Goal: Task Accomplishment & Management: Manage account settings

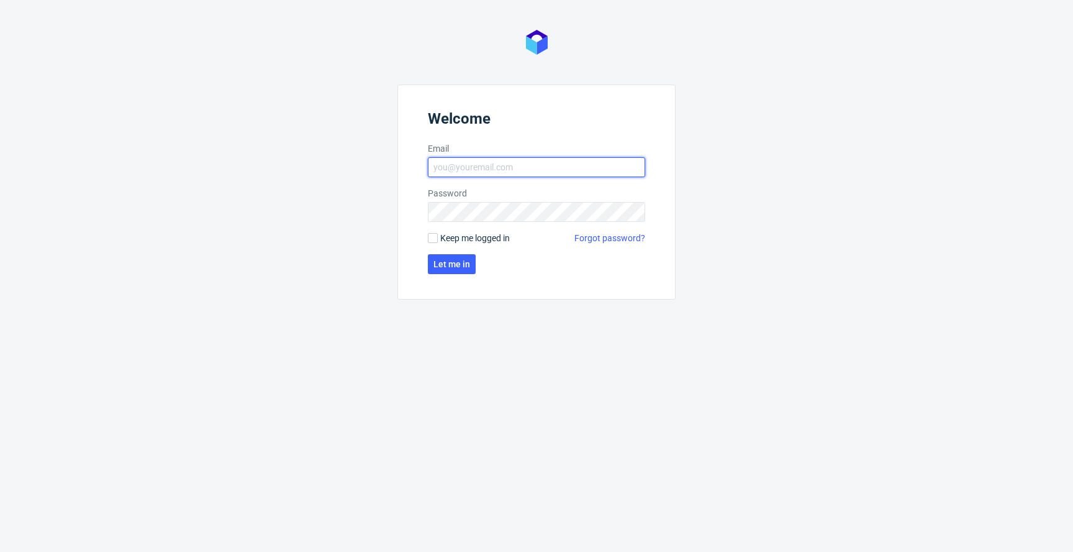
type input "[EMAIL_ADDRESS][PERSON_NAME][DOMAIN_NAME]"
click at [443, 237] on span "Keep me logged in" at bounding box center [475, 238] width 70 height 12
click at [438, 237] on input "Keep me logged in" at bounding box center [433, 238] width 10 height 10
checkbox input "true"
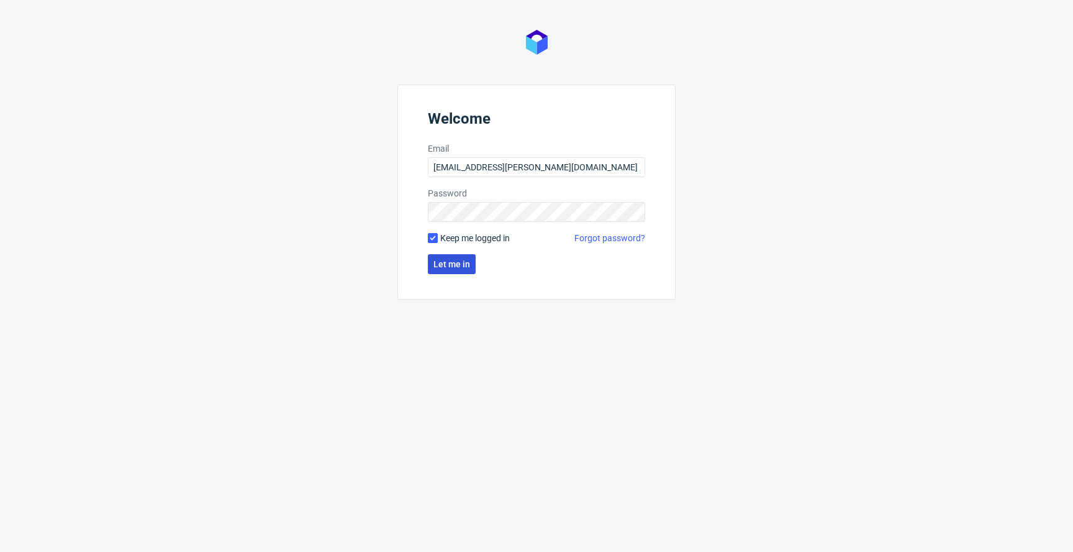
click at [443, 263] on span "Let me in" at bounding box center [452, 264] width 37 height 9
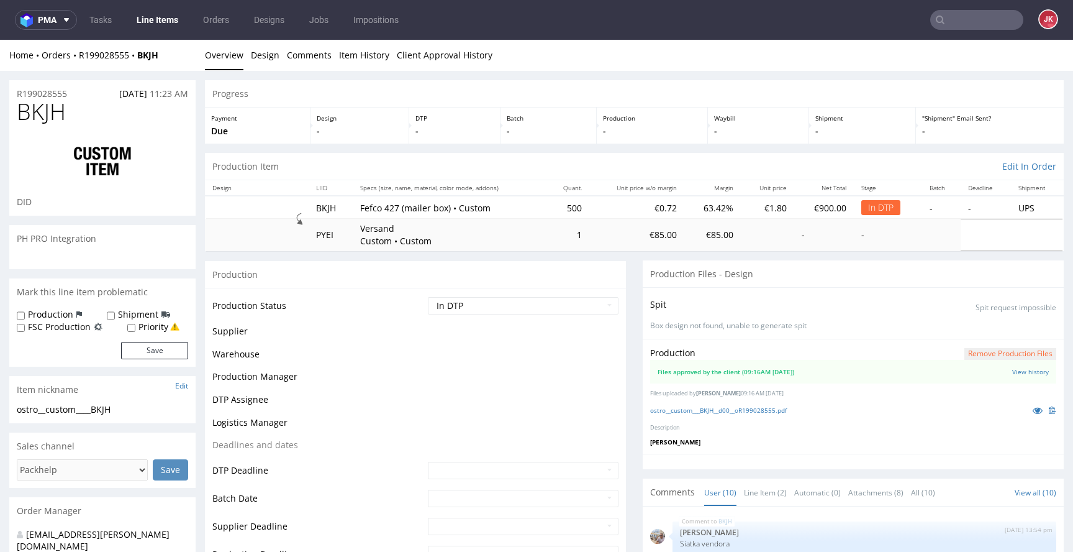
scroll to position [268, 0]
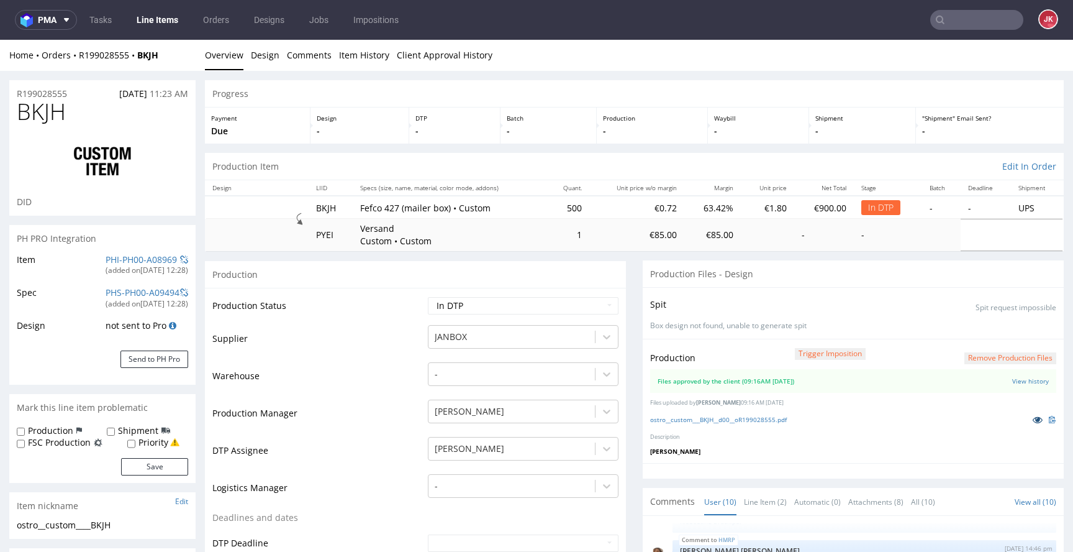
click at [1033, 424] on icon at bounding box center [1038, 419] width 10 height 9
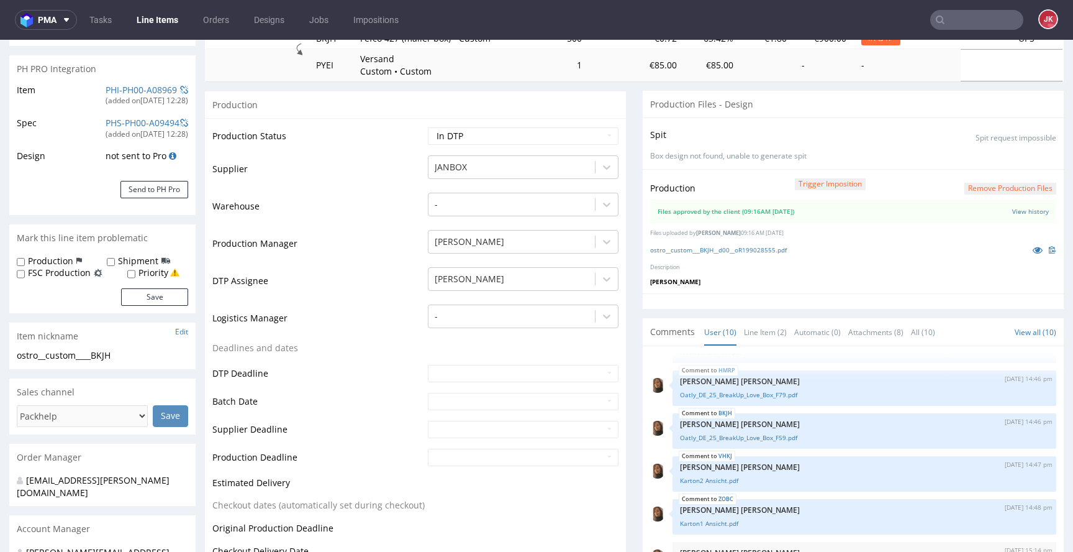
scroll to position [0, 0]
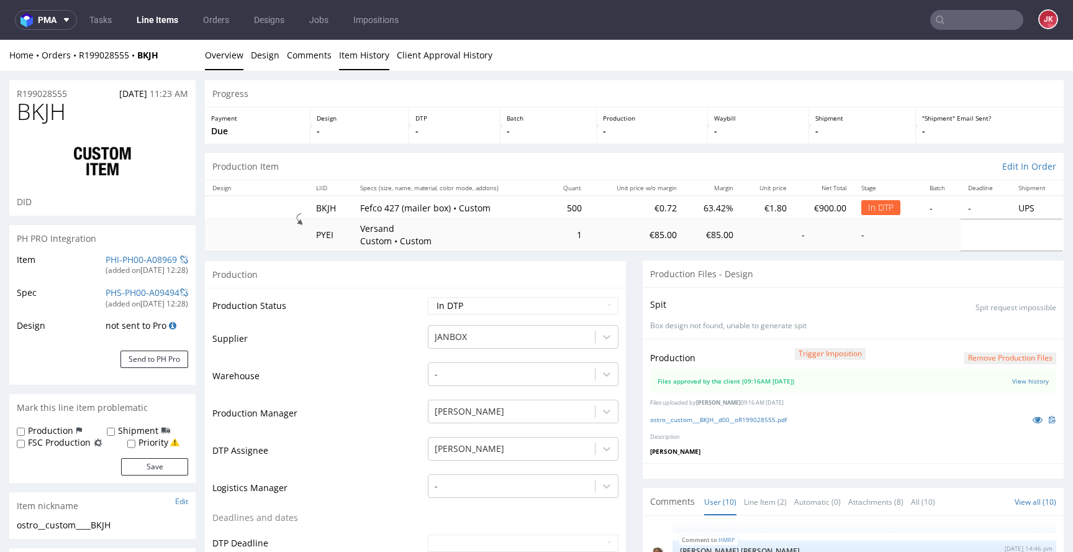
click at [368, 57] on link "Item History" at bounding box center [364, 55] width 50 height 30
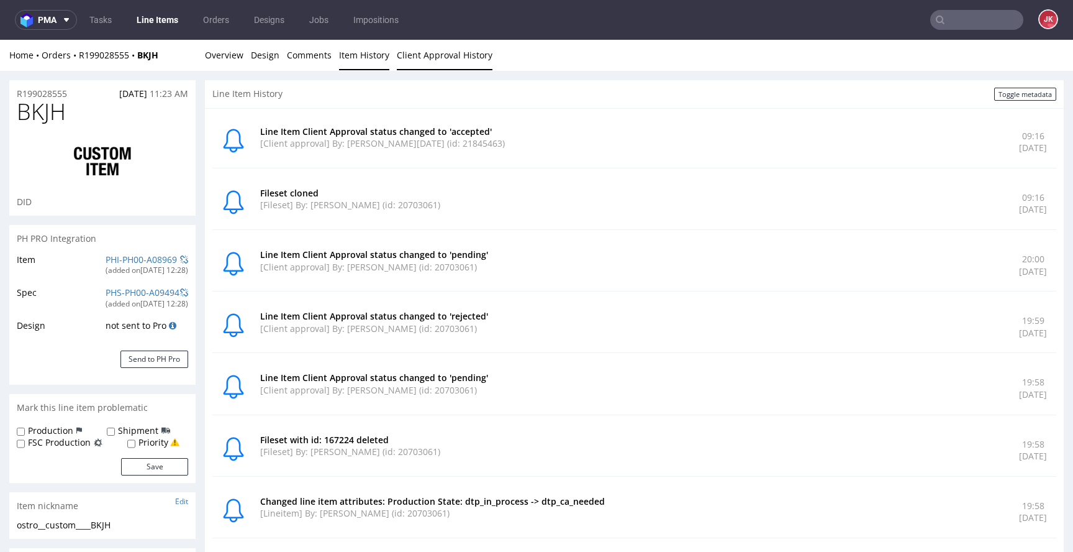
click at [438, 57] on link "Client Approval History" at bounding box center [445, 55] width 96 height 30
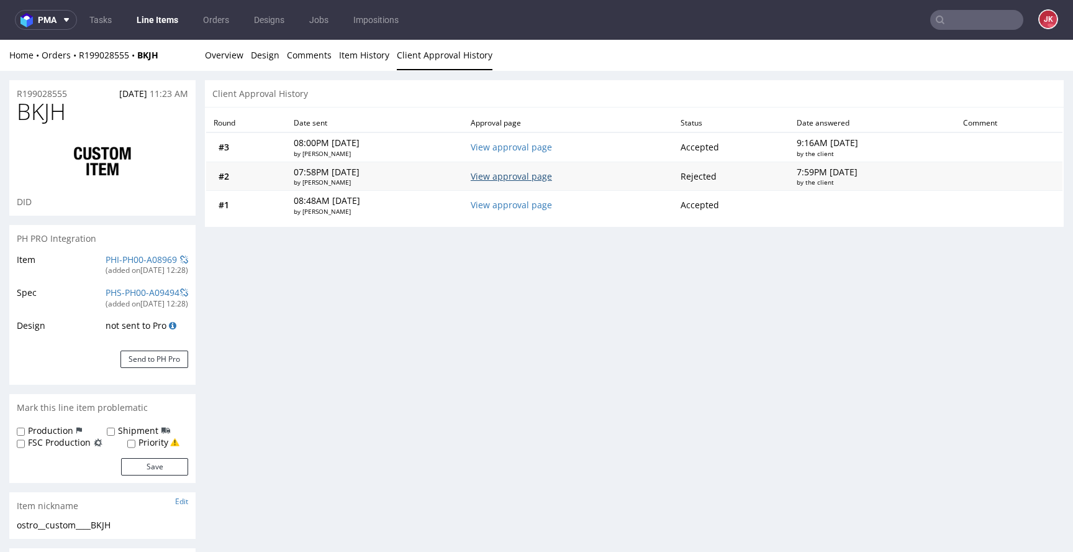
click at [533, 179] on link "View approval page" at bounding box center [511, 176] width 81 height 12
click at [235, 63] on link "Overview" at bounding box center [224, 55] width 39 height 30
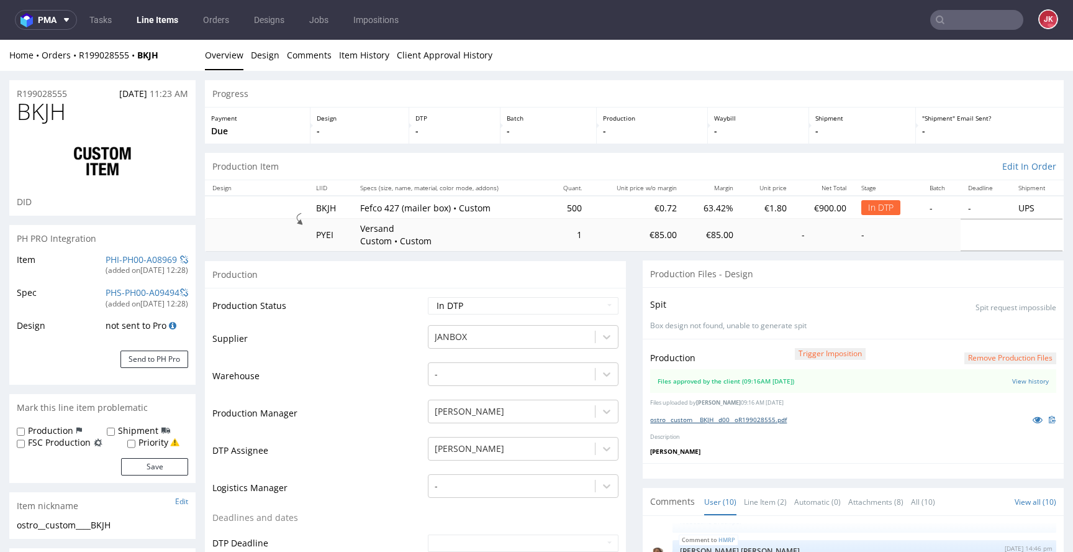
click at [732, 422] on link "ostro__custom___BKJH__d00__oR199028555.pdf" at bounding box center [718, 419] width 137 height 9
click at [168, 23] on link "Line Items" at bounding box center [157, 20] width 57 height 20
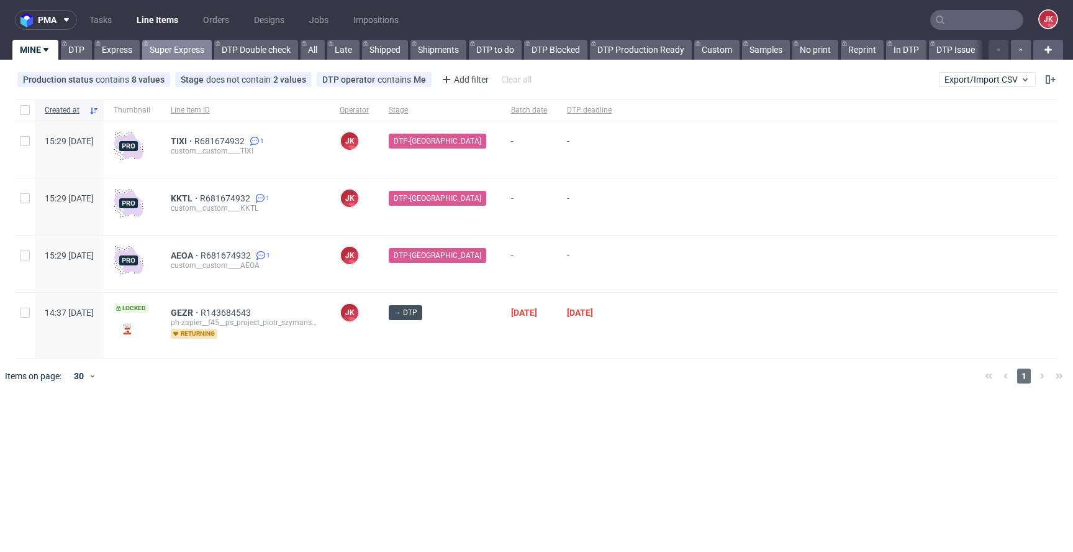
click at [158, 45] on link "Super Express" at bounding box center [177, 50] width 70 height 20
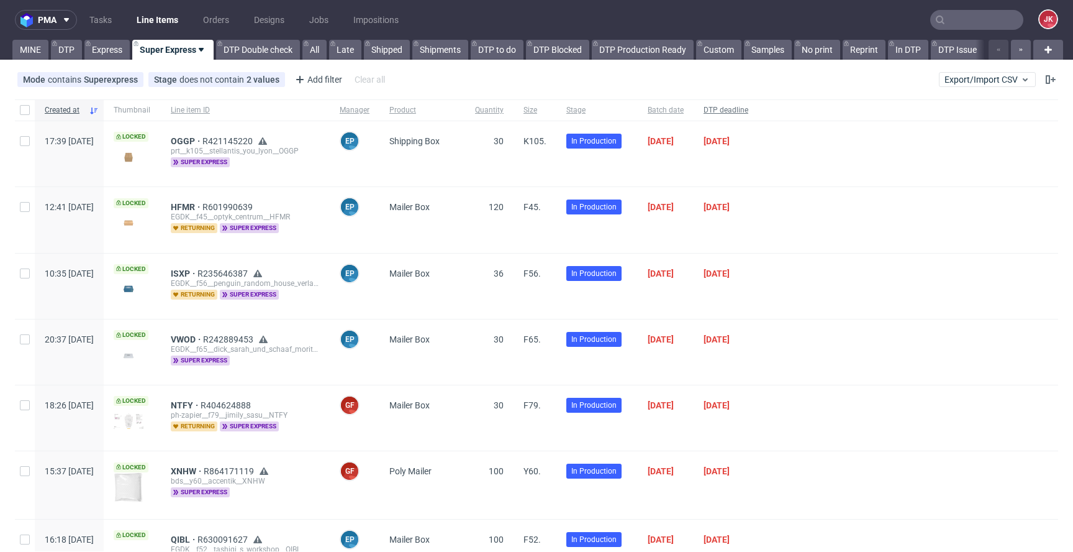
click at [748, 108] on span "DTP deadline" at bounding box center [726, 110] width 45 height 11
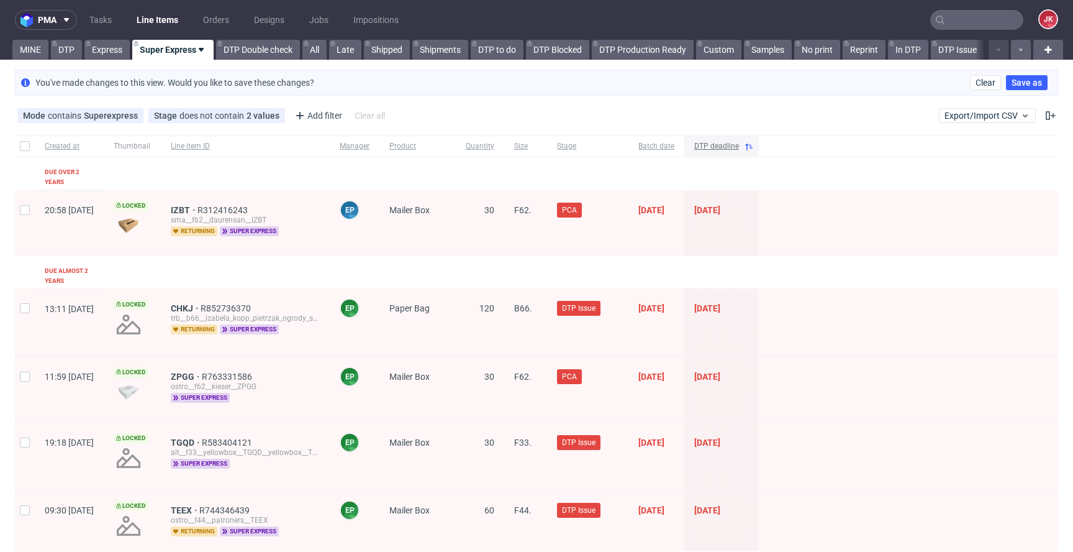
click at [739, 150] on span "DTP deadline" at bounding box center [716, 146] width 45 height 11
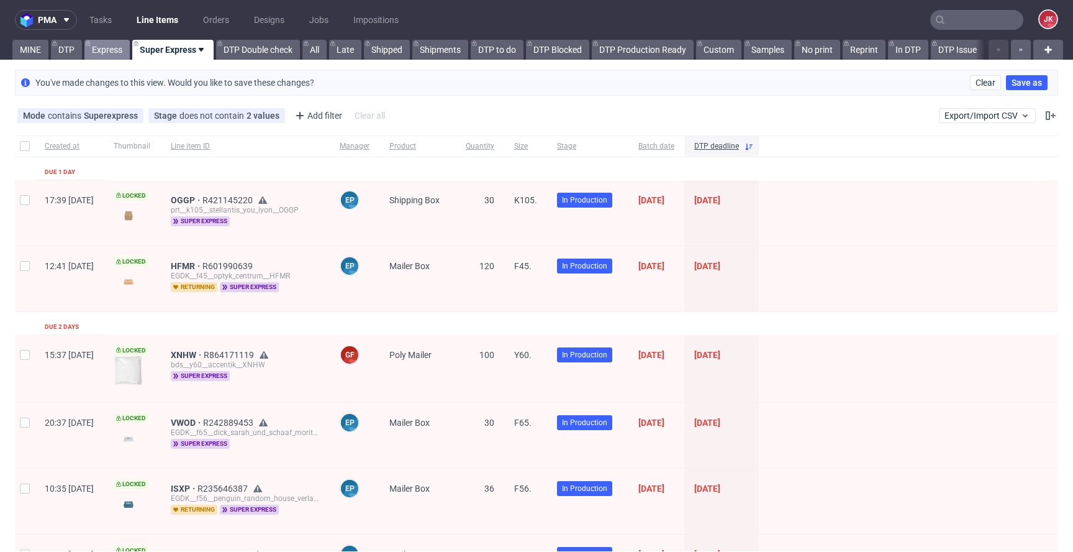
click at [125, 57] on link "Express" at bounding box center [106, 50] width 45 height 20
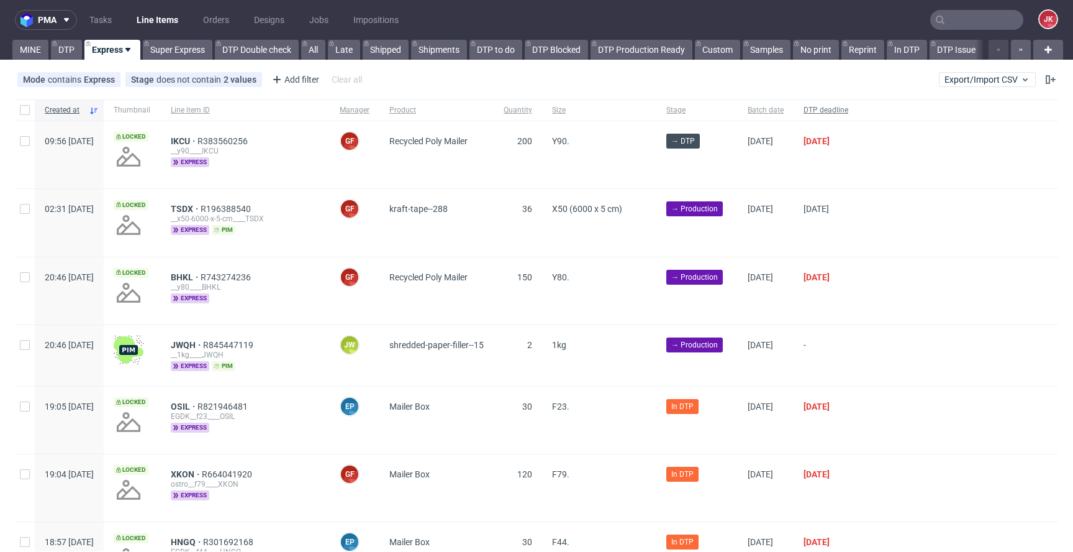
click at [848, 112] on span "DTP deadline" at bounding box center [826, 110] width 45 height 11
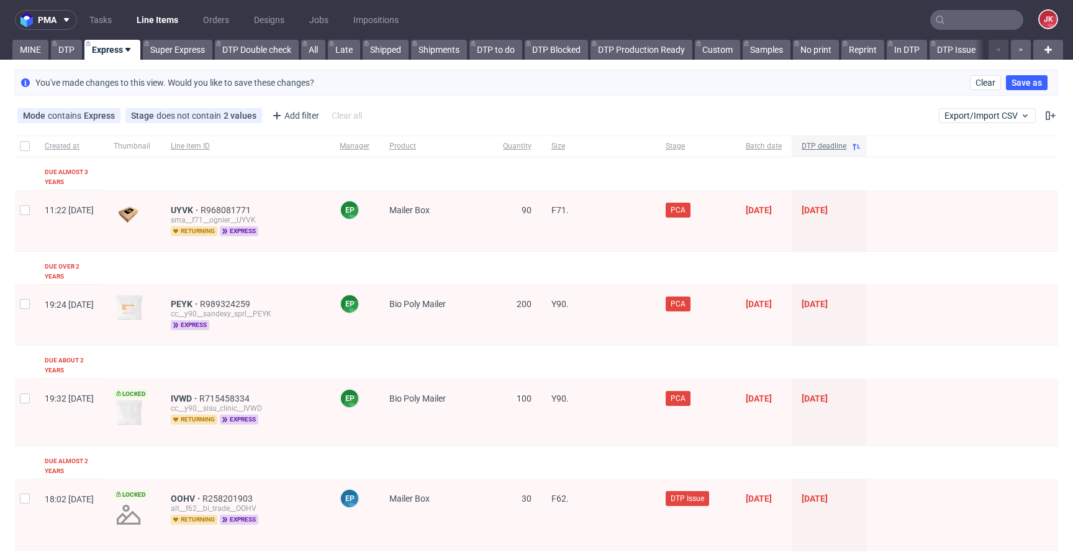
click at [847, 150] on span "DTP deadline" at bounding box center [824, 146] width 45 height 11
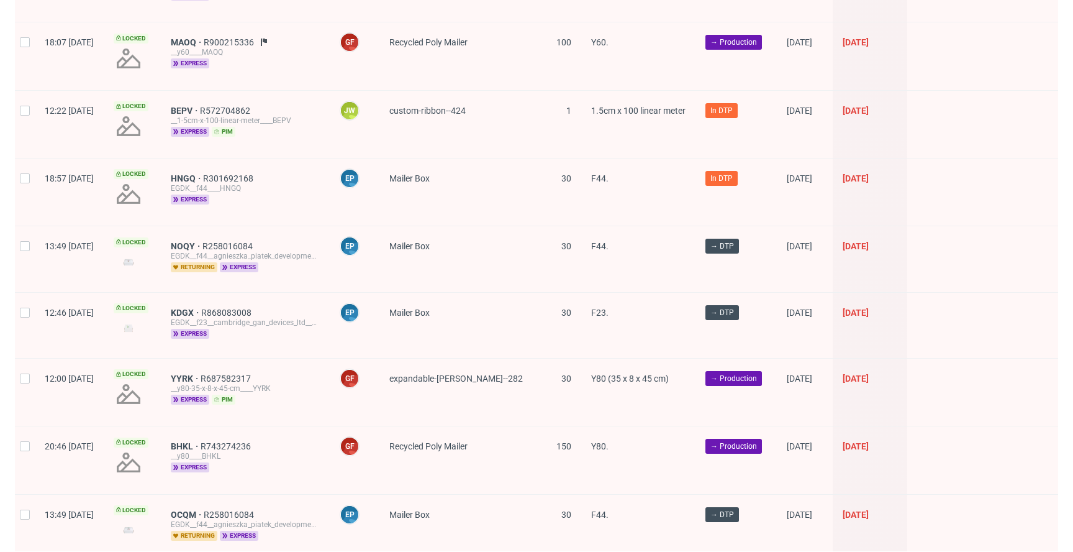
scroll to position [907, 0]
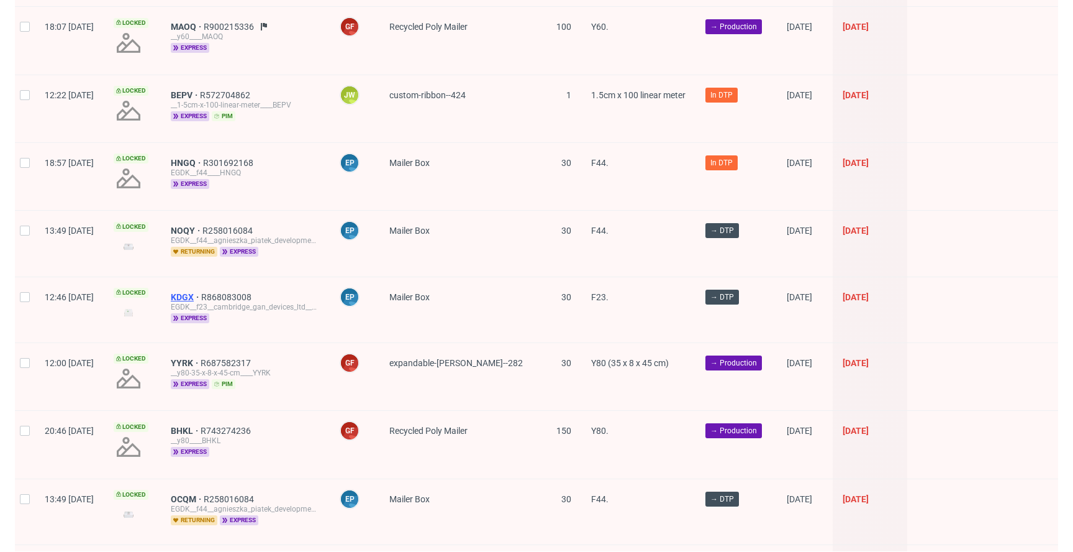
click at [201, 292] on span "KDGX" at bounding box center [186, 297] width 30 height 10
click at [202, 225] on span "NOQY" at bounding box center [187, 230] width 32 height 10
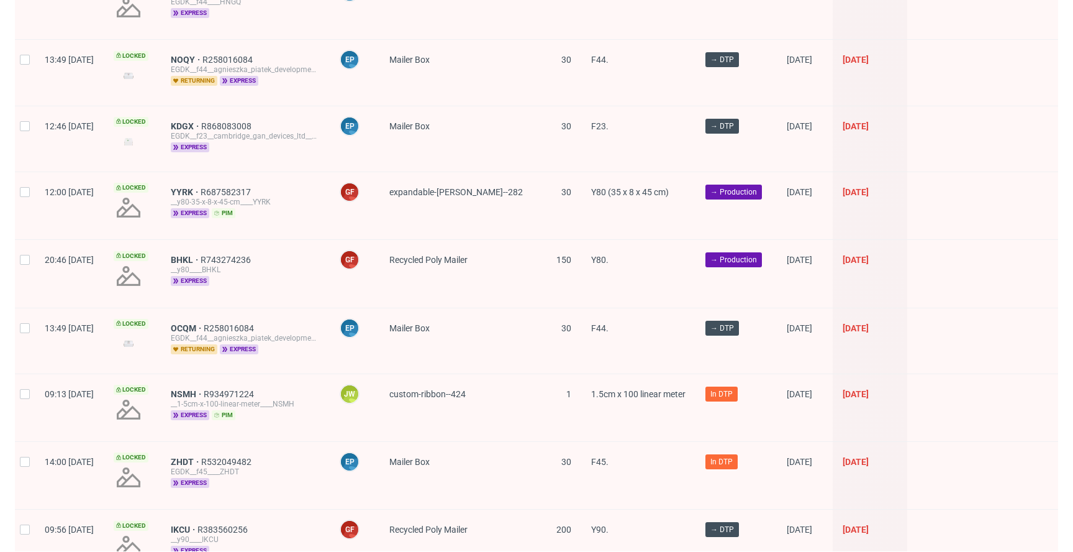
scroll to position [1084, 0]
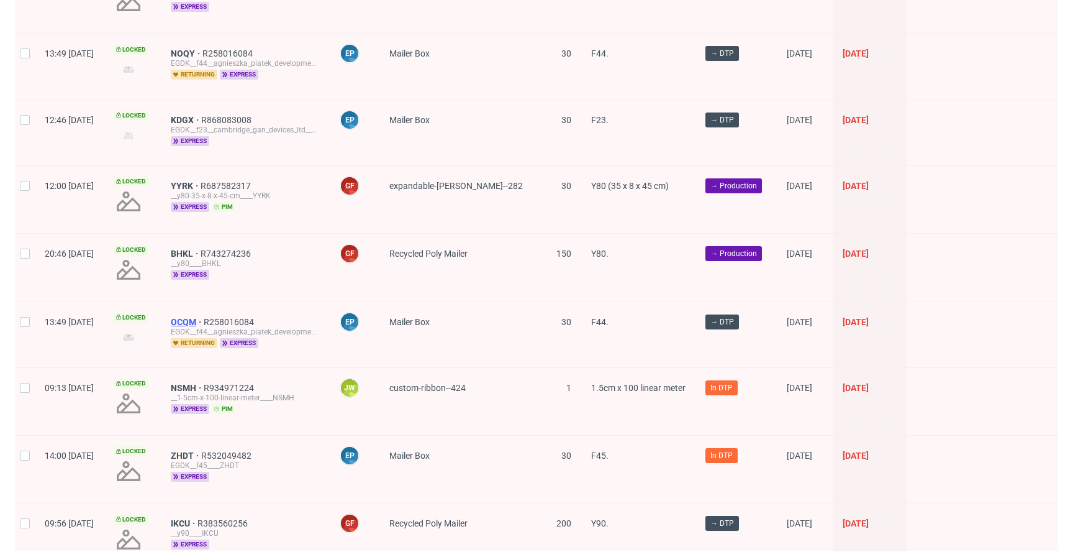
click at [204, 317] on span "OCQM" at bounding box center [187, 322] width 33 height 10
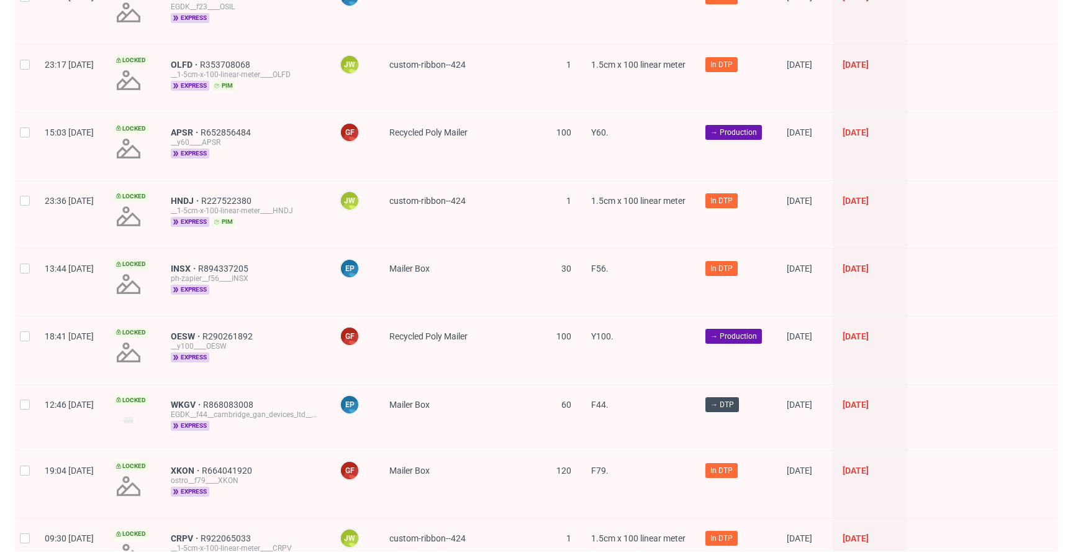
scroll to position [1681, 0]
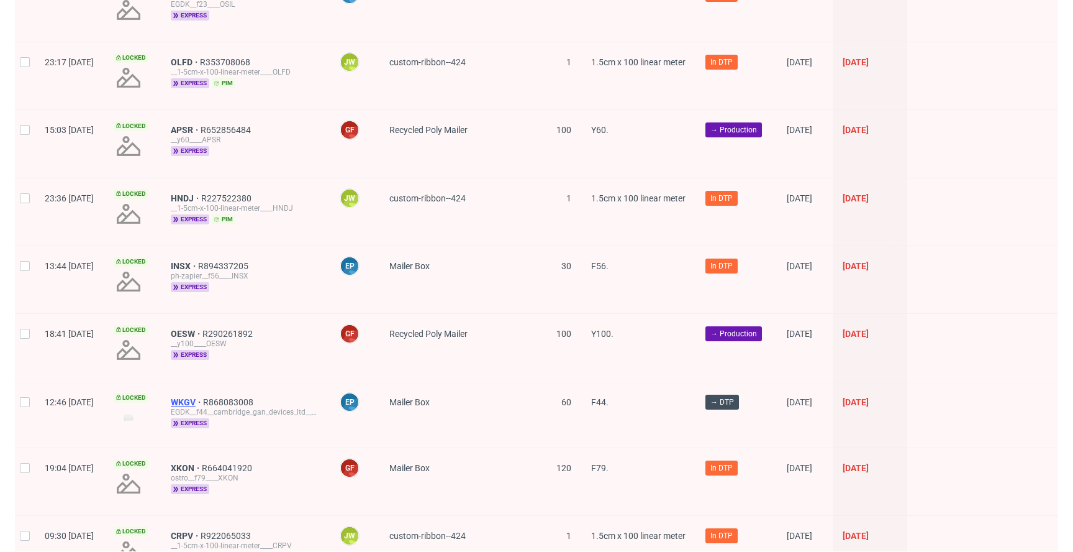
click at [203, 397] on span "WKGV" at bounding box center [187, 402] width 32 height 10
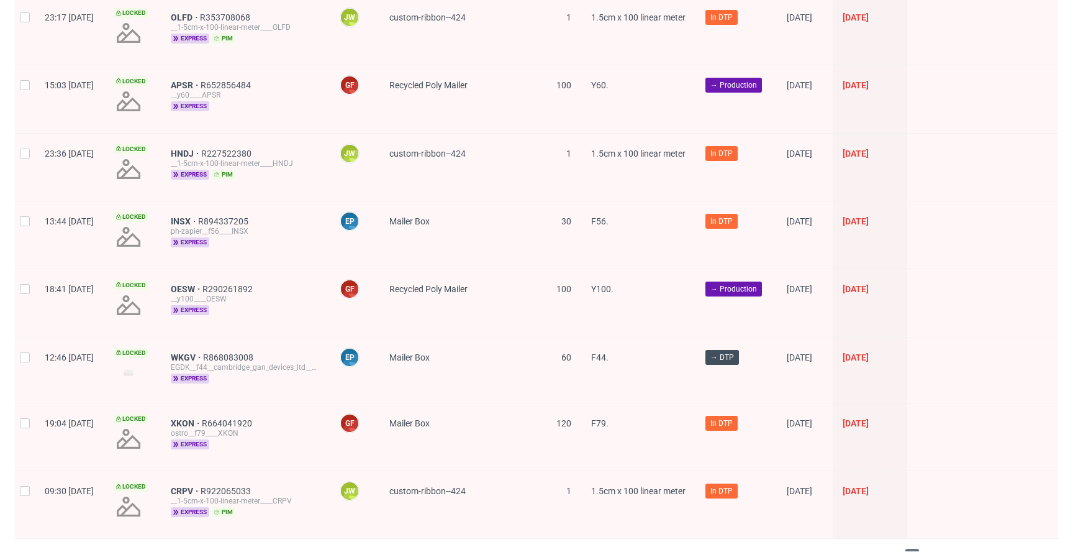
scroll to position [1742, 0]
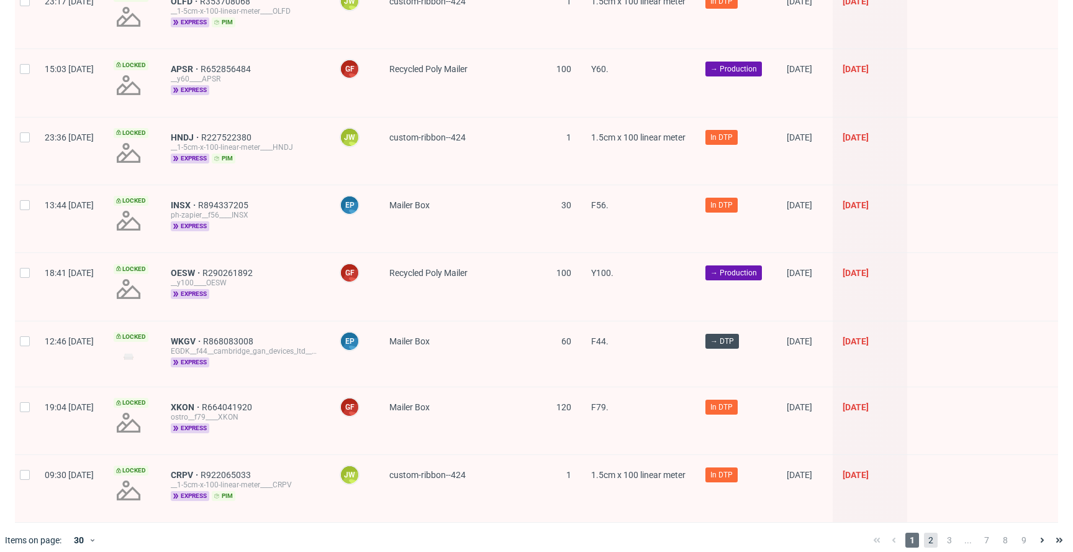
click at [925, 532] on span "2" at bounding box center [931, 539] width 14 height 15
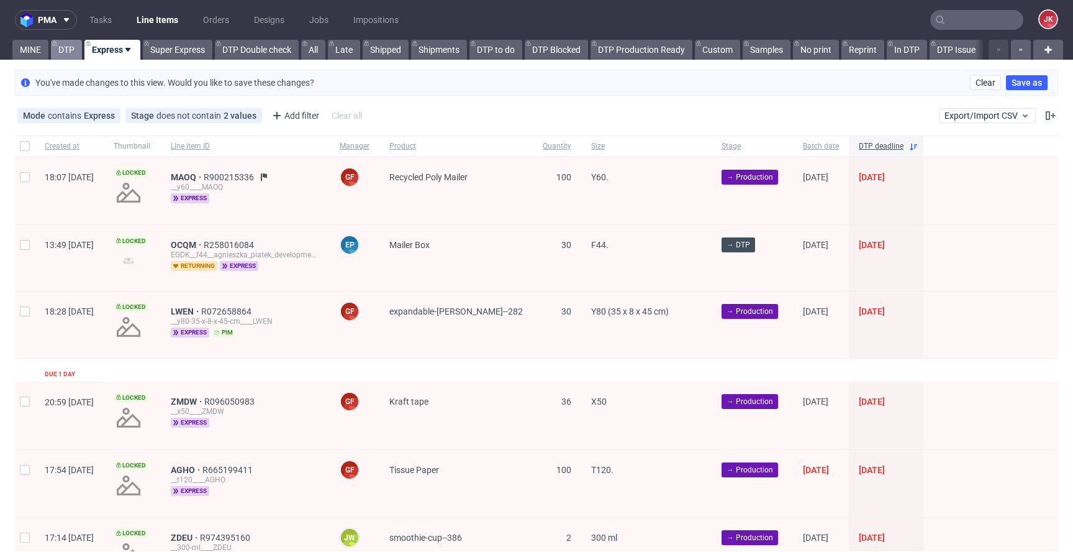
click at [64, 57] on link "DTP" at bounding box center [66, 50] width 31 height 20
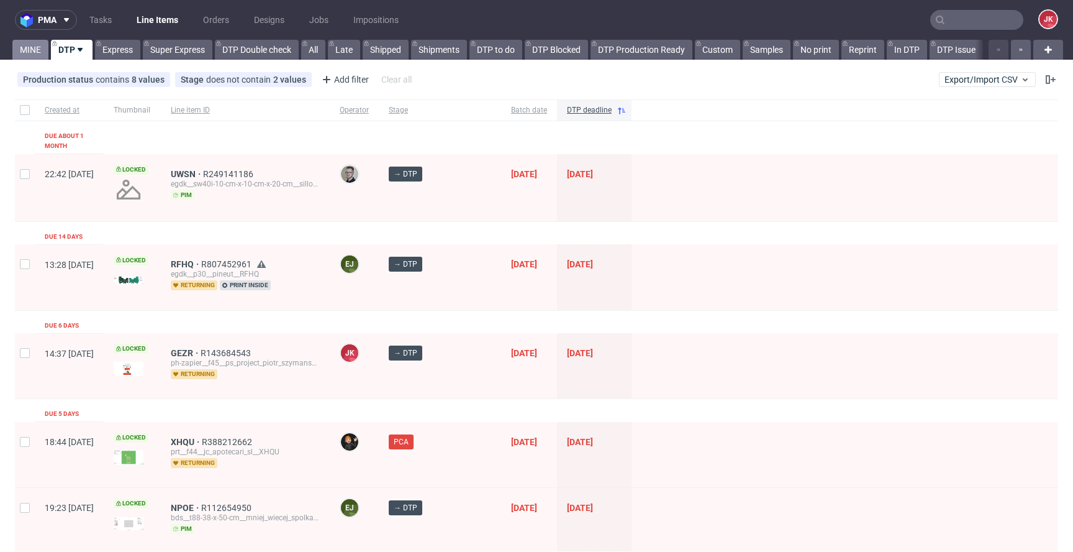
click at [38, 50] on link "MINE" at bounding box center [30, 50] width 36 height 20
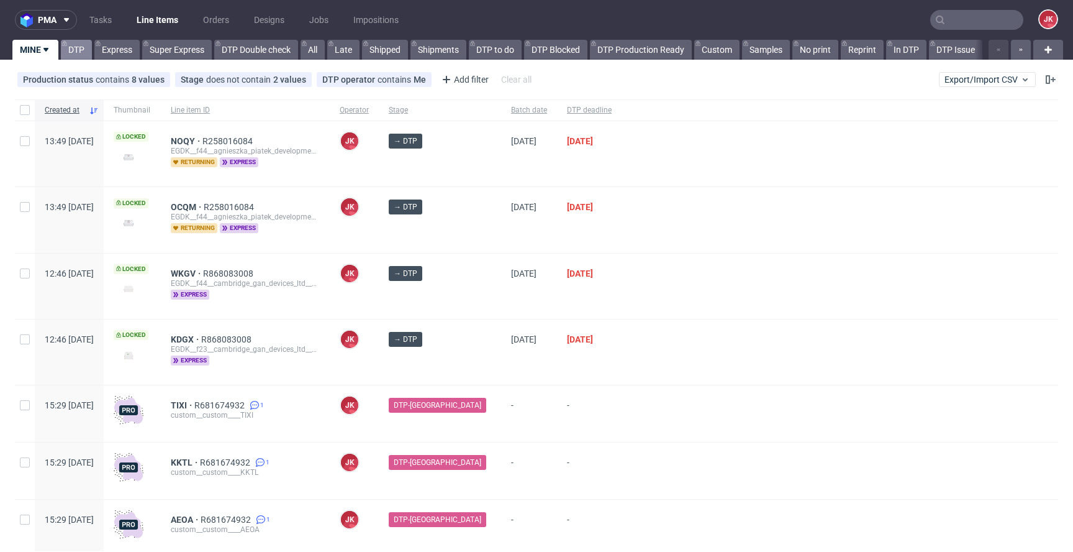
click at [79, 47] on link "DTP" at bounding box center [76, 50] width 31 height 20
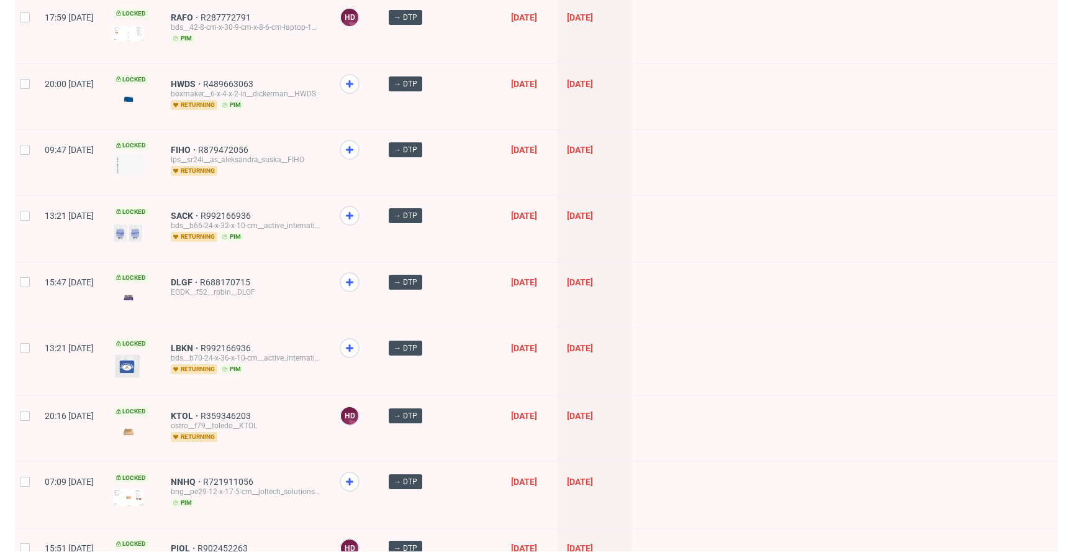
scroll to position [1190, 0]
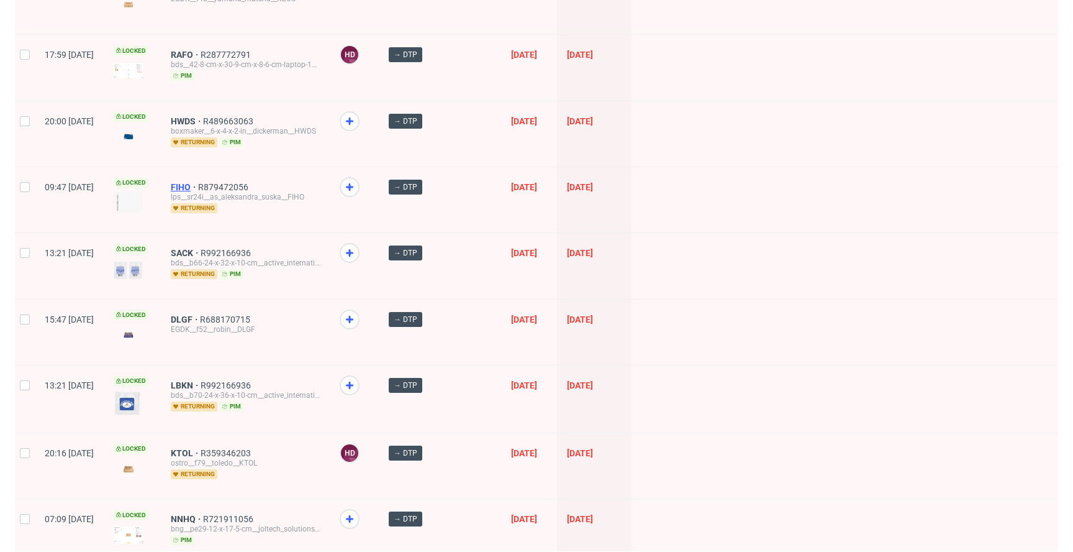
click at [198, 182] on span "FIHO" at bounding box center [184, 187] width 27 height 10
click at [201, 248] on span "SACK" at bounding box center [186, 253] width 30 height 10
click at [200, 314] on span "DLGF" at bounding box center [185, 319] width 29 height 10
click at [201, 380] on span "LBKN" at bounding box center [186, 385] width 30 height 10
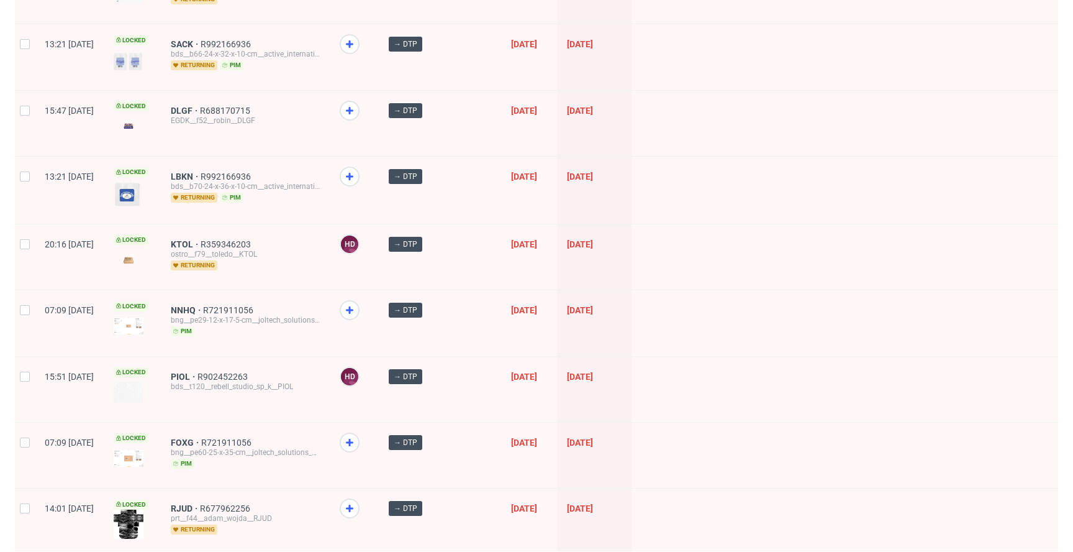
scroll to position [1411, 0]
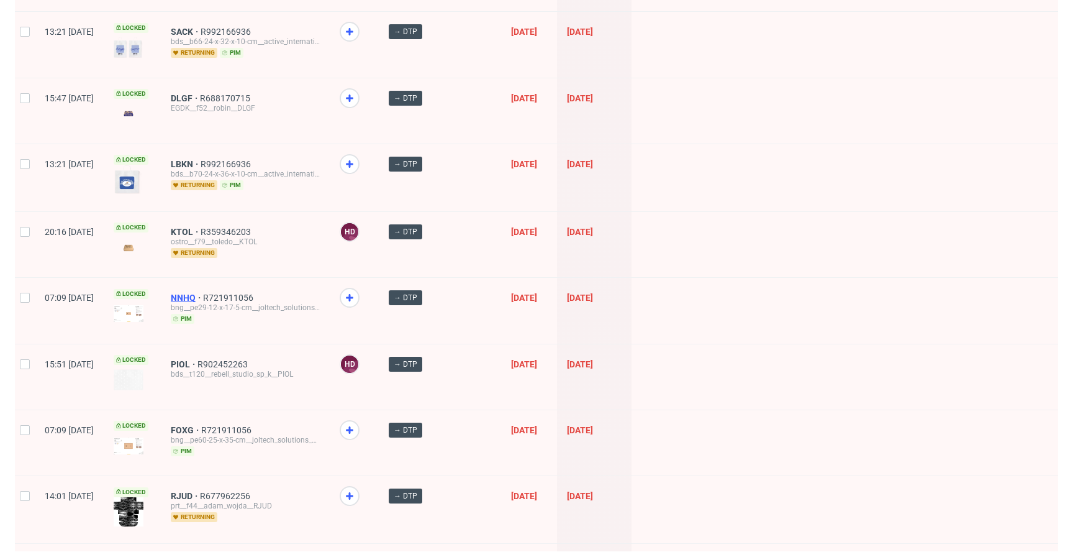
click at [203, 293] on span "NNHQ" at bounding box center [187, 298] width 32 height 10
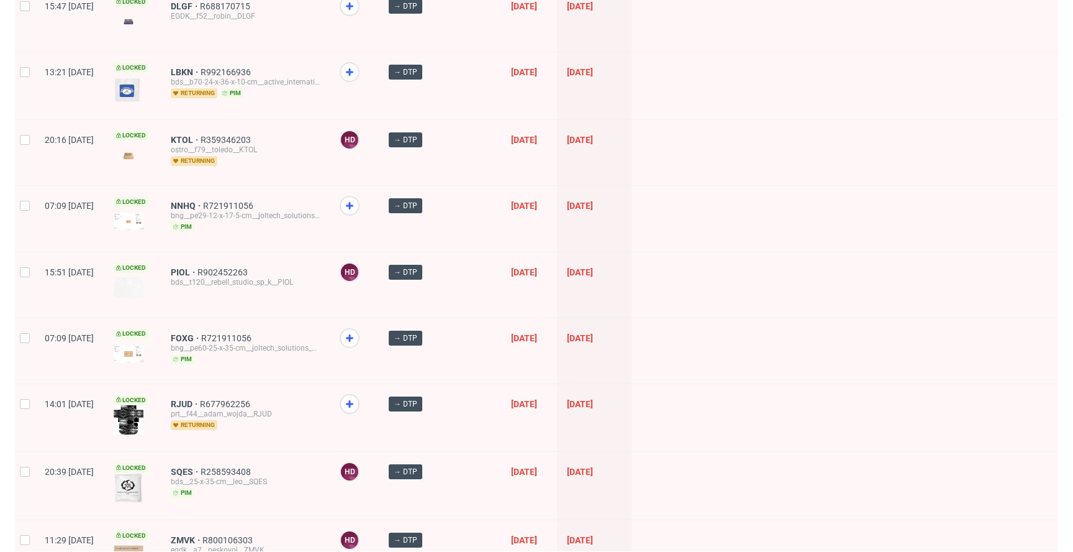
scroll to position [1514, 0]
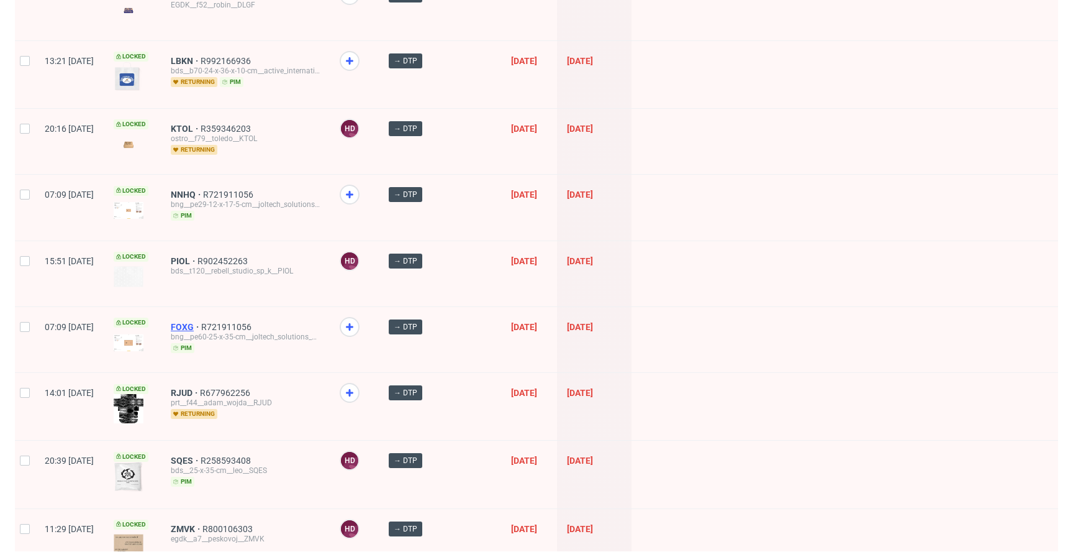
click at [201, 322] on span "FOXG" at bounding box center [186, 327] width 30 height 10
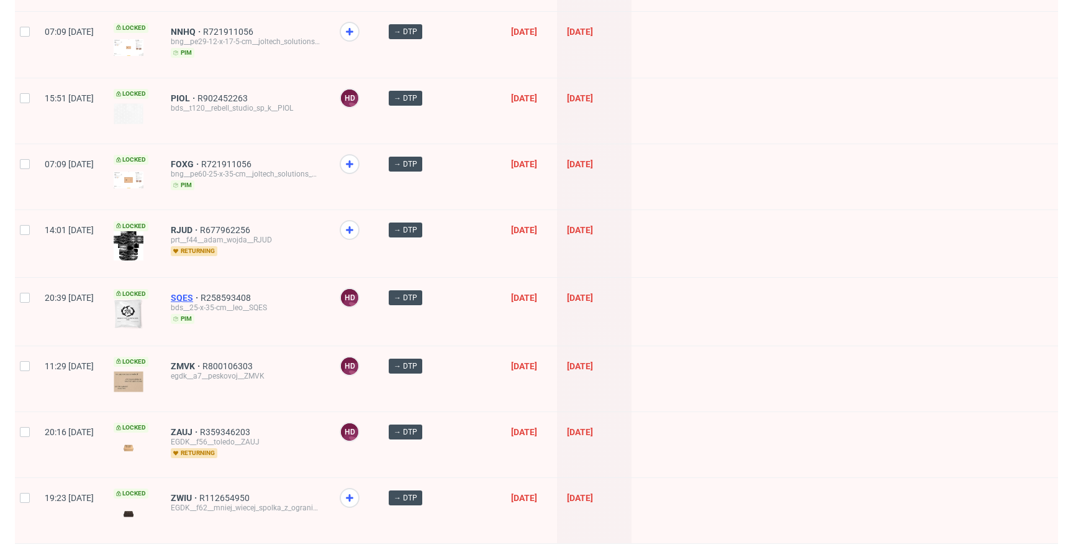
scroll to position [1692, 0]
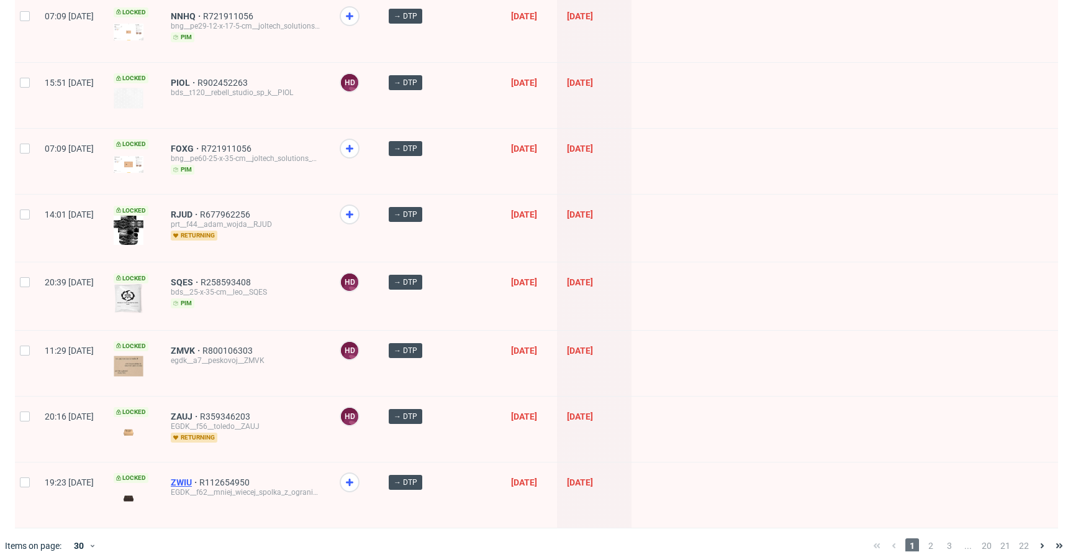
click at [199, 477] on span "ZWIU" at bounding box center [185, 482] width 29 height 10
click at [924, 538] on span "2" at bounding box center [931, 545] width 14 height 15
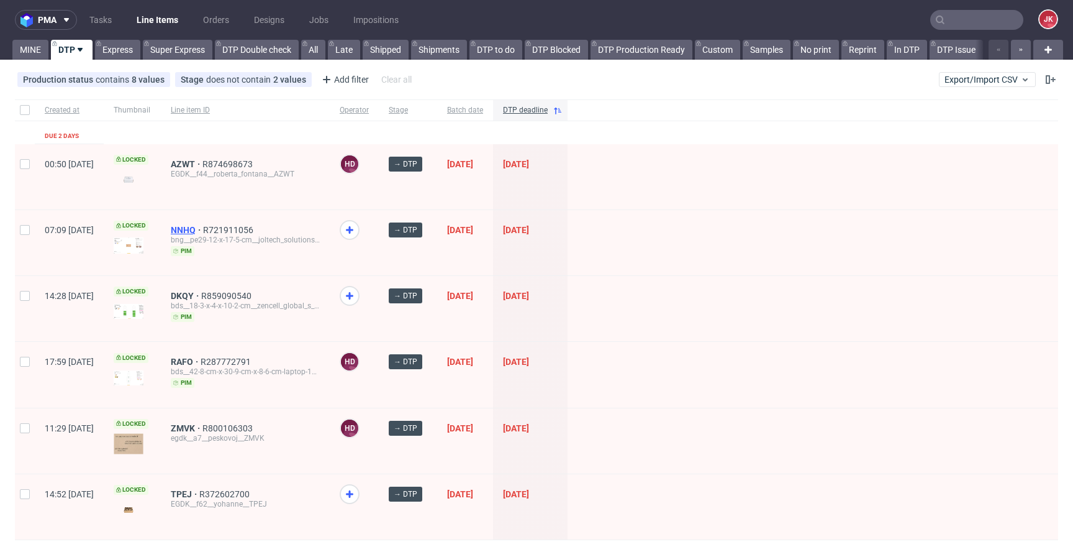
click at [203, 230] on span "NNHQ" at bounding box center [187, 230] width 32 height 10
click at [201, 299] on span "DKQY" at bounding box center [186, 296] width 30 height 10
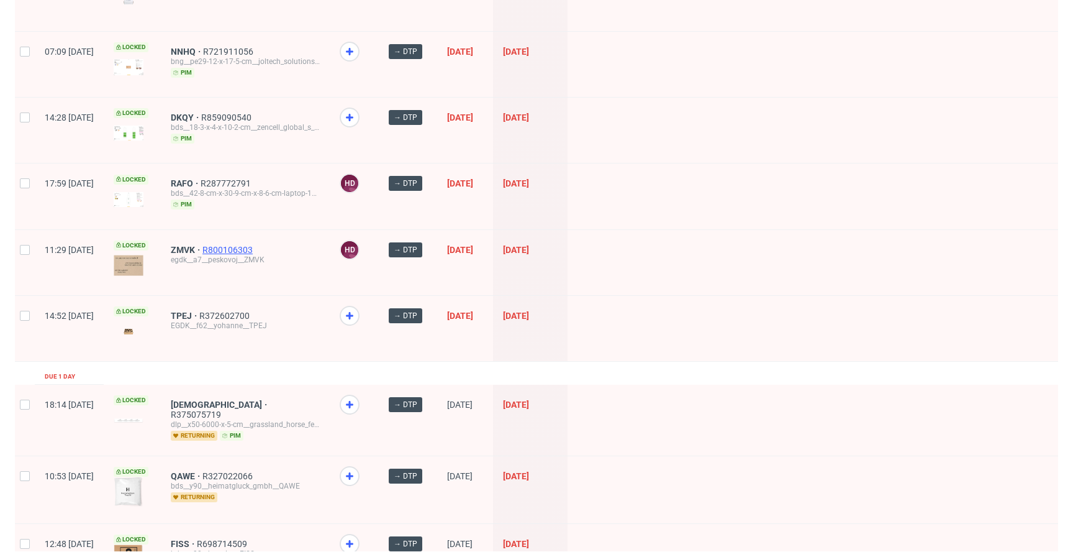
scroll to position [191, 0]
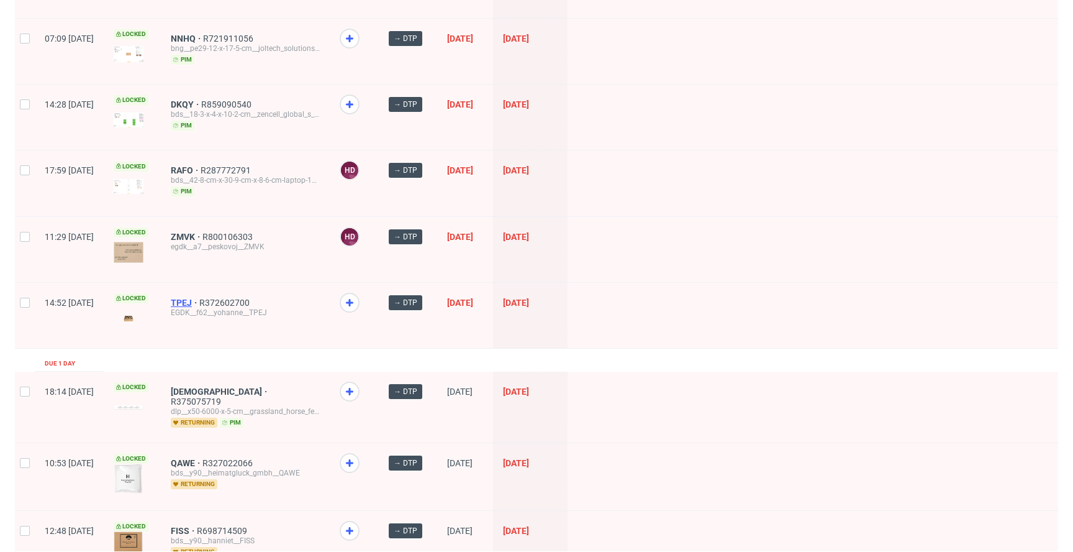
click at [199, 299] on span "TPEJ" at bounding box center [185, 302] width 29 height 10
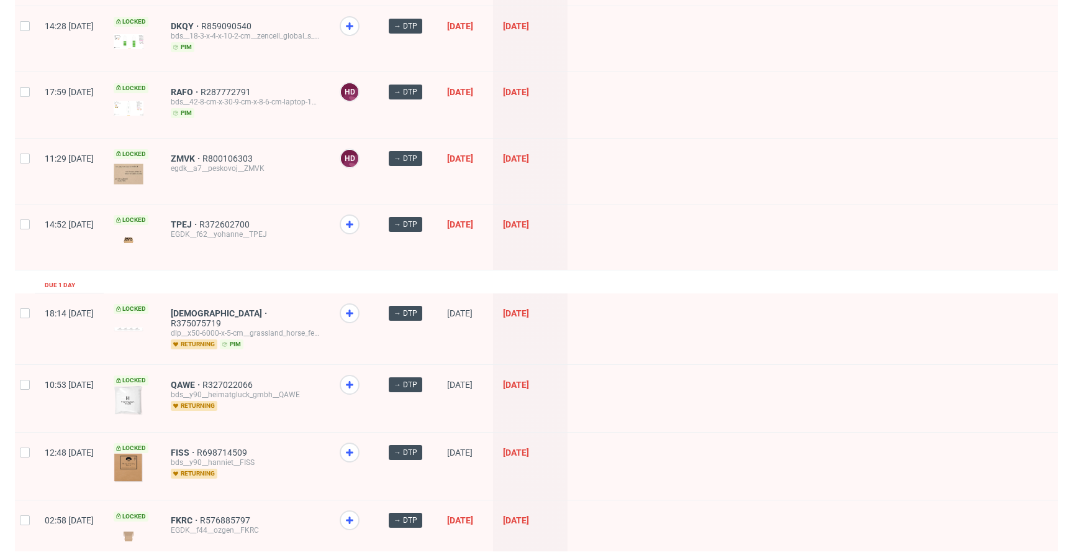
scroll to position [271, 0]
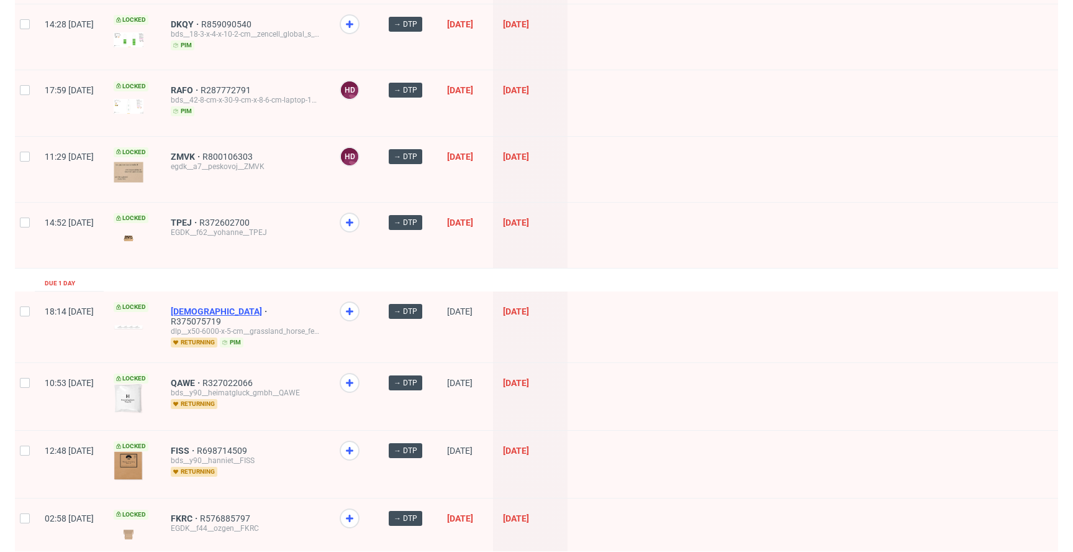
click at [220, 307] on span "HZAI" at bounding box center [220, 311] width 99 height 10
click at [202, 378] on span "QAWE" at bounding box center [187, 383] width 32 height 10
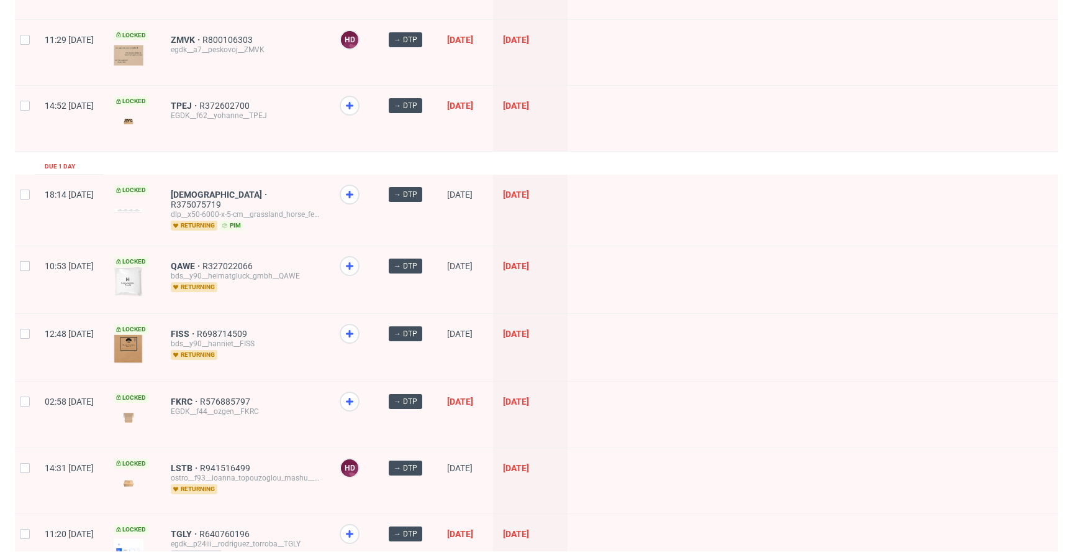
scroll to position [412, 0]
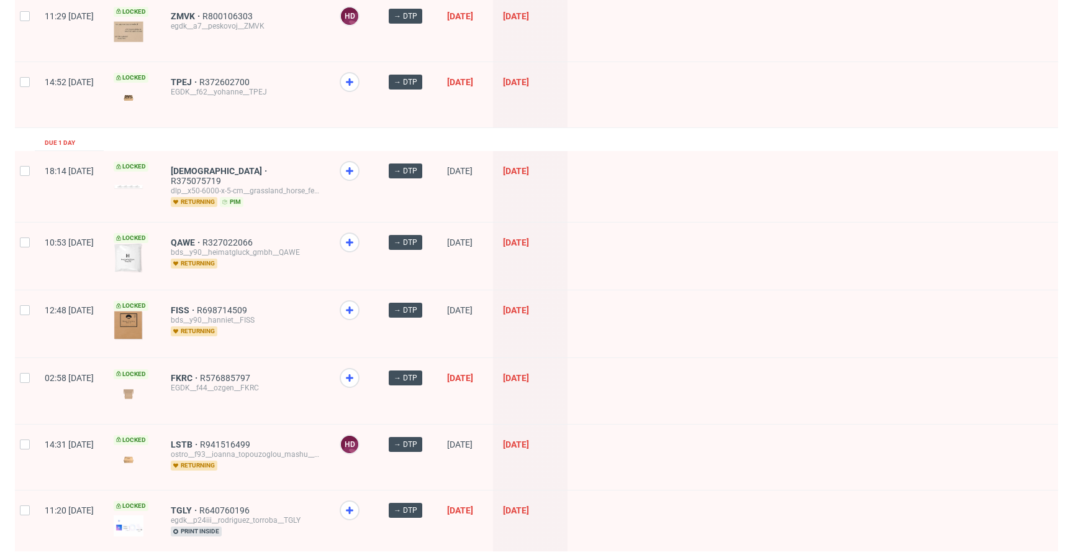
click at [206, 299] on div "FISS R698714509 bds__y90__hanniet__FISS returning" at bounding box center [245, 323] width 169 height 67
click at [197, 305] on span "FISS" at bounding box center [184, 310] width 26 height 10
click at [200, 373] on span "FKRC" at bounding box center [185, 378] width 29 height 10
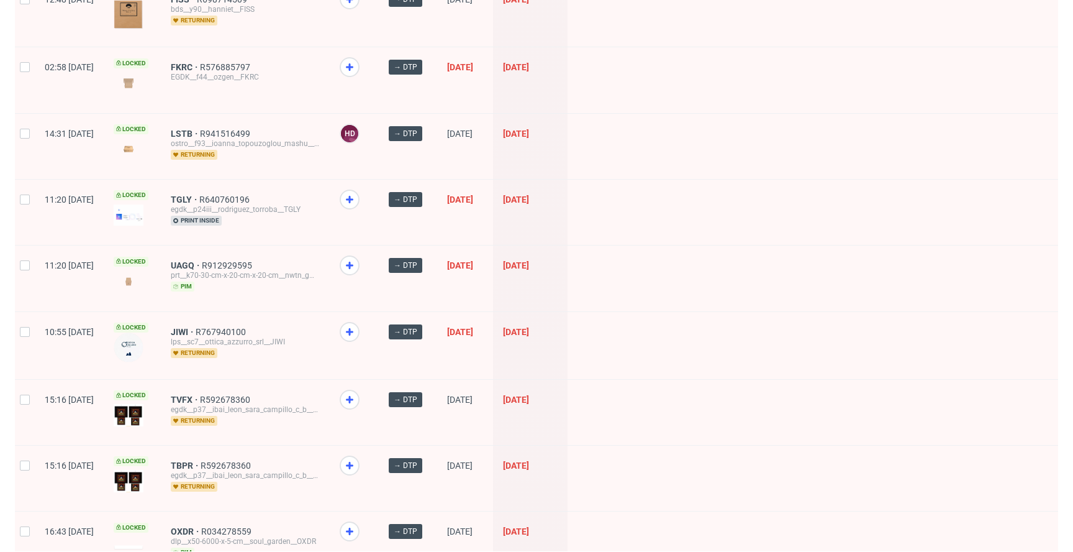
scroll to position [723, 0]
click at [199, 194] on span "TGLY" at bounding box center [185, 199] width 29 height 10
click at [202, 260] on span "UAGQ" at bounding box center [186, 265] width 31 height 10
click at [196, 326] on span "JIWI" at bounding box center [183, 331] width 25 height 10
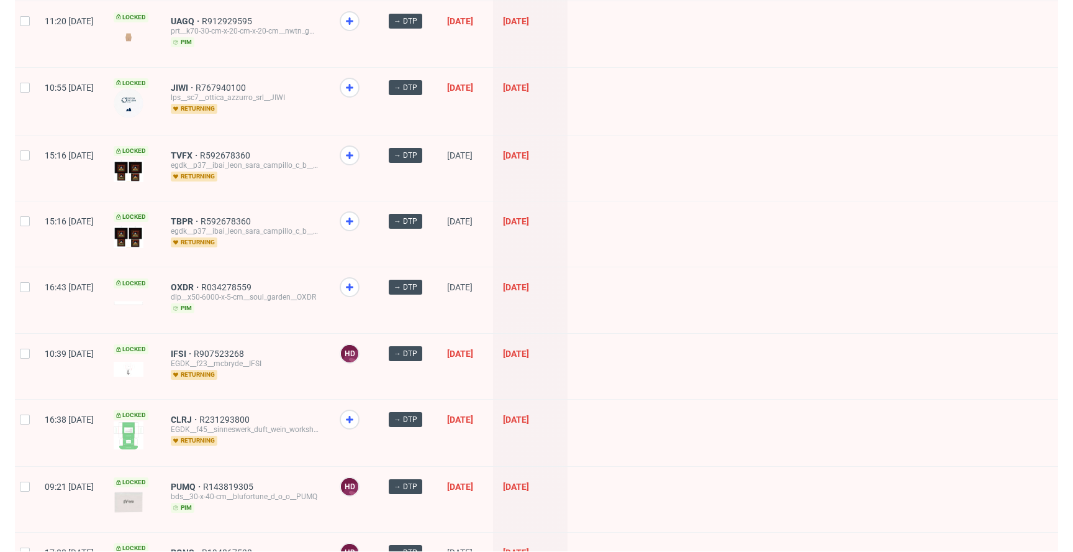
scroll to position [996, 0]
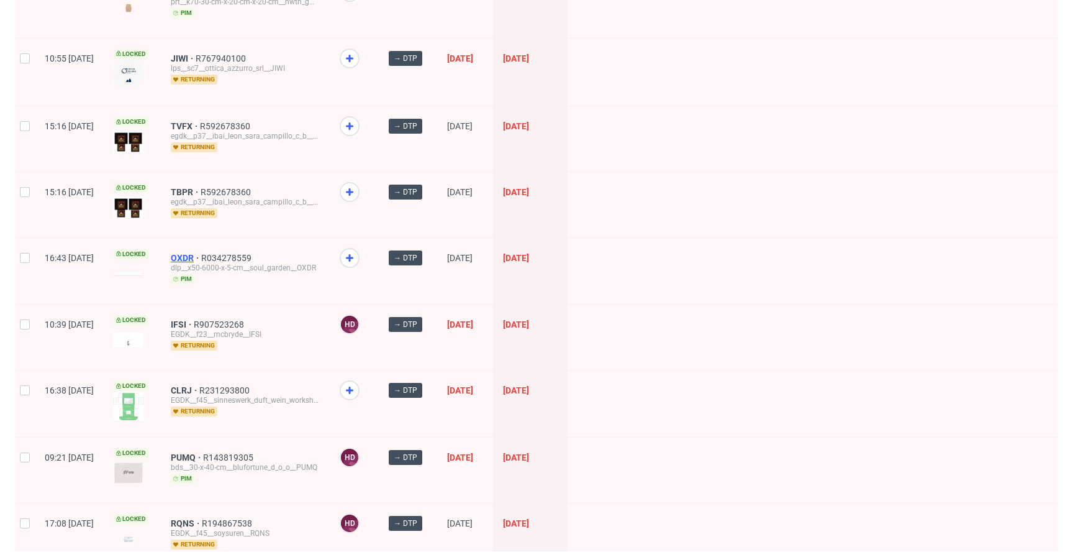
click at [201, 253] on span "OXDR" at bounding box center [186, 258] width 30 height 10
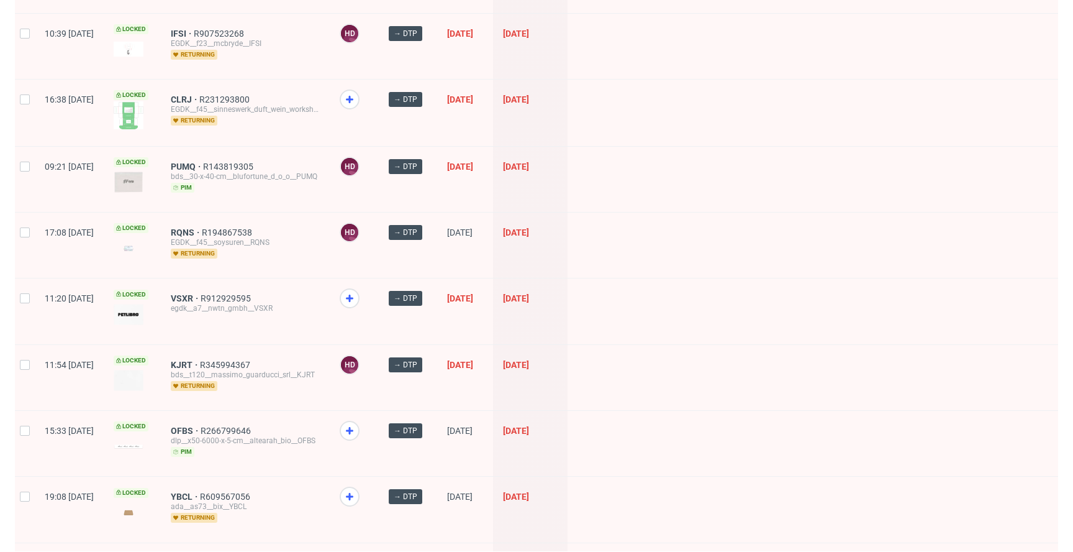
scroll to position [1287, 0]
click at [199, 93] on span "CLRJ" at bounding box center [185, 98] width 29 height 10
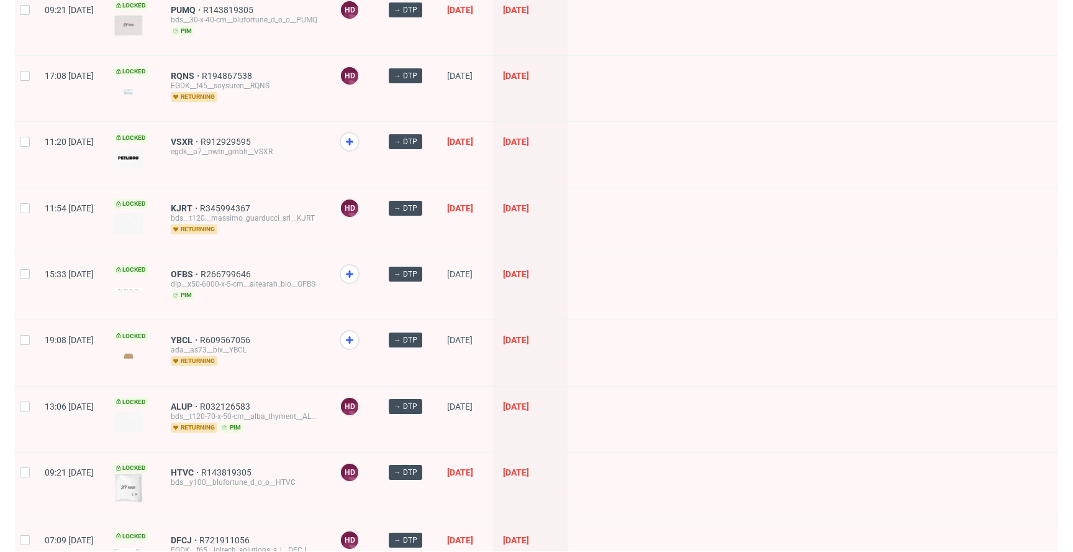
scroll to position [1456, 0]
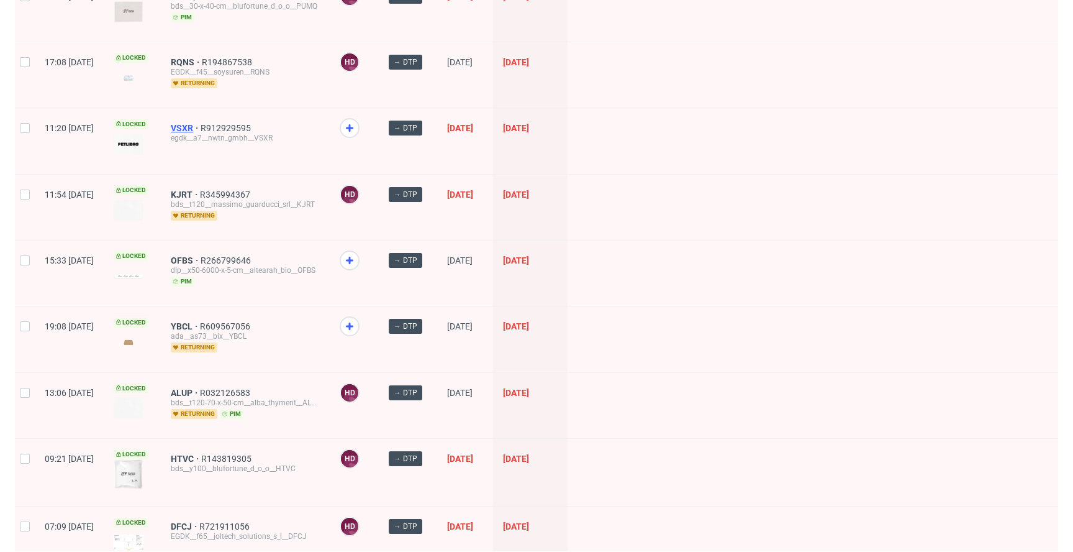
click at [201, 123] on span "VSXR" at bounding box center [186, 128] width 30 height 10
click at [201, 255] on span "OFBS" at bounding box center [186, 260] width 30 height 10
click at [200, 321] on span "YBCL" at bounding box center [185, 326] width 29 height 10
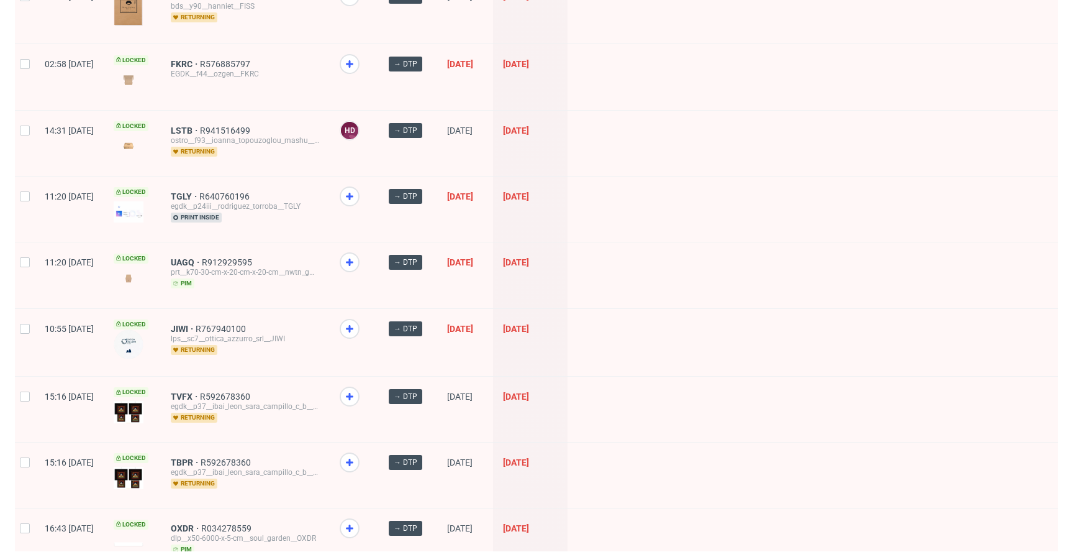
scroll to position [0, 0]
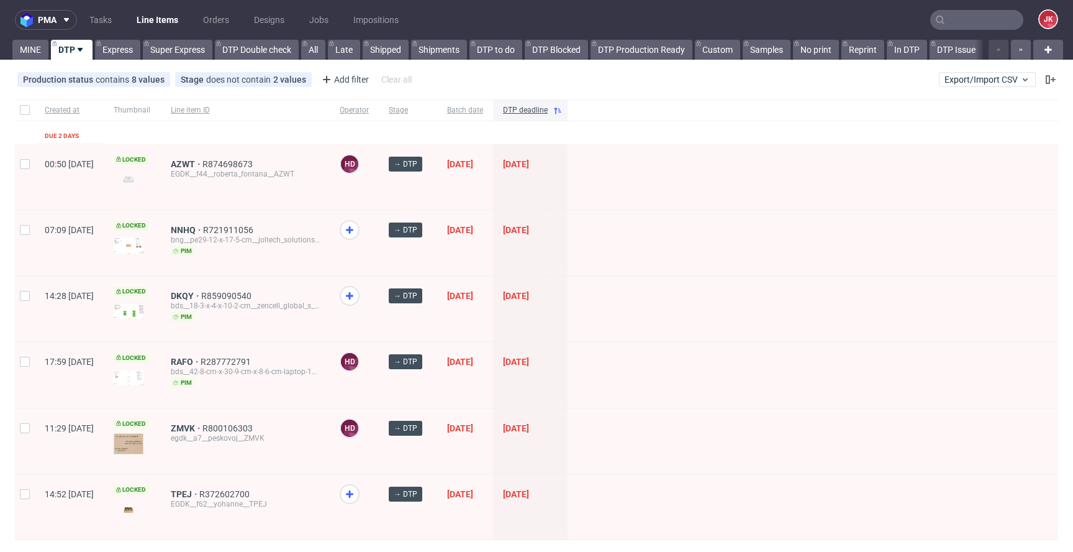
click at [43, 60] on div "pma Tasks Line Items Orders Designs Jobs Impositions JK MINE DTP Express Super …" at bounding box center [536, 276] width 1073 height 552
click at [39, 55] on link "MINE" at bounding box center [30, 50] width 36 height 20
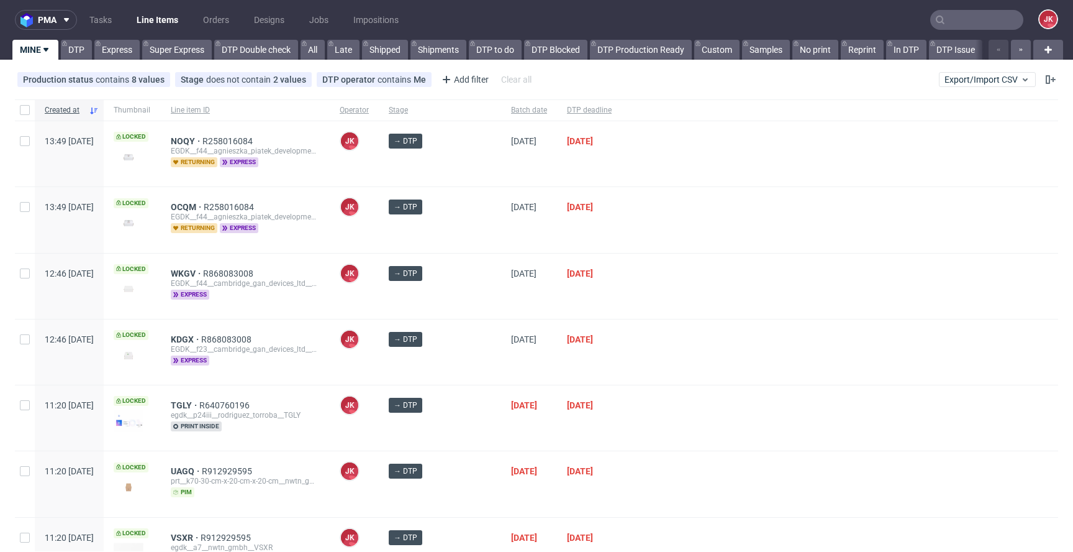
click at [640, 266] on div at bounding box center [840, 285] width 437 height 65
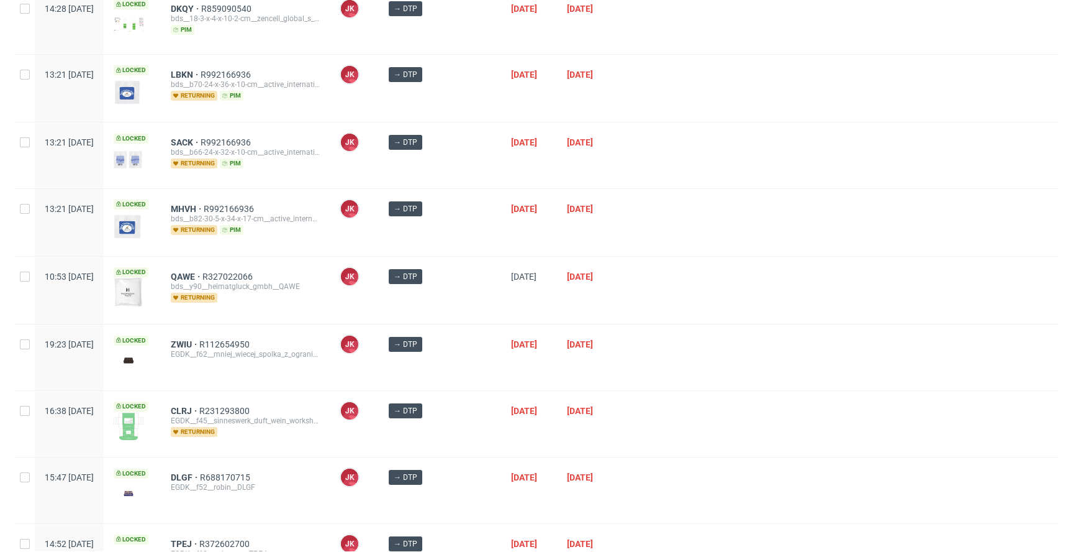
scroll to position [1568, 0]
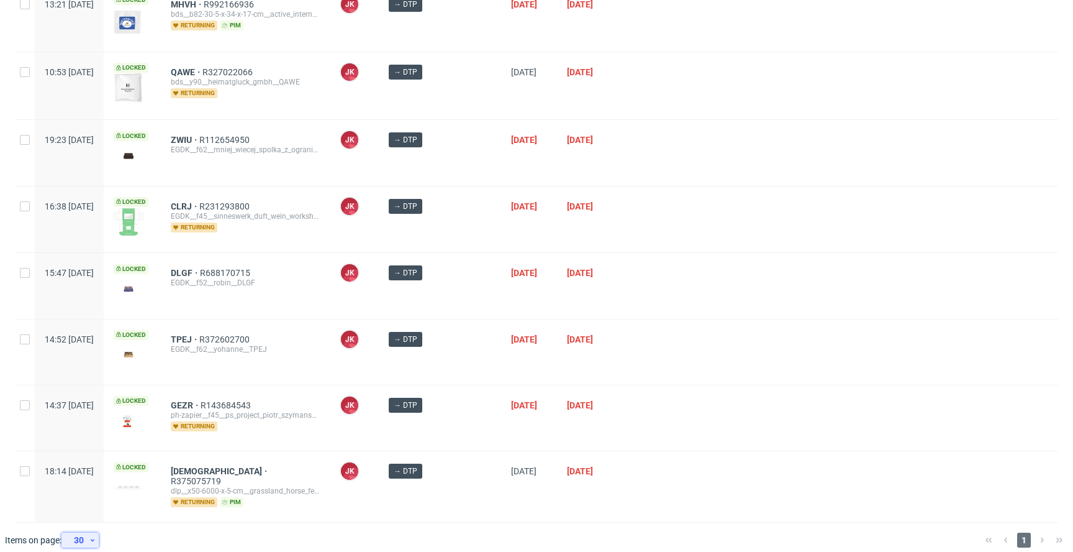
click at [94, 535] on icon at bounding box center [92, 540] width 7 height 10
click at [154, 532] on div at bounding box center [554, 539] width 841 height 35
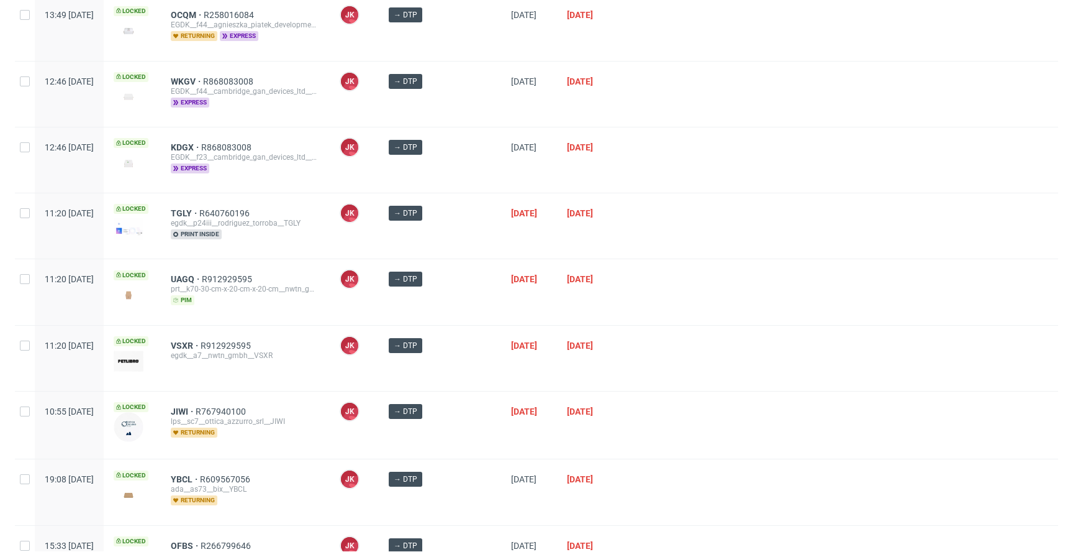
scroll to position [0, 0]
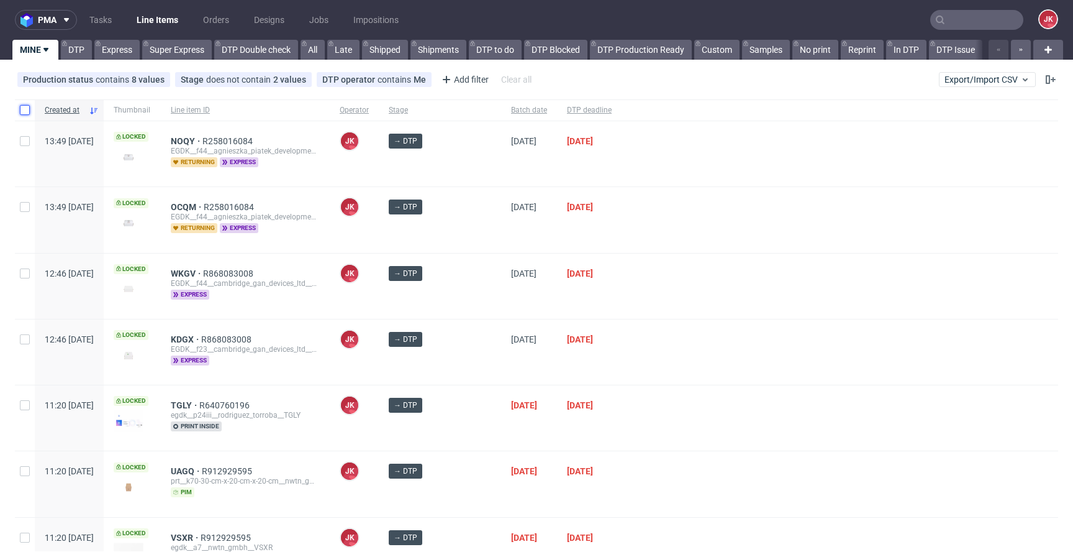
click at [24, 111] on input "checkbox" at bounding box center [25, 110] width 10 height 10
checkbox input "true"
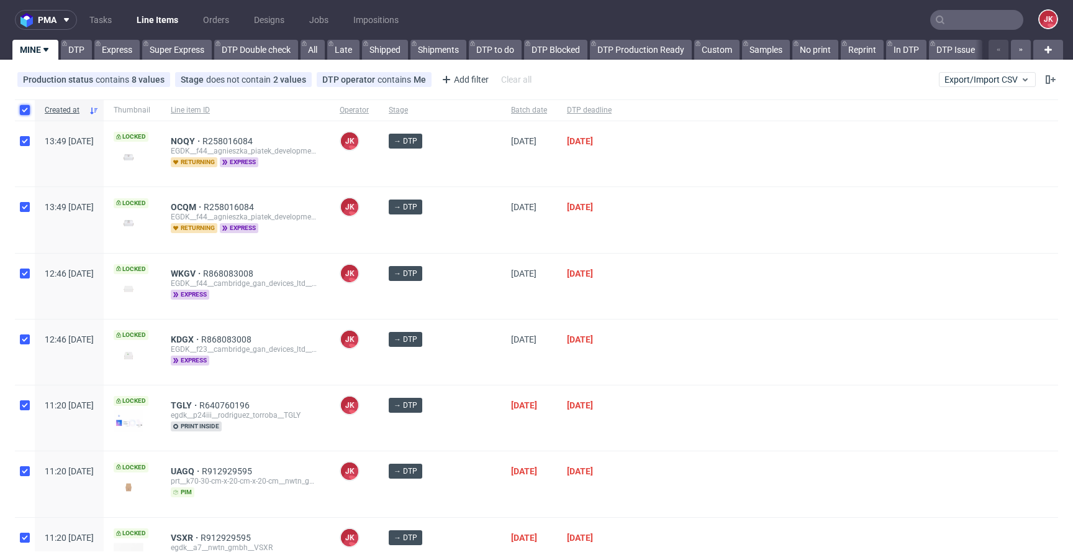
checkbox input "true"
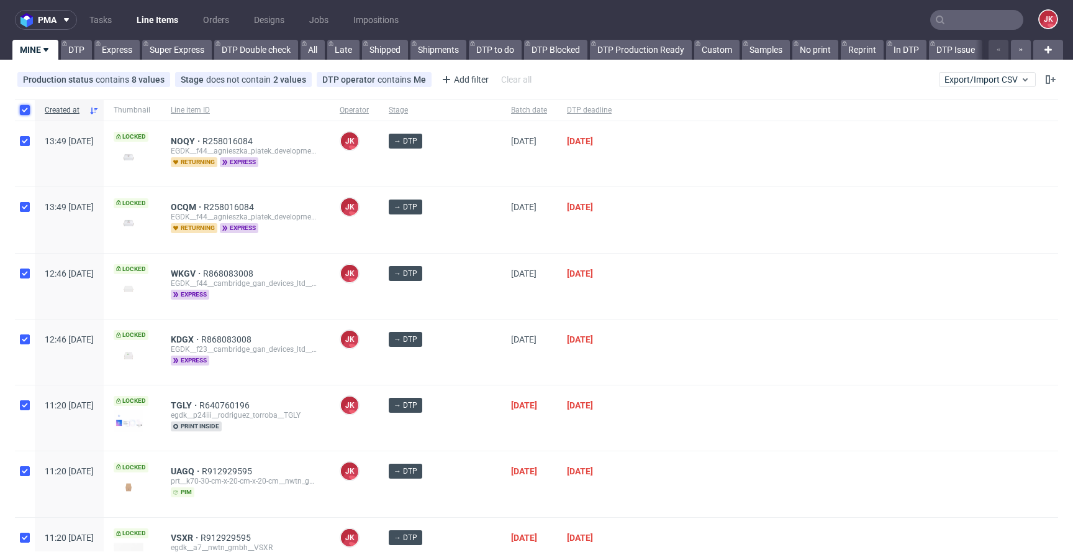
checkbox input "true"
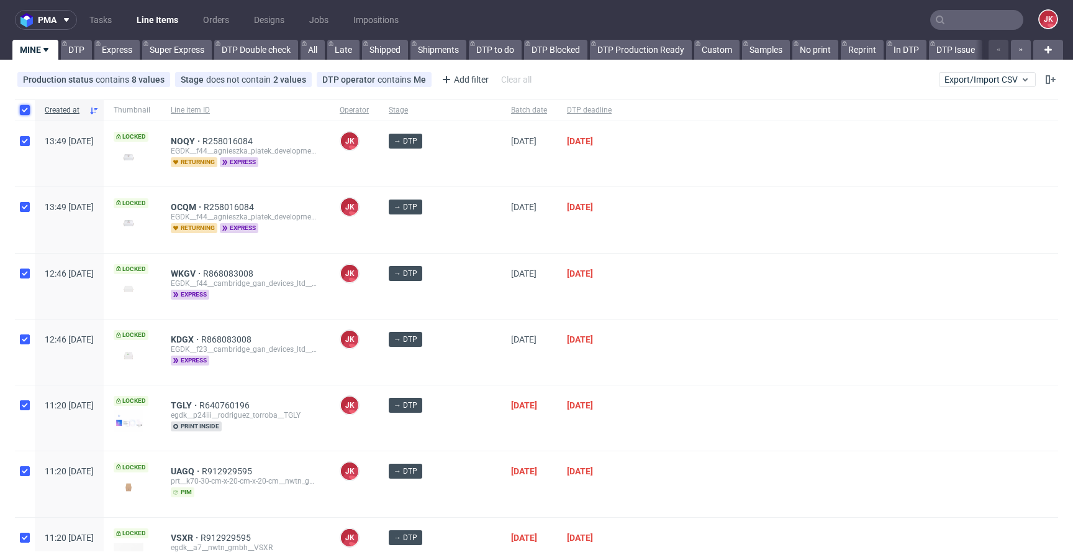
checkbox input "true"
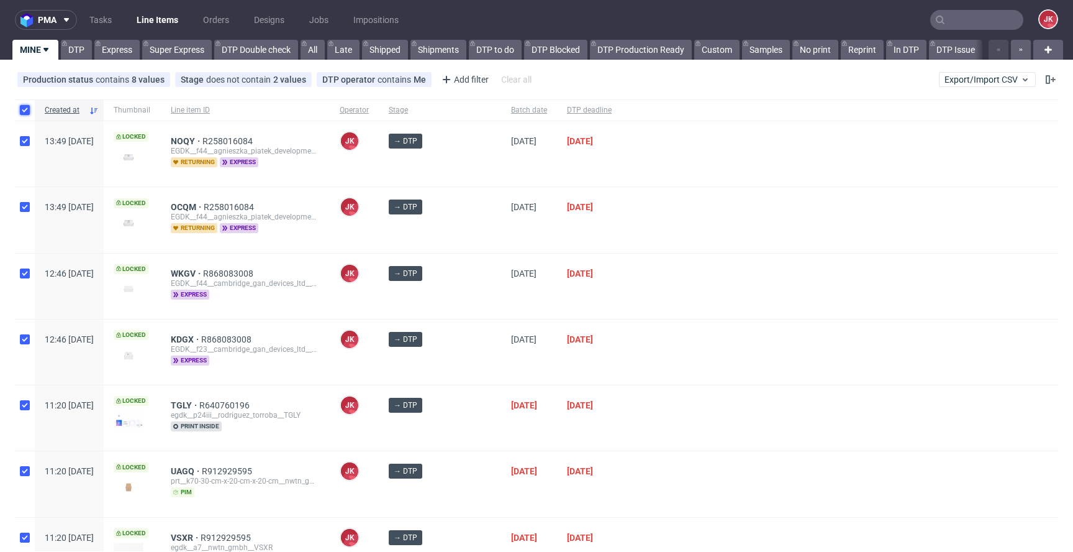
checkbox input "true"
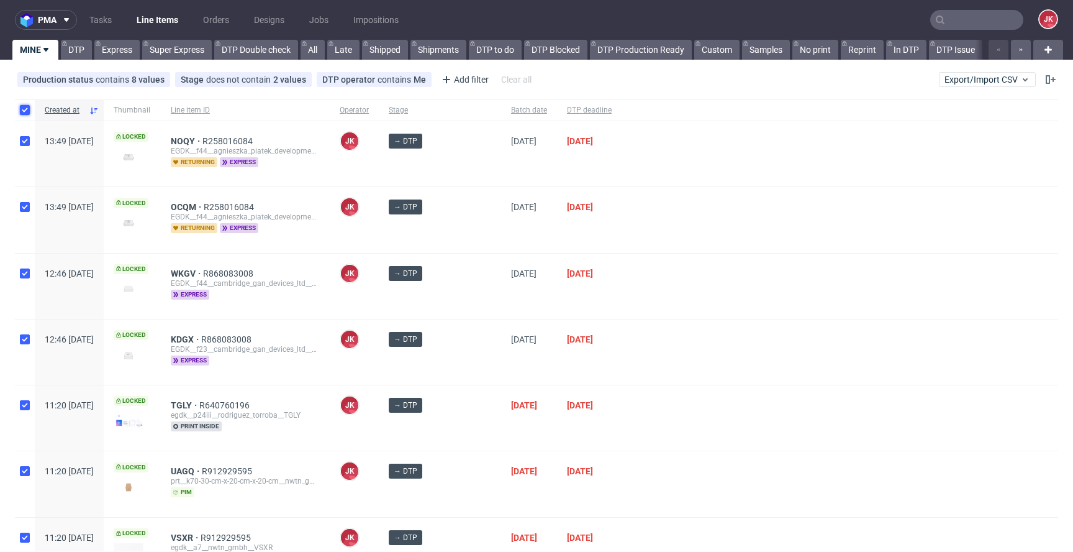
checkbox input "true"
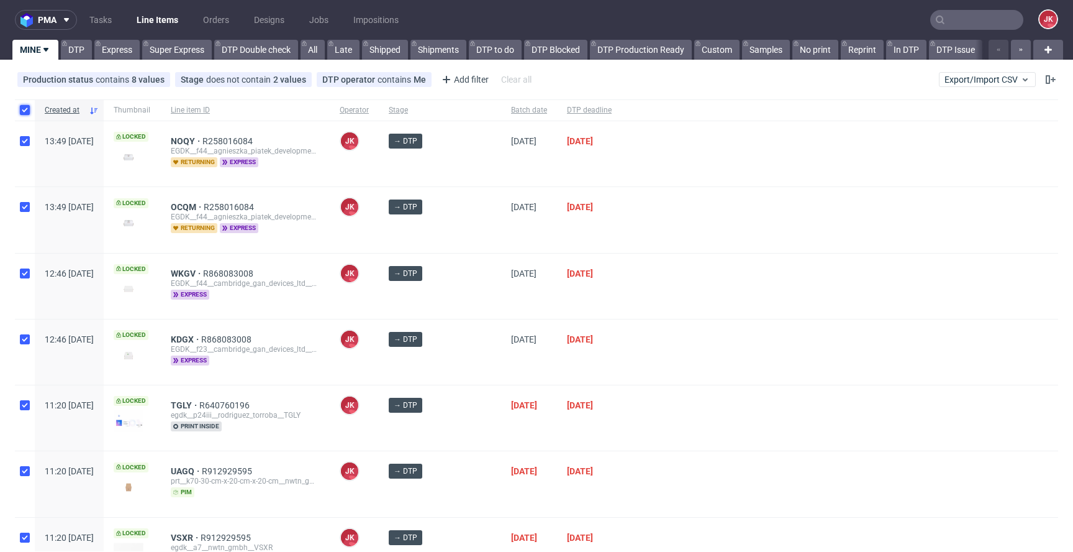
checkbox input "true"
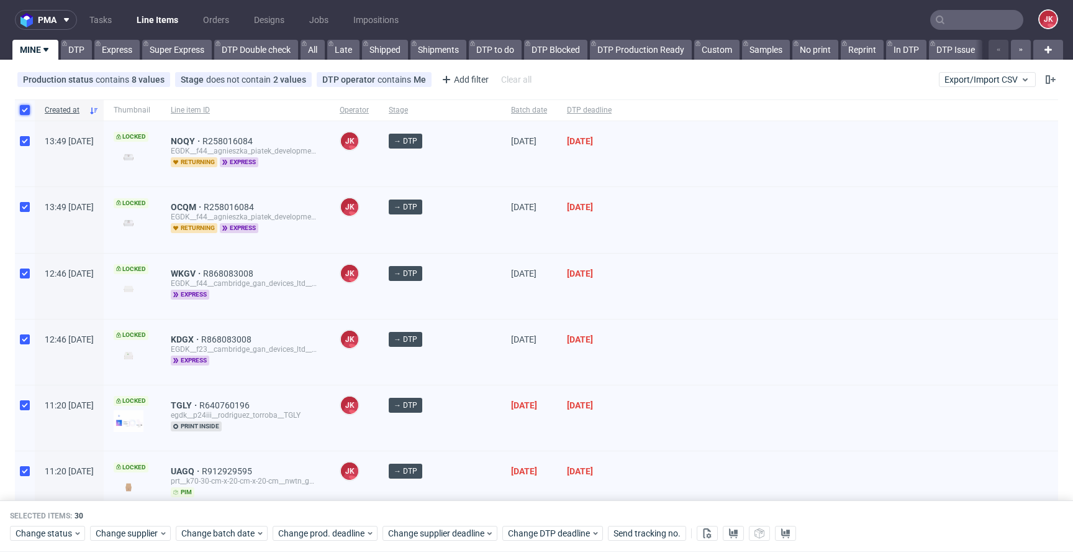
click at [25, 111] on input "checkbox" at bounding box center [25, 110] width 10 height 10
checkbox input "false"
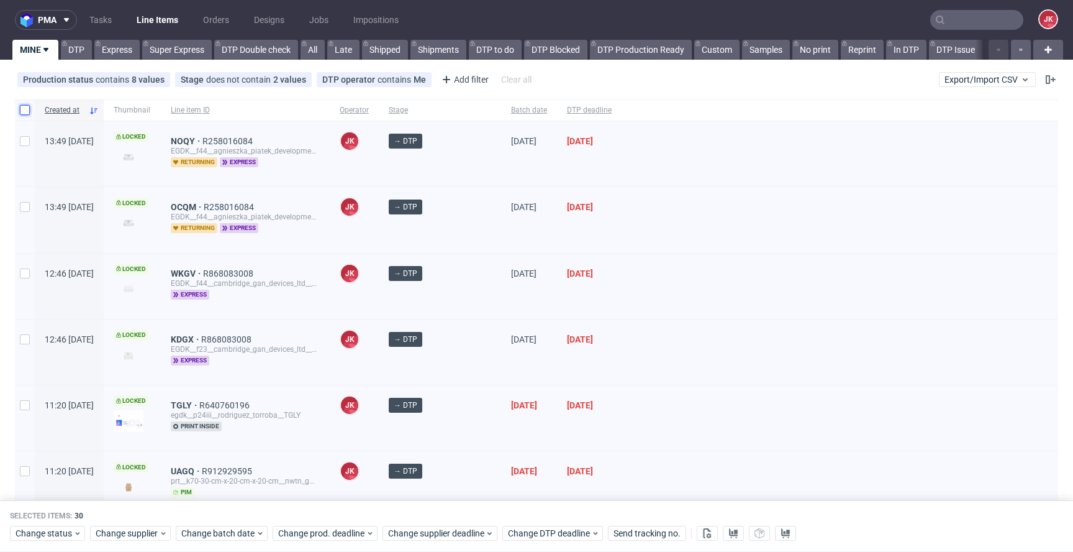
checkbox input "false"
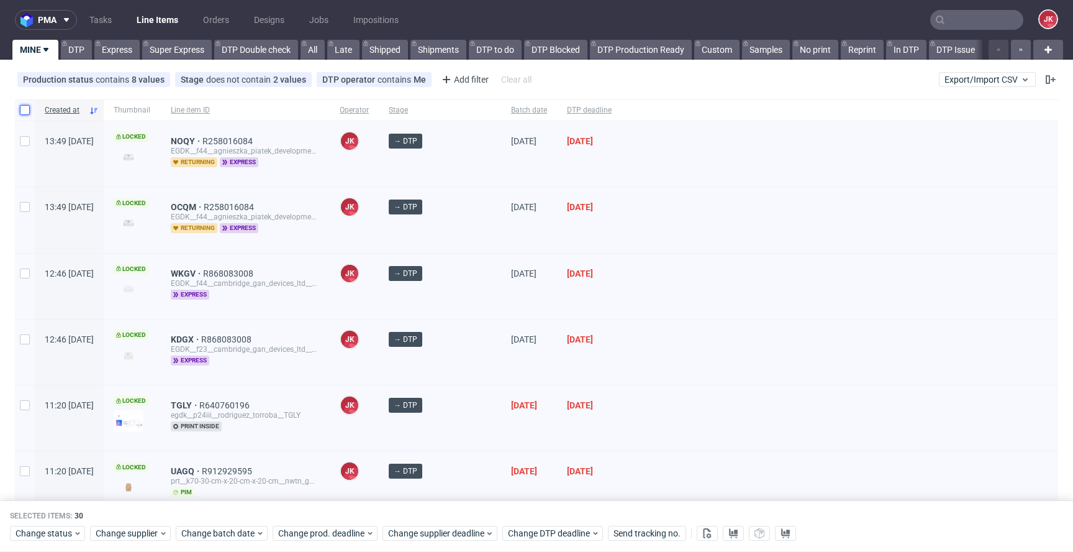
checkbox input "false"
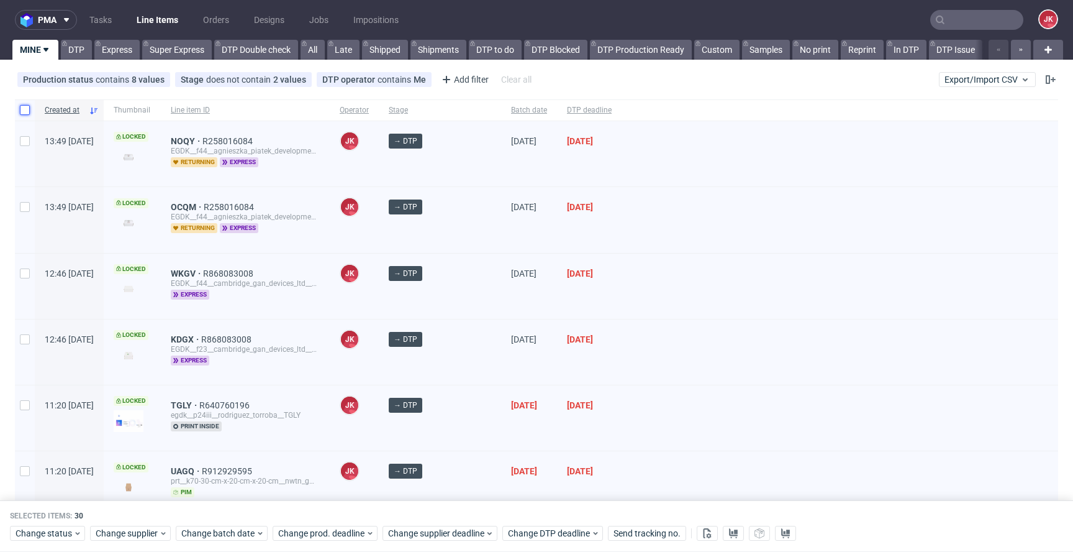
checkbox input "false"
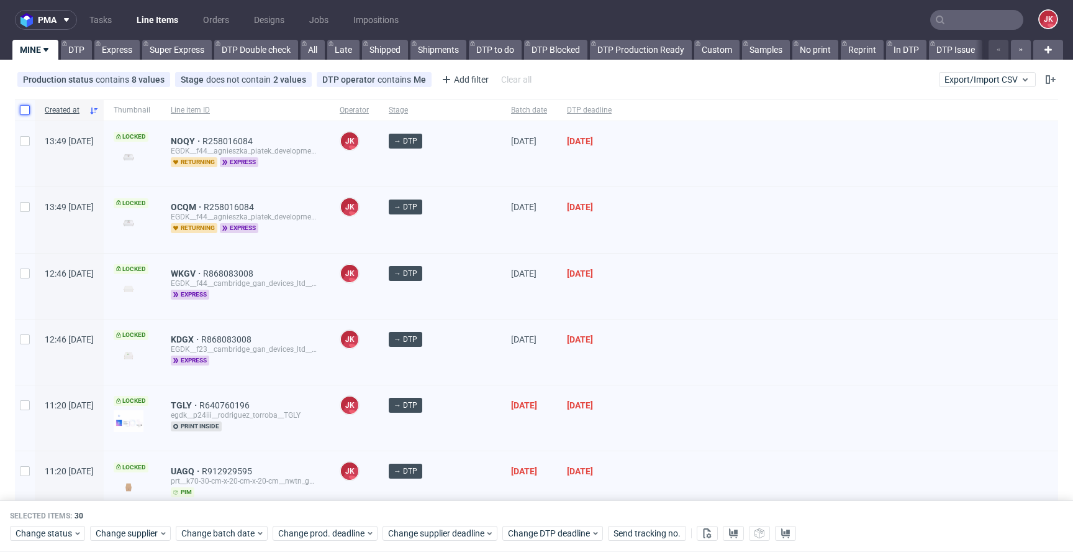
checkbox input "false"
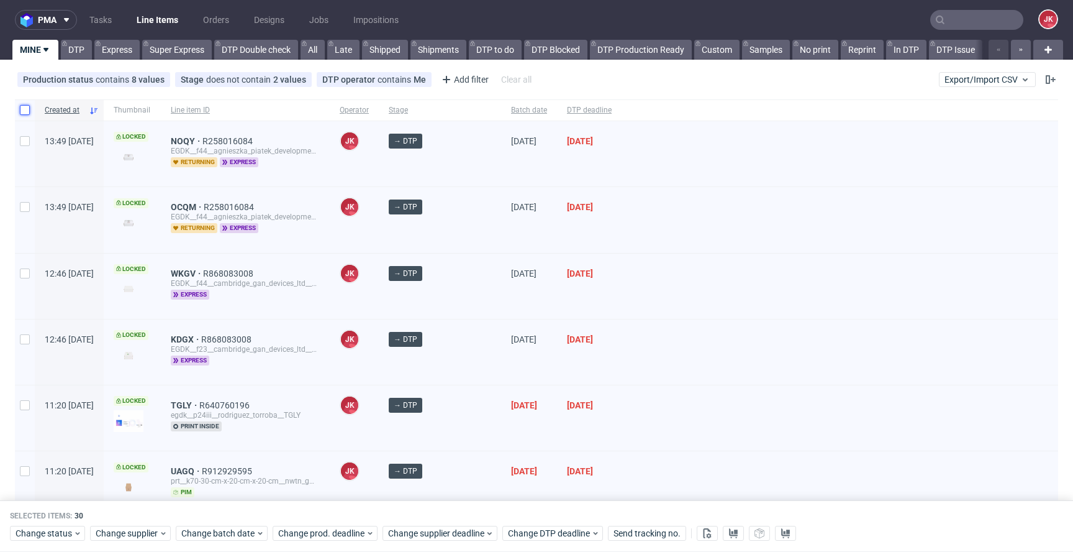
checkbox input "false"
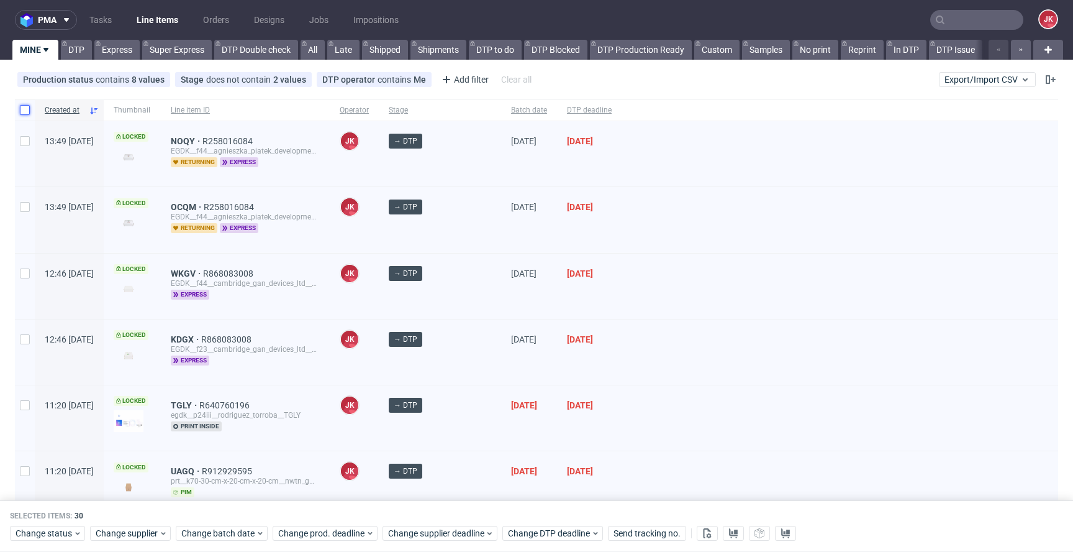
checkbox input "false"
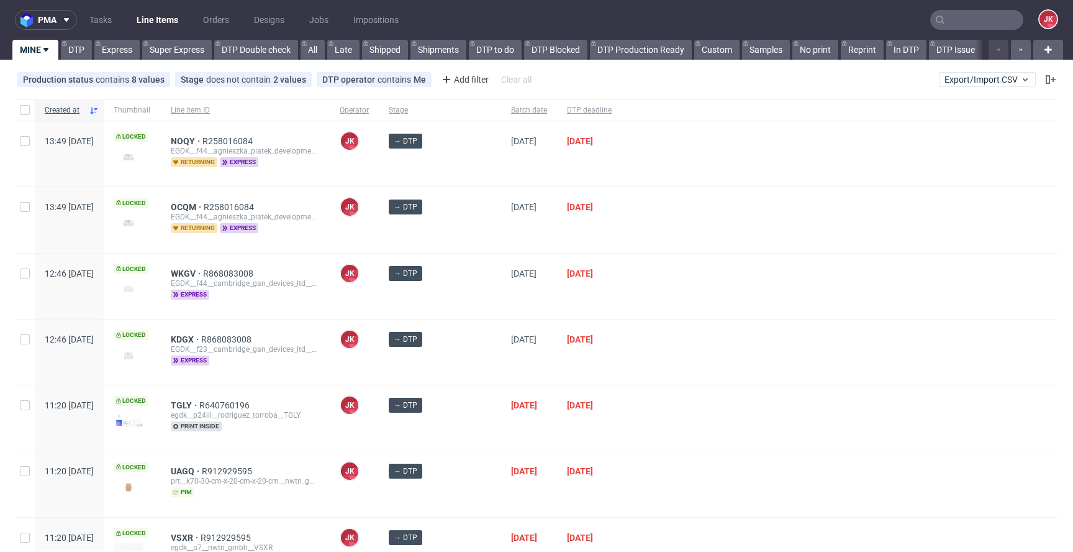
click at [636, 235] on div at bounding box center [840, 219] width 437 height 65
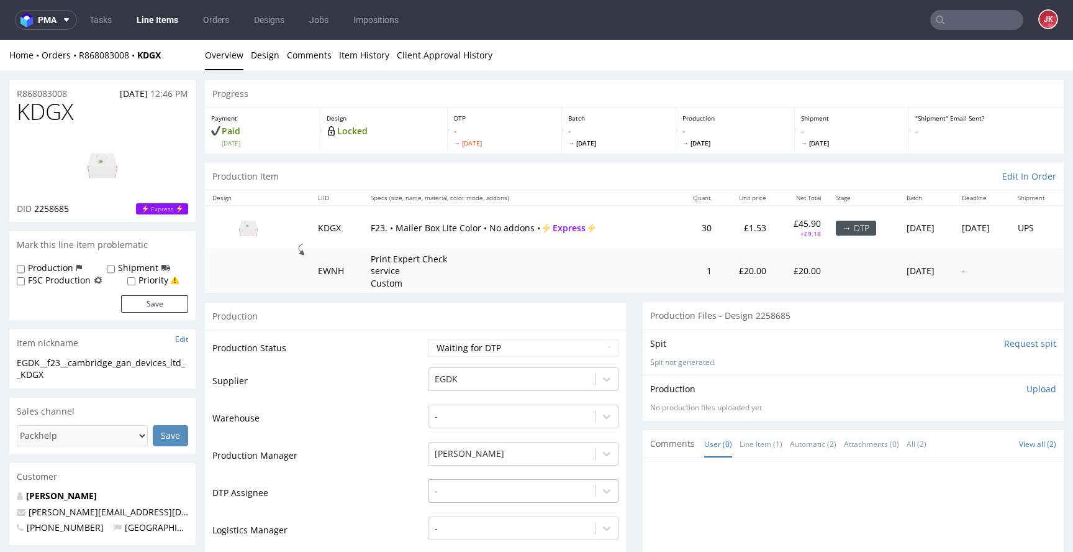
click at [472, 492] on div "-" at bounding box center [523, 487] width 191 height 17
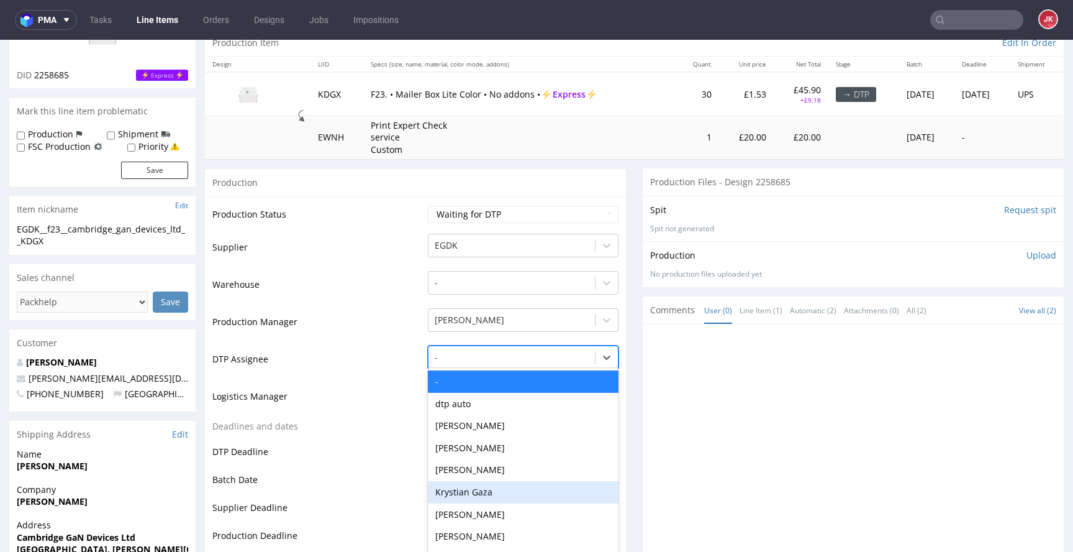
scroll to position [141, 0]
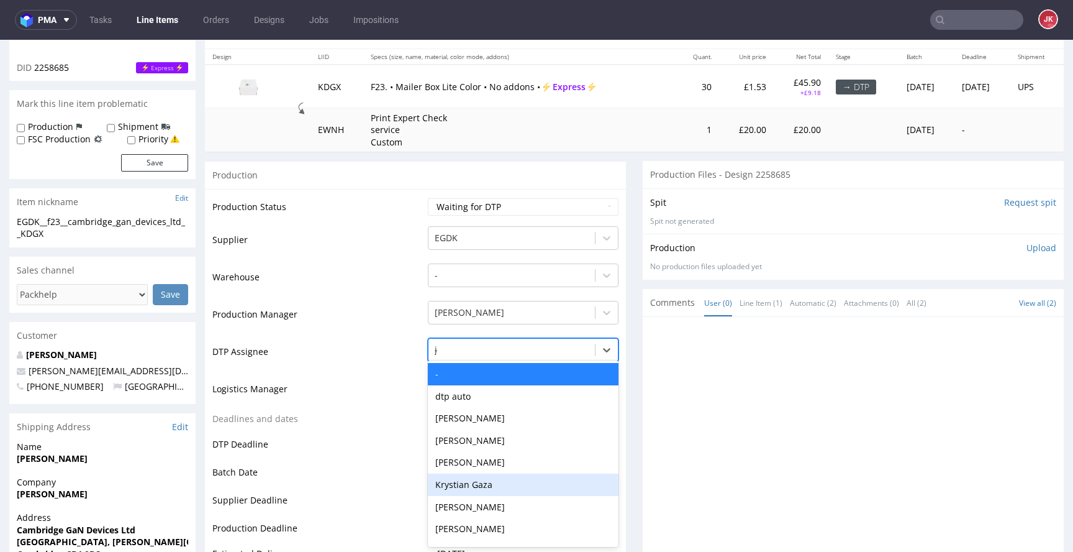
type input "jan"
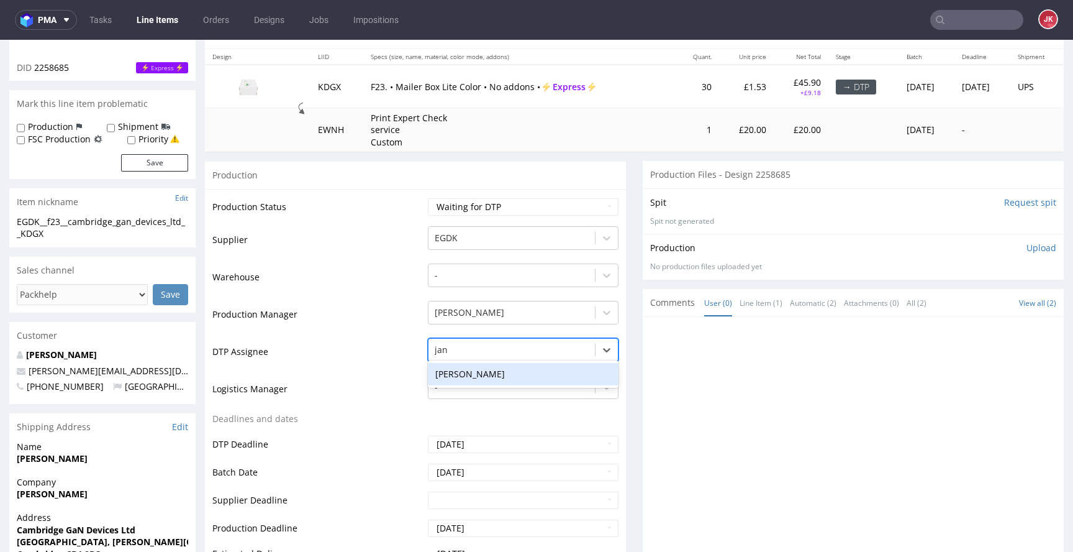
click at [505, 368] on div "[PERSON_NAME]" at bounding box center [523, 374] width 191 height 22
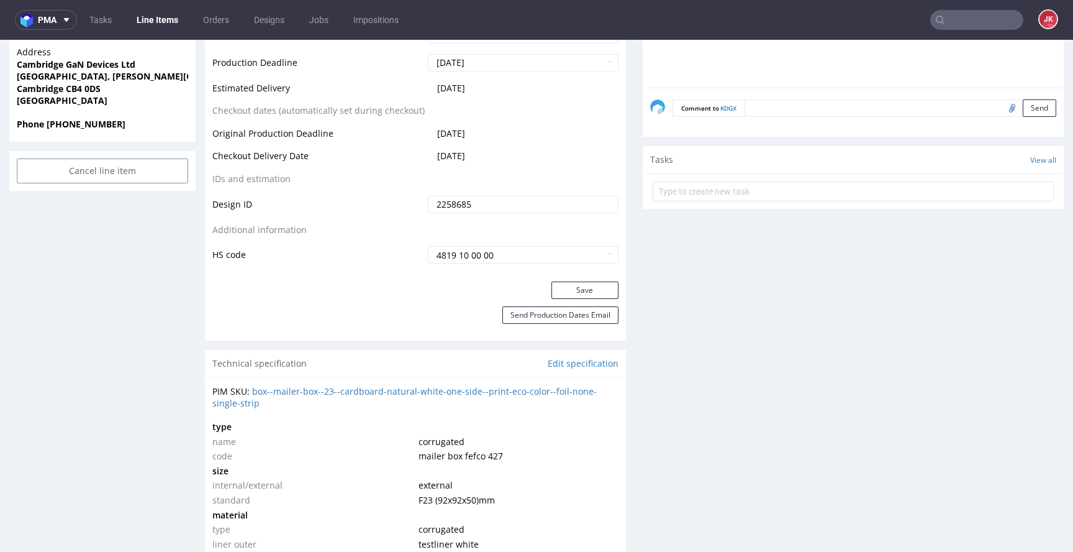
scroll to position [683, 0]
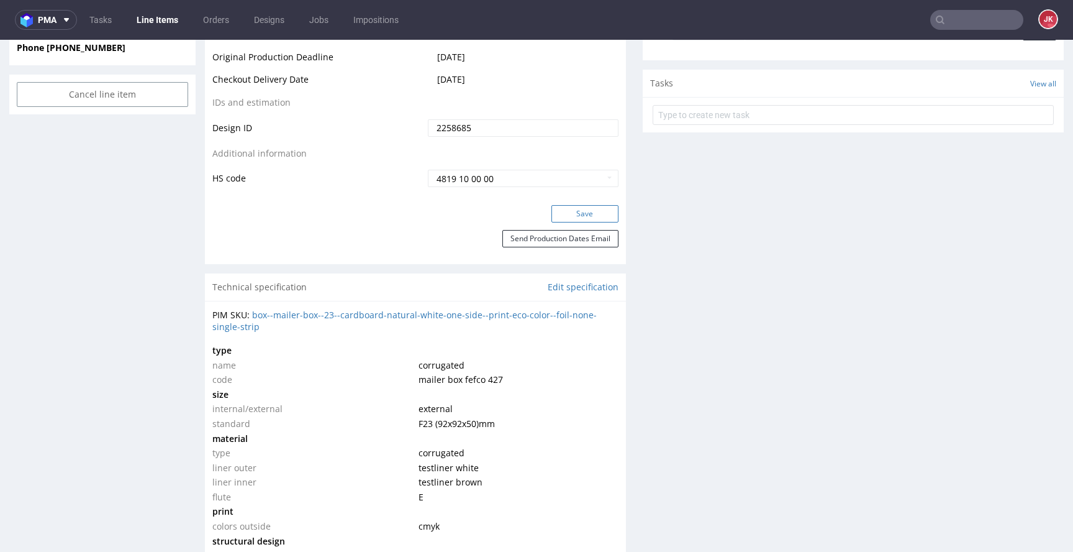
click at [560, 217] on button "Save" at bounding box center [585, 213] width 67 height 17
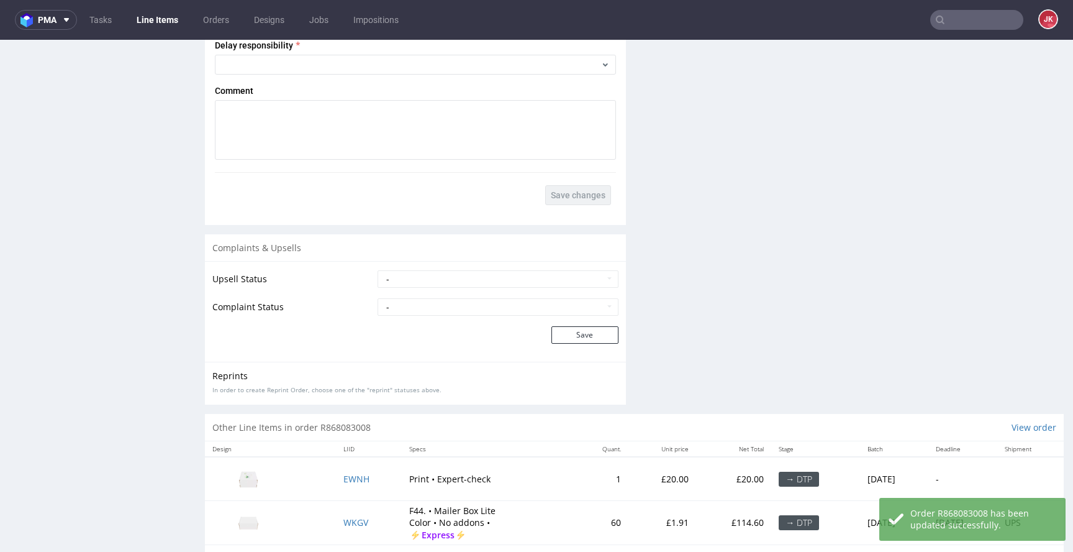
scroll to position [1855, 0]
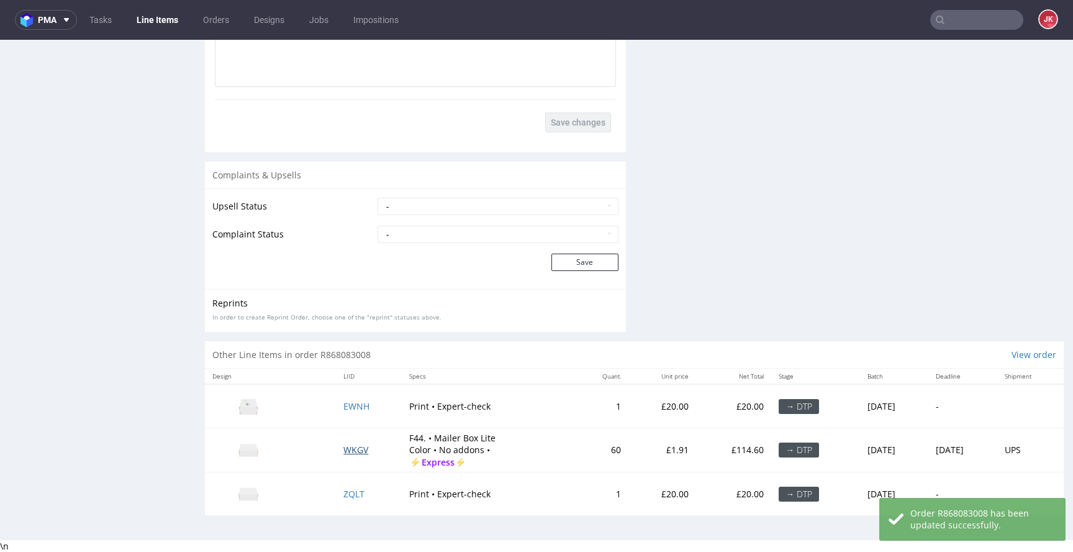
click at [345, 449] on span "WKGV" at bounding box center [355, 449] width 25 height 12
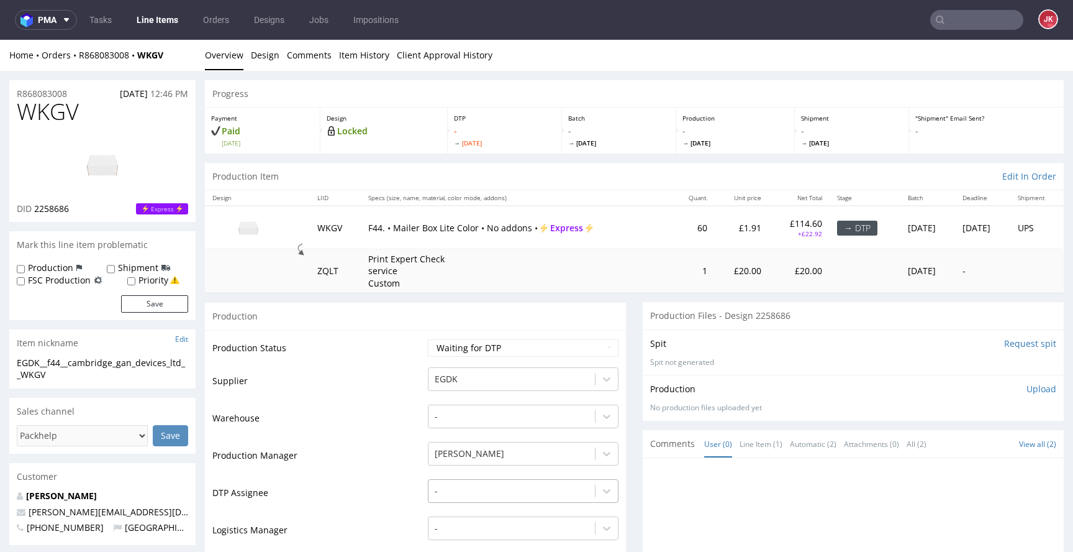
click at [505, 489] on div "-" at bounding box center [523, 487] width 191 height 17
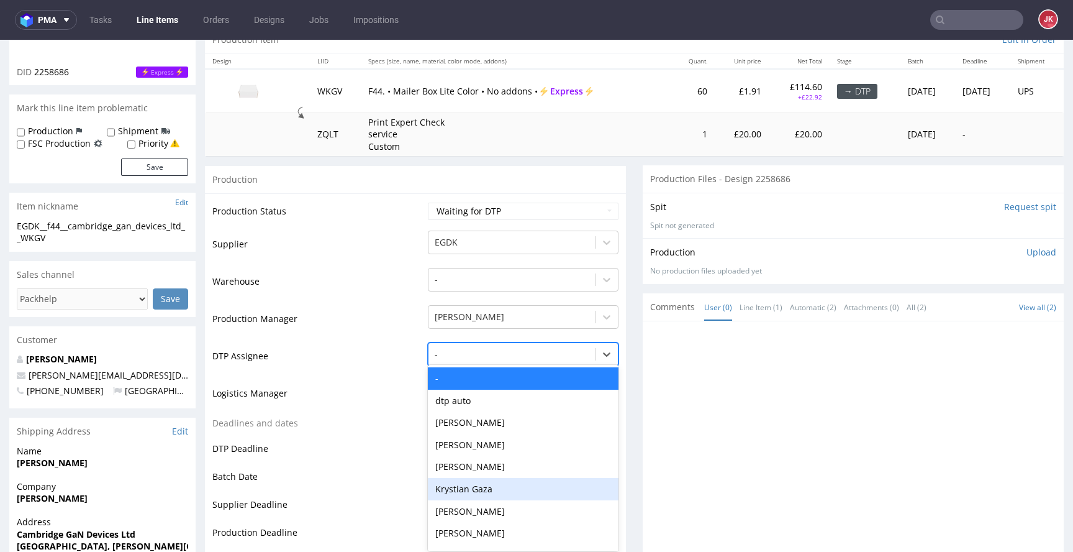
scroll to position [141, 0]
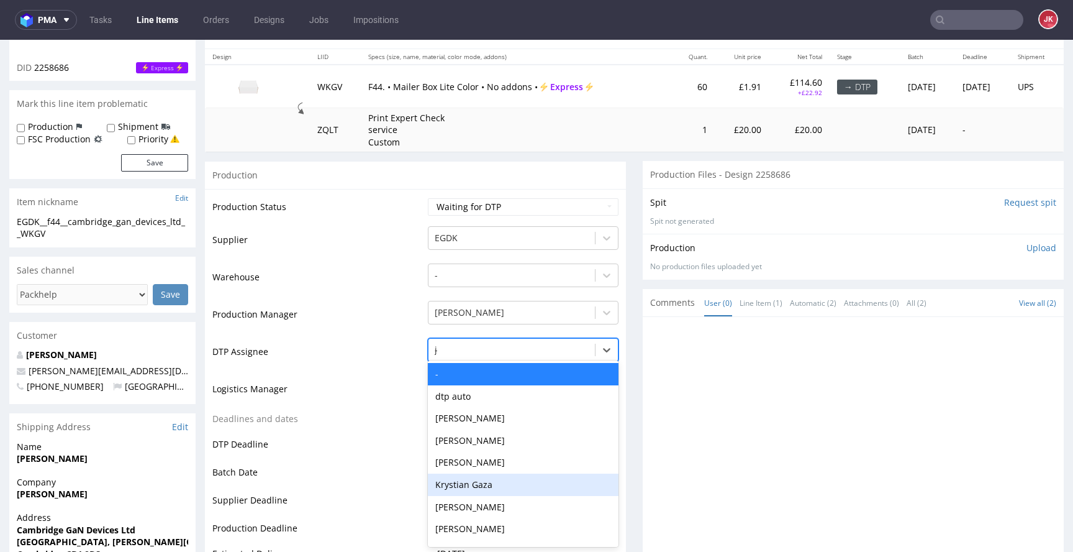
type input "jan"
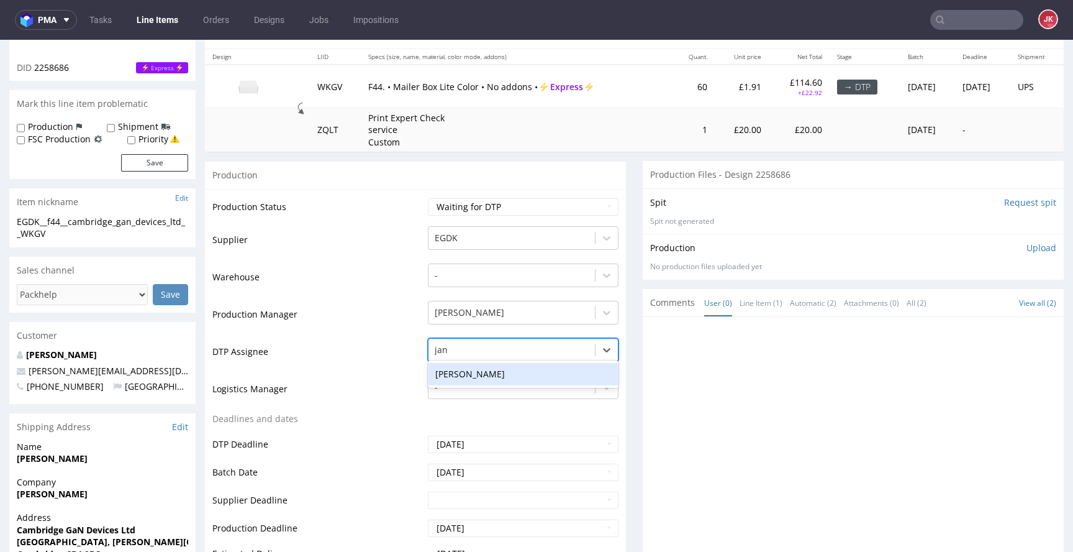
click at [525, 366] on div "Jan Kocik" at bounding box center [523, 374] width 191 height 22
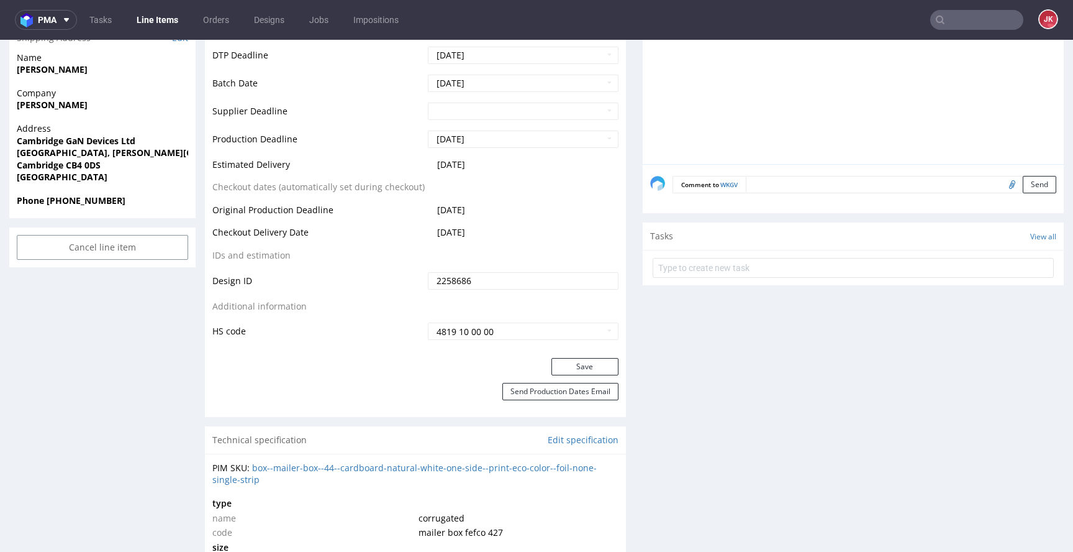
scroll to position [610, 0]
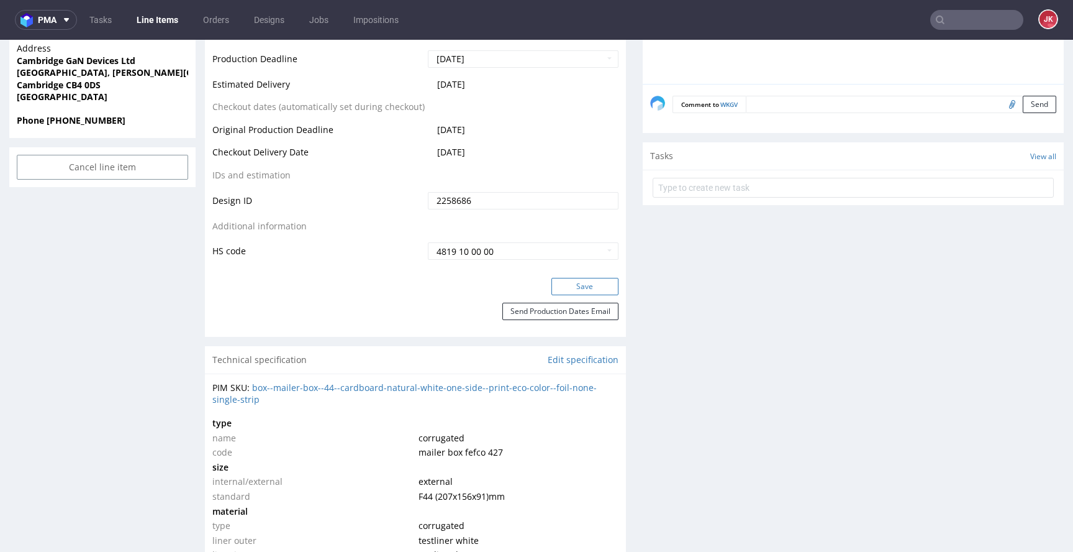
click at [582, 283] on button "Save" at bounding box center [585, 286] width 67 height 17
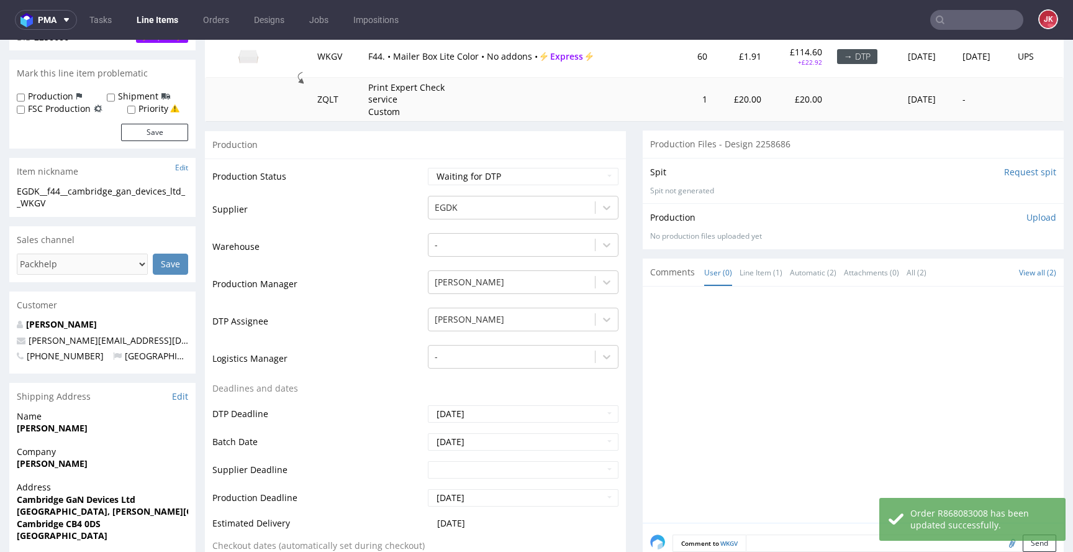
scroll to position [0, 0]
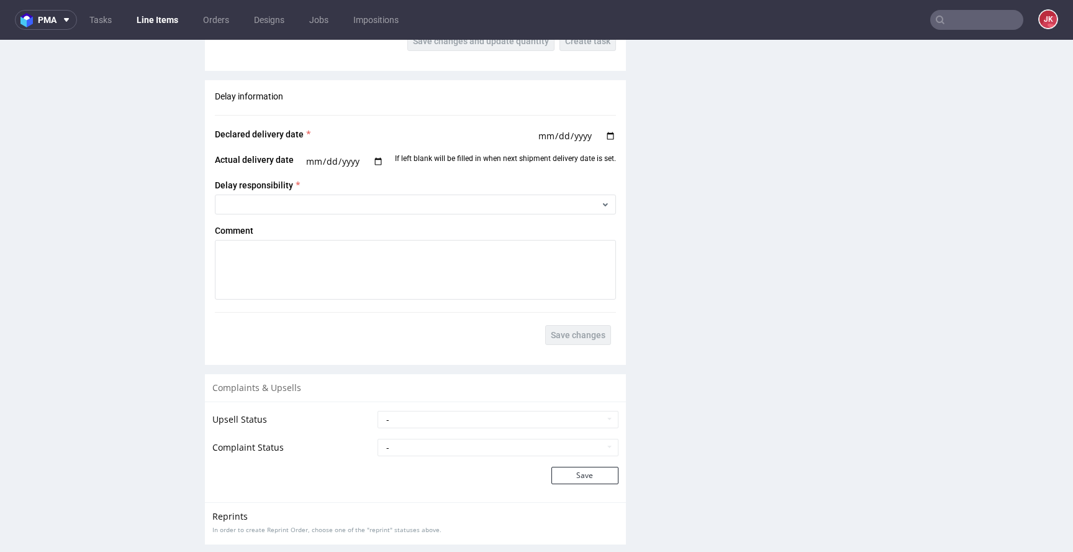
scroll to position [1671, 0]
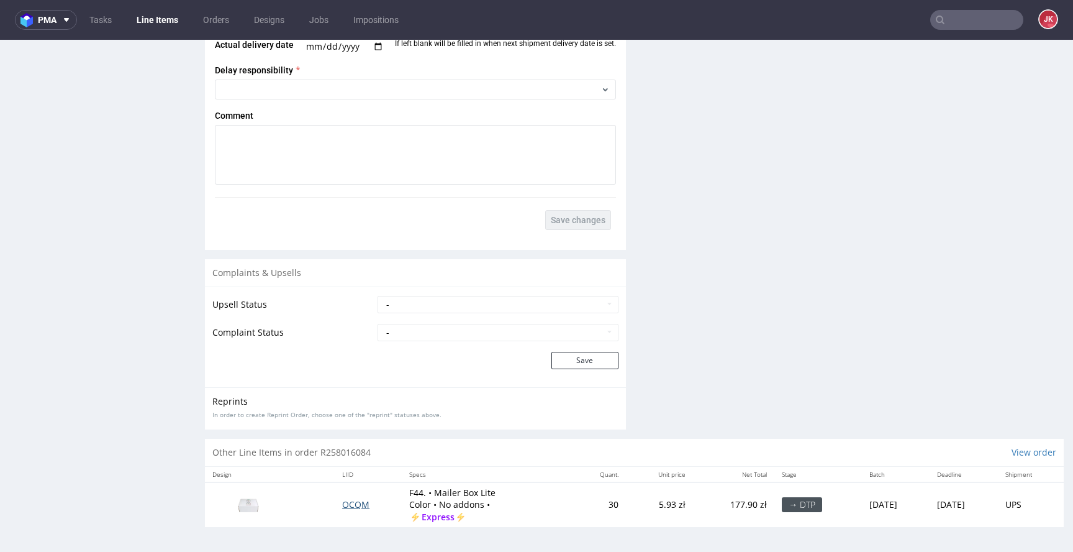
click at [351, 505] on span "OCQM" at bounding box center [355, 504] width 27 height 12
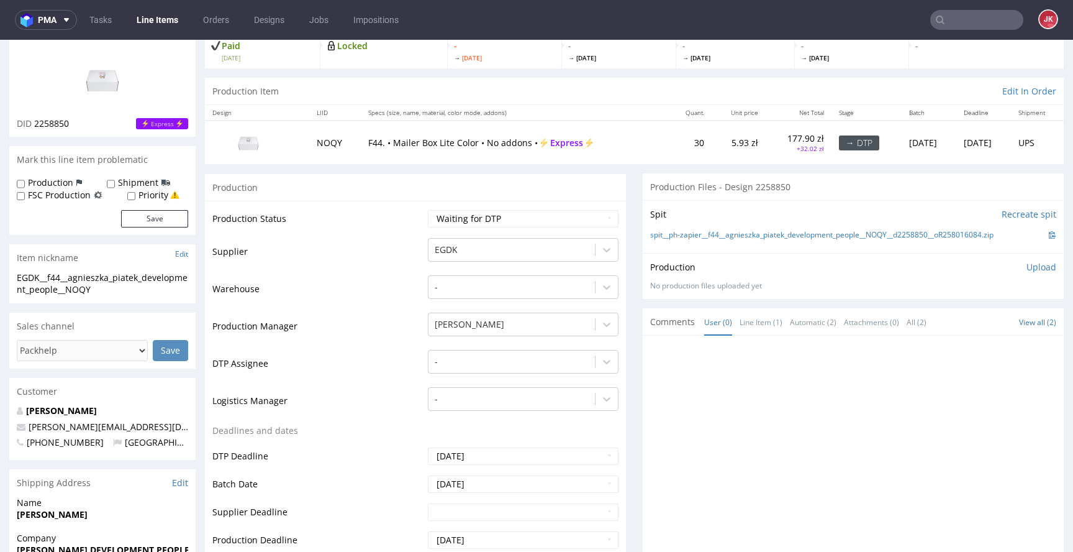
scroll to position [0, 0]
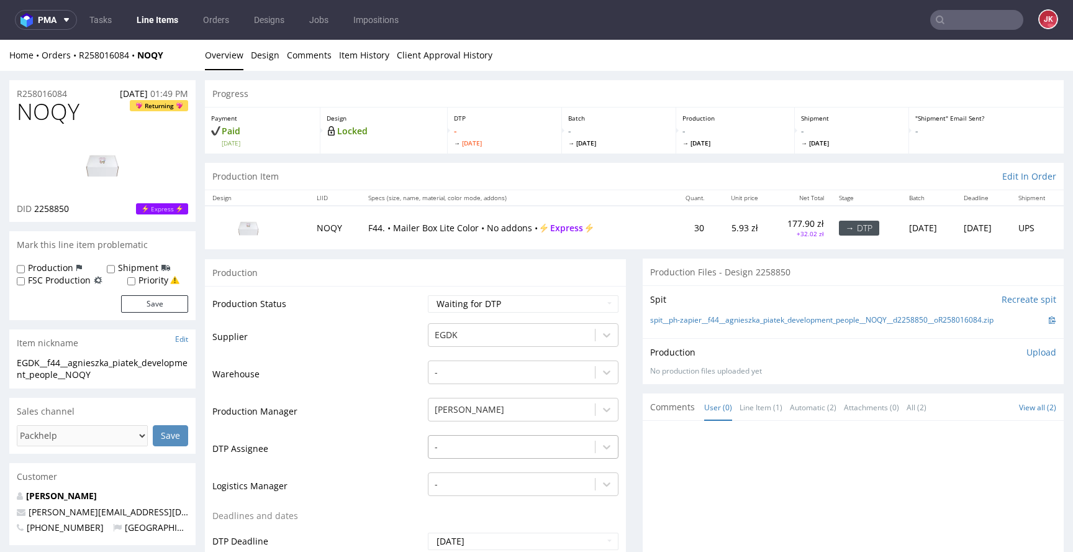
click at [470, 441] on div "-" at bounding box center [523, 443] width 191 height 17
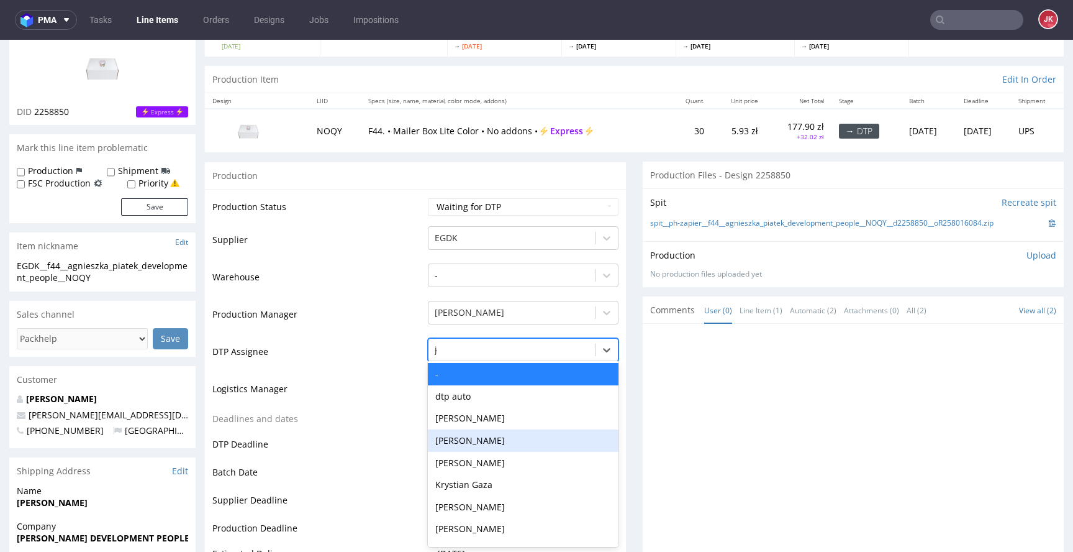
type input "jan"
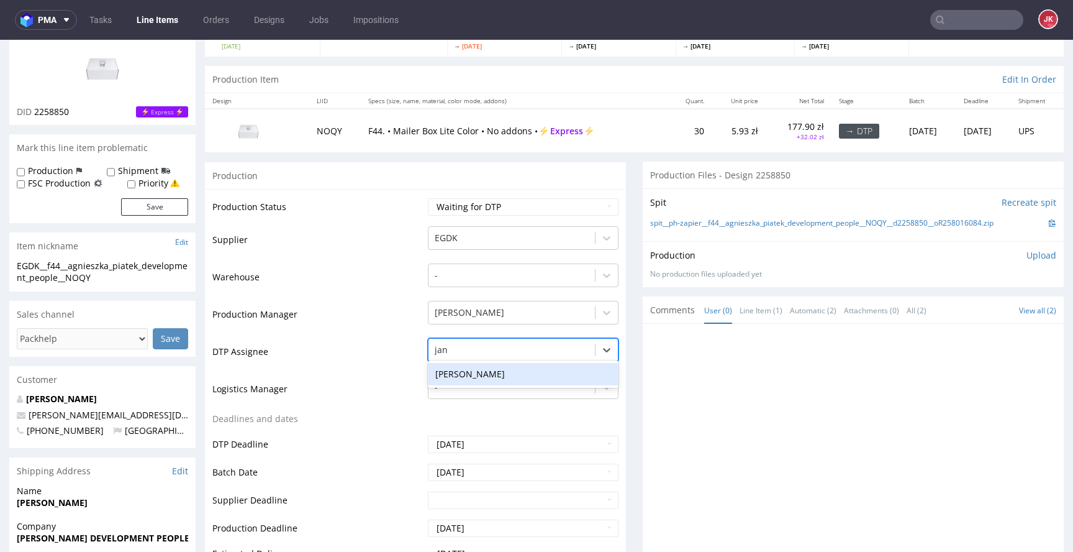
click at [473, 372] on div "[PERSON_NAME]" at bounding box center [523, 374] width 191 height 22
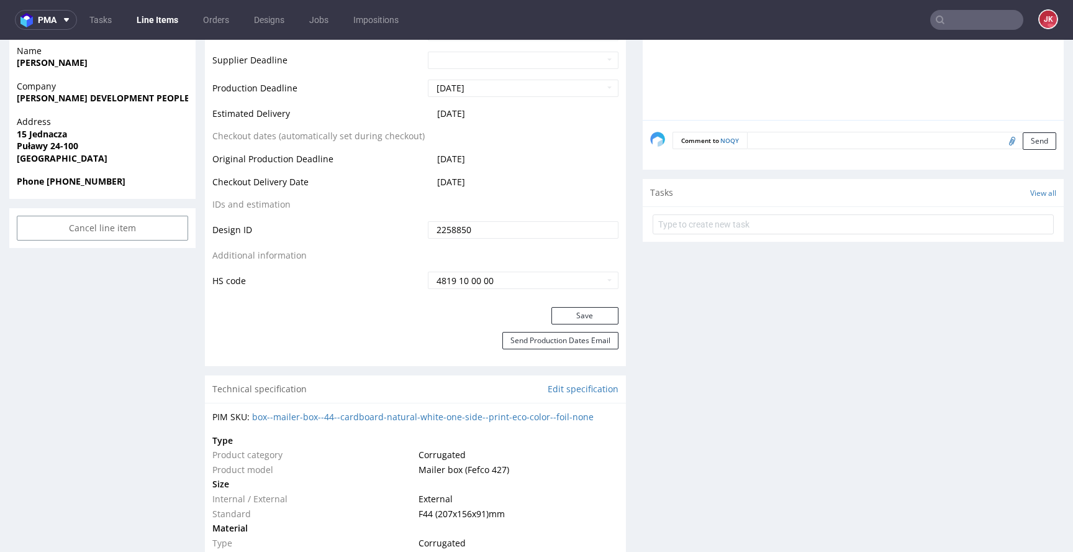
scroll to position [550, 0]
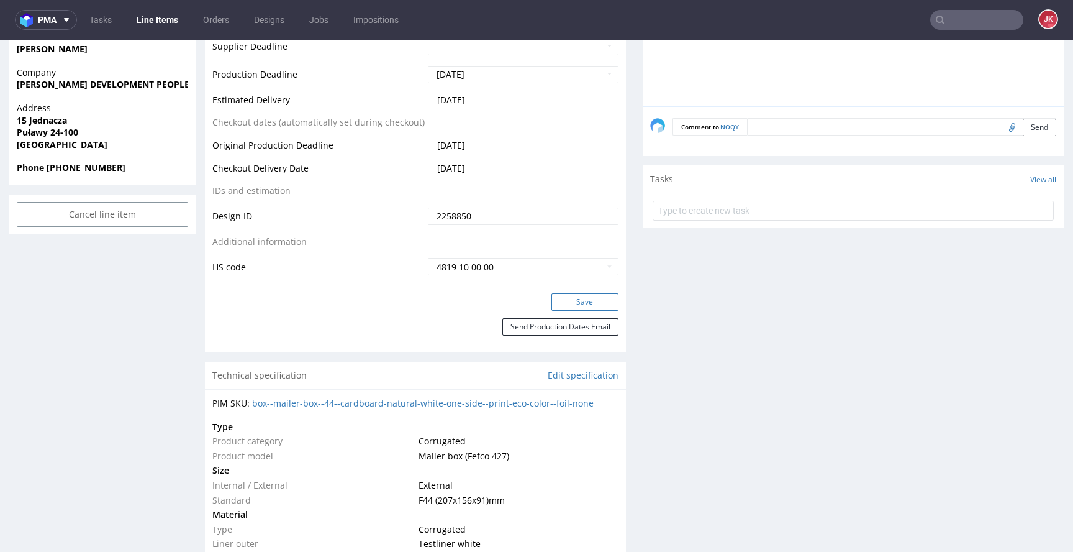
click at [578, 308] on button "Save" at bounding box center [585, 301] width 67 height 17
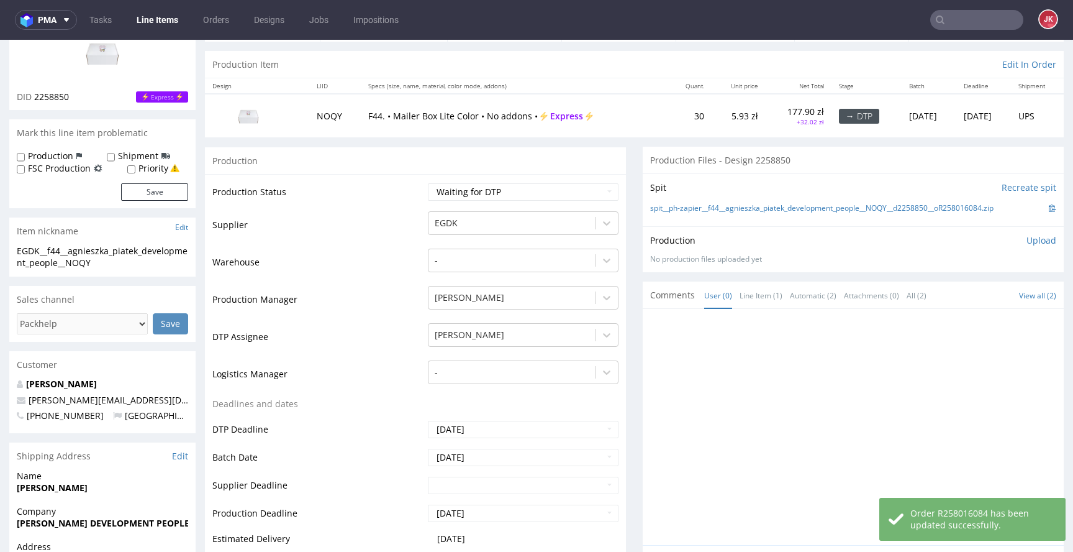
scroll to position [0, 0]
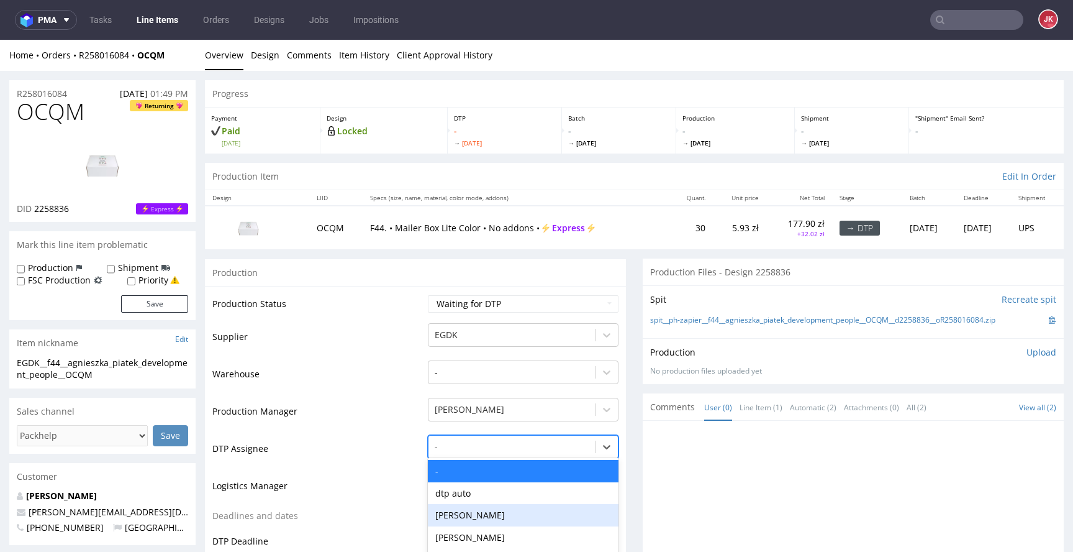
scroll to position [97, 0]
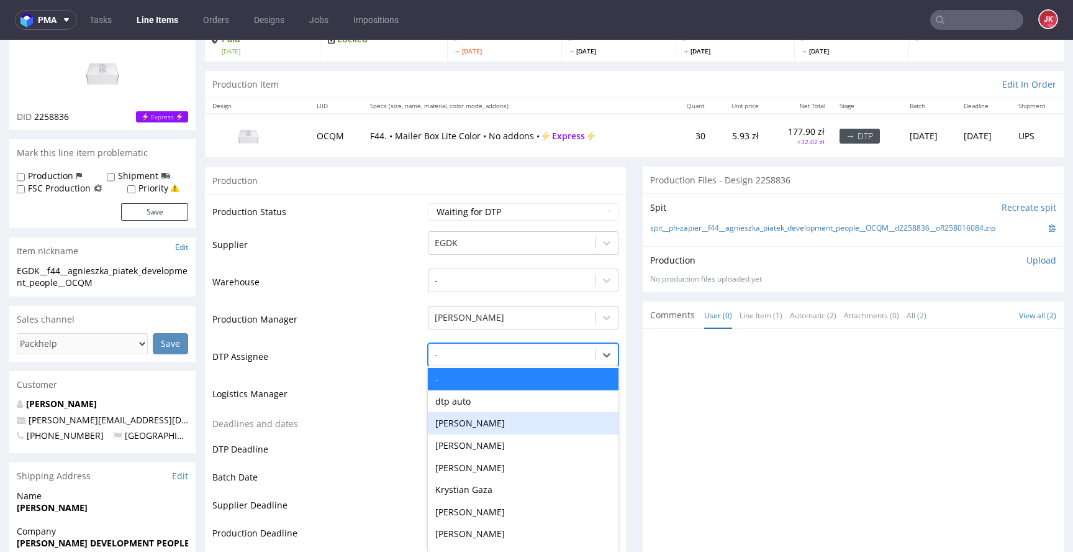
click at [501, 360] on div "[PERSON_NAME], 3 of 31. 31 results available. Use Up and Down to choose options…" at bounding box center [523, 351] width 191 height 17
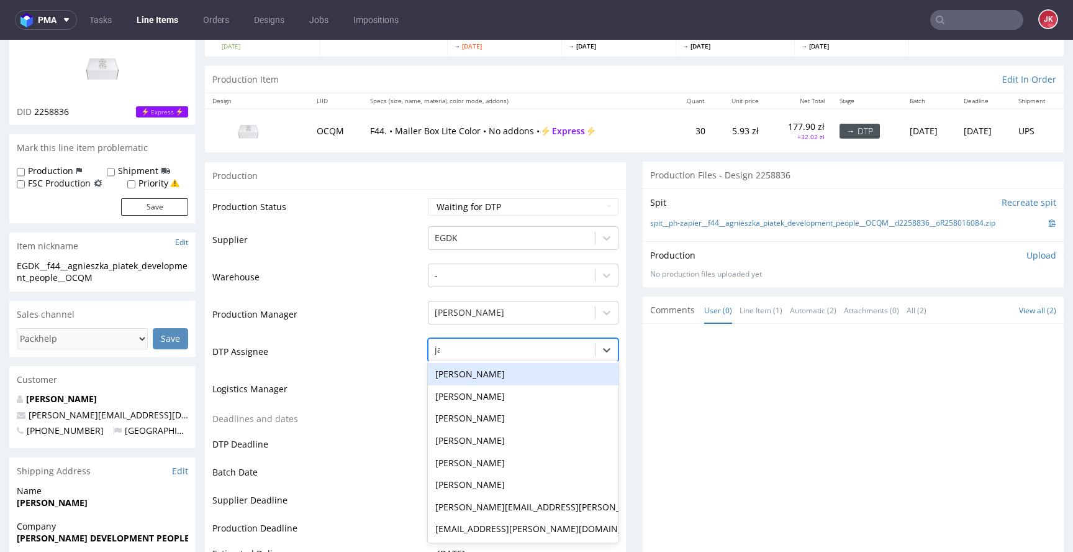
type input "jan"
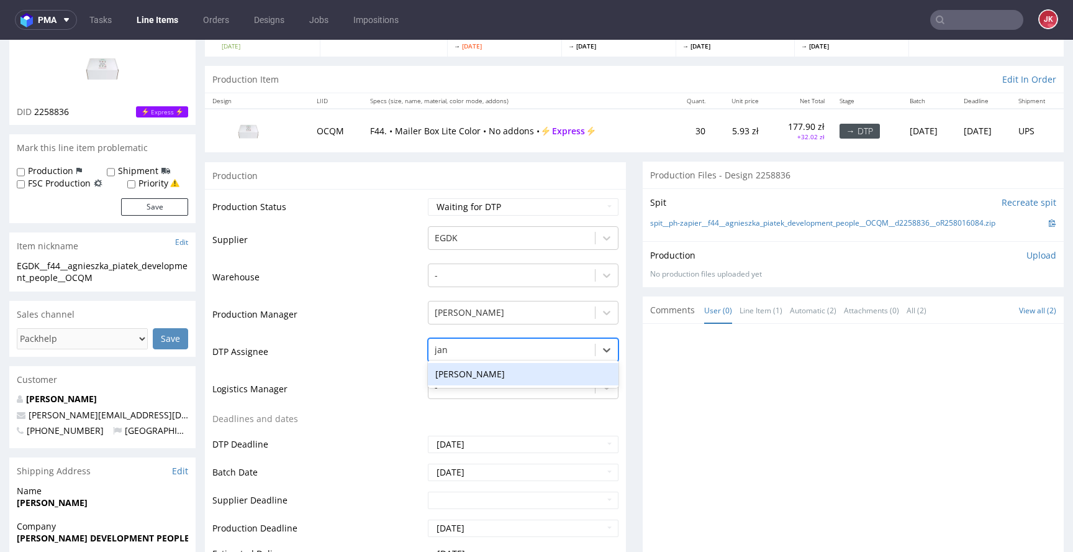
click at [512, 367] on div "[PERSON_NAME]" at bounding box center [523, 374] width 191 height 22
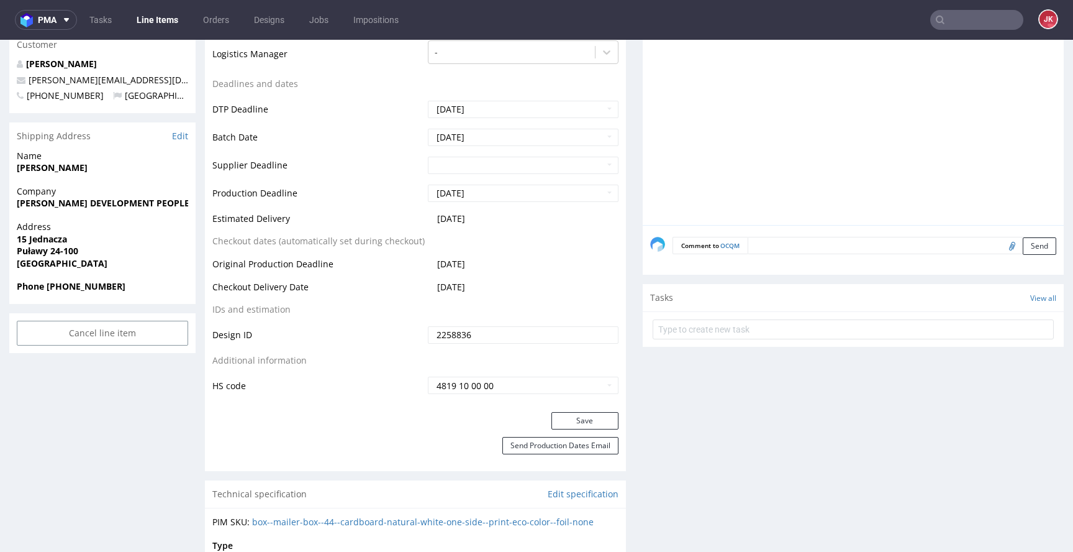
scroll to position [465, 0]
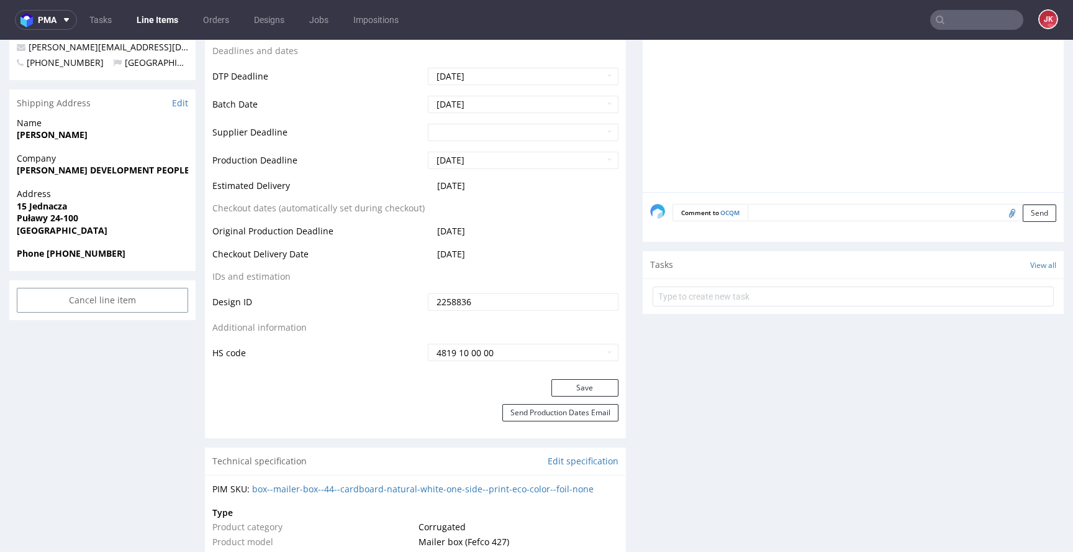
click at [558, 376] on div "Production Status Waiting for Artwork Waiting for Diecut Waiting for Mockup Wai…" at bounding box center [415, 100] width 421 height 558
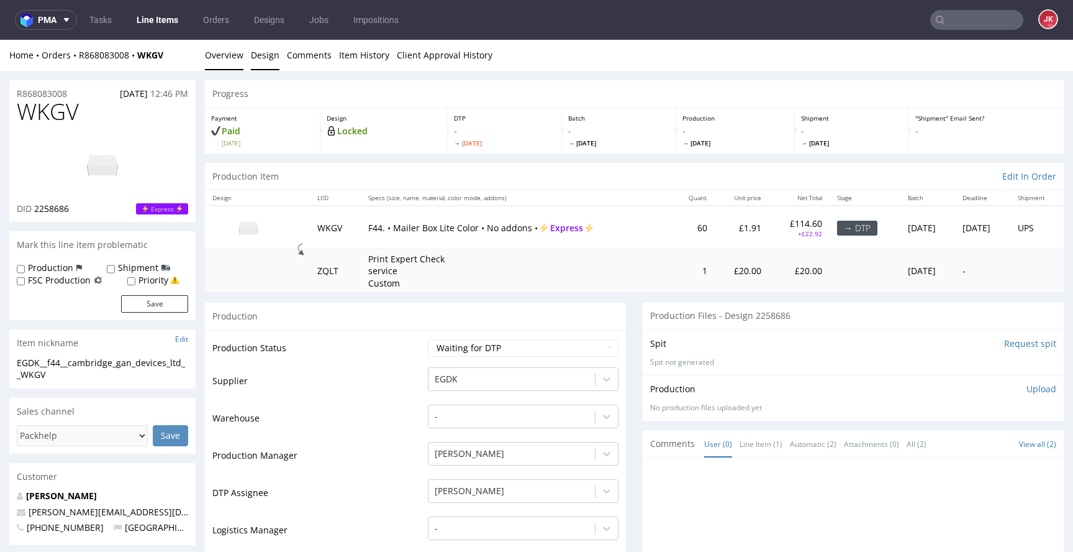
click at [268, 53] on link "Design" at bounding box center [265, 55] width 29 height 30
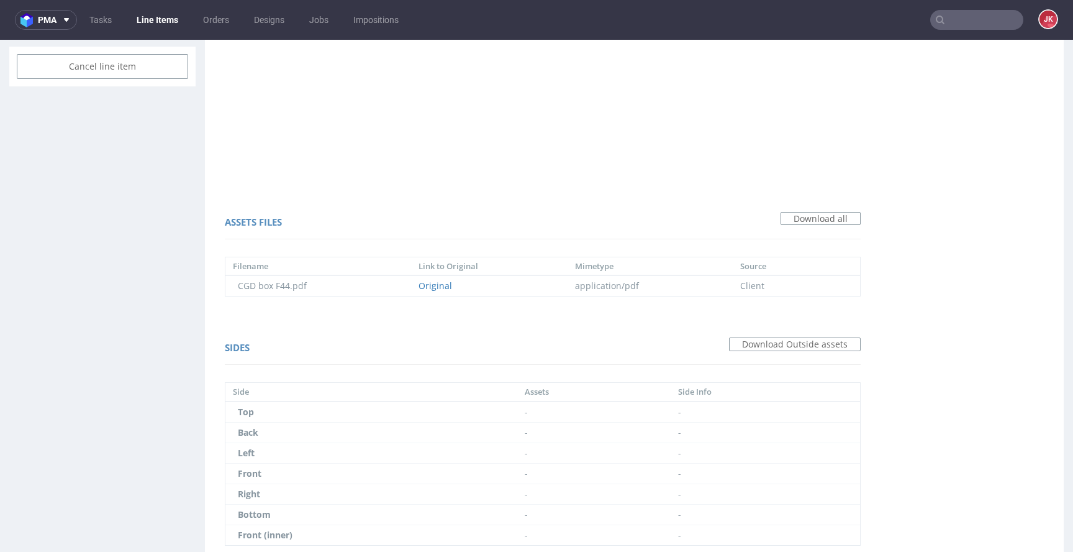
scroll to position [767, 0]
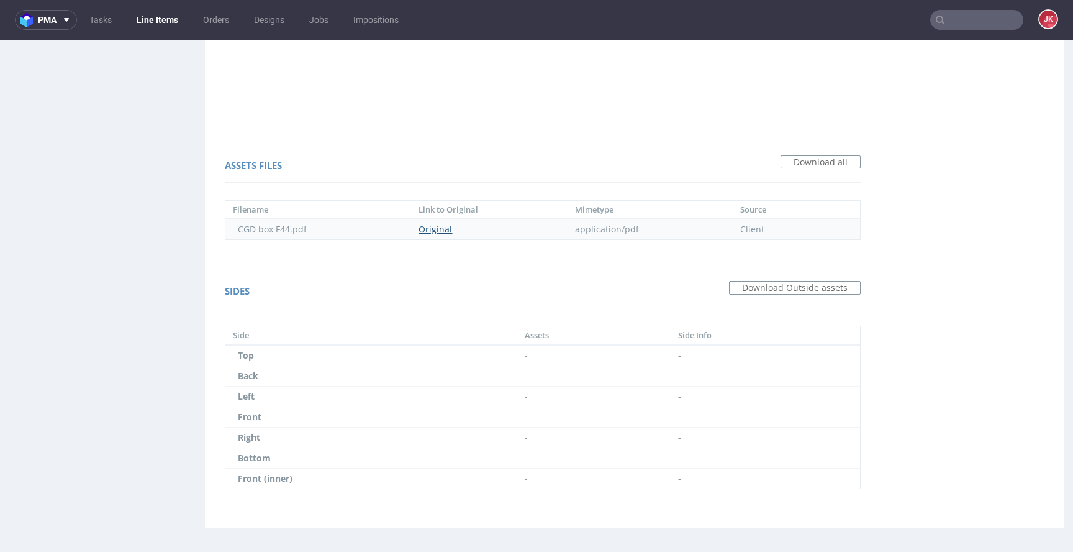
click at [437, 225] on link "Original" at bounding box center [436, 229] width 34 height 12
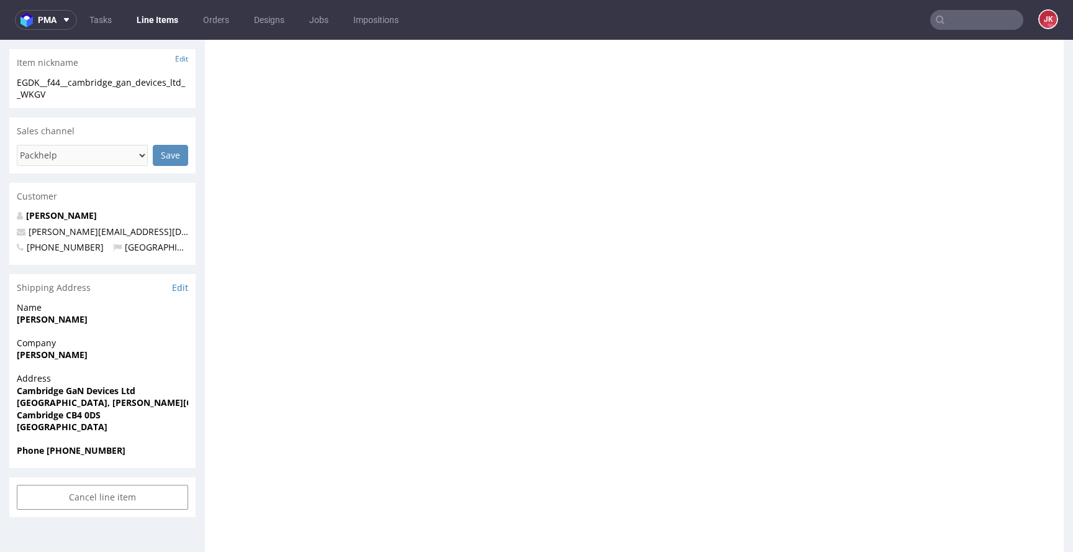
scroll to position [0, 0]
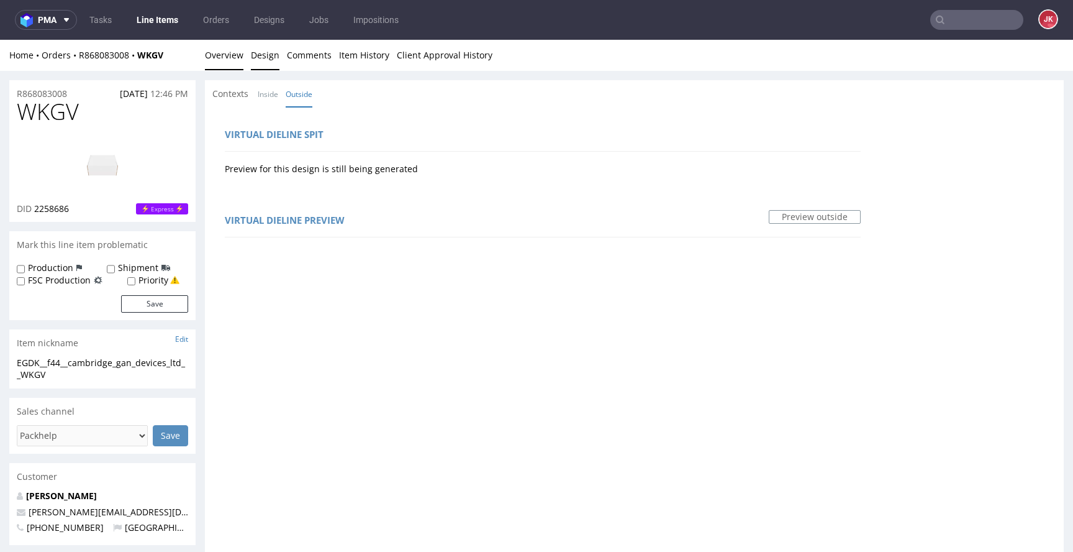
click at [229, 65] on link "Overview" at bounding box center [224, 55] width 39 height 30
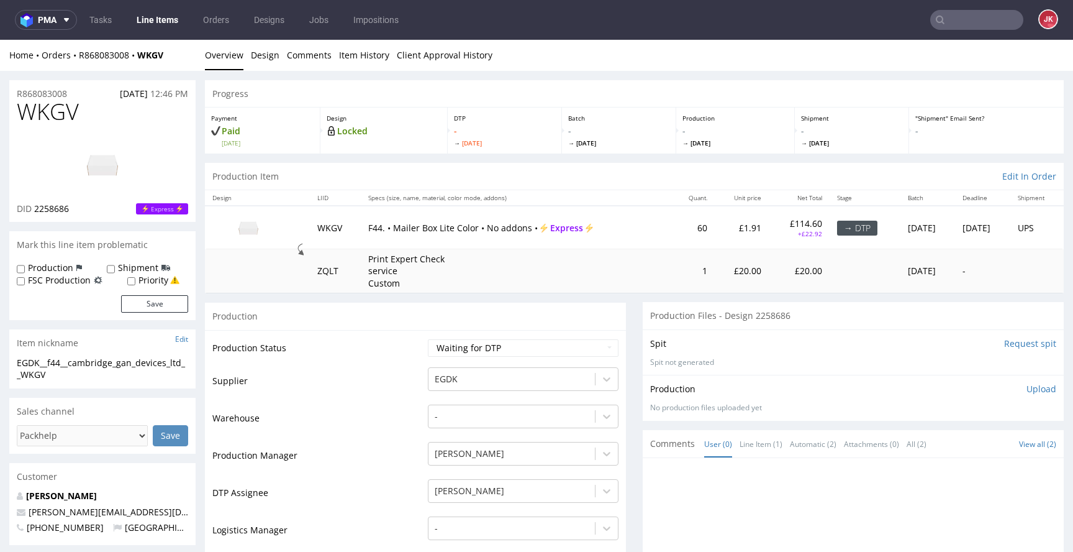
click at [173, 18] on link "Line Items" at bounding box center [157, 20] width 57 height 20
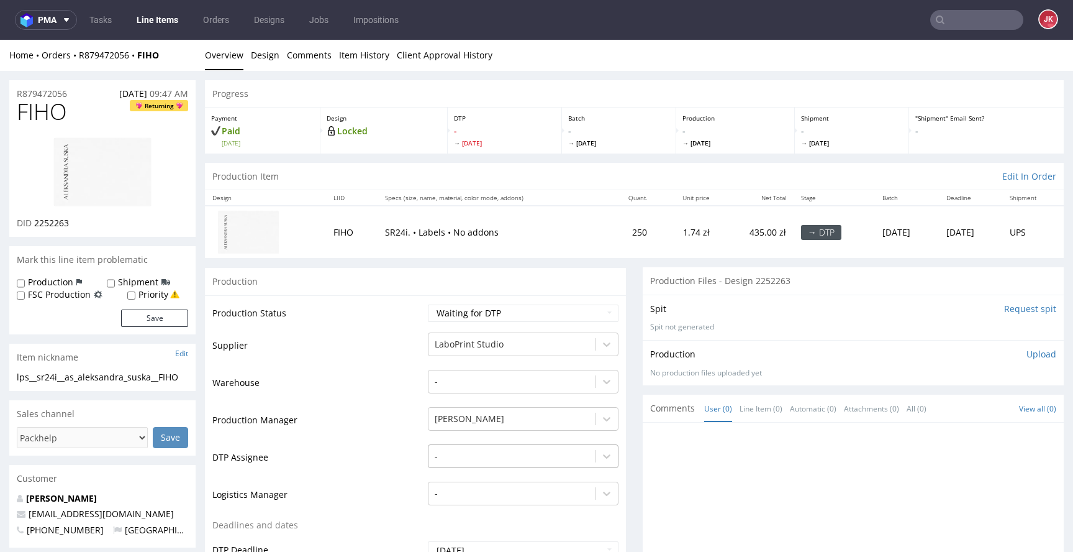
click at [481, 461] on div "-" at bounding box center [523, 452] width 191 height 17
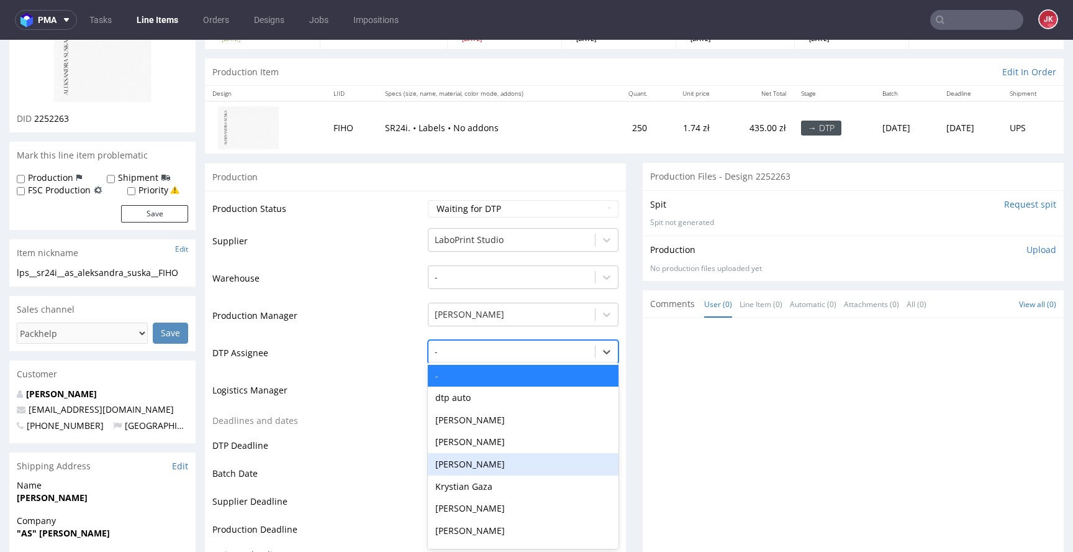
scroll to position [106, 0]
type input "jan"
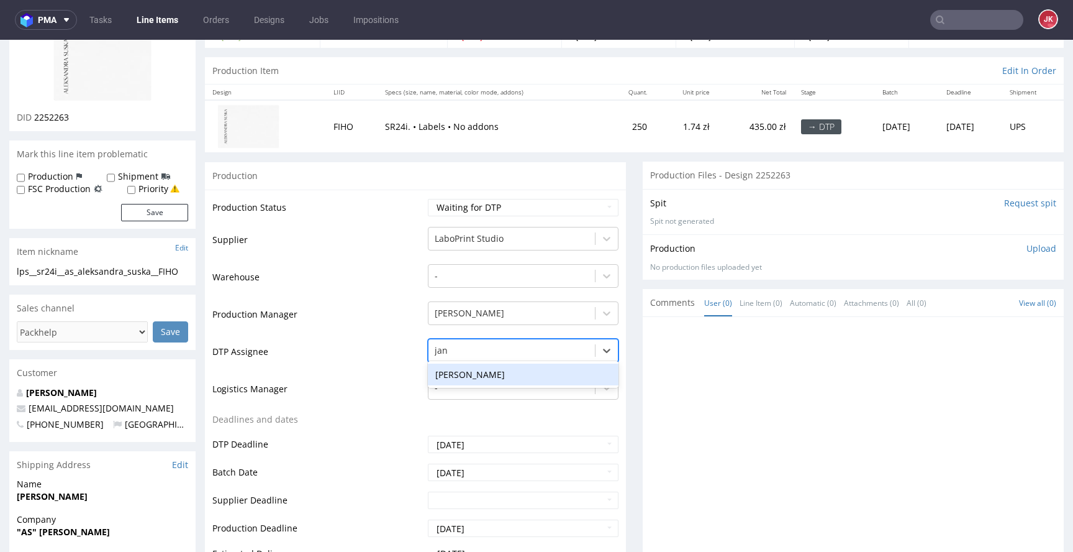
click at [481, 375] on div "[PERSON_NAME]" at bounding box center [523, 374] width 191 height 22
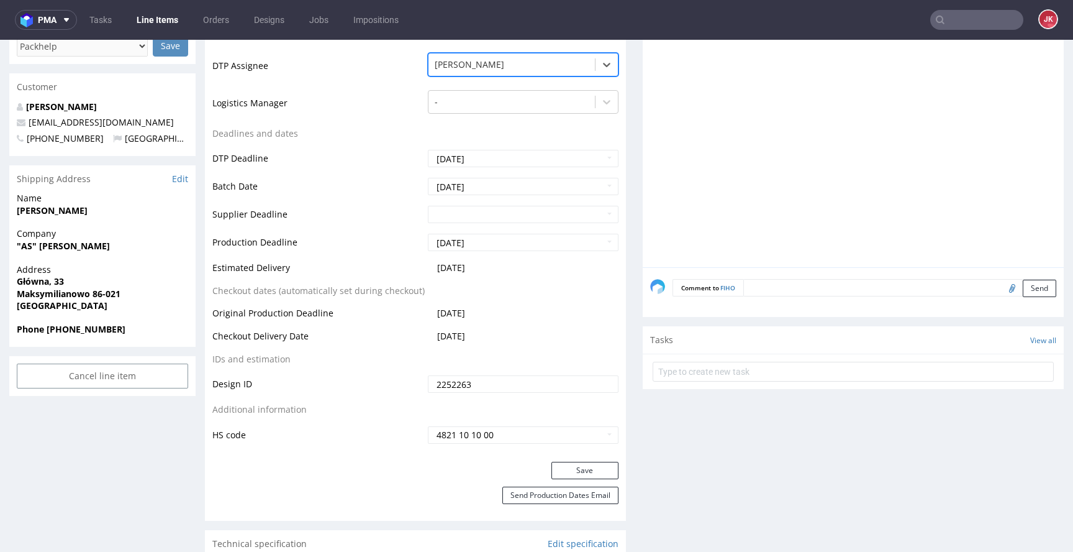
scroll to position [407, 0]
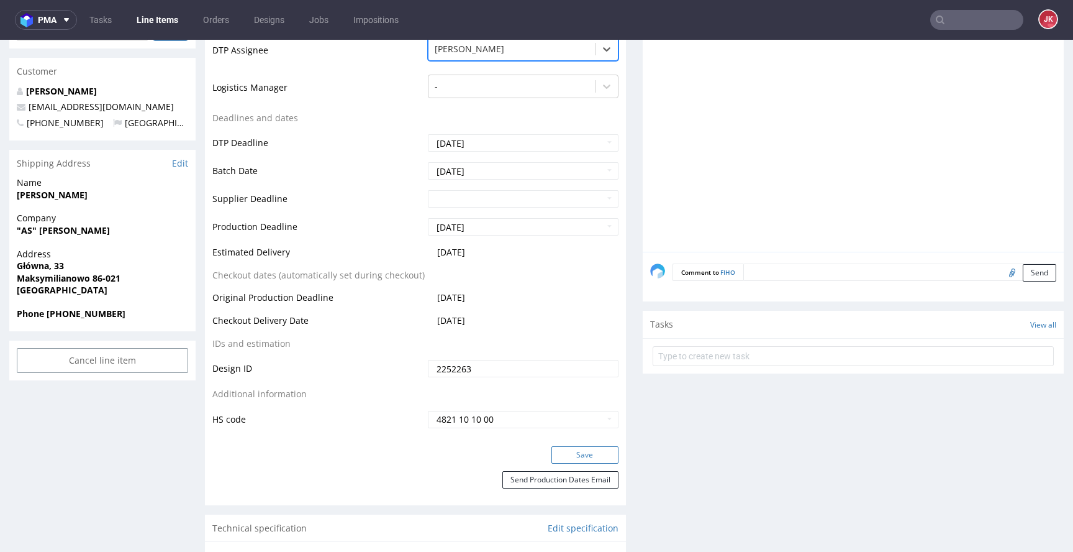
click at [560, 460] on button "Save" at bounding box center [585, 454] width 67 height 17
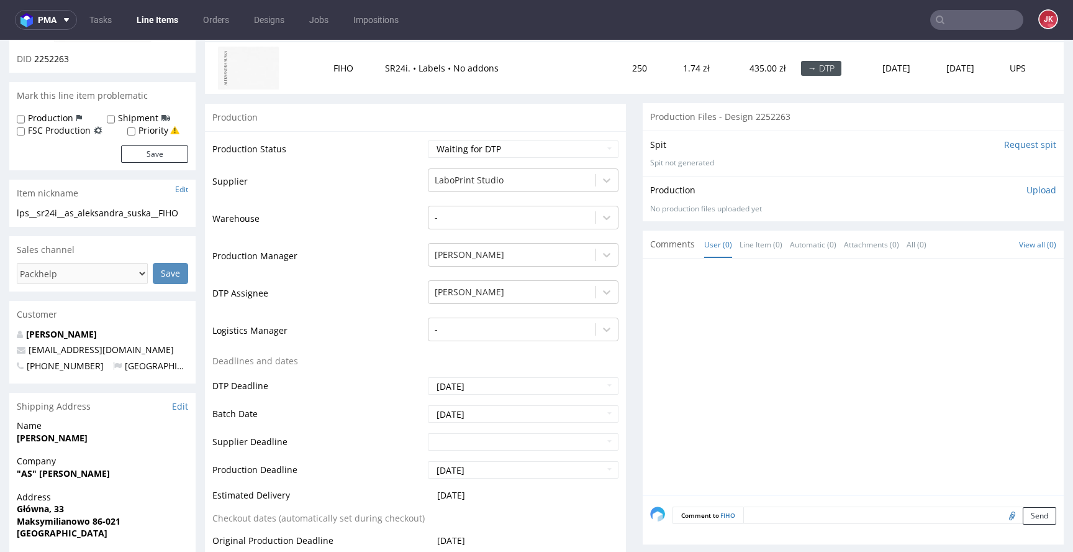
scroll to position [0, 0]
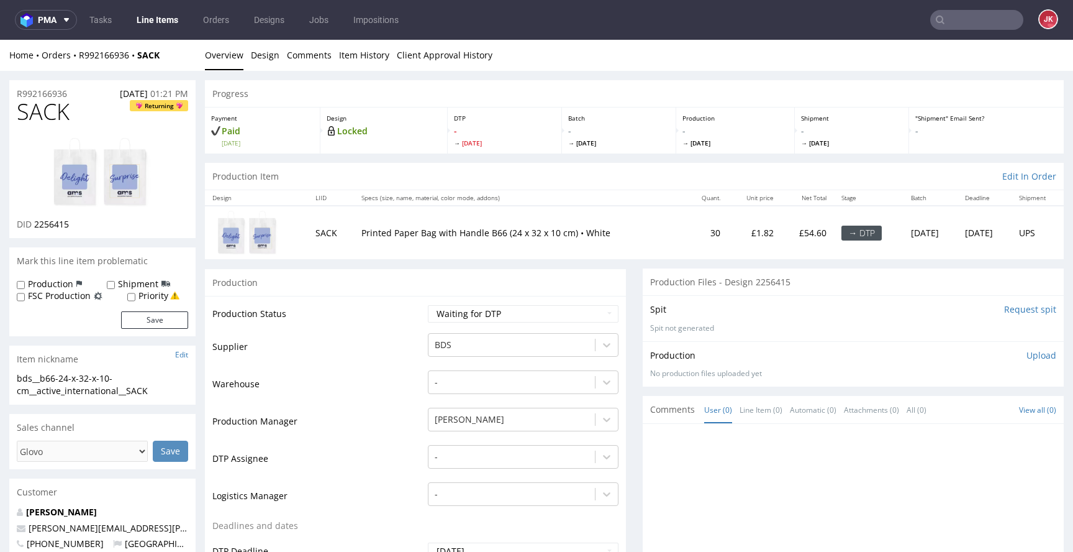
click at [414, 348] on td "Supplier" at bounding box center [318, 350] width 212 height 37
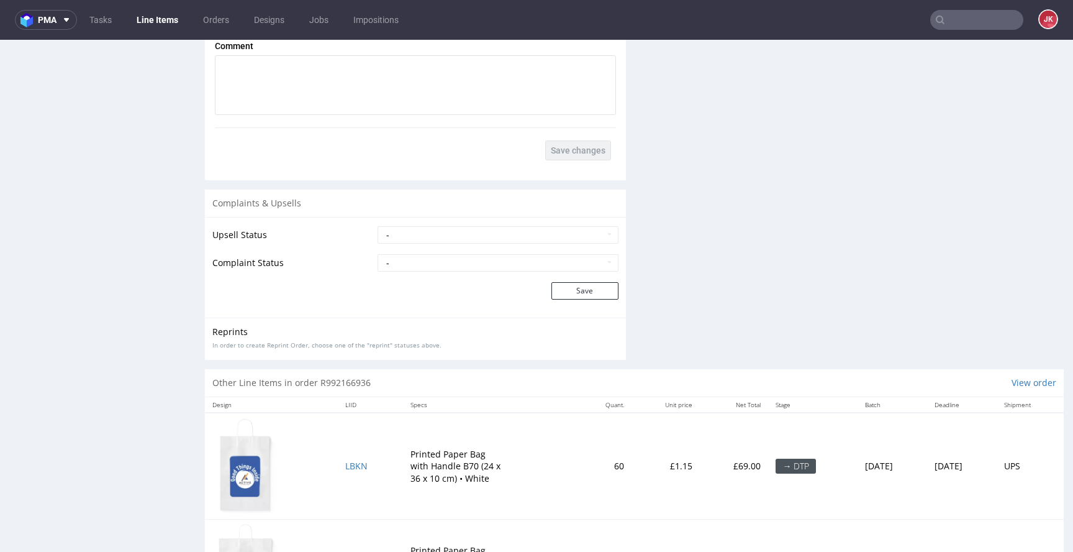
scroll to position [1858, 0]
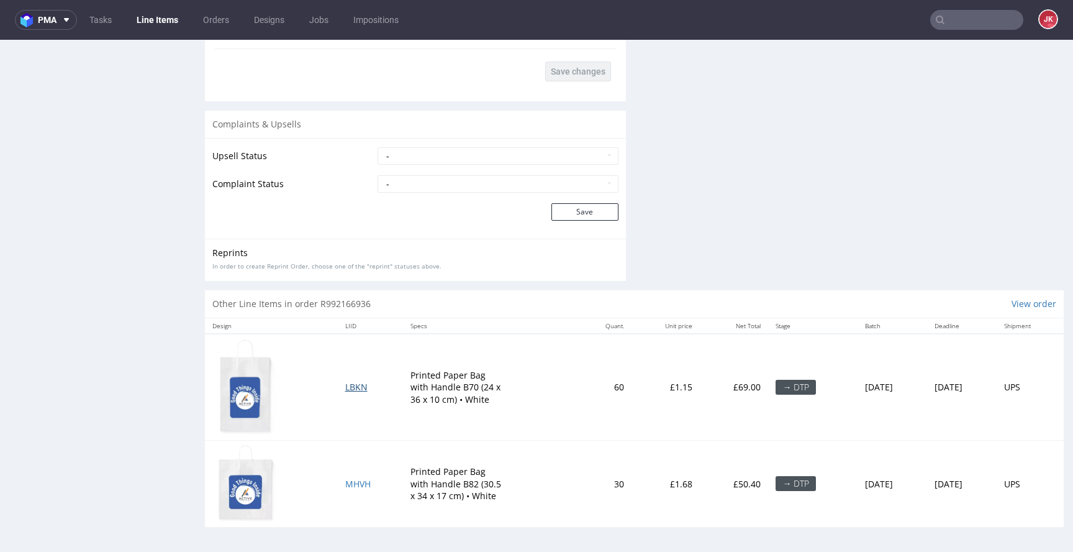
click at [349, 389] on span "LBKN" at bounding box center [356, 387] width 22 height 12
click at [350, 486] on span "MHVH" at bounding box center [357, 484] width 25 height 12
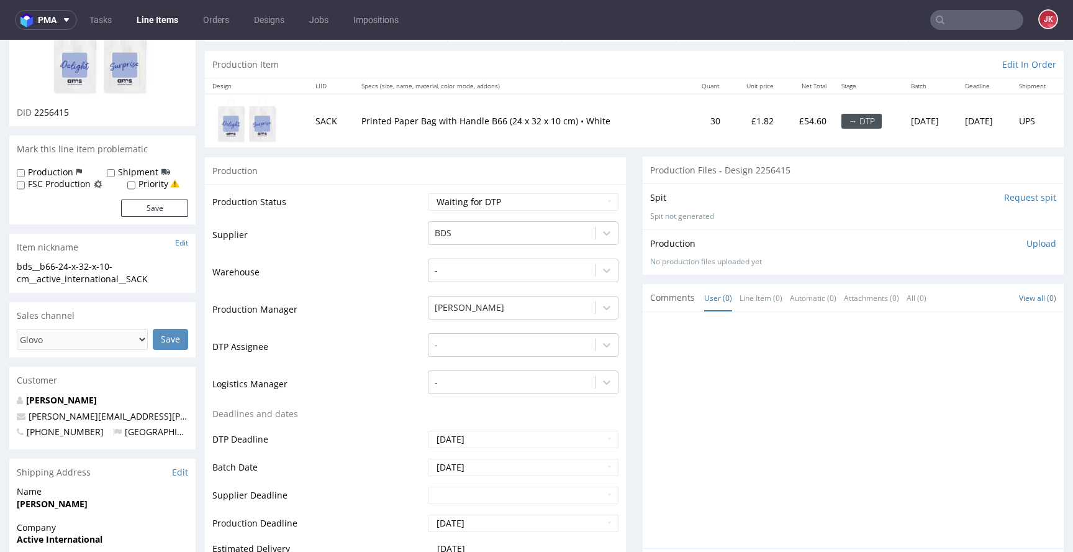
scroll to position [0, 0]
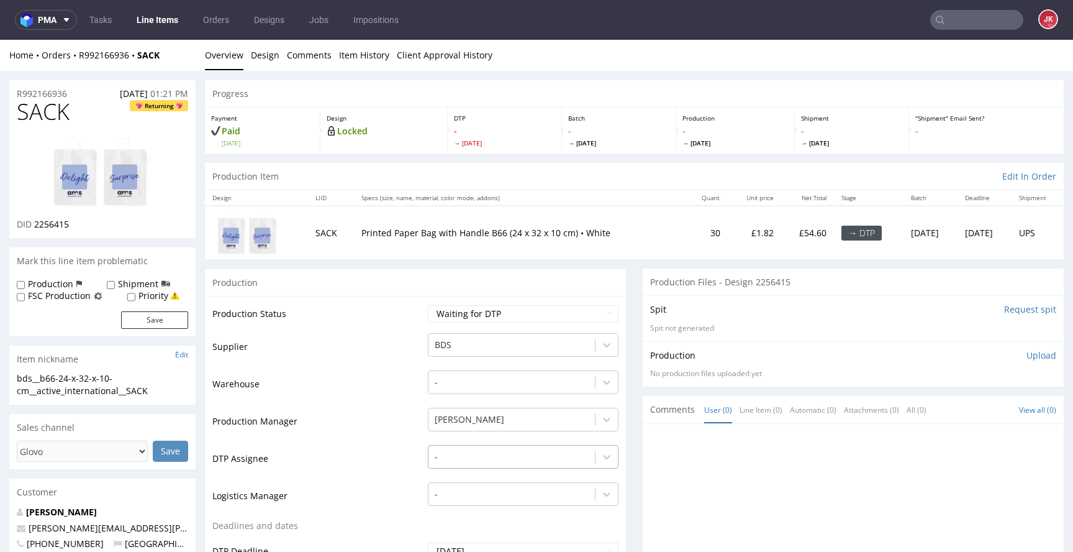
click at [509, 452] on div "-" at bounding box center [523, 453] width 191 height 17
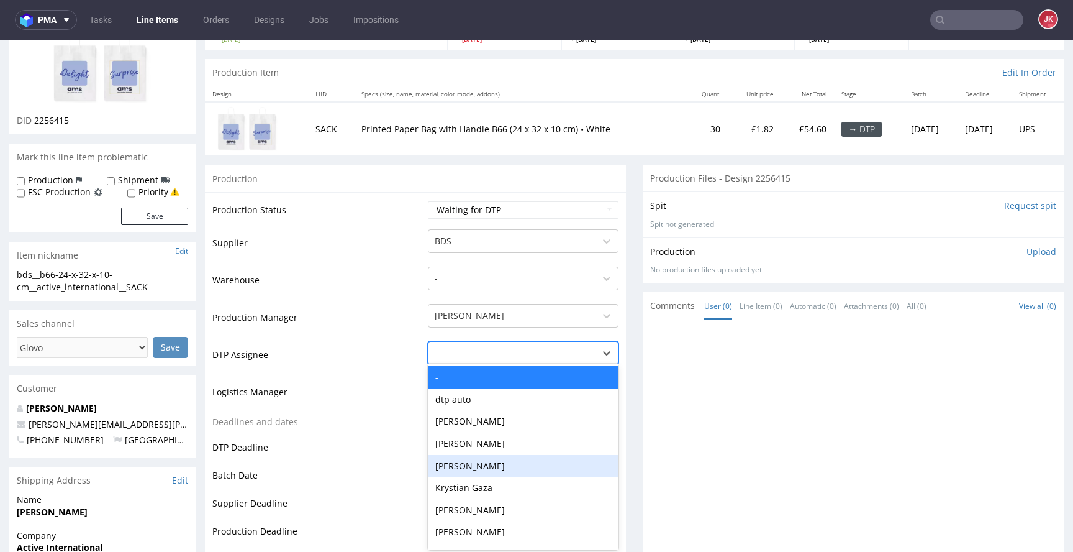
scroll to position [107, 0]
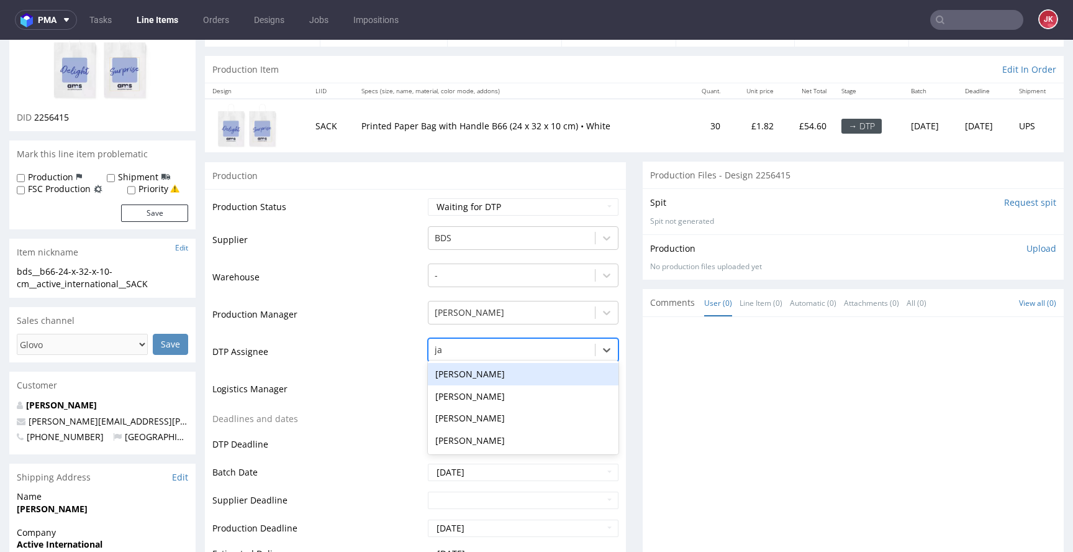
type input "jan"
click at [488, 375] on div "[PERSON_NAME]" at bounding box center [523, 374] width 191 height 22
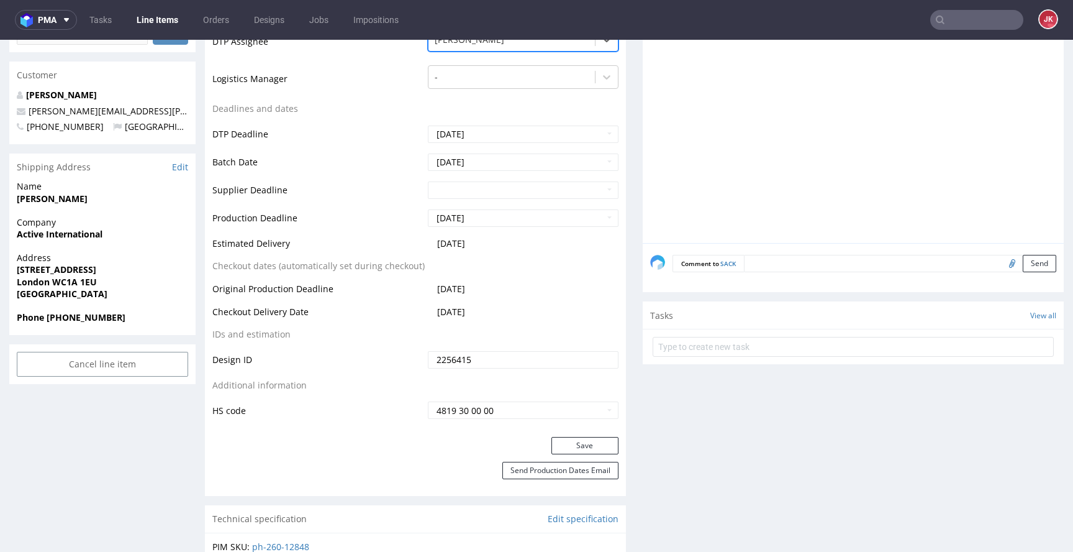
scroll to position [605, 0]
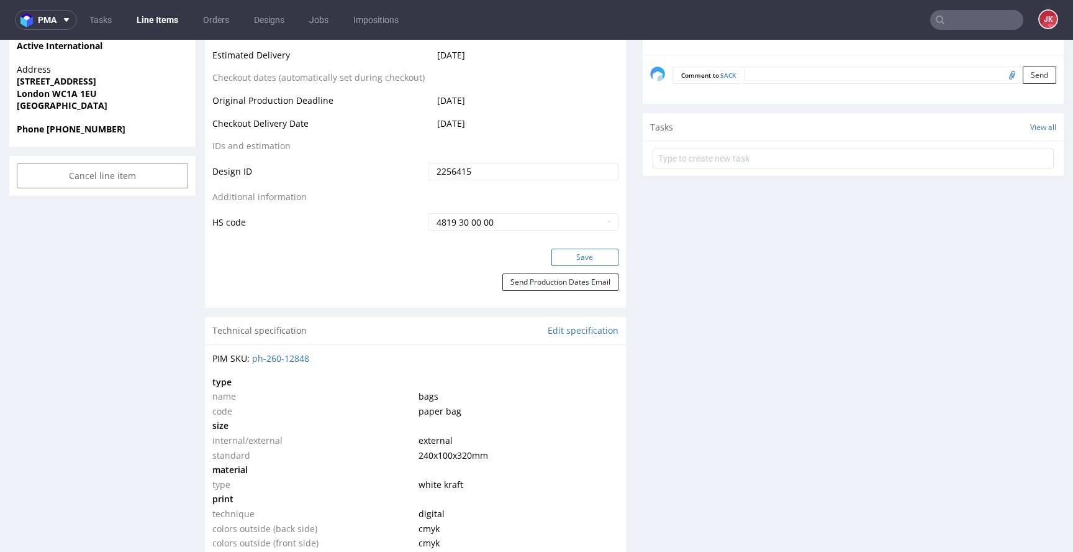
click at [577, 260] on button "Save" at bounding box center [585, 256] width 67 height 17
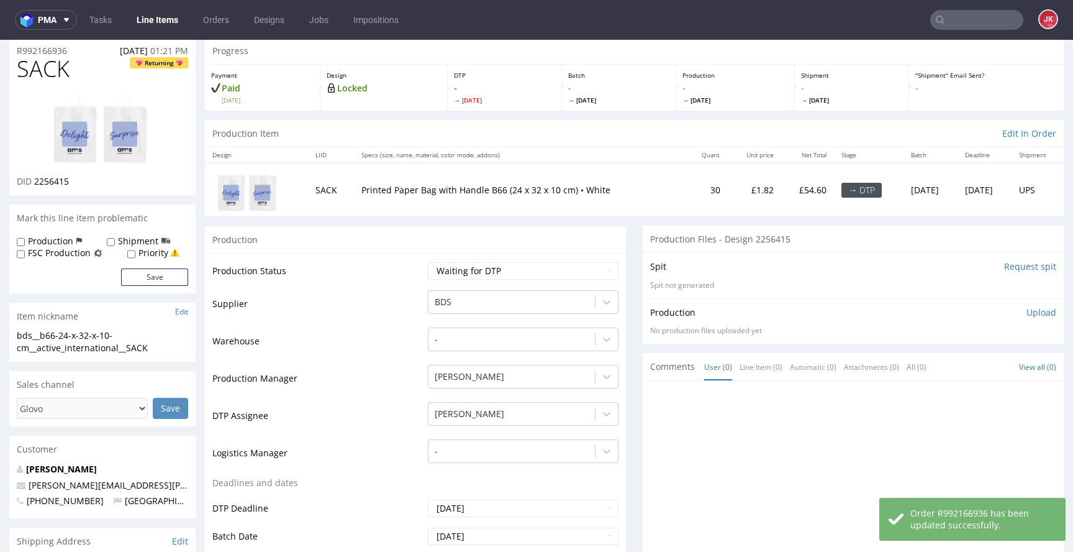
scroll to position [0, 0]
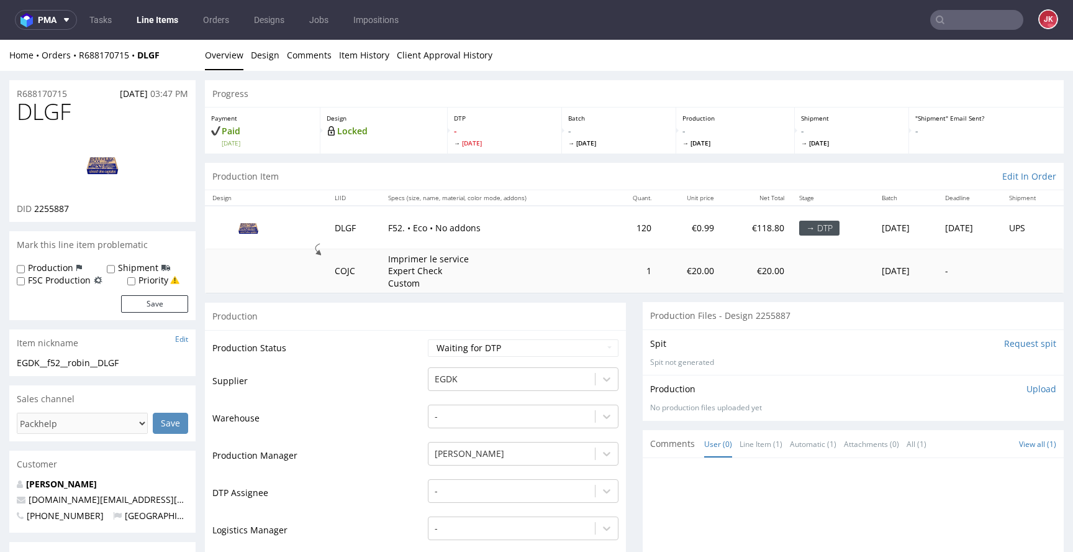
click at [414, 356] on td "Production Status" at bounding box center [318, 352] width 212 height 28
click at [267, 57] on link "Design" at bounding box center [265, 55] width 29 height 30
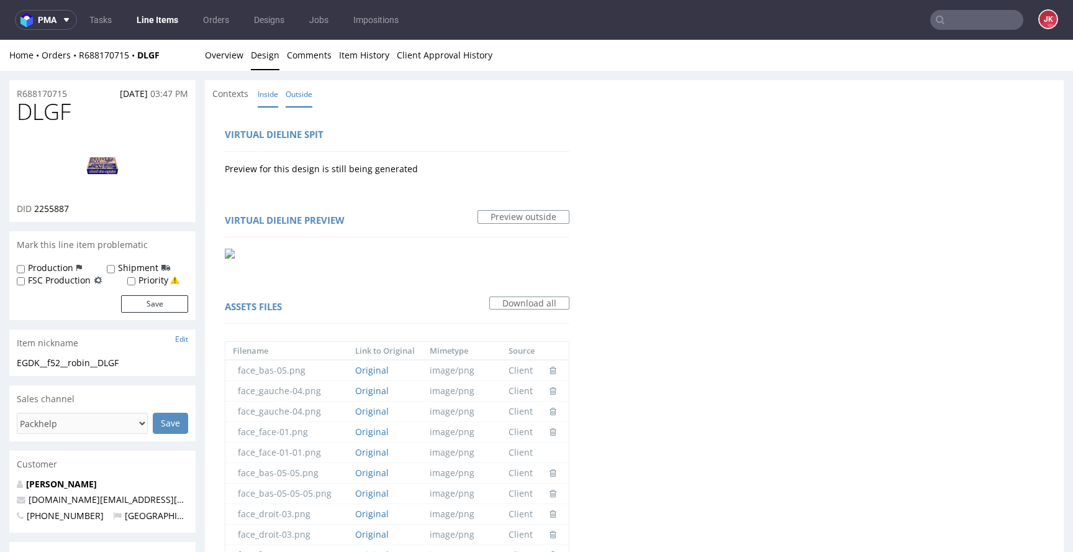
click at [269, 91] on link "Inside" at bounding box center [268, 94] width 20 height 27
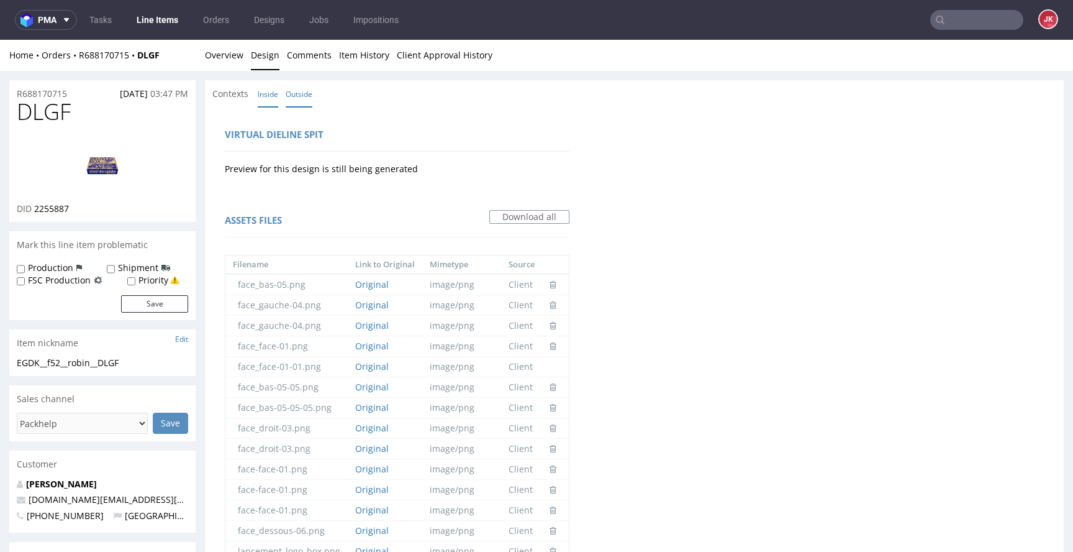
click at [288, 93] on link "Outside" at bounding box center [299, 94] width 27 height 27
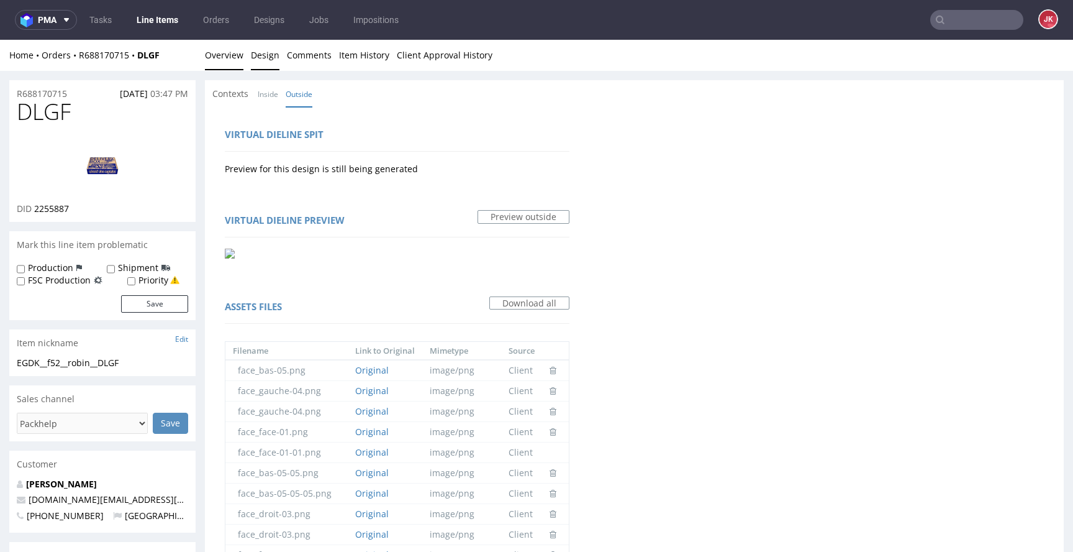
click at [230, 65] on link "Overview" at bounding box center [224, 55] width 39 height 30
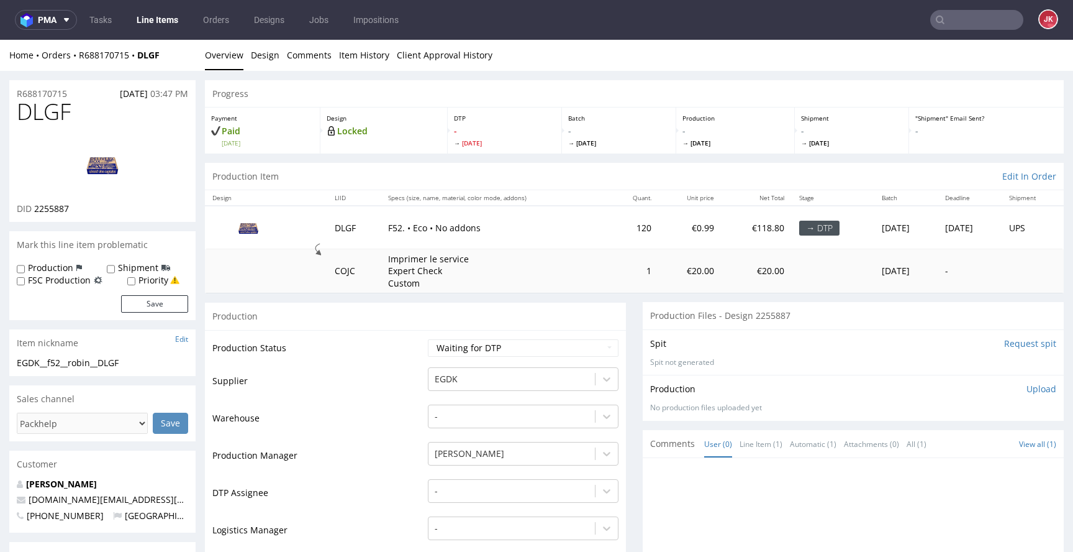
click at [134, 152] on img at bounding box center [102, 165] width 99 height 56
click at [414, 355] on td "Production Status" at bounding box center [318, 352] width 212 height 28
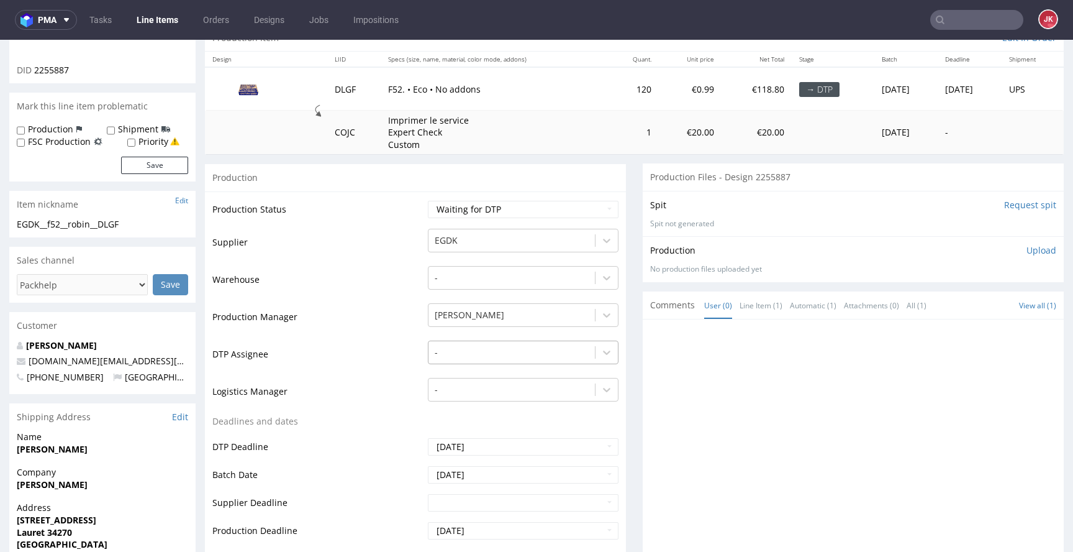
click at [443, 358] on div "-" at bounding box center [523, 348] width 191 height 17
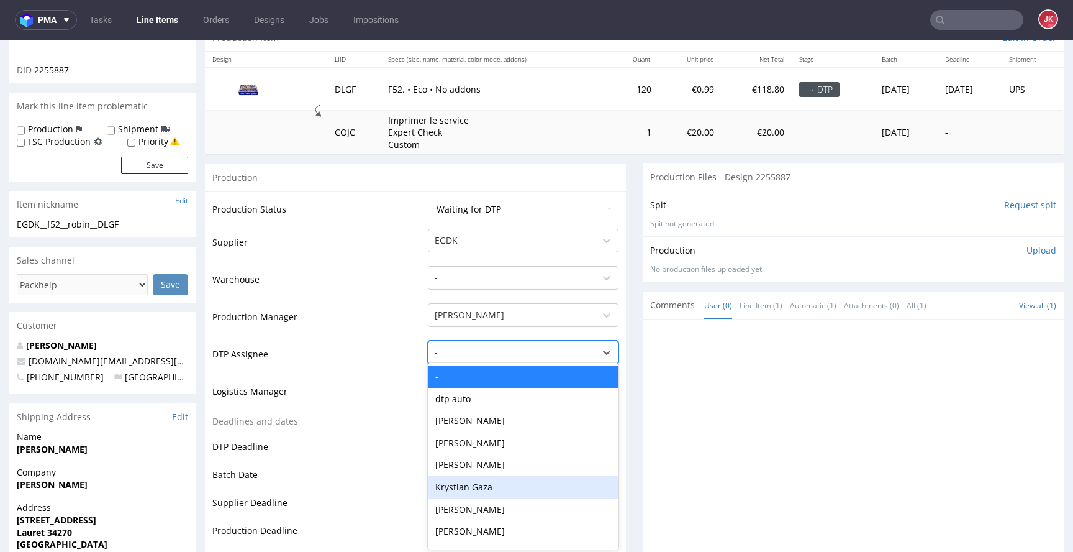
scroll to position [141, 0]
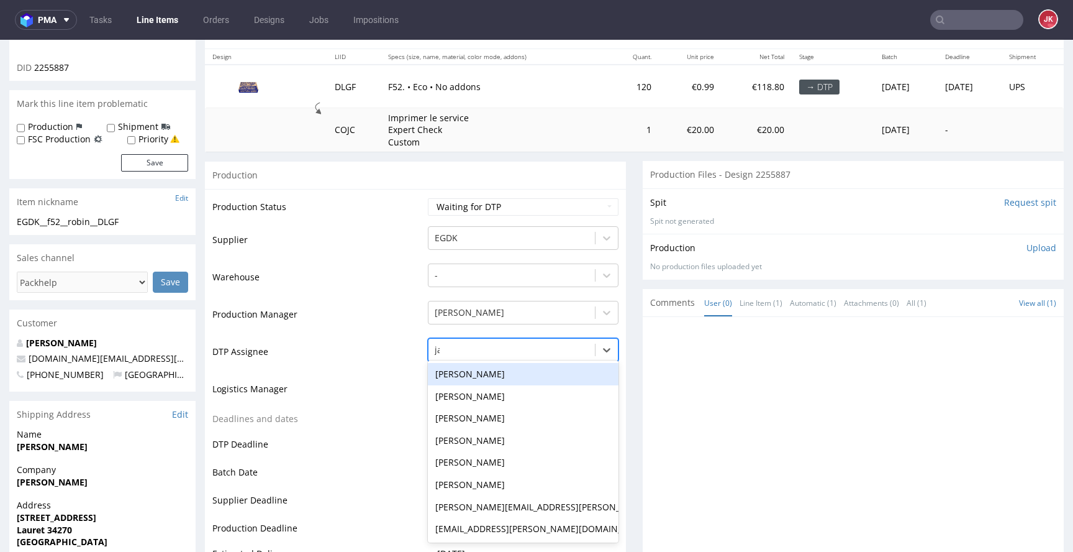
type input "jan"
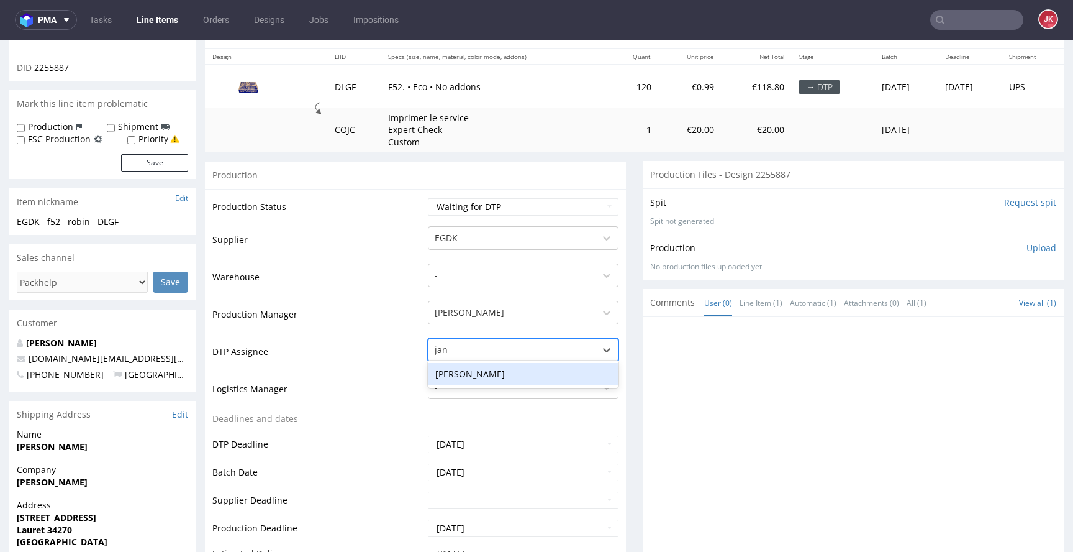
click at [490, 370] on div "[PERSON_NAME]" at bounding box center [523, 374] width 191 height 22
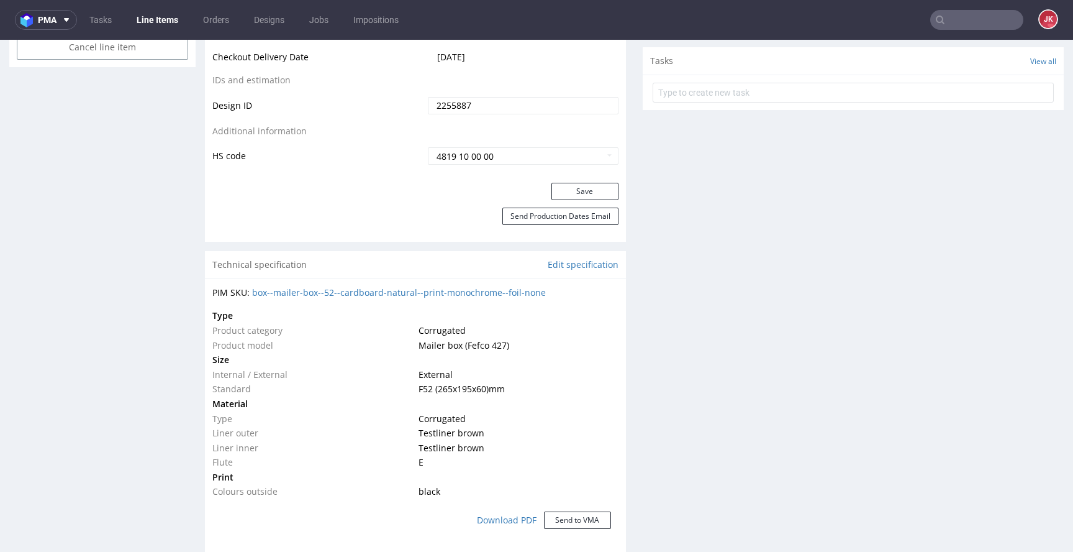
scroll to position [587, 0]
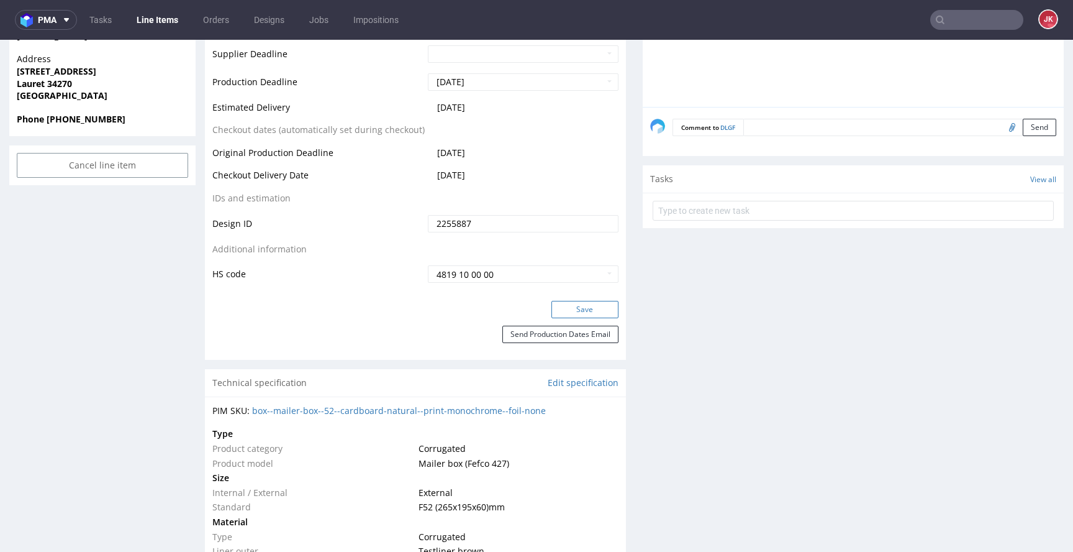
click at [583, 311] on button "Save" at bounding box center [585, 309] width 67 height 17
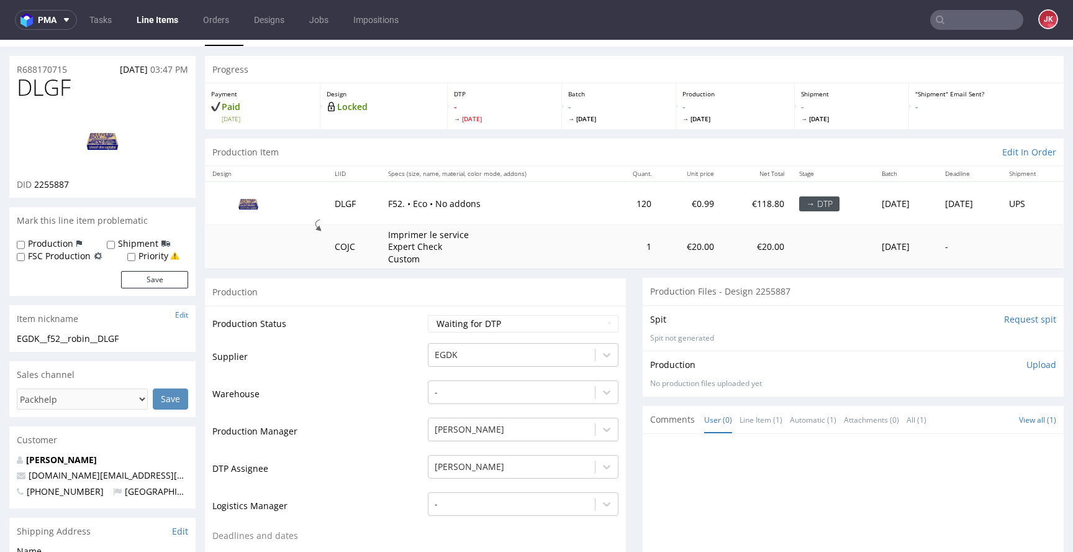
scroll to position [34, 0]
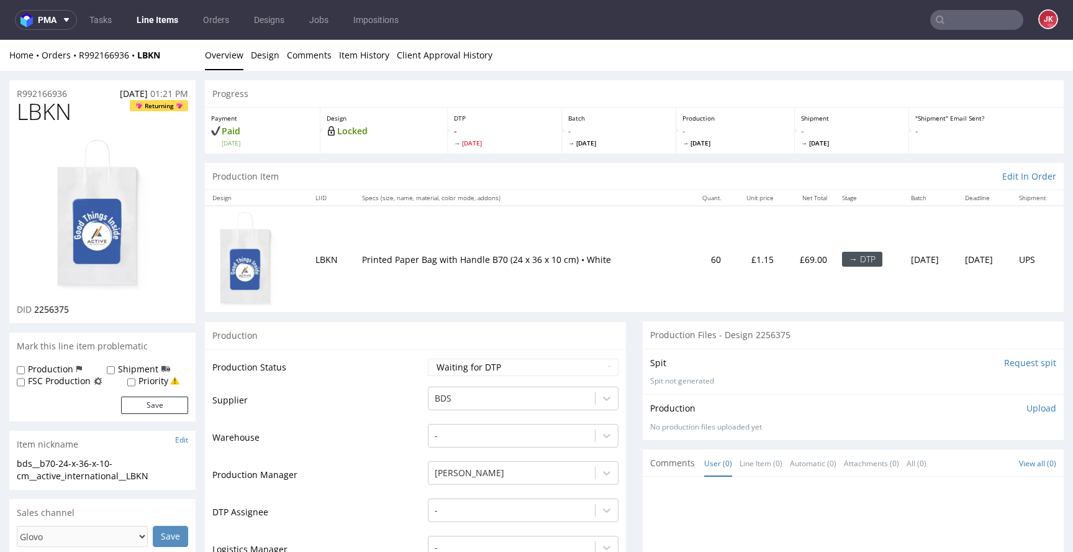
click at [410, 373] on td "Production Status" at bounding box center [318, 371] width 212 height 28
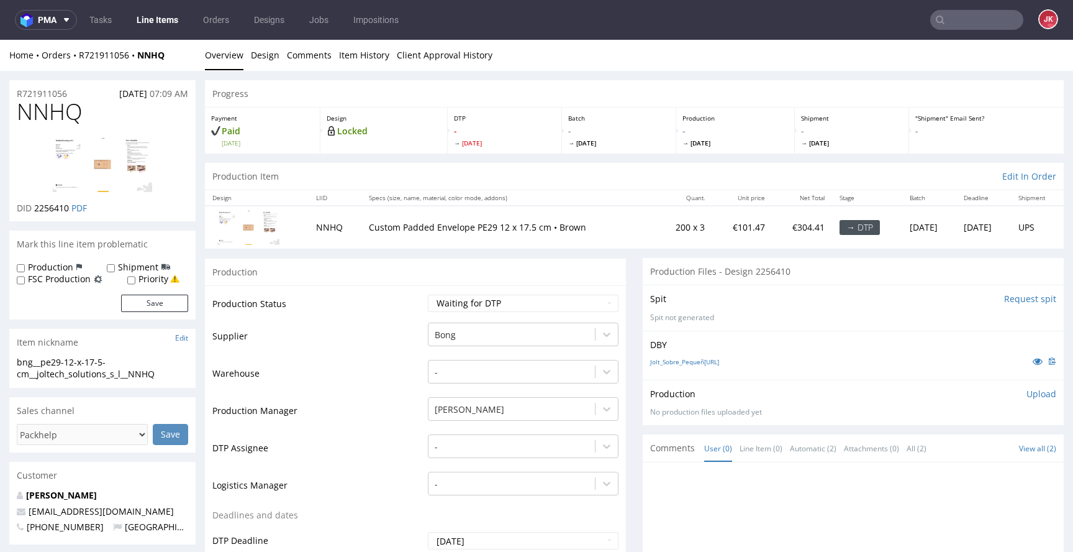
click at [409, 347] on td "Supplier" at bounding box center [318, 339] width 212 height 37
click at [1033, 363] on icon at bounding box center [1038, 360] width 10 height 9
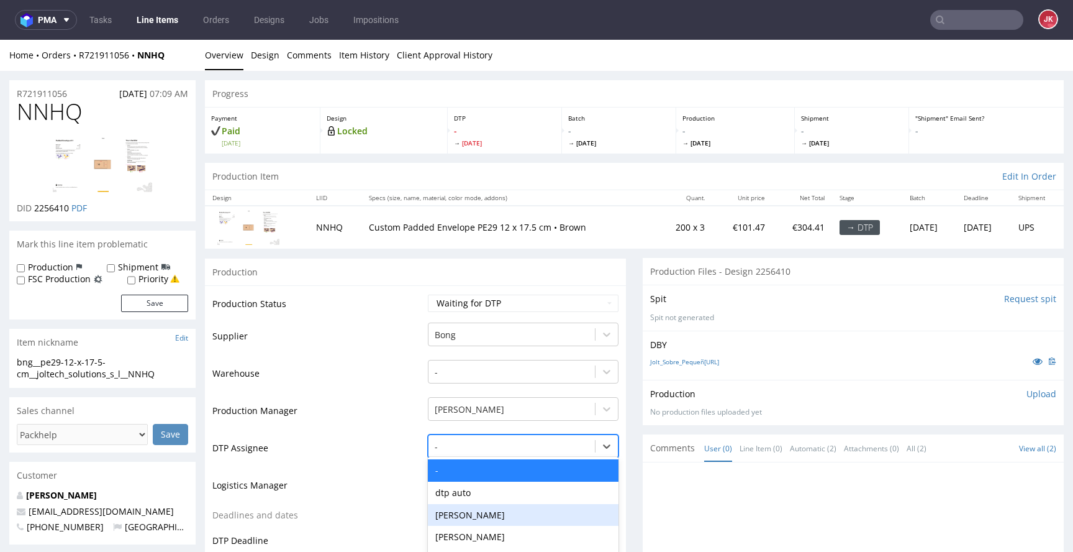
scroll to position [96, 0]
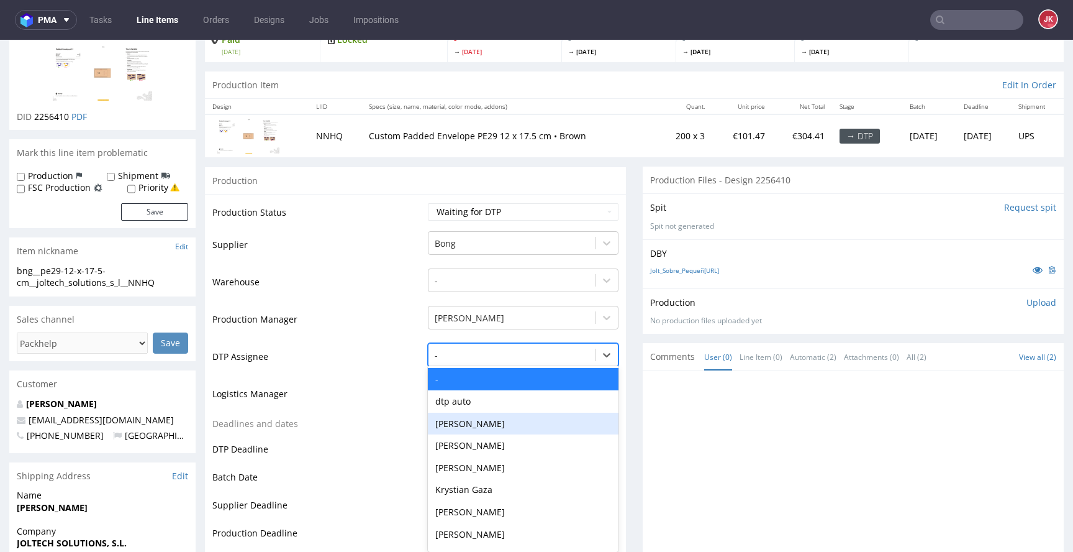
click at [484, 360] on div "[PERSON_NAME], 3 of 31. 31 results available. Use Up and Down to choose options…" at bounding box center [523, 351] width 191 height 17
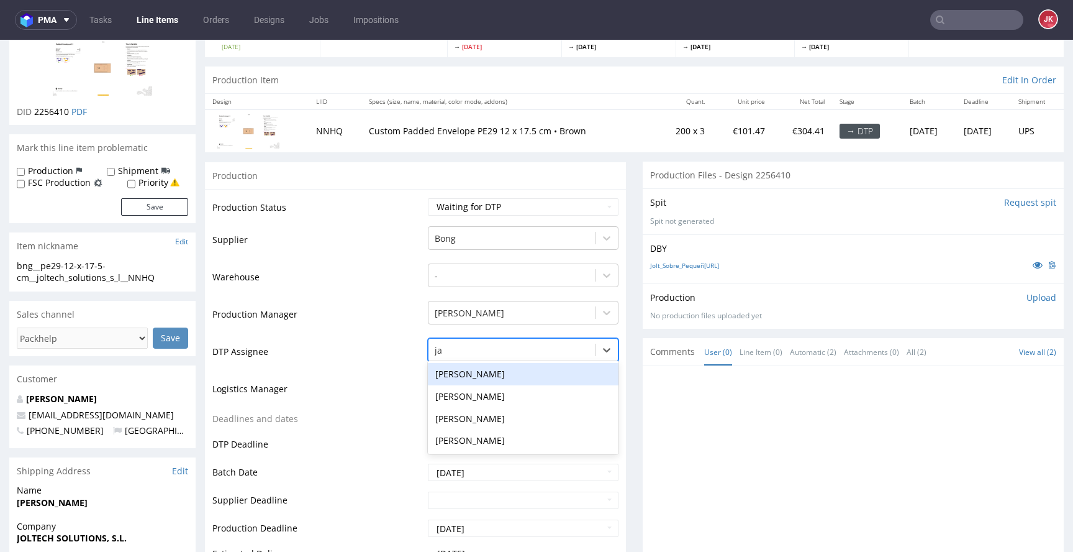
type input "jan"
click at [502, 368] on div "[PERSON_NAME]" at bounding box center [523, 374] width 191 height 22
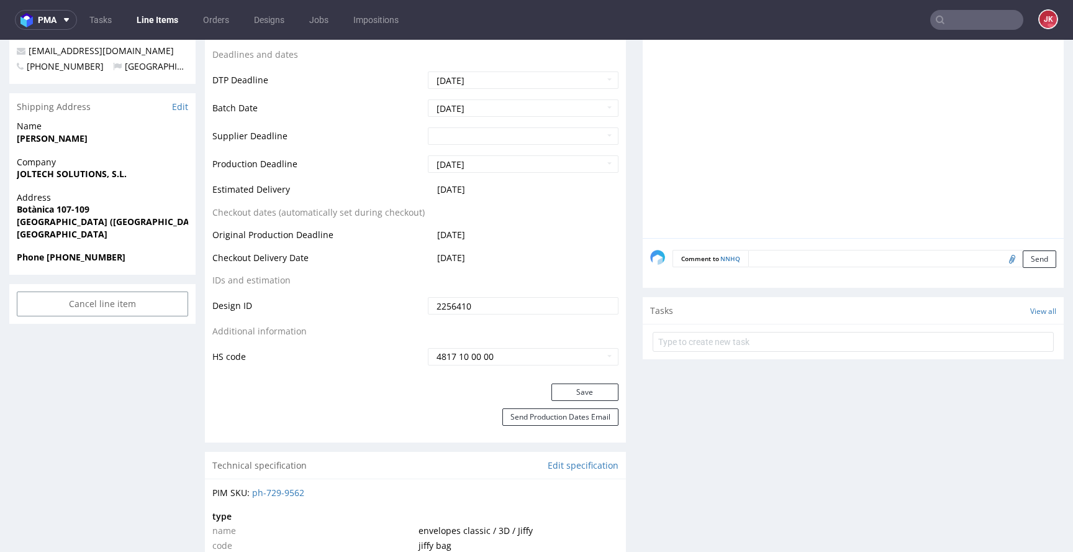
scroll to position [501, 0]
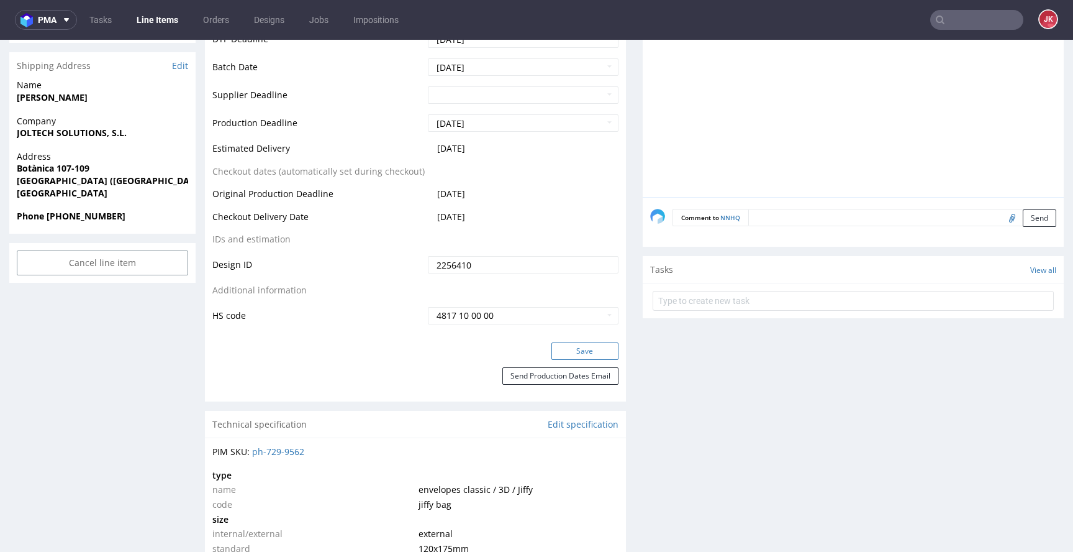
click at [572, 344] on button "Save" at bounding box center [585, 350] width 67 height 17
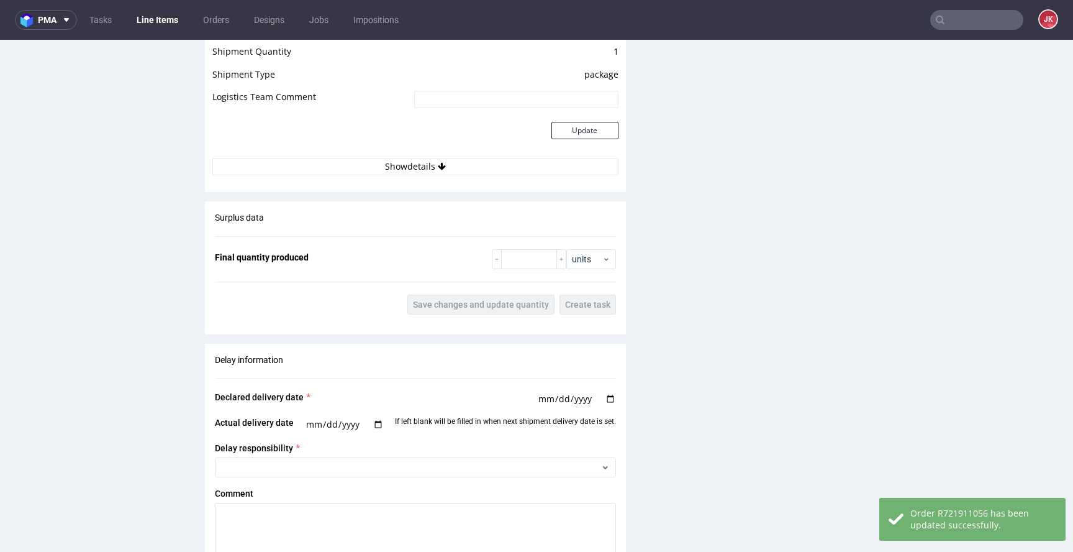
scroll to position [1838, 0]
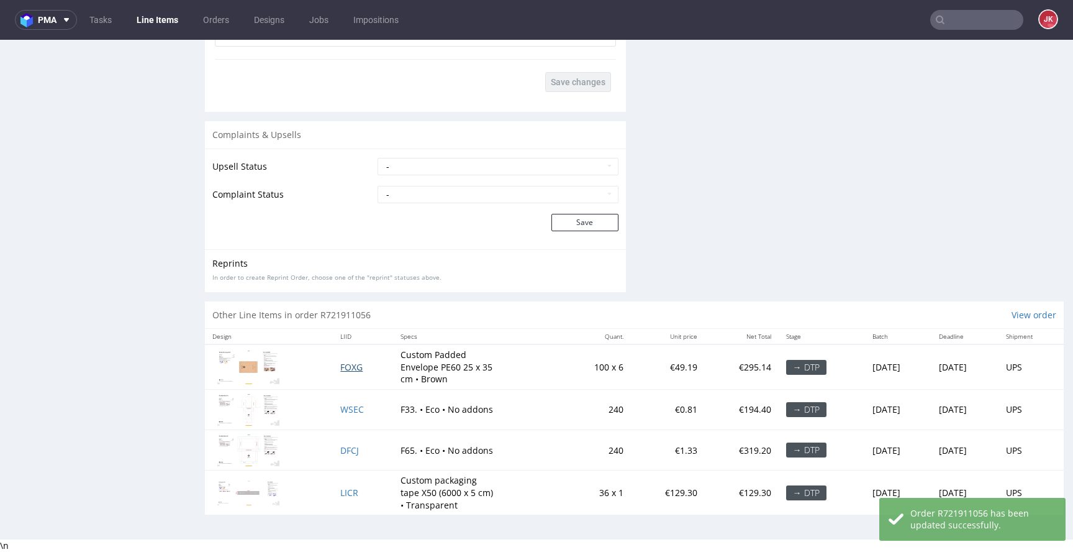
click at [341, 370] on span "FOXG" at bounding box center [351, 367] width 22 height 12
click at [342, 406] on span "WSEC" at bounding box center [352, 409] width 24 height 12
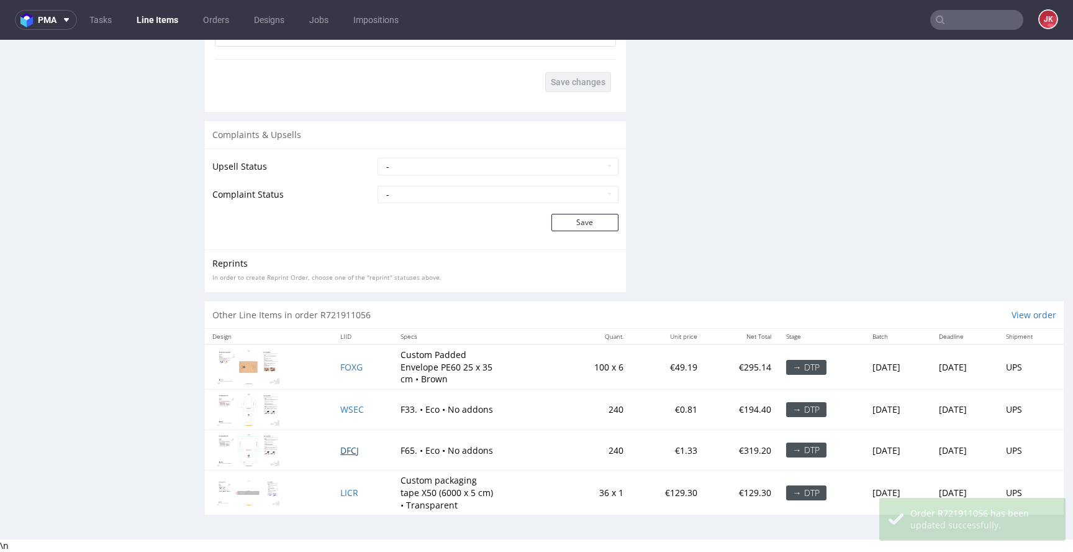
click at [340, 445] on span "DFCJ" at bounding box center [349, 450] width 19 height 12
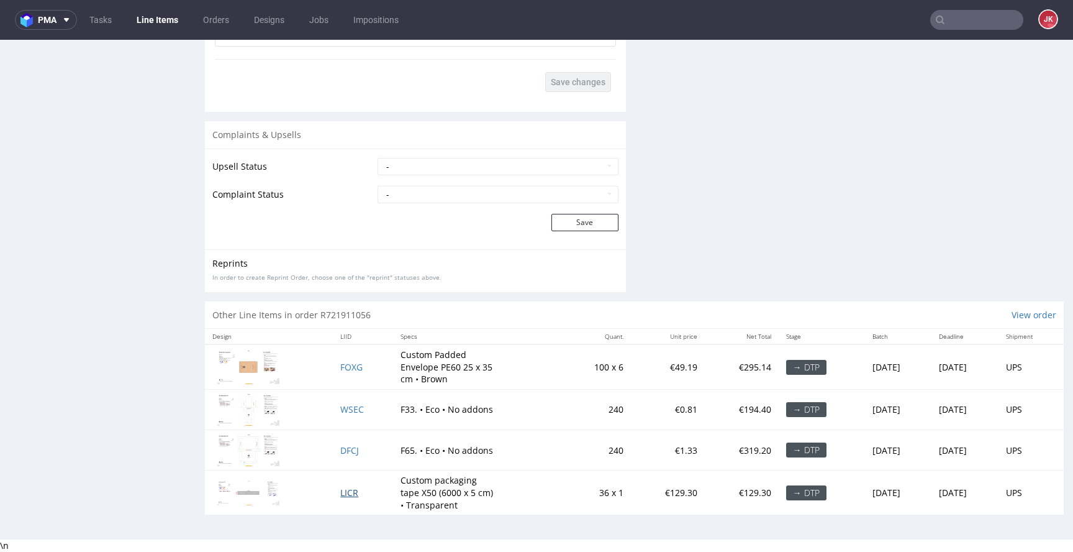
click at [340, 492] on span "LICR" at bounding box center [349, 492] width 18 height 12
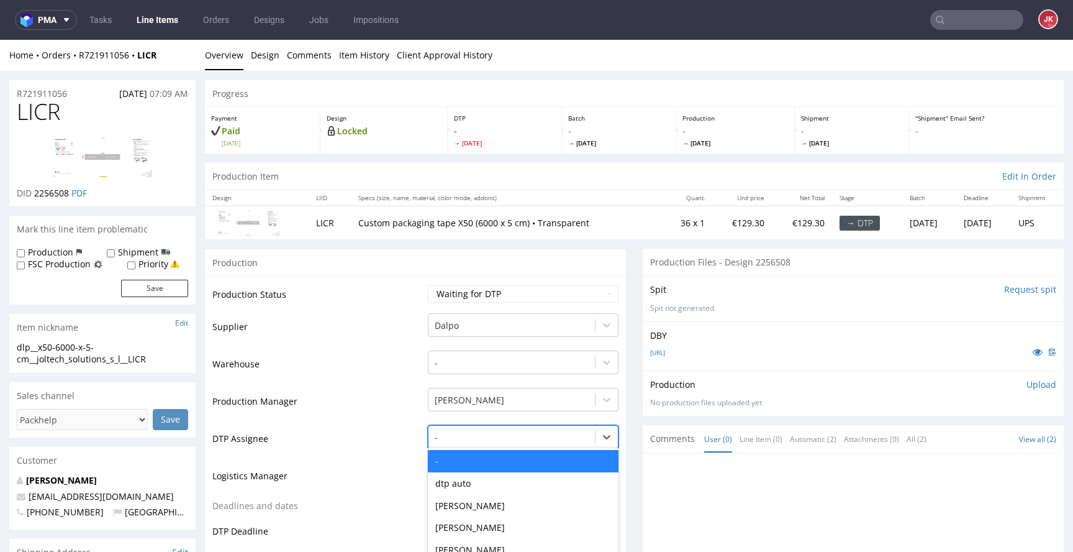
scroll to position [87, 0]
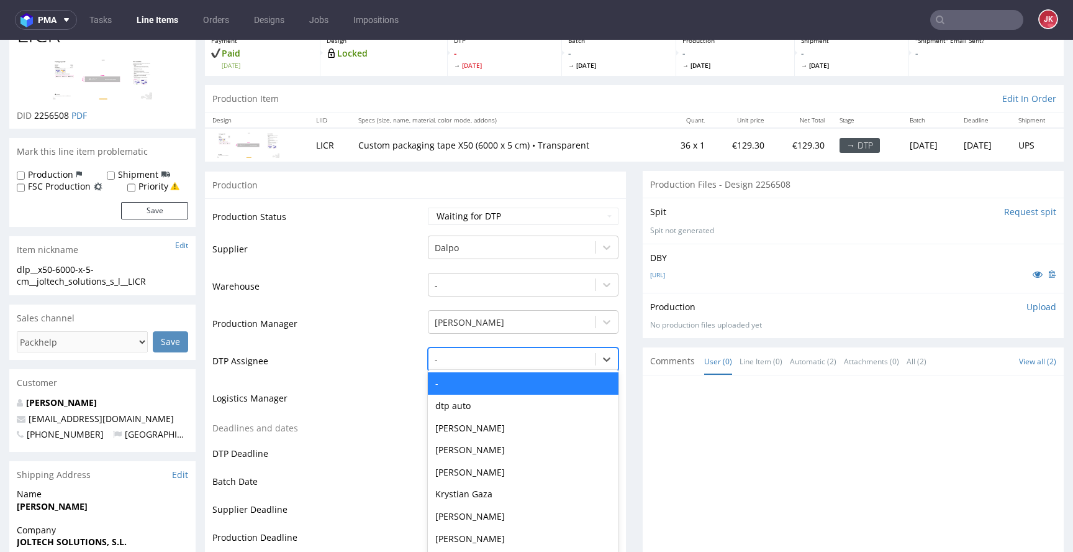
click at [456, 365] on div "- selected, 1 of 31. 31 results available. Use Up and Down to choose options, p…" at bounding box center [523, 355] width 191 height 17
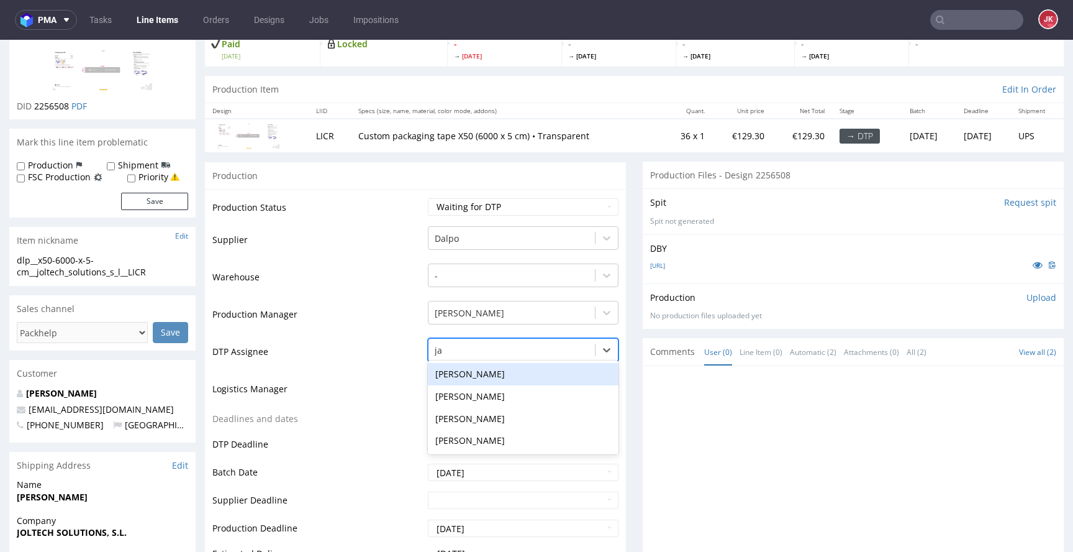
type input "jan"
click at [475, 372] on div "Jan Kocik" at bounding box center [523, 374] width 191 height 22
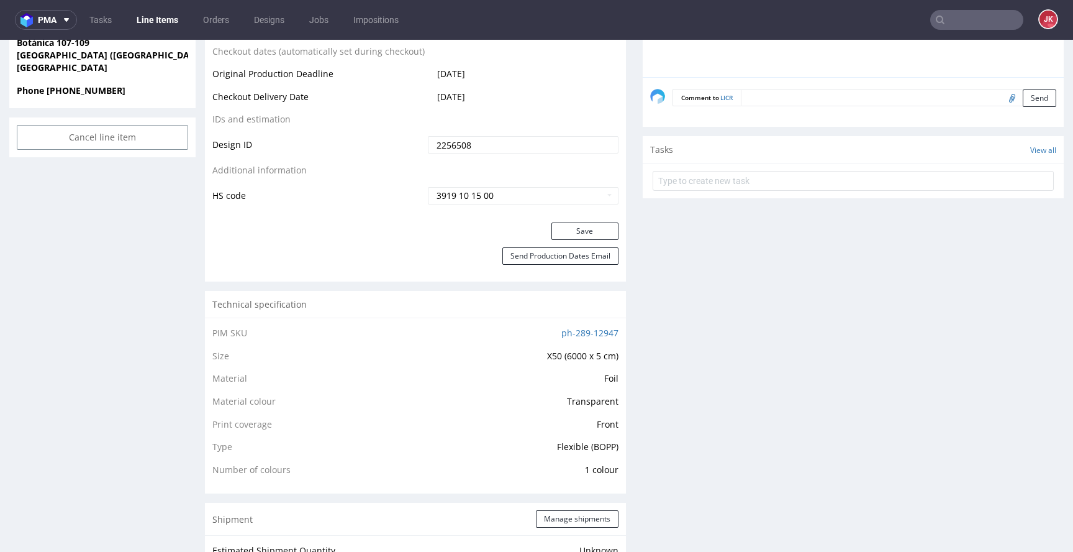
scroll to position [679, 0]
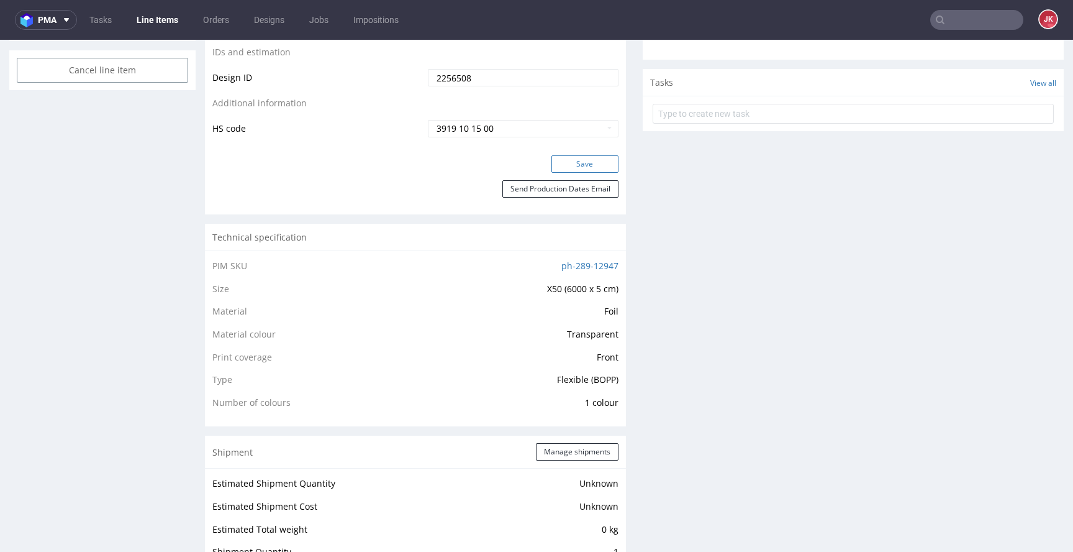
click at [573, 163] on button "Save" at bounding box center [585, 163] width 67 height 17
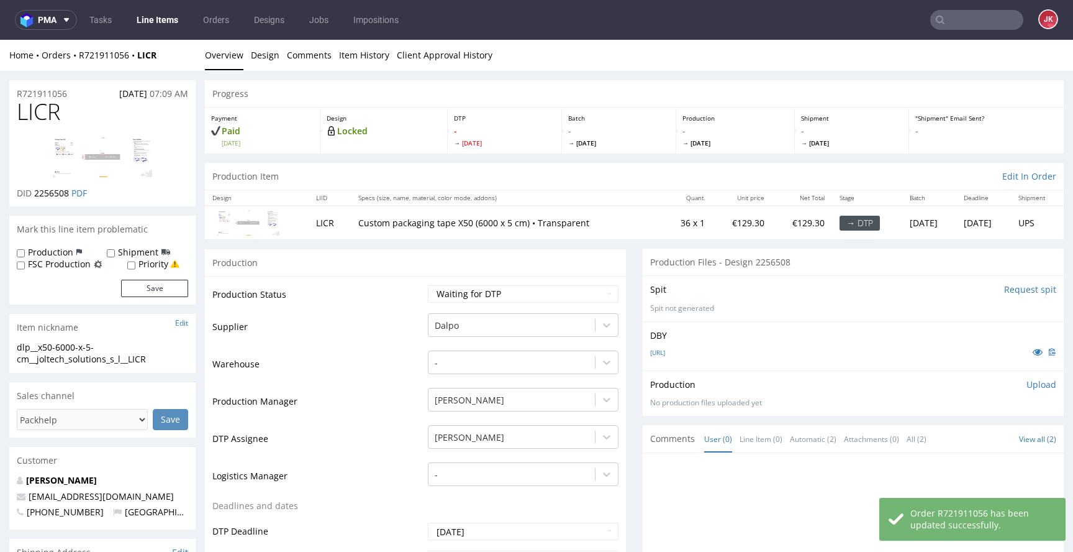
scroll to position [0, 0]
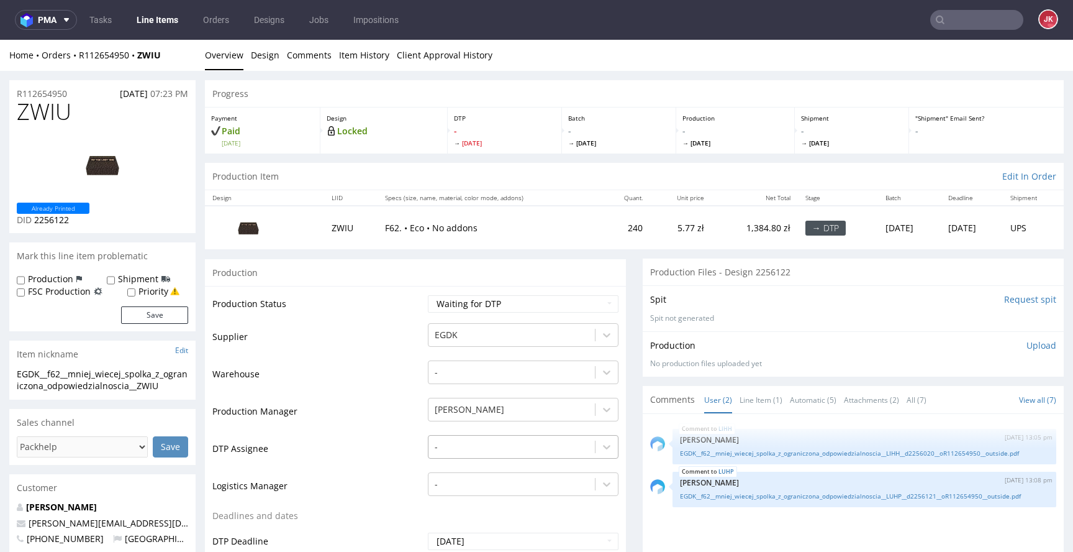
click at [469, 452] on div "-" at bounding box center [523, 443] width 191 height 17
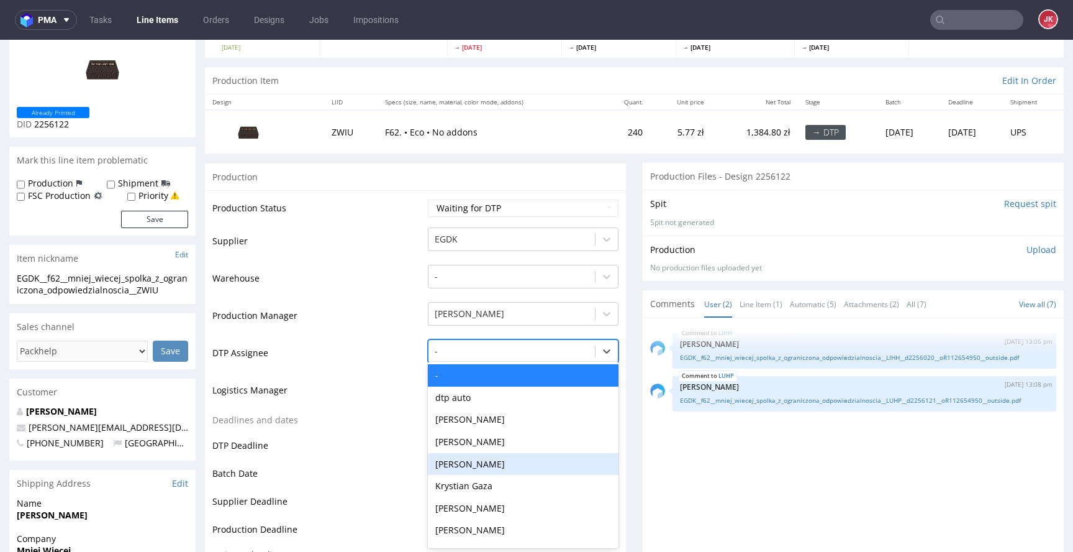
scroll to position [97, 0]
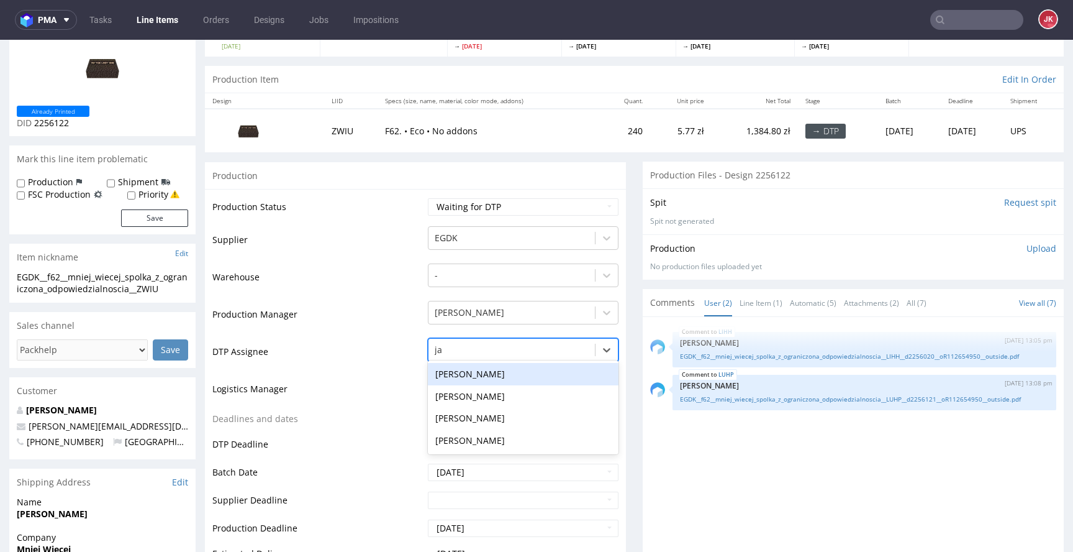
type input "jan"
click at [487, 369] on div "[PERSON_NAME]" at bounding box center [523, 374] width 191 height 22
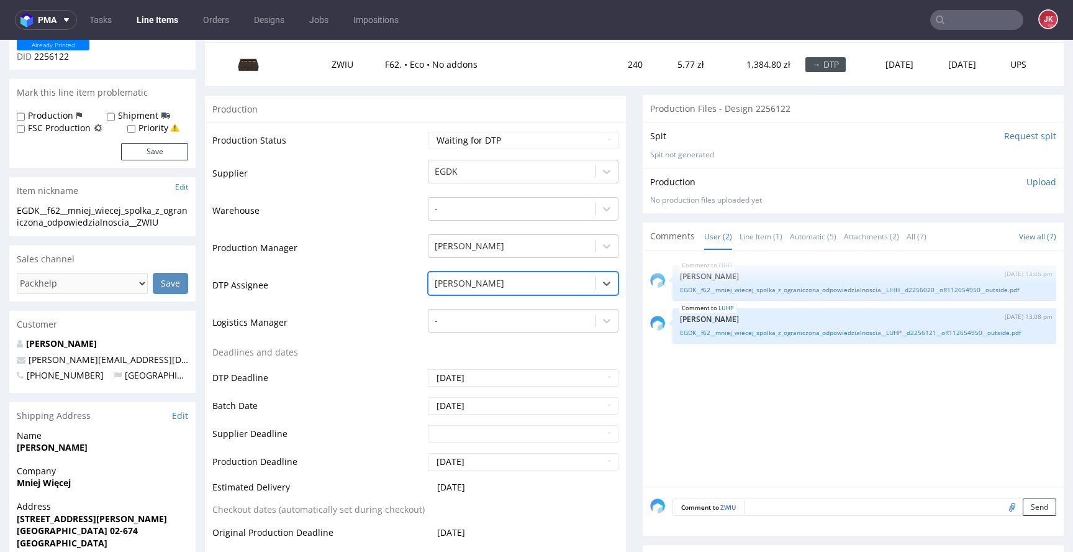
scroll to position [163, 0]
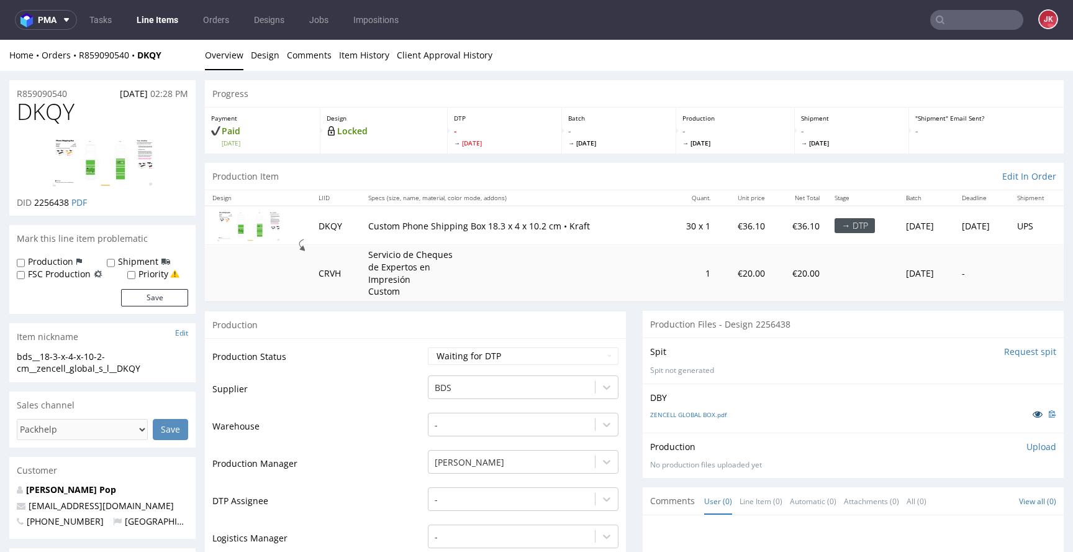
click at [1033, 417] on icon at bounding box center [1038, 413] width 10 height 9
click at [404, 391] on td "Supplier" at bounding box center [318, 392] width 212 height 37
click at [415, 388] on td "Supplier" at bounding box center [318, 392] width 212 height 37
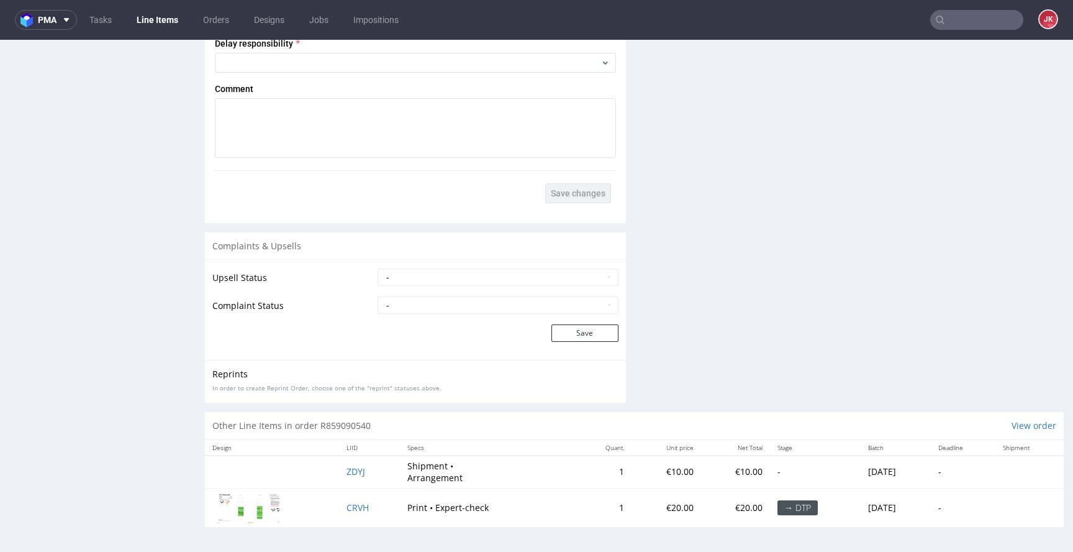
scroll to position [3, 0]
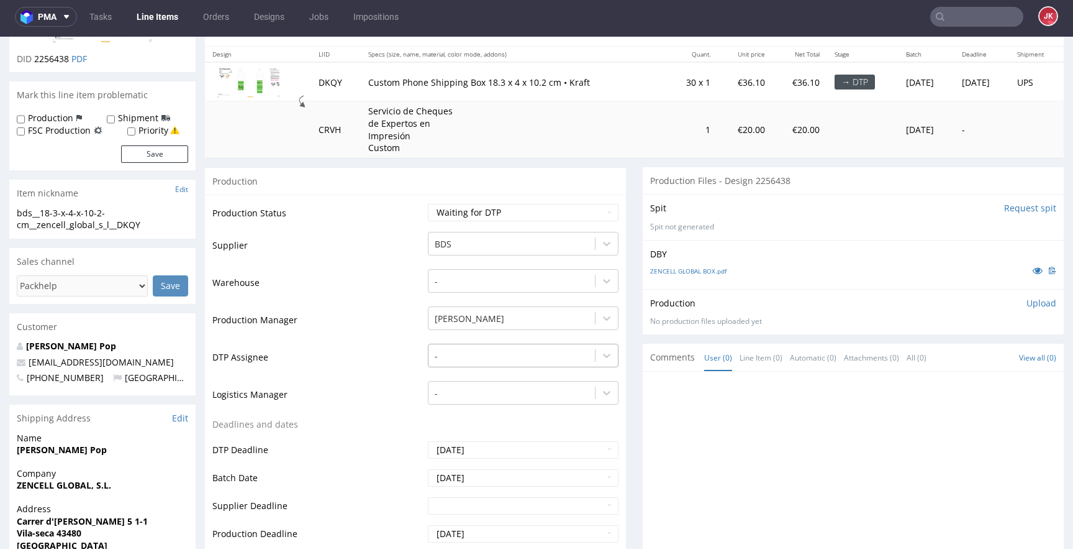
click at [446, 361] on div "-" at bounding box center [523, 351] width 191 height 17
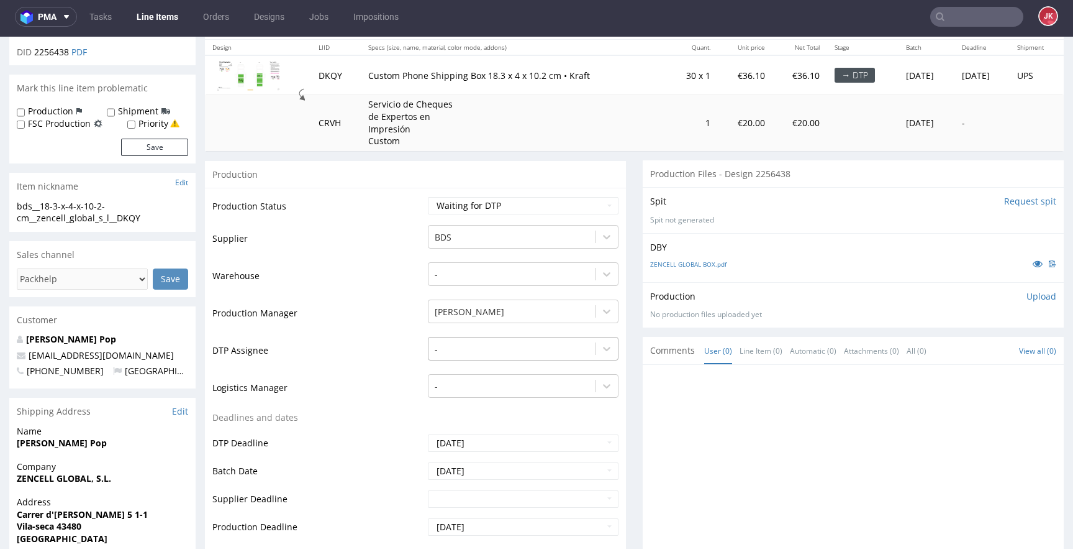
scroll to position [149, 0]
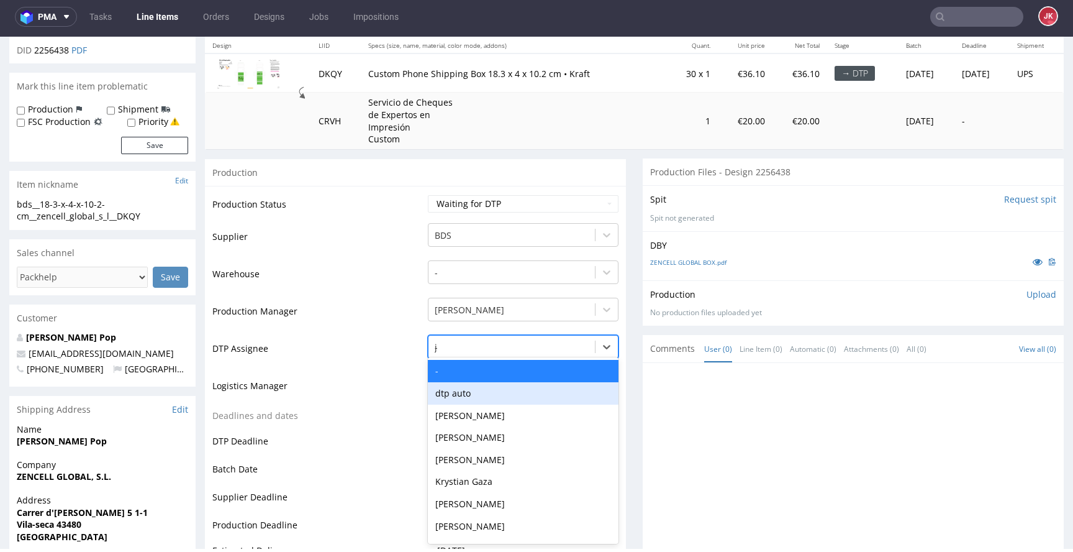
type input "jan"
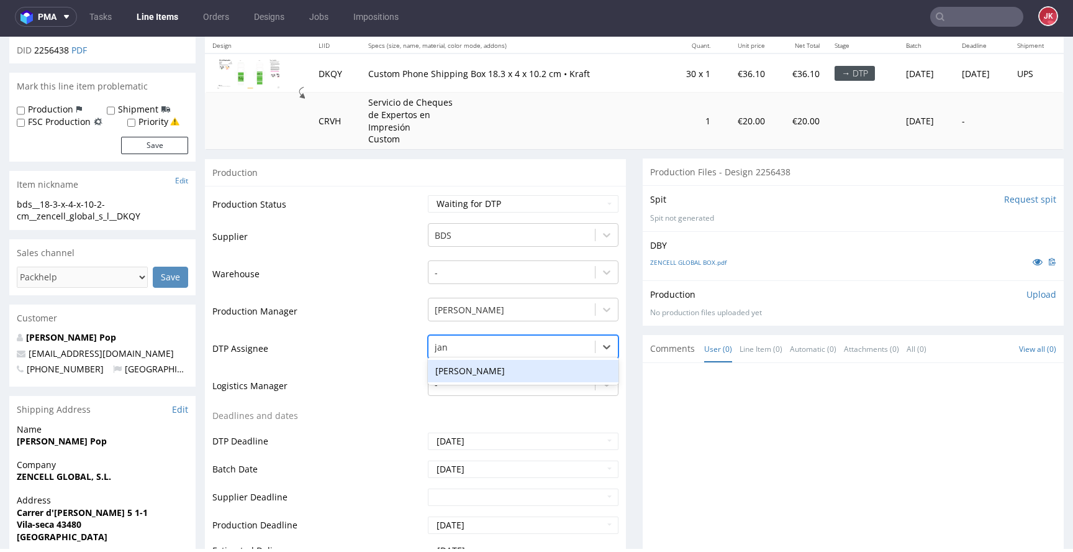
click at [483, 370] on div "[PERSON_NAME]" at bounding box center [523, 371] width 191 height 22
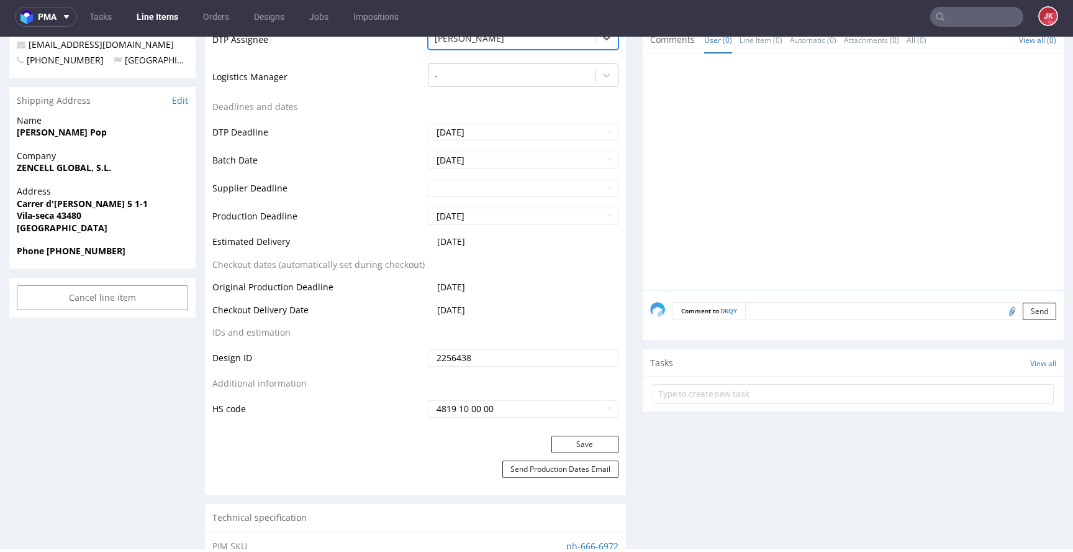
scroll to position [483, 0]
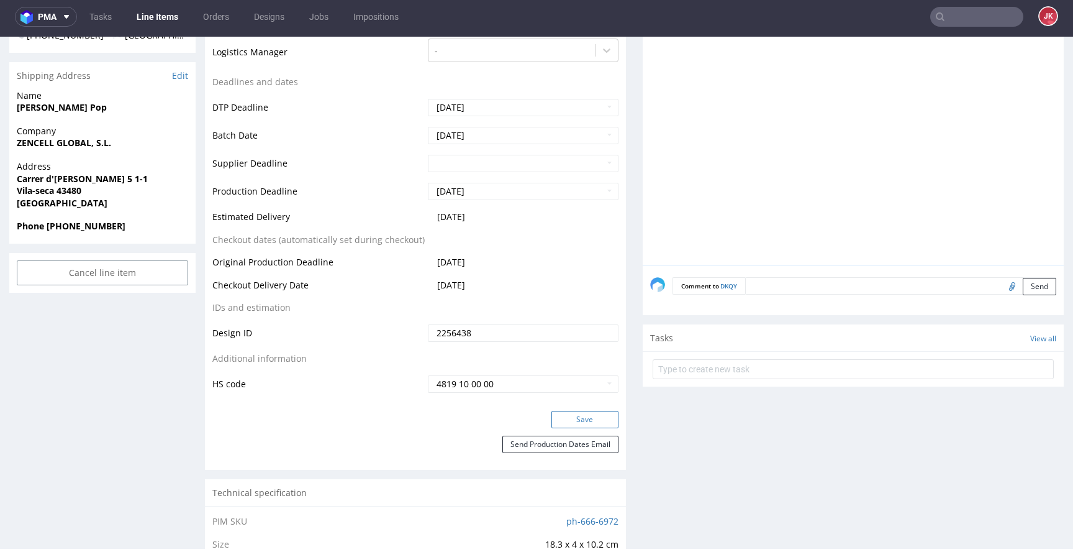
click at [568, 416] on button "Save" at bounding box center [585, 419] width 67 height 17
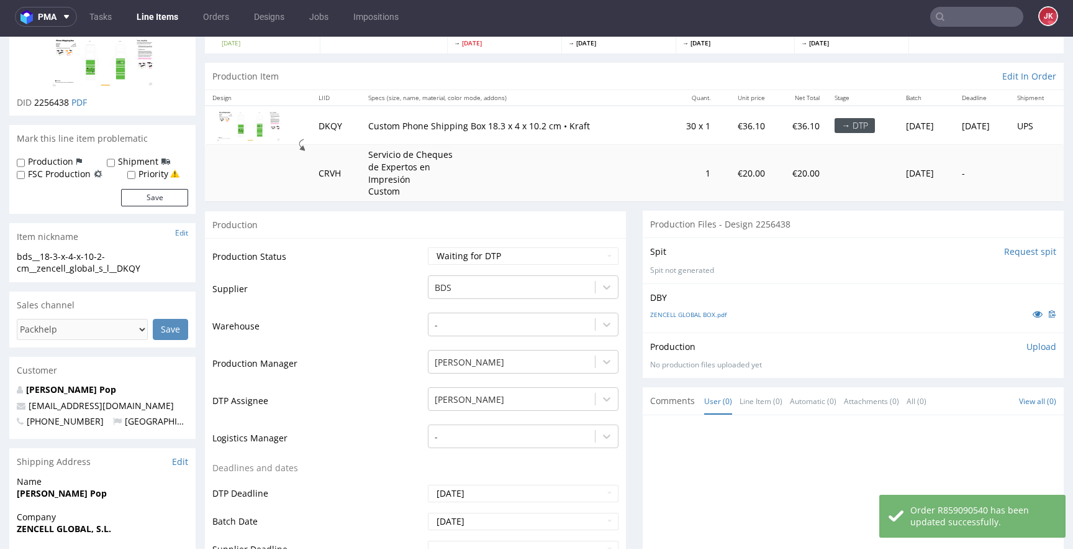
scroll to position [0, 0]
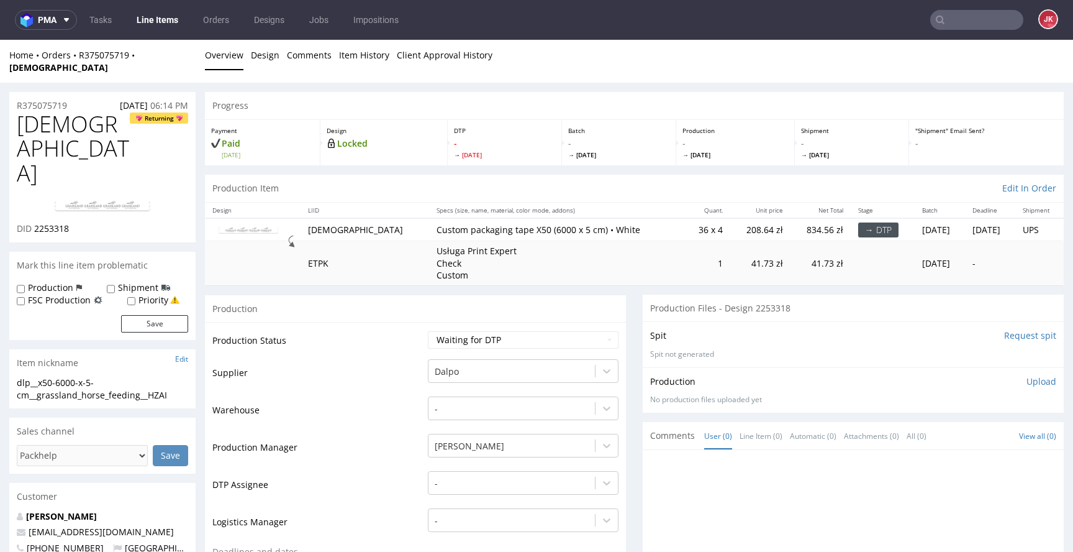
click at [409, 362] on td "Supplier" at bounding box center [318, 376] width 212 height 37
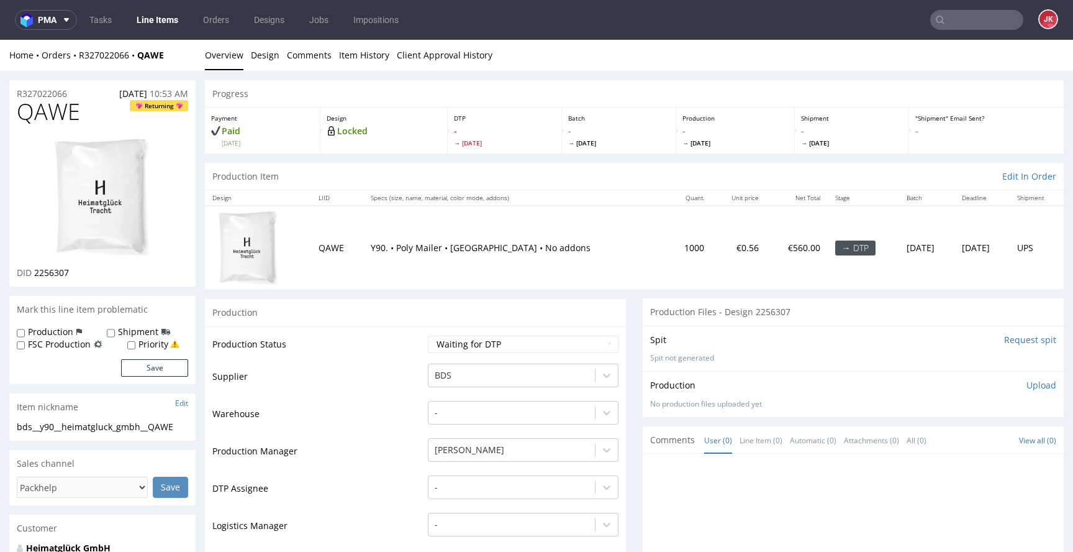
click at [411, 365] on td "Supplier" at bounding box center [318, 380] width 212 height 37
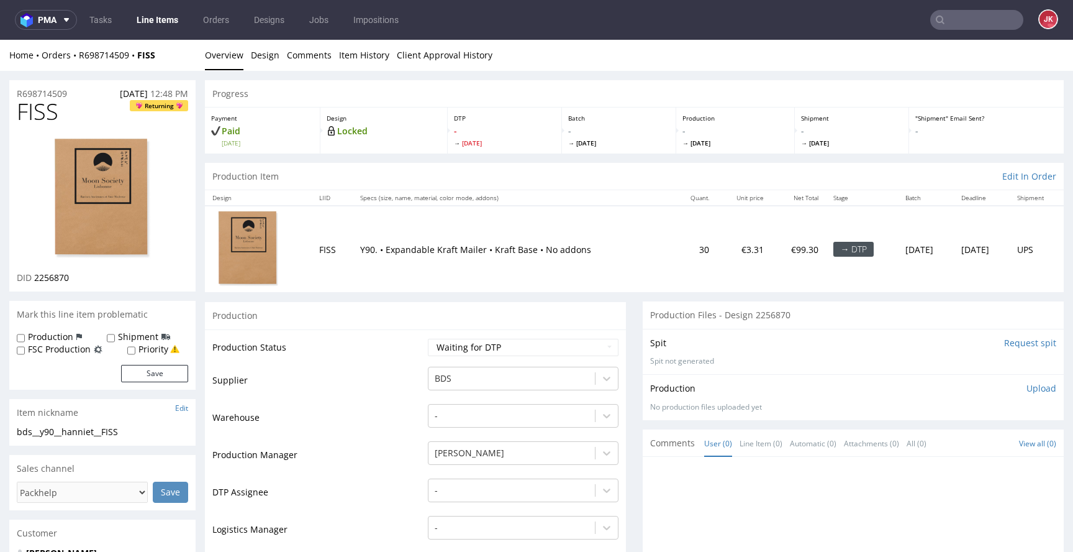
click at [411, 381] on td "Supplier" at bounding box center [318, 383] width 212 height 37
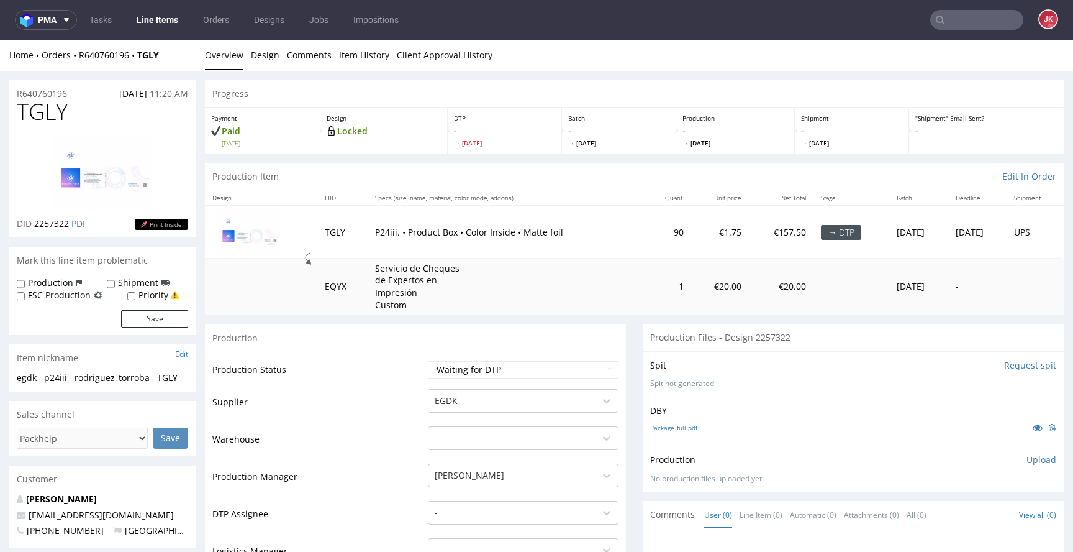
click at [407, 386] on td "Production Status" at bounding box center [318, 374] width 212 height 28
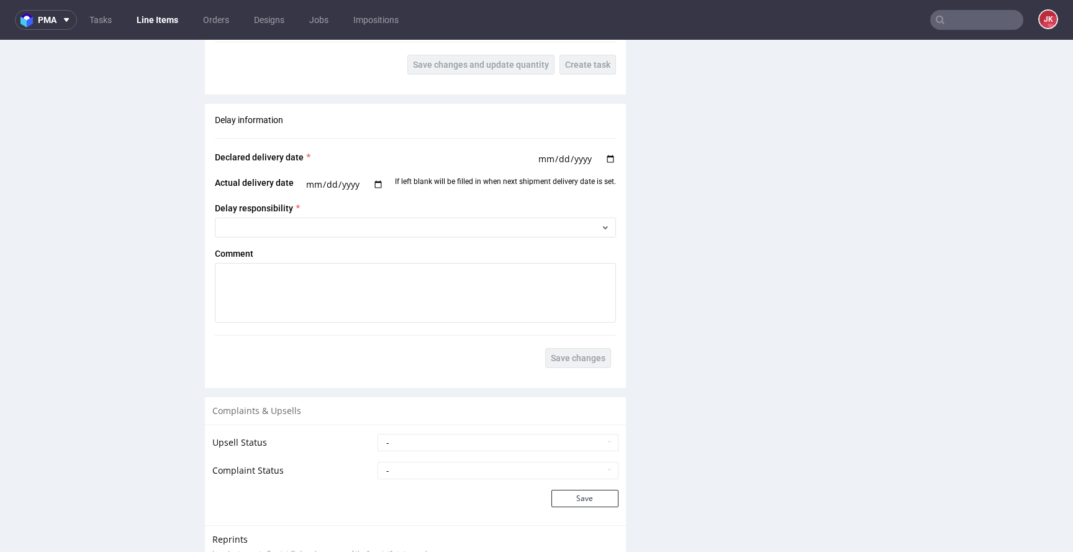
scroll to position [1845, 0]
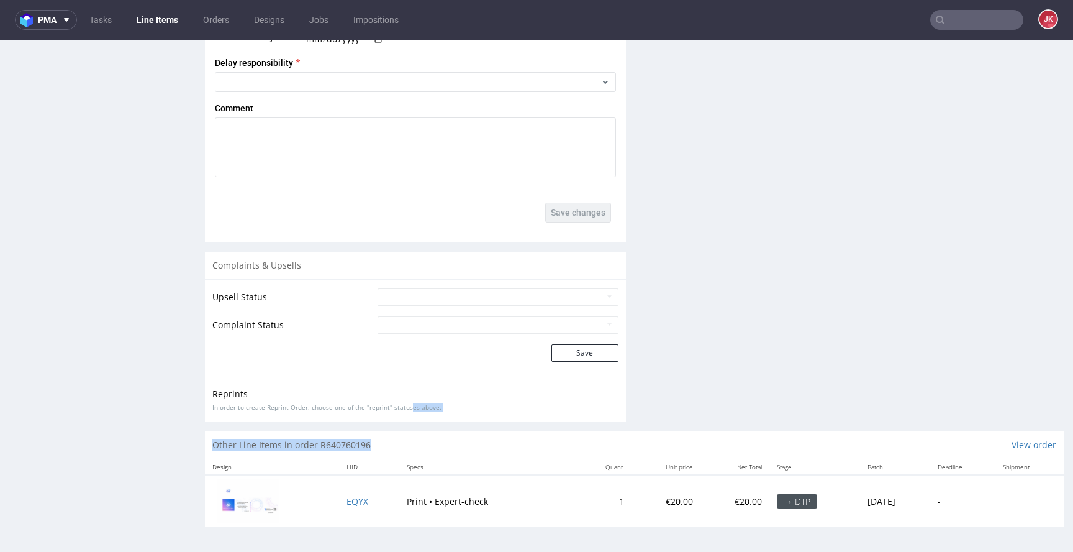
drag, startPoint x: 412, startPoint y: 406, endPoint x: 438, endPoint y: 470, distance: 68.9
click at [448, 445] on div "Other Line Items in order R640760196 View order" at bounding box center [634, 444] width 859 height 27
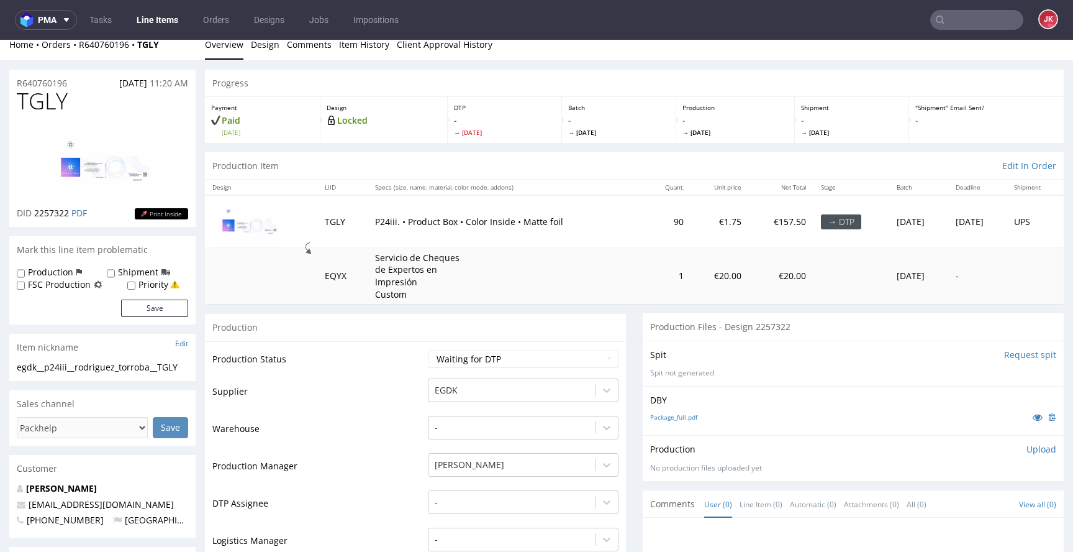
scroll to position [0, 0]
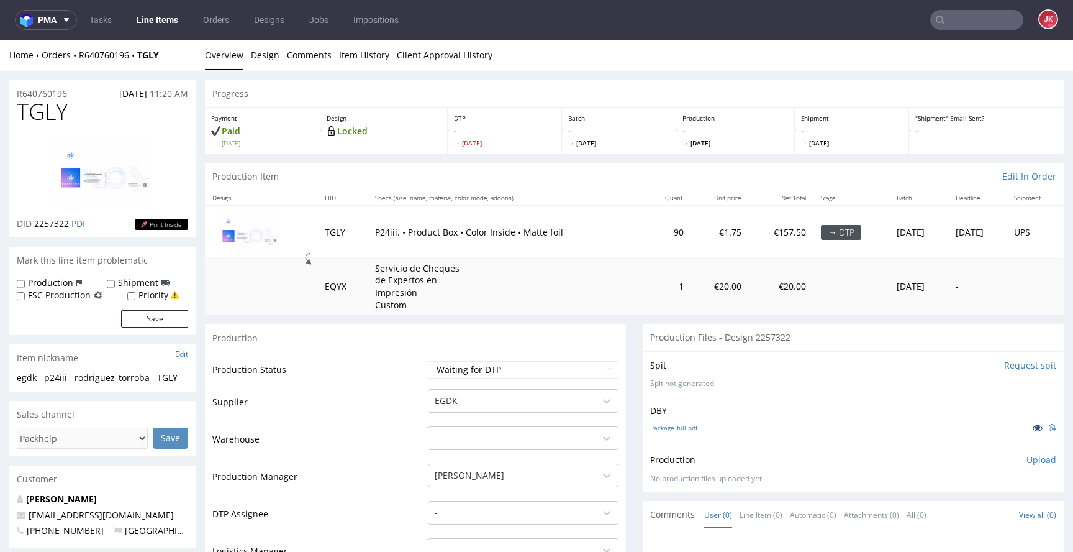
click at [1033, 426] on icon at bounding box center [1038, 427] width 10 height 9
click at [405, 399] on td "Supplier" at bounding box center [318, 406] width 212 height 37
click at [455, 504] on div "-" at bounding box center [523, 509] width 191 height 17
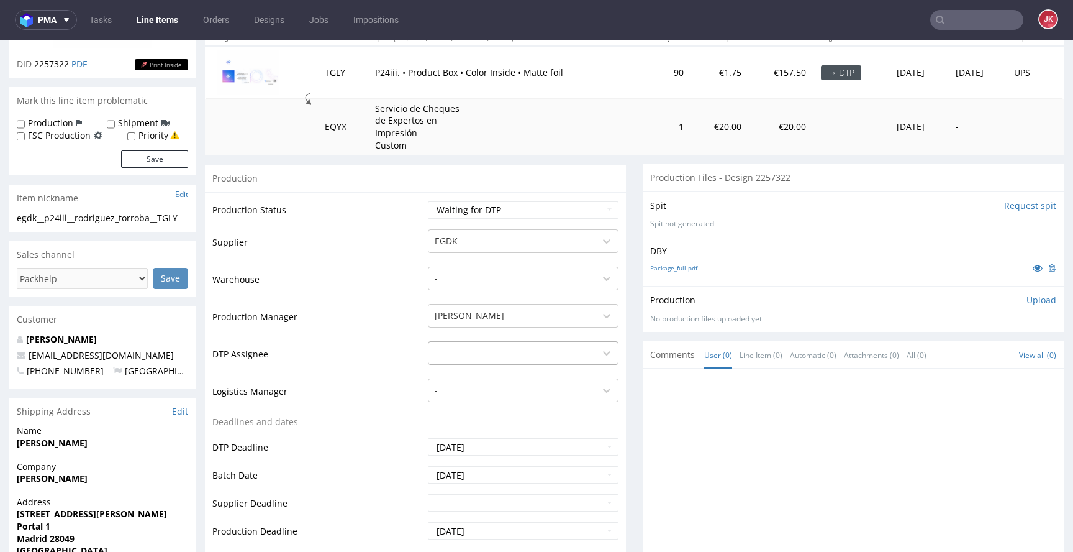
scroll to position [163, 0]
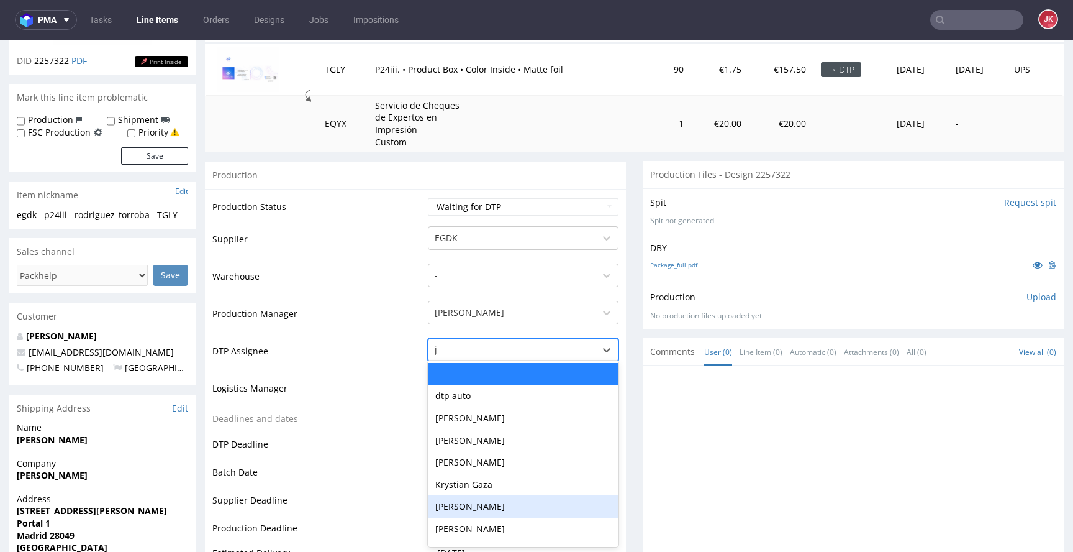
type input "jan"
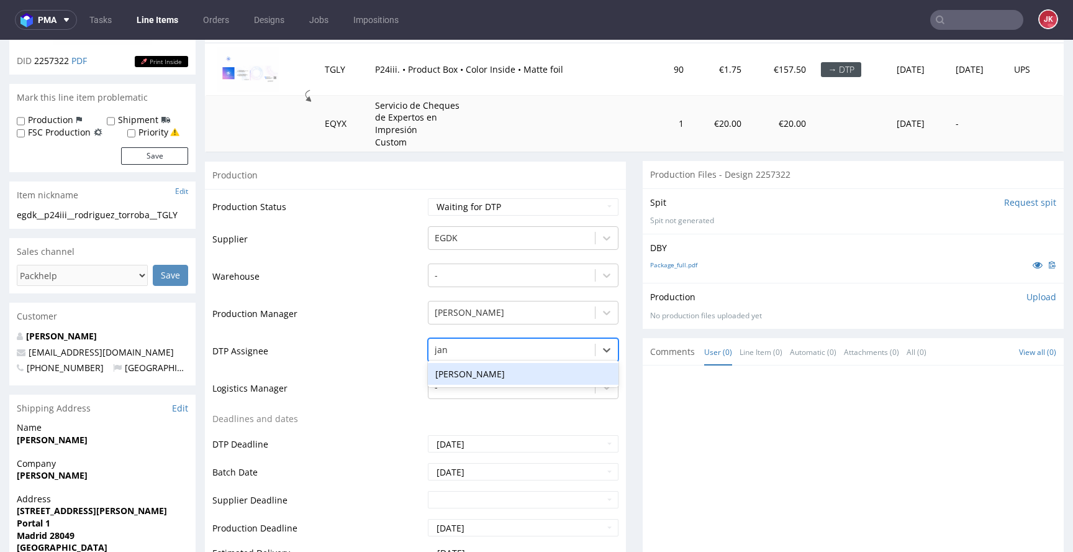
click at [501, 377] on div "[PERSON_NAME]" at bounding box center [523, 374] width 191 height 22
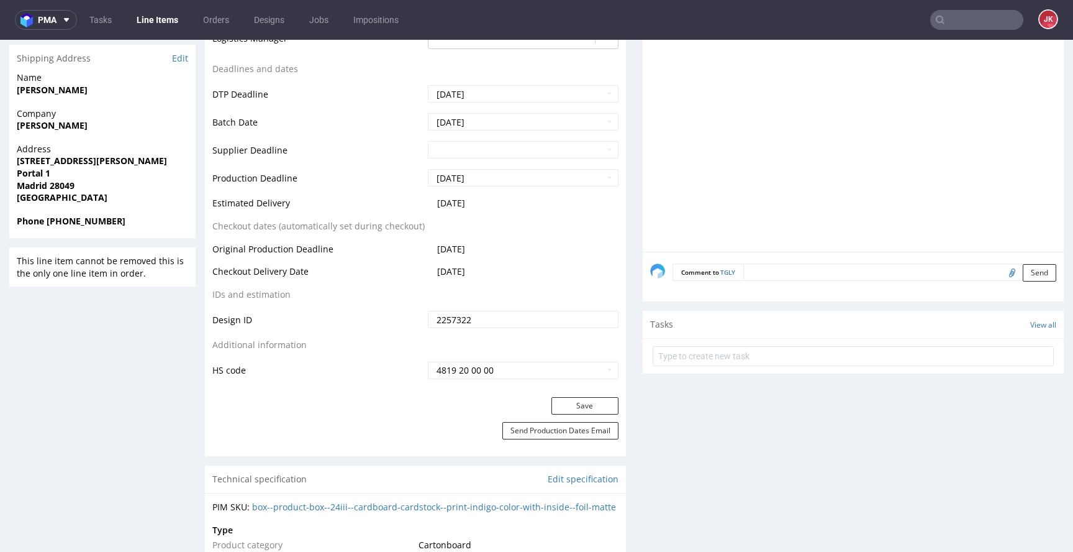
scroll to position [604, 0]
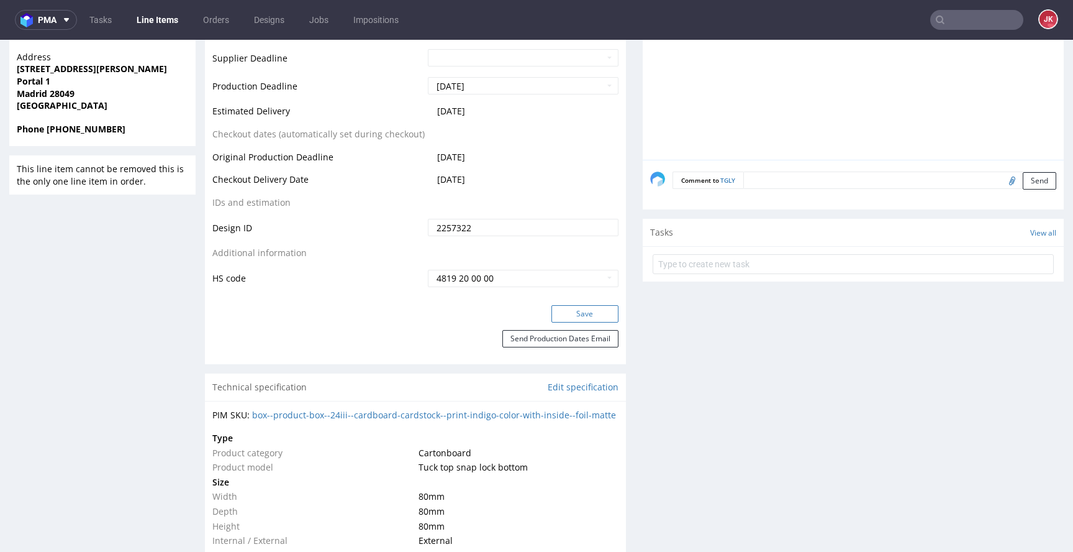
click at [572, 320] on button "Save" at bounding box center [585, 313] width 67 height 17
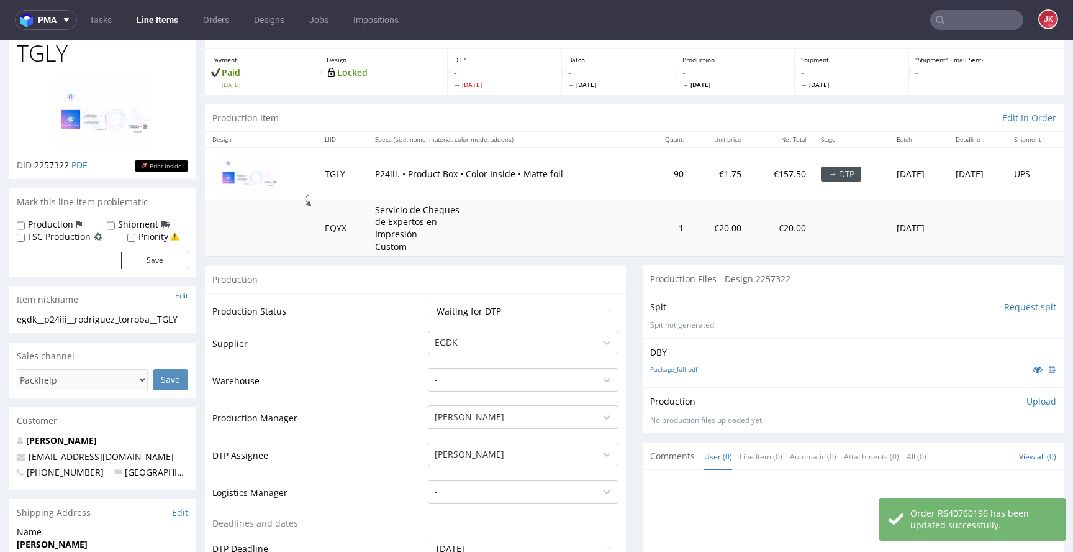
scroll to position [0, 0]
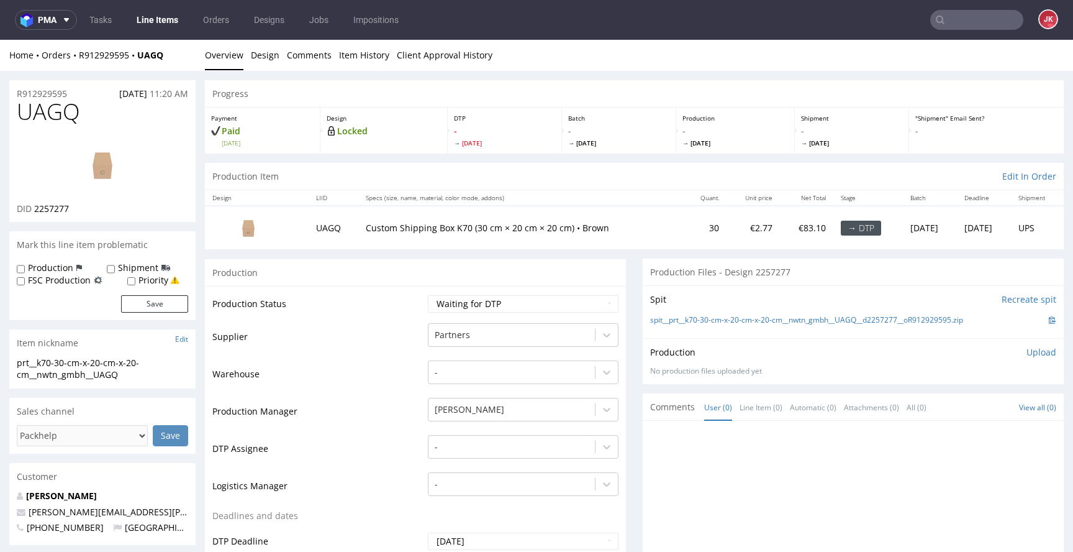
click at [396, 356] on td "Supplier" at bounding box center [318, 340] width 212 height 37
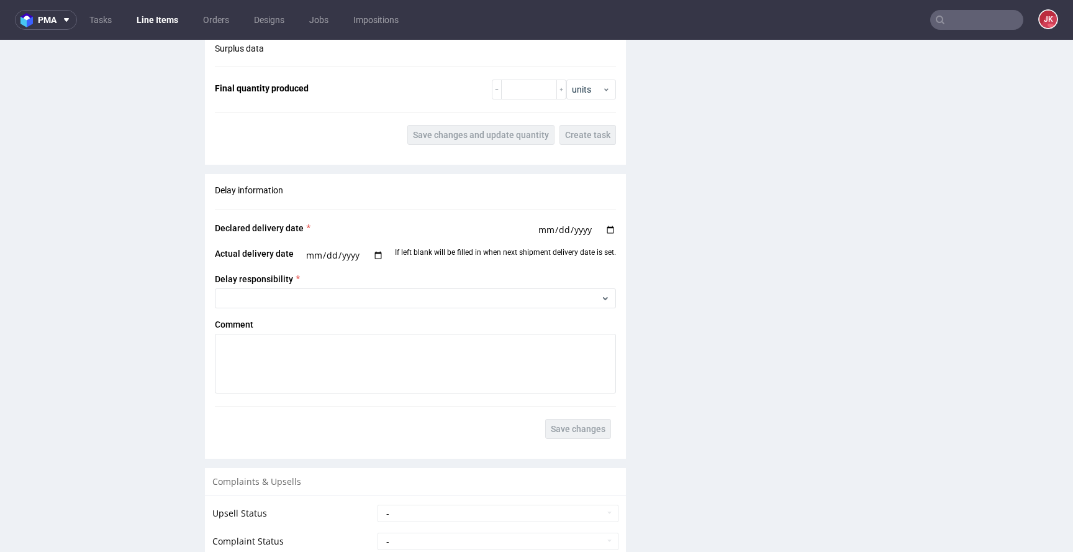
scroll to position [1855, 0]
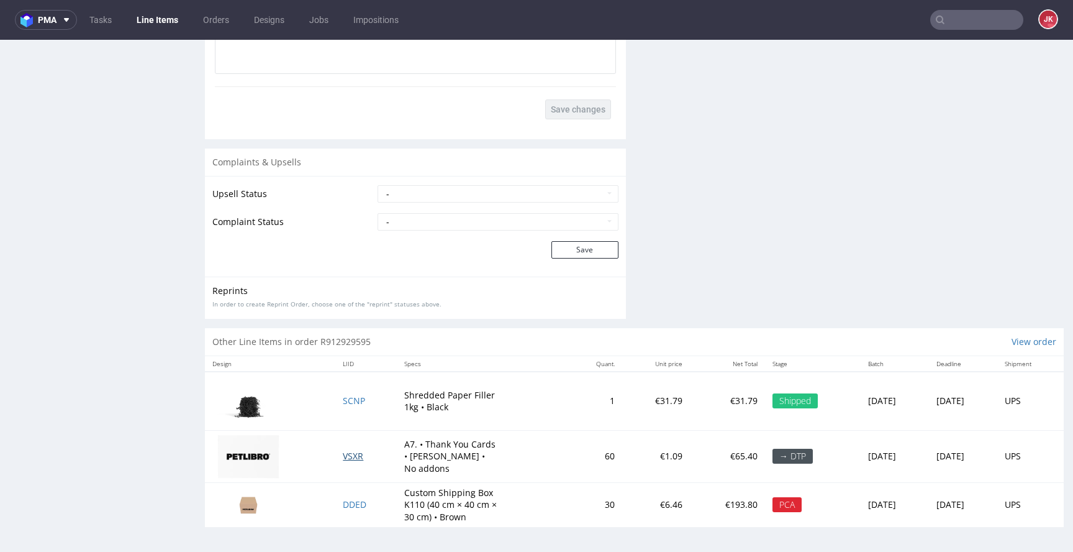
click at [343, 453] on span "VSXR" at bounding box center [353, 456] width 20 height 12
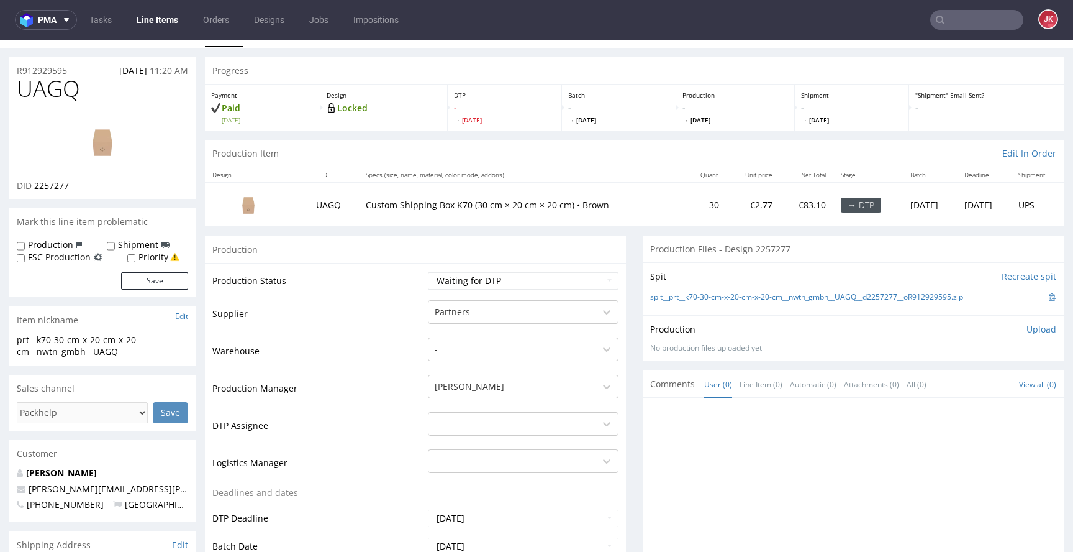
scroll to position [0, 0]
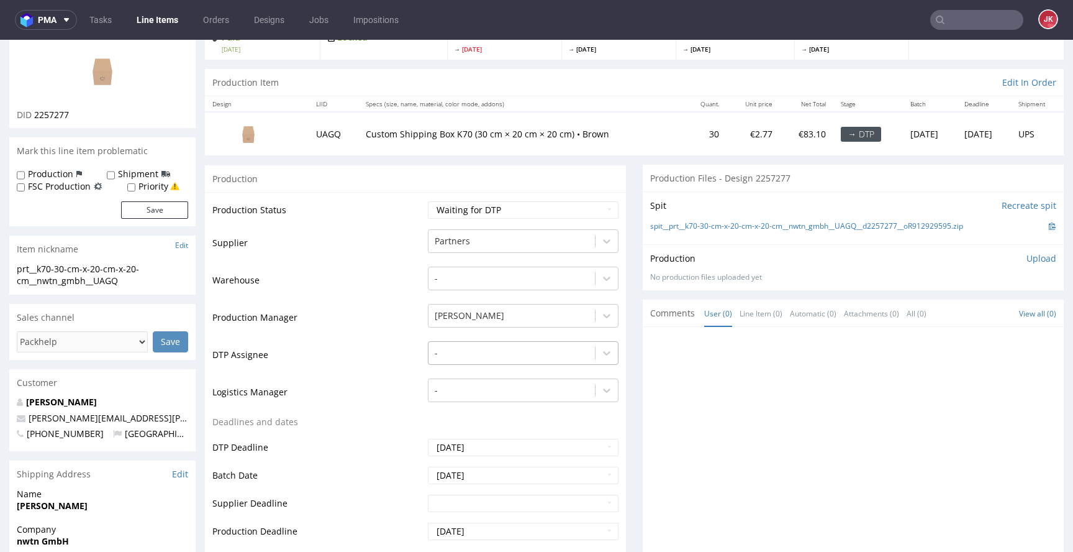
click at [475, 358] on div "-" at bounding box center [523, 349] width 191 height 17
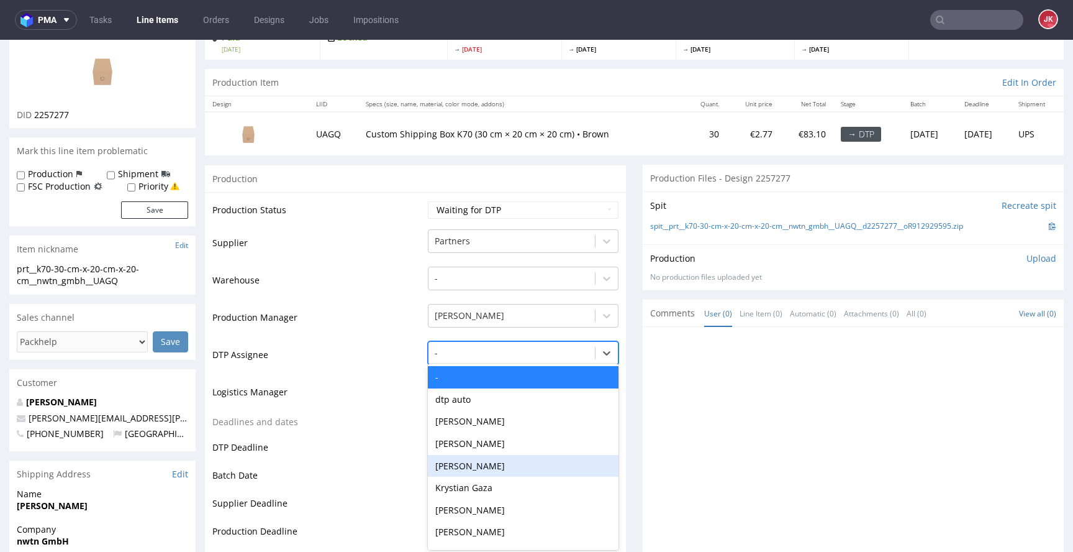
scroll to position [97, 0]
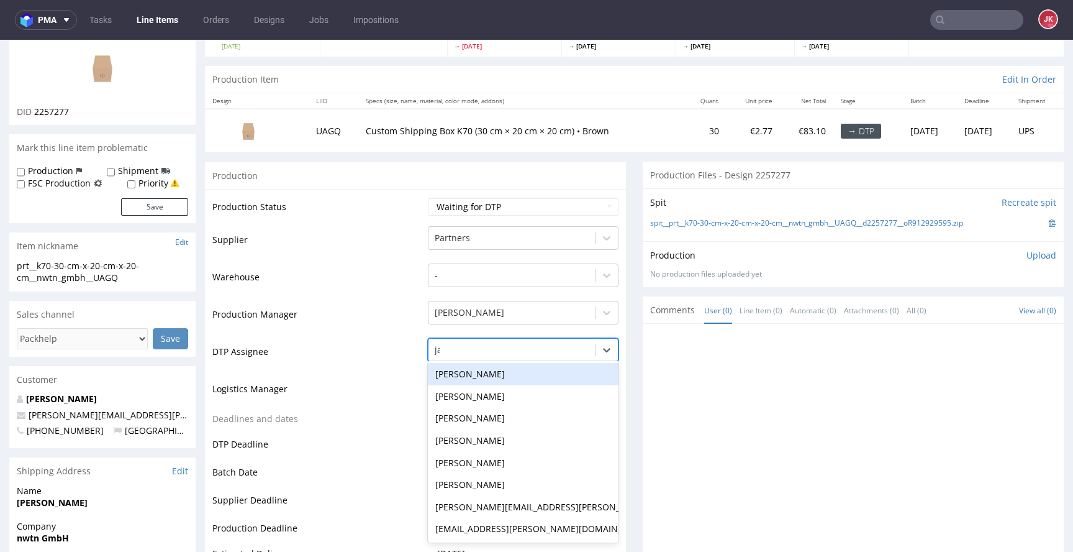
type input "jan"
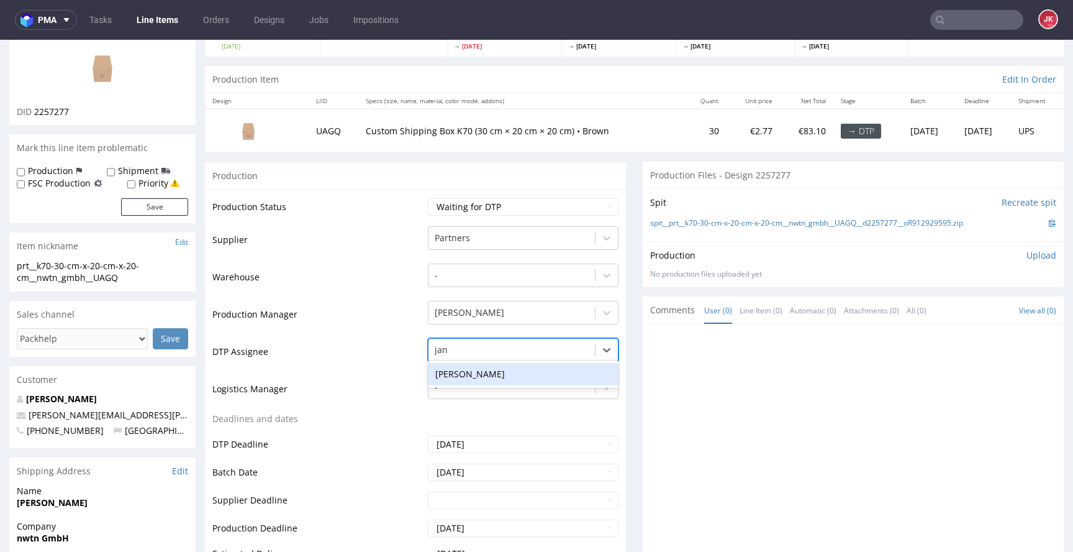
click at [489, 366] on div "[PERSON_NAME]" at bounding box center [523, 374] width 191 height 22
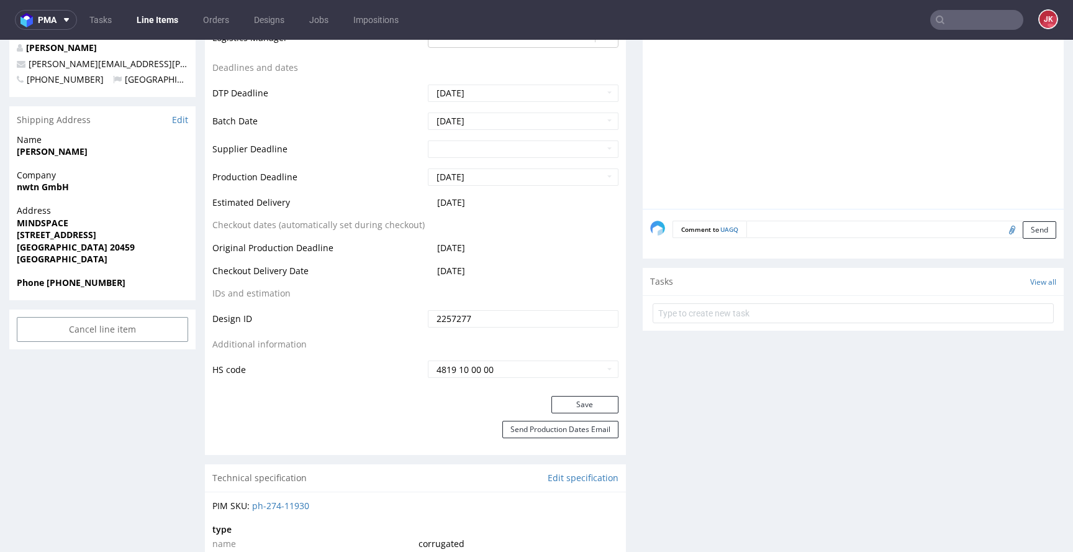
scroll to position [473, 0]
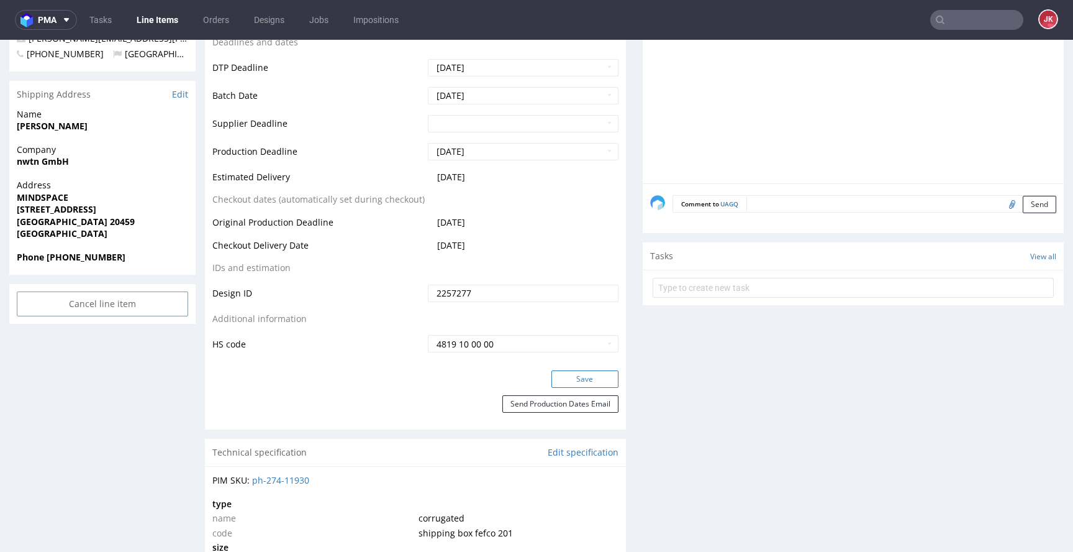
click at [562, 378] on button "Save" at bounding box center [585, 378] width 67 height 17
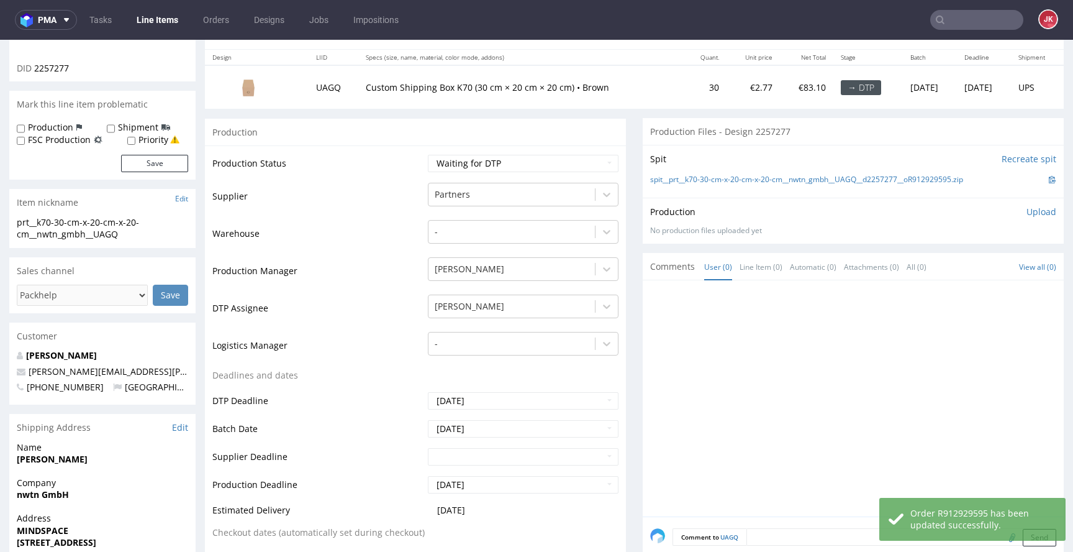
scroll to position [0, 0]
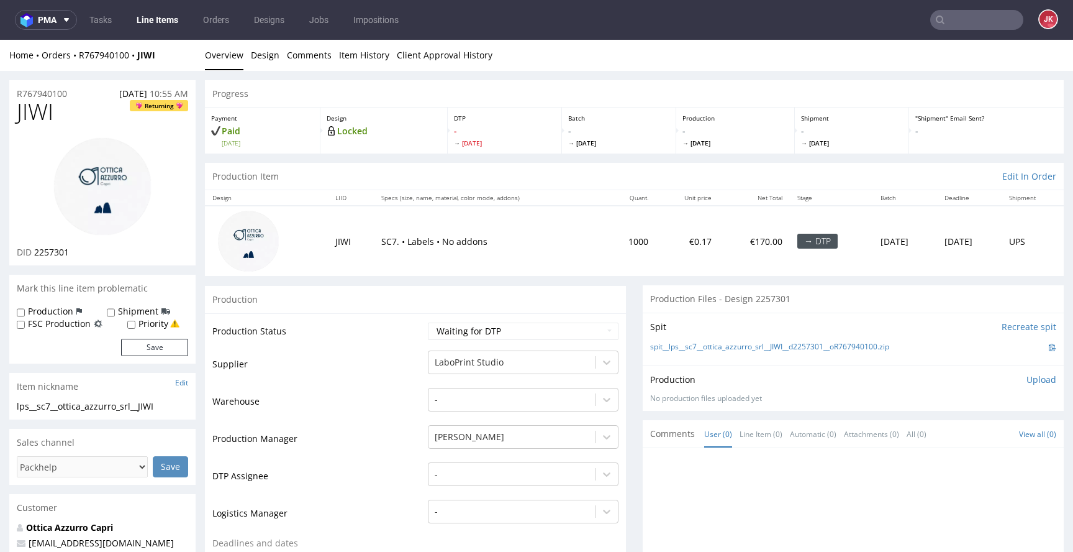
click at [402, 363] on td "Supplier" at bounding box center [318, 367] width 212 height 37
click at [476, 468] on div "-" at bounding box center [523, 470] width 191 height 17
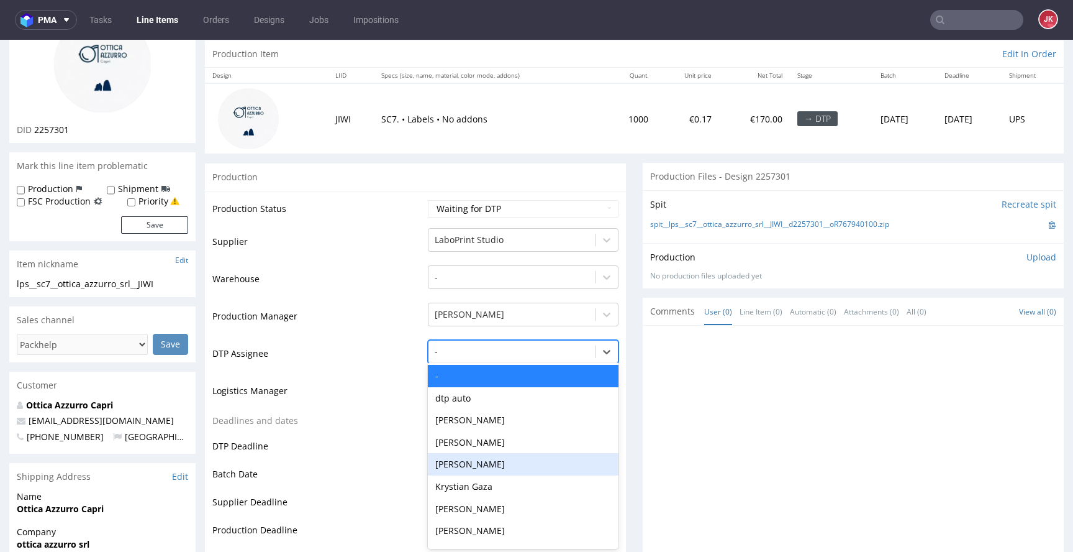
scroll to position [124, 0]
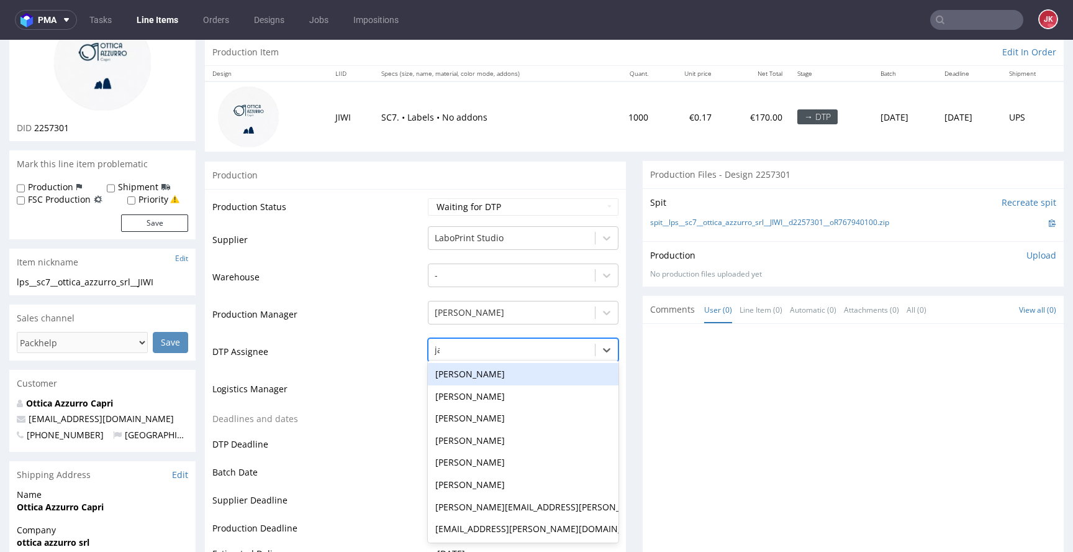
type input "jan"
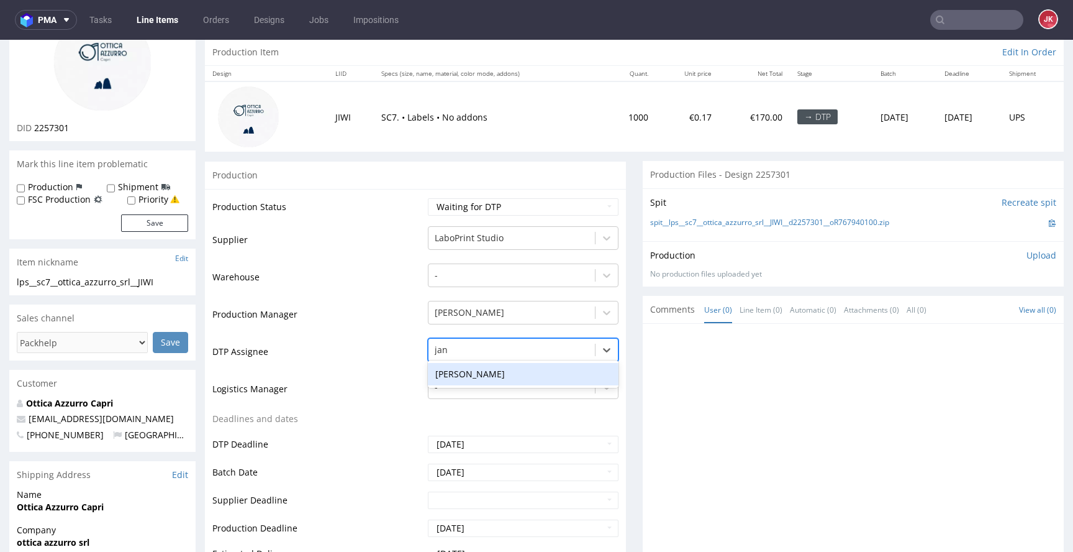
click at [496, 372] on div "[PERSON_NAME]" at bounding box center [523, 374] width 191 height 22
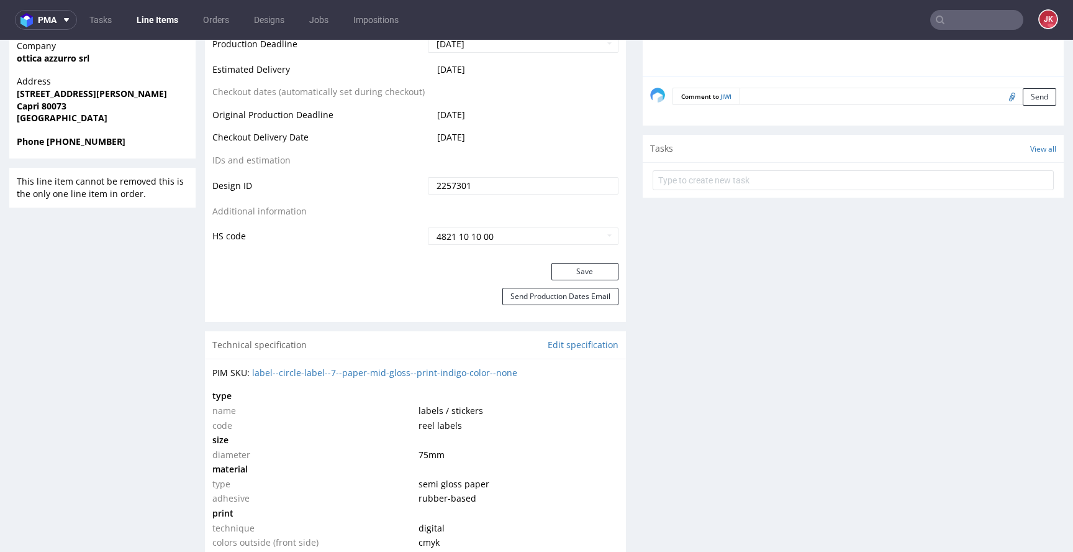
scroll to position [627, 0]
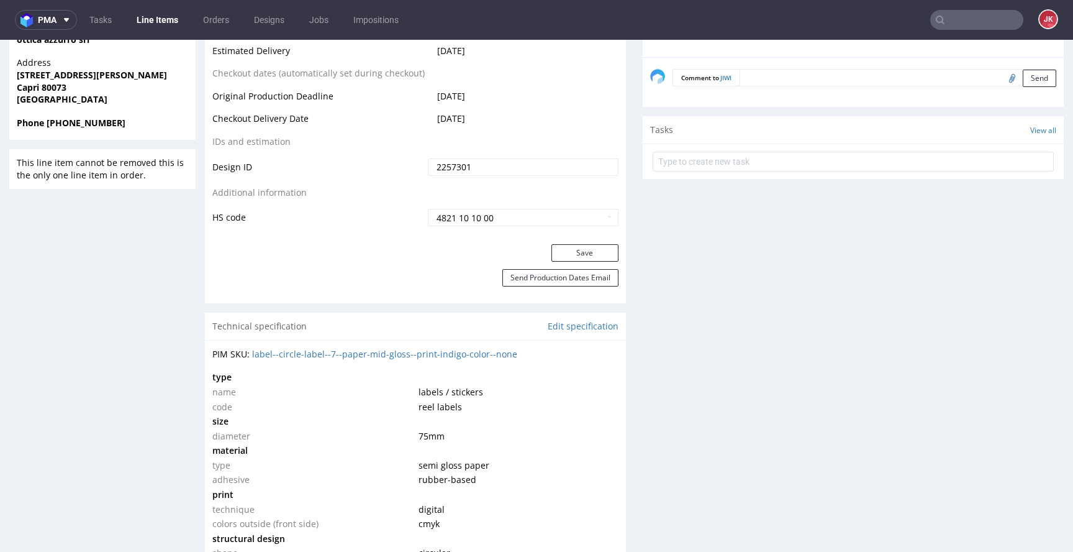
click at [563, 266] on div "Save" at bounding box center [415, 256] width 421 height 25
click at [563, 262] on div "Save" at bounding box center [415, 256] width 421 height 25
click at [563, 250] on button "Save" at bounding box center [585, 252] width 67 height 17
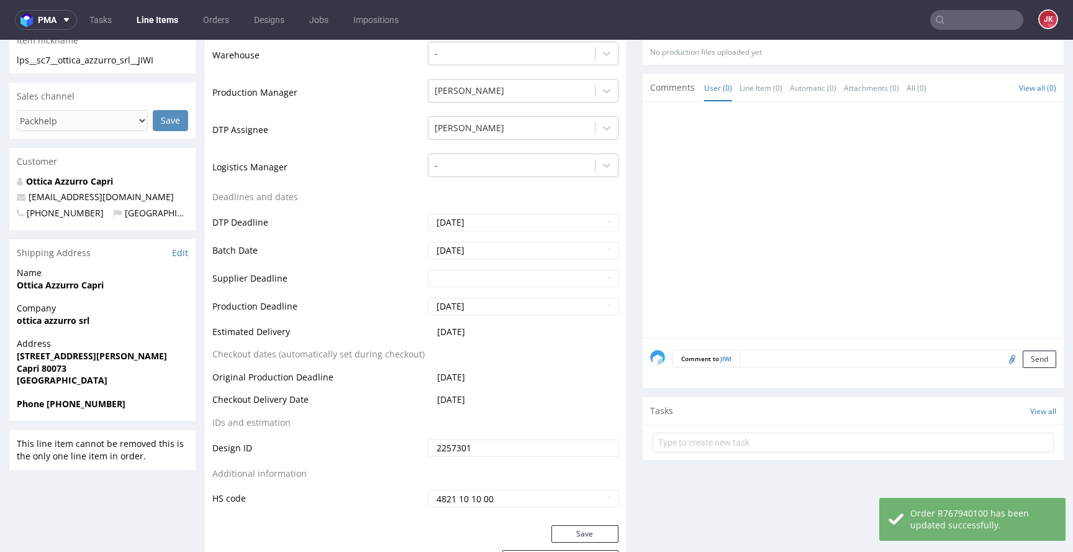
scroll to position [0, 0]
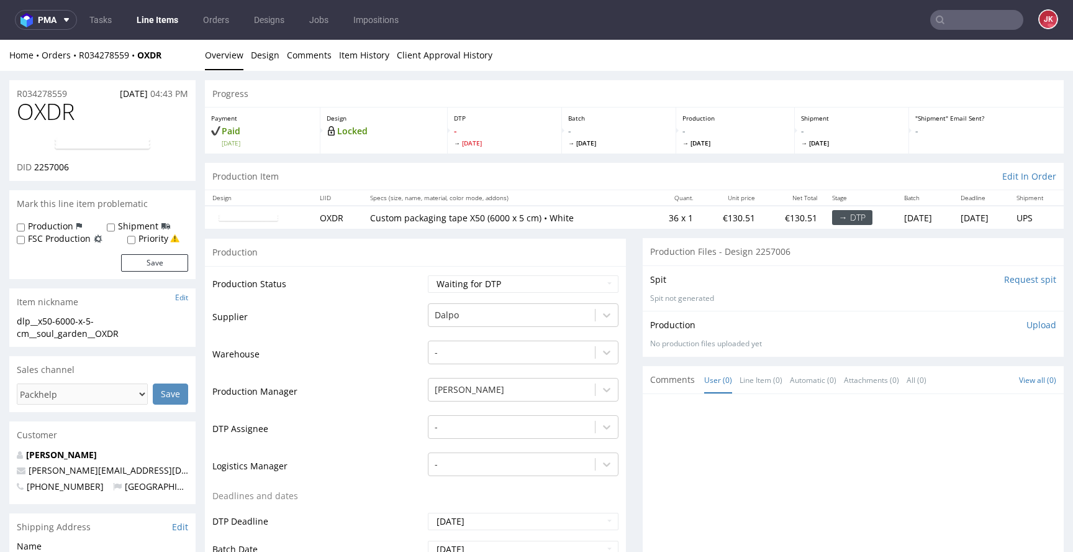
click at [399, 352] on td "Warehouse" at bounding box center [318, 357] width 212 height 37
click at [270, 57] on link "Design" at bounding box center [265, 55] width 29 height 30
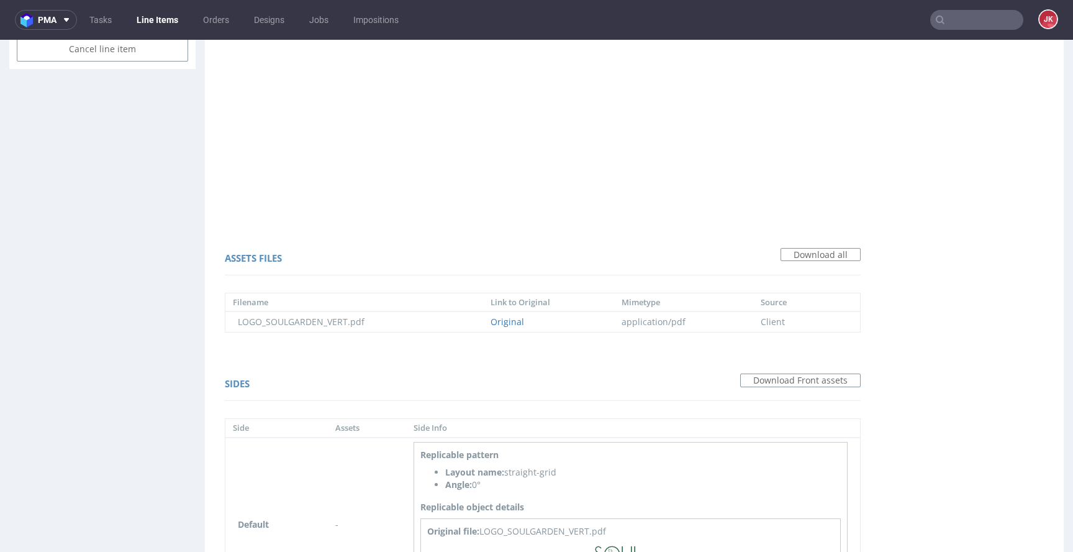
scroll to position [797, 0]
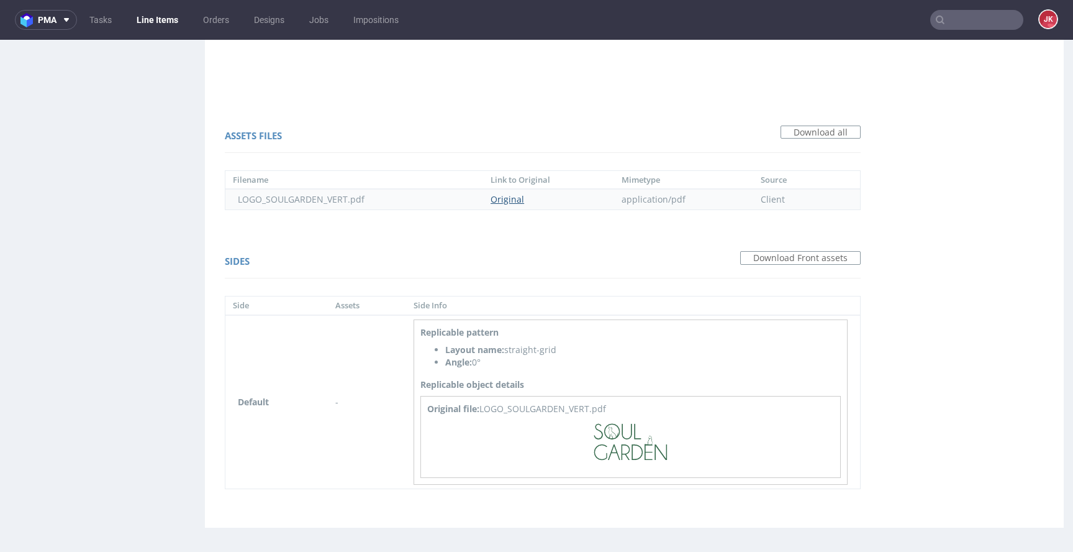
click at [518, 200] on link "Original" at bounding box center [508, 199] width 34 height 12
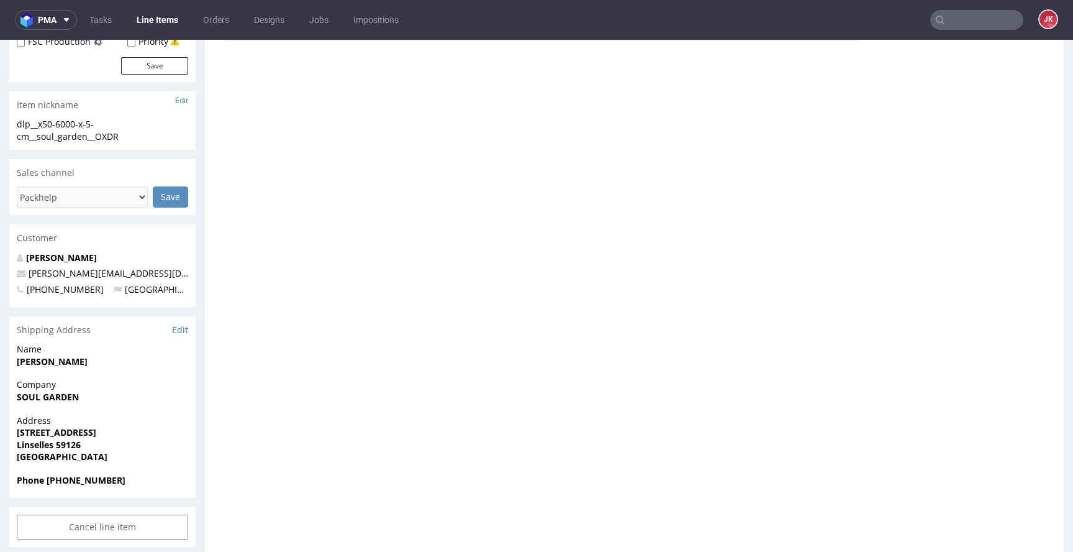
scroll to position [0, 0]
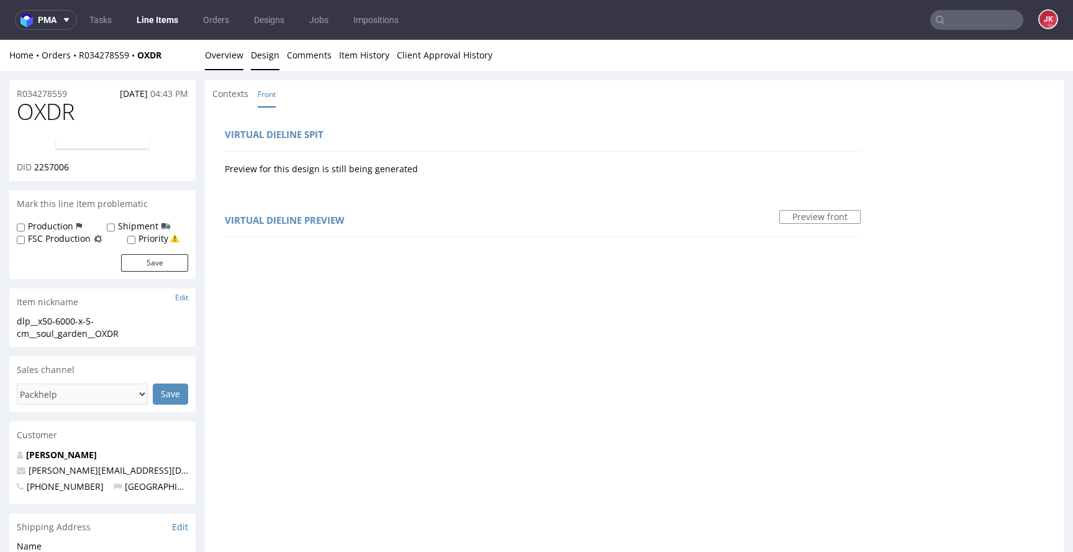
click at [227, 61] on link "Overview" at bounding box center [224, 55] width 39 height 30
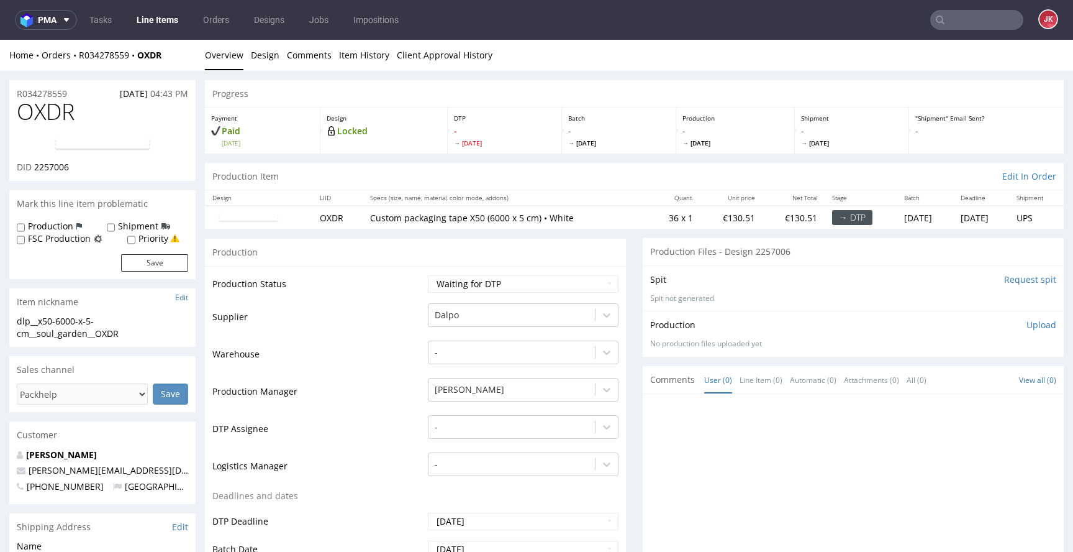
click at [113, 141] on img at bounding box center [102, 144] width 99 height 15
click at [471, 283] on select "Waiting for Artwork Waiting for Diecut Waiting for Mockup Waiting for DTP Waiti…" at bounding box center [523, 283] width 191 height 17
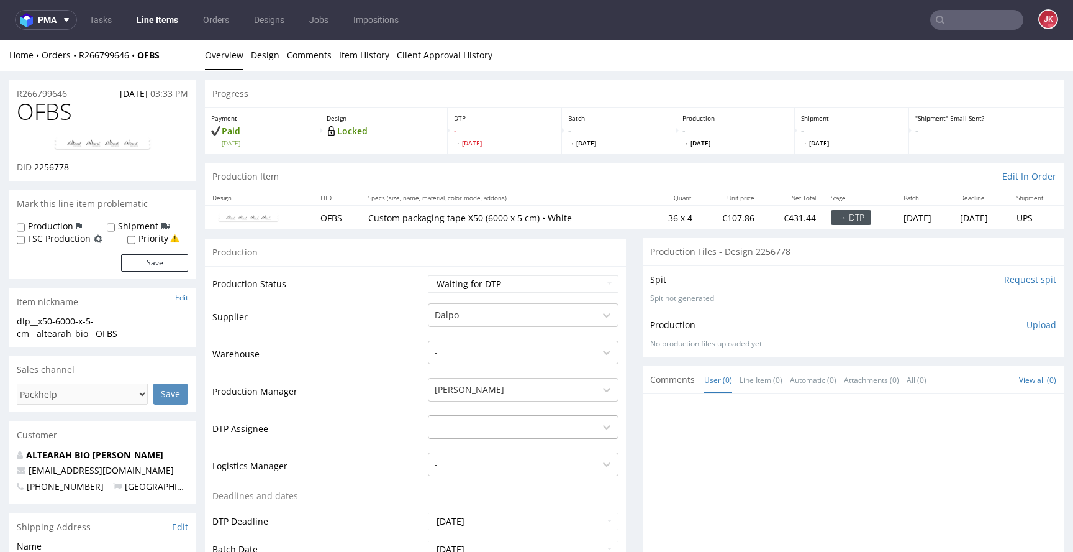
click at [478, 430] on div "-" at bounding box center [523, 423] width 191 height 17
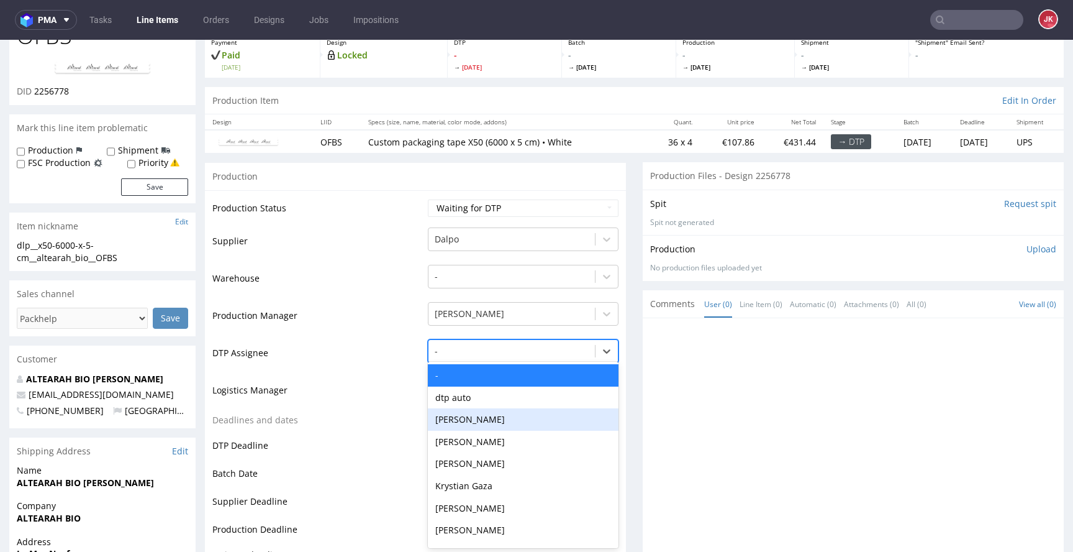
scroll to position [77, 0]
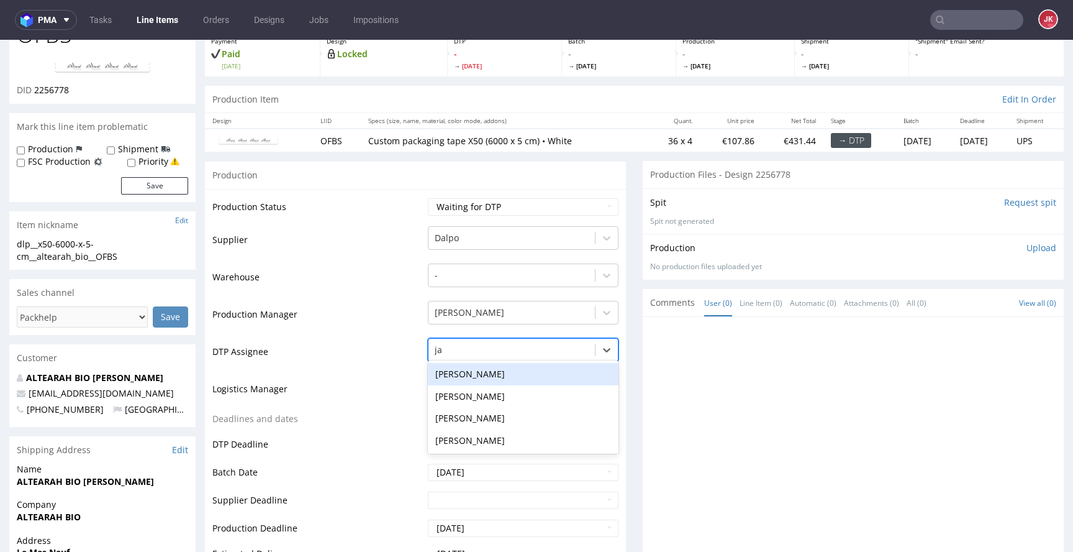
type input "jan"
click at [498, 379] on div "[PERSON_NAME]" at bounding box center [523, 374] width 191 height 22
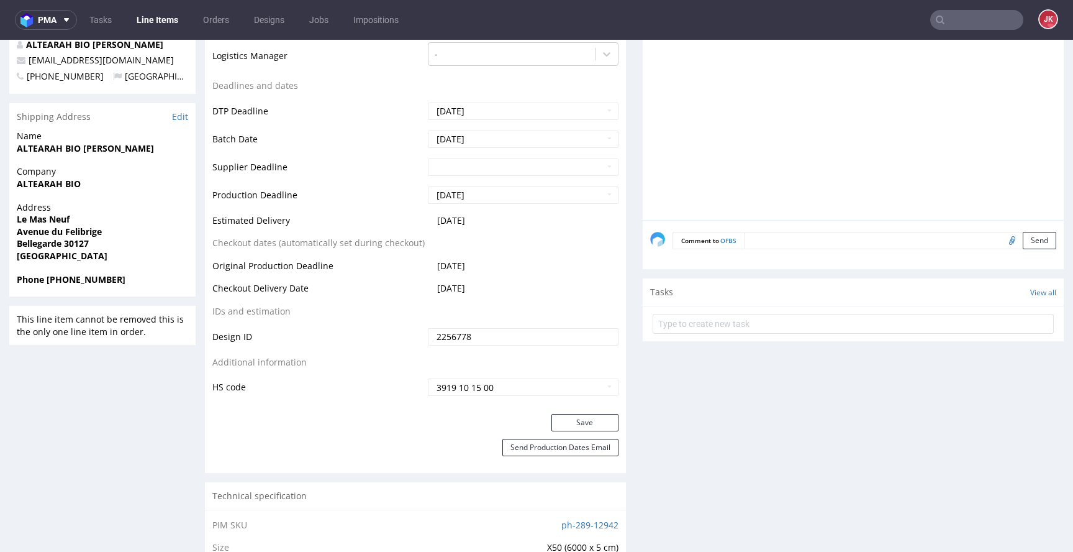
scroll to position [434, 0]
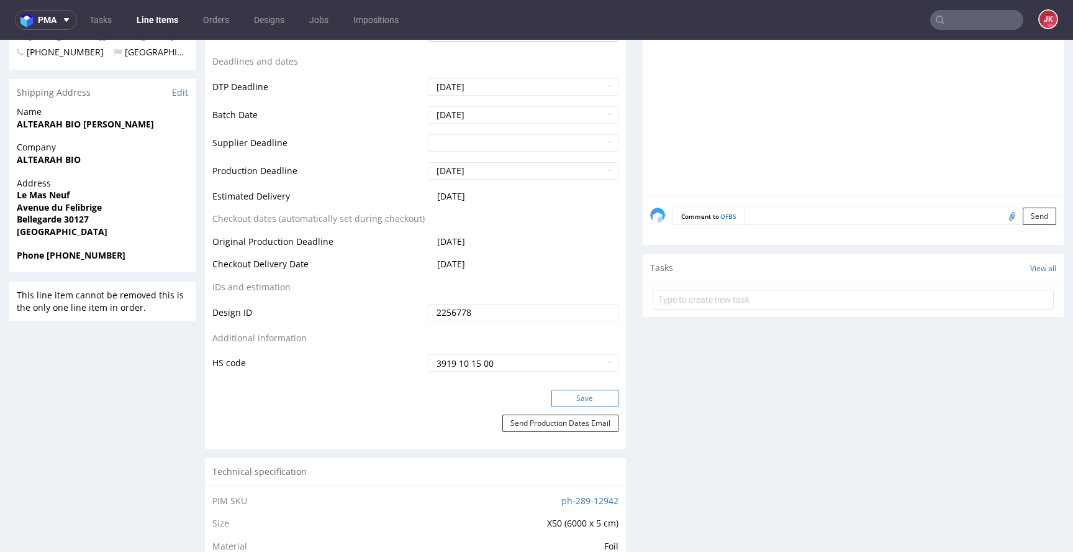
click at [565, 404] on button "Save" at bounding box center [585, 397] width 67 height 17
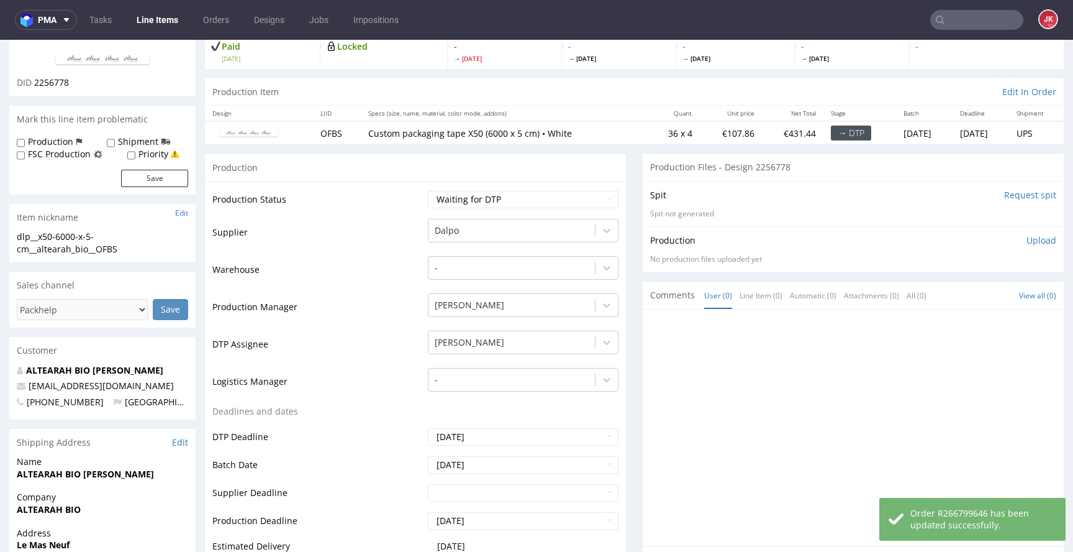
scroll to position [0, 0]
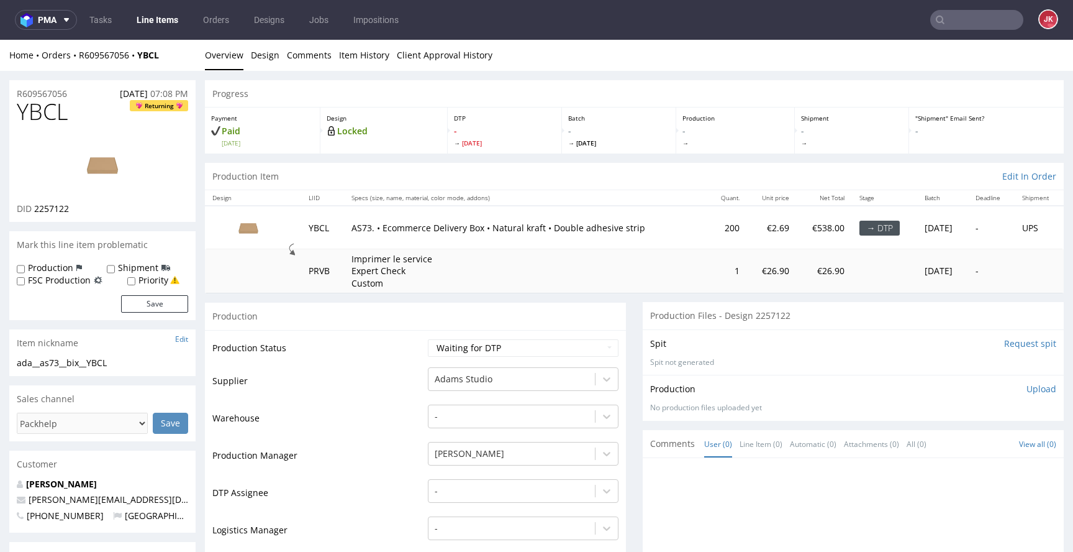
click at [410, 368] on td "Supplier" at bounding box center [318, 384] width 212 height 37
click at [260, 55] on link "Design" at bounding box center [265, 55] width 29 height 30
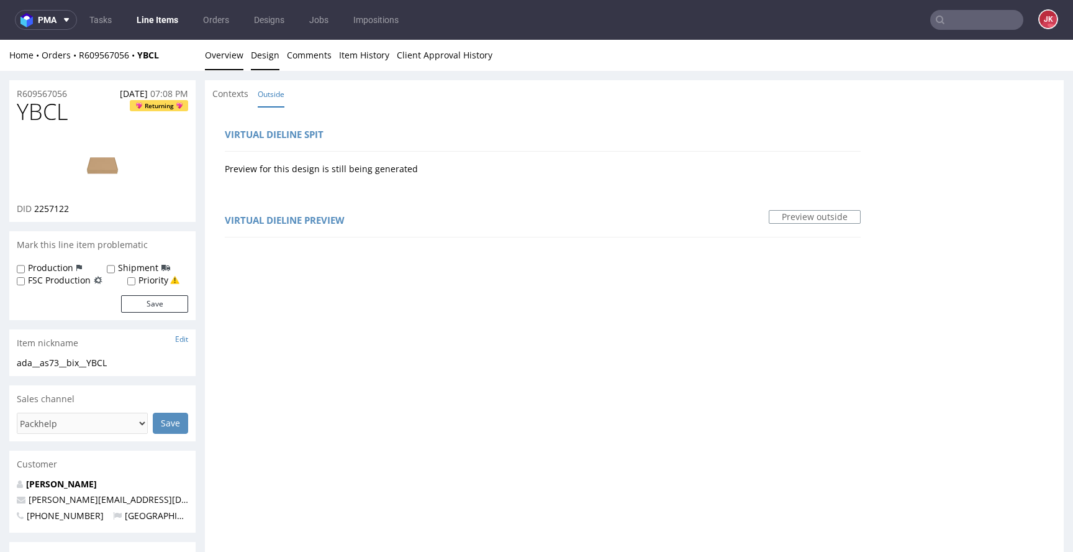
click at [221, 58] on link "Overview" at bounding box center [224, 55] width 39 height 30
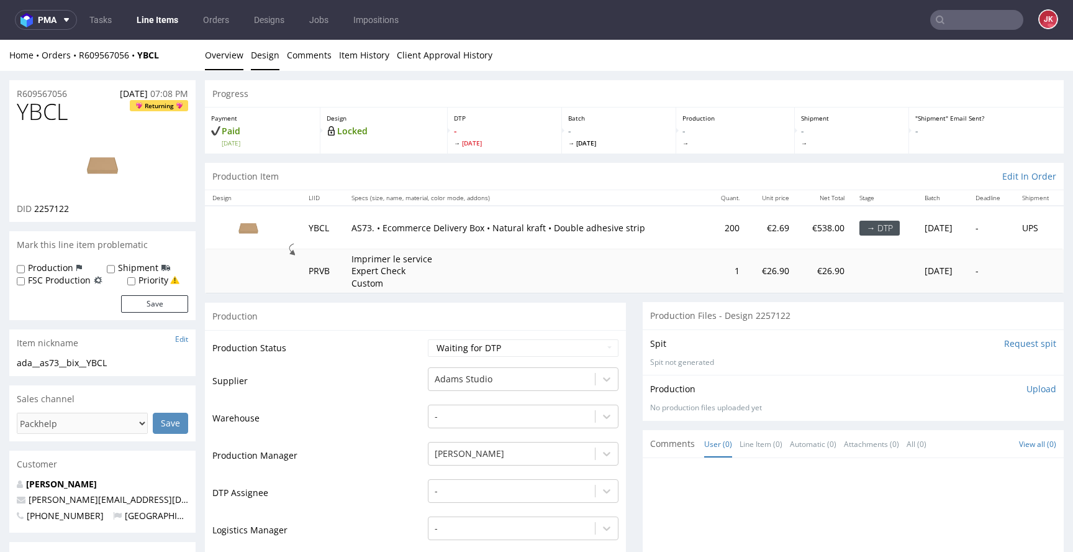
click at [257, 58] on link "Design" at bounding box center [265, 55] width 29 height 30
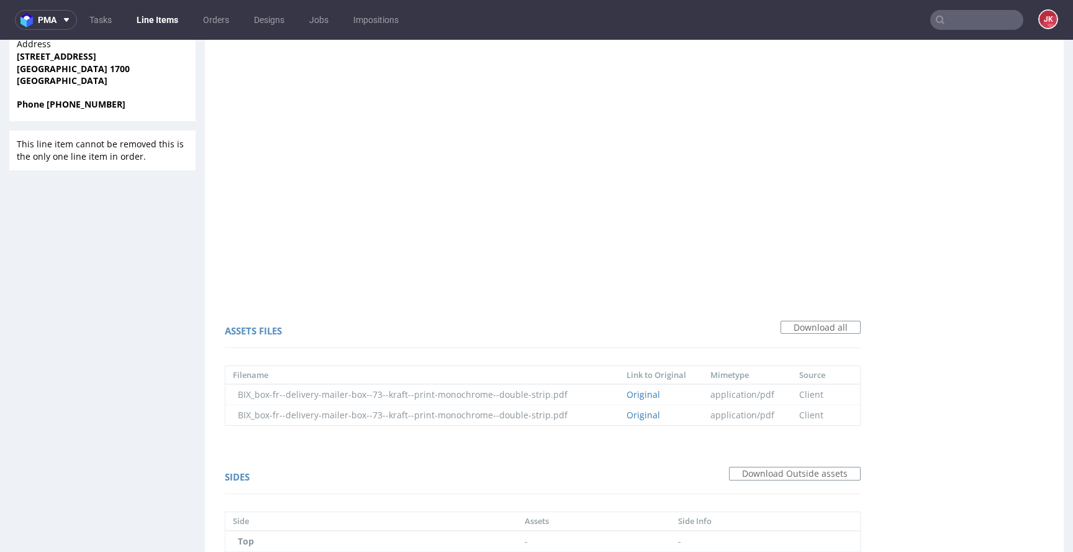
scroll to position [668, 0]
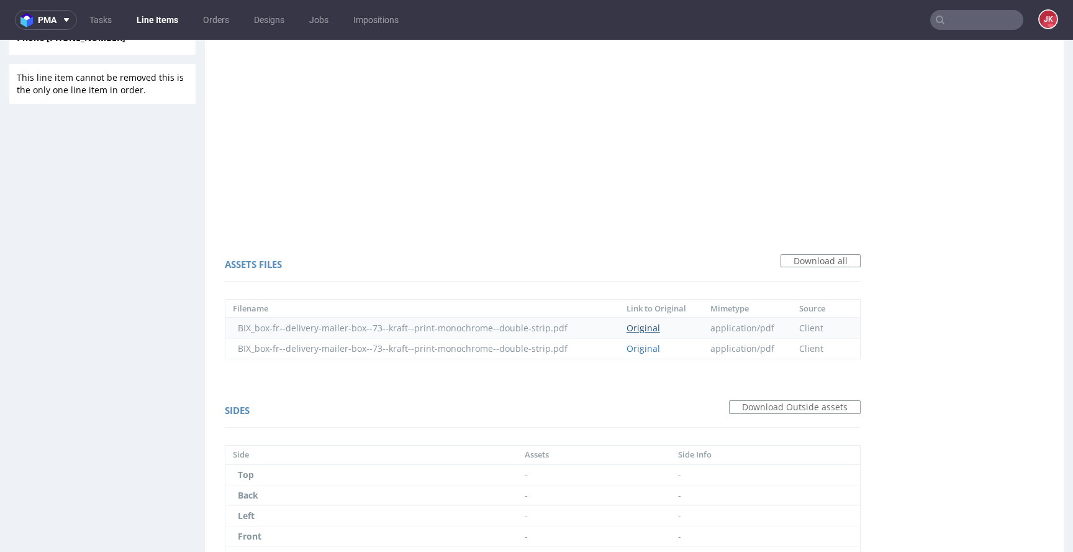
click at [639, 329] on link "Original" at bounding box center [644, 328] width 34 height 12
click at [648, 343] on link "Original" at bounding box center [644, 348] width 34 height 12
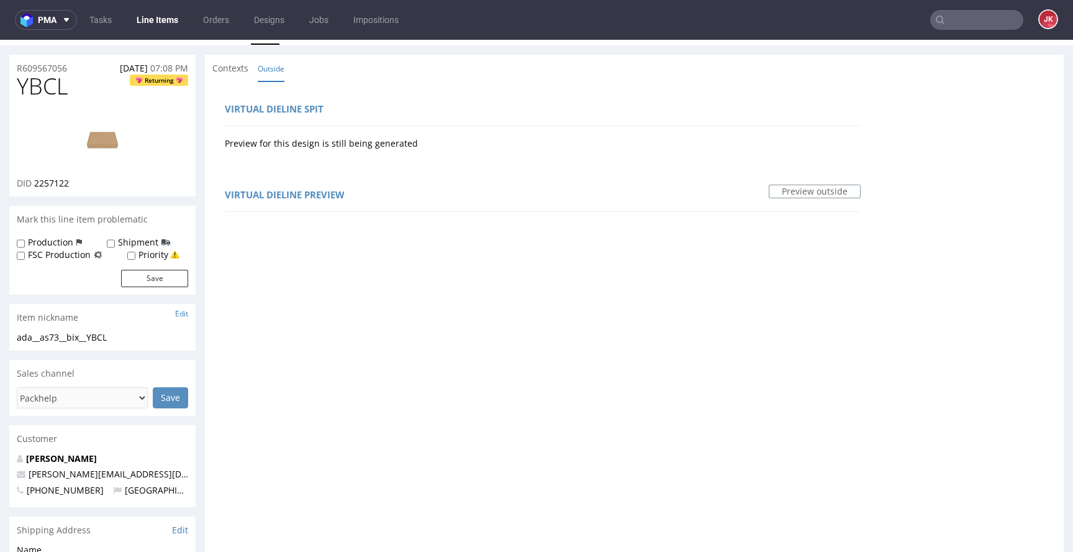
scroll to position [0, 0]
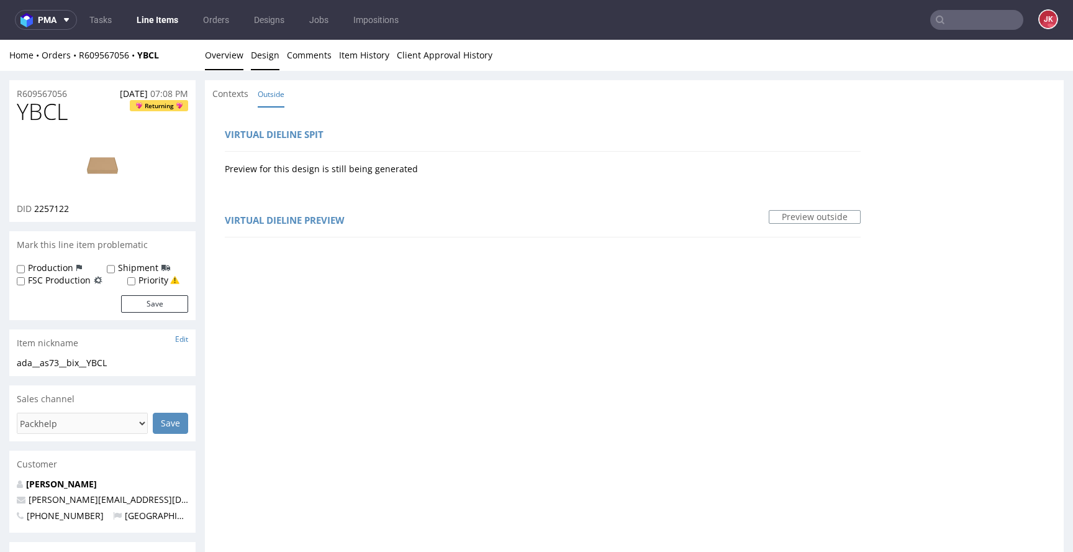
click at [231, 63] on link "Overview" at bounding box center [224, 55] width 39 height 30
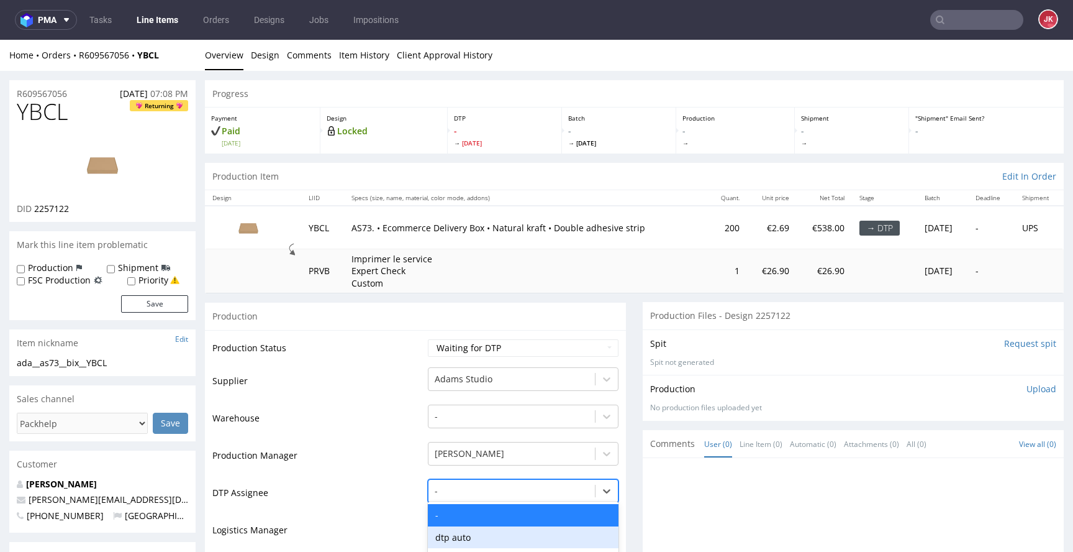
scroll to position [141, 0]
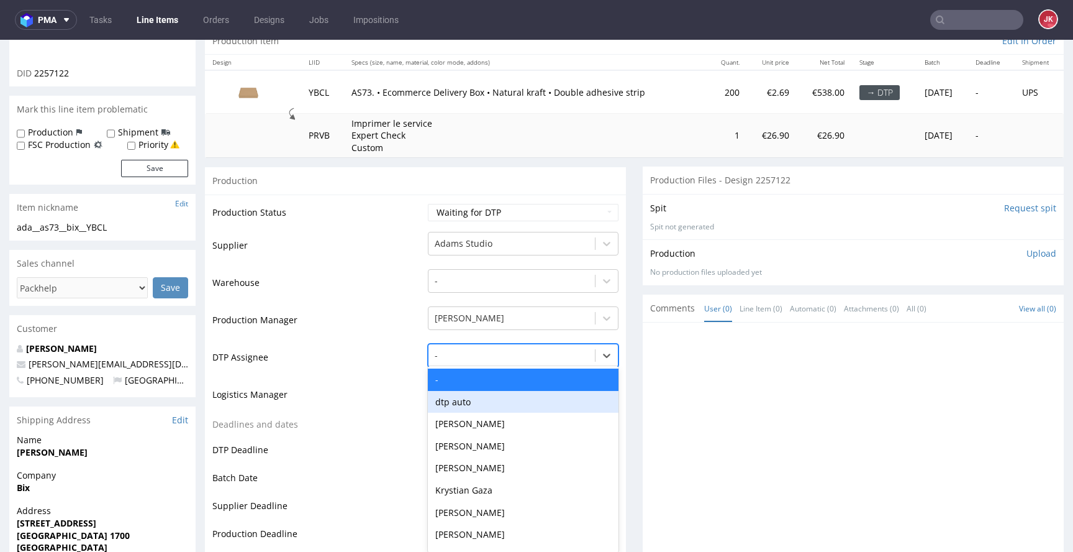
click at [475, 361] on div "dtp auto, 2 of 31. 31 results available. Use Up and Down to choose options, pre…" at bounding box center [523, 351] width 191 height 17
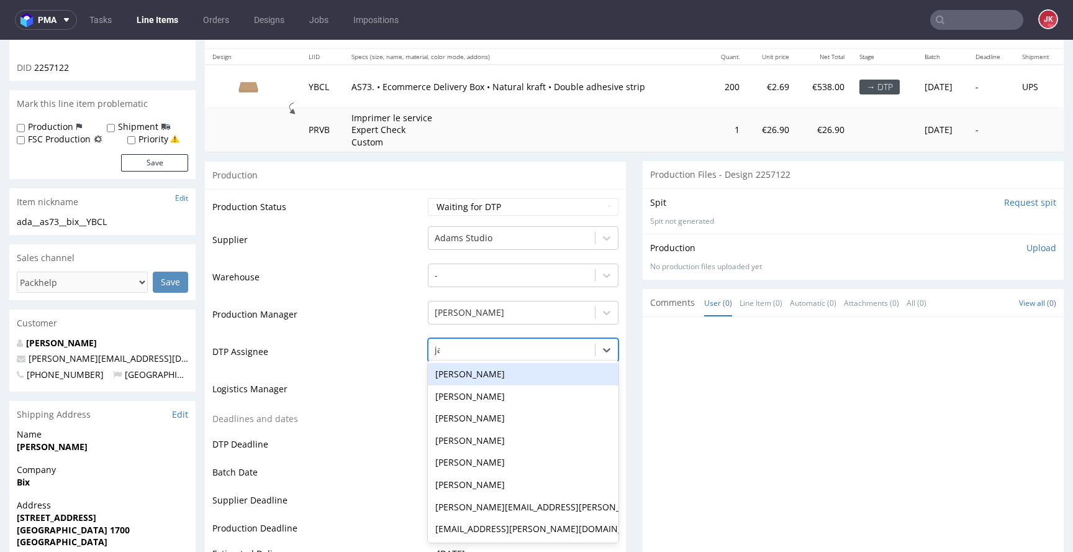
type input "jan"
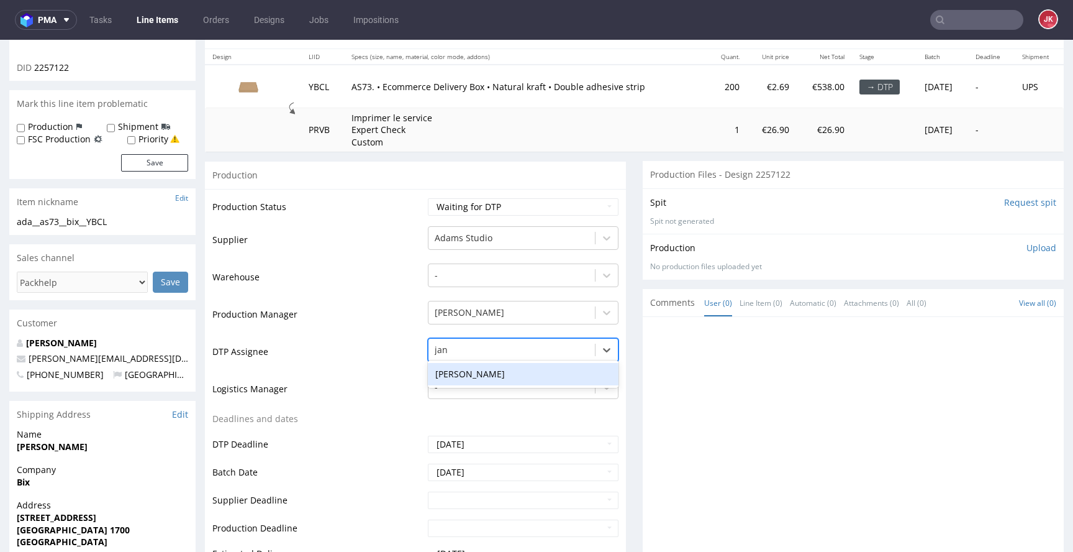
click at [532, 378] on div "[PERSON_NAME]" at bounding box center [523, 374] width 191 height 22
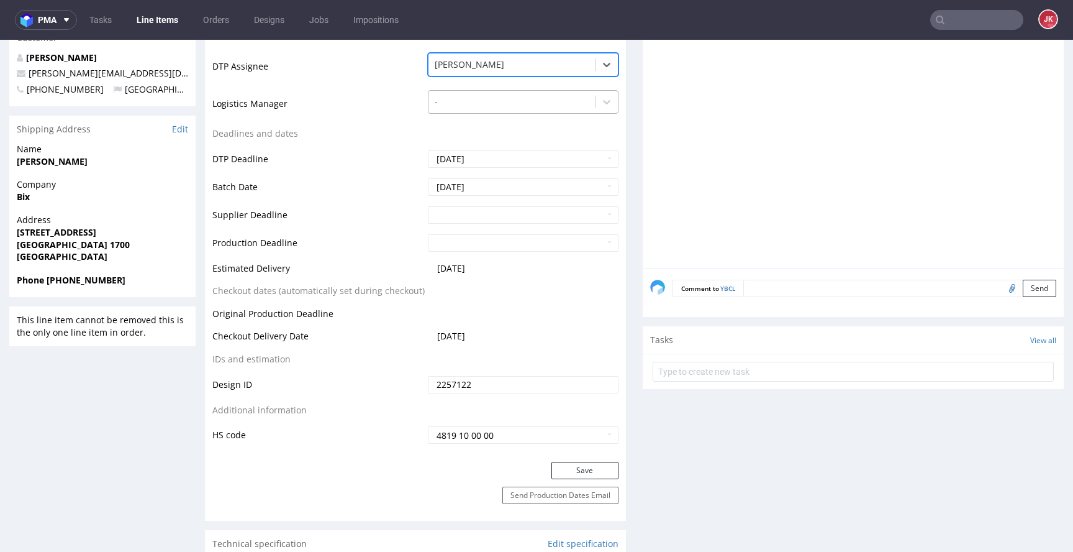
scroll to position [475, 0]
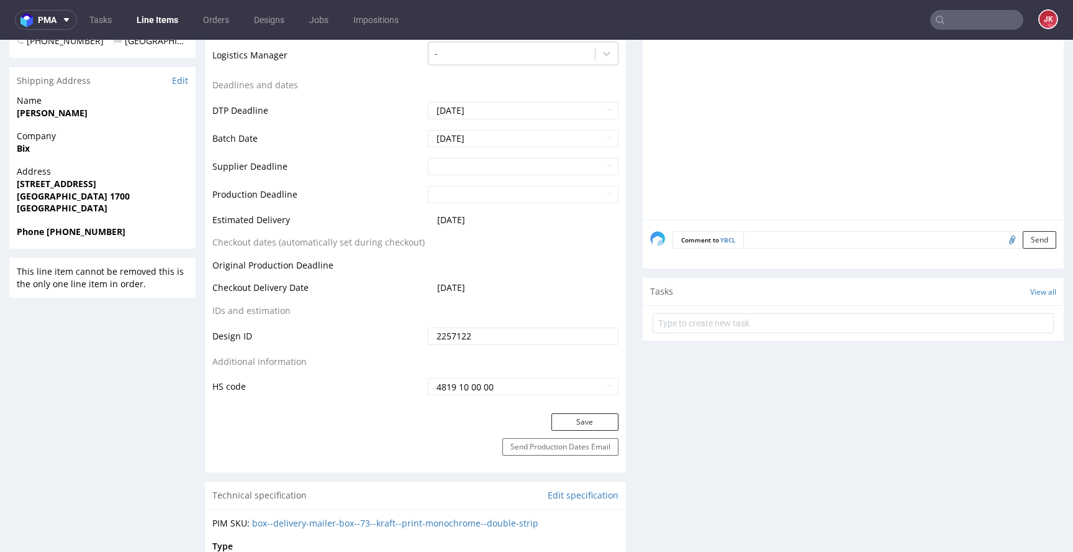
click at [559, 411] on div "Production Status Waiting for Artwork Waiting for Diecut Waiting for Mockup Wai…" at bounding box center [415, 134] width 421 height 558
click at [559, 415] on button "Save" at bounding box center [585, 421] width 67 height 17
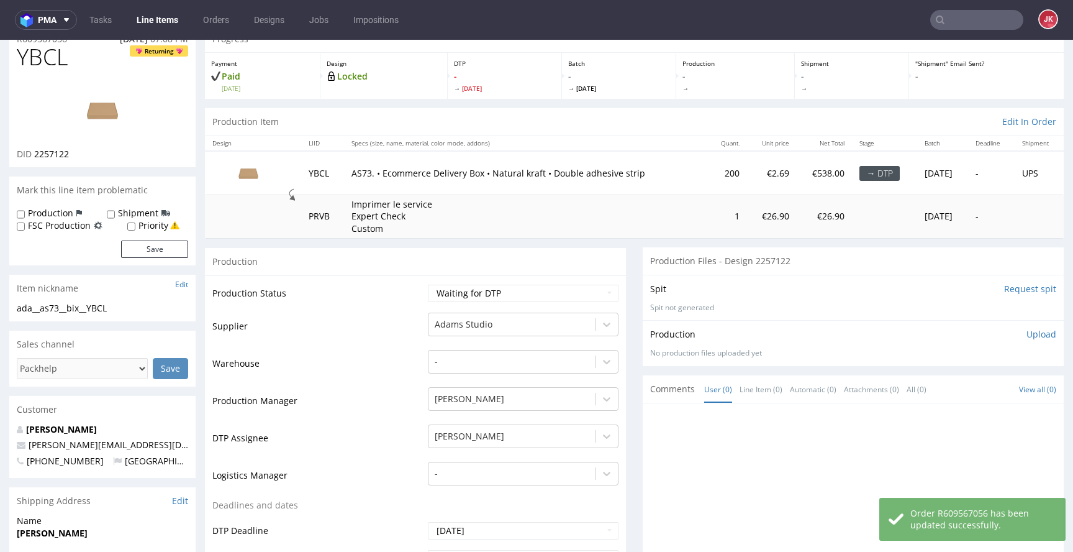
scroll to position [0, 0]
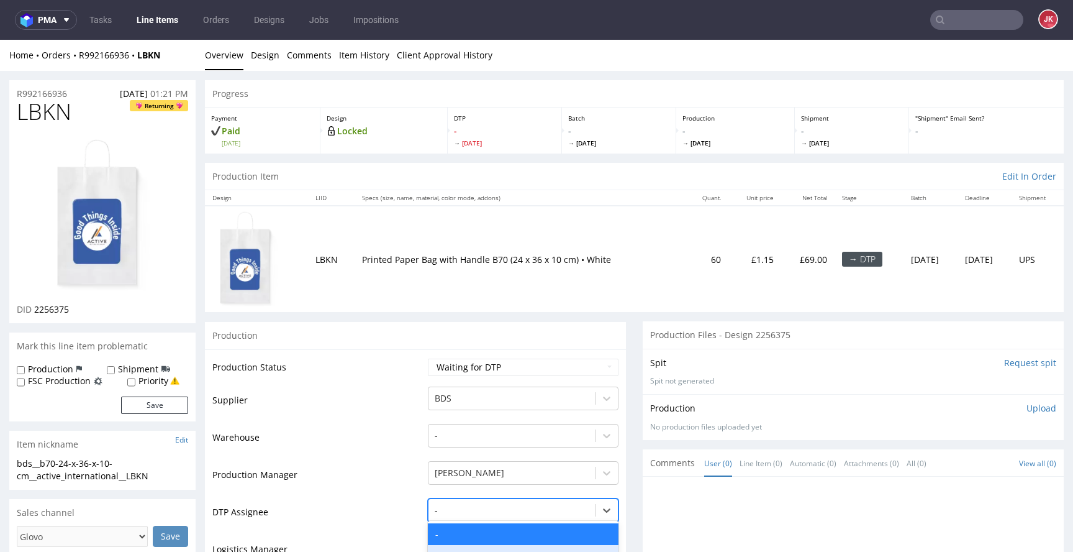
scroll to position [160, 0]
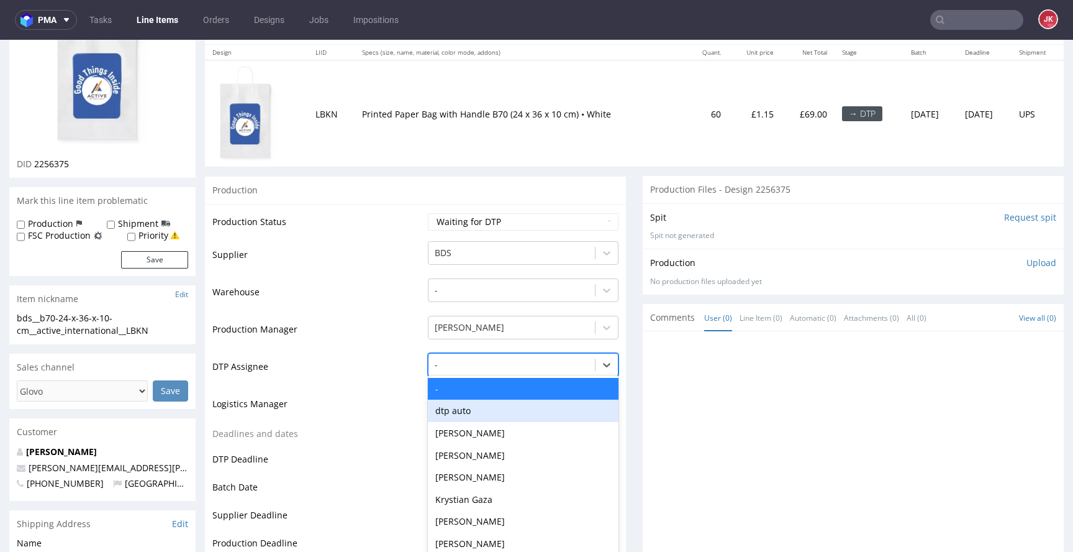
click at [484, 370] on div "dtp auto, 2 of 31. 31 results available. Use Up and Down to choose options, pre…" at bounding box center [523, 361] width 191 height 17
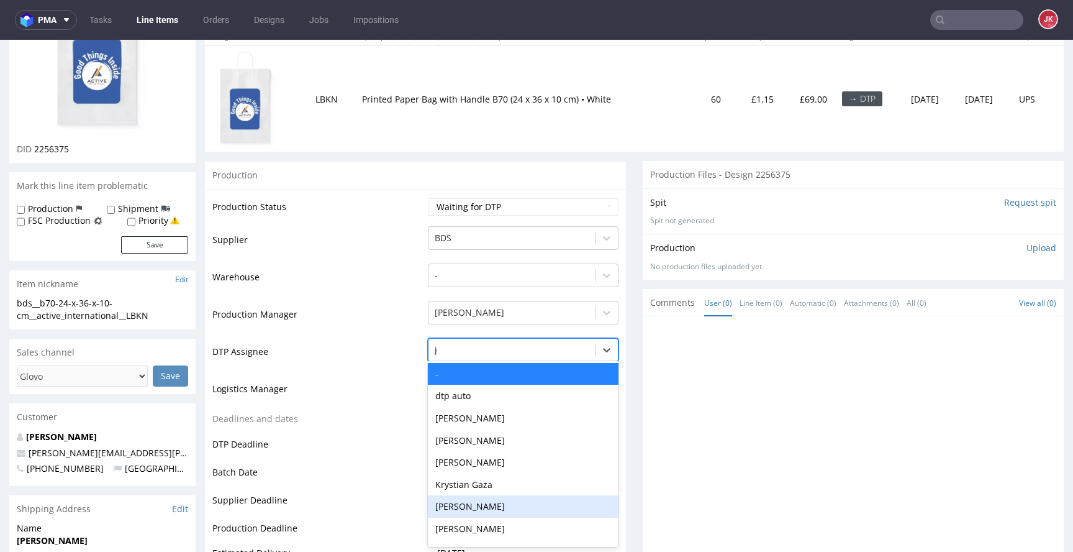
type input "jan"
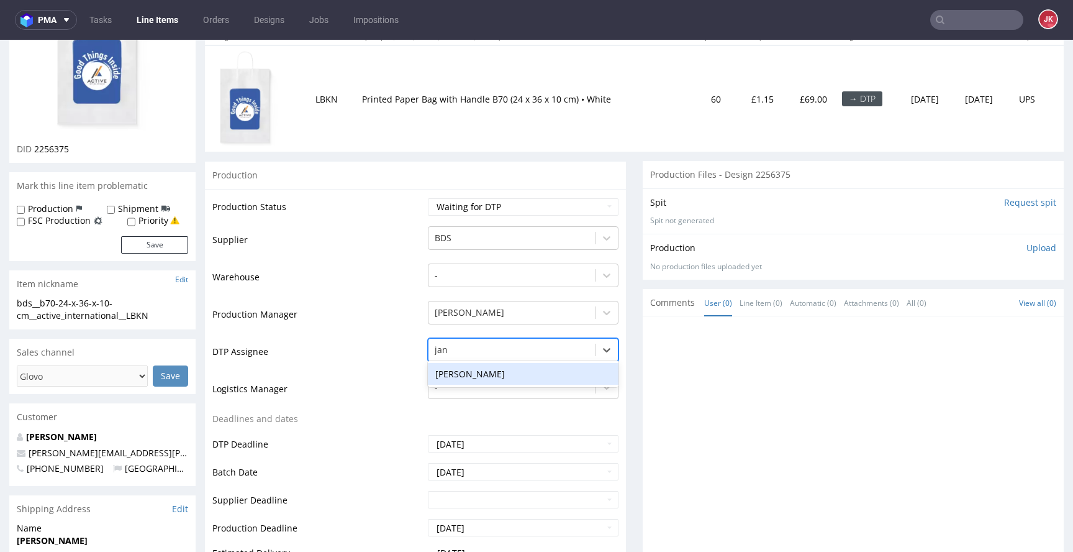
click at [521, 366] on div "[PERSON_NAME]" at bounding box center [523, 374] width 191 height 22
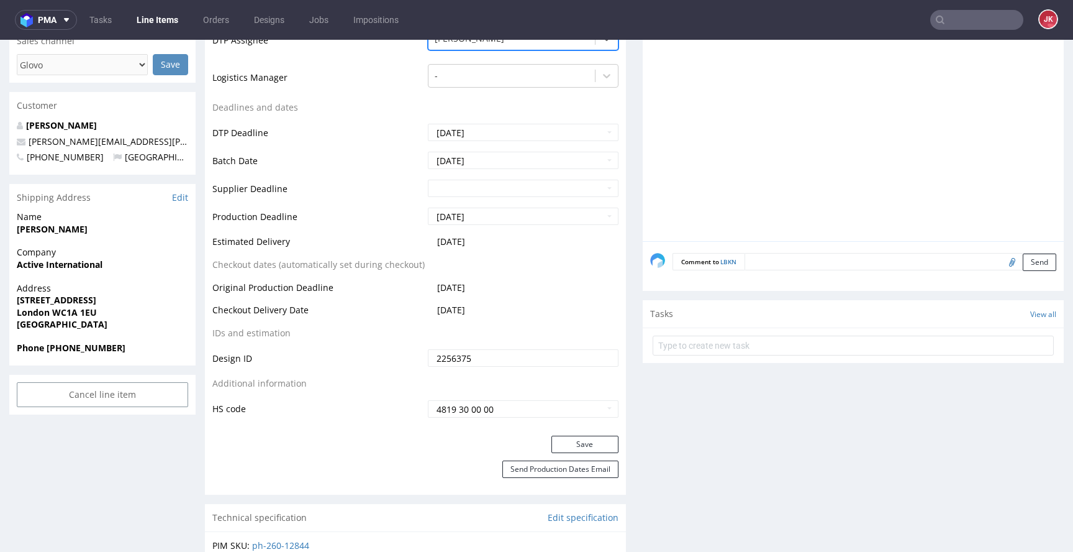
scroll to position [608, 0]
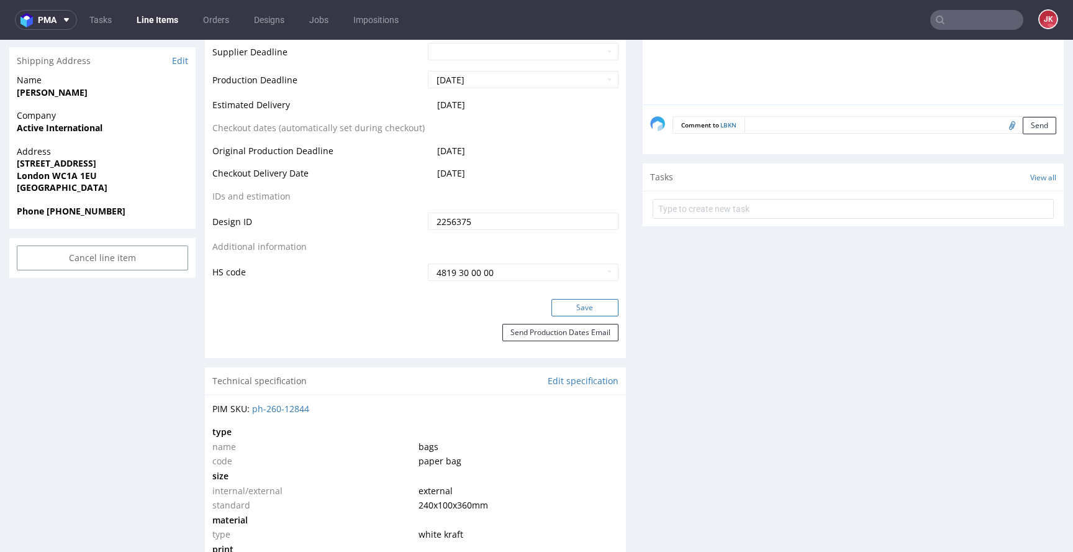
click at [587, 307] on button "Save" at bounding box center [585, 307] width 67 height 17
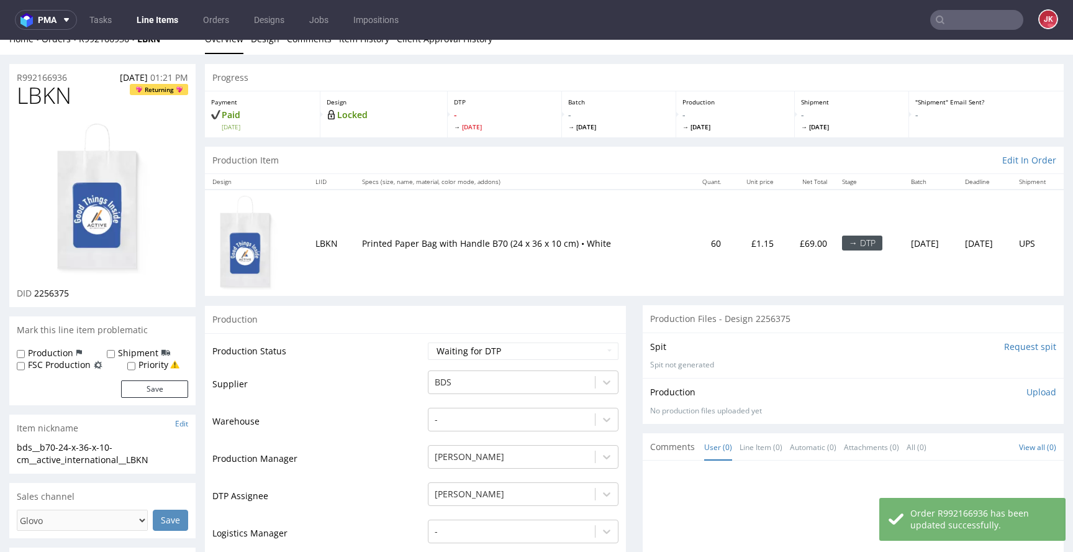
scroll to position [0, 0]
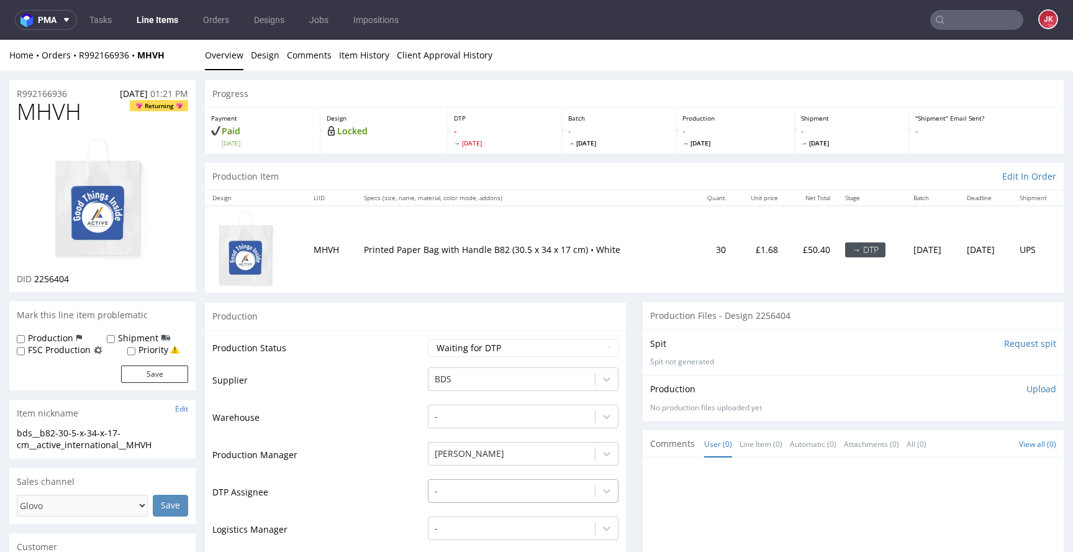
click at [493, 494] on div "-" at bounding box center [523, 487] width 191 height 17
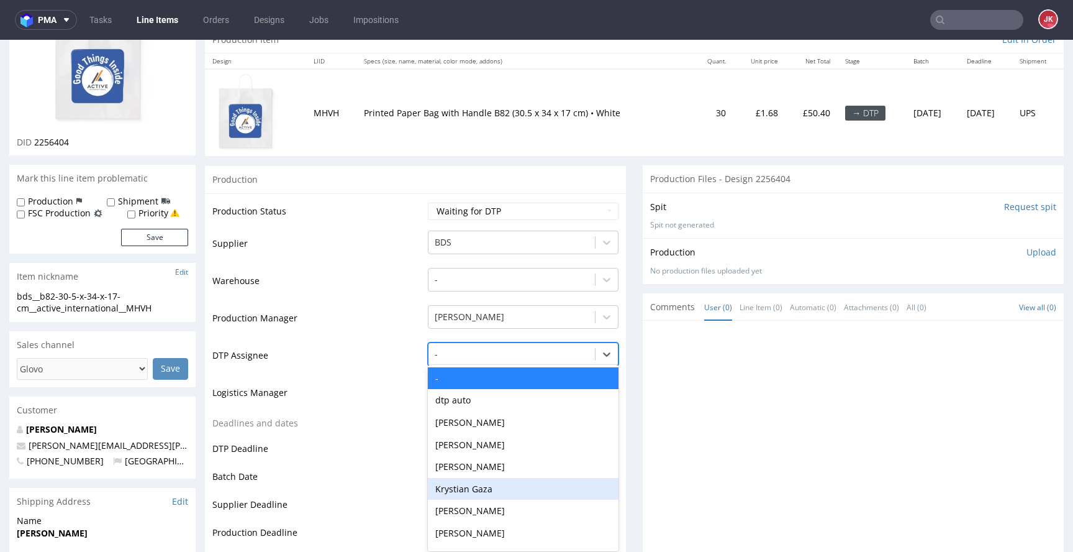
scroll to position [140, 0]
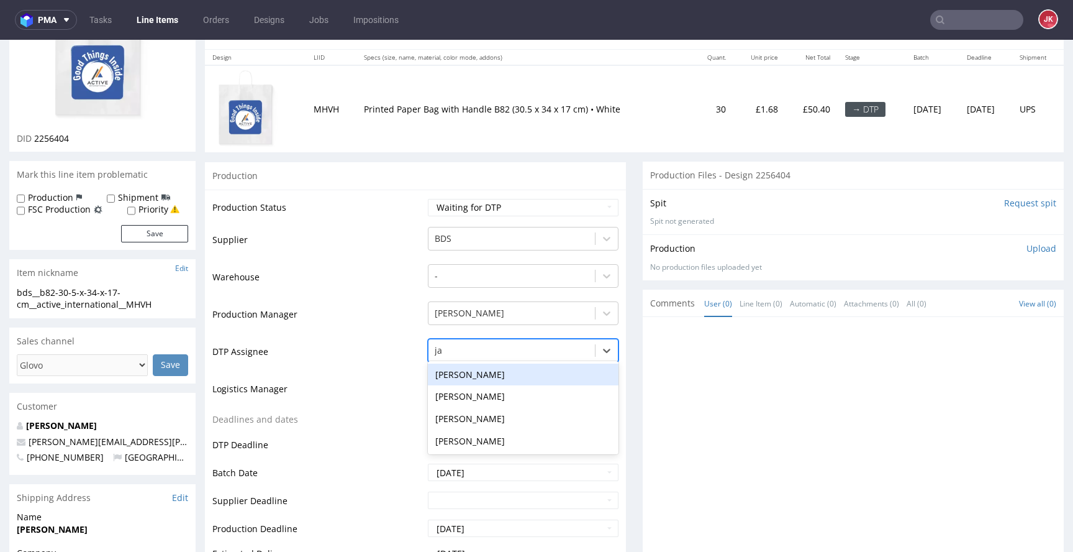
type input "jan"
click at [491, 379] on div "[PERSON_NAME]" at bounding box center [523, 374] width 191 height 22
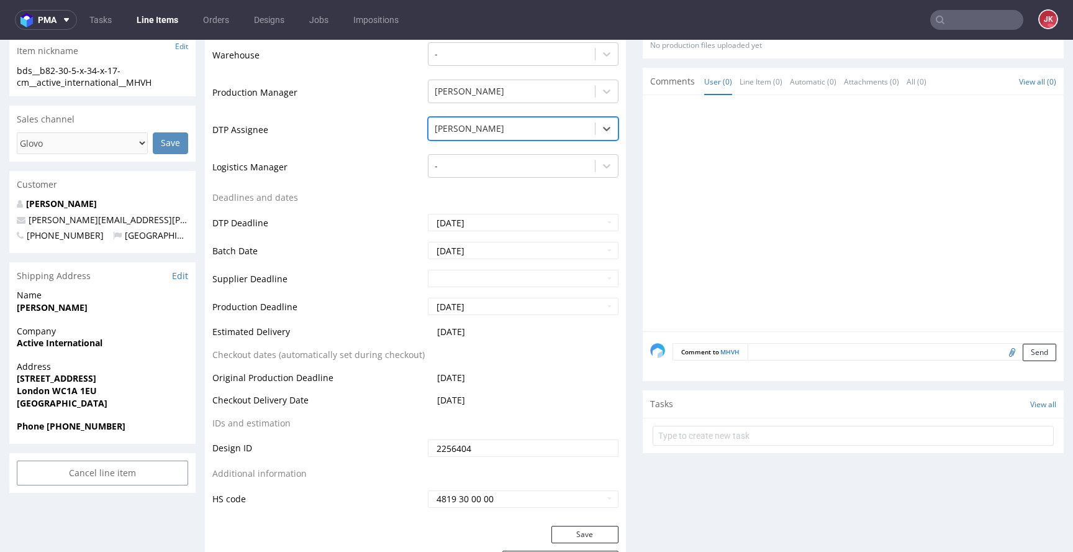
scroll to position [507, 0]
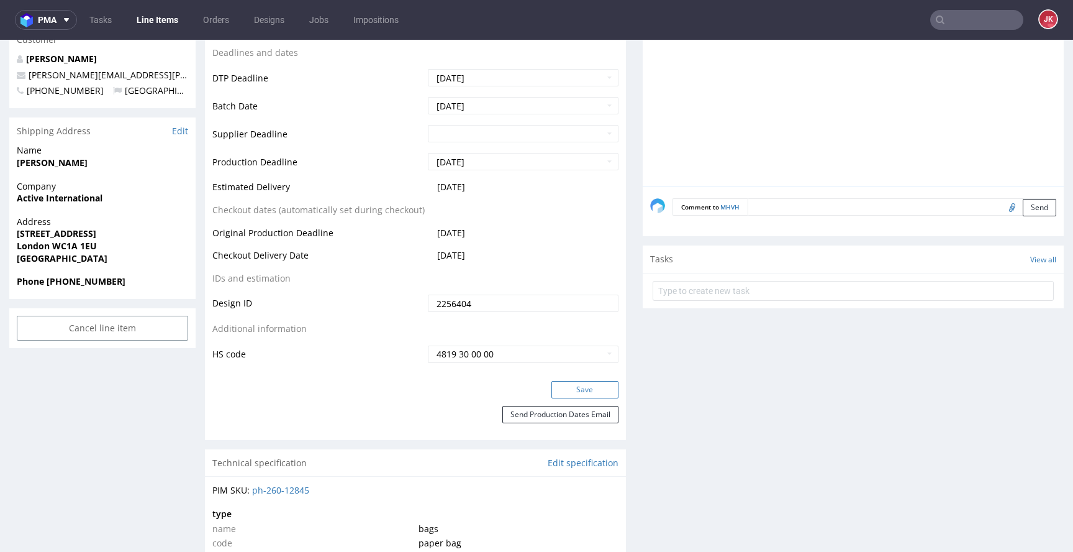
click at [555, 384] on button "Save" at bounding box center [585, 389] width 67 height 17
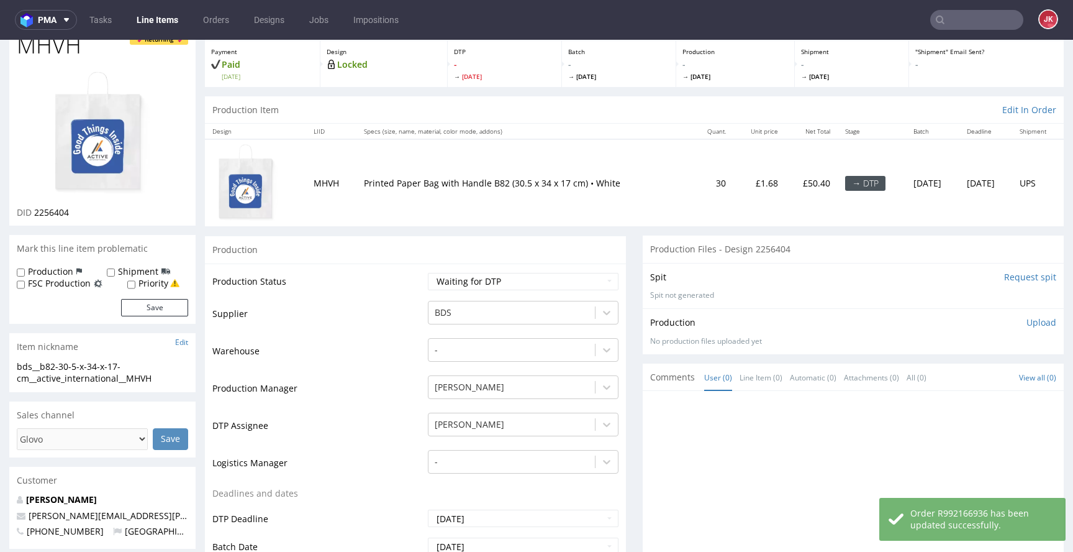
scroll to position [0, 0]
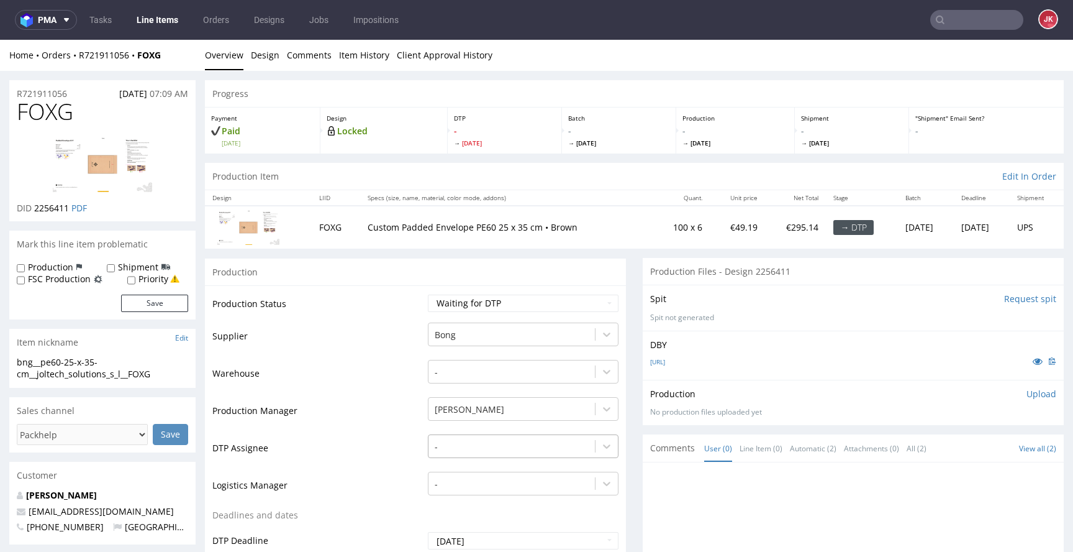
click at [460, 439] on div "-" at bounding box center [523, 442] width 191 height 17
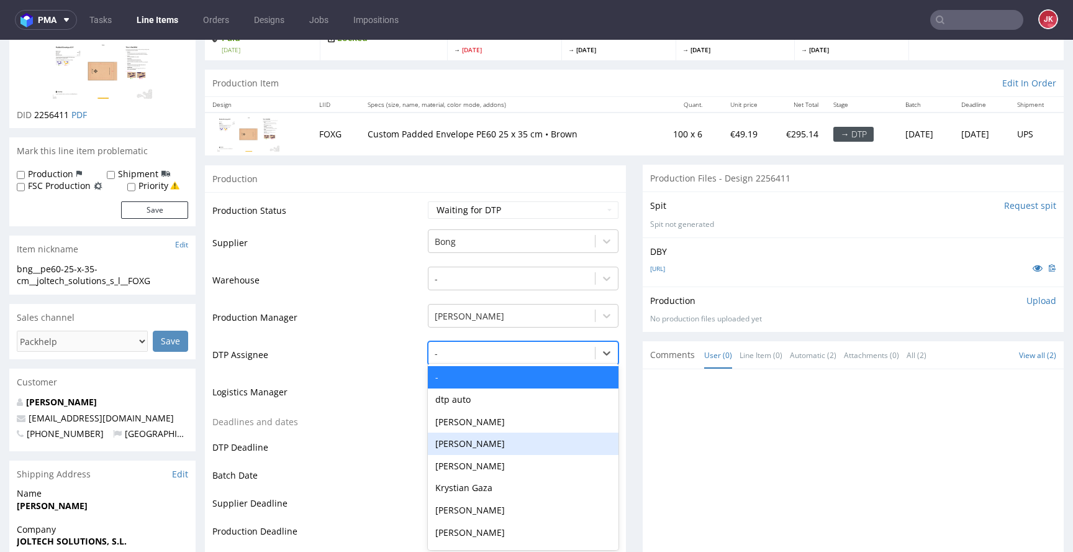
scroll to position [96, 0]
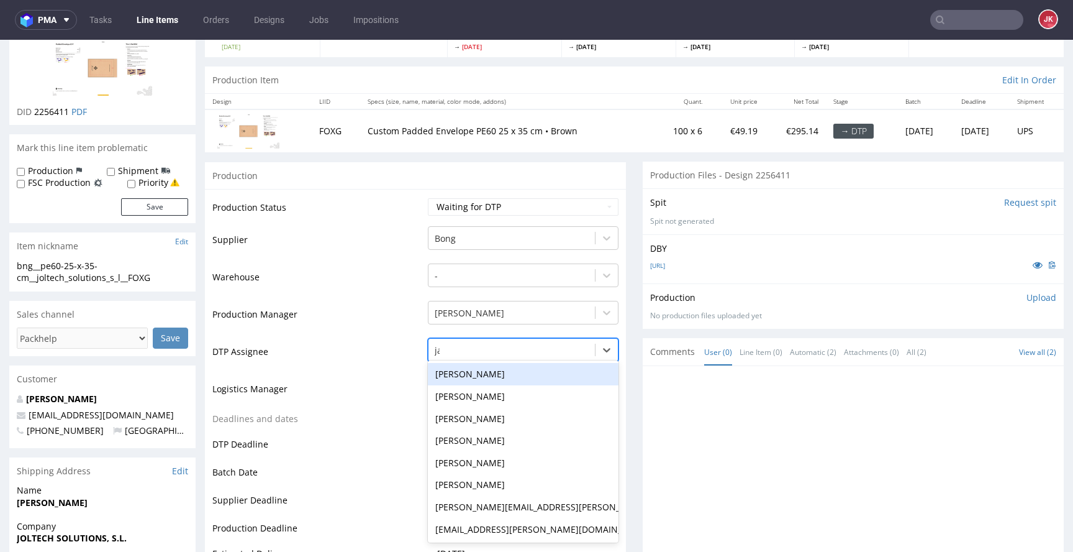
type input "jan"
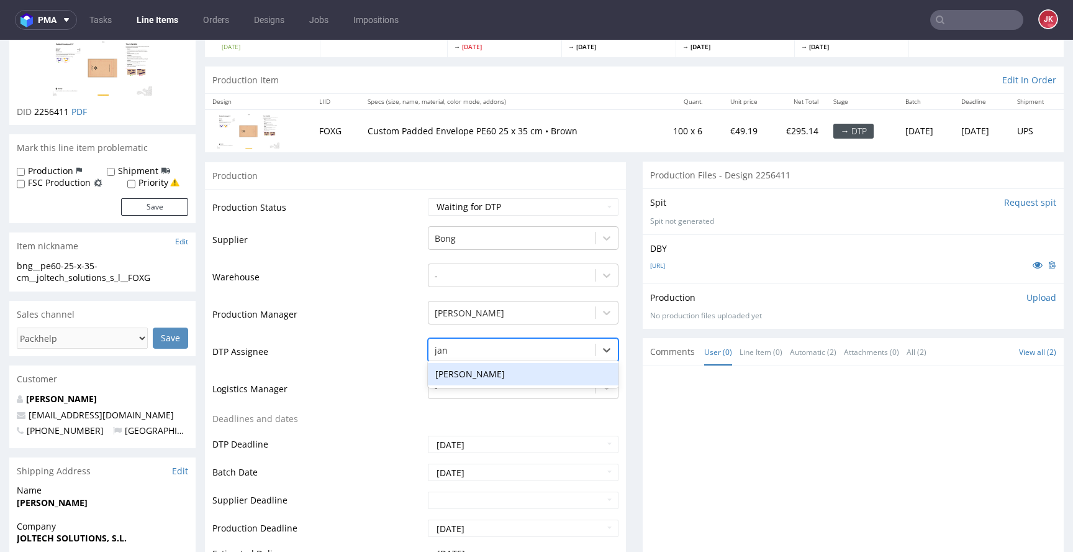
click at [483, 376] on div "[PERSON_NAME]" at bounding box center [523, 374] width 191 height 22
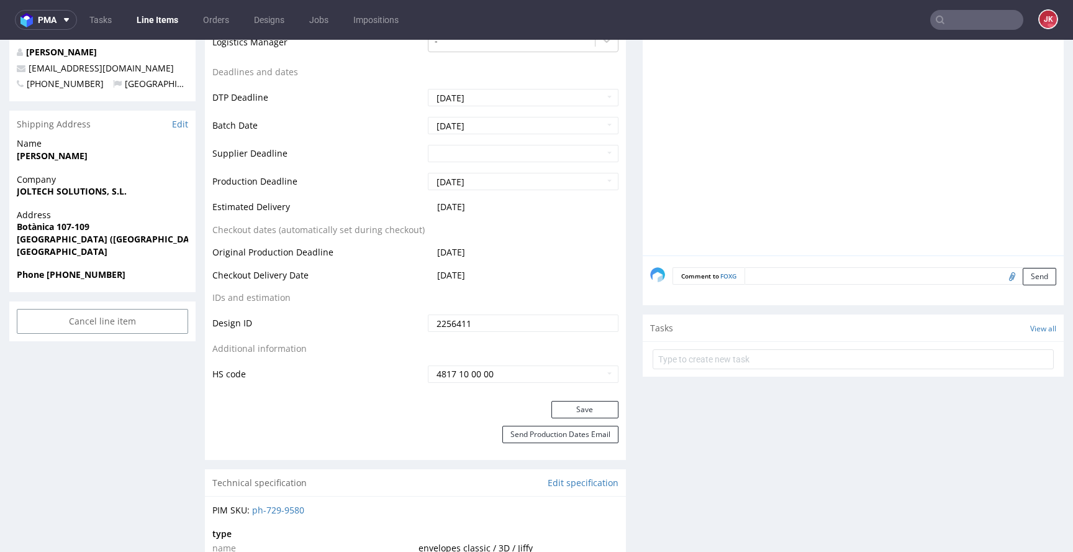
scroll to position [448, 0]
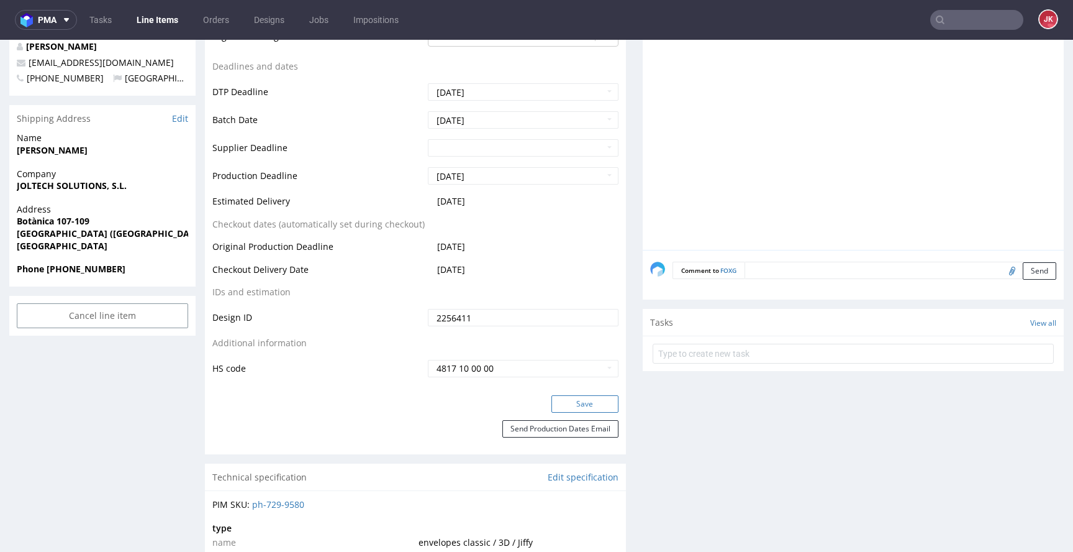
click at [560, 397] on button "Save" at bounding box center [585, 403] width 67 height 17
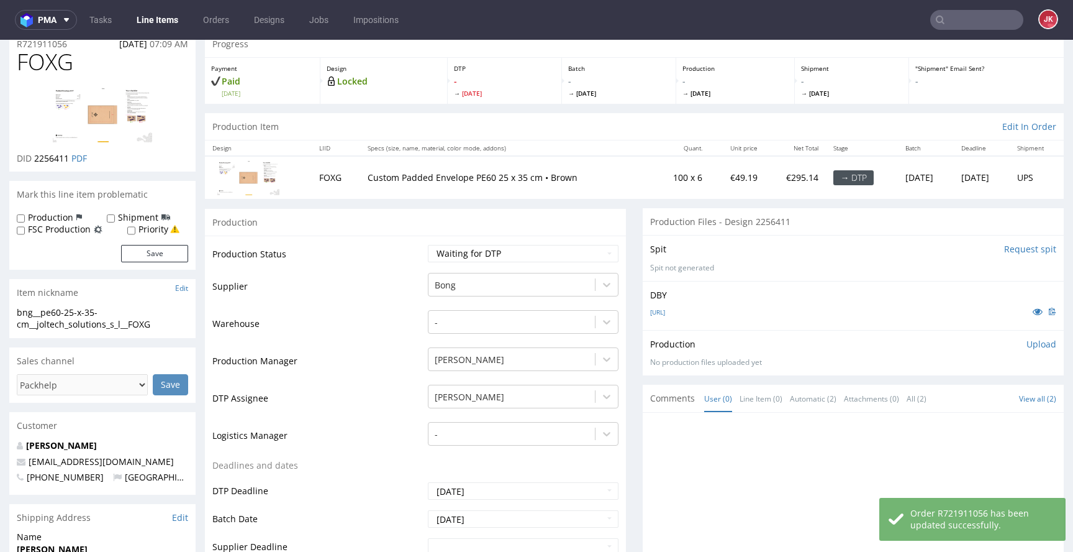
scroll to position [0, 0]
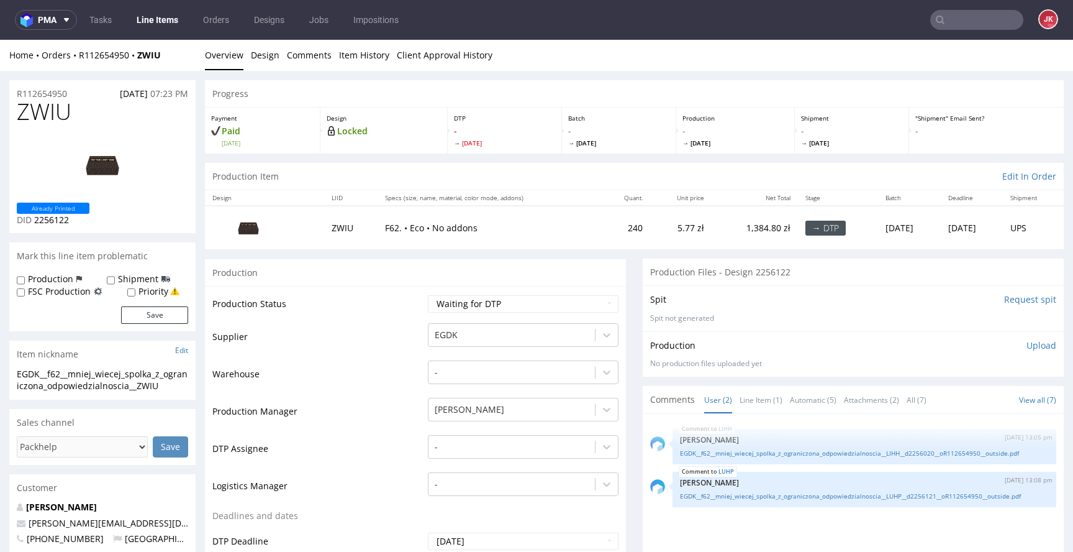
scroll to position [28, 0]
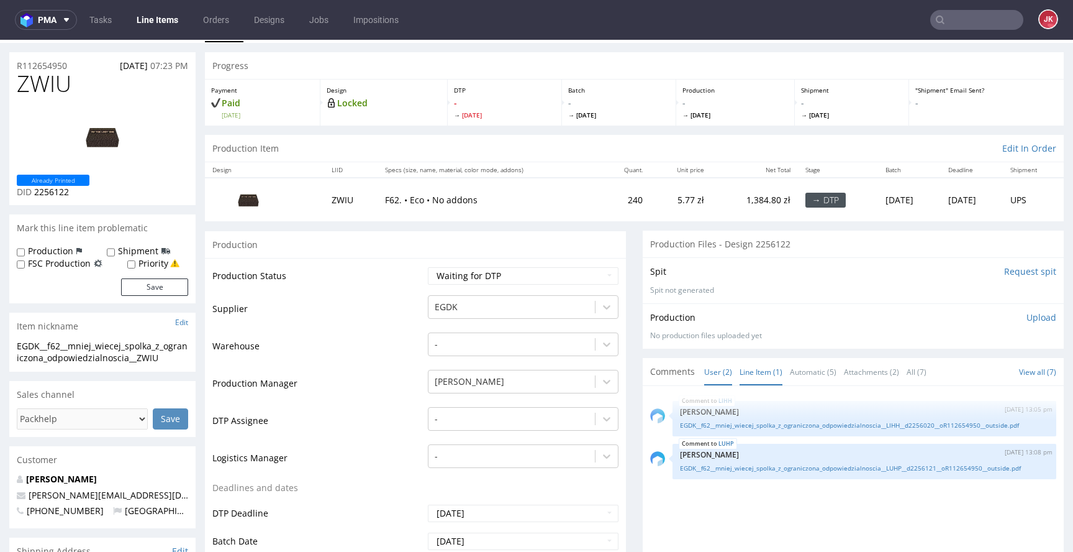
click at [755, 370] on link "Line Item (1)" at bounding box center [761, 371] width 43 height 27
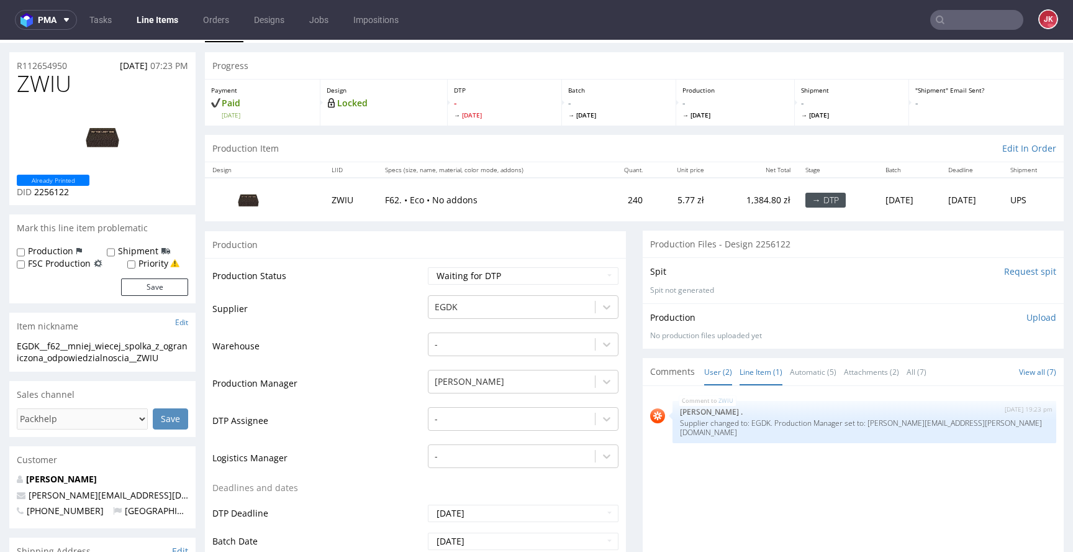
click at [712, 382] on link "User (2)" at bounding box center [718, 371] width 28 height 27
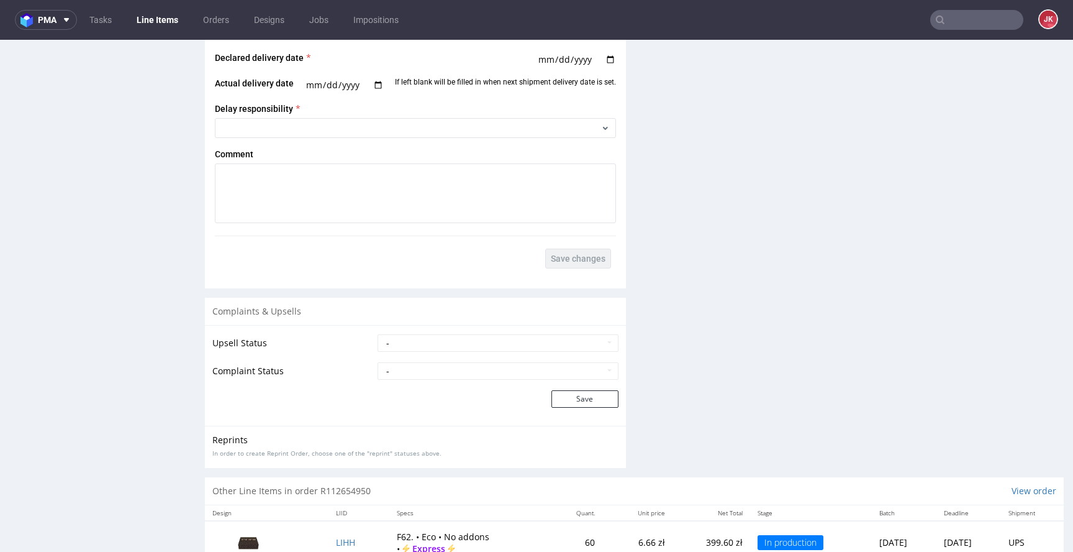
scroll to position [1832, 0]
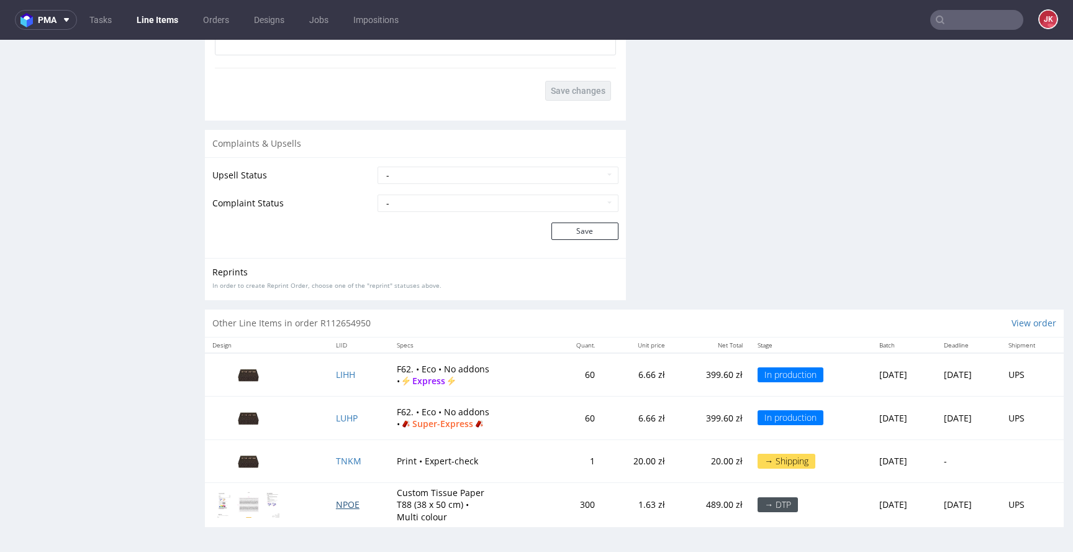
click at [336, 507] on span "NPOE" at bounding box center [348, 504] width 24 height 12
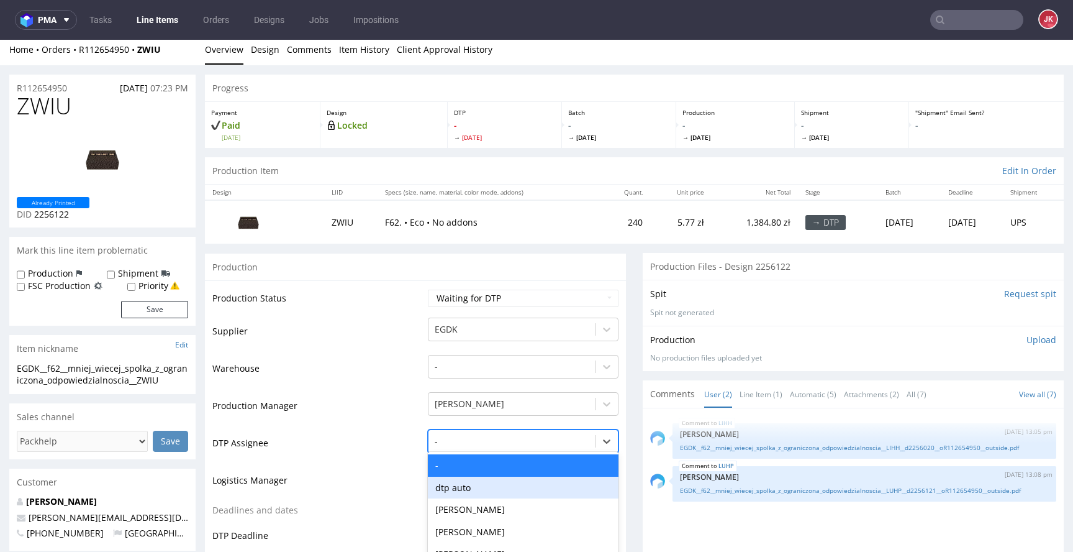
scroll to position [97, 0]
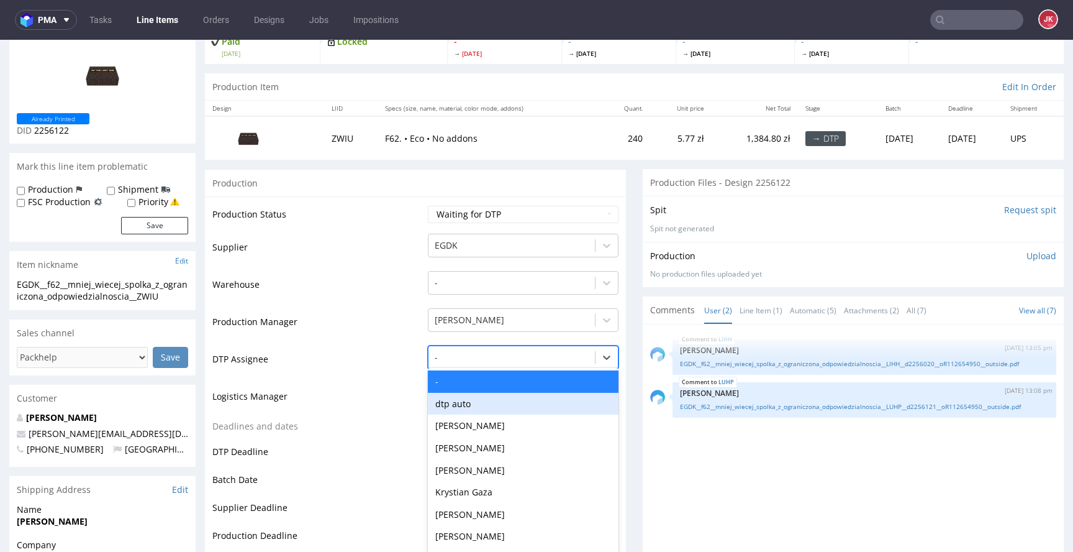
click at [456, 363] on div "dtp auto, 2 of 31. 31 results available. Use Up and Down to choose options, pre…" at bounding box center [523, 353] width 191 height 17
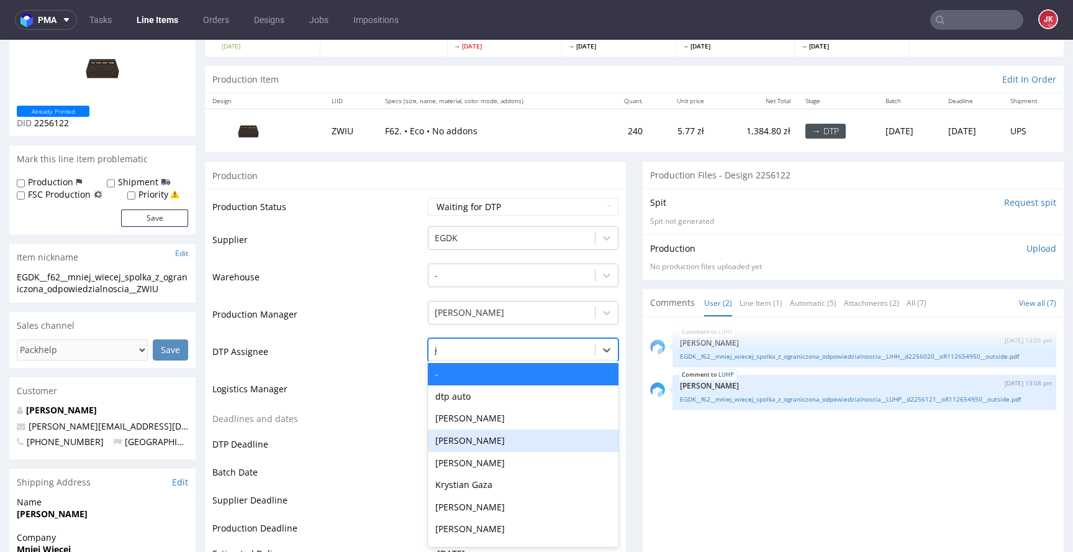
type input "jan"
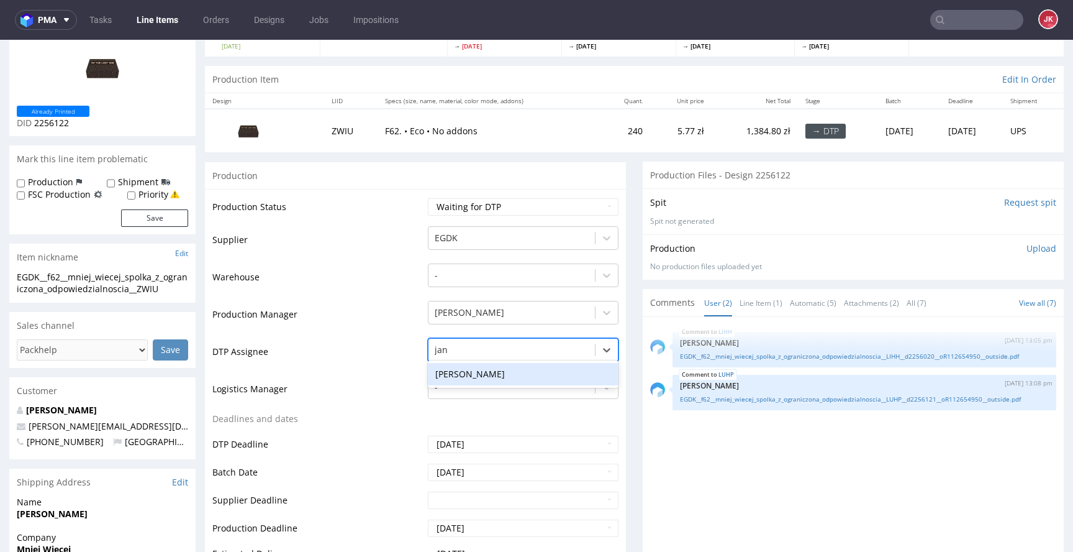
click at [450, 376] on div "[PERSON_NAME]" at bounding box center [523, 374] width 191 height 22
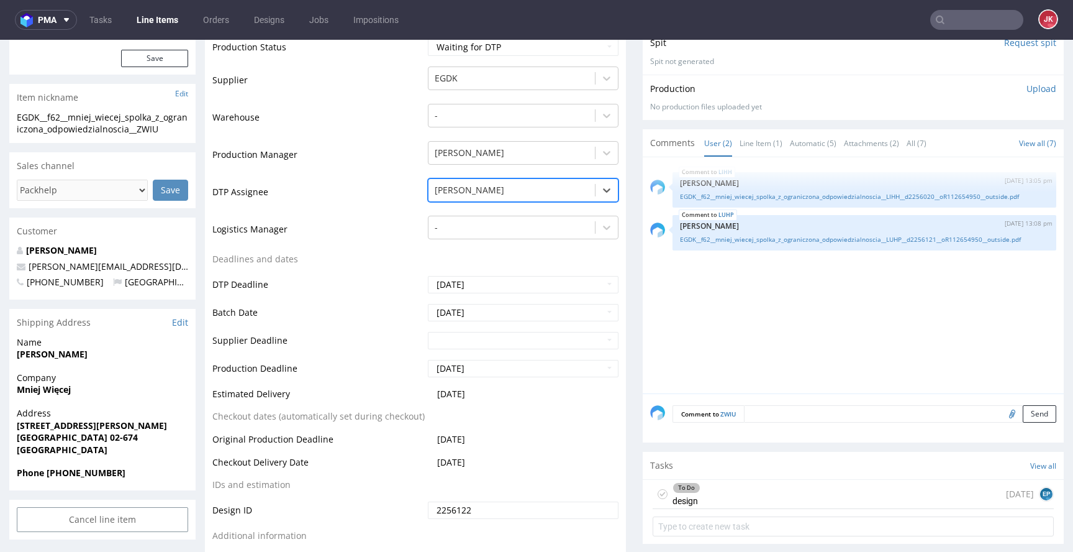
scroll to position [396, 0]
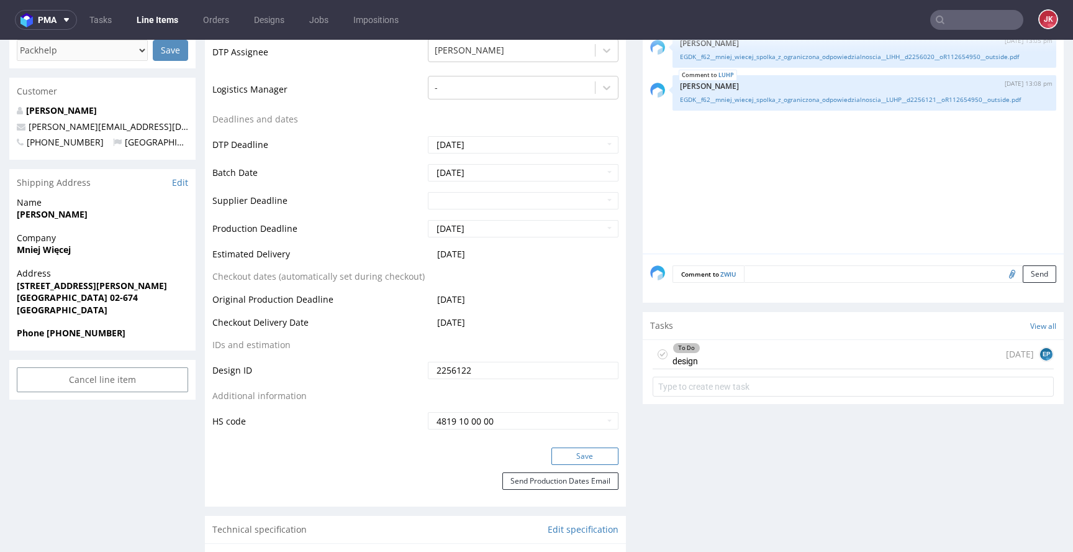
click at [562, 450] on button "Save" at bounding box center [585, 455] width 67 height 17
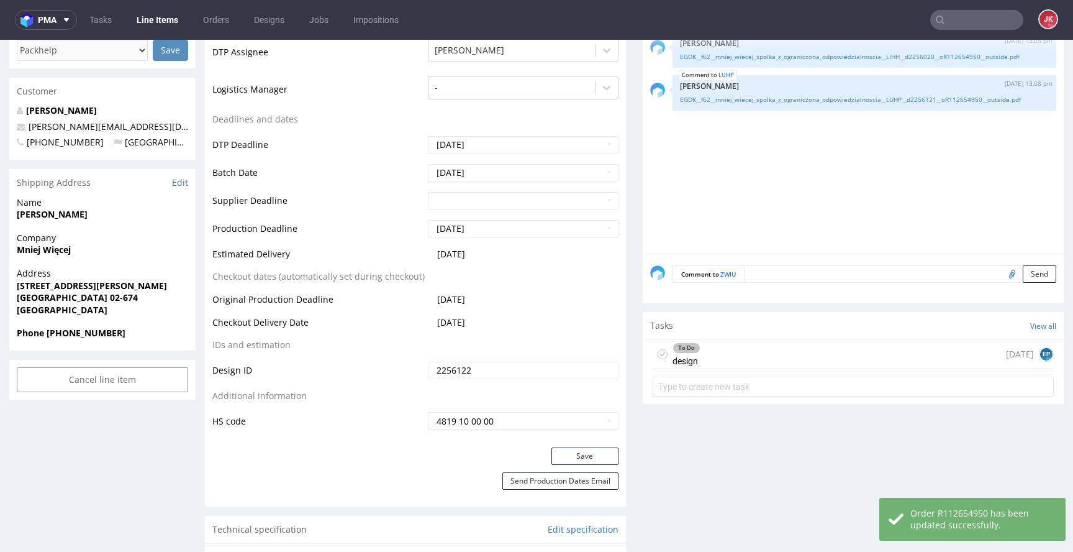
click at [683, 348] on div "To Do" at bounding box center [686, 348] width 27 height 10
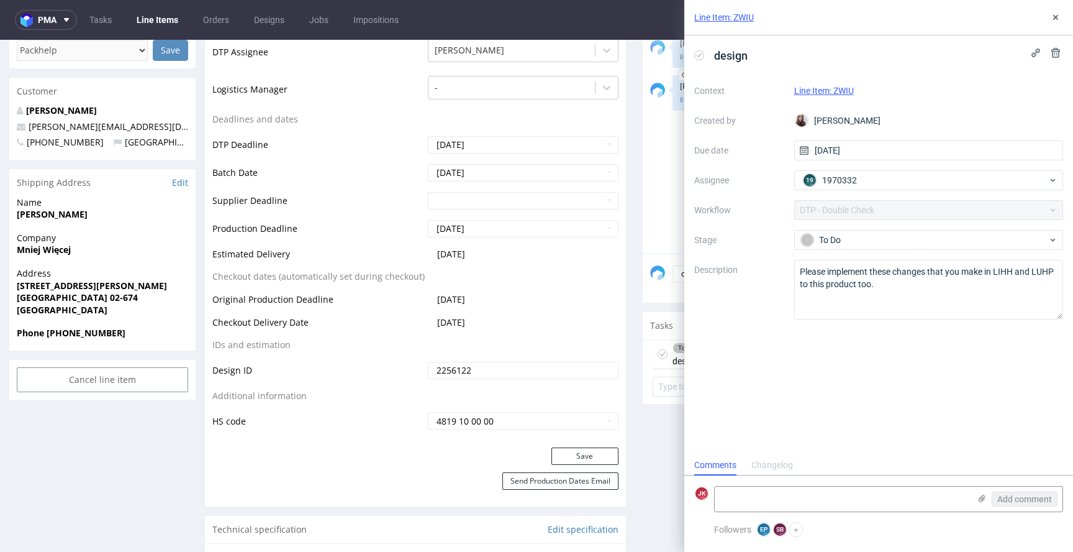
scroll to position [10, 0]
click at [1056, 19] on icon at bounding box center [1056, 17] width 10 height 10
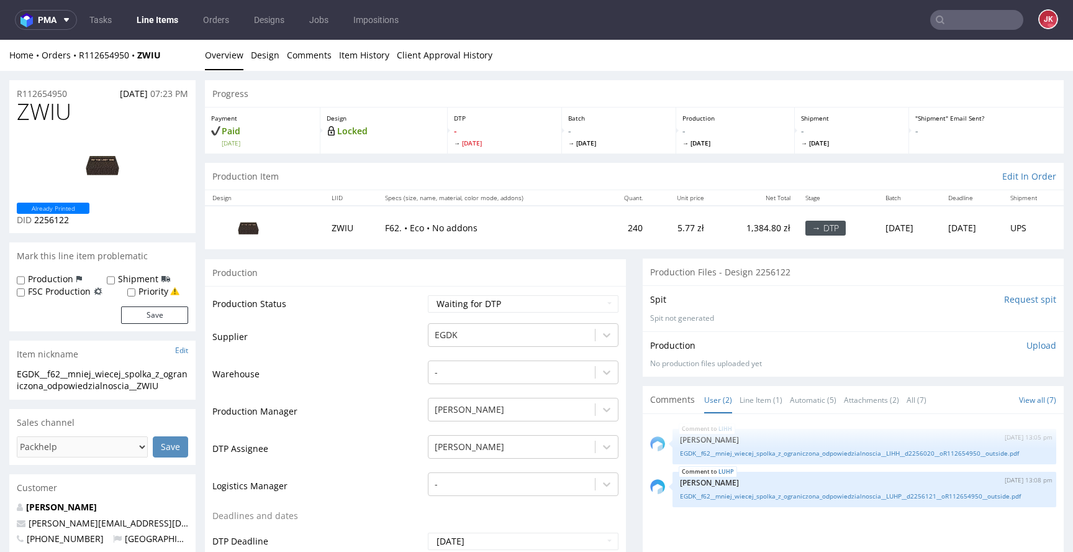
click at [396, 348] on td "Supplier" at bounding box center [318, 340] width 212 height 37
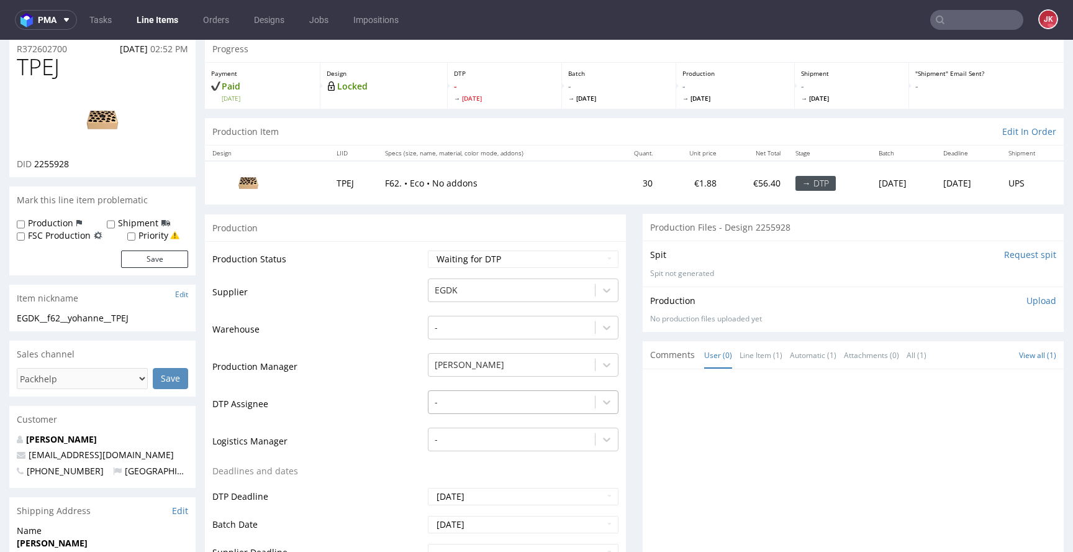
click at [454, 407] on div "-" at bounding box center [523, 398] width 191 height 17
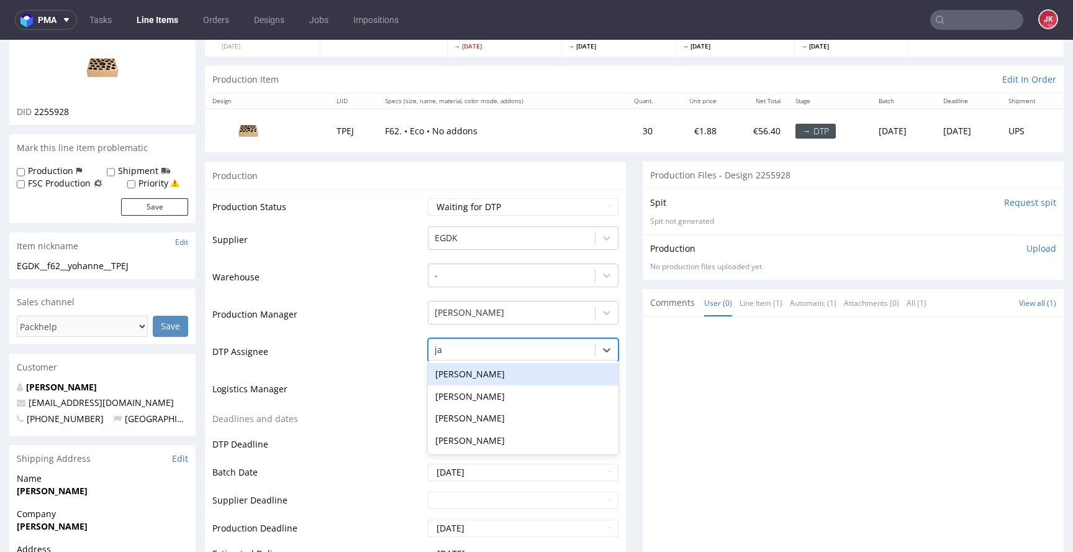
type input "jan"
click at [479, 378] on div "[PERSON_NAME]" at bounding box center [523, 374] width 191 height 22
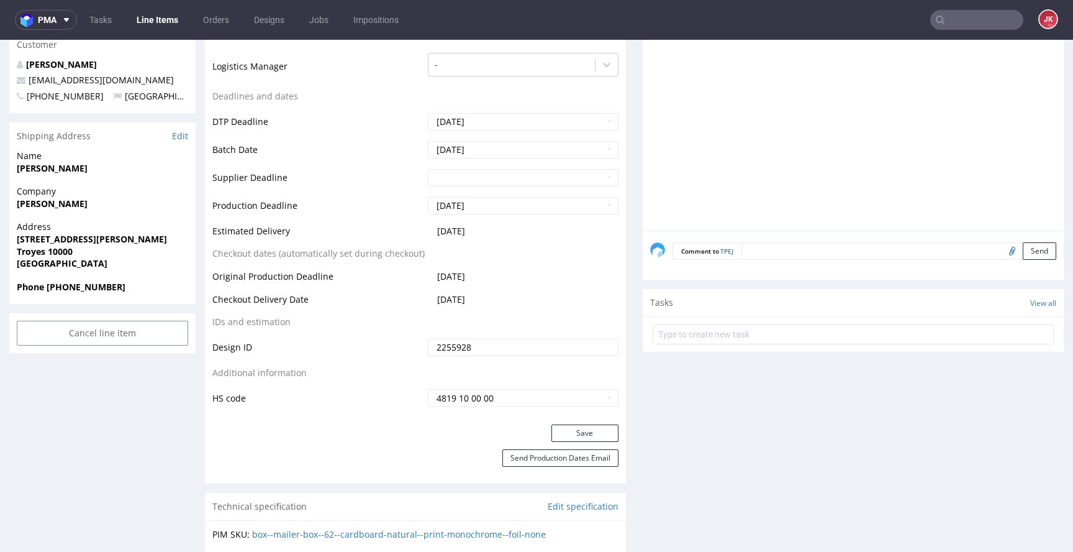
scroll to position [543, 0]
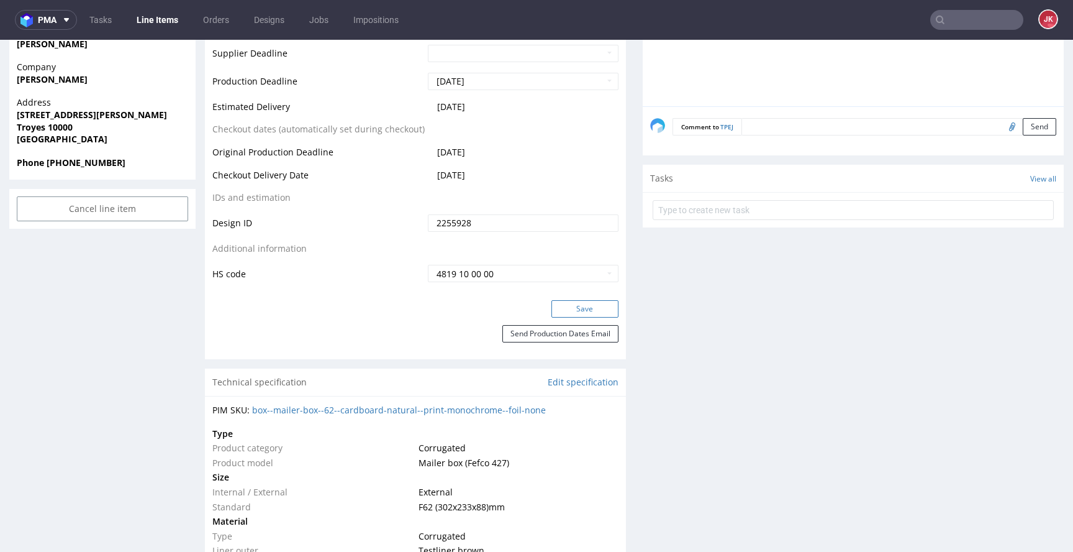
click at [572, 314] on button "Save" at bounding box center [585, 308] width 67 height 17
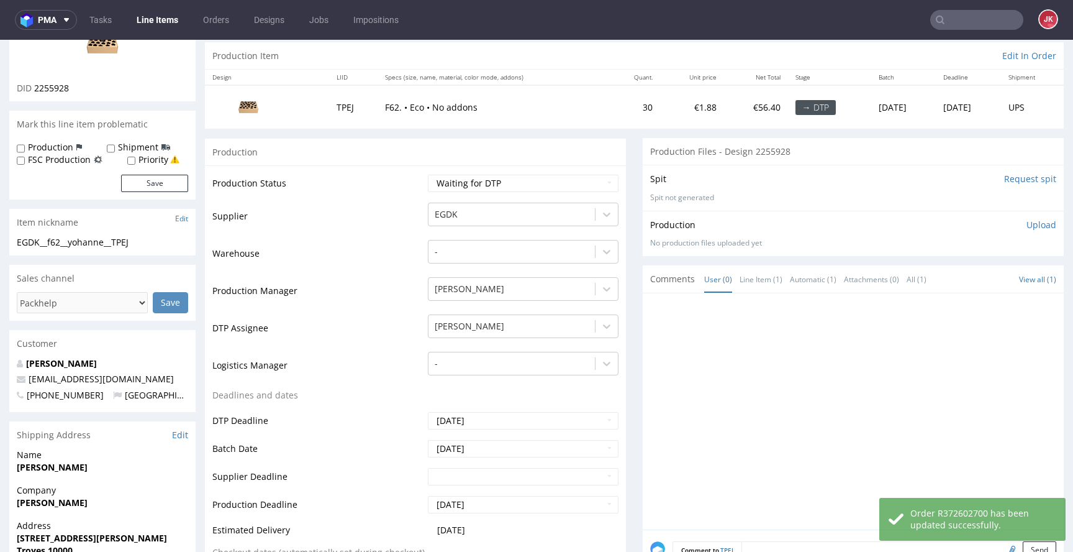
scroll to position [0, 0]
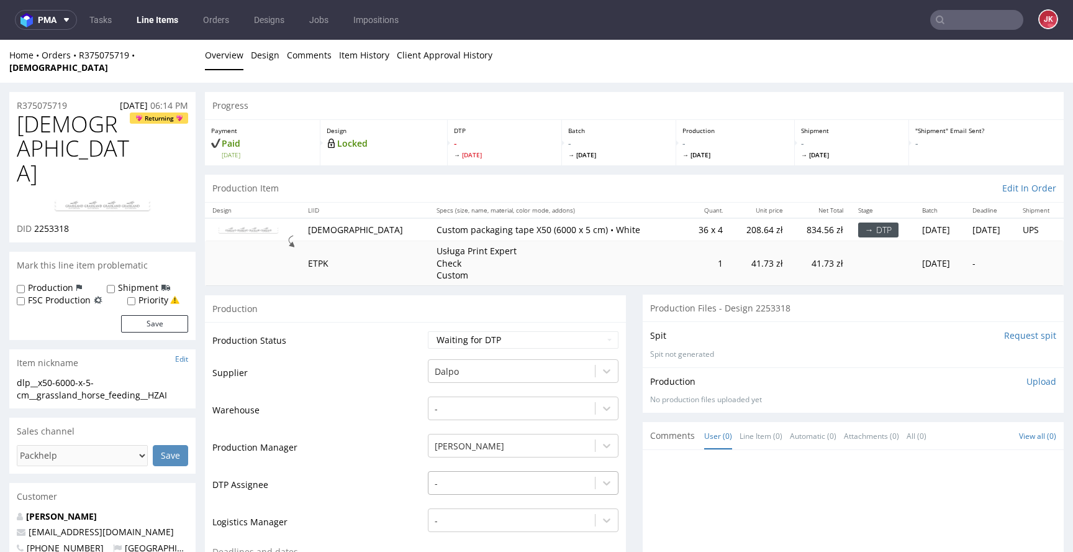
click at [450, 471] on div "-" at bounding box center [523, 479] width 191 height 17
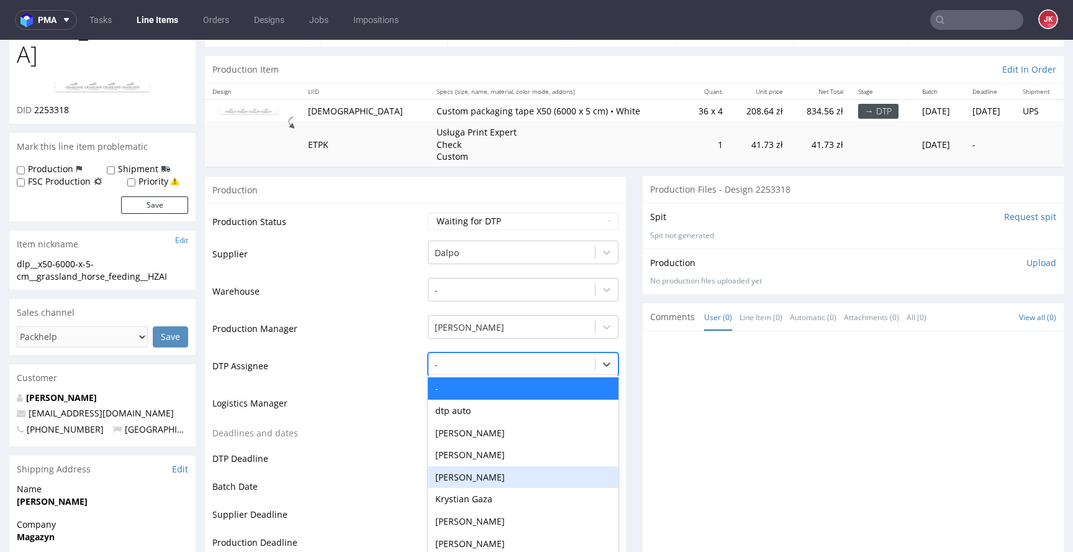
scroll to position [121, 0]
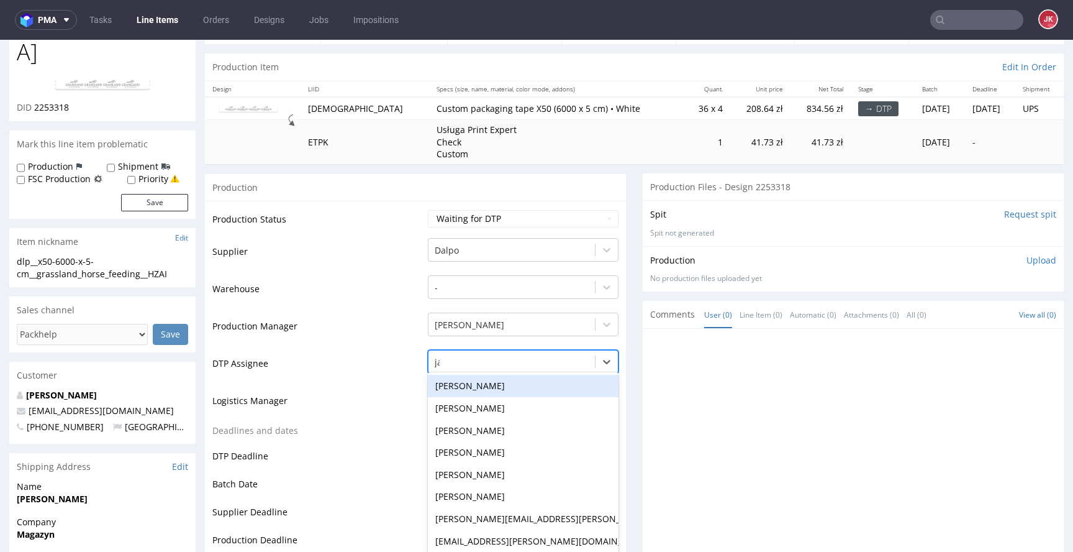
type input "jan"
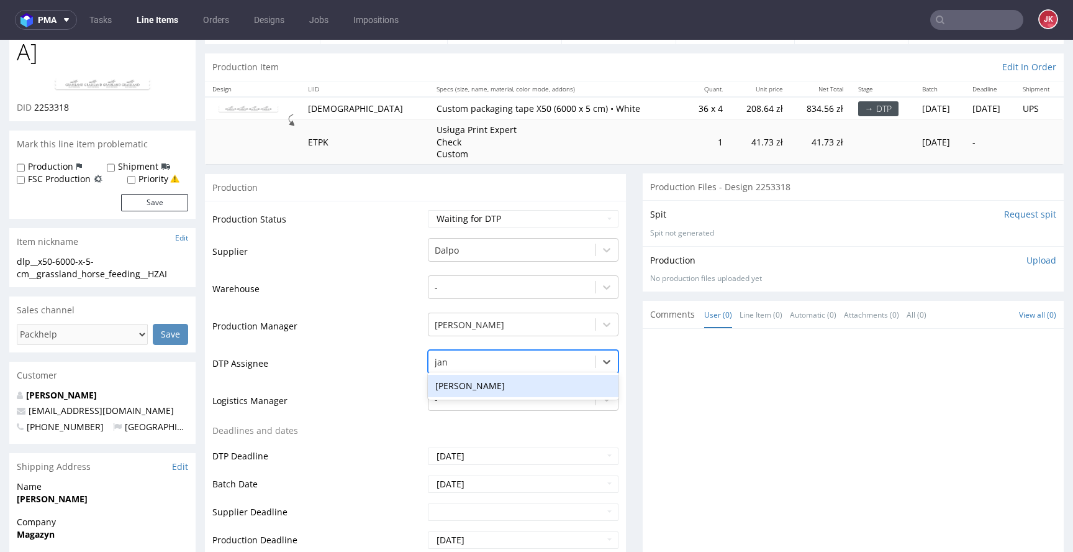
click at [494, 375] on div "[PERSON_NAME]" at bounding box center [523, 386] width 191 height 22
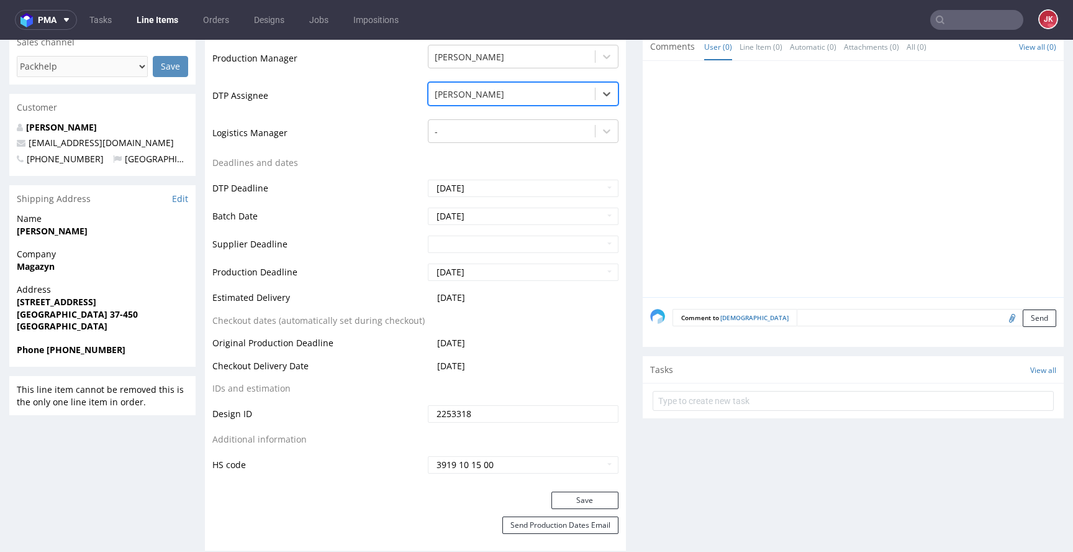
scroll to position [576, 0]
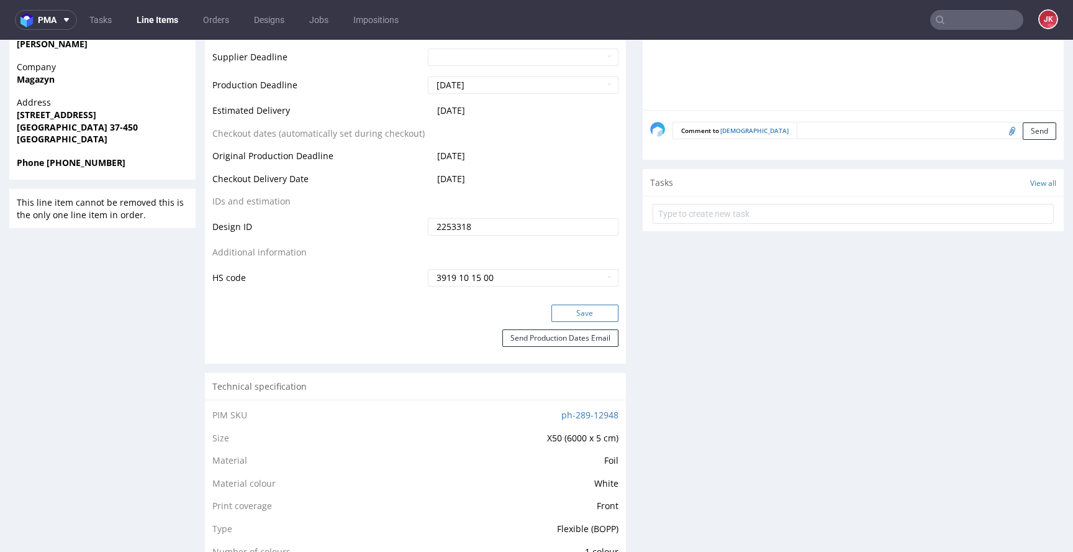
click at [558, 304] on button "Save" at bounding box center [585, 312] width 67 height 17
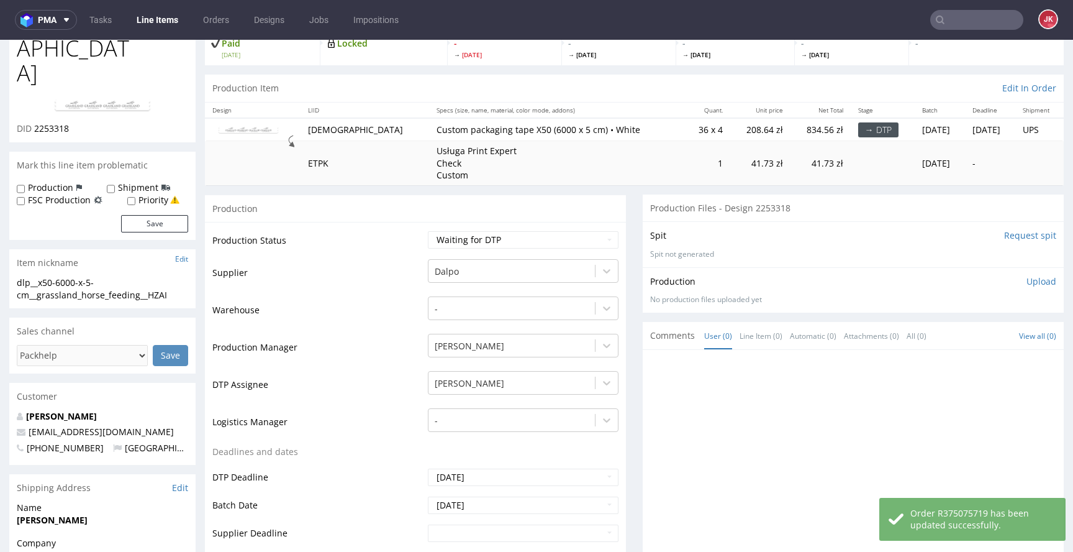
scroll to position [0, 0]
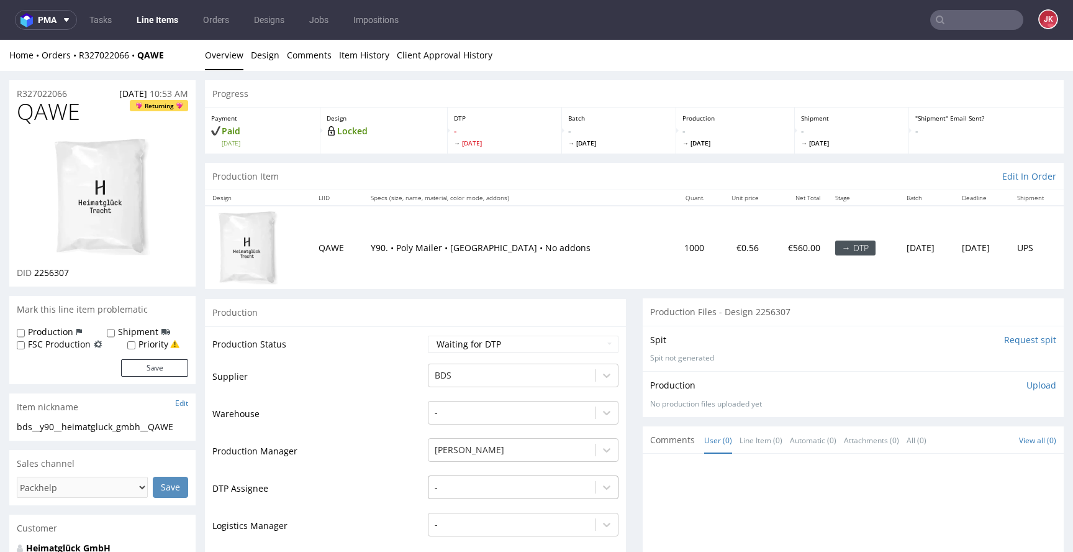
scroll to position [137, 0]
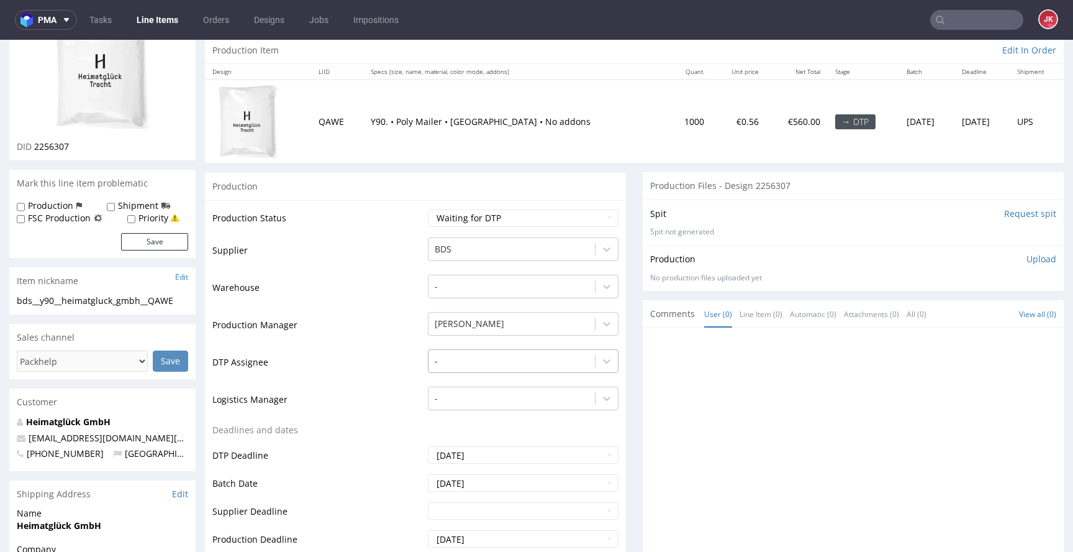
click at [472, 366] on div "-" at bounding box center [523, 357] width 191 height 17
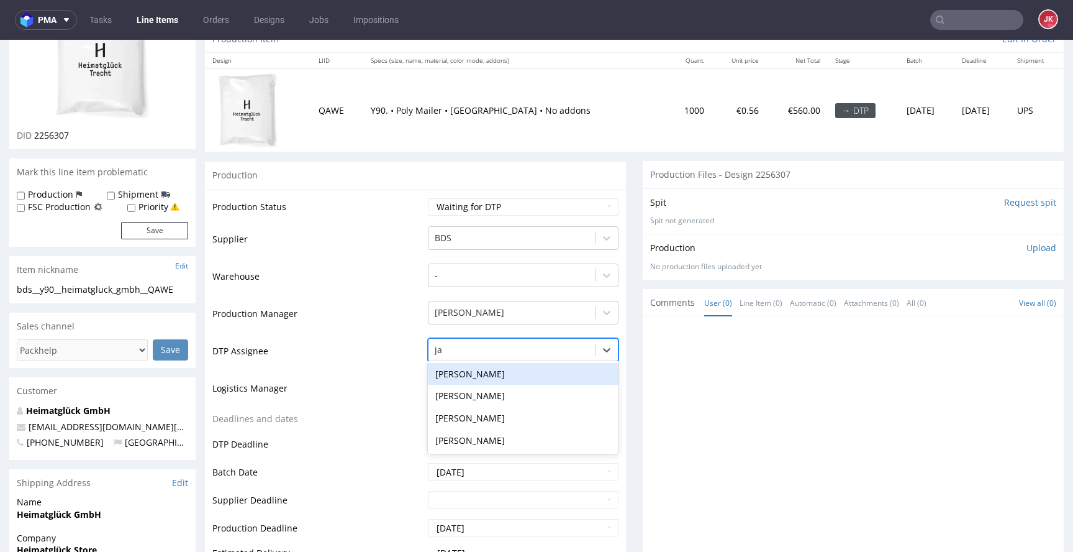
type input "jan"
click at [507, 373] on div "[PERSON_NAME]" at bounding box center [523, 374] width 191 height 22
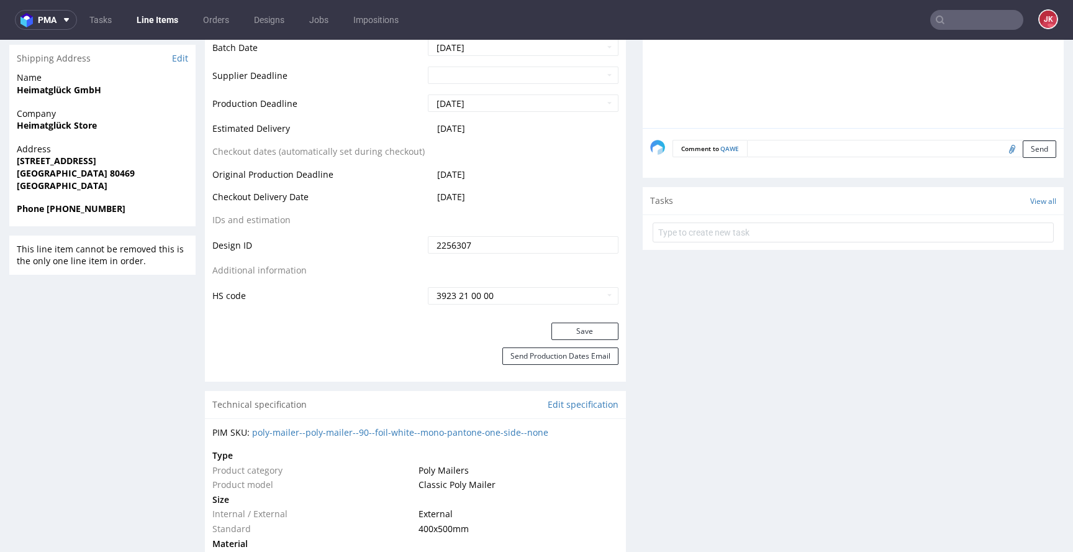
scroll to position [586, 0]
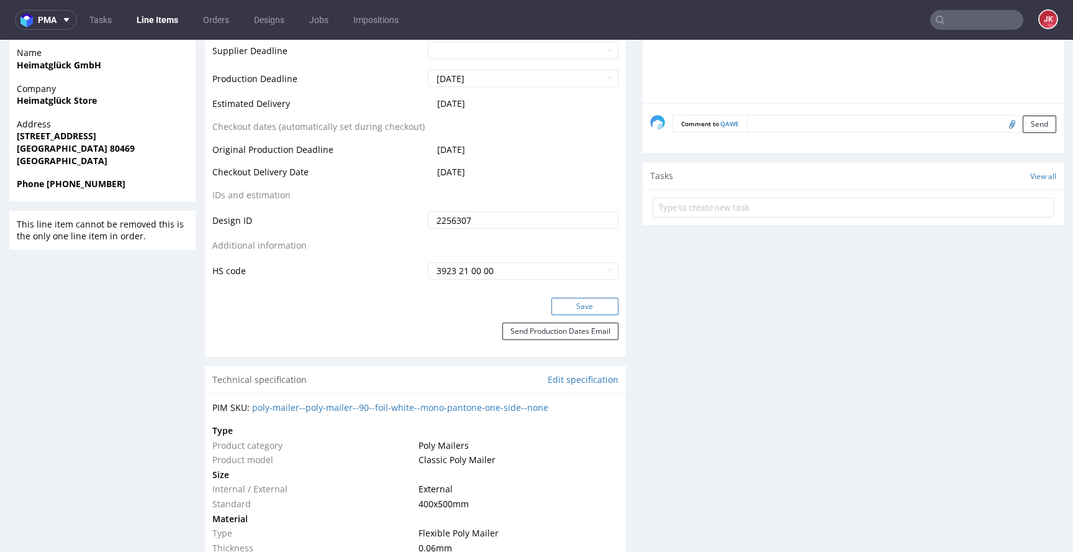
click at [571, 306] on button "Save" at bounding box center [585, 305] width 67 height 17
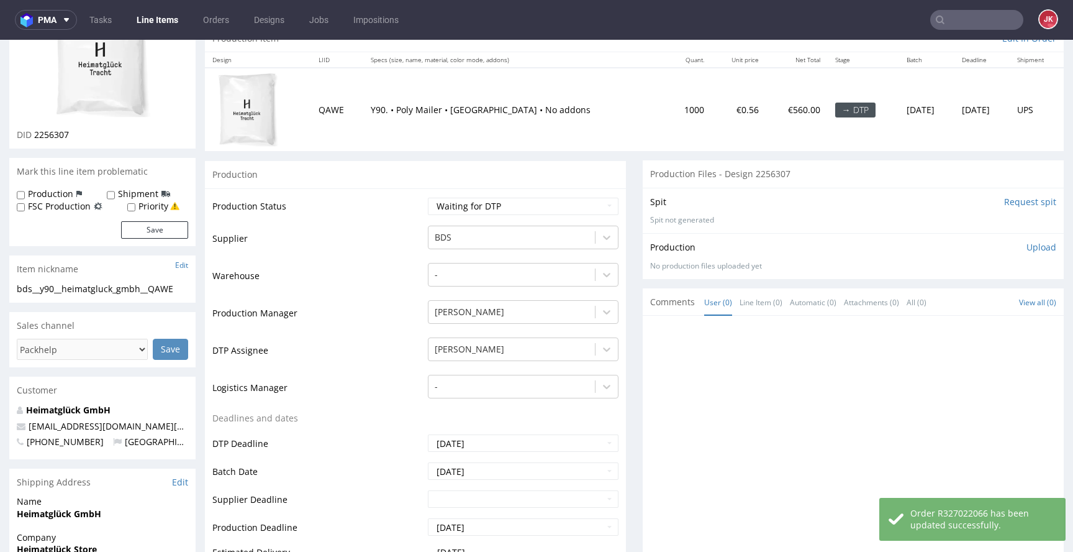
scroll to position [0, 0]
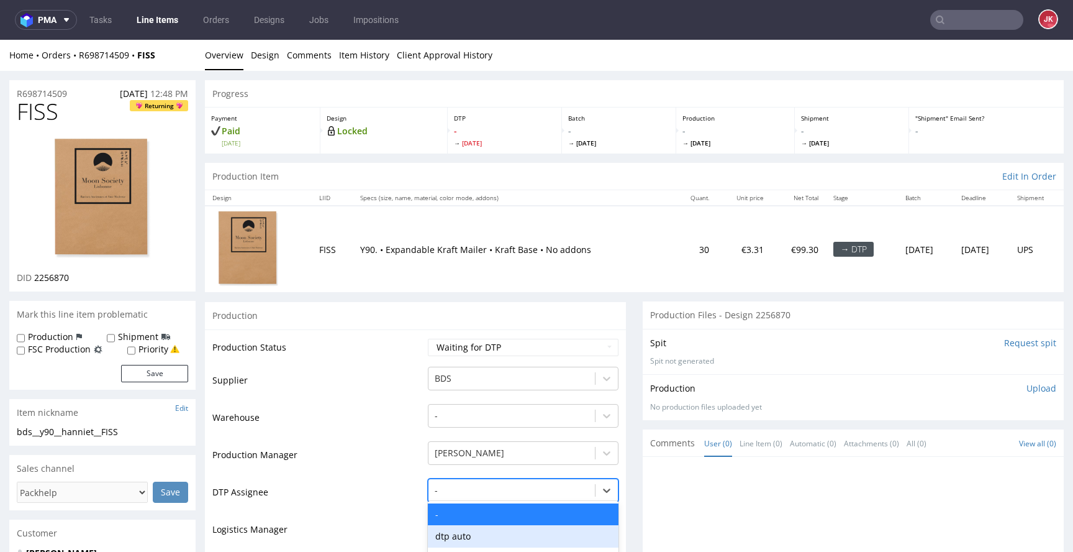
scroll to position [140, 0]
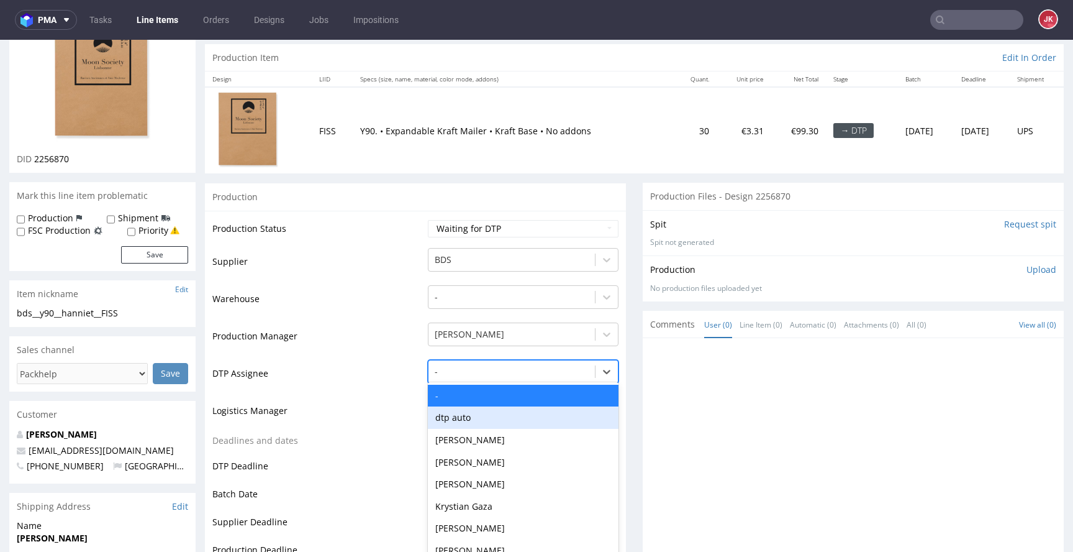
click at [465, 377] on div "dtp auto, 2 of 31. 31 results available. Use Up and Down to choose options, pre…" at bounding box center [523, 368] width 191 height 17
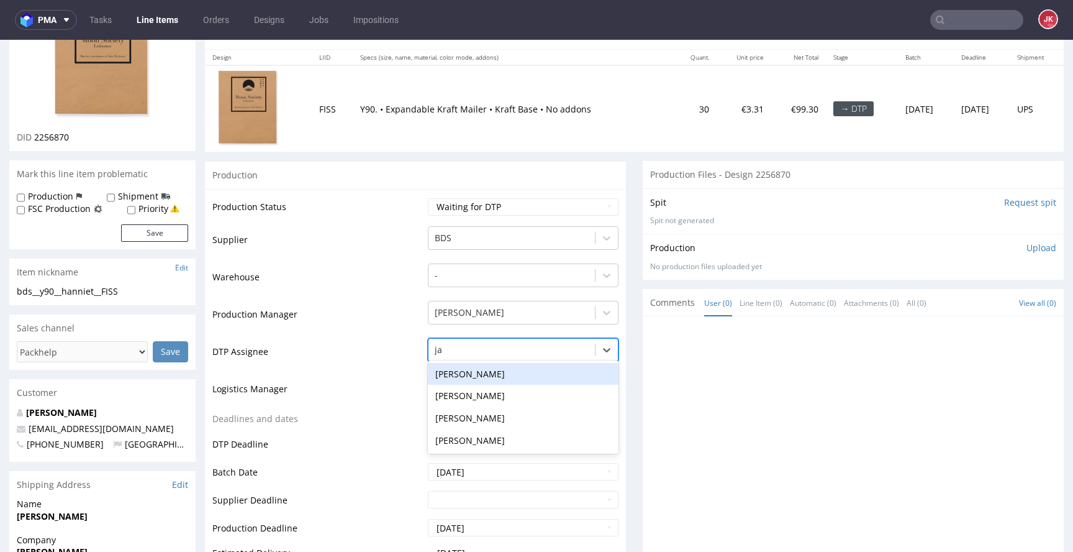
type input "jan"
click at [489, 378] on div "[PERSON_NAME]" at bounding box center [523, 374] width 191 height 22
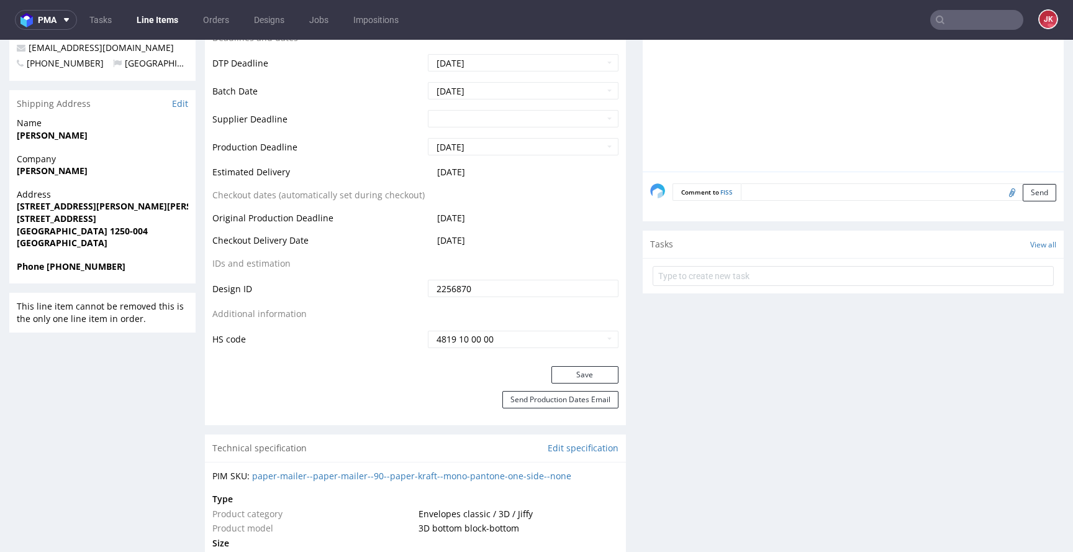
scroll to position [535, 0]
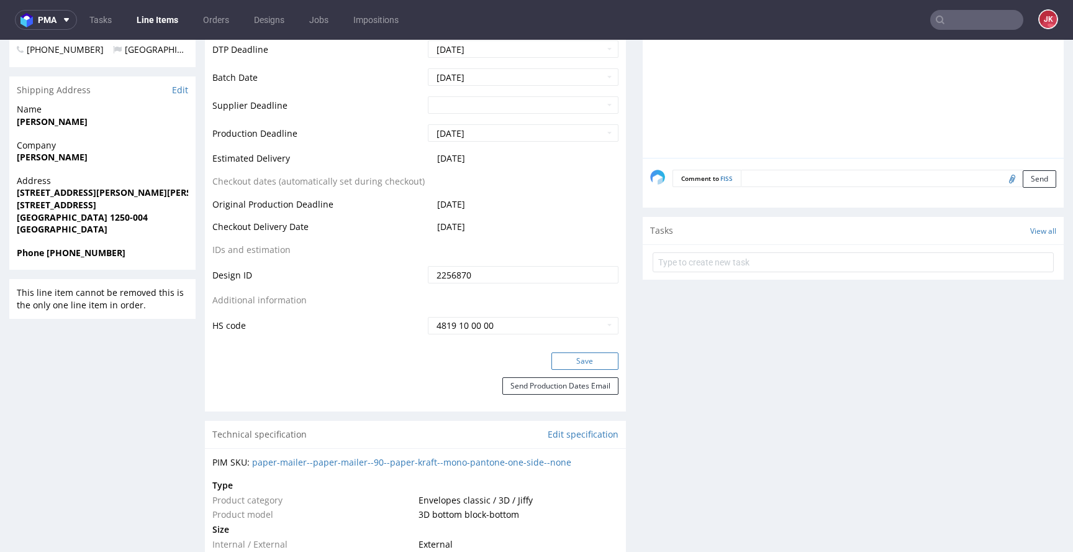
click at [557, 356] on button "Save" at bounding box center [585, 360] width 67 height 17
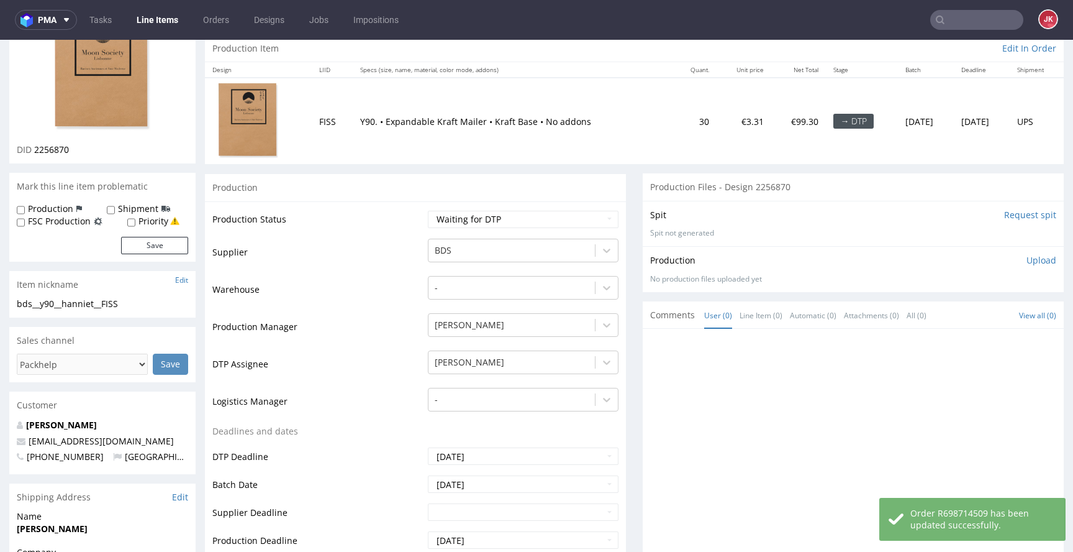
scroll to position [0, 0]
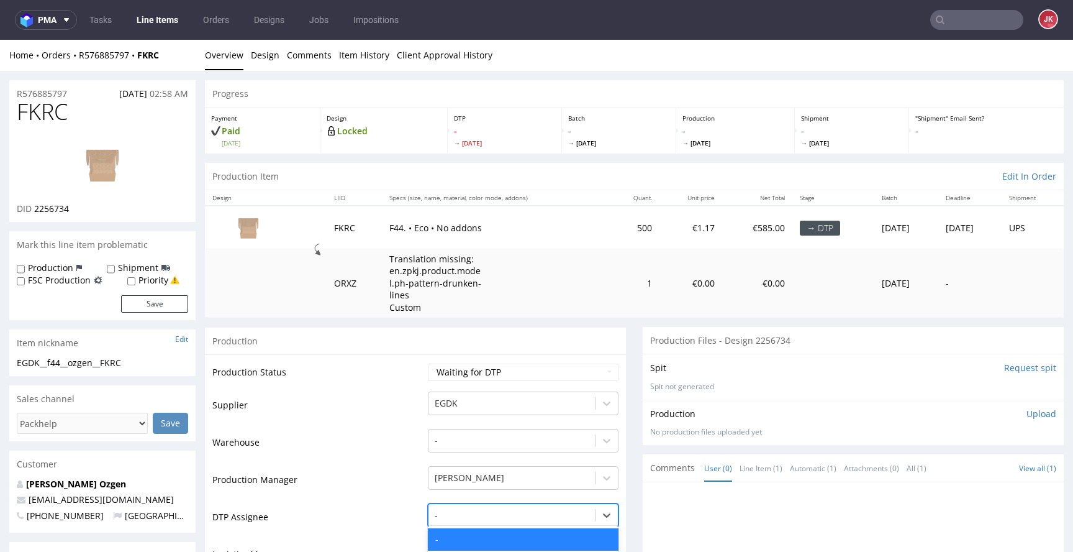
click at [471, 508] on div "[PERSON_NAME], 5 of 31. 31 results available. Use Up and Down to choose options…" at bounding box center [523, 511] width 191 height 17
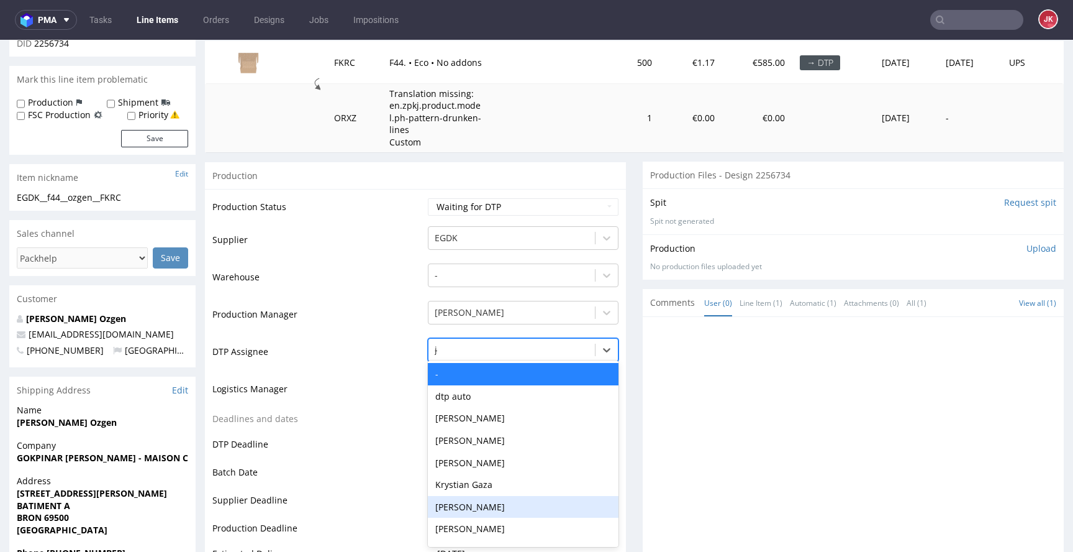
type input "jan"
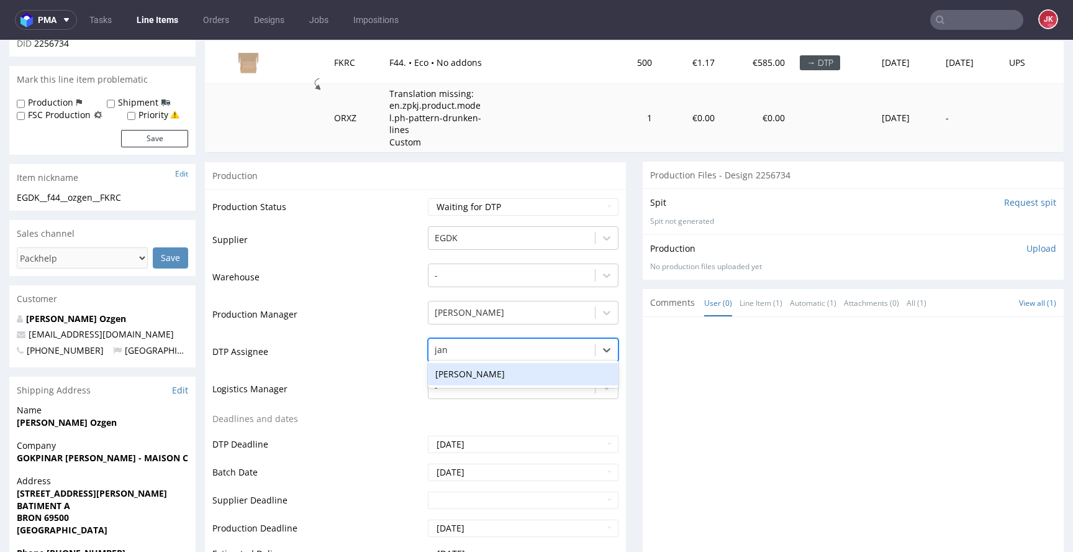
click at [511, 375] on div "[PERSON_NAME]" at bounding box center [523, 374] width 191 height 22
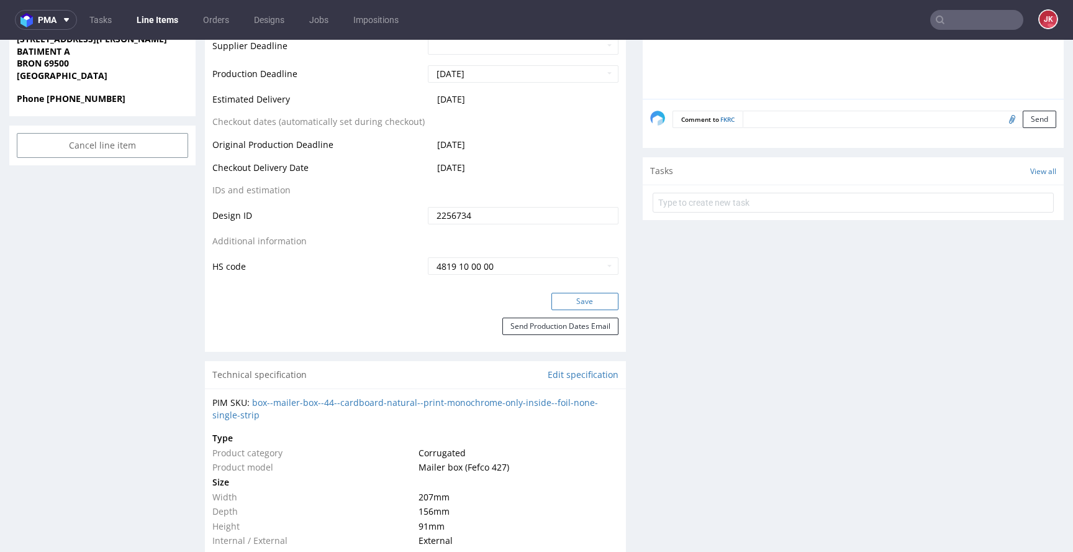
scroll to position [630, 0]
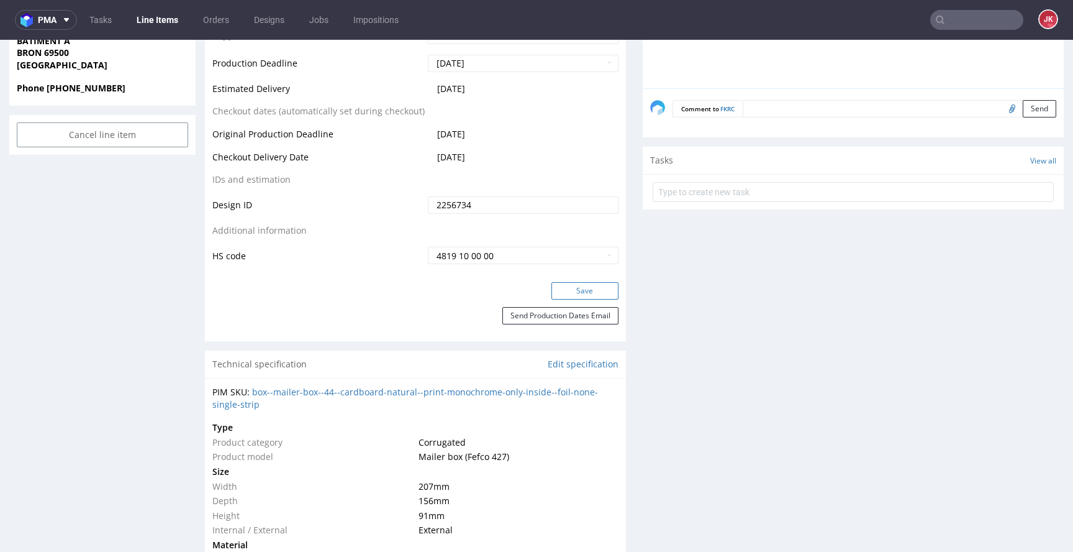
click at [578, 286] on button "Save" at bounding box center [585, 290] width 67 height 17
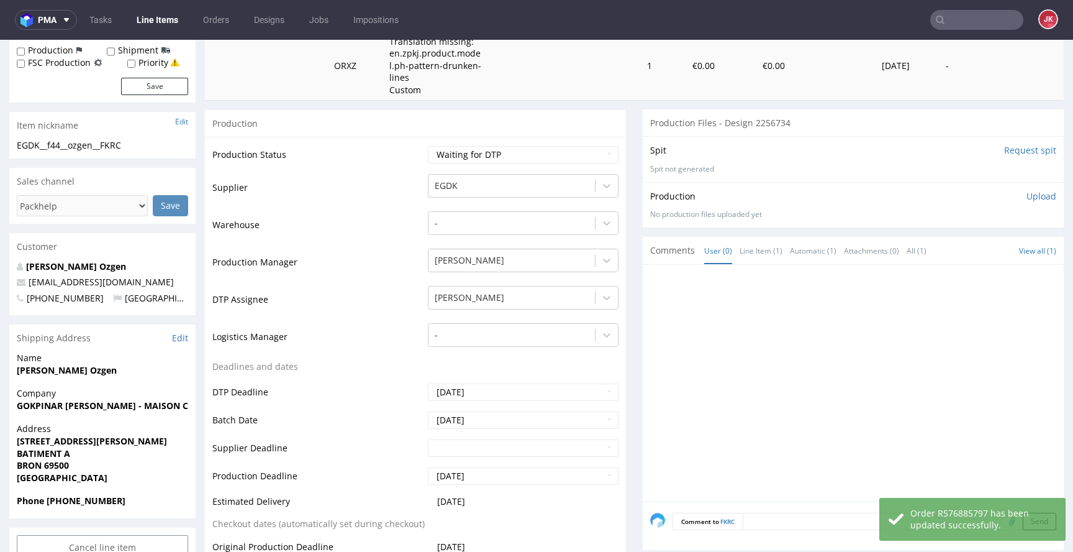
scroll to position [0, 0]
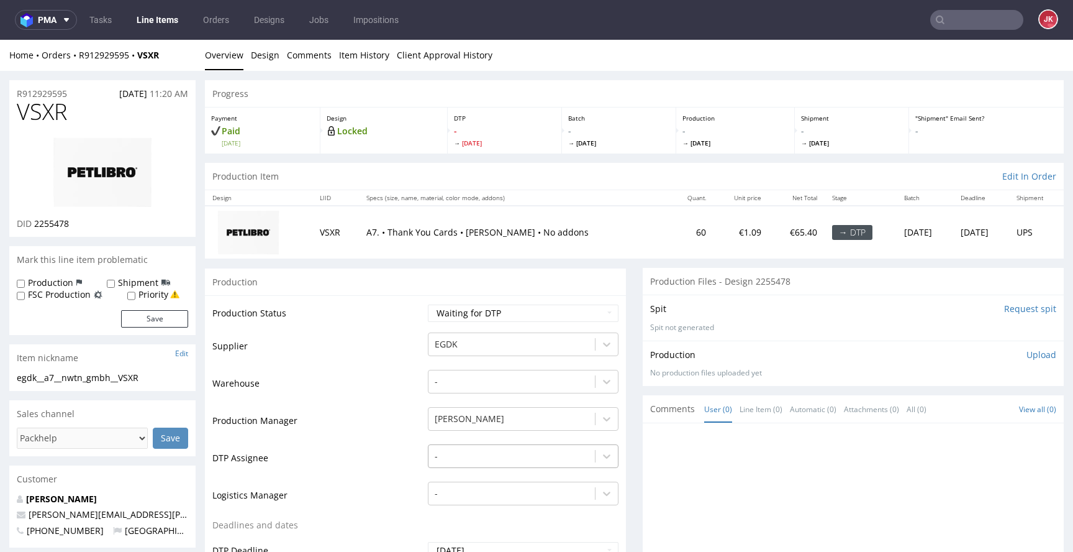
click at [471, 455] on div "-" at bounding box center [523, 452] width 191 height 17
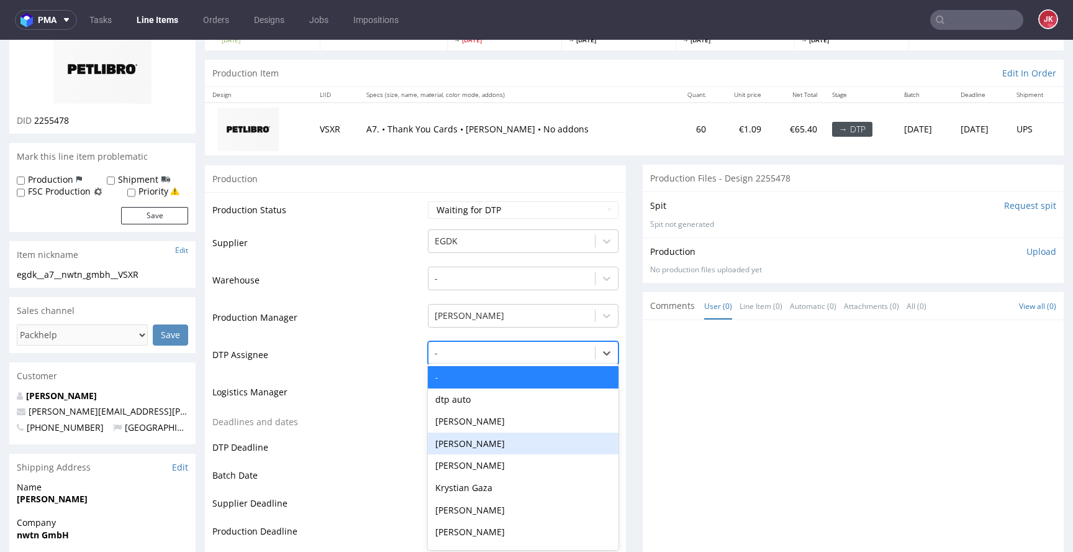
scroll to position [106, 0]
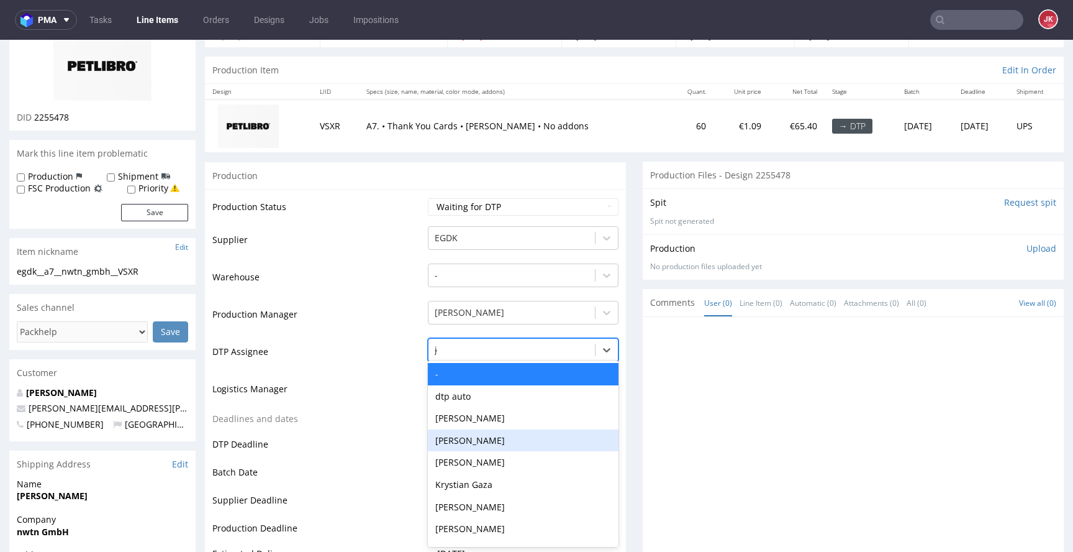
type input "jan"
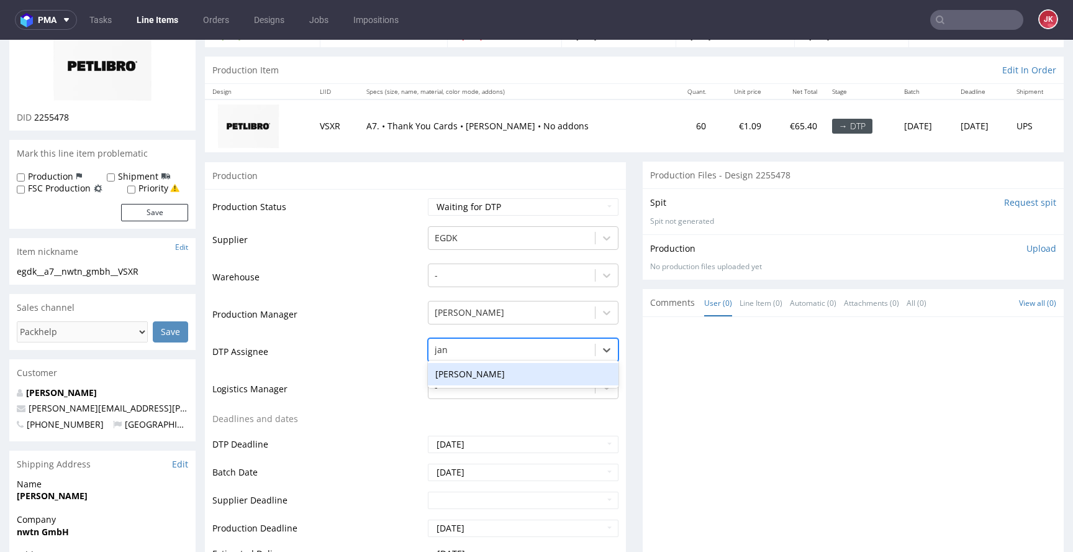
click at [502, 373] on div "[PERSON_NAME]" at bounding box center [523, 374] width 191 height 22
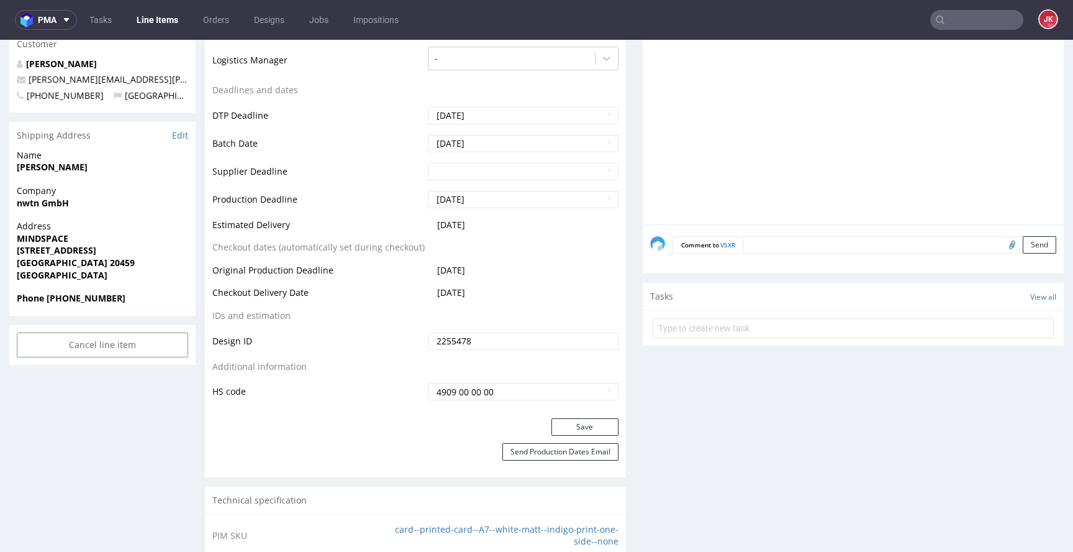
scroll to position [526, 0]
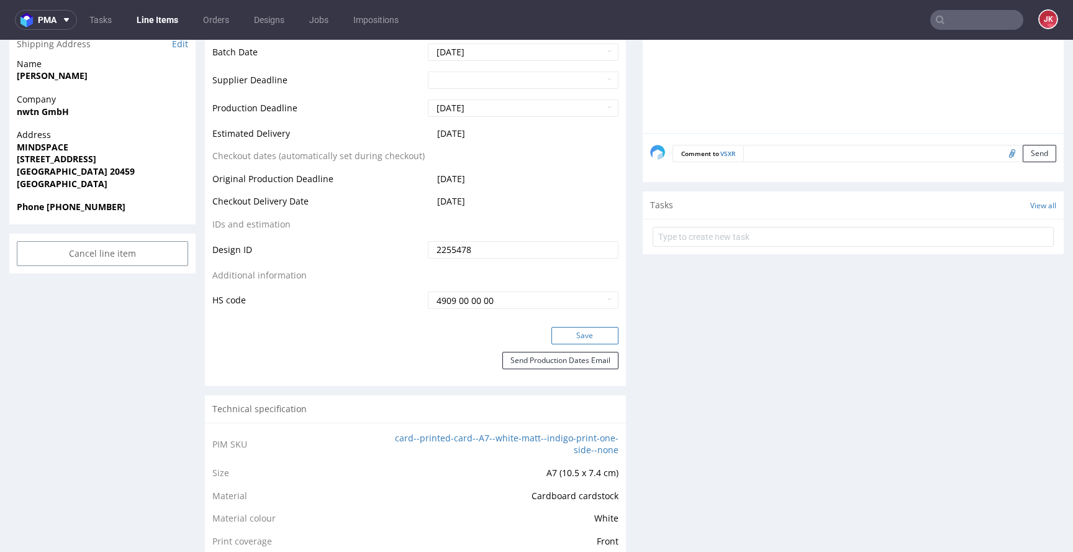
click at [568, 335] on button "Save" at bounding box center [585, 335] width 67 height 17
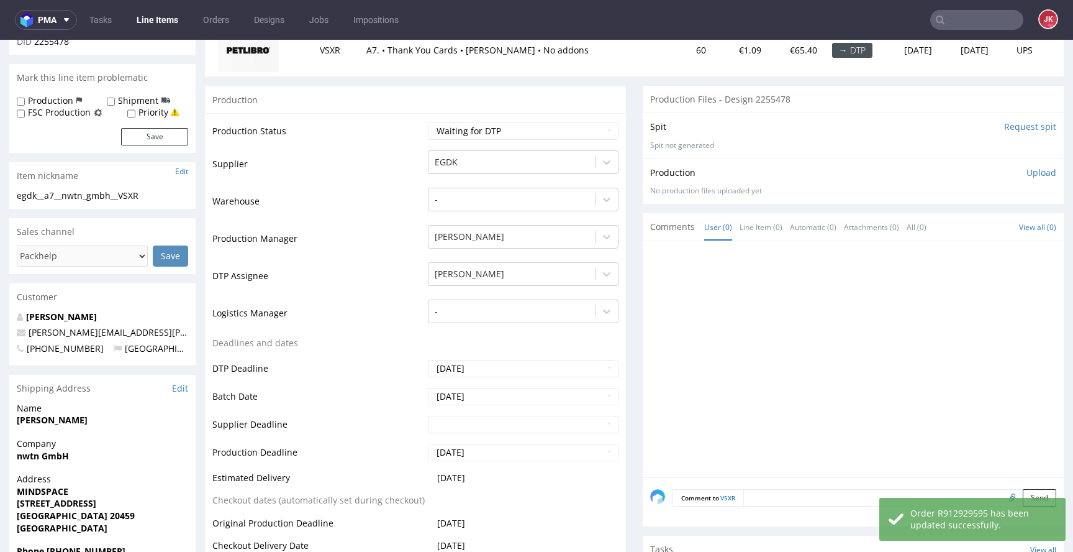
scroll to position [0, 0]
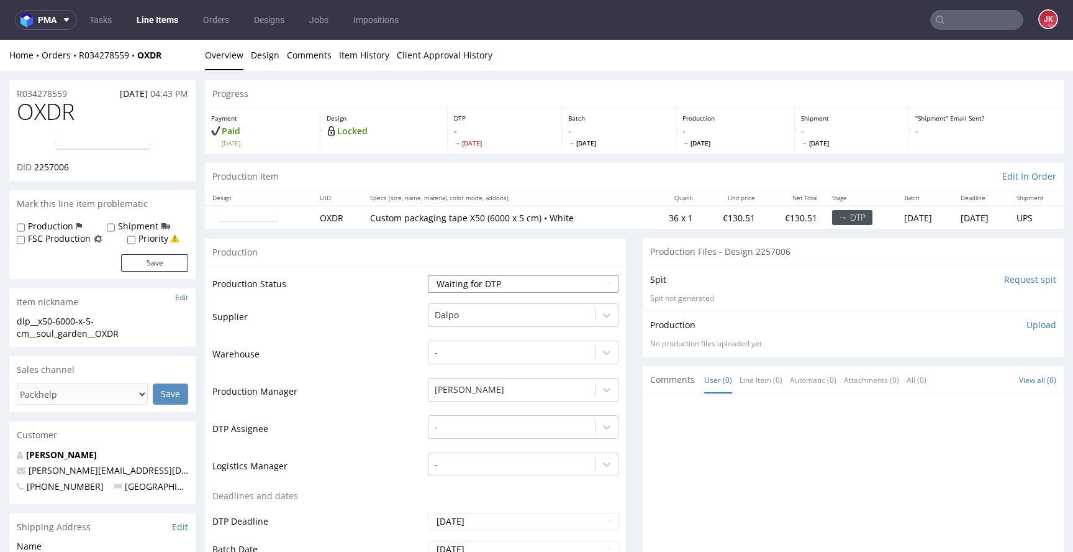
click at [477, 285] on select "Waiting for Artwork Waiting for Diecut Waiting for Mockup Waiting for DTP Waiti…" at bounding box center [523, 283] width 191 height 17
select select "dtp_issue"
click at [428, 275] on select "Waiting for Artwork Waiting for Diecut Waiting for Mockup Waiting for DTP Waiti…" at bounding box center [523, 283] width 191 height 17
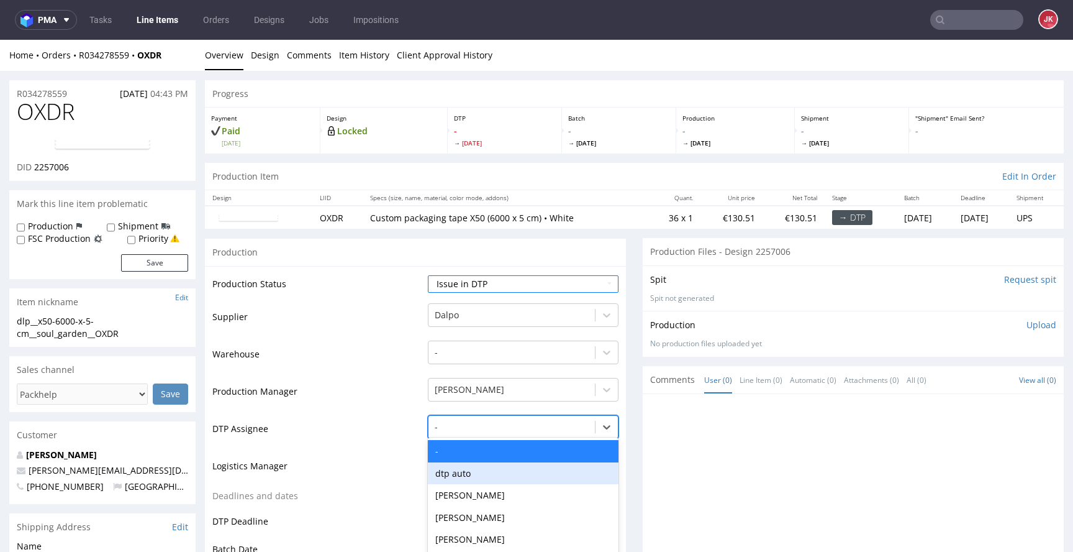
scroll to position [77, 0]
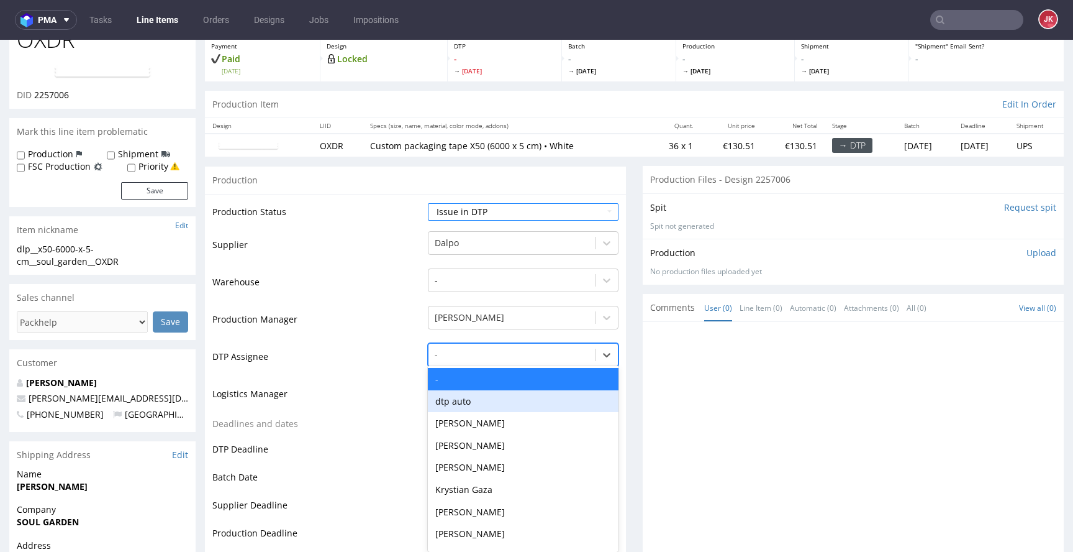
click at [494, 360] on div "dtp auto, 2 of 31. 31 results available. Use Up and Down to choose options, pre…" at bounding box center [523, 351] width 191 height 17
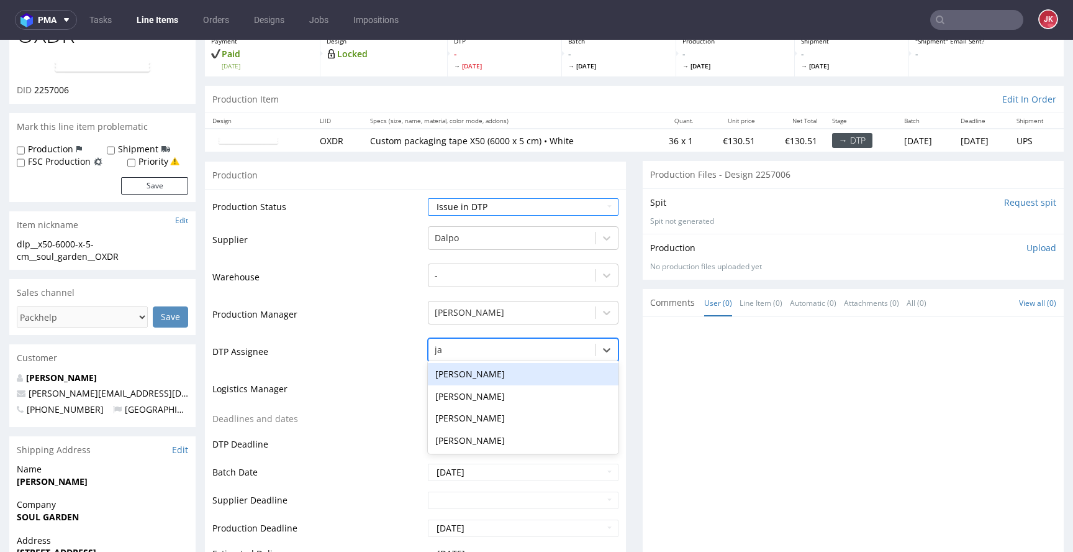
type input "jan"
click at [519, 378] on div "[PERSON_NAME]" at bounding box center [523, 374] width 191 height 22
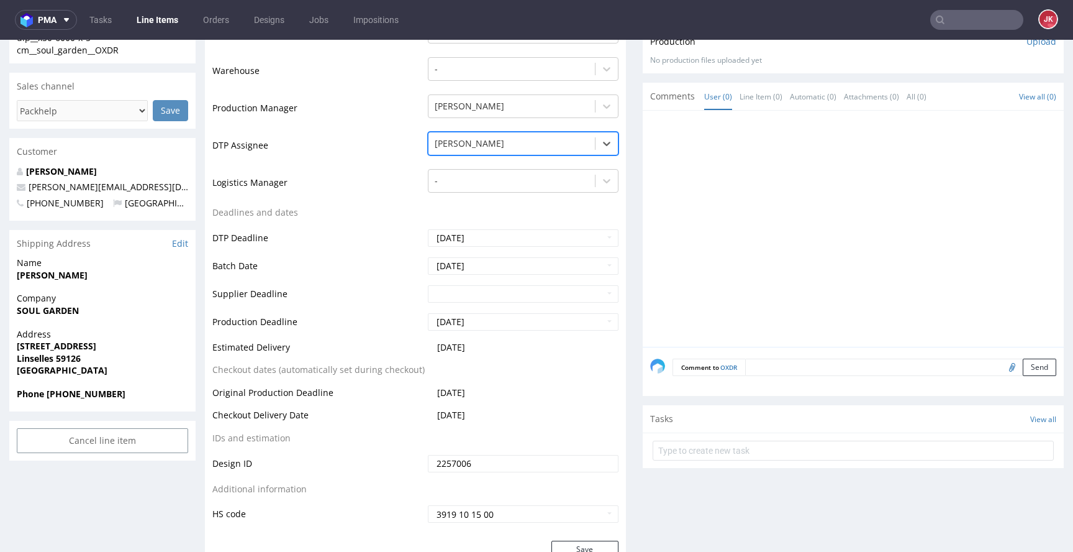
scroll to position [419, 0]
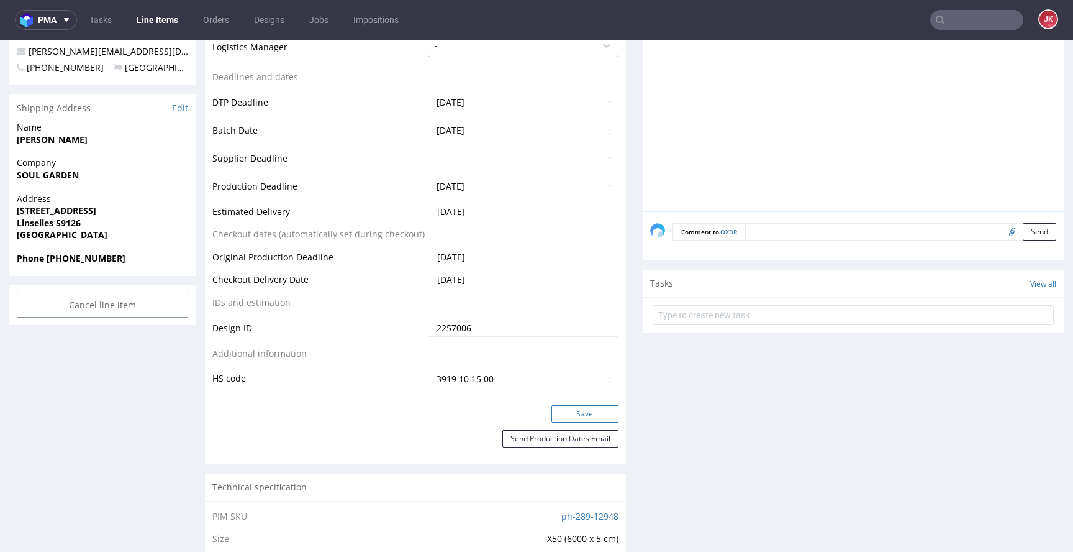
click at [568, 411] on button "Save" at bounding box center [585, 413] width 67 height 17
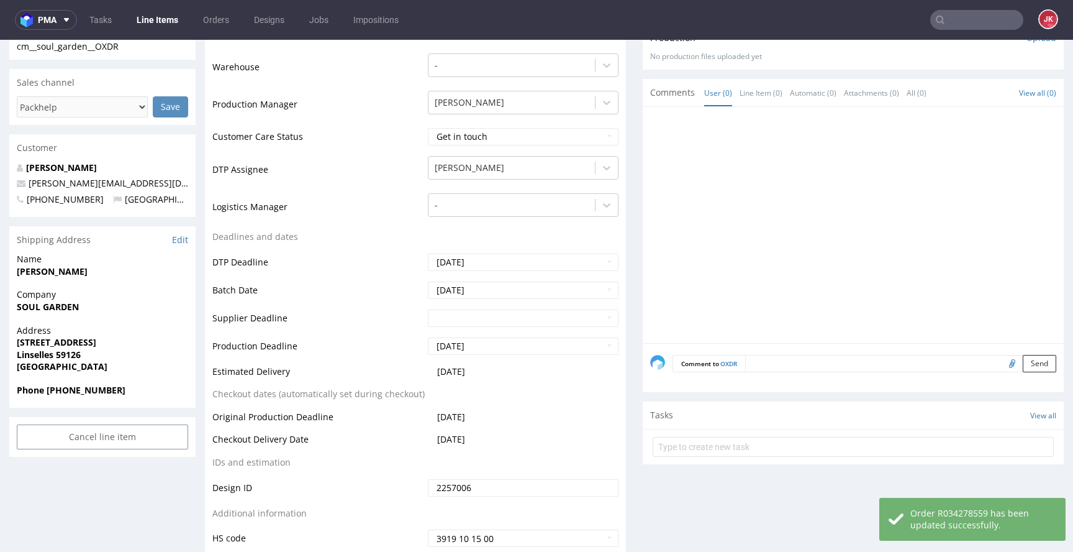
scroll to position [288, 0]
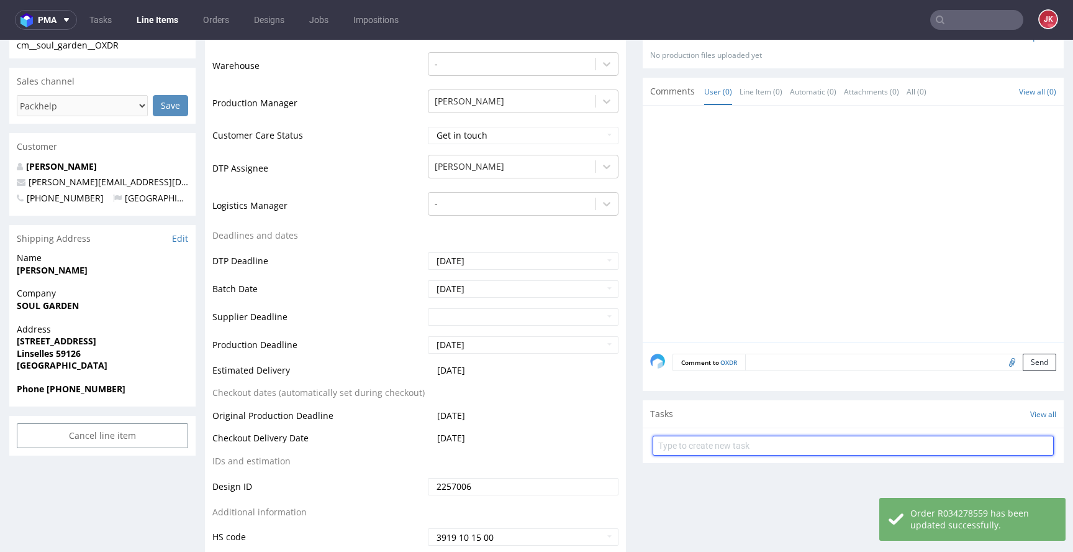
click at [722, 448] on input "text" at bounding box center [853, 445] width 401 height 20
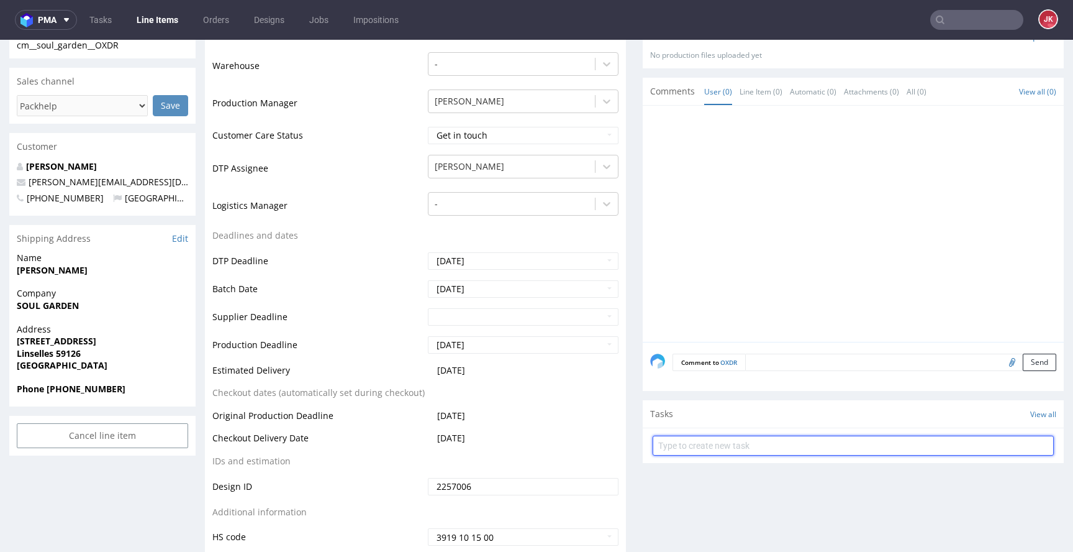
type input "I"
type input "issue"
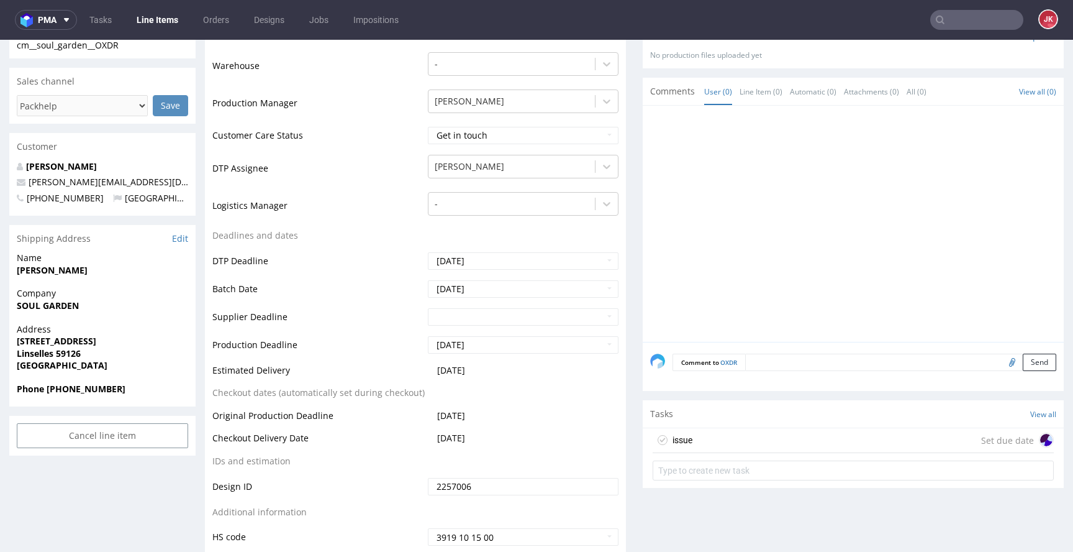
click at [742, 448] on div "issue Set due date" at bounding box center [853, 440] width 401 height 25
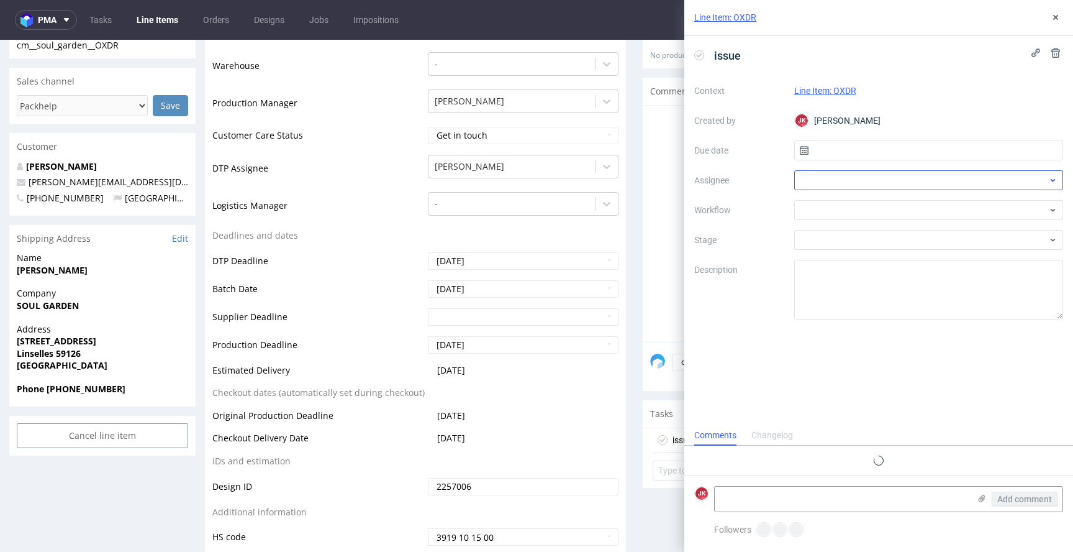
scroll to position [10, 0]
click at [813, 152] on input "text" at bounding box center [929, 150] width 270 height 20
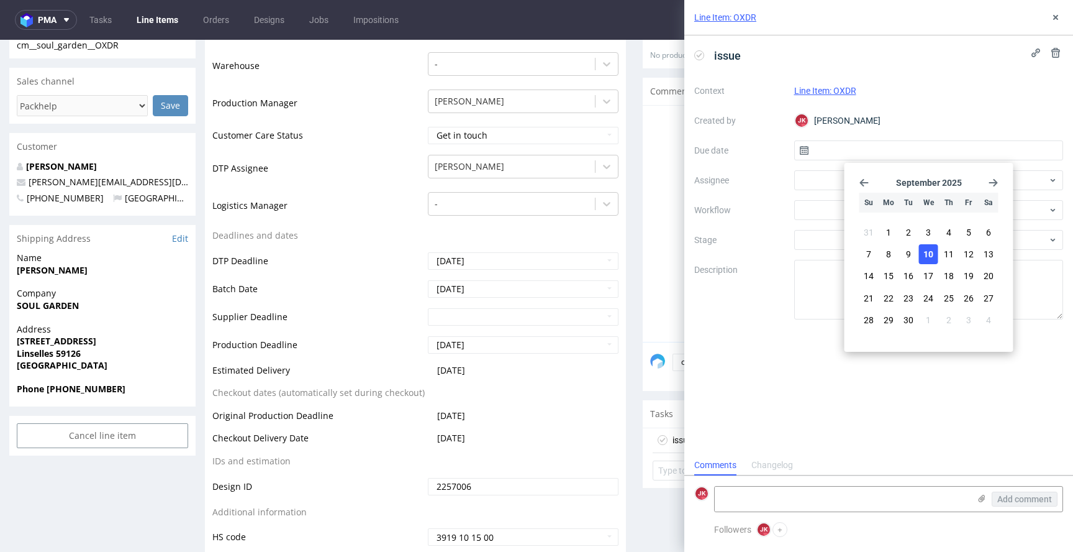
click at [922, 255] on button "10" at bounding box center [928, 254] width 19 height 20
type input "[DATE]"
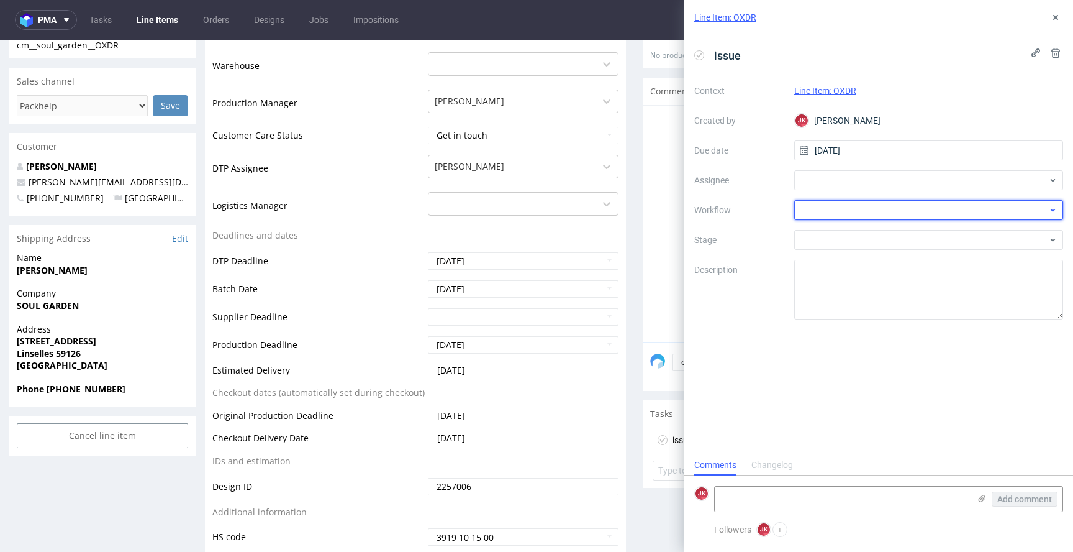
click at [815, 214] on div at bounding box center [929, 210] width 270 height 20
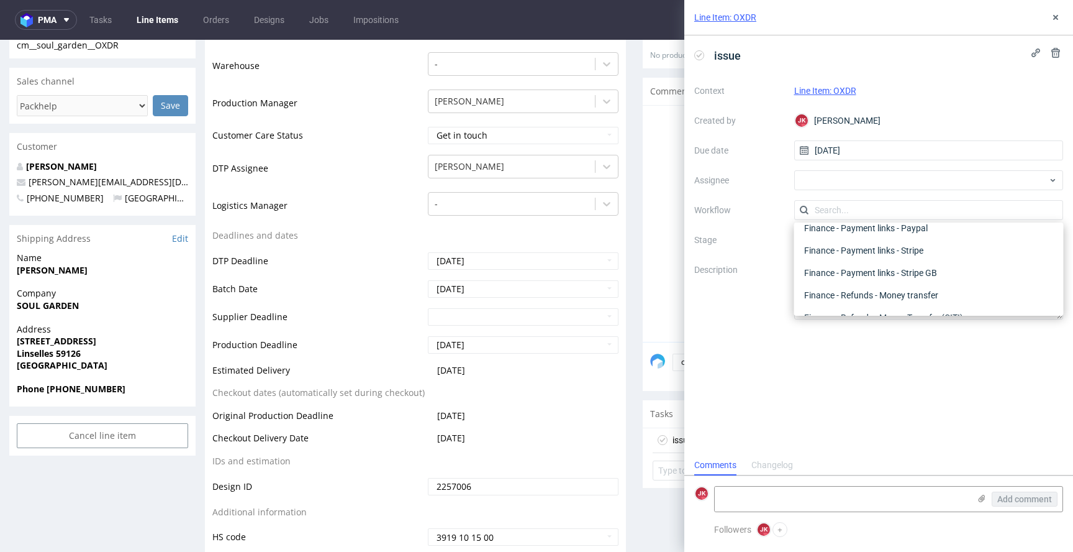
scroll to position [0, 0]
click at [825, 281] on div "DTP - Issue" at bounding box center [929, 277] width 260 height 22
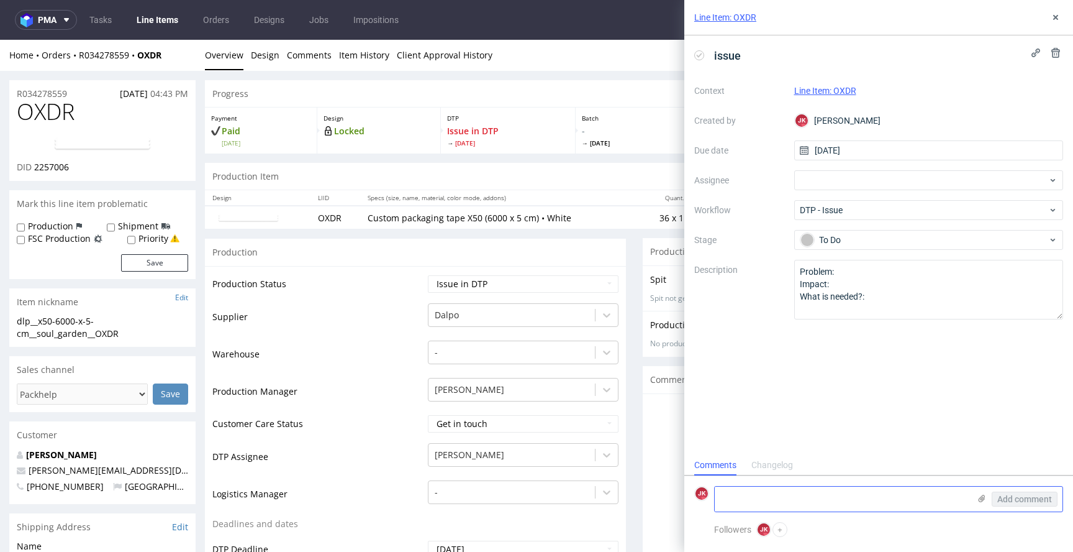
click at [752, 493] on textarea at bounding box center [842, 498] width 255 height 25
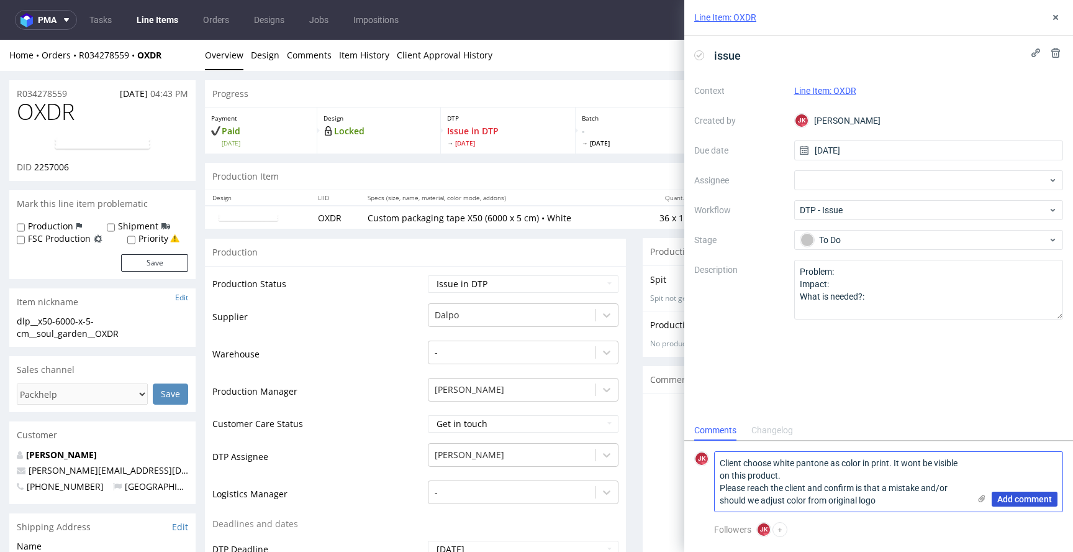
type textarea "Client choose white pantone as color in print. It wont be visible on this produ…"
click at [1042, 502] on span "Add comment" at bounding box center [1024, 498] width 55 height 9
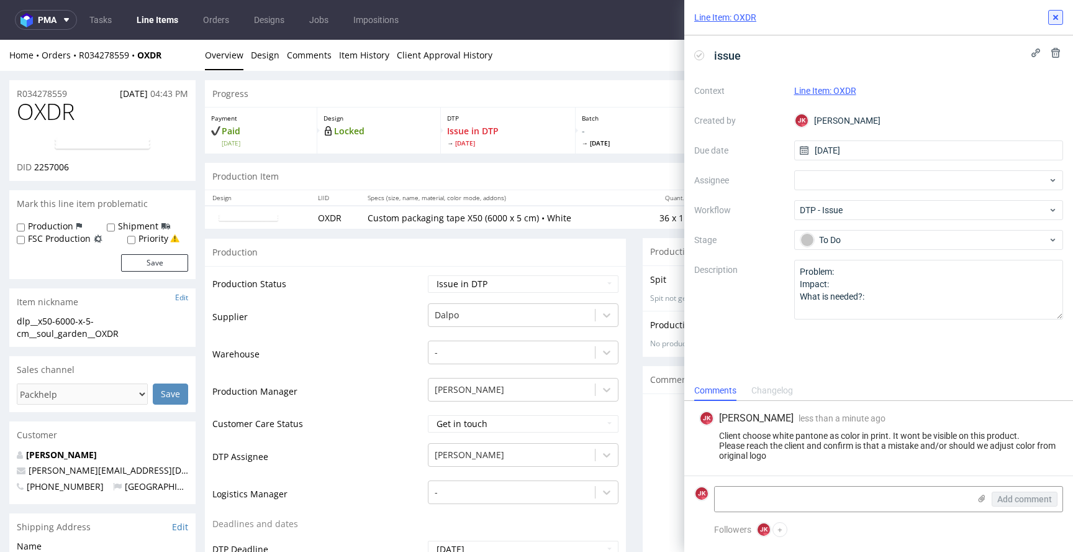
click at [1056, 19] on use at bounding box center [1055, 17] width 5 height 5
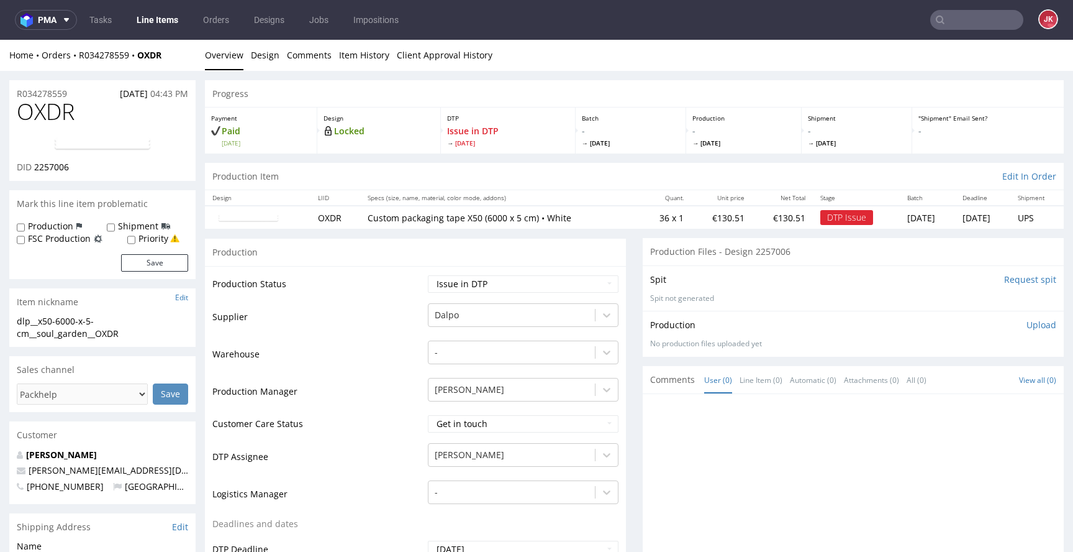
click at [44, 113] on span "OXDR" at bounding box center [46, 111] width 58 height 25
copy span "OXDR"
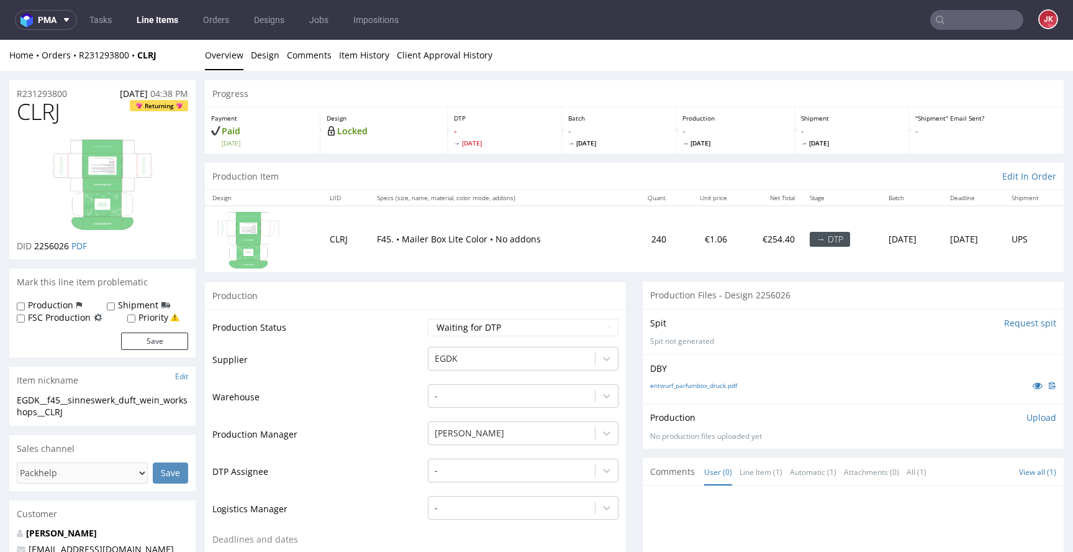
click at [410, 355] on td "Supplier" at bounding box center [318, 363] width 212 height 37
click at [1033, 386] on icon at bounding box center [1038, 385] width 10 height 9
click at [484, 466] on div "-" at bounding box center [523, 466] width 191 height 17
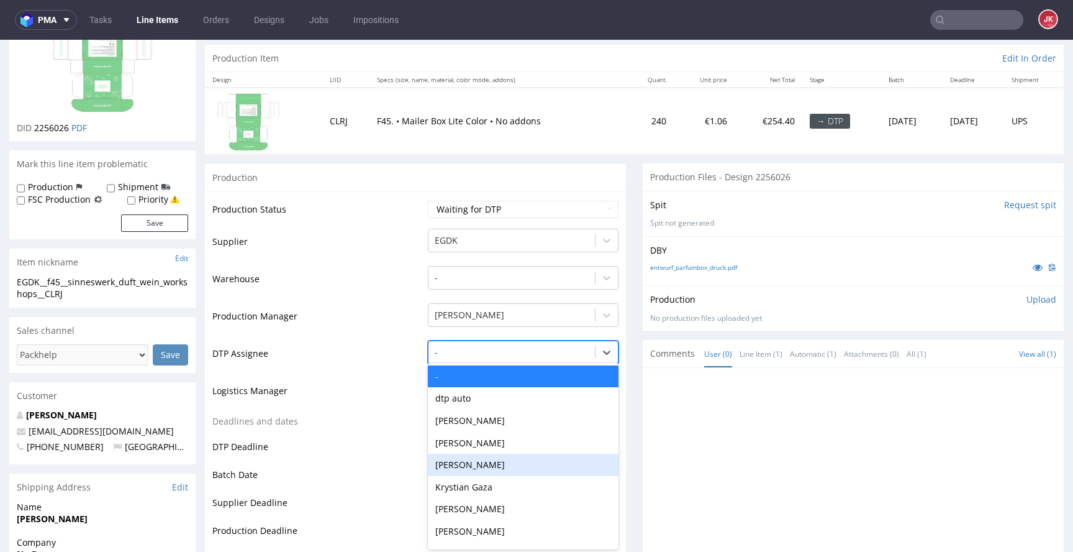
scroll to position [120, 0]
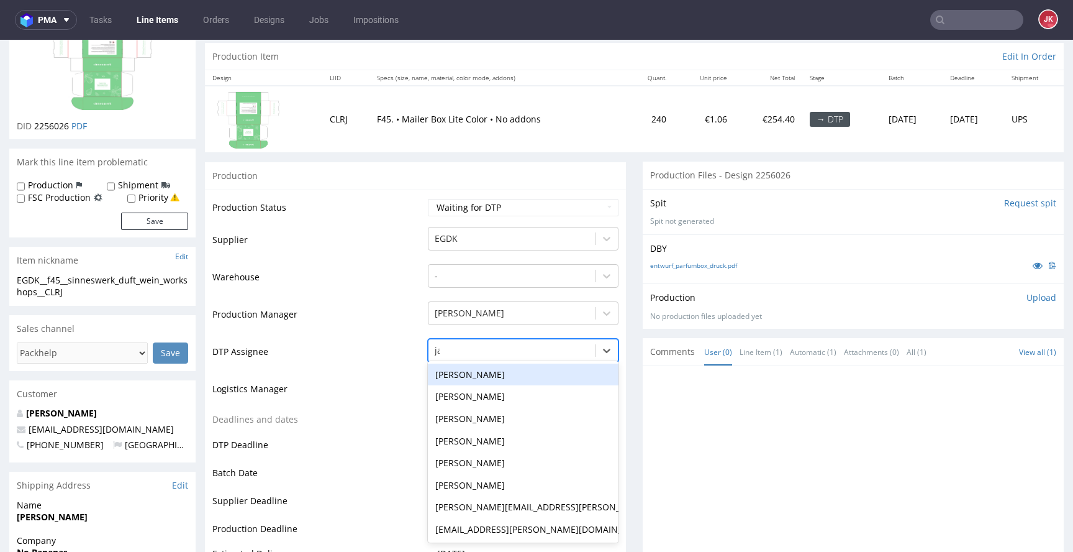
type input "jan"
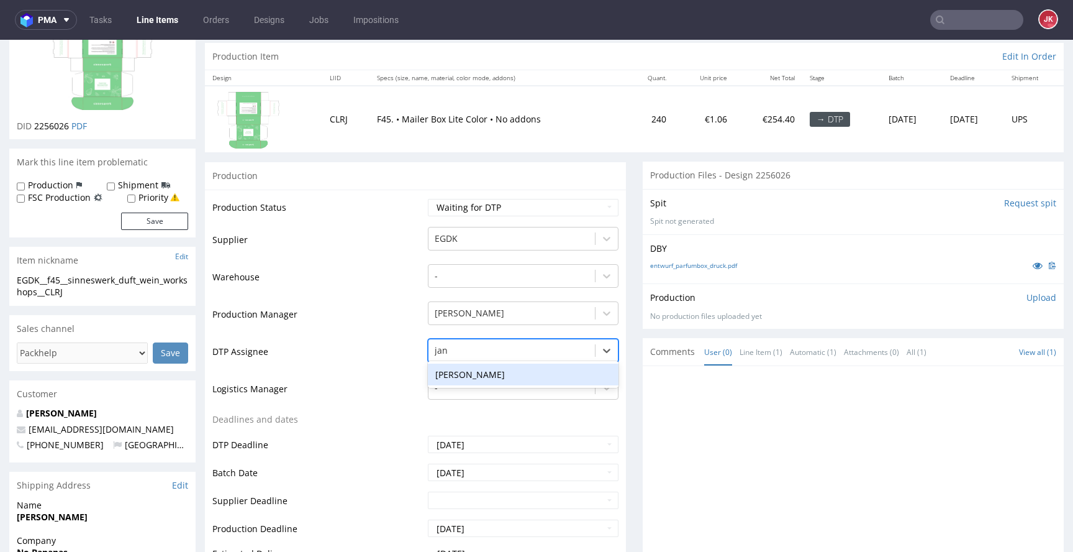
click at [515, 373] on div "[PERSON_NAME]" at bounding box center [523, 374] width 191 height 22
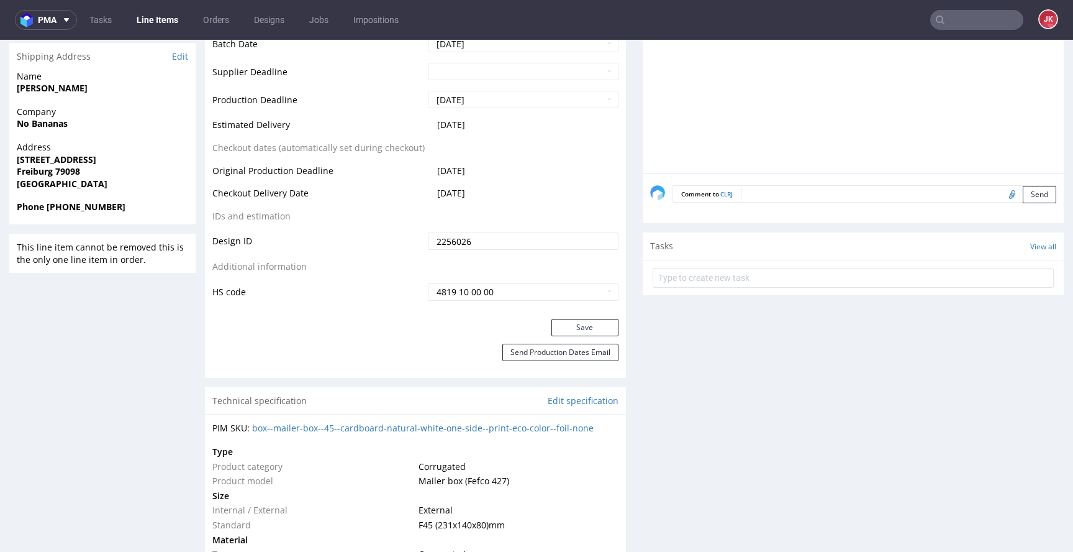
scroll to position [585, 0]
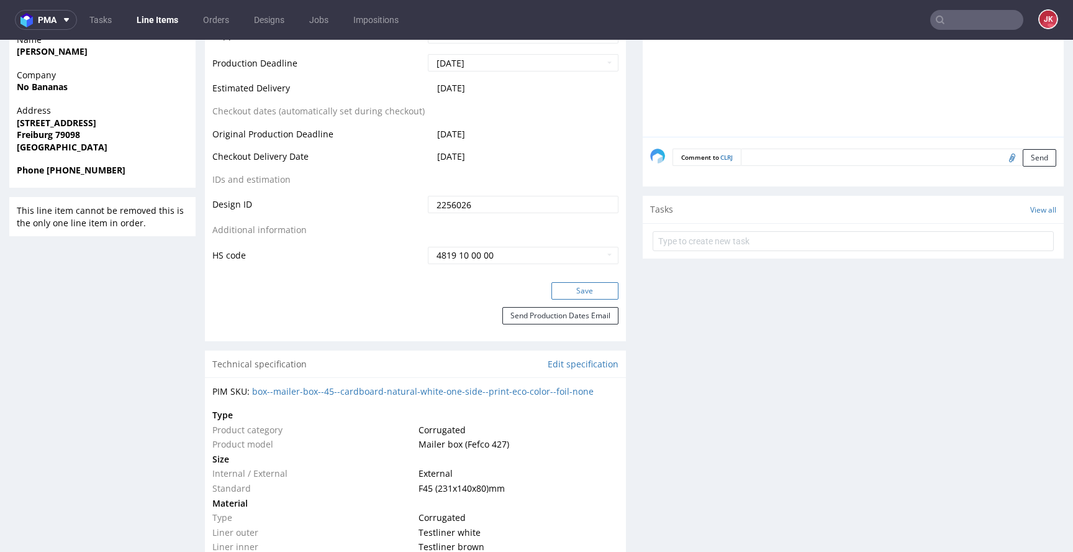
click at [594, 287] on button "Save" at bounding box center [585, 290] width 67 height 17
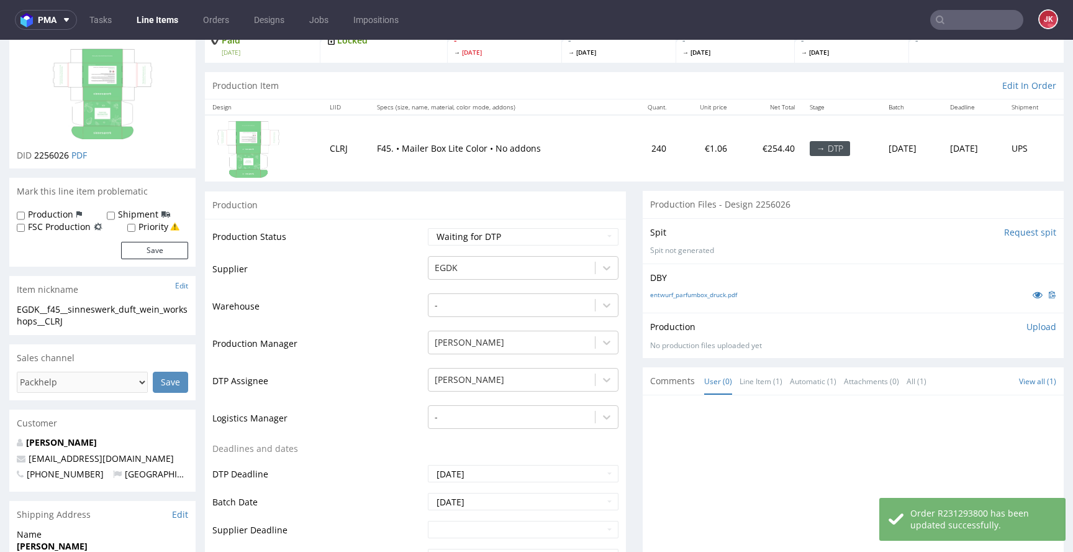
scroll to position [0, 0]
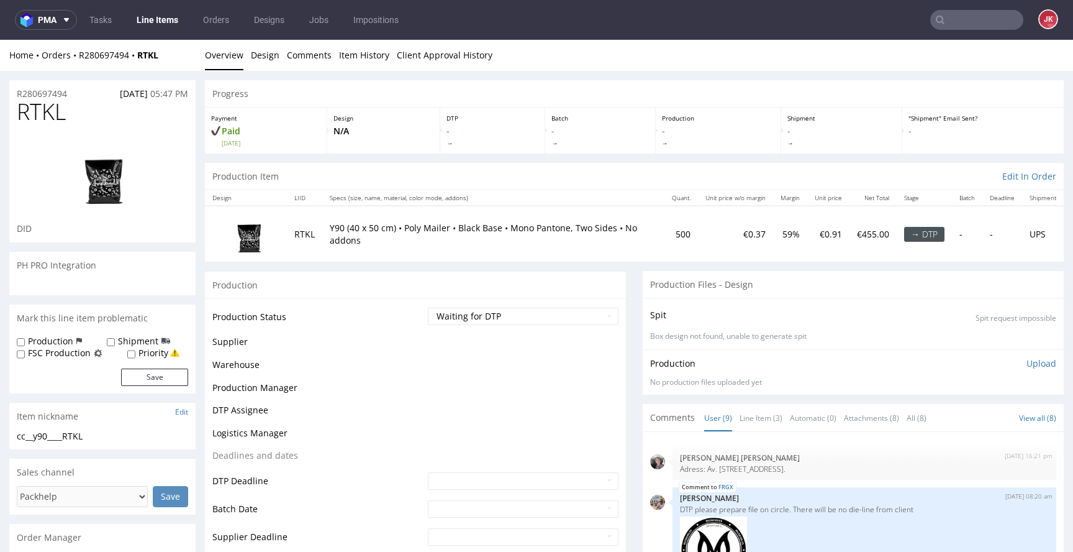
scroll to position [502, 0]
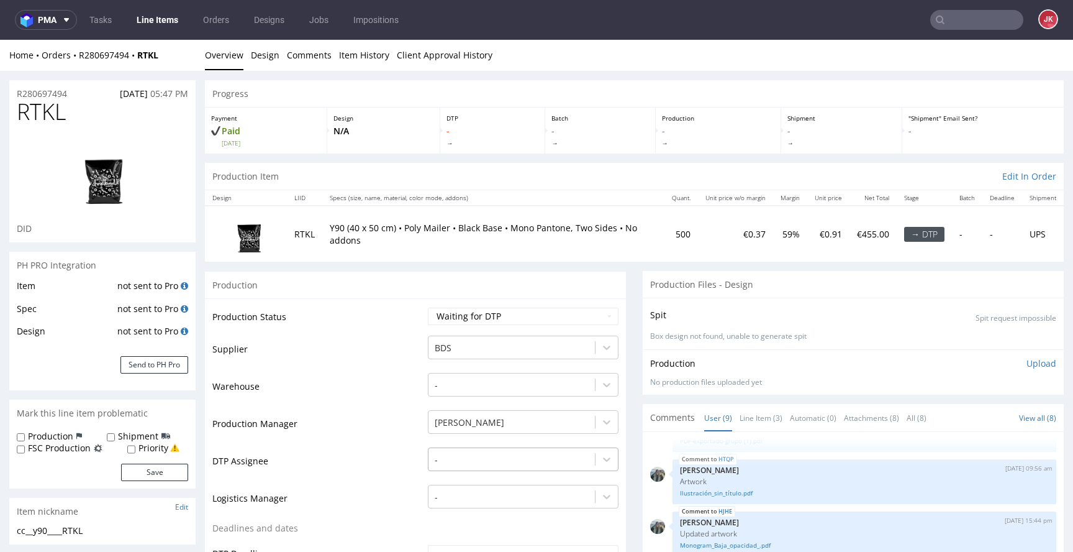
click at [483, 463] on div "-" at bounding box center [523, 455] width 191 height 17
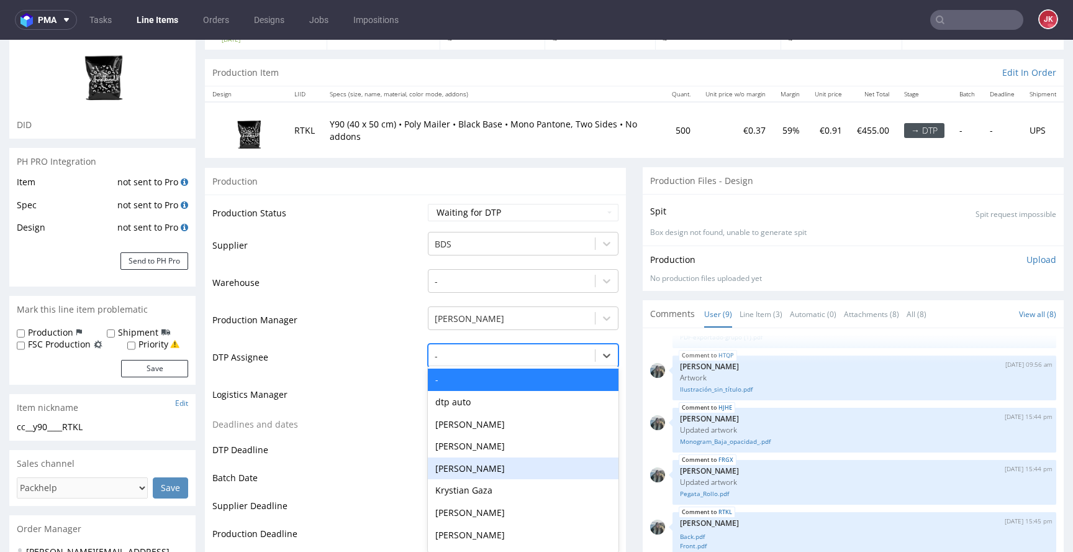
scroll to position [109, 0]
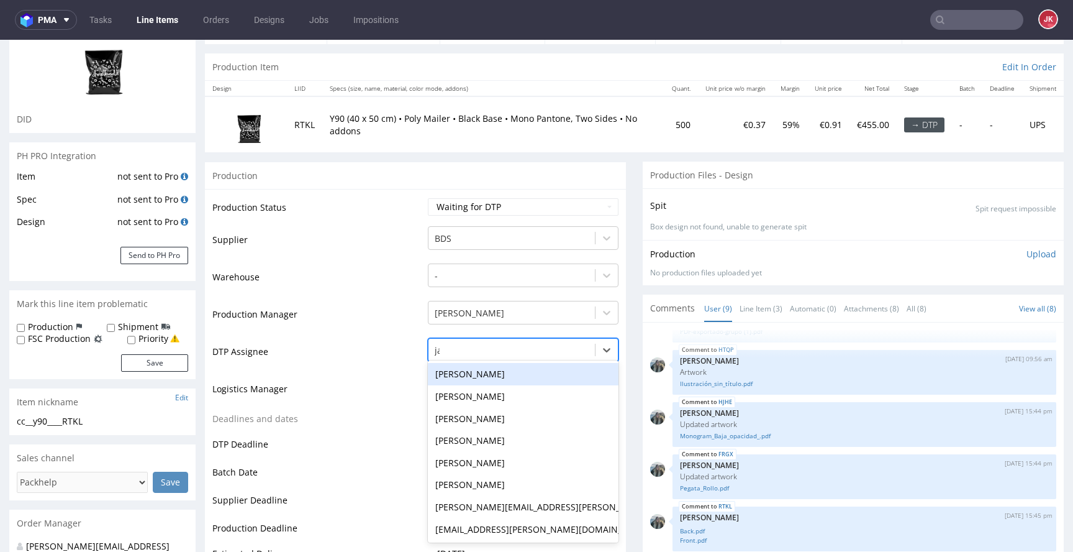
type input "jan"
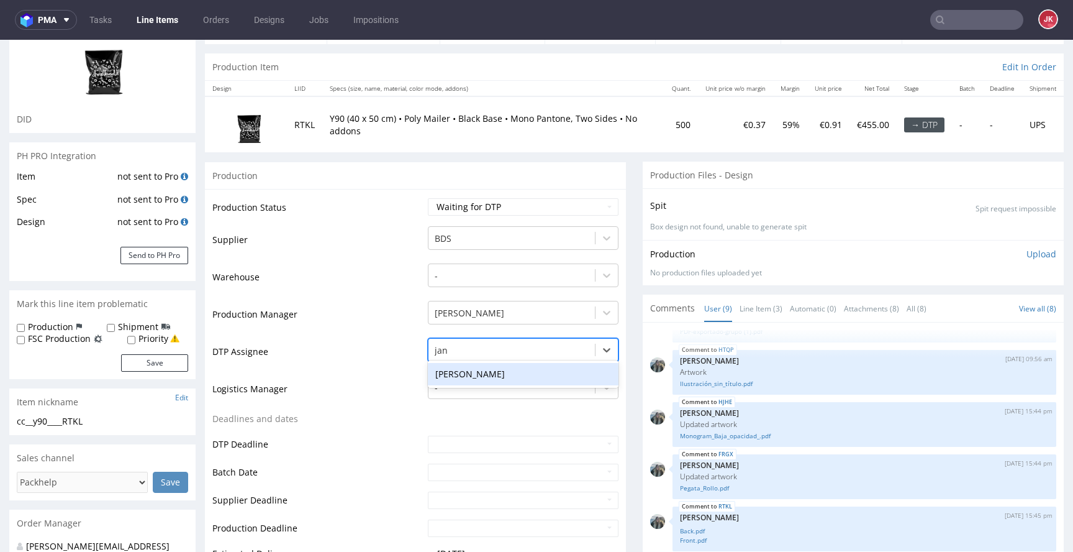
click at [520, 364] on div "[PERSON_NAME]" at bounding box center [523, 374] width 191 height 22
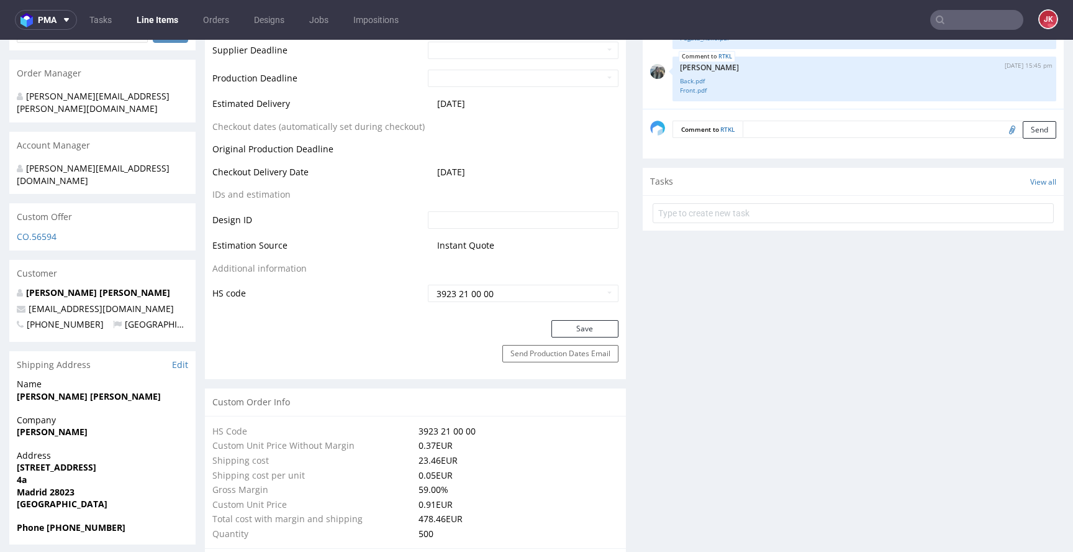
scroll to position [579, 0]
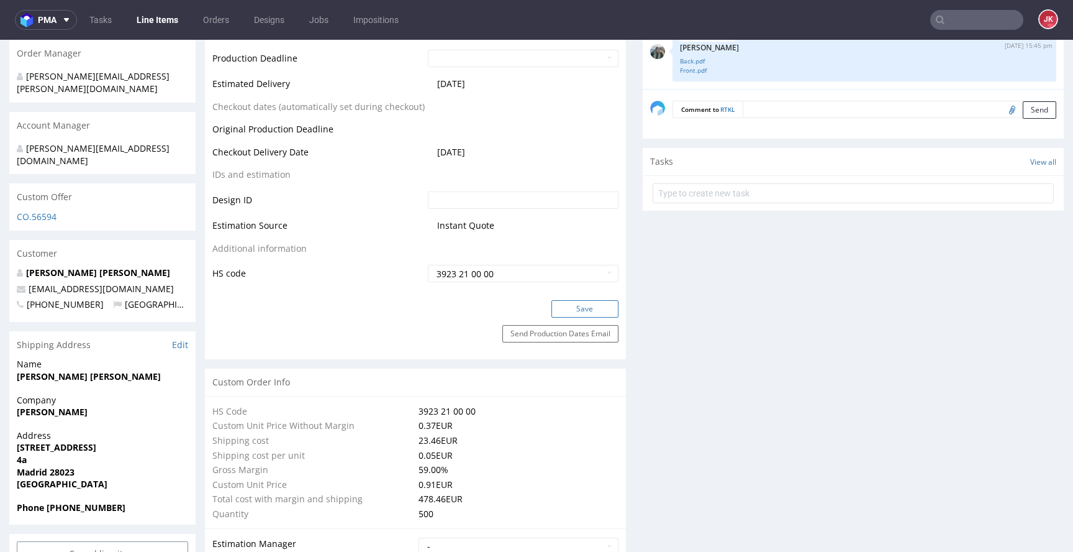
click at [578, 308] on button "Save" at bounding box center [585, 308] width 67 height 17
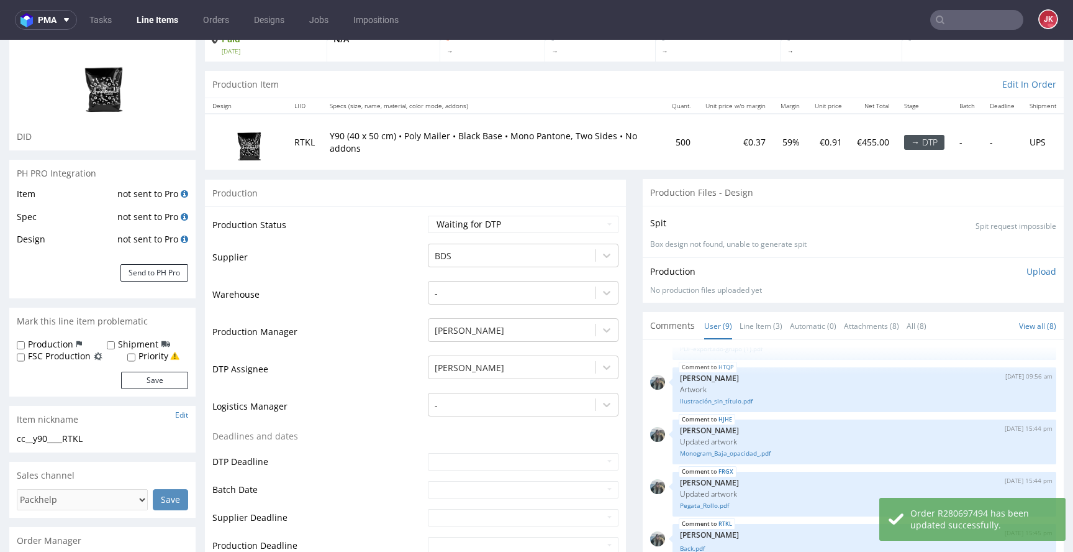
scroll to position [0, 0]
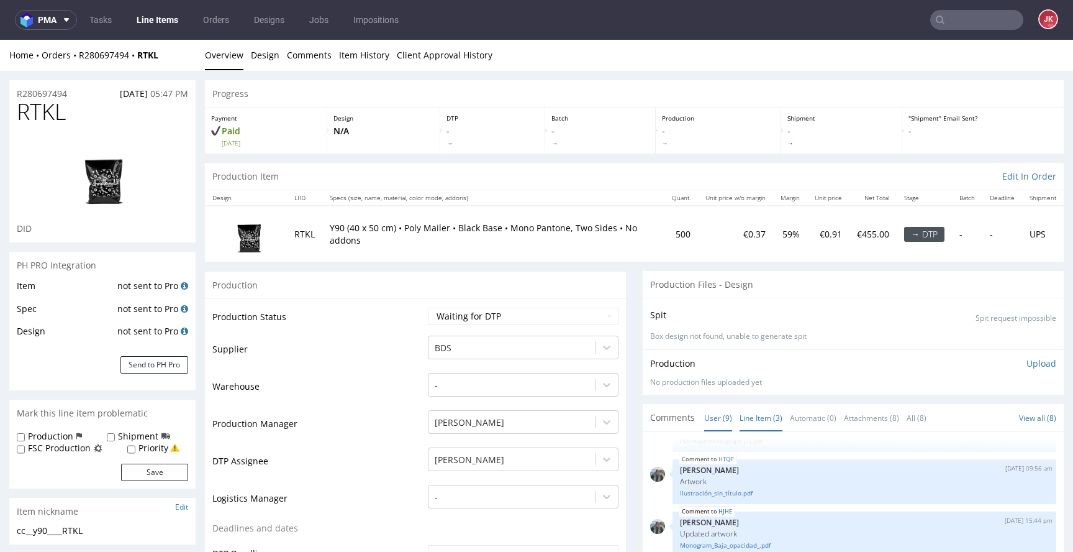
click at [741, 419] on link "Line Item (3)" at bounding box center [761, 417] width 43 height 27
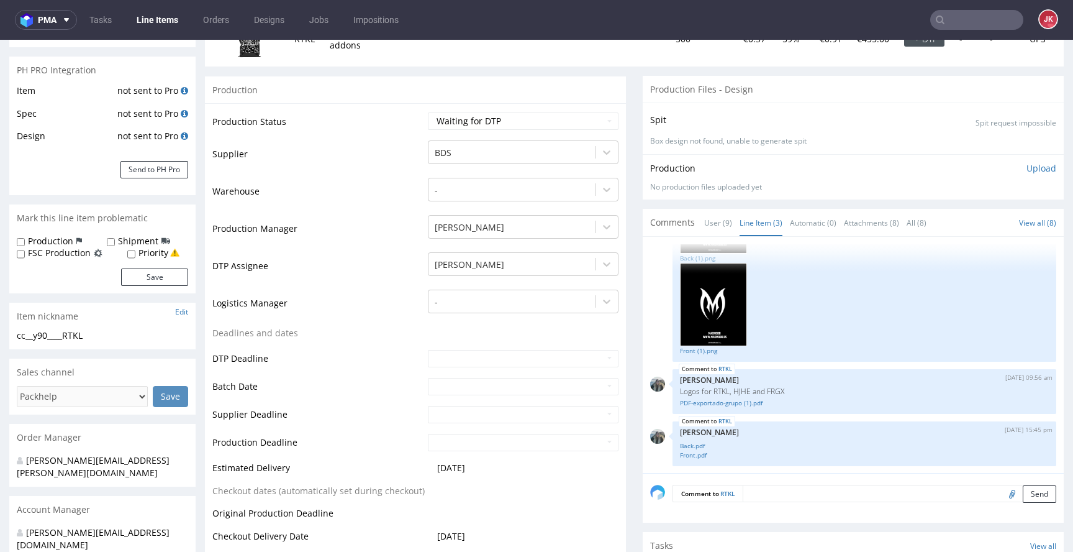
scroll to position [198, 0]
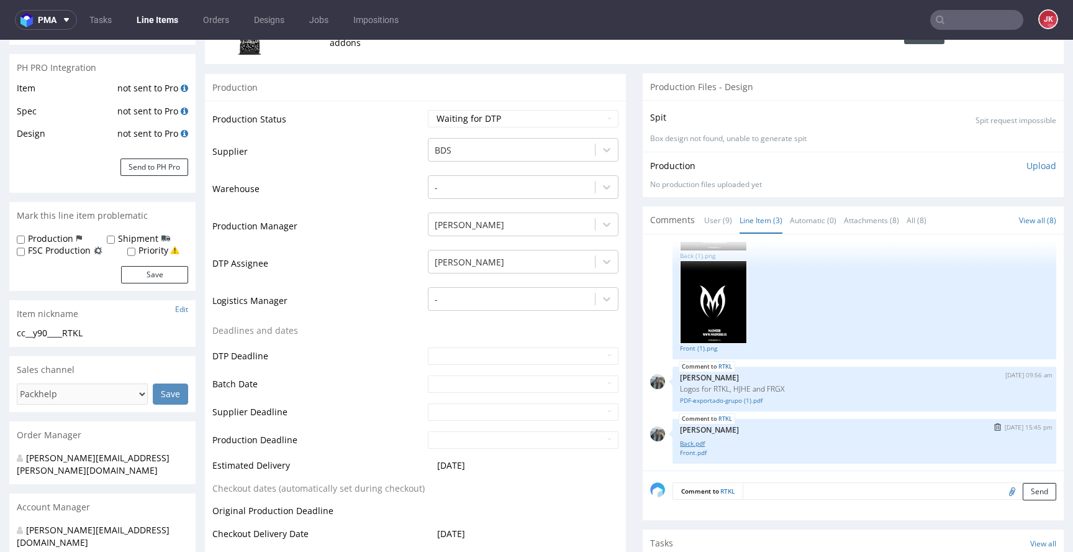
click at [680, 442] on link "Back.pdf" at bounding box center [864, 442] width 369 height 9
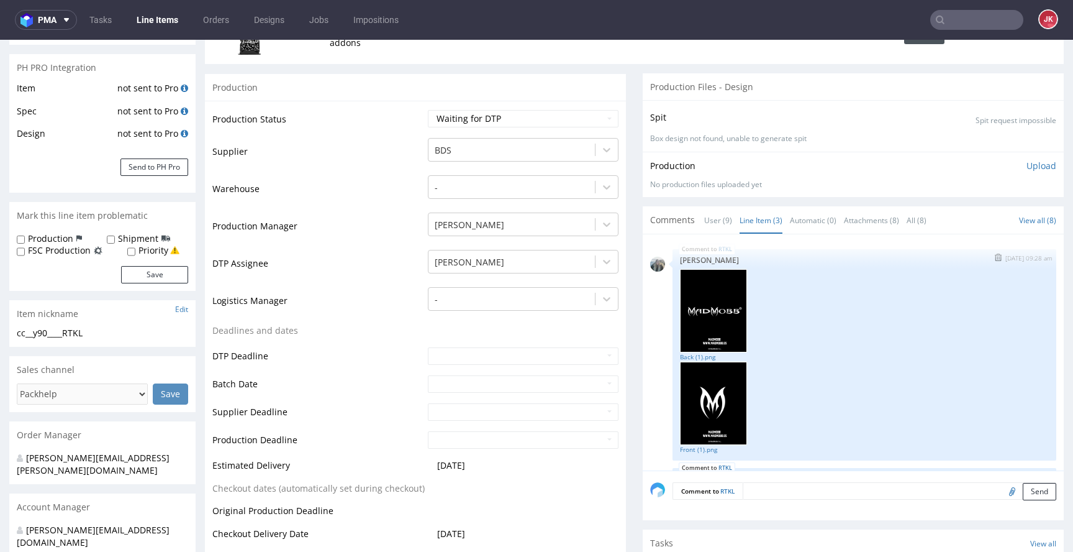
scroll to position [101, 0]
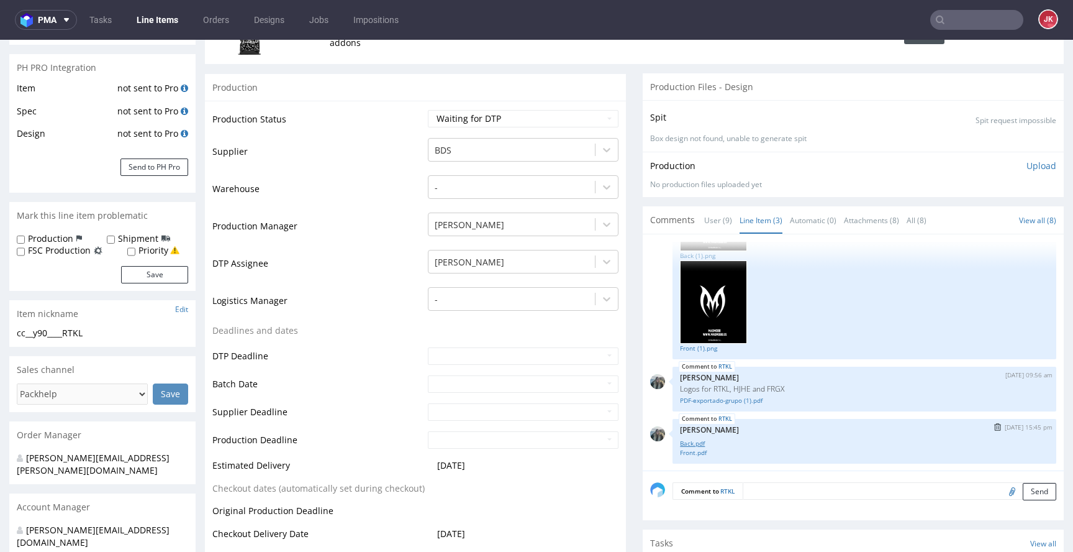
click at [687, 443] on link "Back.pdf" at bounding box center [864, 442] width 369 height 9
click at [680, 450] on link "Front.pdf" at bounding box center [864, 452] width 369 height 9
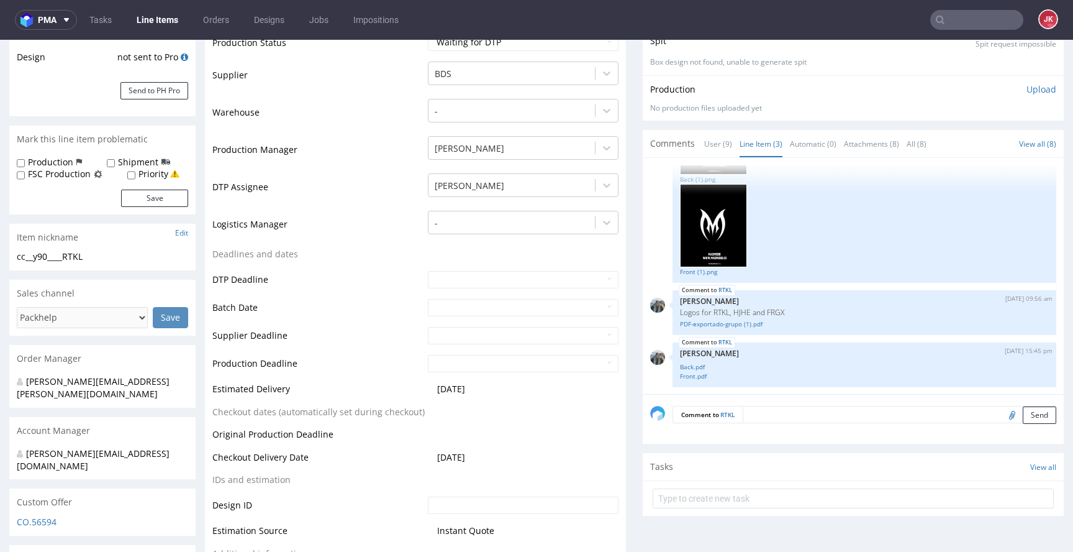
scroll to position [270, 0]
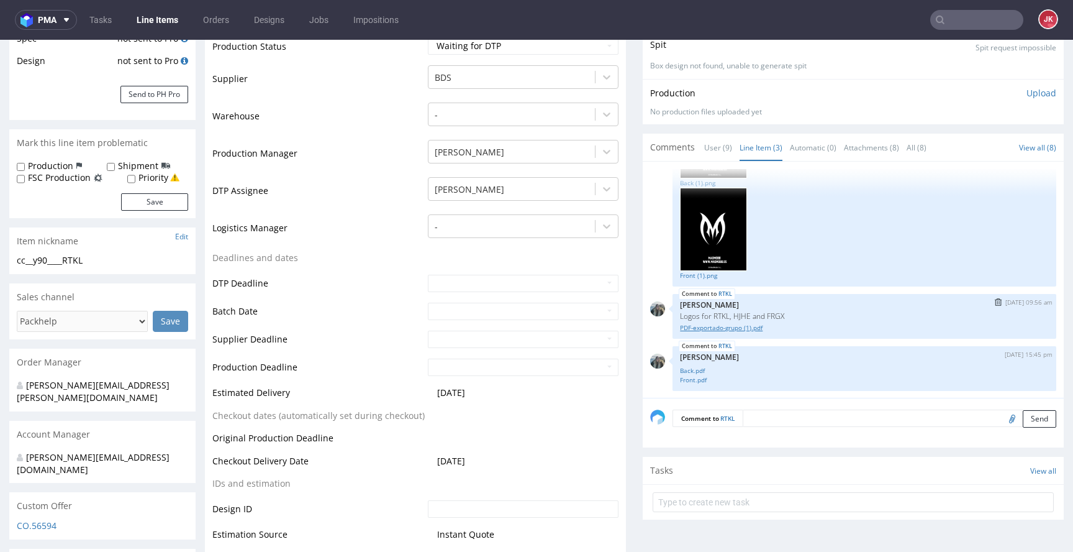
click at [702, 327] on link "PDF-exportado-grupo (1).pdf" at bounding box center [864, 327] width 369 height 9
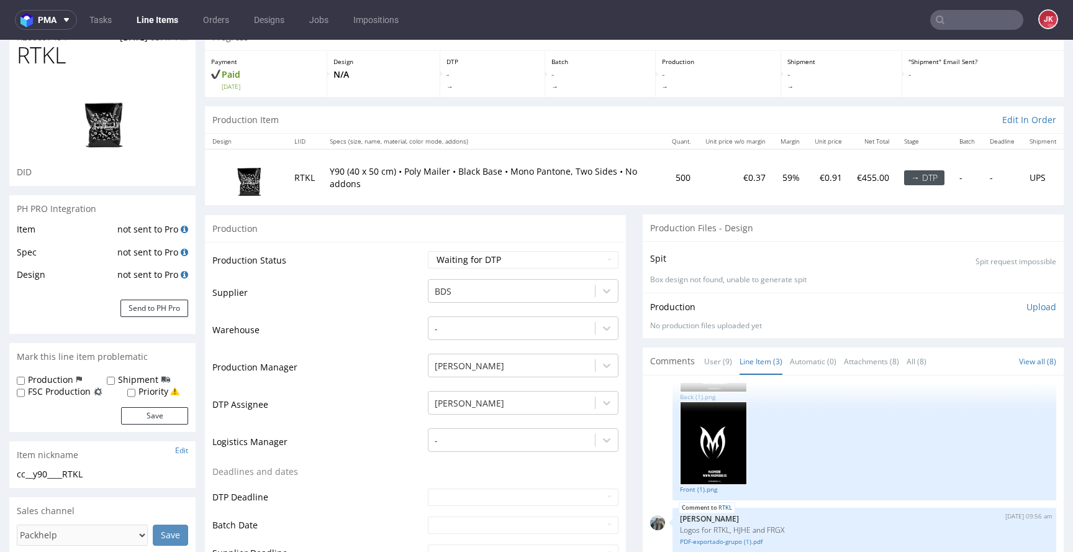
scroll to position [0, 0]
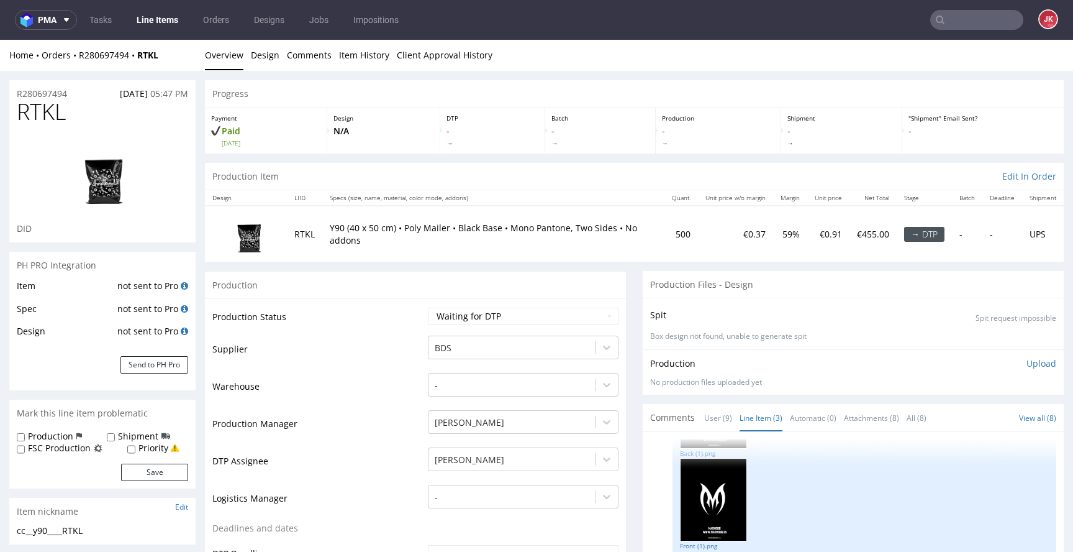
click at [112, 181] on img at bounding box center [102, 175] width 99 height 76
click at [494, 322] on select "Waiting for Artwork Waiting for Diecut Waiting for Mockup Waiting for DTP Waiti…" at bounding box center [523, 315] width 191 height 17
click at [428, 307] on select "Waiting for Artwork Waiting for Diecut Waiting for Mockup Waiting for DTP Waiti…" at bounding box center [523, 315] width 191 height 17
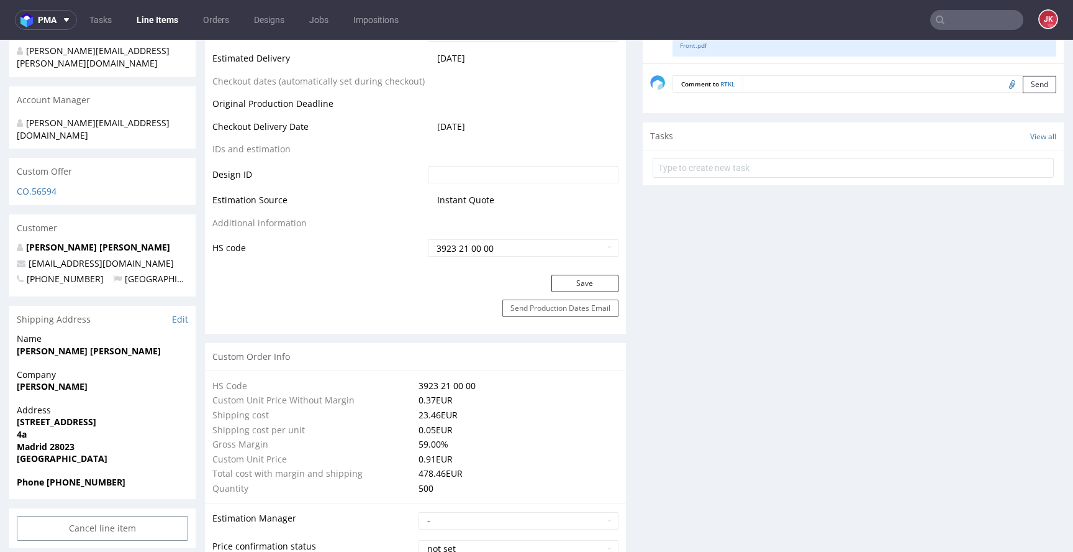
scroll to position [672, 0]
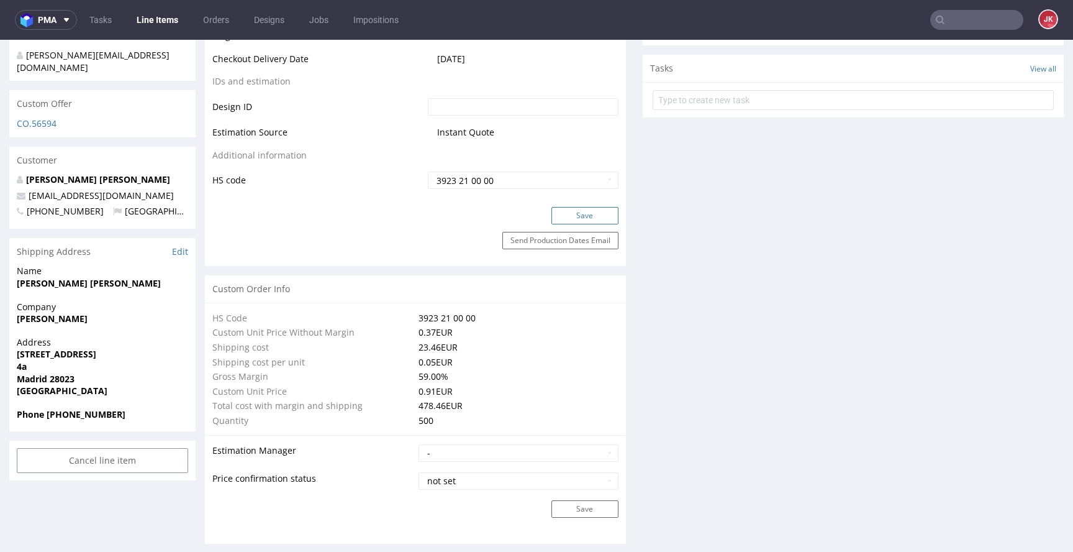
click at [579, 223] on button "Save" at bounding box center [585, 215] width 67 height 17
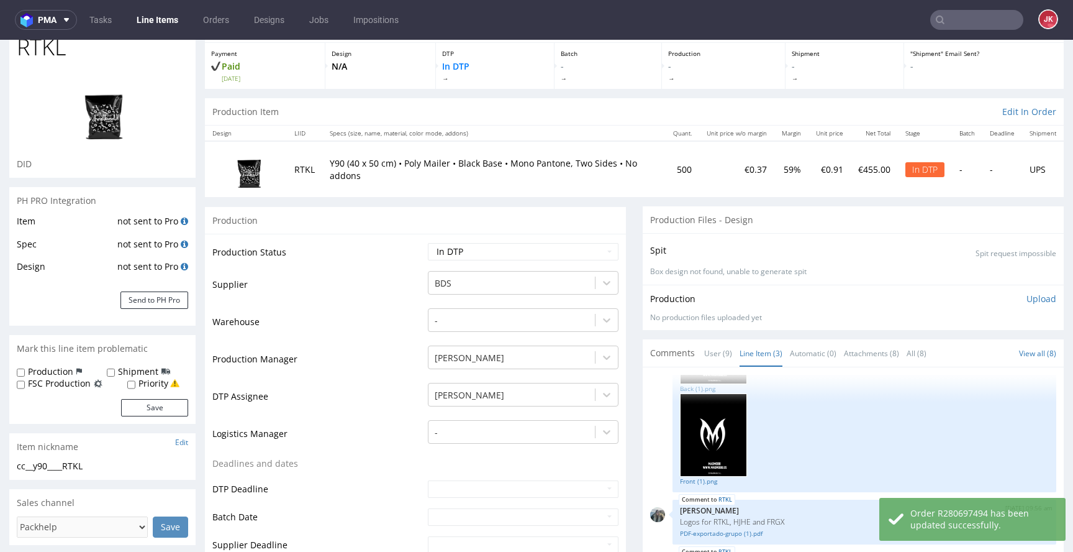
scroll to position [0, 0]
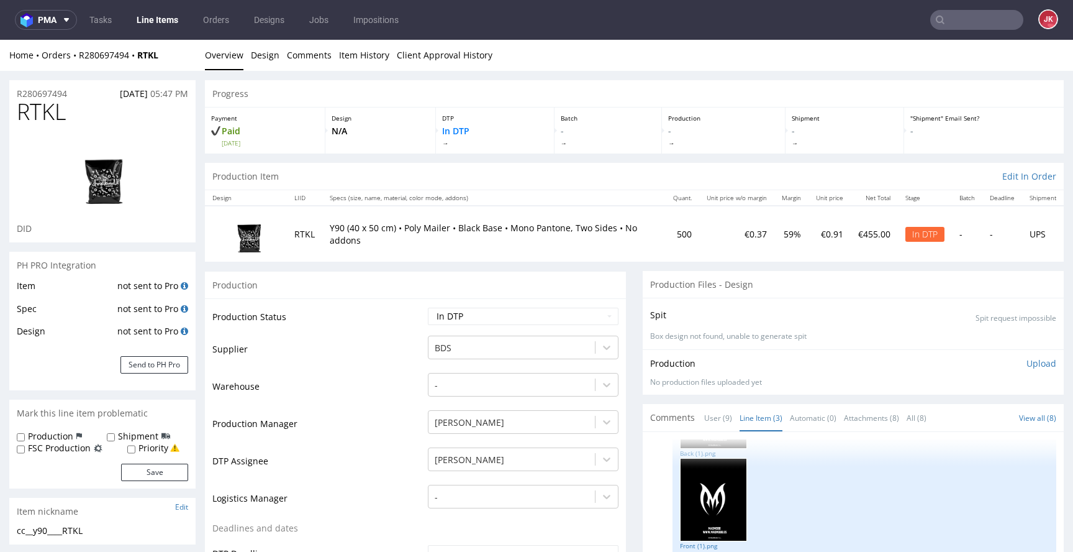
click at [377, 326] on td "Production Status" at bounding box center [318, 320] width 212 height 28
click at [373, 358] on td "Supplier" at bounding box center [318, 352] width 212 height 37
click at [33, 113] on span "RTKL" at bounding box center [41, 111] width 49 height 25
copy span "RTKL"
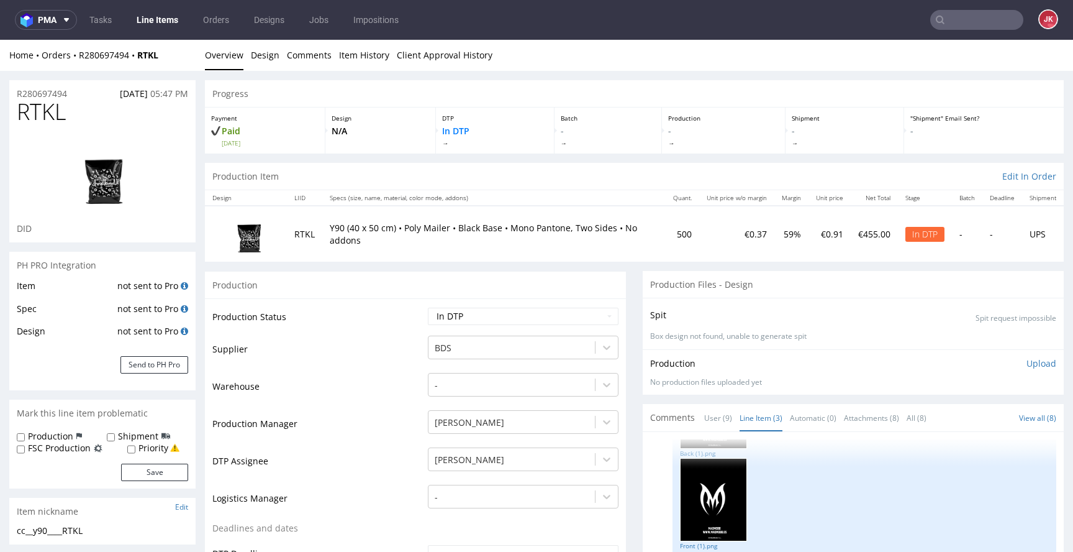
click at [371, 355] on td "Supplier" at bounding box center [318, 352] width 212 height 37
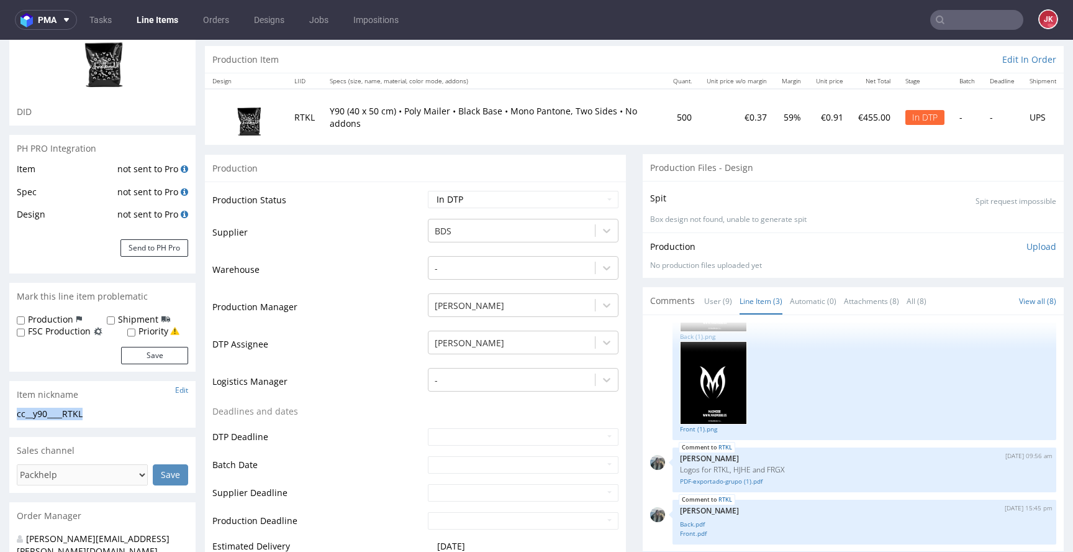
drag, startPoint x: 110, startPoint y: 414, endPoint x: 0, endPoint y: 415, distance: 109.9
copy div "cc__y90____RTKL"
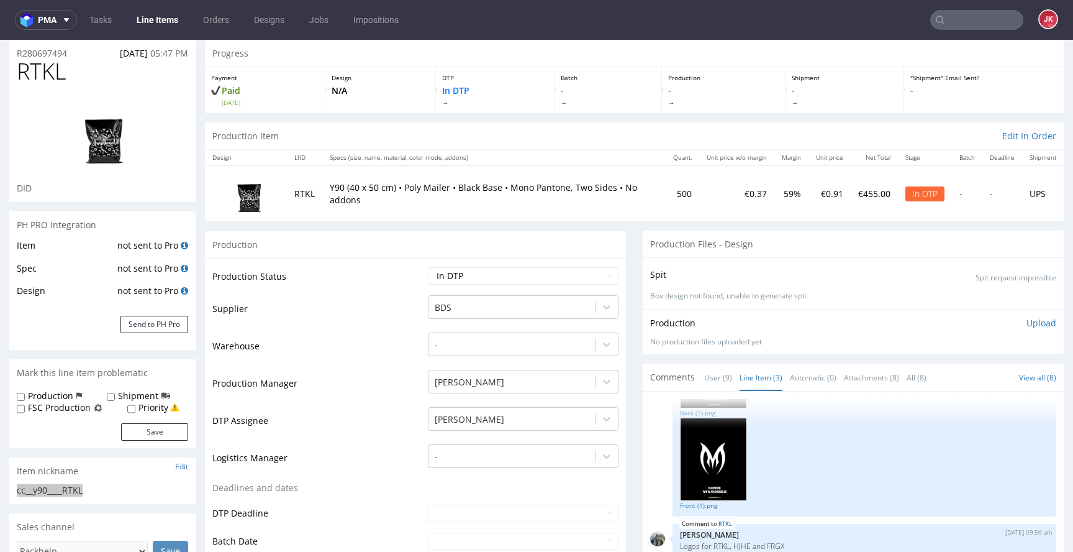
scroll to position [0, 0]
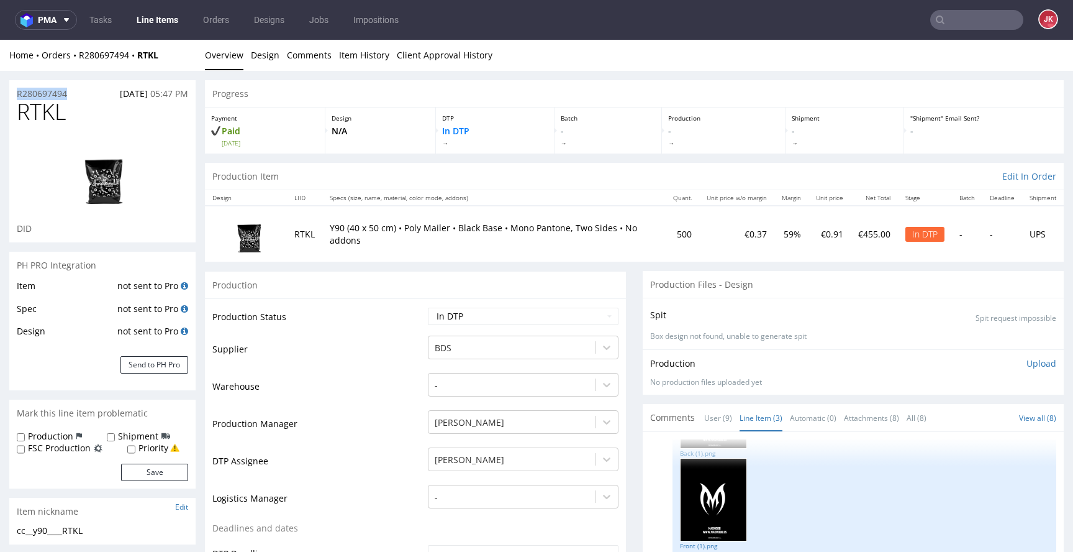
drag, startPoint x: 90, startPoint y: 91, endPoint x: 14, endPoint y: 98, distance: 76.1
copy p "R280697494"
click at [537, 312] on select "Waiting for Artwork Waiting for Diecut Waiting for Mockup Waiting for DTP Waiti…" at bounding box center [523, 315] width 191 height 17
select select "dtp_ca_needed"
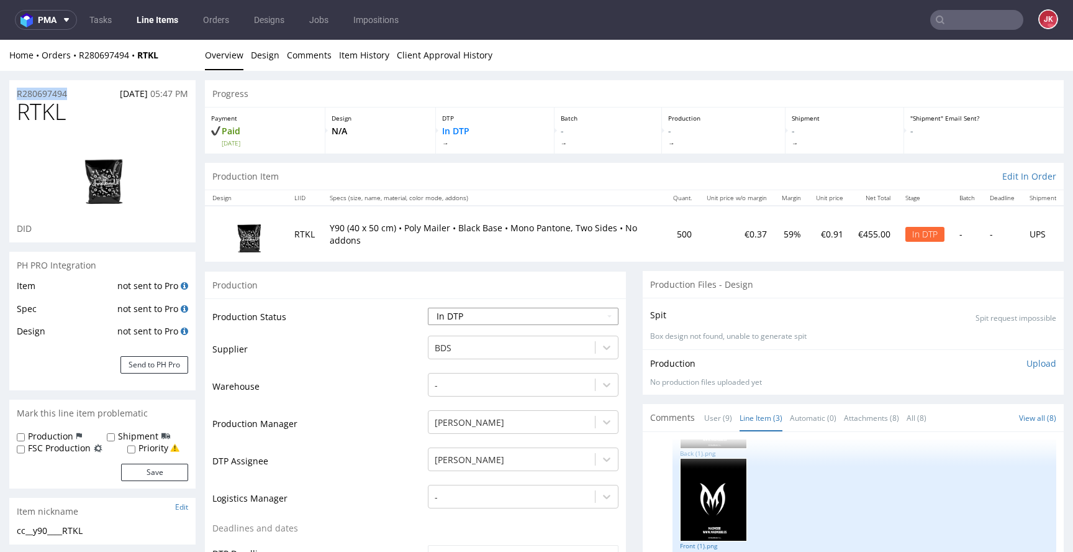
click at [428, 307] on select "Waiting for Artwork Waiting for Diecut Waiting for Mockup Waiting for DTP Waiti…" at bounding box center [523, 315] width 191 height 17
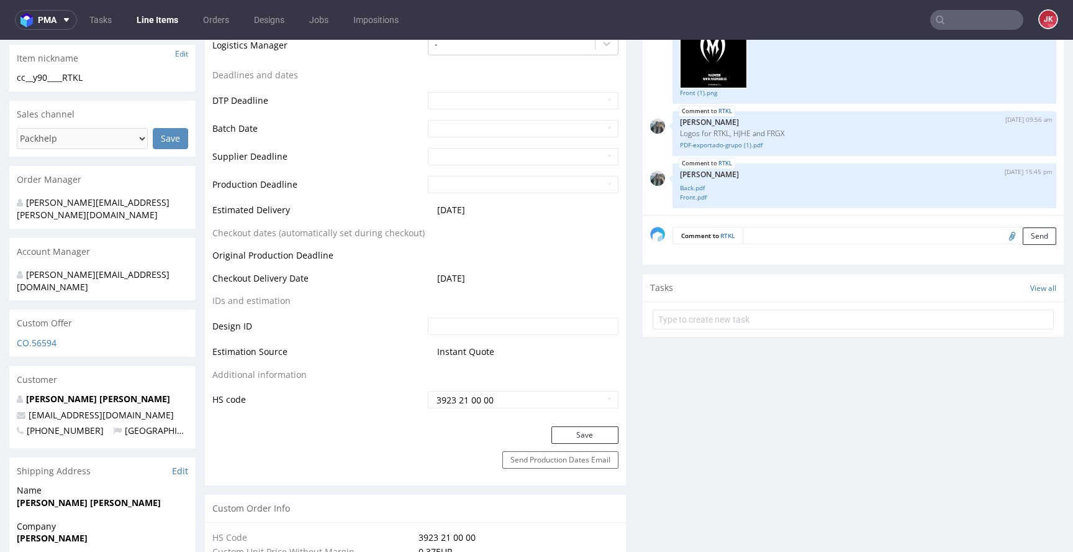
scroll to position [607, 0]
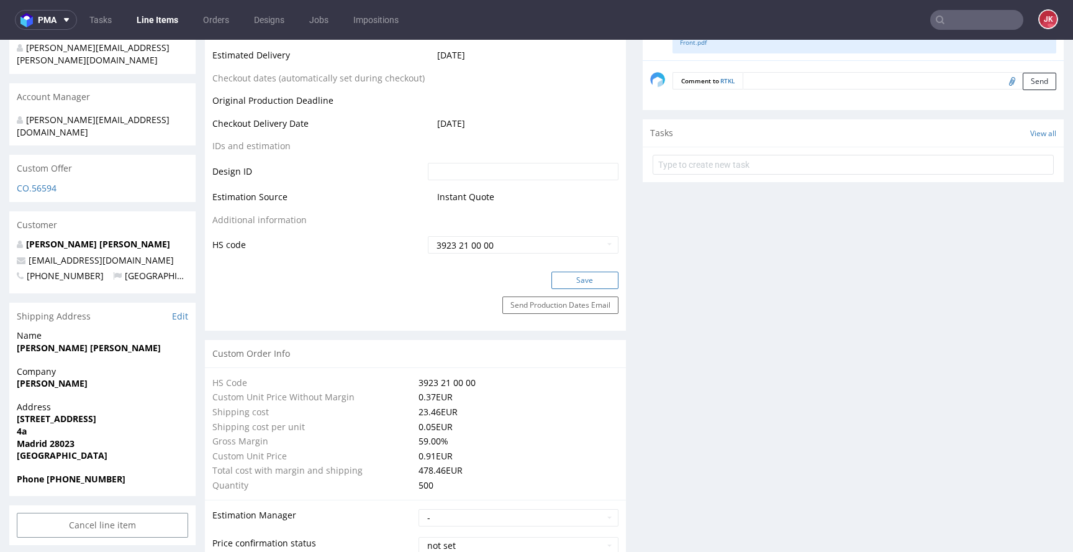
click at [578, 280] on button "Save" at bounding box center [585, 279] width 67 height 17
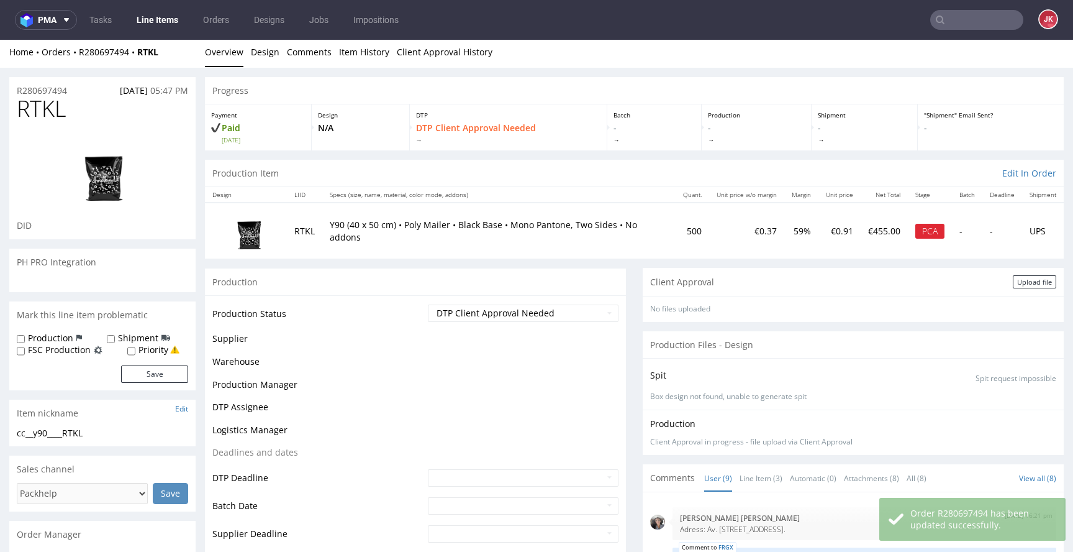
scroll to position [101, 0]
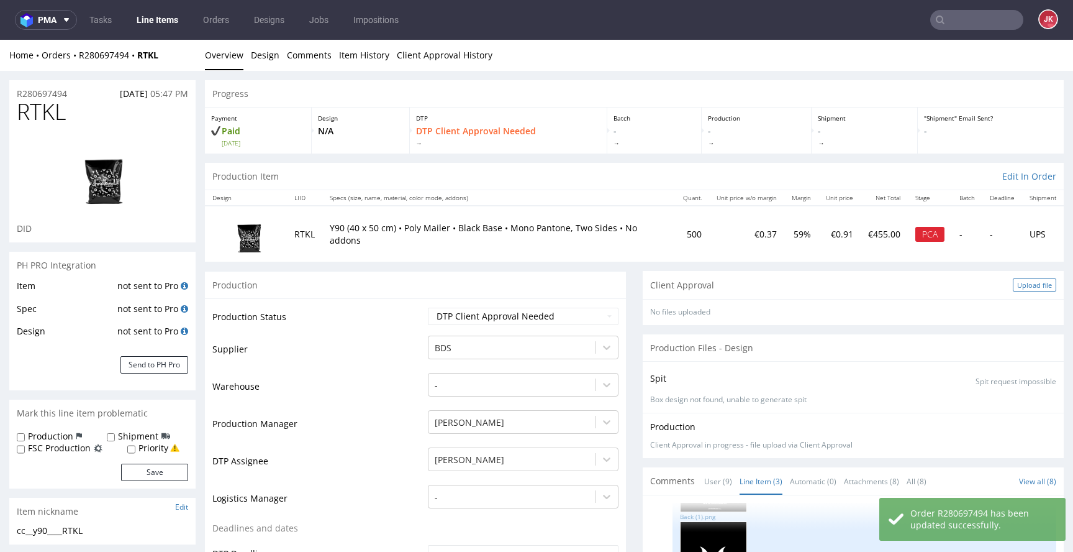
click at [1022, 289] on div "Upload file" at bounding box center [1034, 284] width 43 height 13
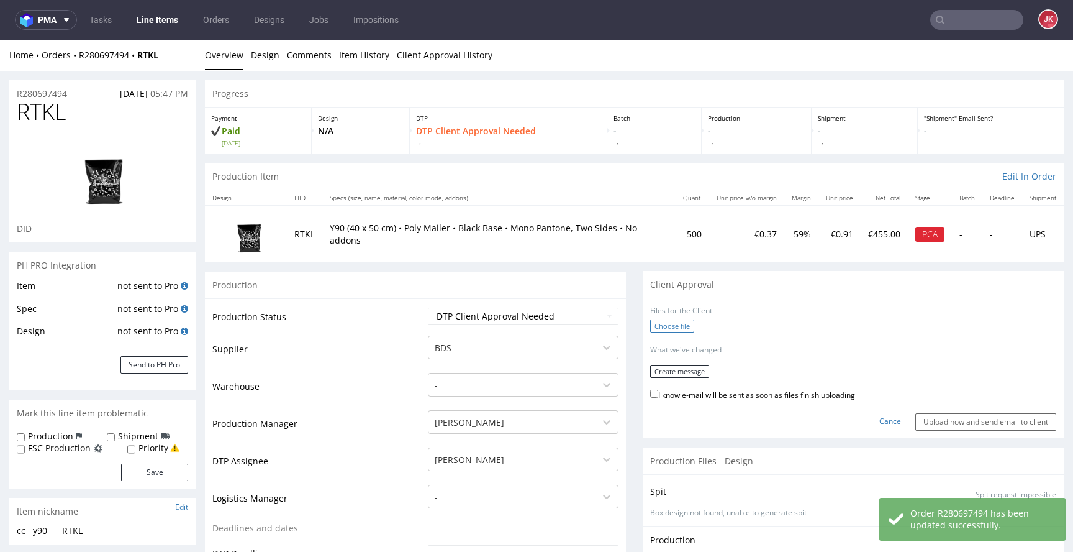
click at [675, 330] on label "Choose file" at bounding box center [672, 325] width 44 height 13
click at [0, 40] on input "Choose file" at bounding box center [0, 40] width 0 height 0
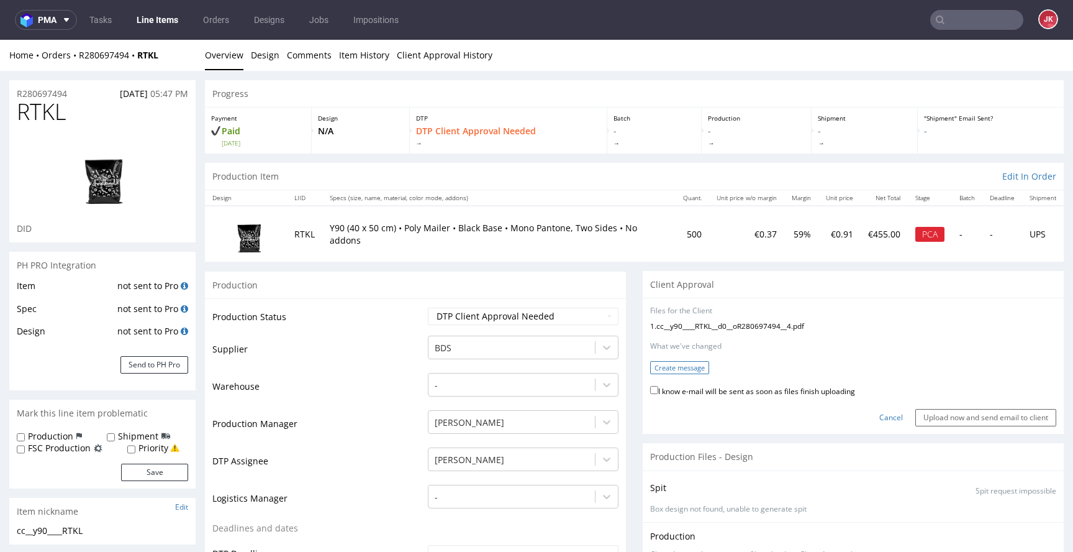
click at [674, 366] on button "Create message" at bounding box center [679, 367] width 59 height 13
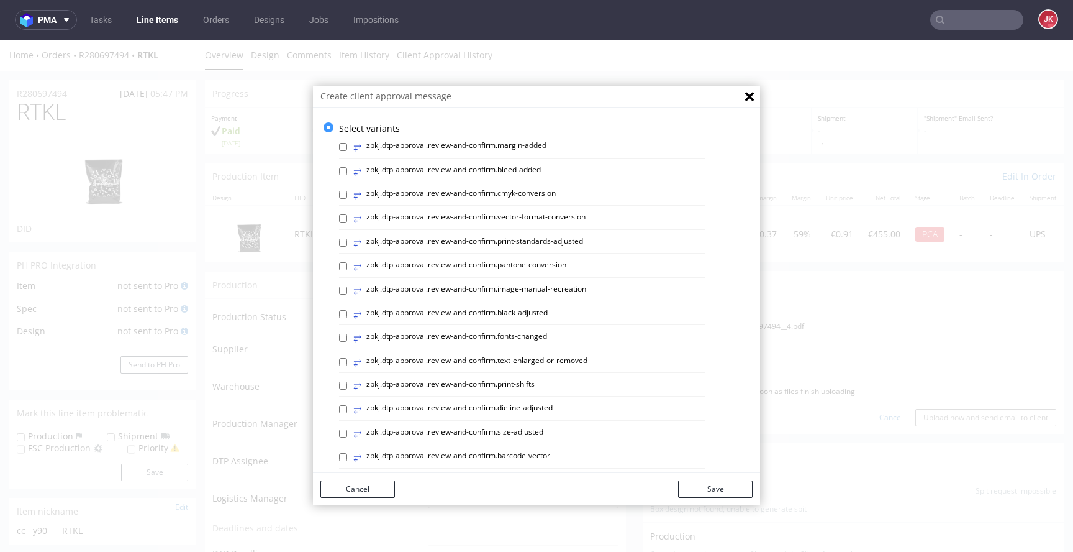
click at [510, 238] on label "⥂ zpkj.dtp-approval.review-and-confirm.print-standards-adjusted" at bounding box center [468, 243] width 230 height 14
click at [347, 238] on input "⥂ zpkj.dtp-approval.review-and-confirm.print-standards-adjusted" at bounding box center [343, 242] width 8 height 8
checkbox input "true"
click at [686, 488] on button "Save" at bounding box center [715, 488] width 75 height 17
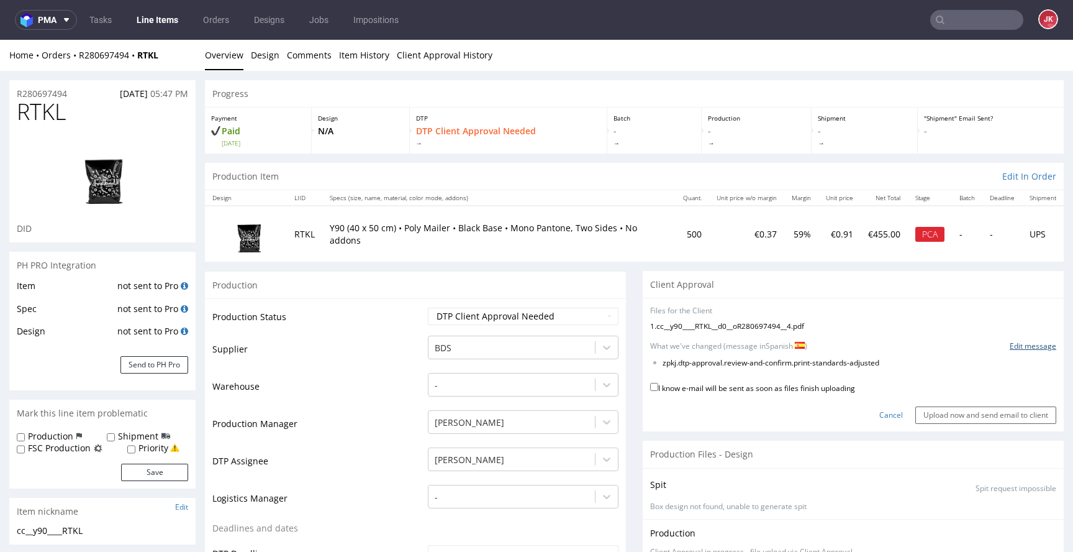
click at [1025, 349] on link "Edit message" at bounding box center [1033, 346] width 47 height 11
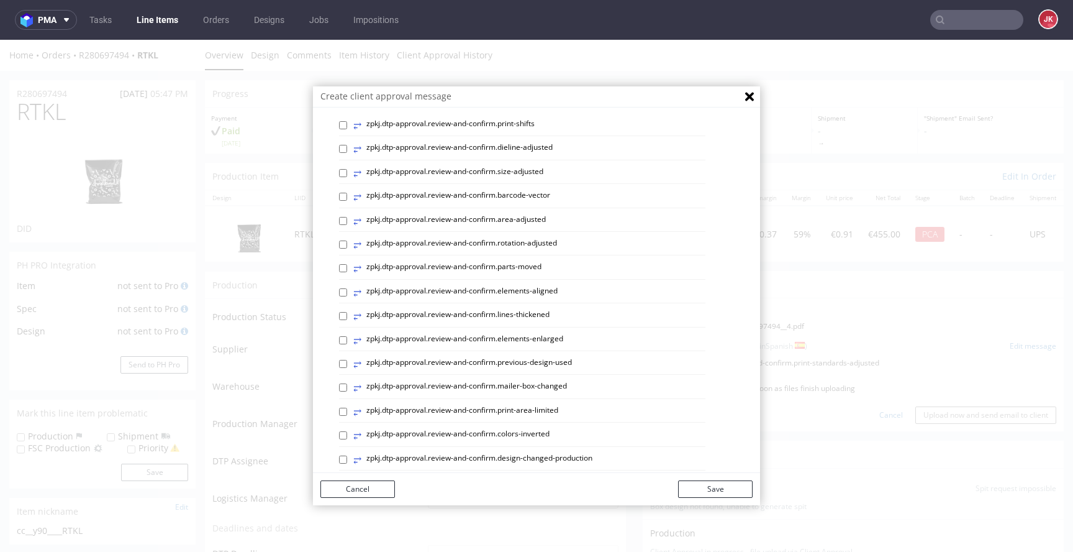
scroll to position [524, 0]
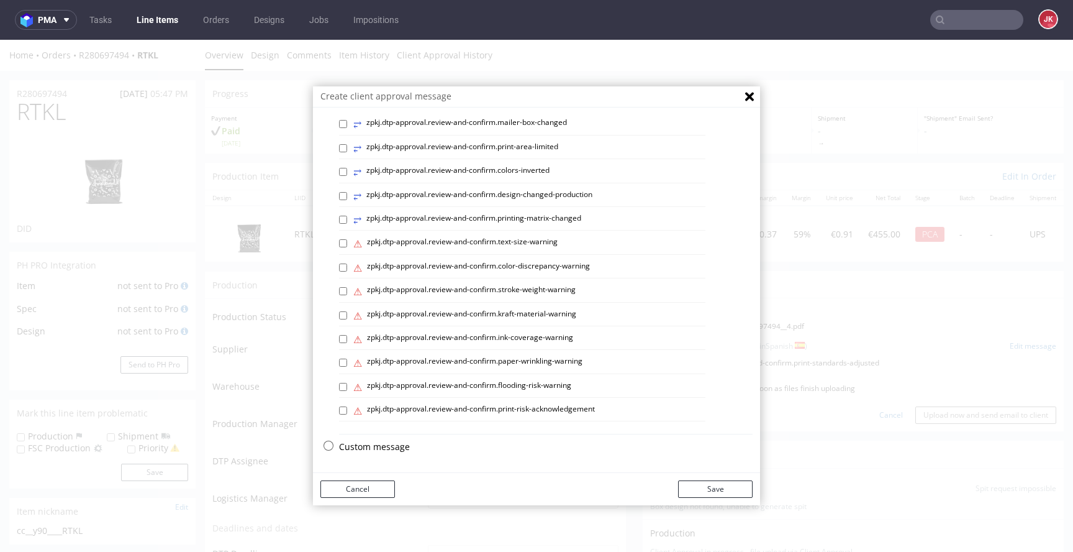
click at [356, 450] on p "Custom message" at bounding box center [546, 446] width 414 height 12
checkbox input "false"
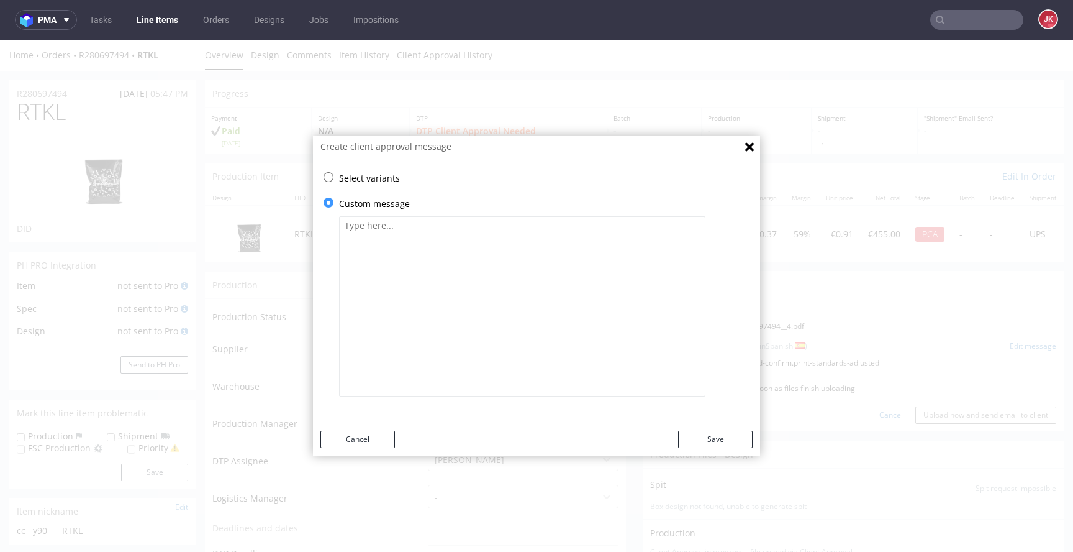
click at [471, 295] on textarea at bounding box center [522, 306] width 366 height 180
paste textarea "Por favor, compruebe que todo esté correcto. Se requiere la aprobación del clie…"
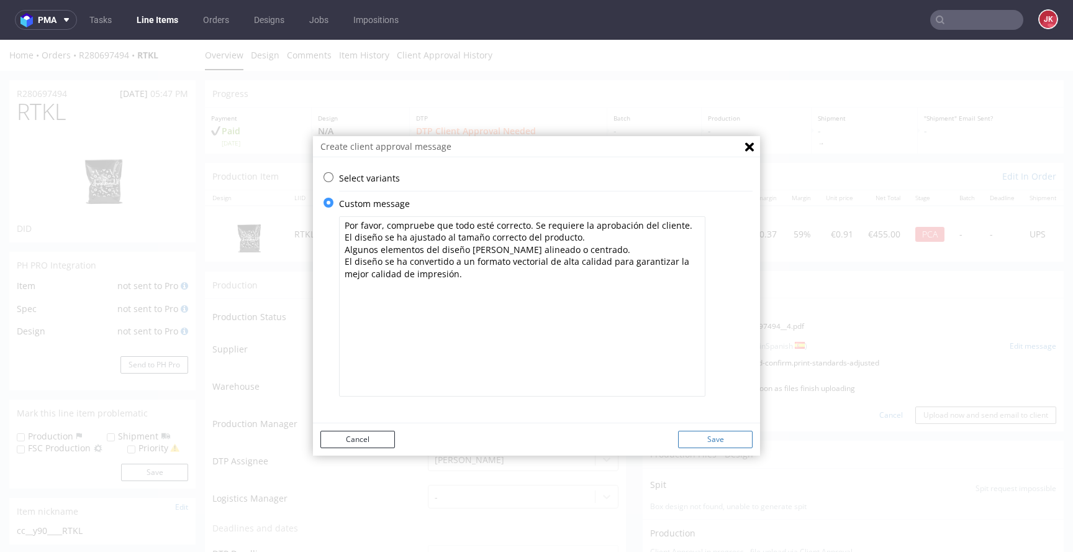
type textarea "Por favor, compruebe que todo esté correcto. Se requiere la aprobación del clie…"
click at [730, 446] on button "Save" at bounding box center [715, 438] width 75 height 17
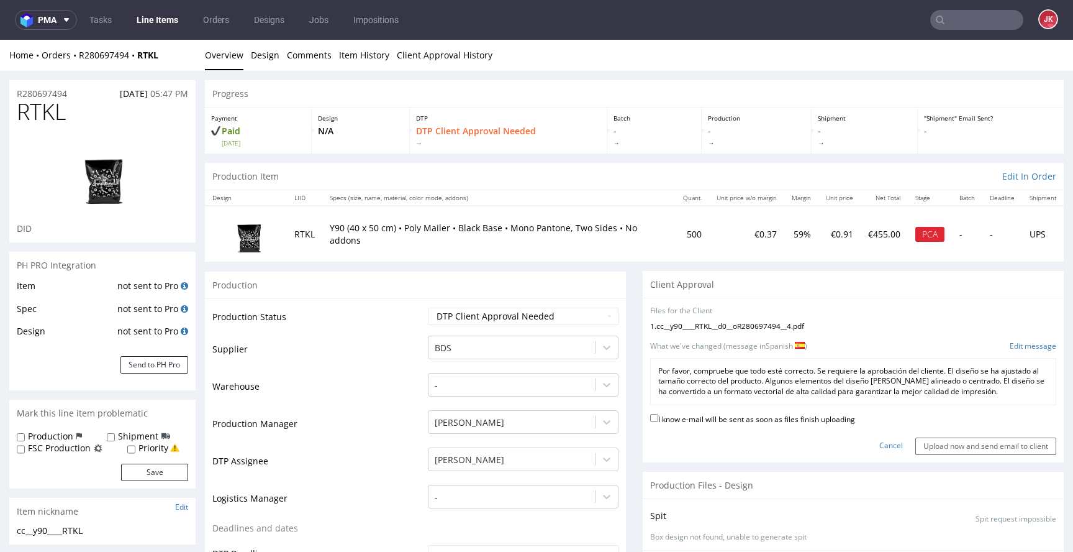
click at [748, 420] on label "I know e-mail will be sent as soon as files finish uploading" at bounding box center [752, 418] width 205 height 14
click at [658, 420] on input "I know e-mail will be sent as soon as files finish uploading" at bounding box center [654, 418] width 8 height 8
checkbox input "true"
click at [945, 451] on input "Upload now and send email to client" at bounding box center [985, 445] width 141 height 17
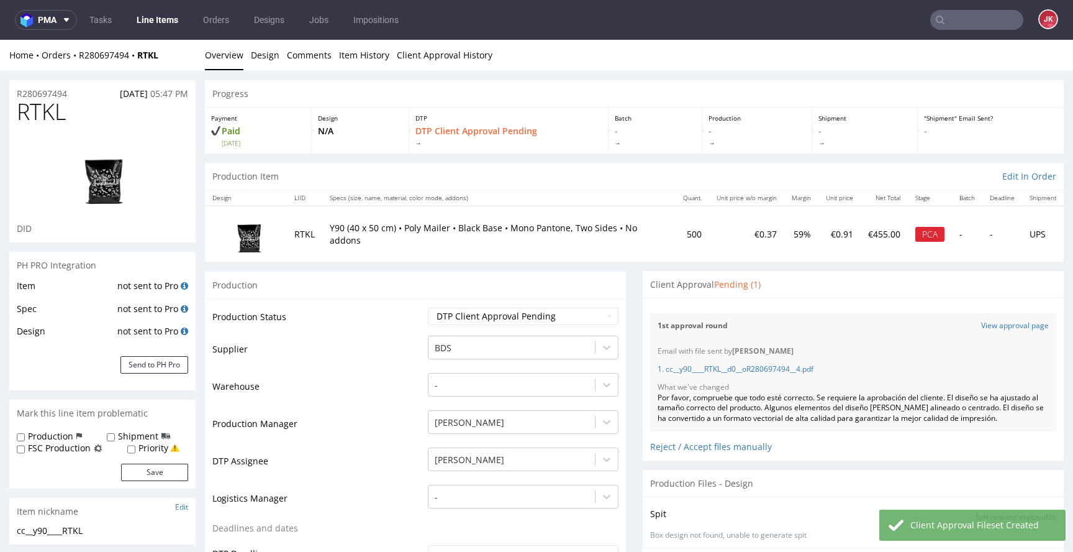
scroll to position [502, 0]
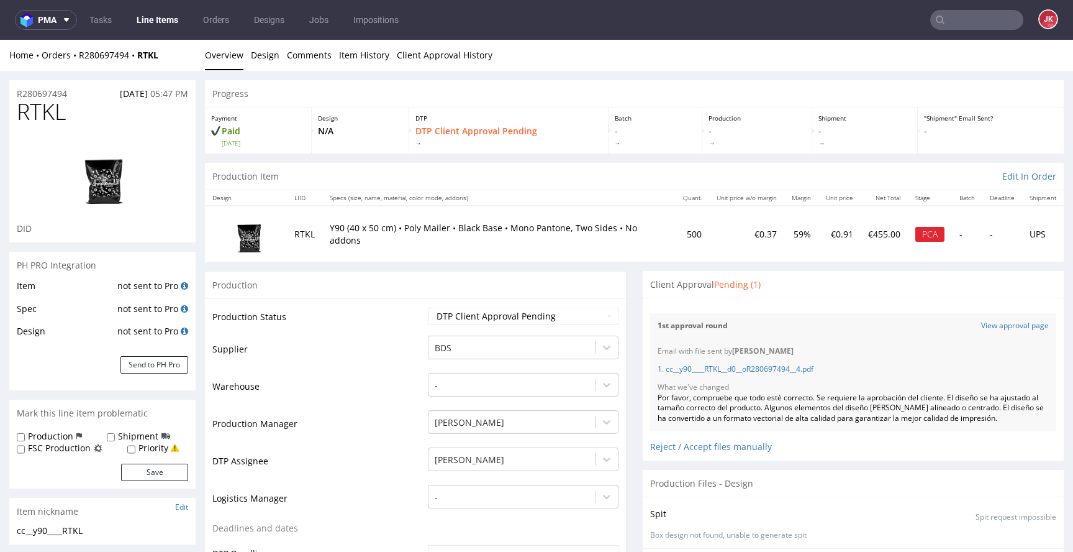
click at [40, 109] on span "RTKL" at bounding box center [41, 111] width 49 height 25
copy span "RTKL"
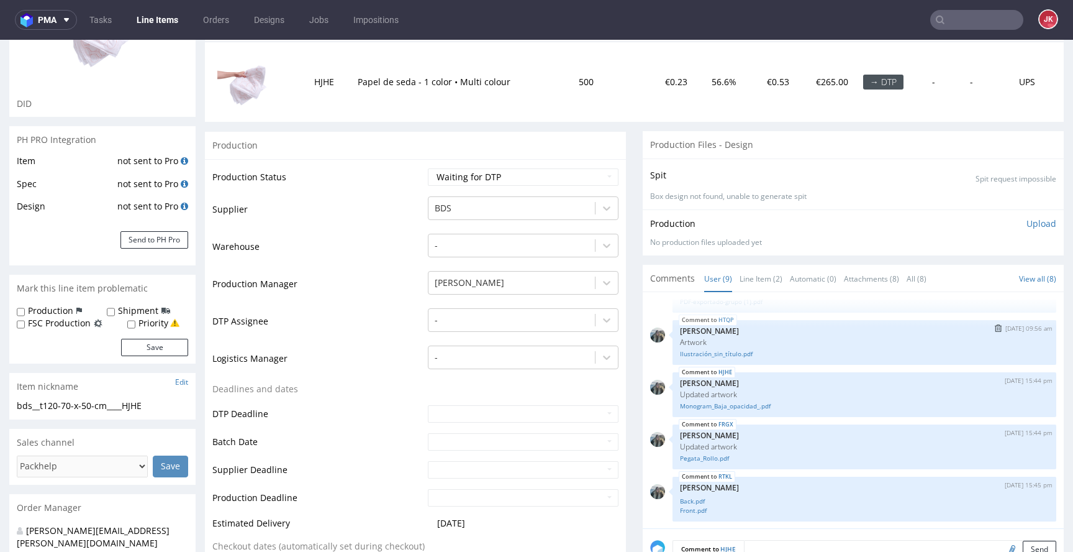
scroll to position [170, 0]
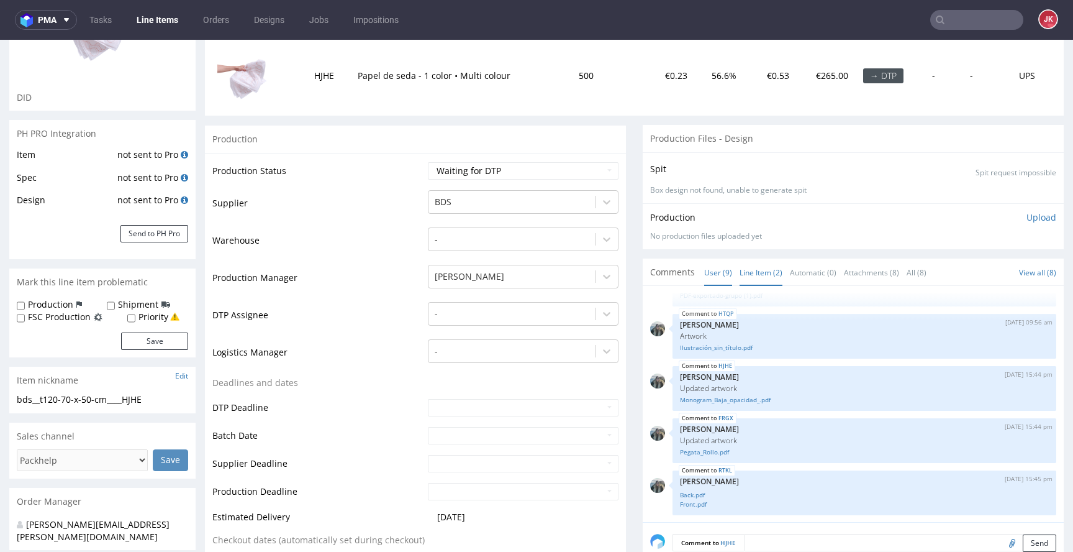
click at [751, 278] on link "Line Item (2)" at bounding box center [761, 272] width 43 height 27
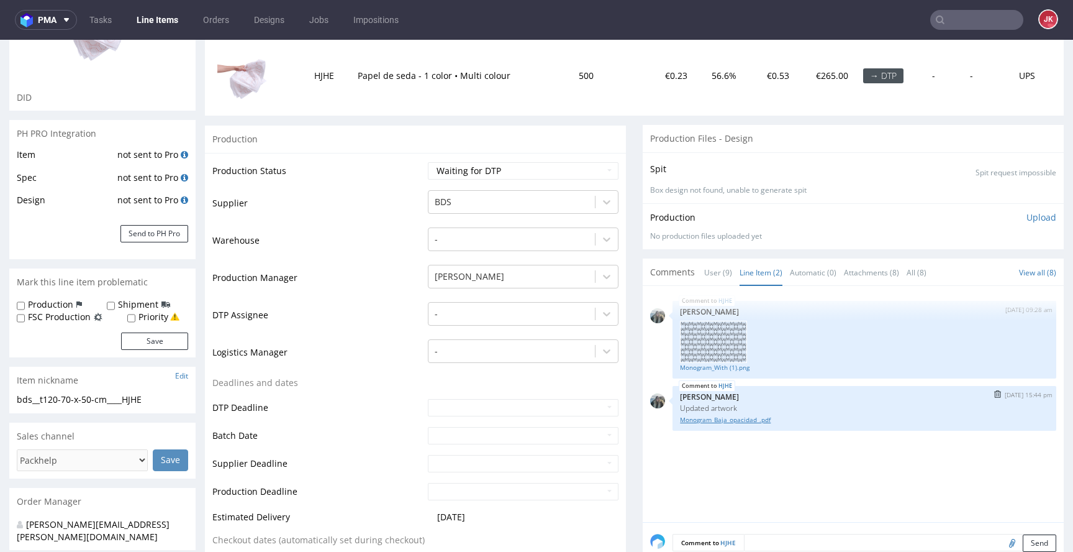
click at [711, 419] on link "Monogram_Baja_opacidad_.pdf" at bounding box center [864, 419] width 369 height 9
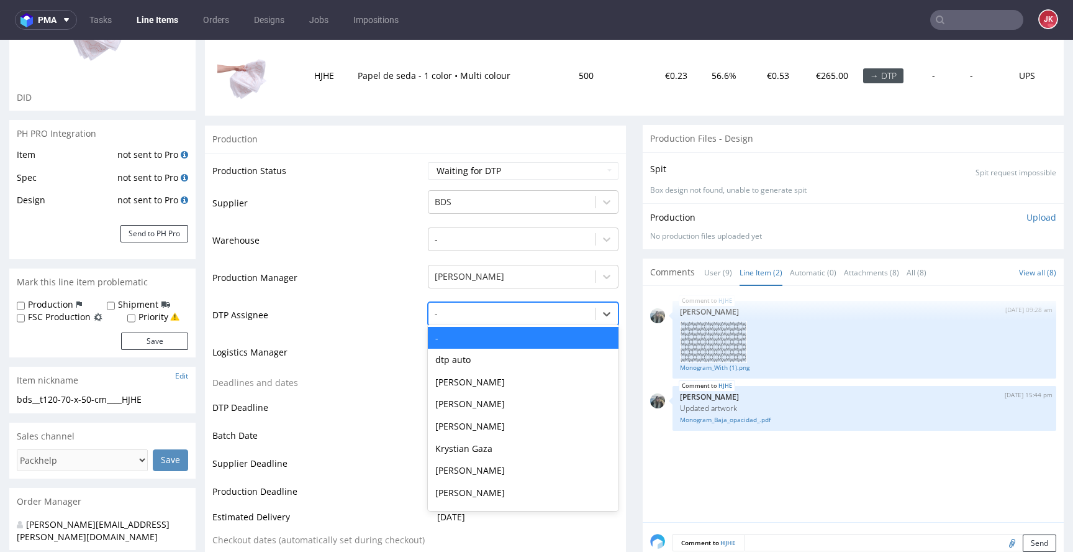
click at [496, 320] on div at bounding box center [512, 313] width 154 height 15
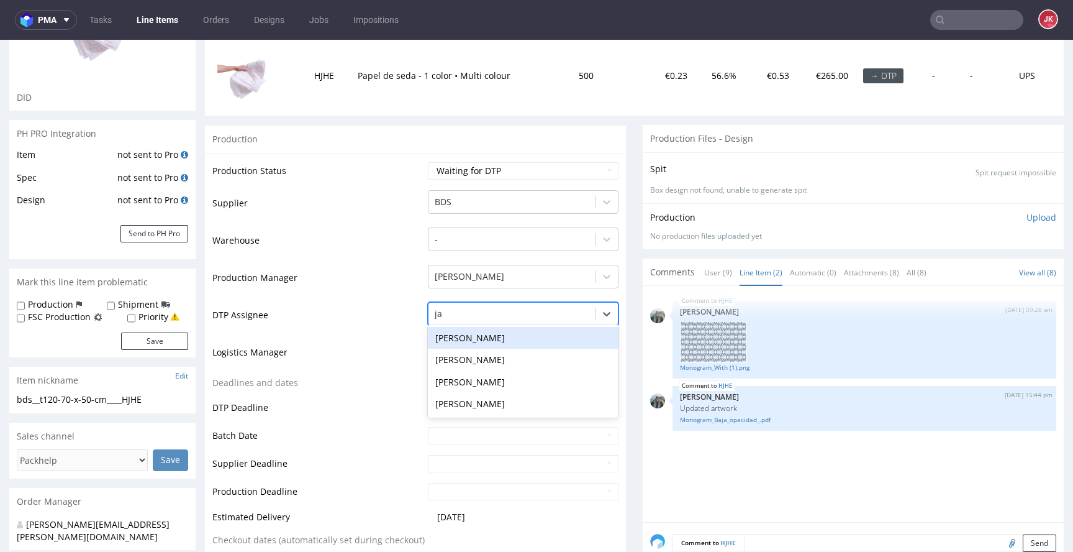
type input "jan"
click at [473, 335] on div "[PERSON_NAME]" at bounding box center [523, 338] width 191 height 22
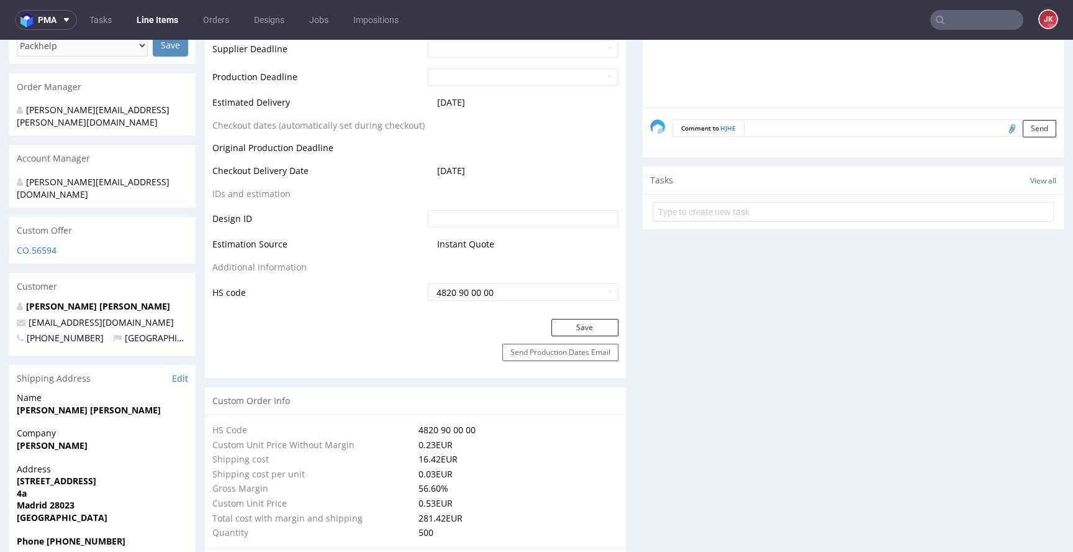
scroll to position [601, 0]
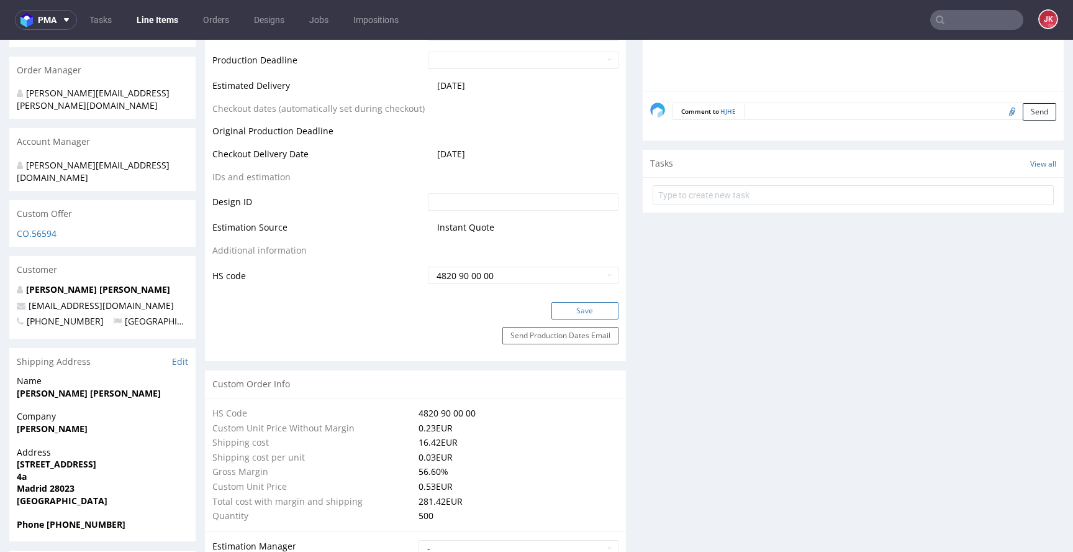
click at [565, 308] on button "Save" at bounding box center [585, 310] width 67 height 17
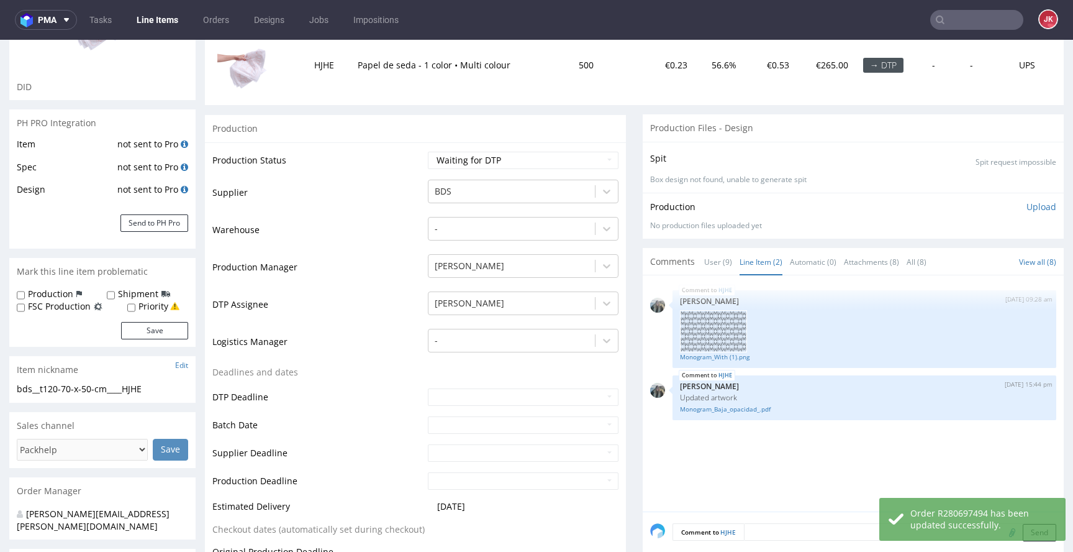
scroll to position [0, 0]
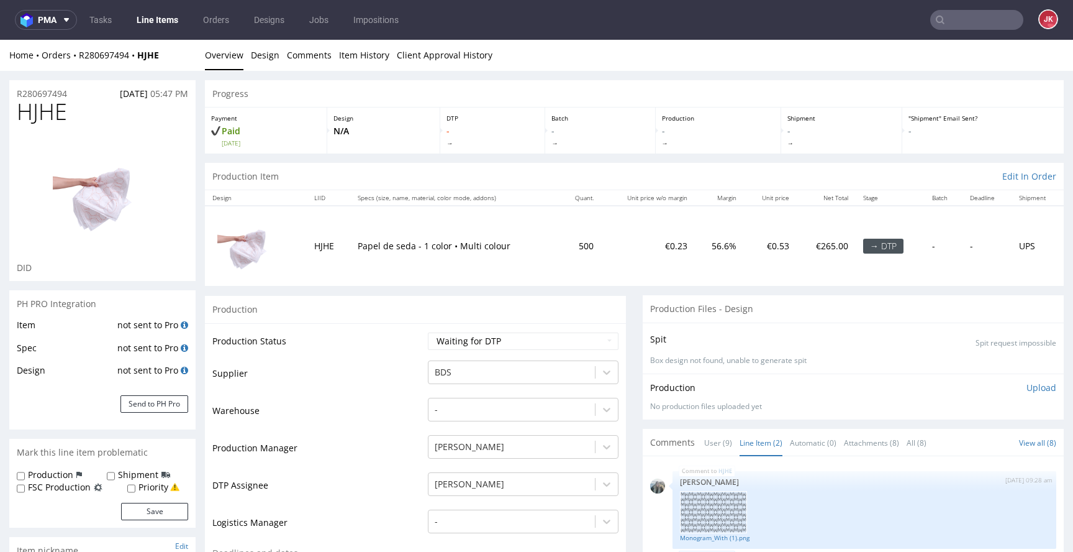
click at [537, 342] on select "Waiting for Artwork Waiting for Diecut Waiting for Mockup Waiting for DTP Waiti…" at bounding box center [523, 340] width 191 height 17
select select "dtp_in_process"
click at [428, 332] on select "Waiting for Artwork Waiting for Diecut Waiting for Mockup Waiting for DTP Waiti…" at bounding box center [523, 340] width 191 height 17
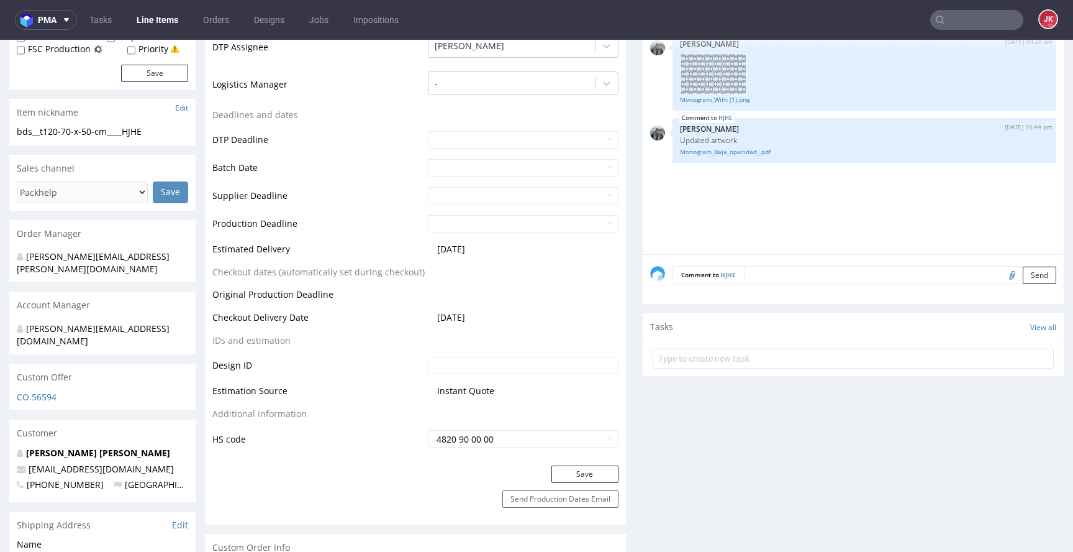
scroll to position [471, 0]
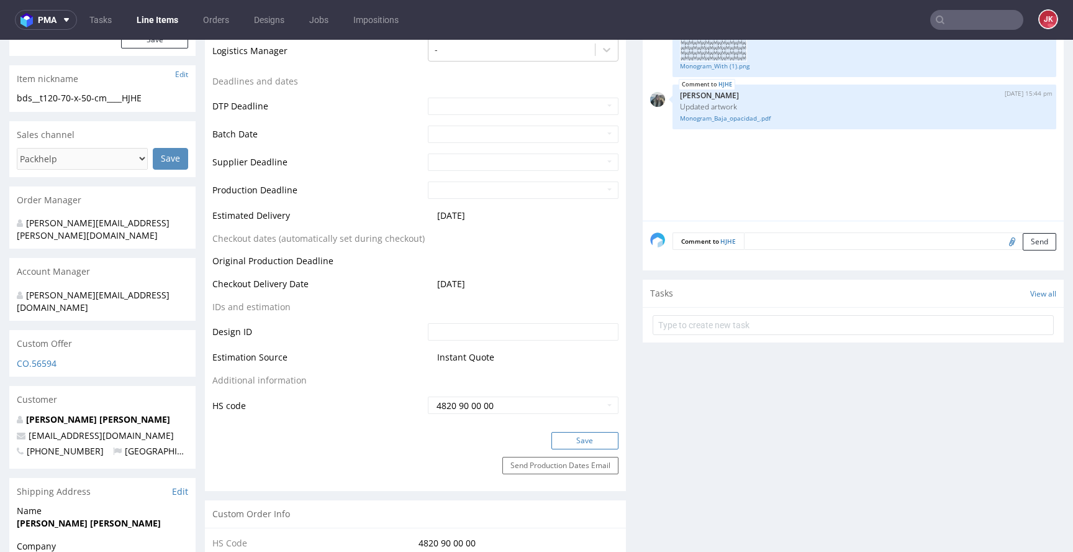
click at [585, 443] on button "Save" at bounding box center [585, 440] width 67 height 17
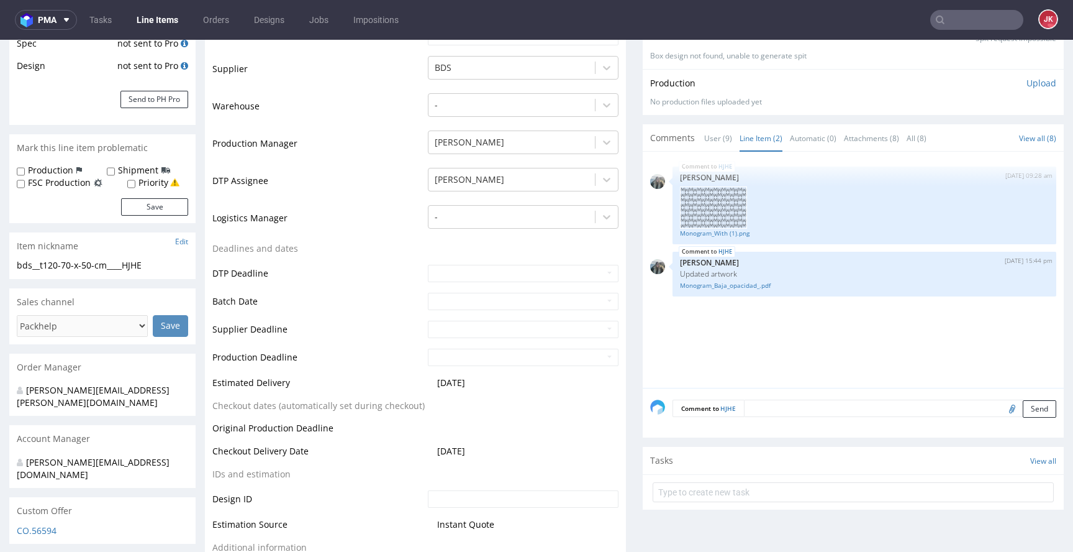
scroll to position [302, 0]
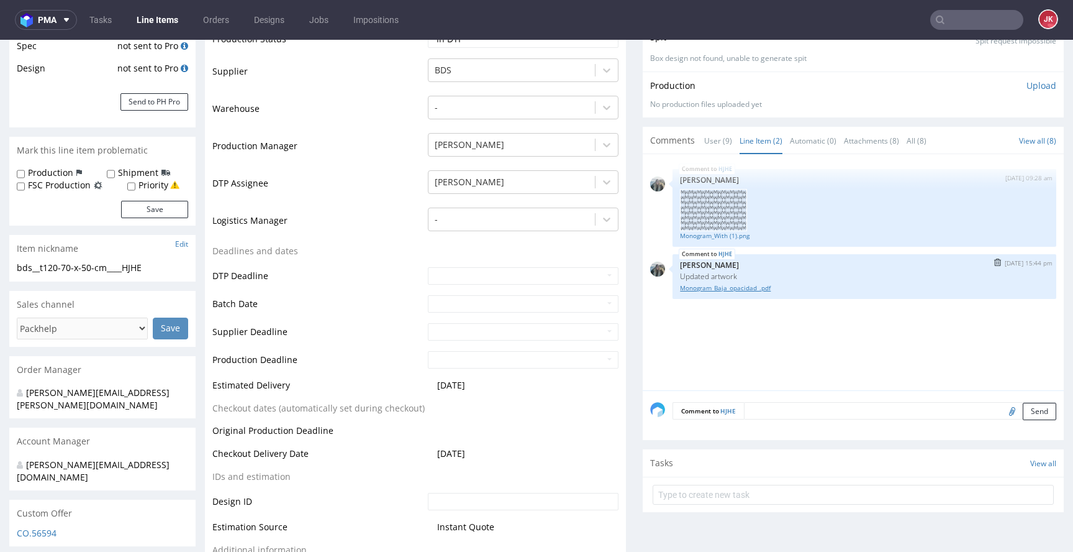
click at [743, 286] on link "Monogram_Baja_opacidad_.pdf" at bounding box center [864, 287] width 369 height 9
click at [411, 263] on td "Deadlines and dates" at bounding box center [318, 254] width 212 height 23
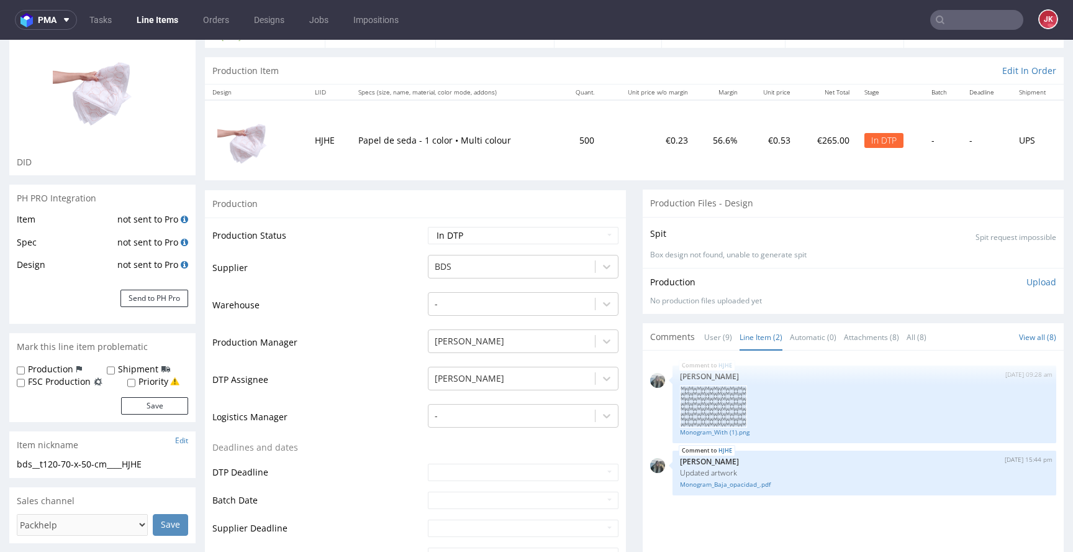
scroll to position [0, 0]
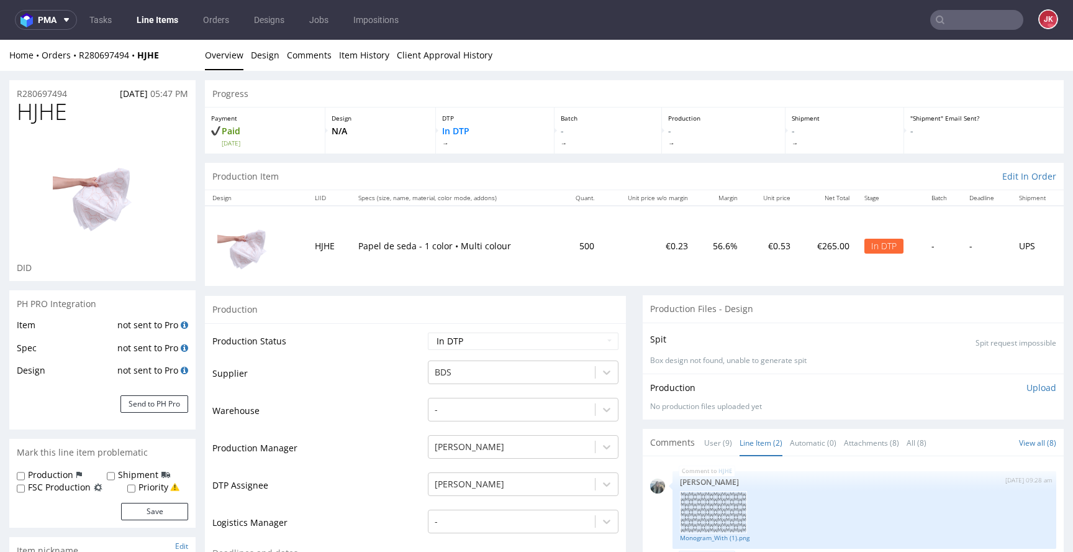
click at [401, 332] on td "Production Status" at bounding box center [318, 345] width 212 height 28
click at [384, 392] on td "Supplier" at bounding box center [318, 377] width 212 height 37
click at [376, 385] on td "Supplier" at bounding box center [318, 377] width 212 height 37
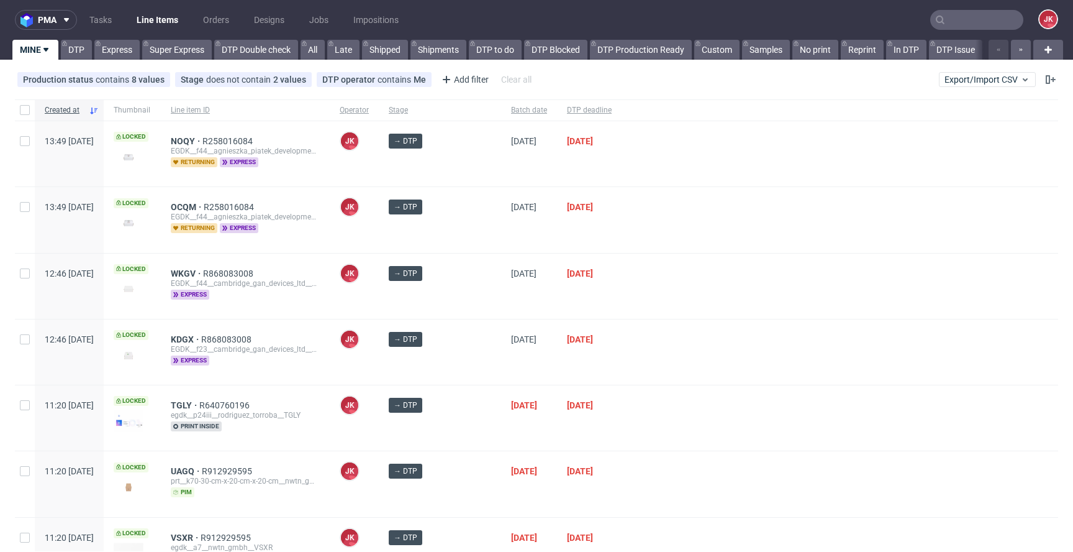
click at [720, 242] on div at bounding box center [840, 219] width 437 height 65
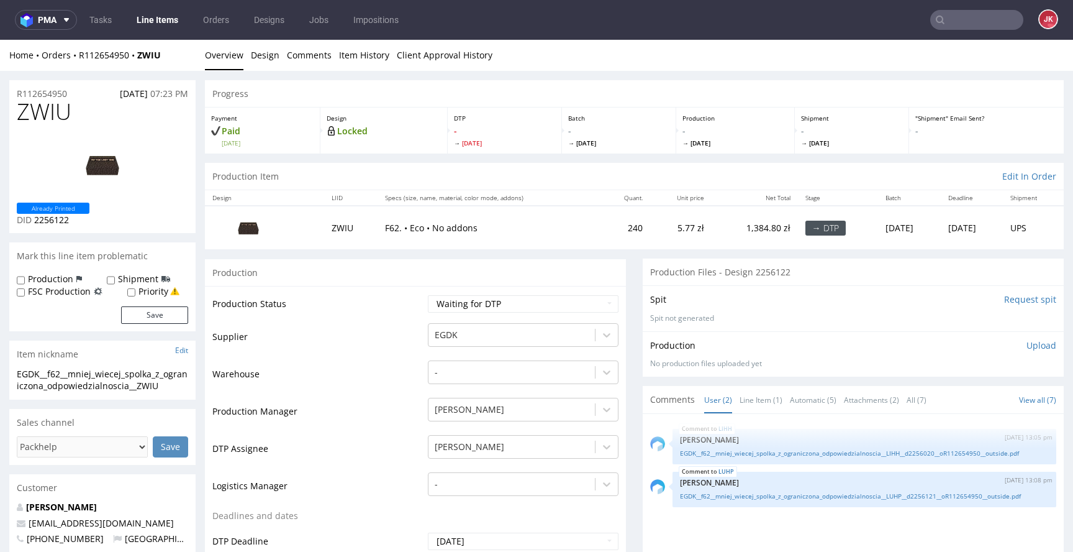
click at [262, 54] on link "Design" at bounding box center [265, 55] width 29 height 30
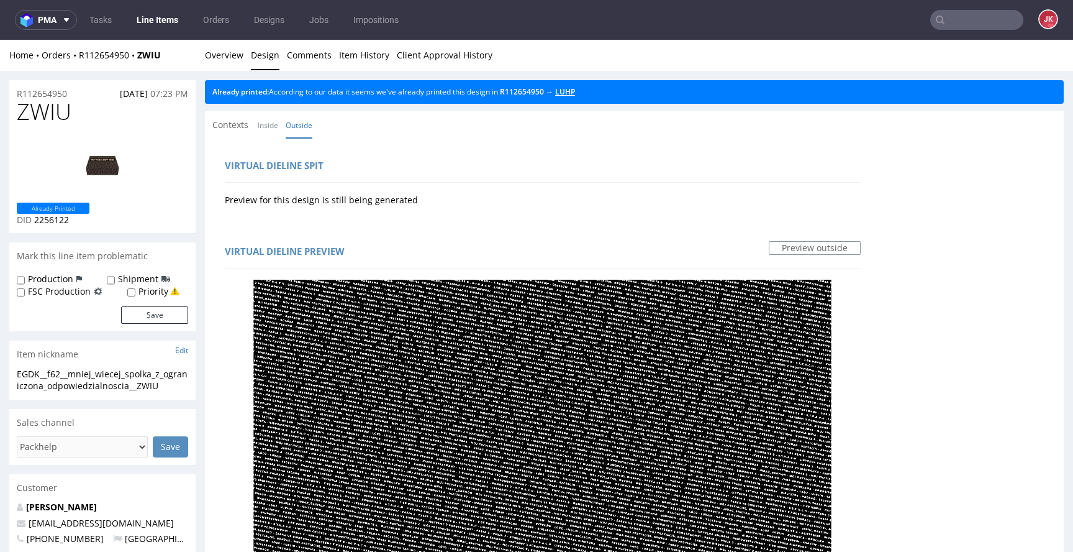
click at [575, 96] on link "LUHP" at bounding box center [565, 91] width 20 height 11
click at [224, 55] on link "Overview" at bounding box center [224, 55] width 39 height 30
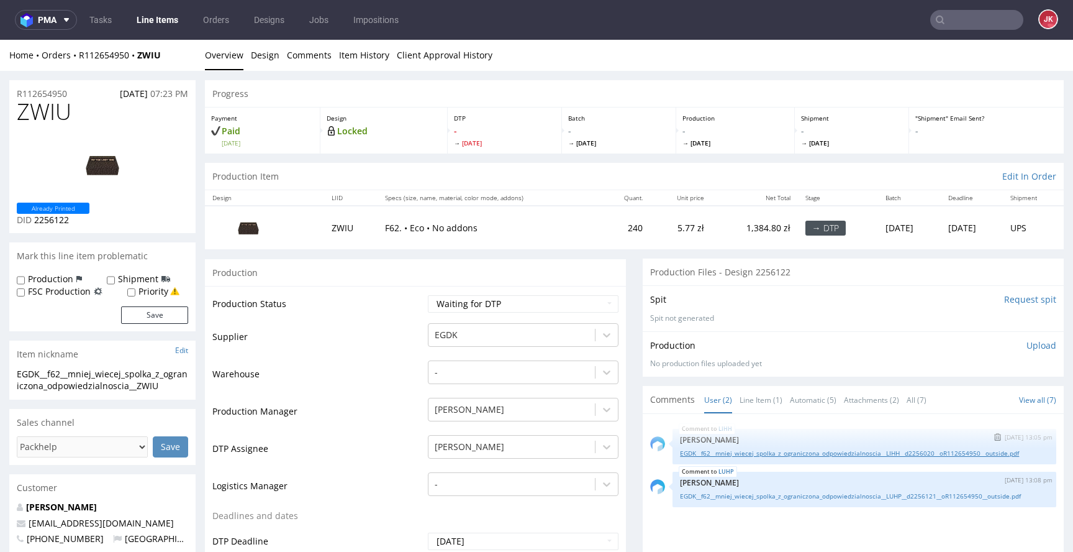
click at [696, 453] on link "EGDK__f62__mniej_wiecej_spolka_z_ograniczona_odpowiedzialnoscia__LIHH__d2256020…" at bounding box center [864, 452] width 369 height 9
click at [721, 501] on link "EGDK__f62__mniej_wiecej_spolka_z_ograniczona_odpowiedzialnoscia__LUHP__d2256121…" at bounding box center [864, 495] width 369 height 9
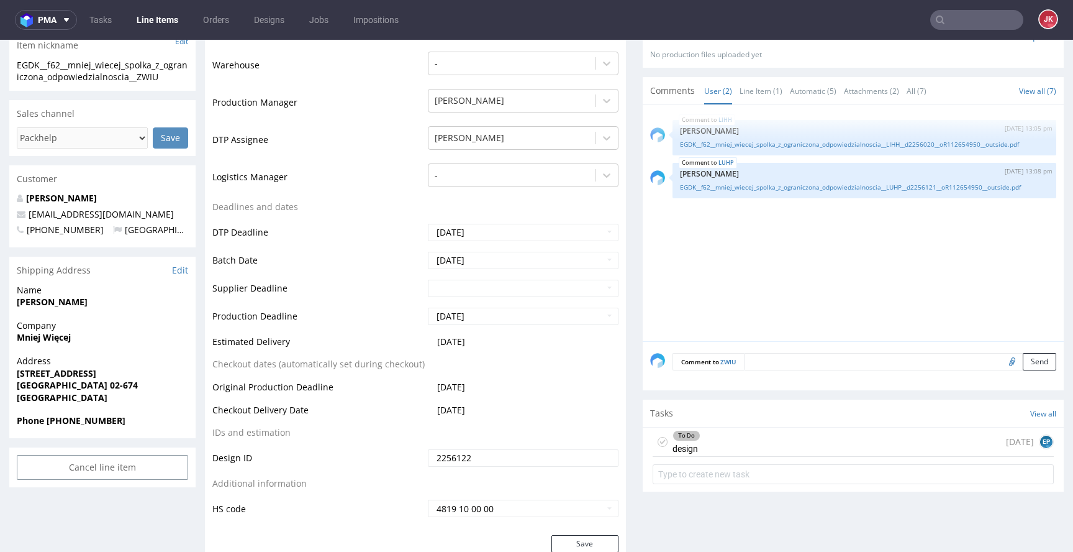
scroll to position [337, 0]
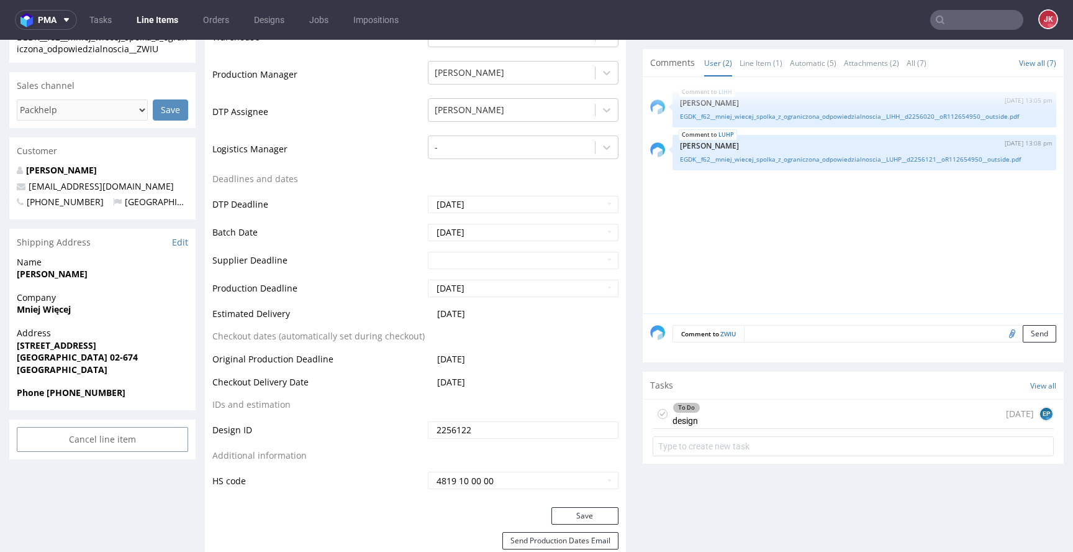
click at [673, 411] on div "To Do" at bounding box center [686, 407] width 27 height 10
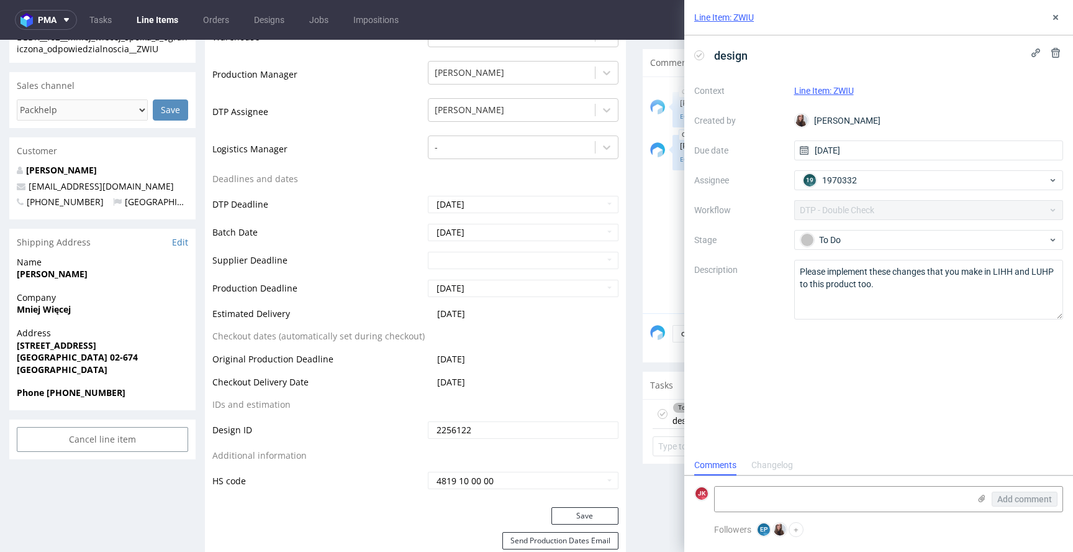
scroll to position [10, 0]
click at [1059, 17] on icon at bounding box center [1056, 17] width 10 height 10
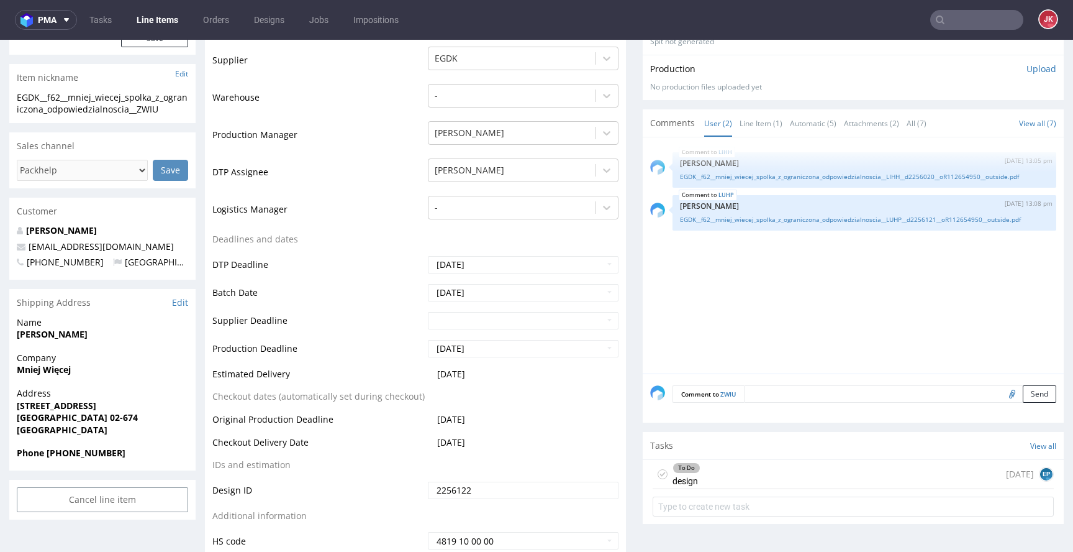
scroll to position [225, 0]
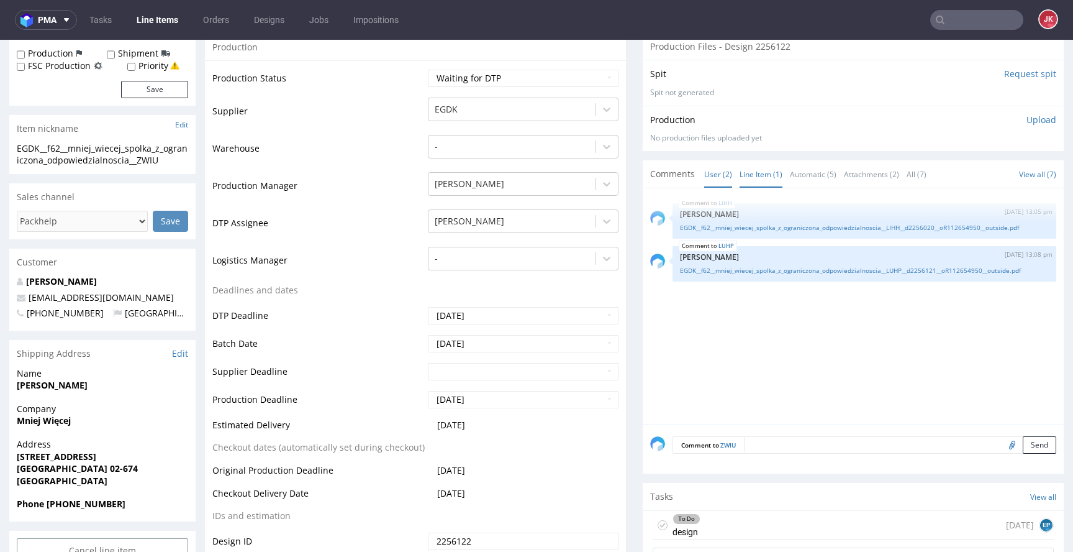
click at [749, 181] on link "Line Item (1)" at bounding box center [761, 174] width 43 height 27
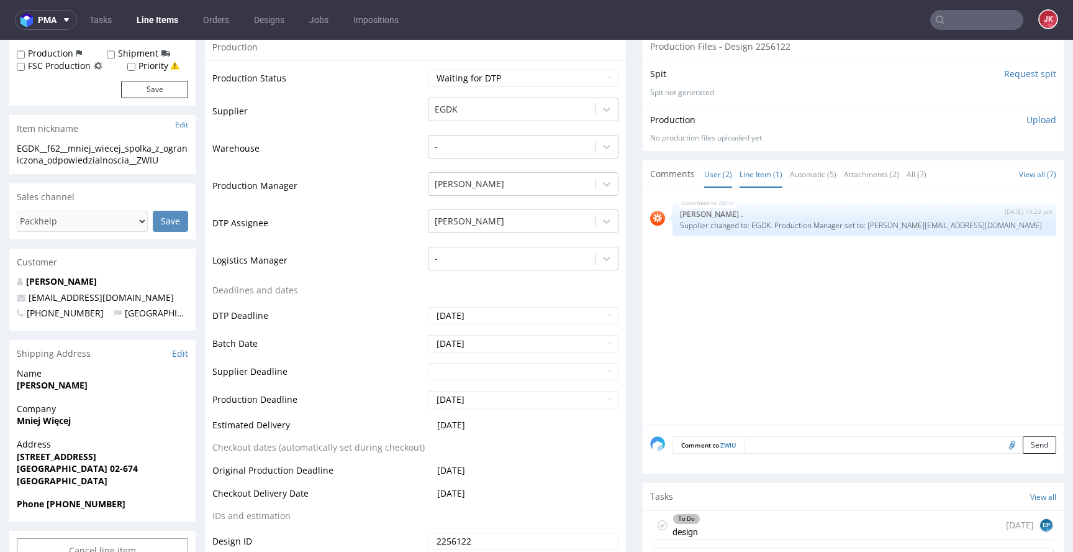
click at [704, 176] on link "User (2)" at bounding box center [718, 174] width 28 height 27
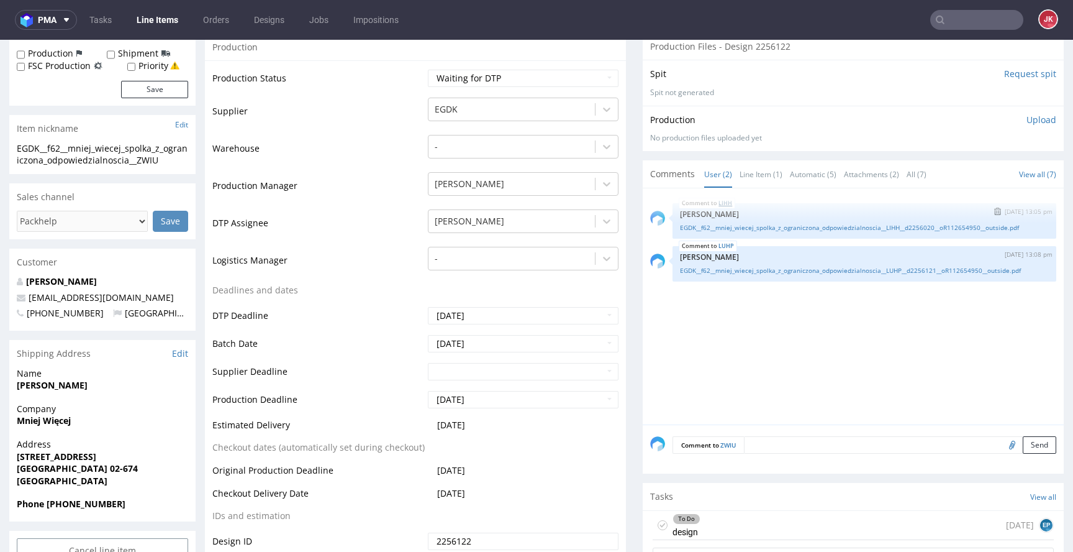
click at [719, 203] on link "LIHH" at bounding box center [726, 203] width 14 height 10
click at [719, 251] on link "LUHP" at bounding box center [727, 246] width 16 height 10
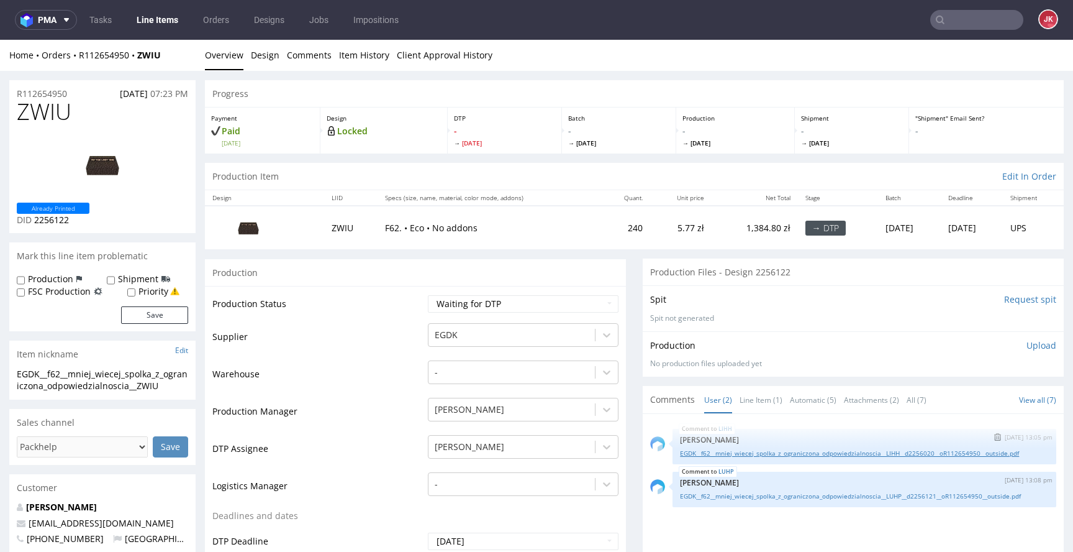
click at [770, 453] on link "EGDK__f62__mniej_wiecej_spolka_z_ograniczona_odpowiedzialnoscia__LIHH__d2256020…" at bounding box center [864, 452] width 369 height 9
click at [761, 501] on link "EGDK__f62__mniej_wiecej_spolka_z_ograniczona_odpowiedzialnoscia__LUHP__d2256121…" at bounding box center [864, 495] width 369 height 9
click at [550, 320] on td "Waiting for Artwork Waiting for Diecut Waiting for Mockup Waiting for DTP Waiti…" at bounding box center [522, 308] width 194 height 28
click at [561, 302] on select "Waiting for Artwork Waiting for Diecut Waiting for Mockup Waiting for DTP Waiti…" at bounding box center [523, 303] width 191 height 17
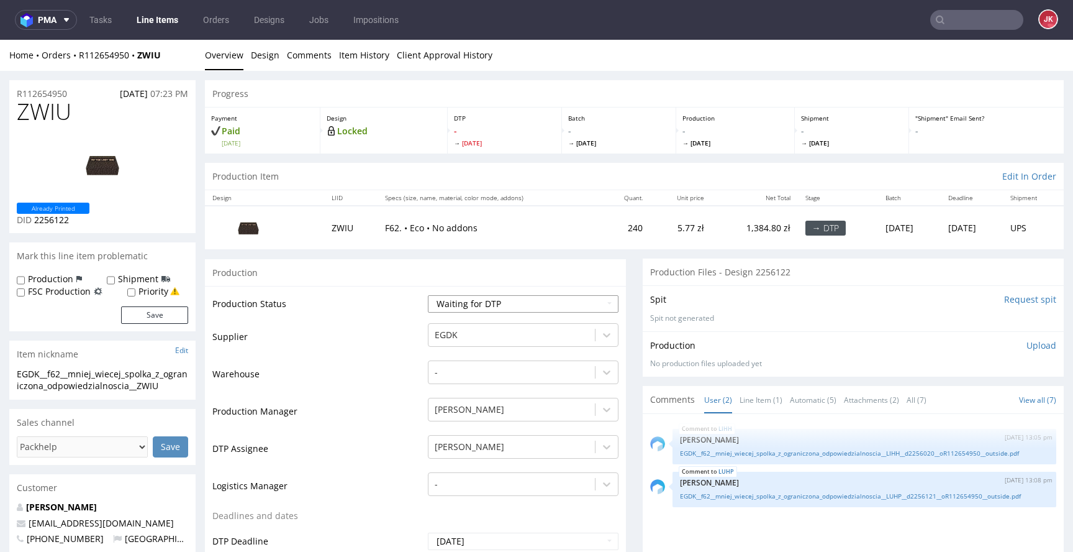
select select "dtp_in_process"
click at [428, 295] on select "Waiting for Artwork Waiting for Diecut Waiting for Mockup Waiting for DTP Waiti…" at bounding box center [523, 303] width 191 height 17
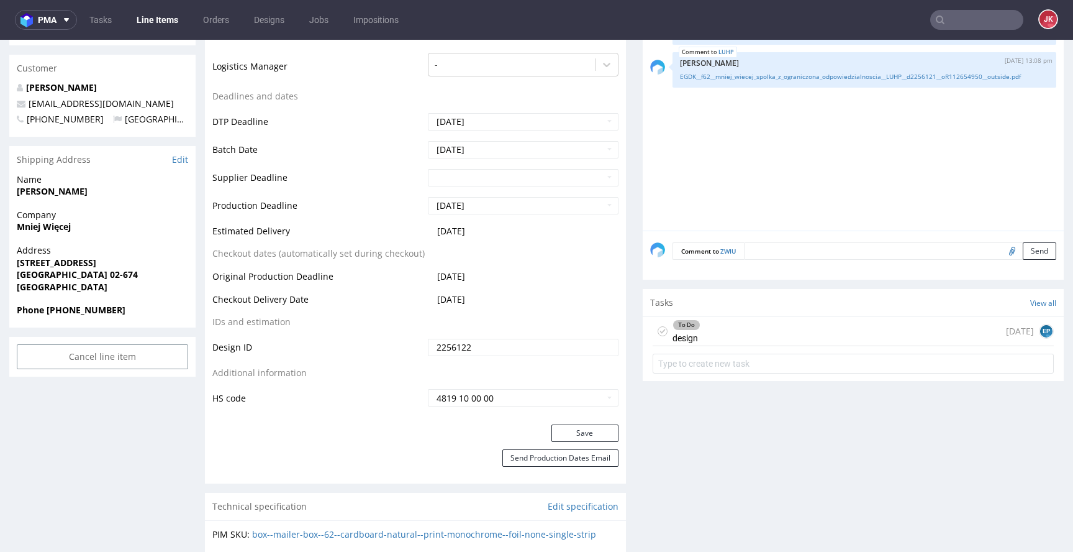
scroll to position [441, 0]
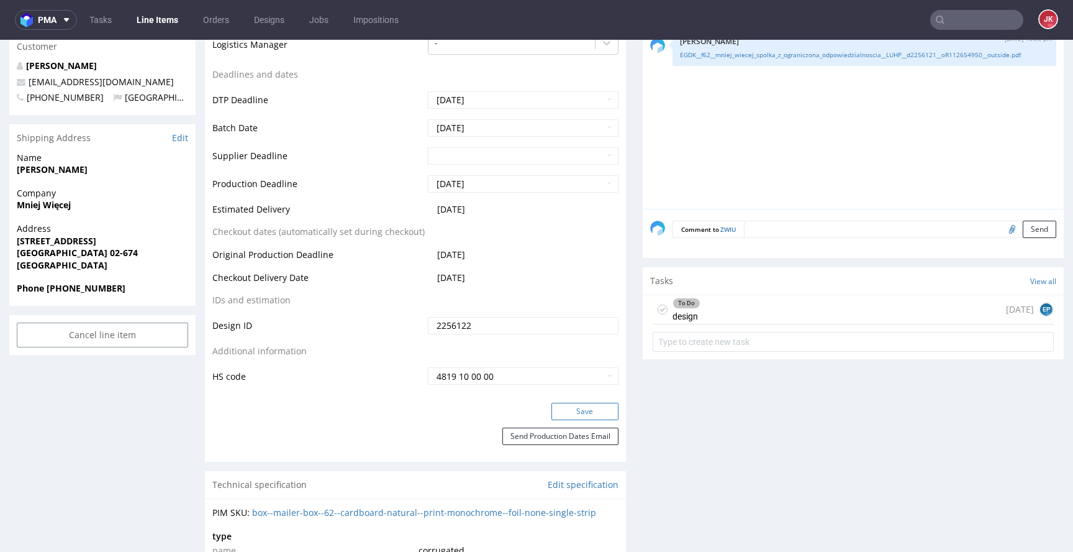
click at [581, 408] on button "Save" at bounding box center [585, 410] width 67 height 17
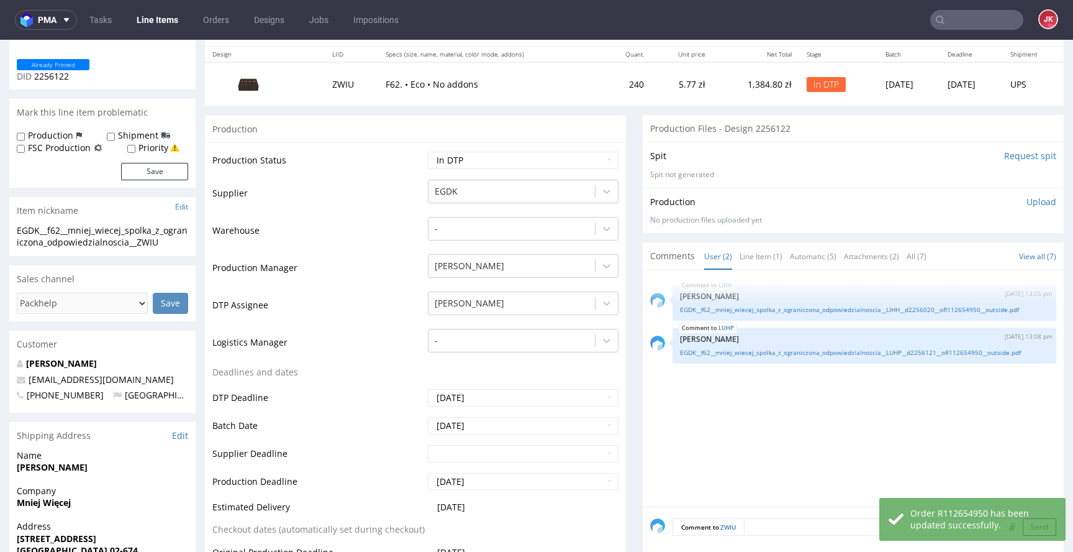
scroll to position [0, 0]
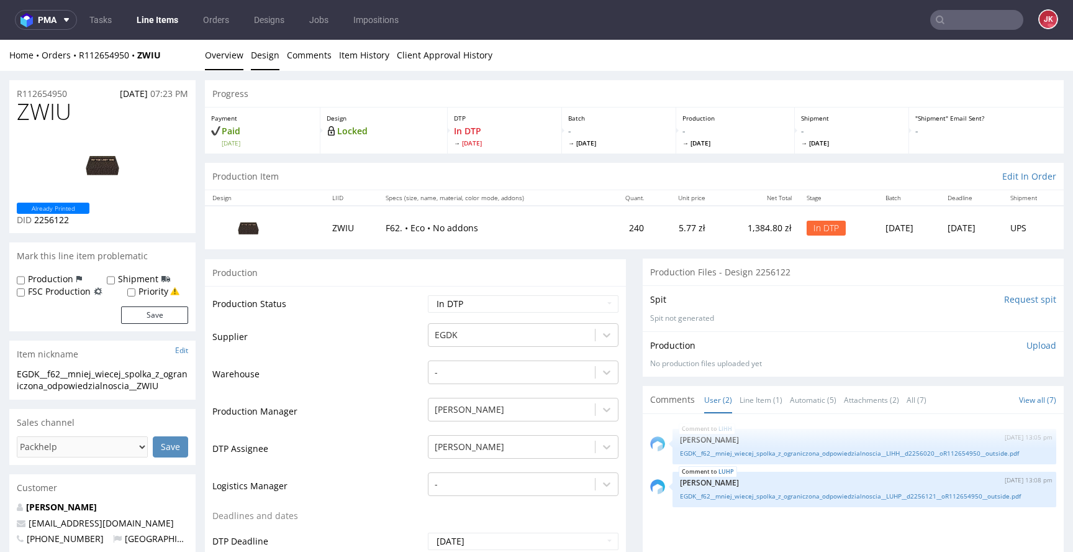
click at [272, 48] on link "Design" at bounding box center [265, 55] width 29 height 30
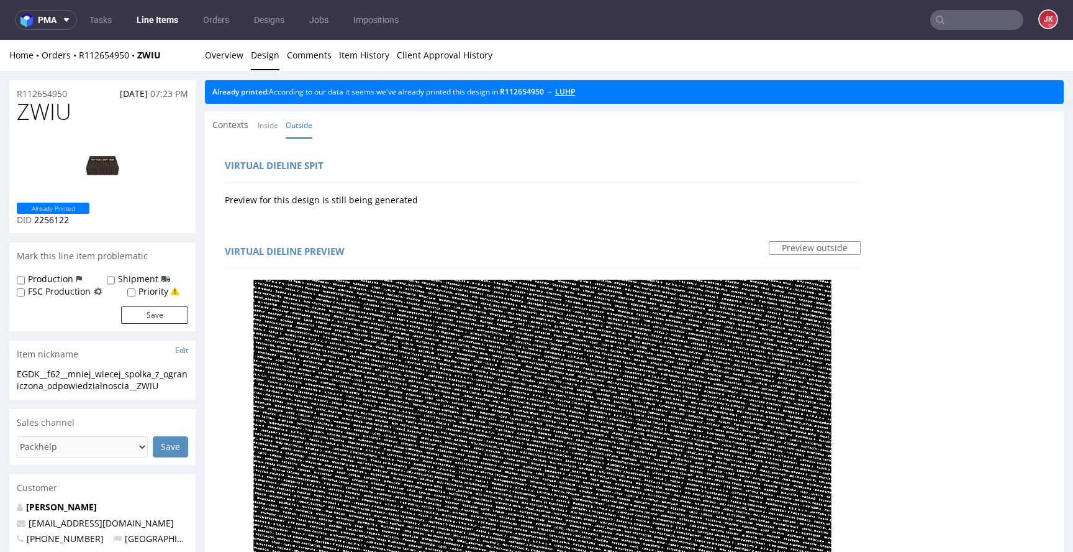
click at [575, 91] on link "LUHP" at bounding box center [565, 91] width 20 height 11
click at [213, 55] on link "Overview" at bounding box center [224, 55] width 39 height 30
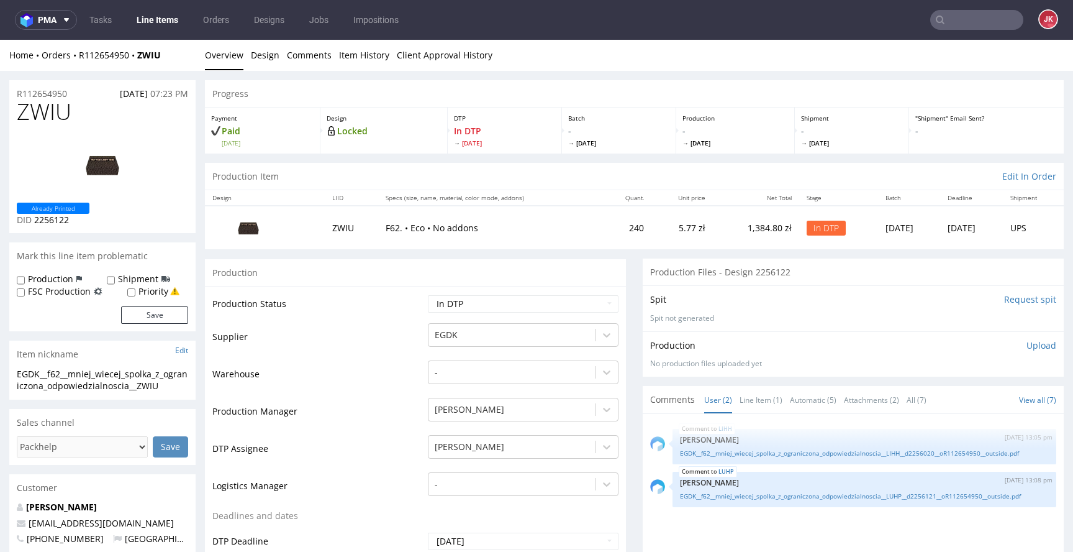
click at [350, 387] on td "Warehouse" at bounding box center [318, 377] width 212 height 37
drag, startPoint x: 173, startPoint y: 384, endPoint x: 0, endPoint y: 375, distance: 173.5
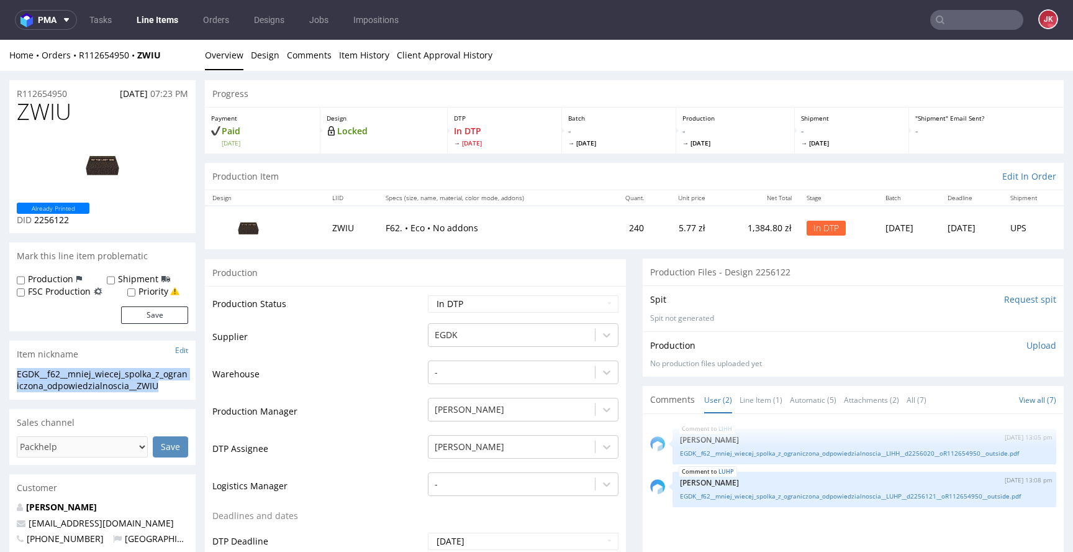
copy div "EGDK__f62__mniej_wiecej_spolka_z_ograniczona_odpowiedzialnoscia__ZWIU"
drag, startPoint x: 74, startPoint y: 94, endPoint x: 0, endPoint y: 96, distance: 73.9
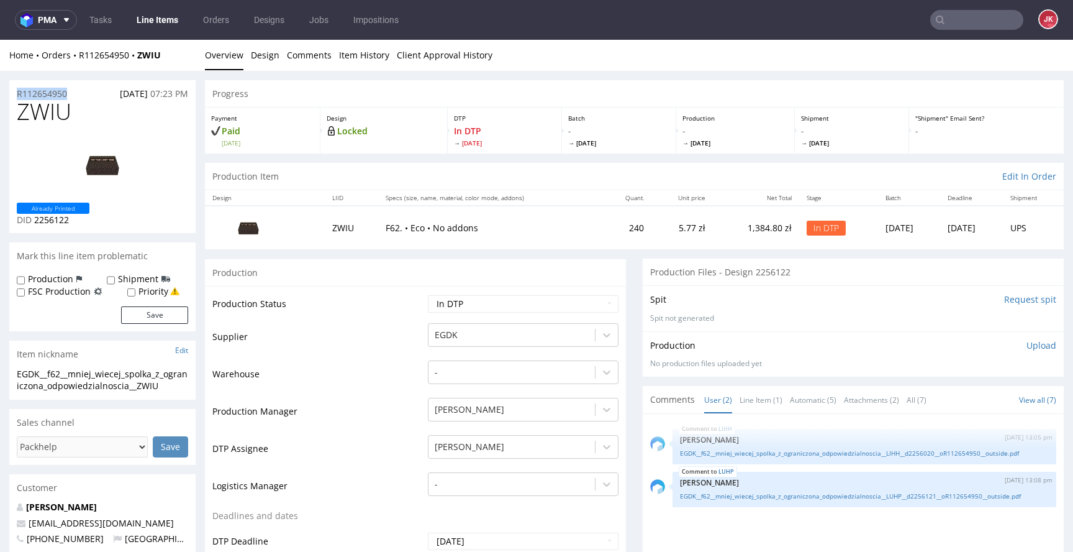
copy p "R112654950"
drag, startPoint x: 35, startPoint y: 220, endPoint x: 95, endPoint y: 217, distance: 60.3
click at [95, 217] on div "Already Printed DID 2256122" at bounding box center [102, 214] width 171 height 24
copy span "2256122"
click at [45, 112] on span "ZWIU" at bounding box center [44, 111] width 55 height 25
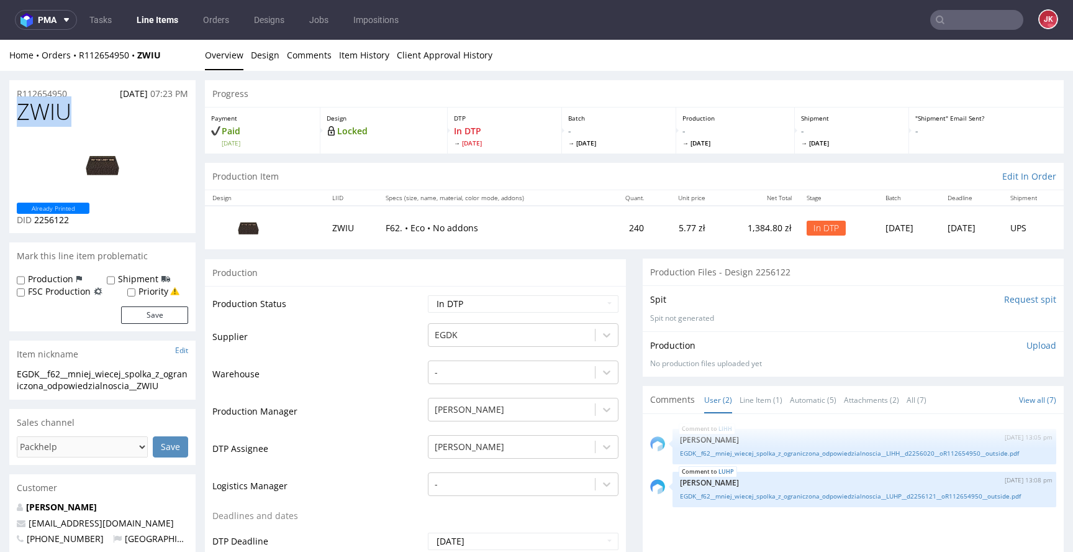
click at [45, 112] on span "ZWIU" at bounding box center [44, 111] width 55 height 25
copy span "ZWIU"
click at [394, 363] on td "Warehouse" at bounding box center [318, 377] width 212 height 37
click at [1027, 347] on p "Upload" at bounding box center [1042, 345] width 30 height 12
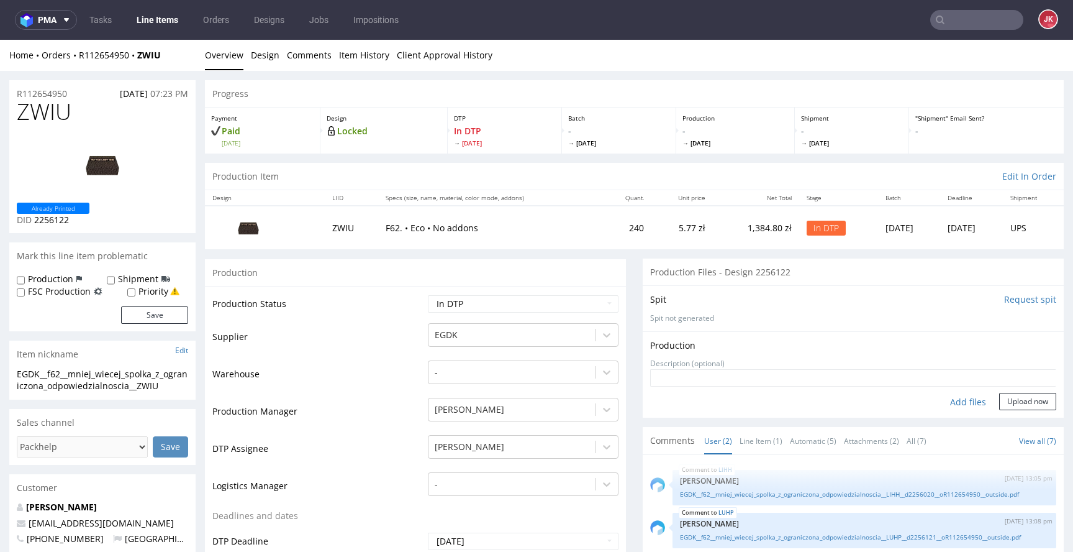
click at [943, 401] on div "Add files" at bounding box center [968, 402] width 62 height 19
type input "C:\fakepath\EGDK__f62__mniej_wiecej_spolka_z_ograniczona_odpowiedzialnoscia__ZW…"
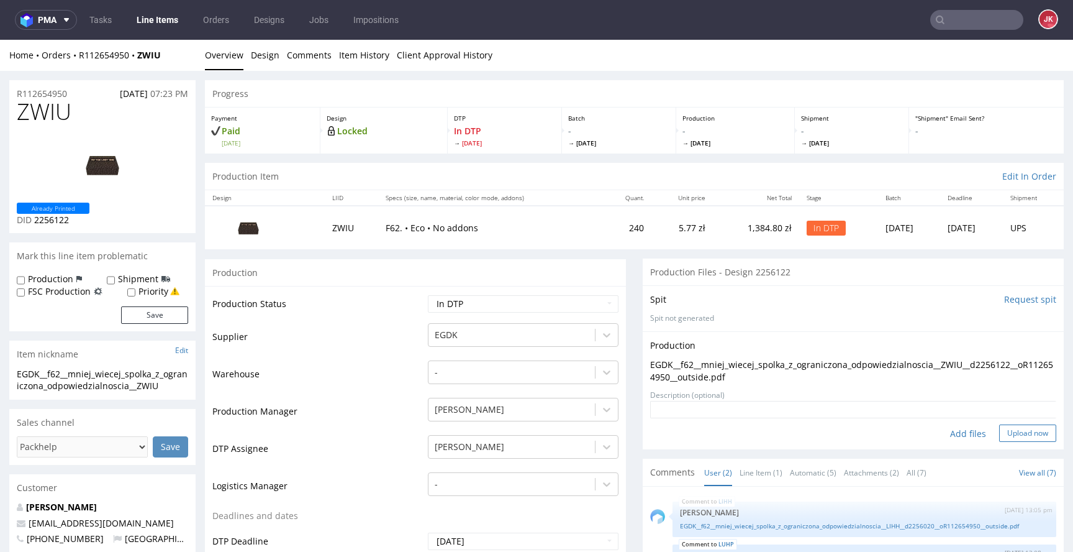
click at [1009, 429] on button "Upload now" at bounding box center [1027, 432] width 57 height 17
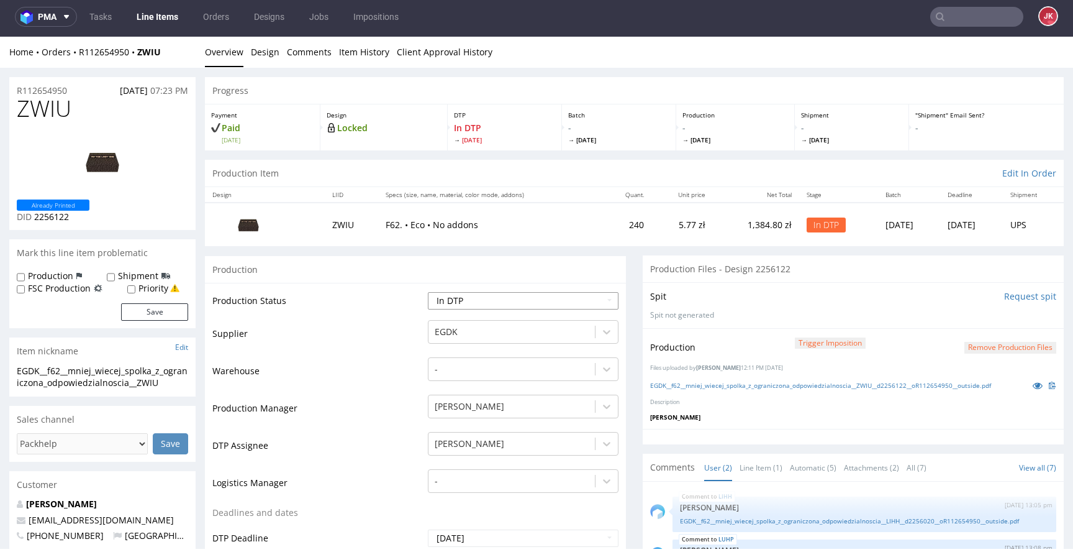
click at [540, 300] on select "Waiting for Artwork Waiting for Diecut Waiting for Mockup Waiting for DTP Waiti…" at bounding box center [523, 300] width 191 height 17
select select "dtp_ca_needed"
click at [428, 292] on select "Waiting for Artwork Waiting for Diecut Waiting for Mockup Waiting for DTP Waiti…" at bounding box center [523, 300] width 191 height 17
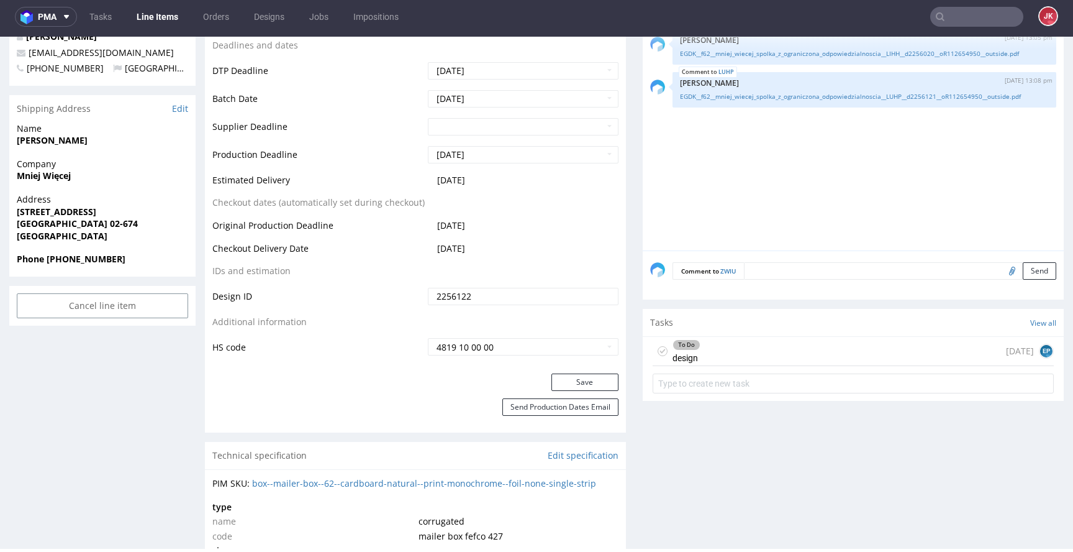
scroll to position [468, 0]
click at [589, 387] on button "Save" at bounding box center [585, 380] width 67 height 17
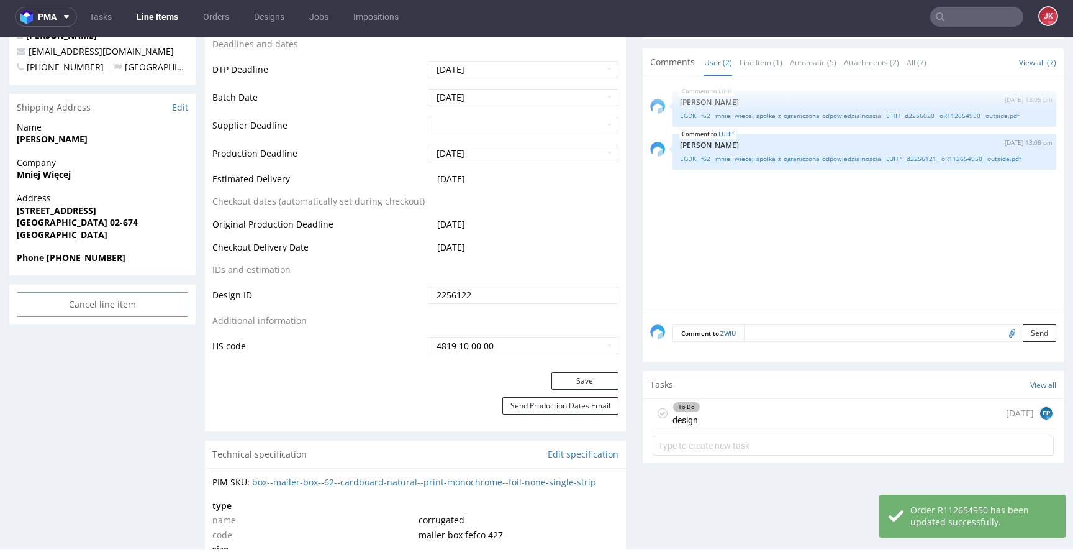
click at [660, 413] on use at bounding box center [663, 413] width 6 height 4
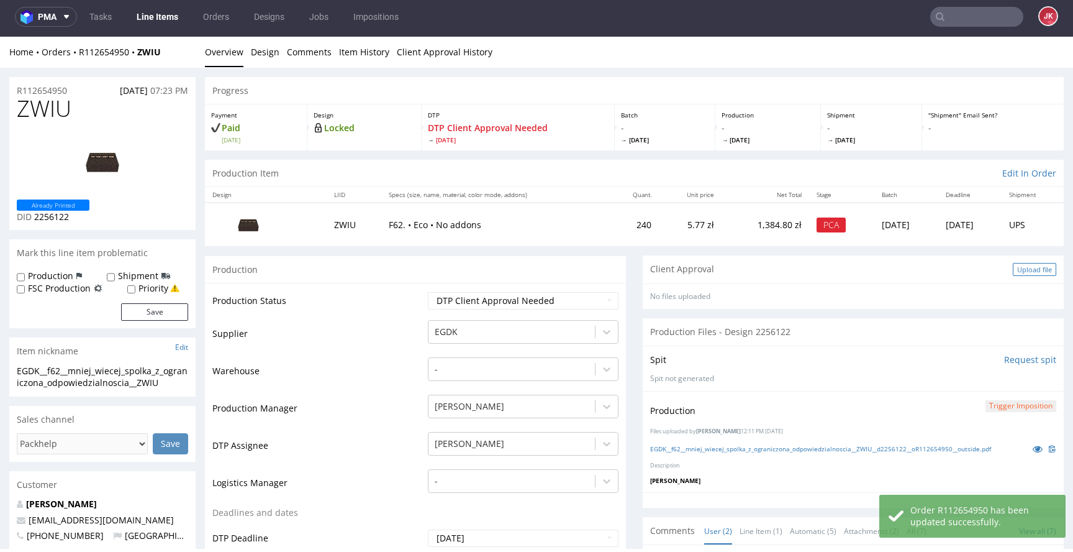
click at [1013, 270] on div "Upload file" at bounding box center [1034, 269] width 43 height 13
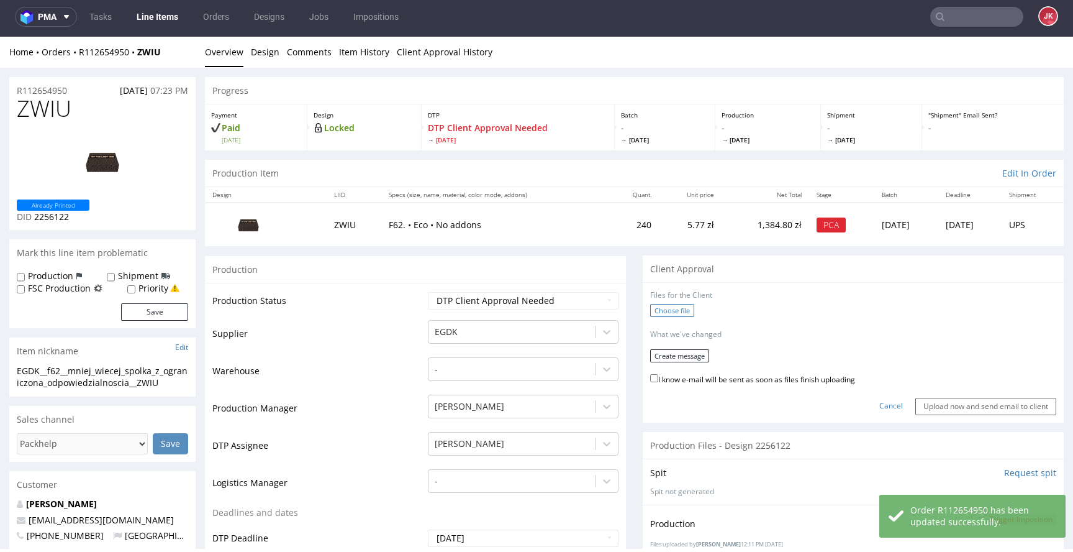
click at [684, 310] on label "Choose file" at bounding box center [672, 310] width 44 height 13
click at [0, 37] on input "Choose file" at bounding box center [0, 37] width 0 height 0
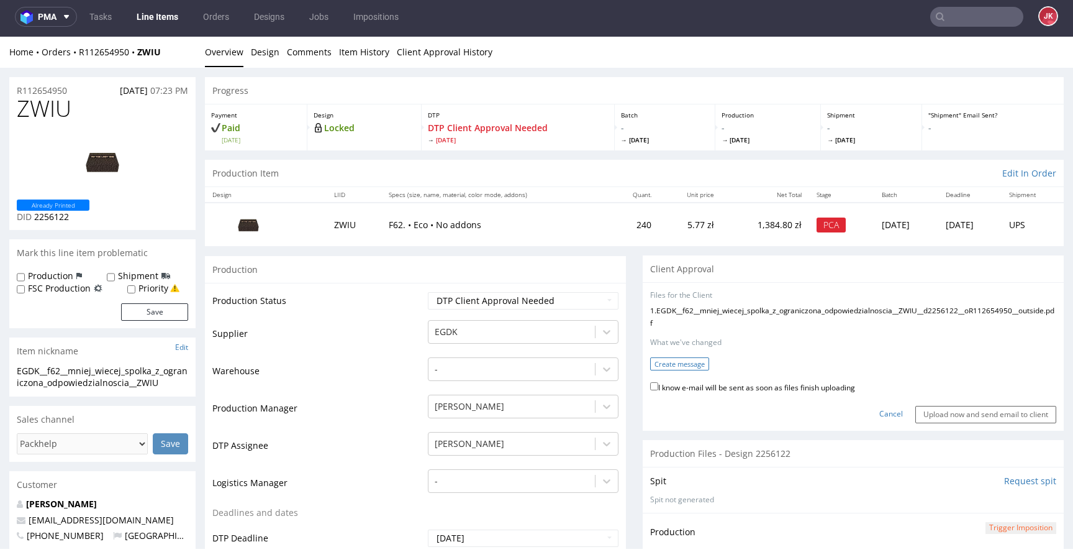
click at [671, 370] on button "Create message" at bounding box center [679, 363] width 59 height 13
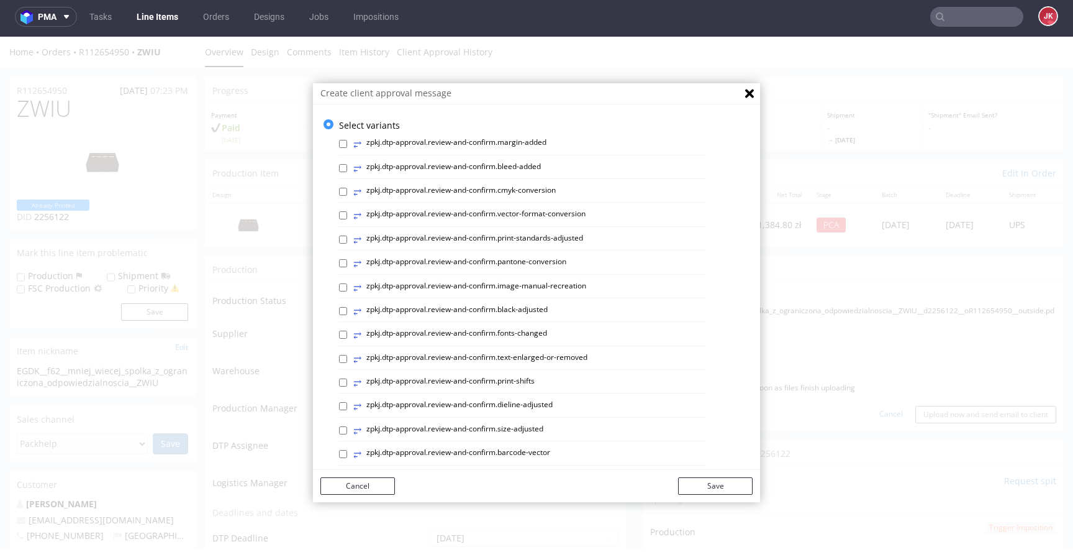
click at [426, 335] on label "⥂ zpkj.dtp-approval.review-and-confirm.fonts-changed" at bounding box center [450, 335] width 194 height 14
click at [347, 335] on input "⥂ zpkj.dtp-approval.review-and-confirm.fonts-changed" at bounding box center [343, 334] width 8 height 8
checkbox input "true"
click at [725, 487] on button "Save" at bounding box center [715, 485] width 75 height 17
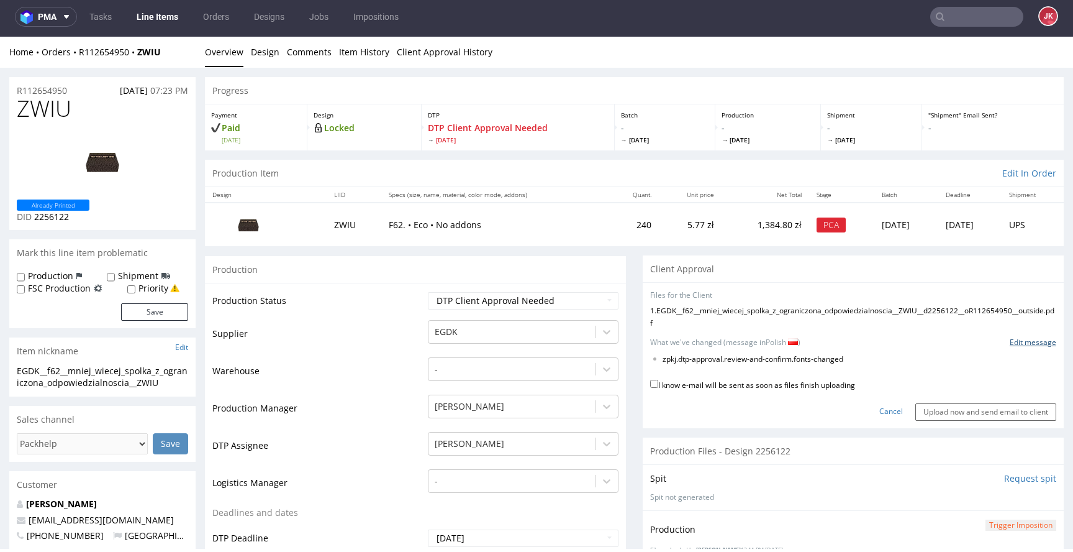
click at [1010, 348] on link "Edit message" at bounding box center [1033, 342] width 47 height 11
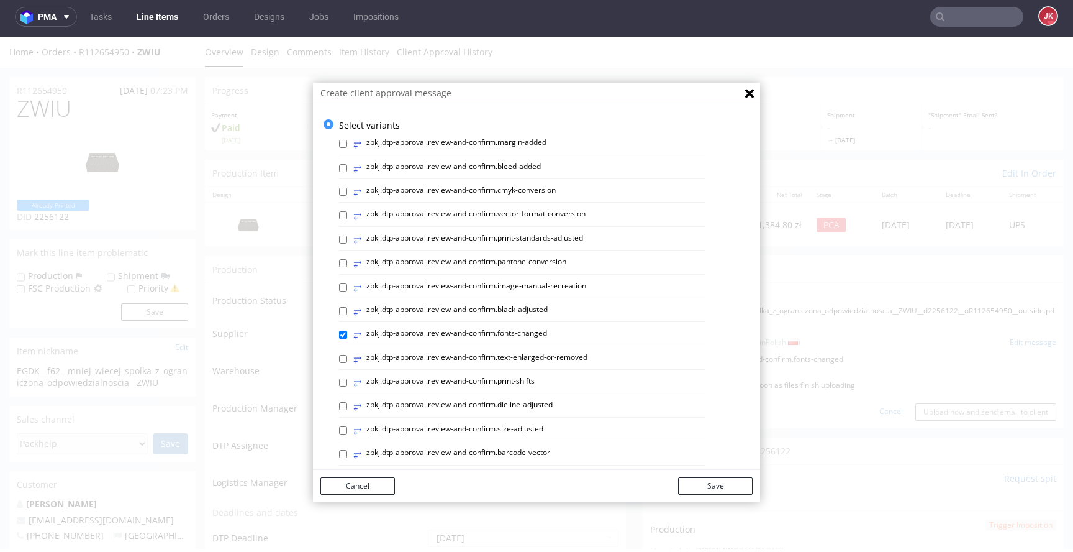
scroll to position [524, 0]
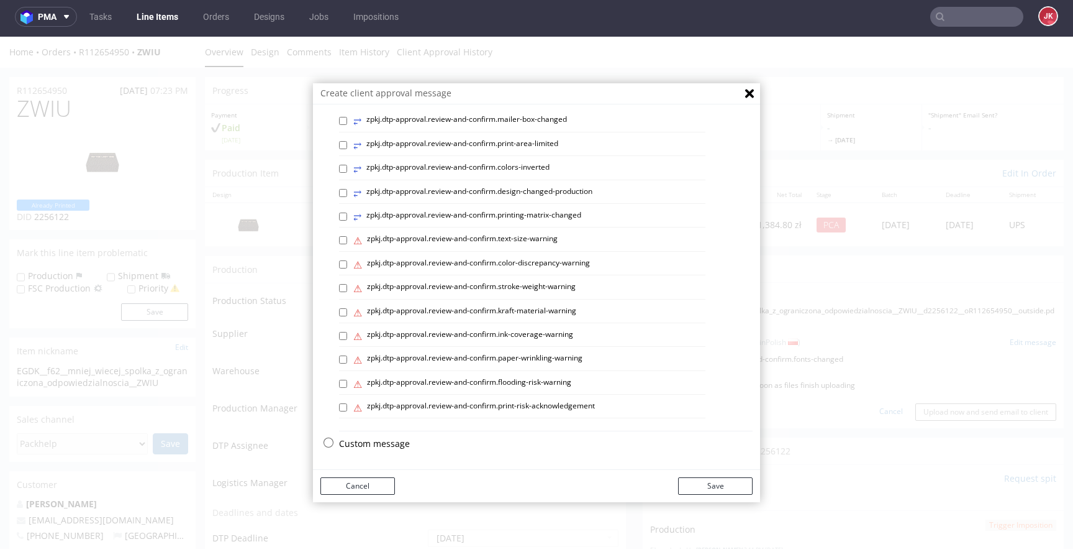
click at [370, 444] on p "Custom message" at bounding box center [546, 443] width 414 height 12
checkbox input "false"
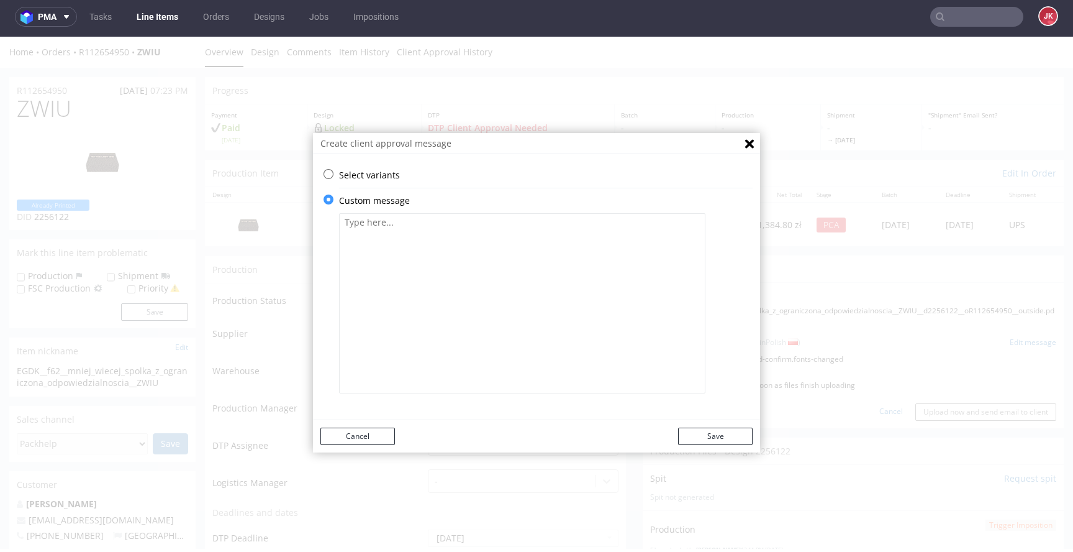
scroll to position [0, 0]
click at [448, 266] on textarea at bounding box center [522, 303] width 366 height 180
type textarea "u"
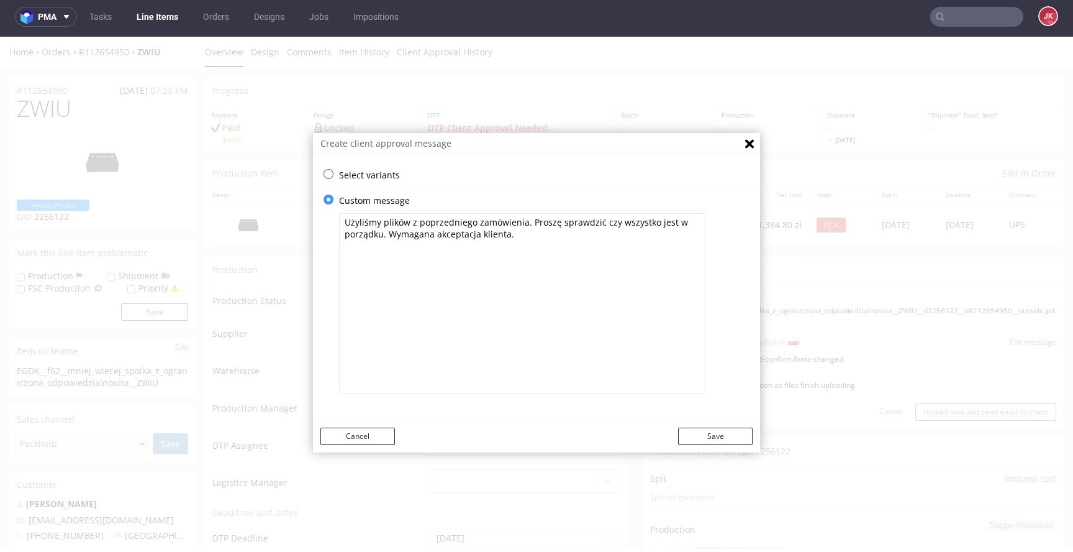
drag, startPoint x: 530, startPoint y: 238, endPoint x: 523, endPoint y: 224, distance: 16.1
click at [523, 224] on textarea "Użyliśmy plików z poprzedniego zamówienia. Proszę sprawdzić czy wszystko jest w…" at bounding box center [522, 303] width 366 height 180
paste textarea "Proszę sprawdzić czy wszystko jest w porządku. Wymagana akceptacja klienta."
drag, startPoint x: 538, startPoint y: 222, endPoint x: 553, endPoint y: 223, distance: 15.5
click at [538, 222] on textarea "Proszę sprawdzić czy wszystko jest w porządku. Wymagana akceptacja klienta. Uży…" at bounding box center [522, 303] width 366 height 180
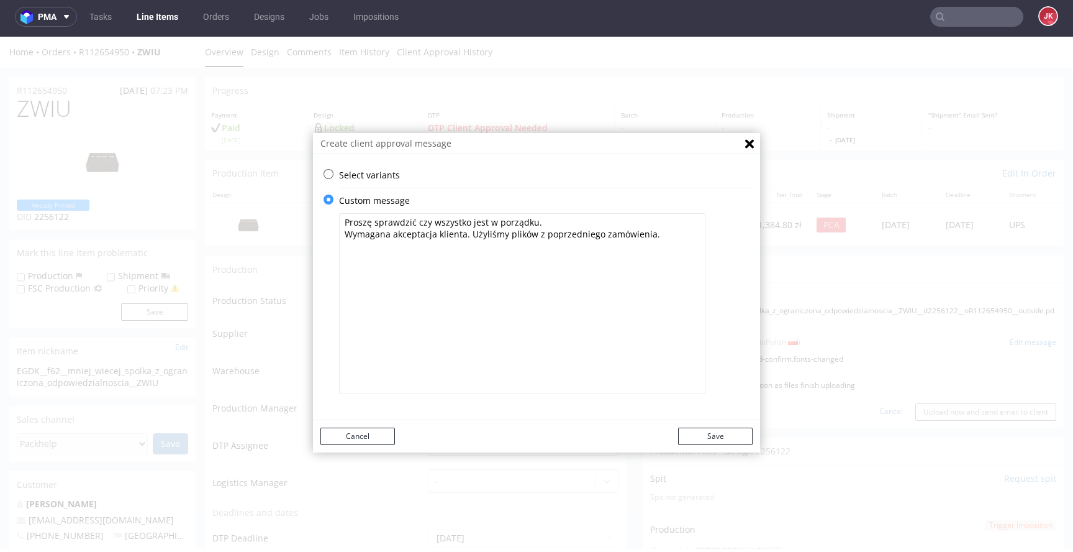
type textarea "Proszę sprawdzić czy wszystko jest w porządku. Wymagana akceptacja klienta. Uży…"
click at [709, 437] on button "Save" at bounding box center [715, 435] width 75 height 17
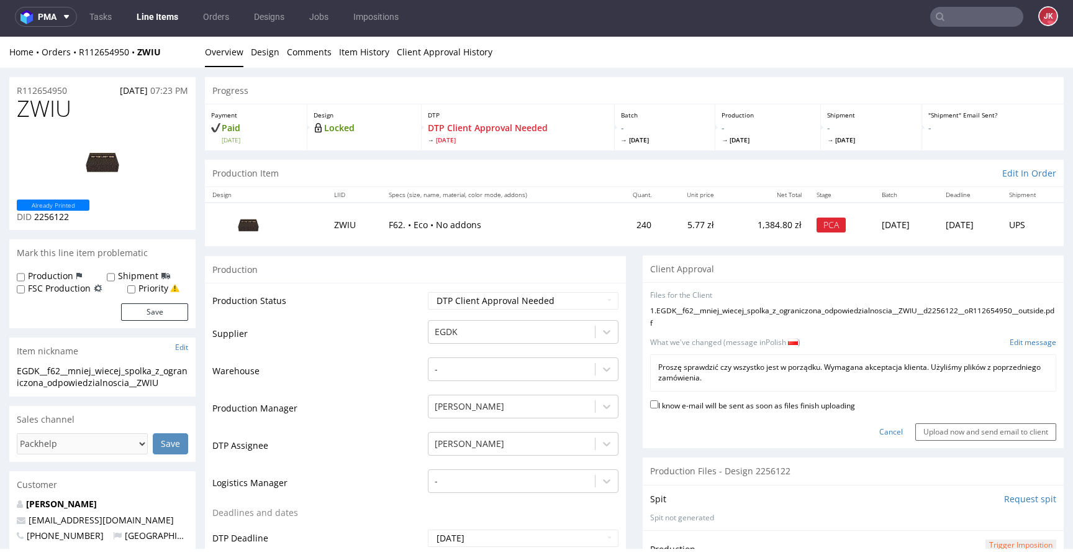
click at [730, 411] on label "I know e-mail will be sent as soon as files finish uploading" at bounding box center [752, 404] width 205 height 14
click at [658, 408] on input "I know e-mail will be sent as soon as files finish uploading" at bounding box center [654, 404] width 8 height 8
checkbox input "true"
click at [944, 440] on input "Upload now and send email to client" at bounding box center [985, 431] width 141 height 17
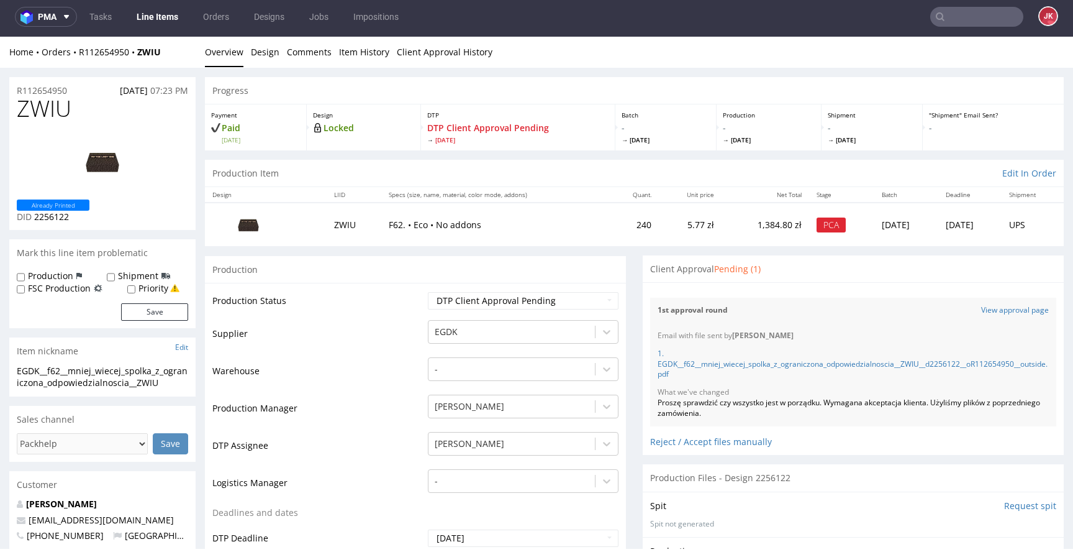
click at [40, 106] on span "ZWIU" at bounding box center [44, 108] width 55 height 25
copy span "ZWIU"
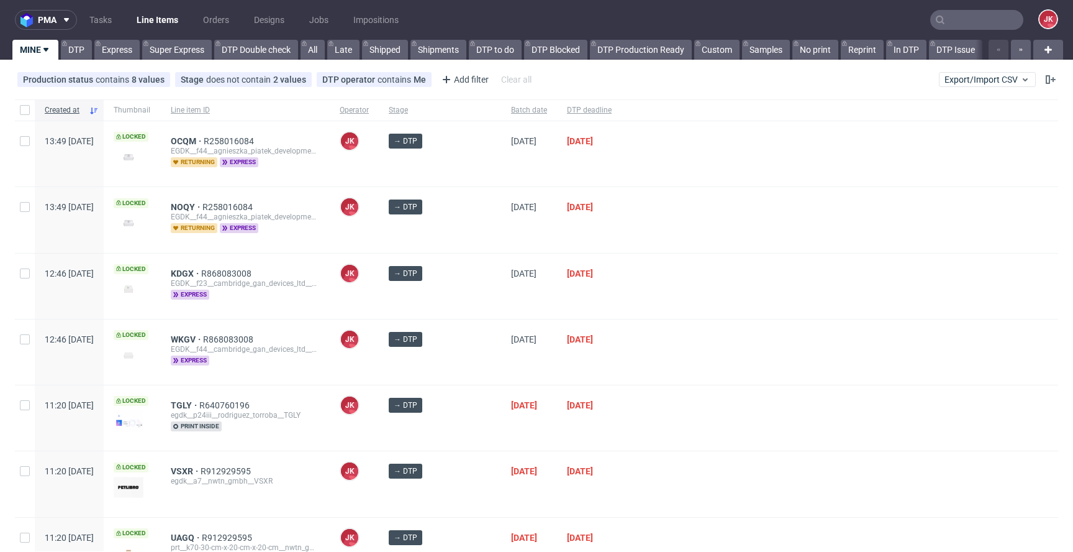
click at [475, 227] on div "→ DTP" at bounding box center [440, 219] width 122 height 65
click at [719, 350] on div at bounding box center [840, 351] width 437 height 65
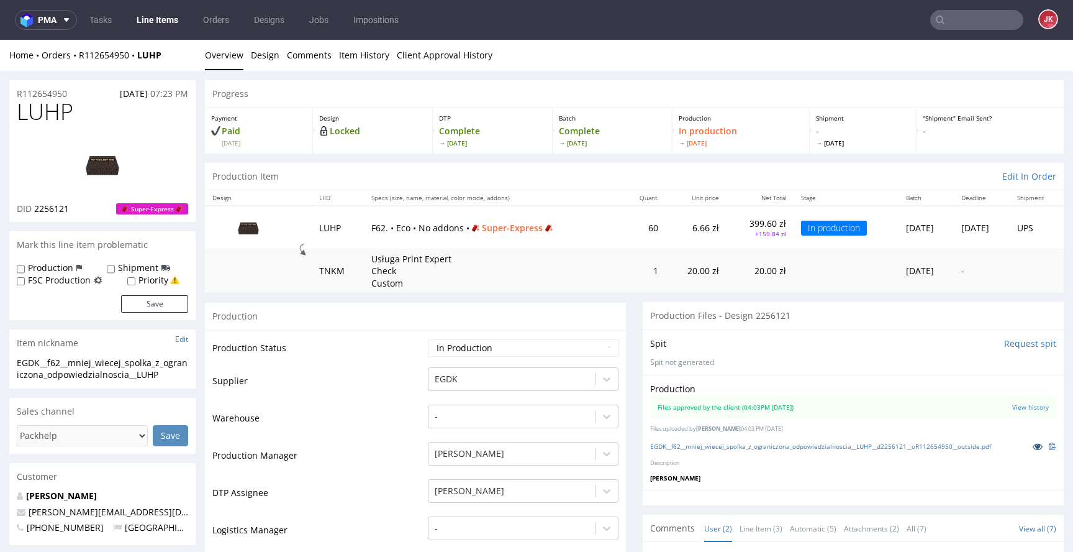
click at [1033, 450] on icon at bounding box center [1038, 446] width 10 height 9
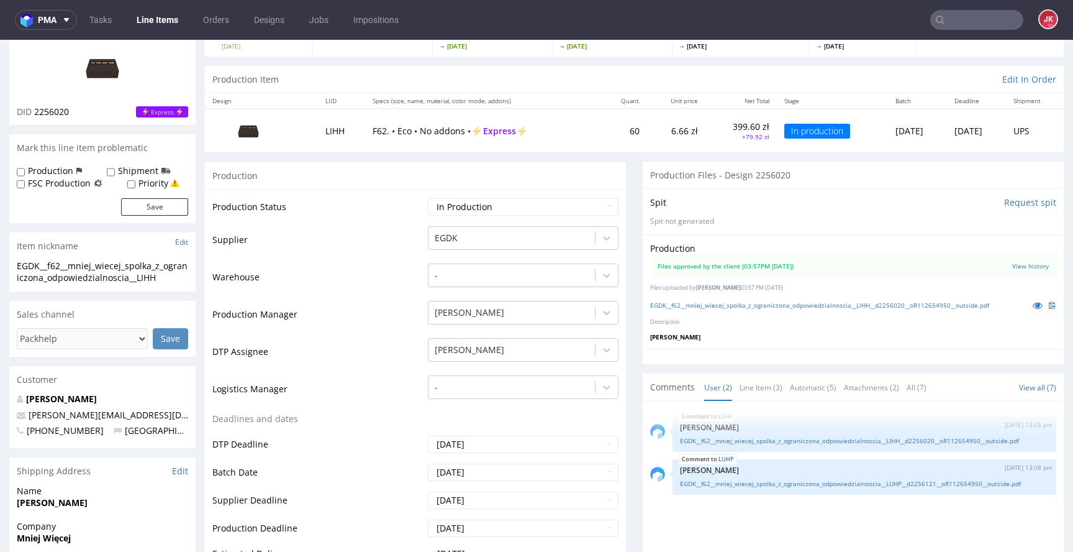
scroll to position [138, 0]
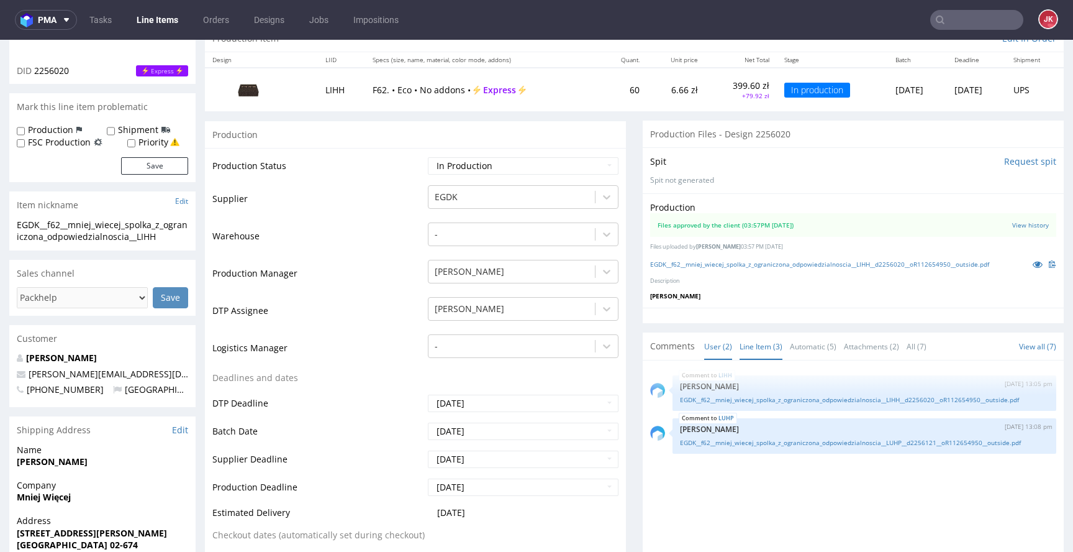
click at [741, 345] on link "Line Item (3)" at bounding box center [761, 346] width 43 height 27
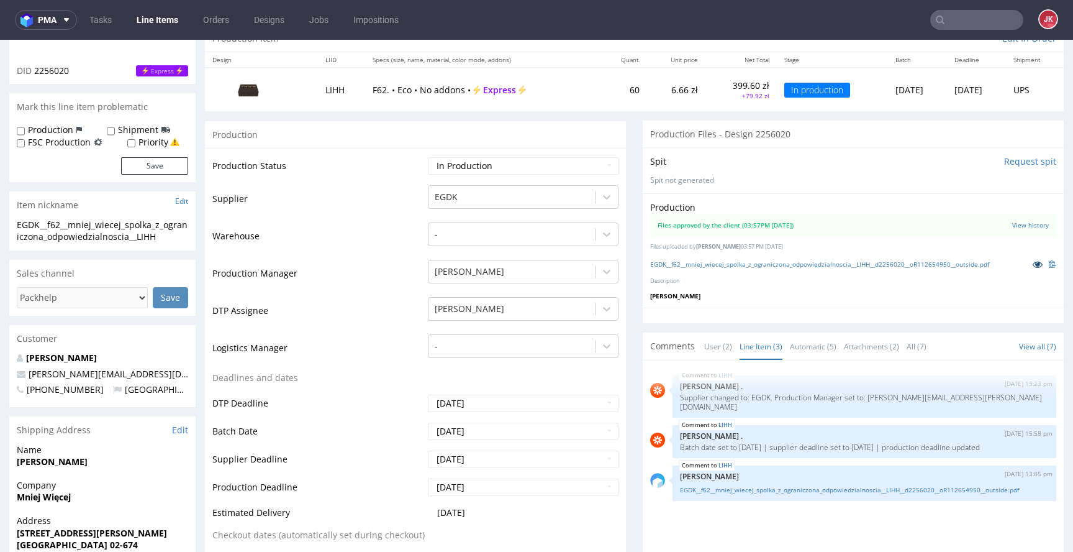
click at [1033, 268] on icon at bounding box center [1038, 264] width 10 height 9
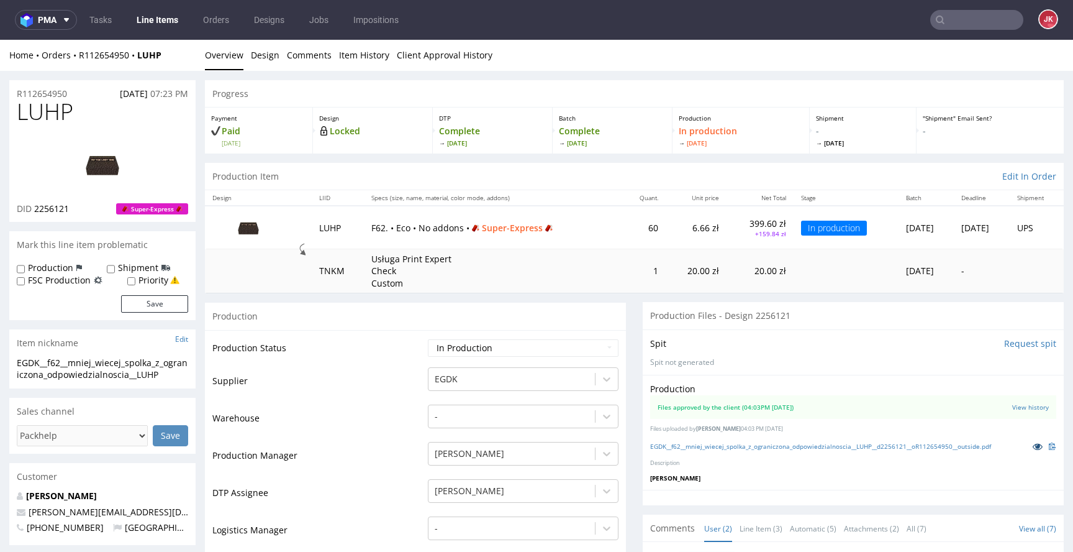
click at [1033, 447] on icon at bounding box center [1038, 446] width 10 height 9
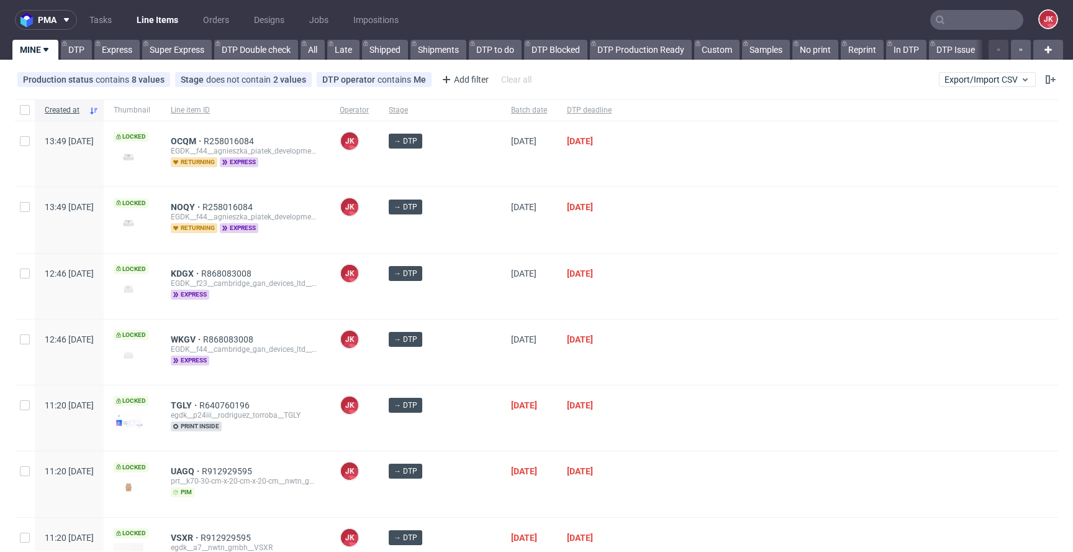
click at [622, 291] on div at bounding box center [840, 285] width 437 height 65
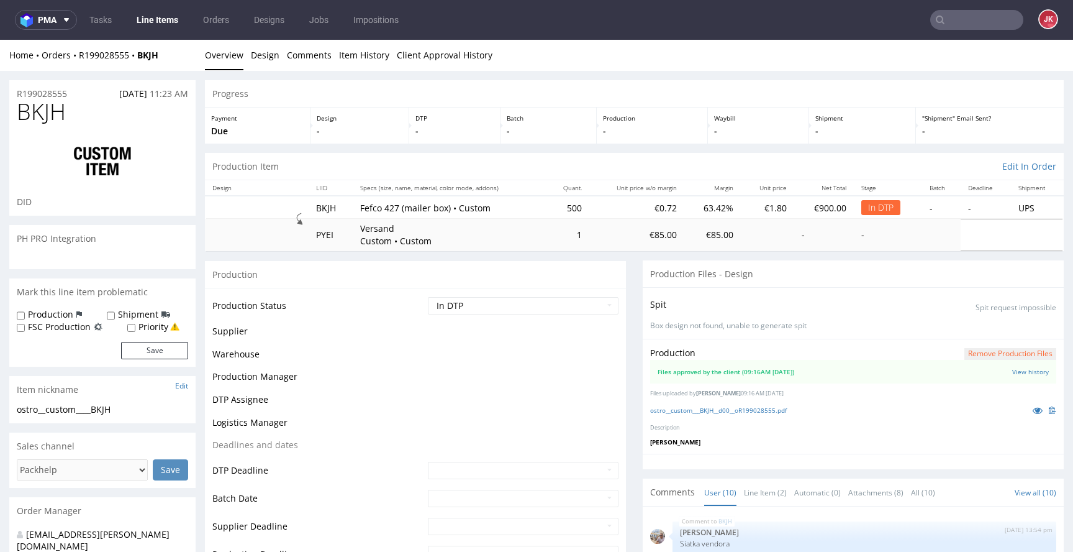
scroll to position [268, 0]
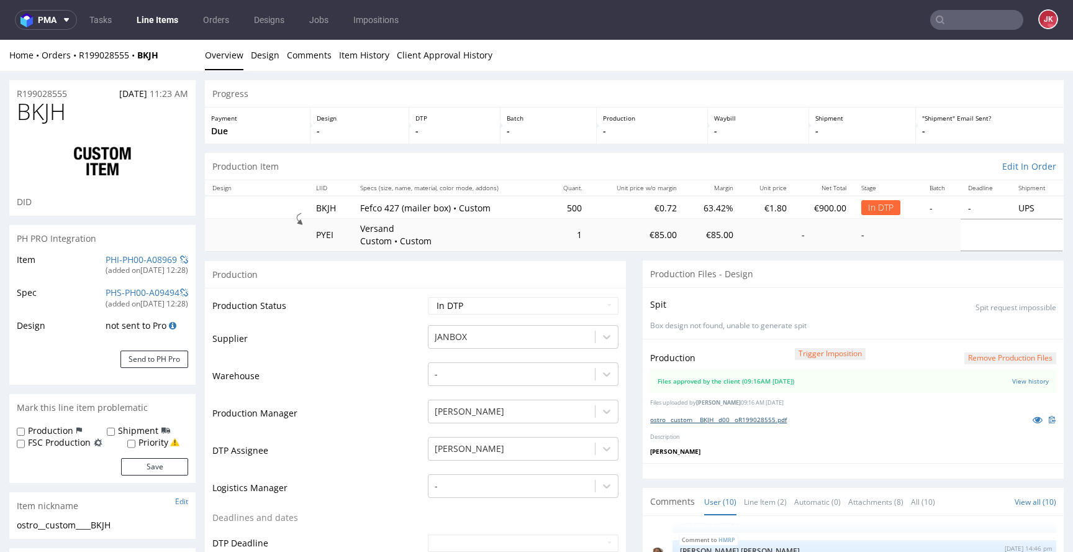
click at [747, 421] on link "ostro__custom___BKJH__d00__oR199028555.pdf" at bounding box center [718, 419] width 137 height 9
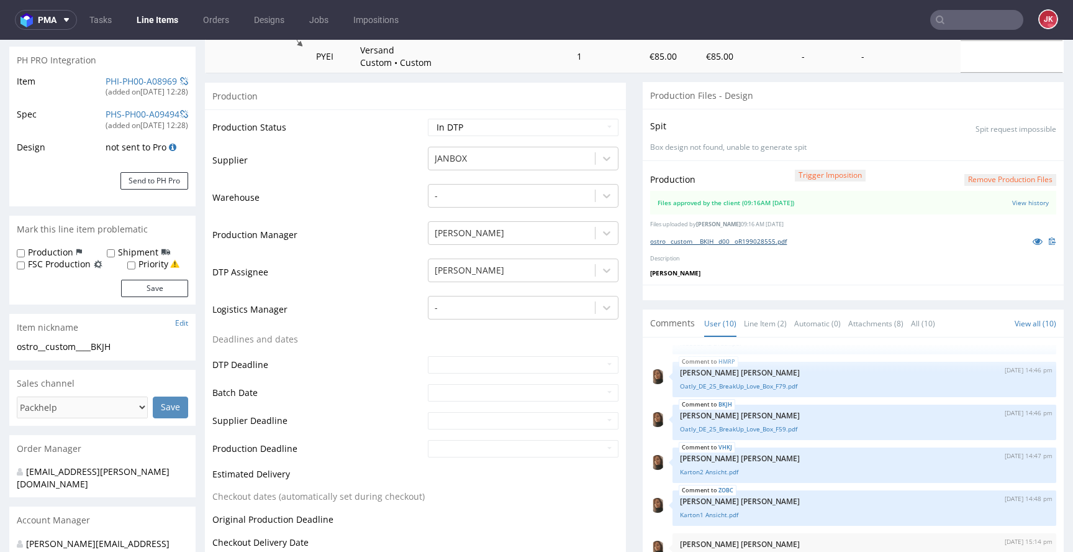
scroll to position [350, 0]
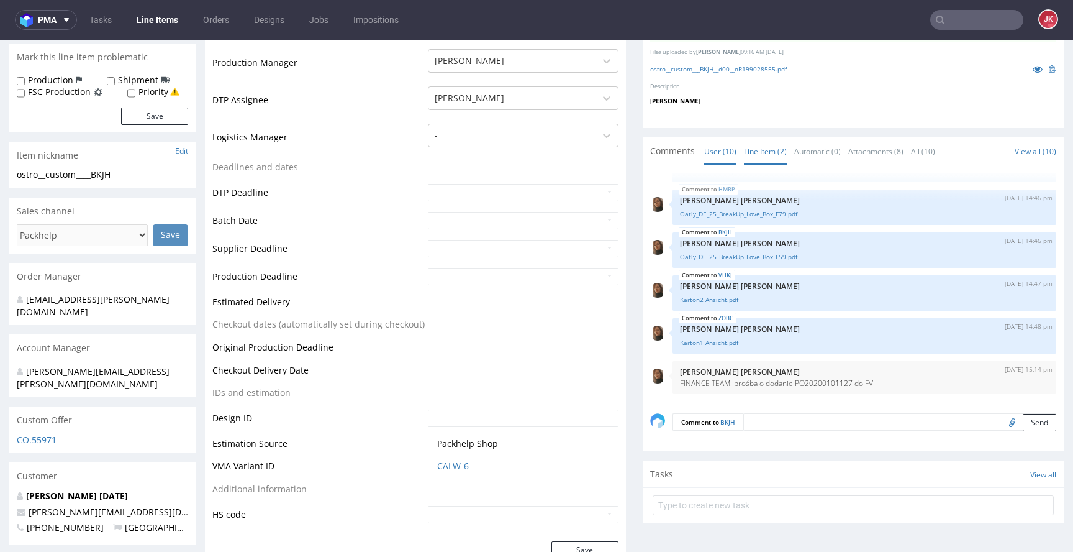
click at [764, 157] on link "Line Item (2)" at bounding box center [765, 151] width 43 height 27
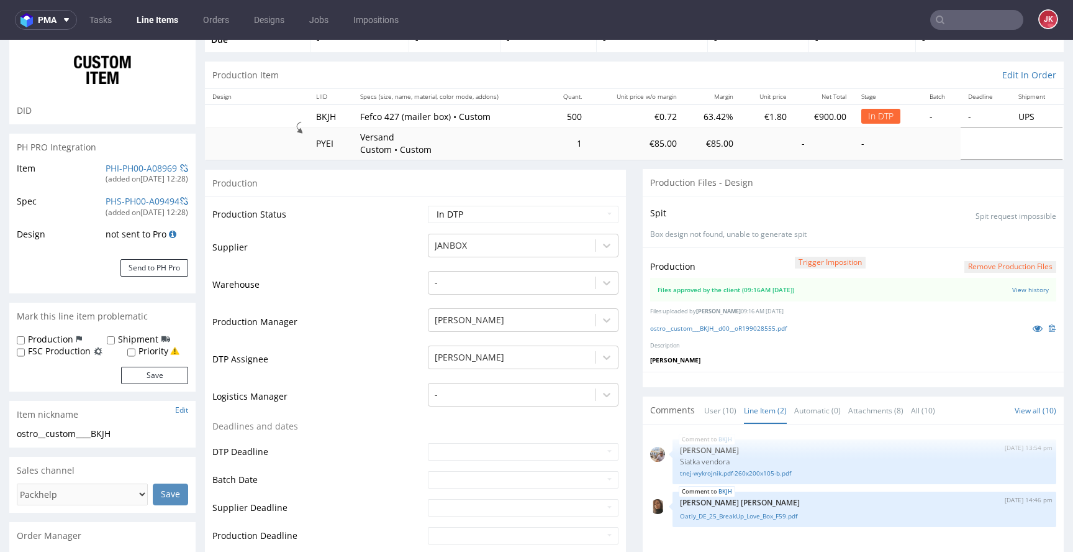
scroll to position [0, 0]
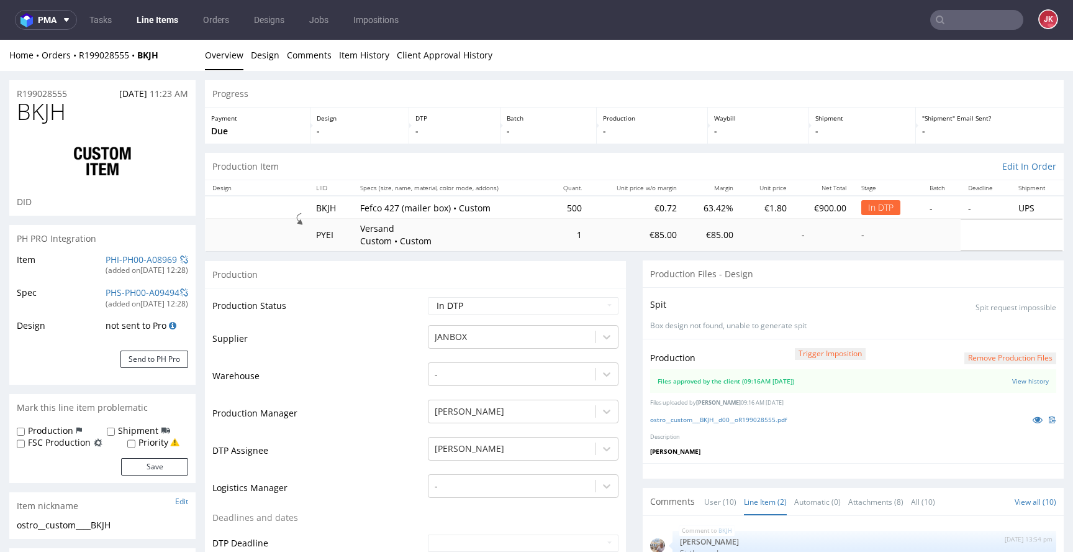
click at [378, 299] on td "Production Status" at bounding box center [318, 310] width 212 height 28
click at [470, 63] on link "Client Approval History" at bounding box center [445, 55] width 96 height 30
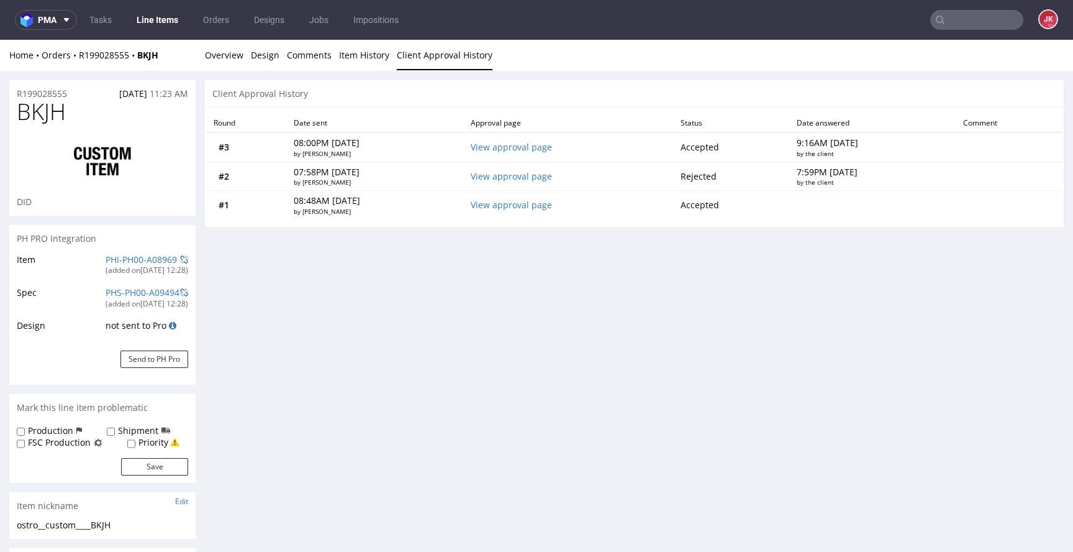
click at [386, 63] on div "Home Orders R199028555 BKJH Overview Design Comments Item History Client Approv…" at bounding box center [536, 55] width 1073 height 31
click at [383, 58] on link "Item History" at bounding box center [364, 55] width 50 height 30
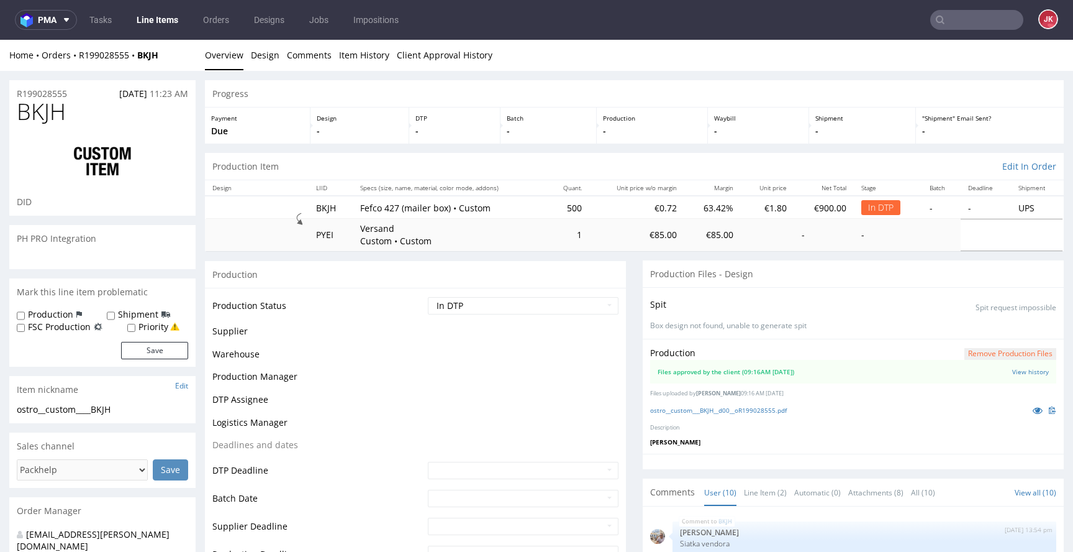
scroll to position [268, 0]
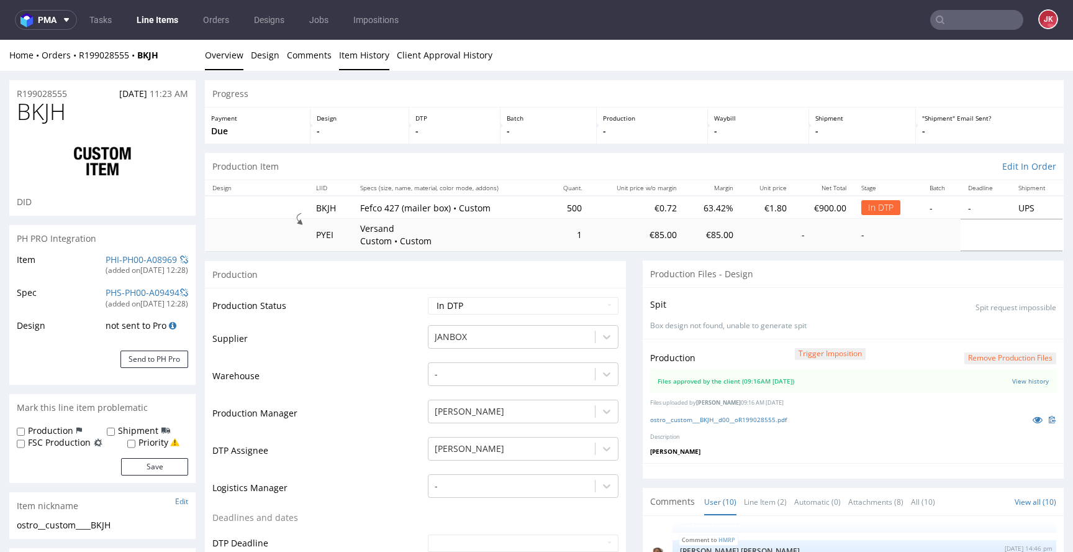
click at [373, 64] on link "Item History" at bounding box center [364, 55] width 50 height 30
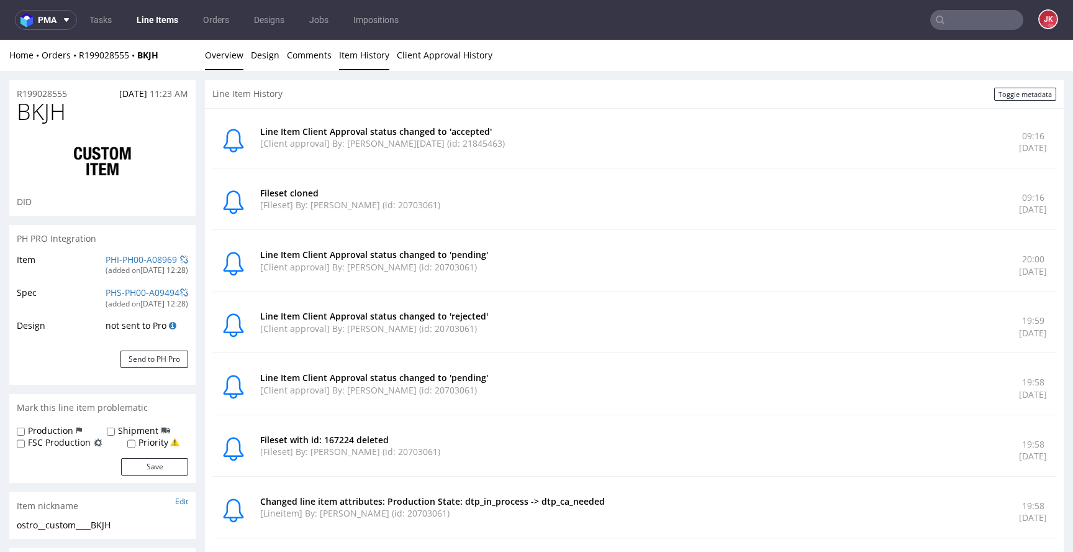
click at [227, 62] on link "Overview" at bounding box center [224, 55] width 39 height 30
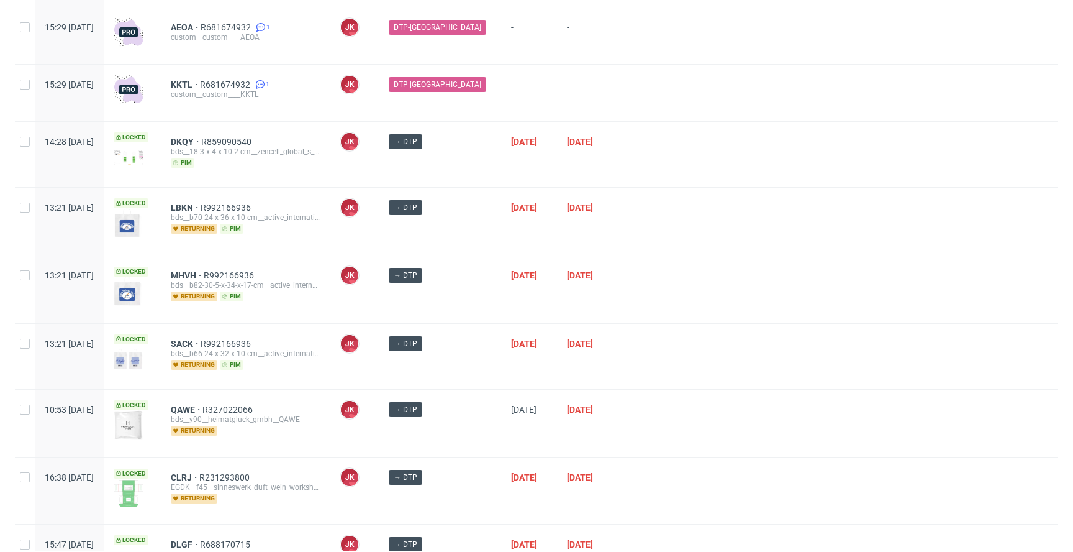
scroll to position [1556, 0]
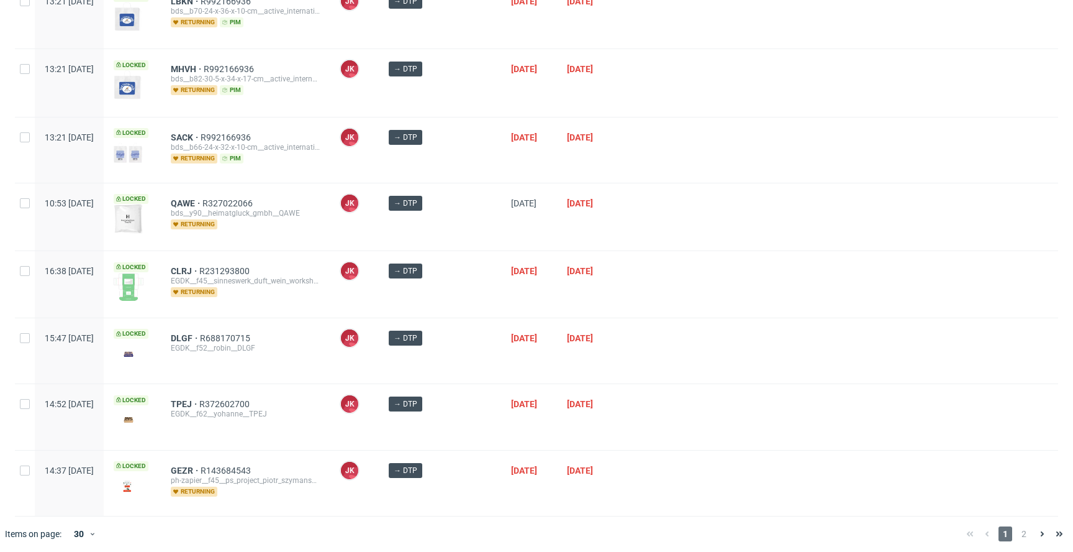
click at [542, 297] on div "[DATE]" at bounding box center [529, 284] width 56 height 66
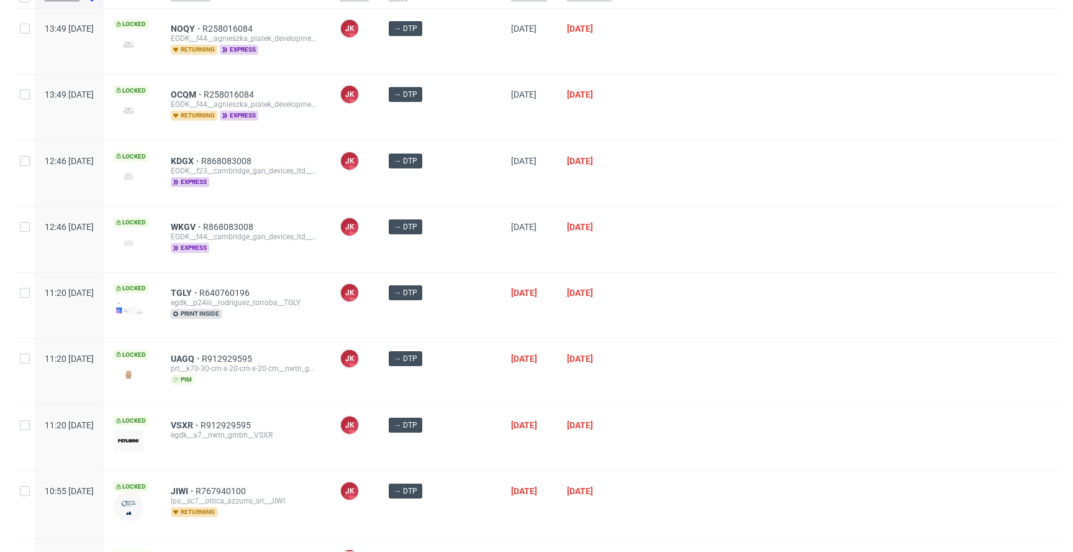
scroll to position [0, 0]
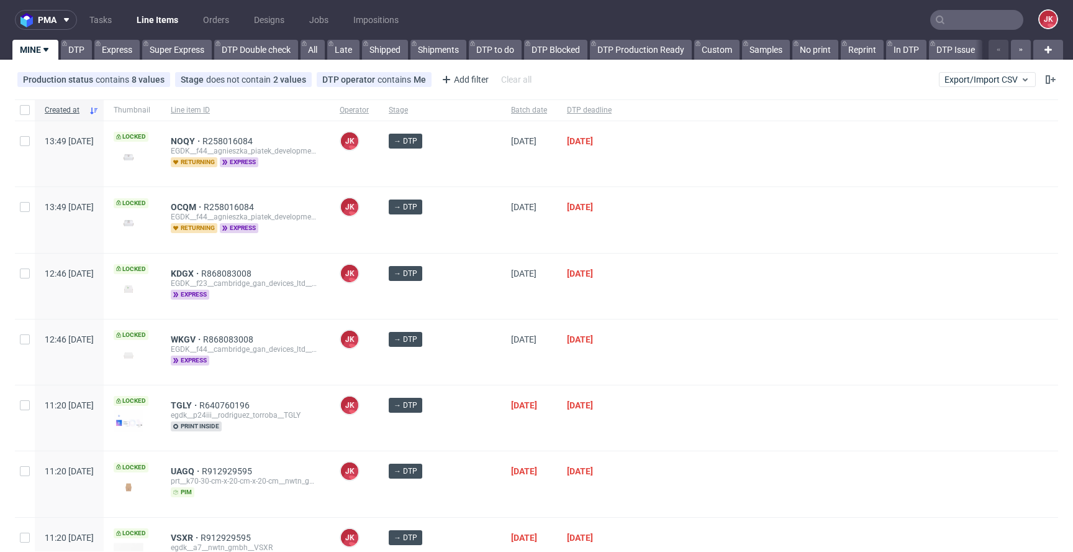
click at [707, 385] on div at bounding box center [840, 417] width 437 height 65
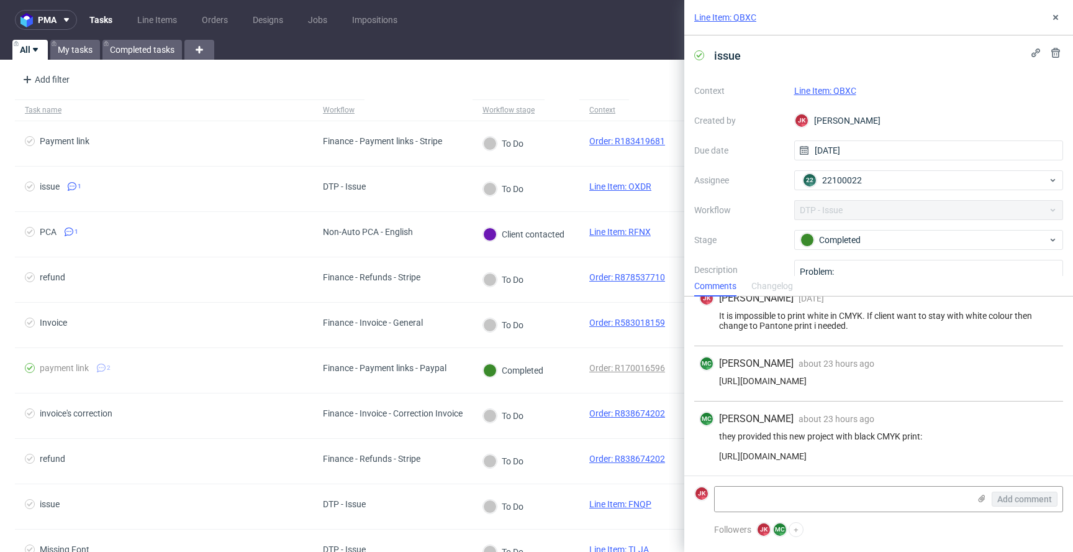
scroll to position [16, 0]
click at [811, 88] on link "Line Item: QBXC" at bounding box center [825, 91] width 62 height 10
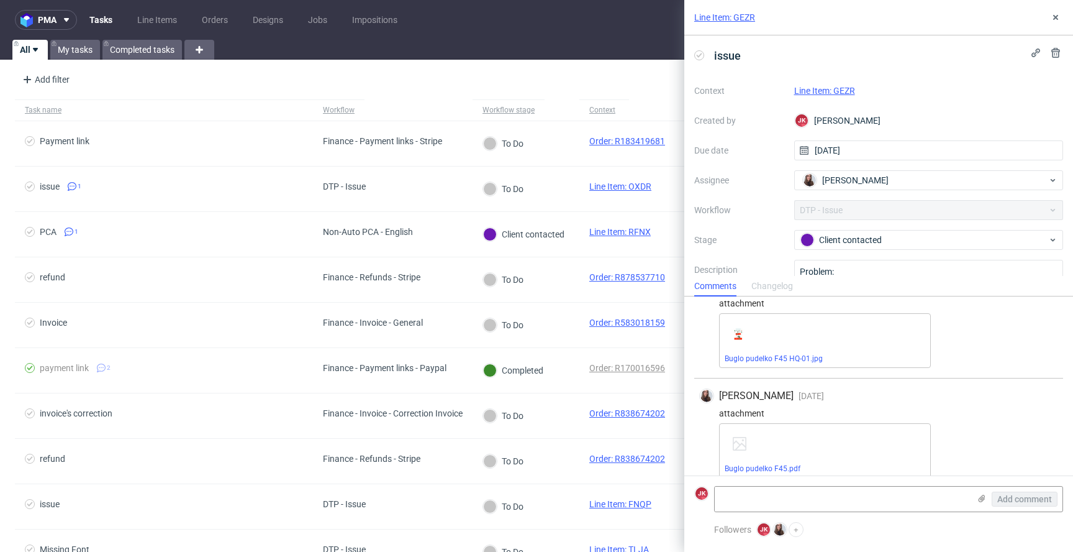
scroll to position [206, 0]
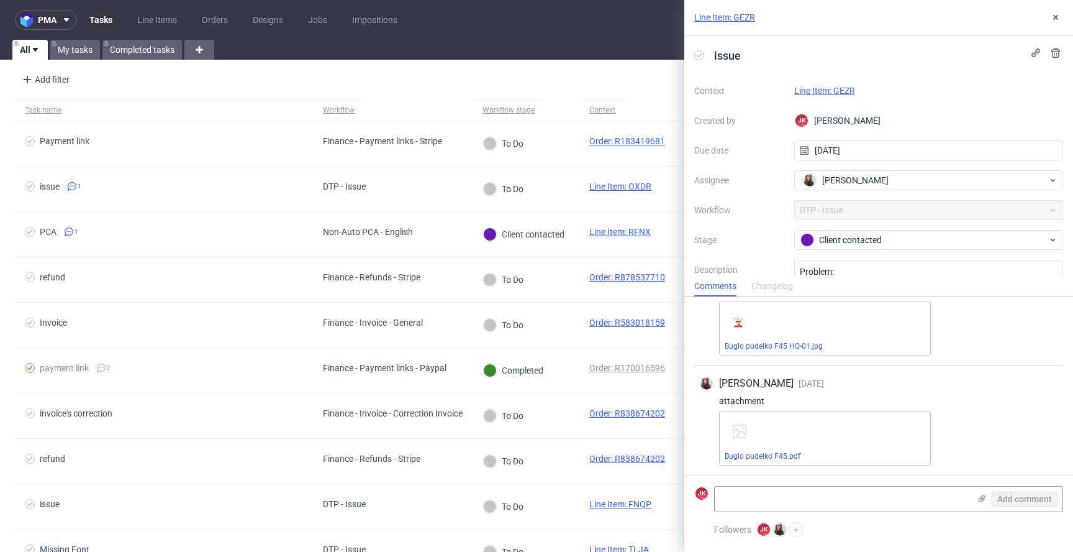
click at [820, 89] on link "Line Item: GEZR" at bounding box center [824, 91] width 61 height 10
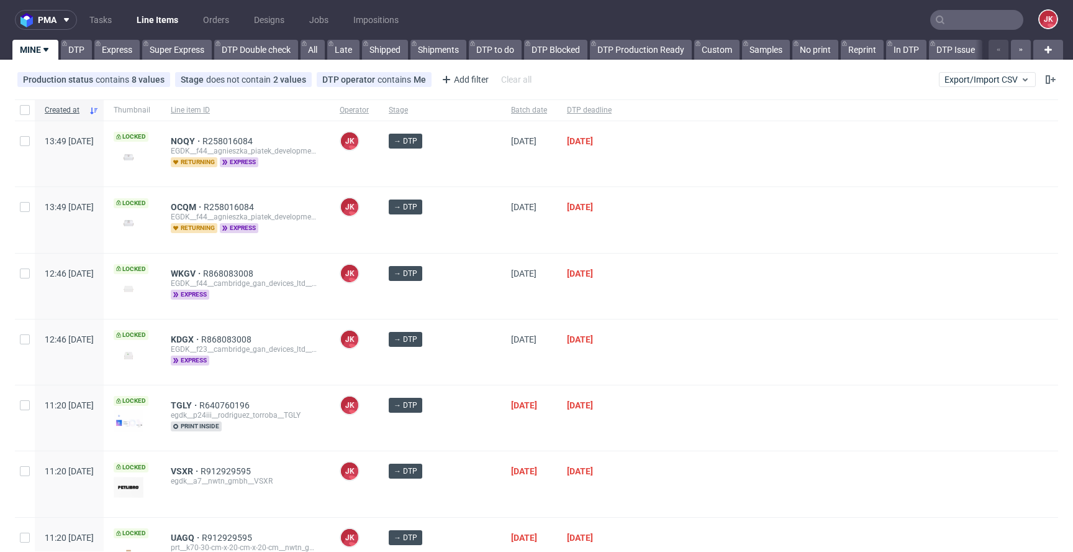
click at [471, 297] on div "→ DTP" at bounding box center [440, 285] width 122 height 65
click at [624, 352] on div at bounding box center [840, 351] width 437 height 65
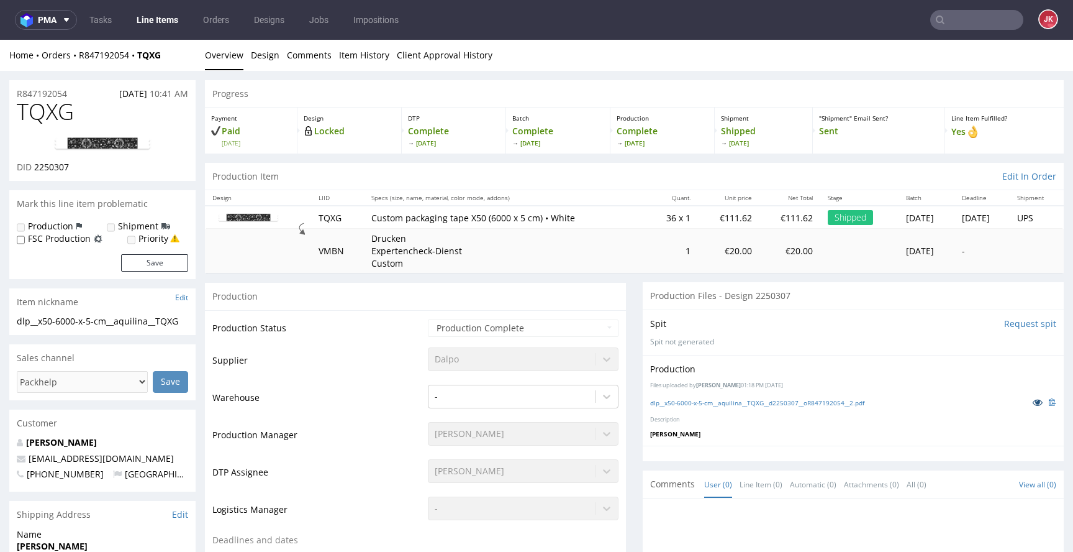
click at [1033, 399] on icon at bounding box center [1038, 401] width 10 height 9
click at [347, 55] on link "Item History" at bounding box center [364, 55] width 50 height 30
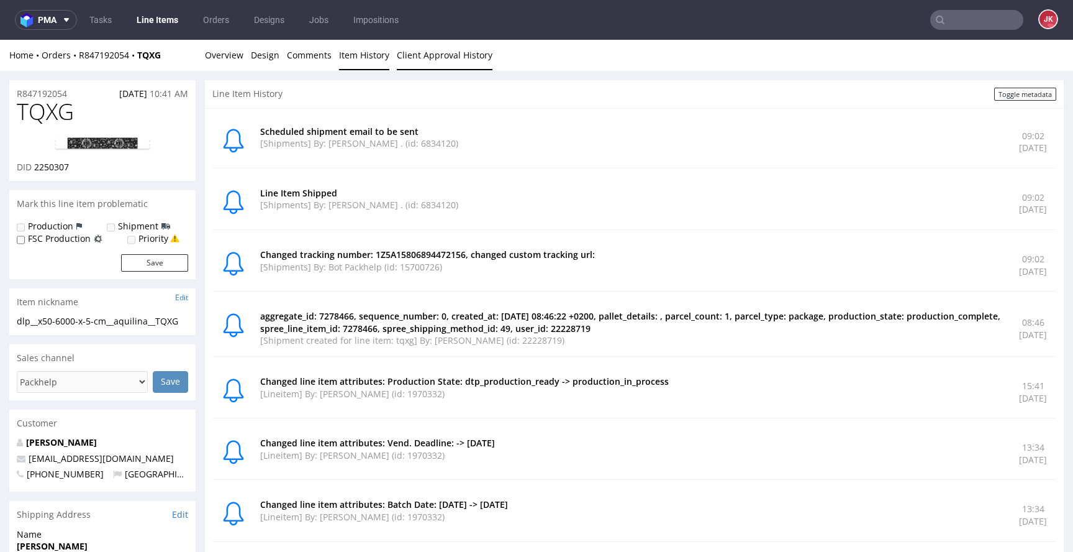
click at [439, 50] on link "Client Approval History" at bounding box center [445, 55] width 96 height 30
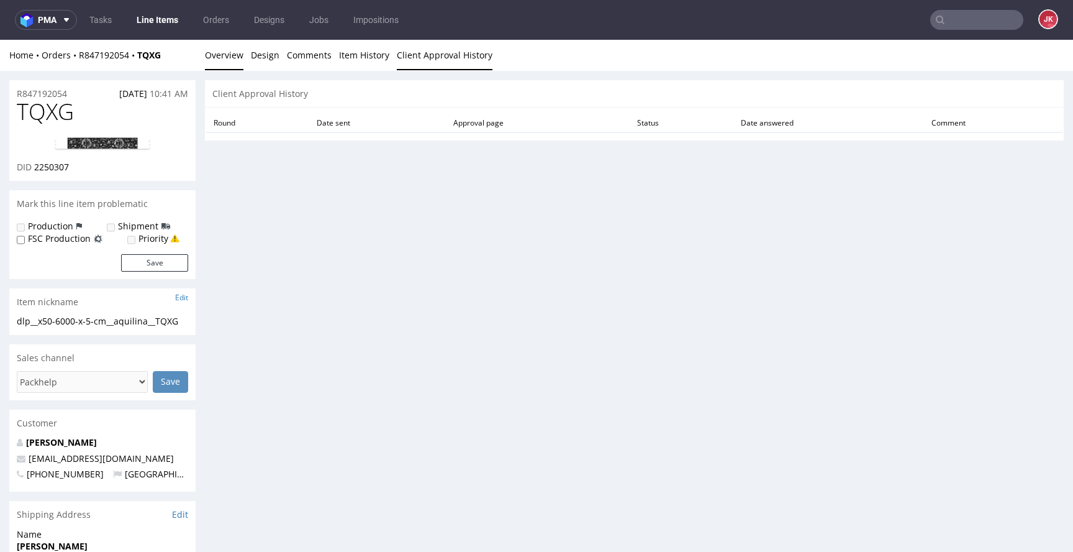
click at [226, 69] on link "Overview" at bounding box center [224, 55] width 39 height 30
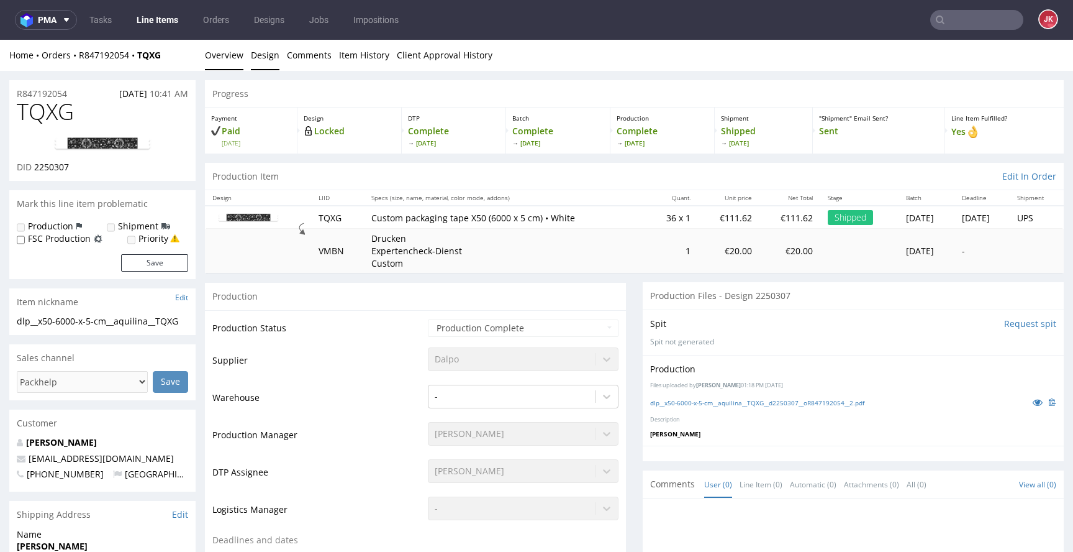
click at [257, 63] on link "Design" at bounding box center [265, 55] width 29 height 30
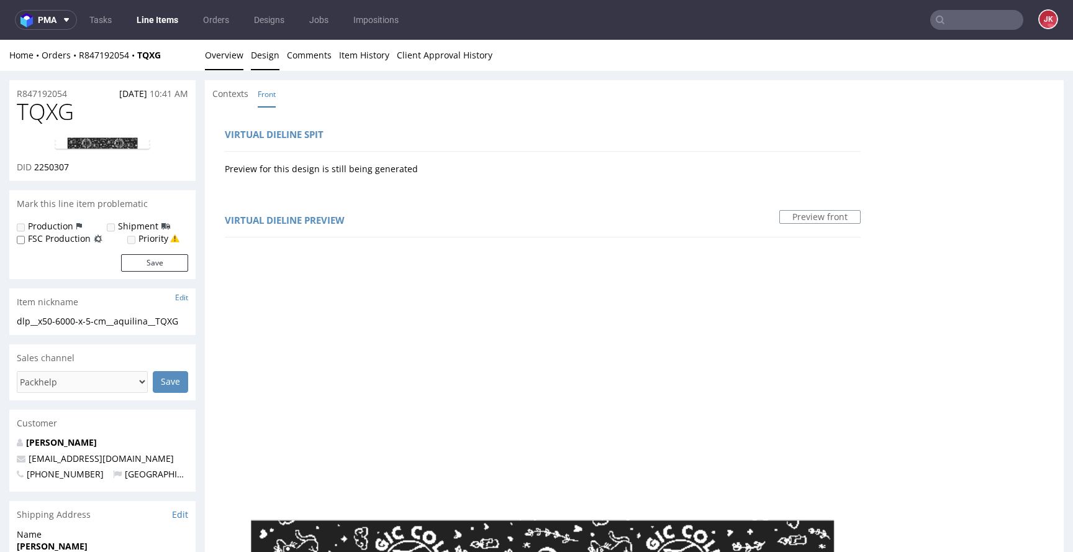
click at [232, 63] on link "Overview" at bounding box center [224, 55] width 39 height 30
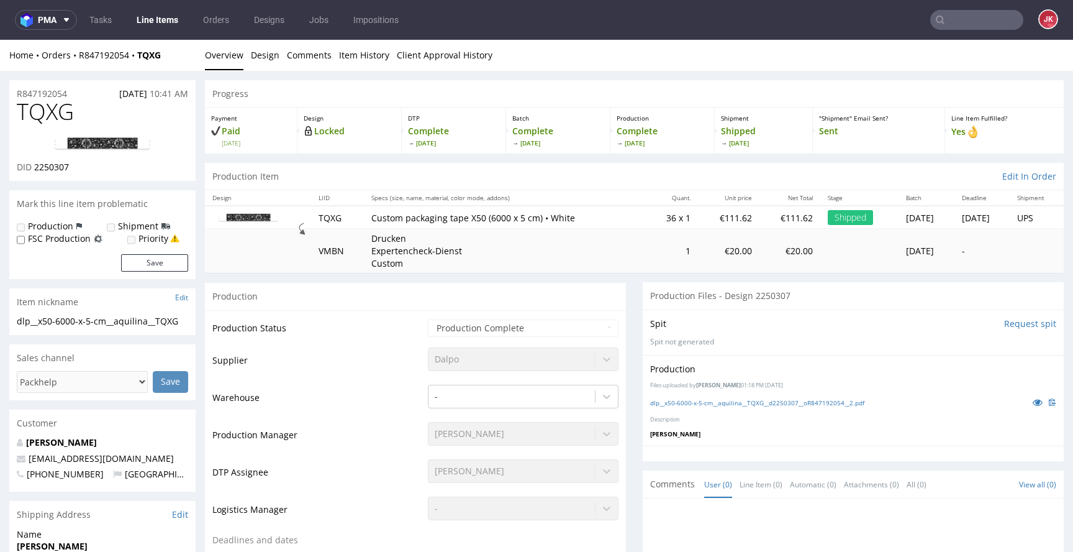
click at [109, 144] on img at bounding box center [102, 144] width 99 height 15
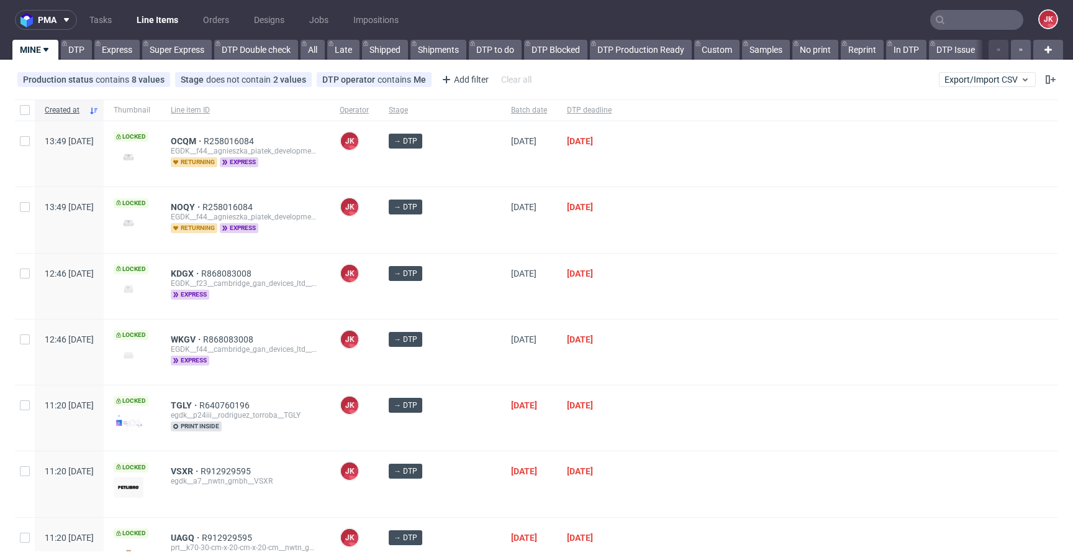
click at [622, 350] on div at bounding box center [840, 351] width 437 height 65
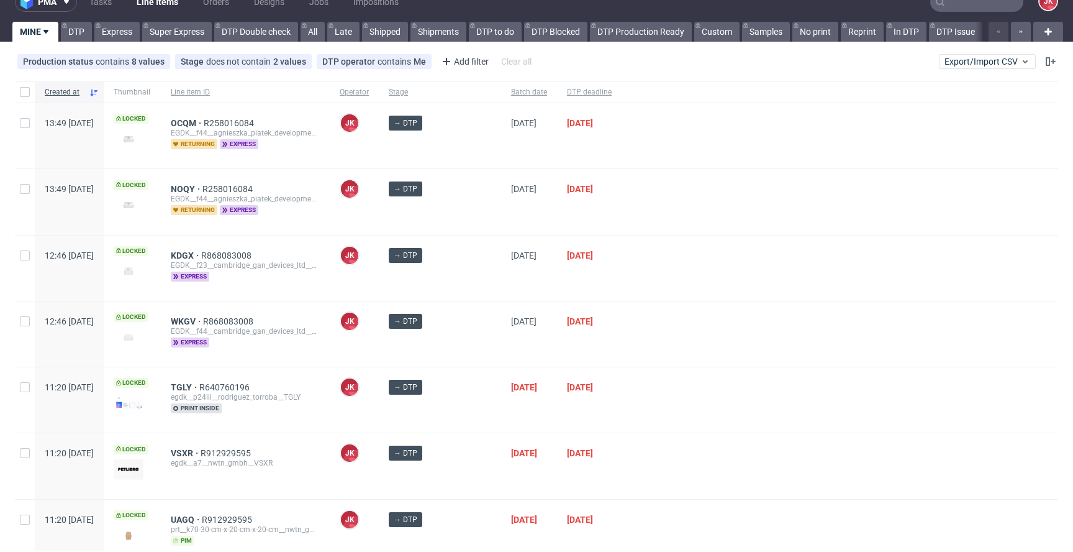
scroll to position [12, 0]
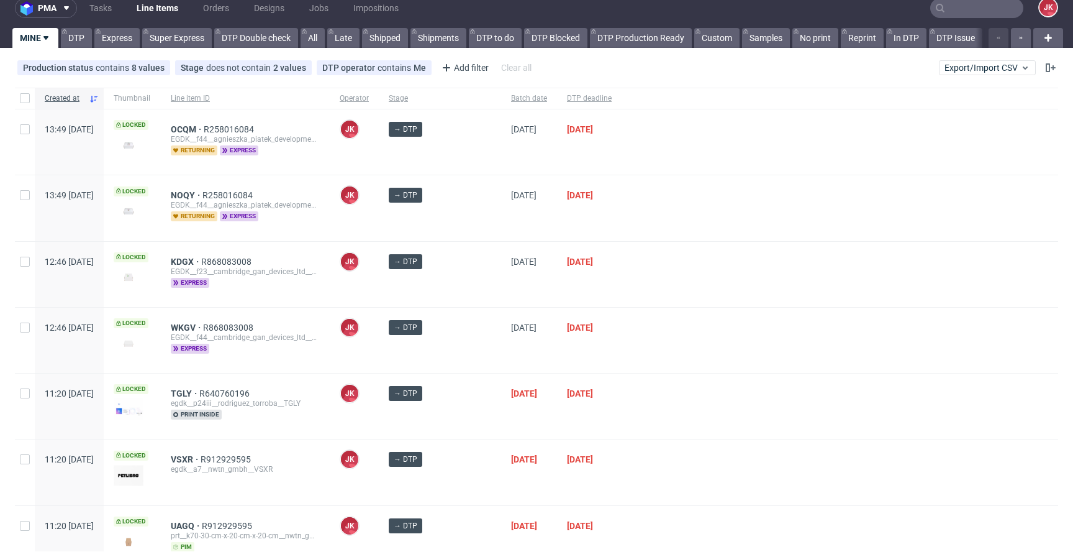
click at [473, 303] on div "→ DTP" at bounding box center [440, 274] width 122 height 65
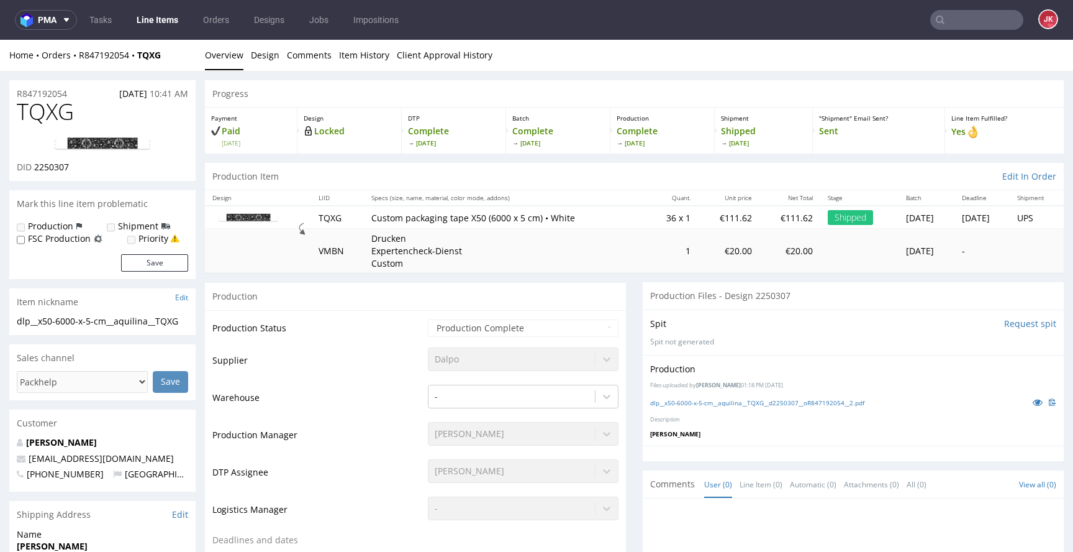
click at [129, 133] on link at bounding box center [102, 144] width 99 height 35
click at [406, 383] on td "Warehouse" at bounding box center [318, 401] width 212 height 37
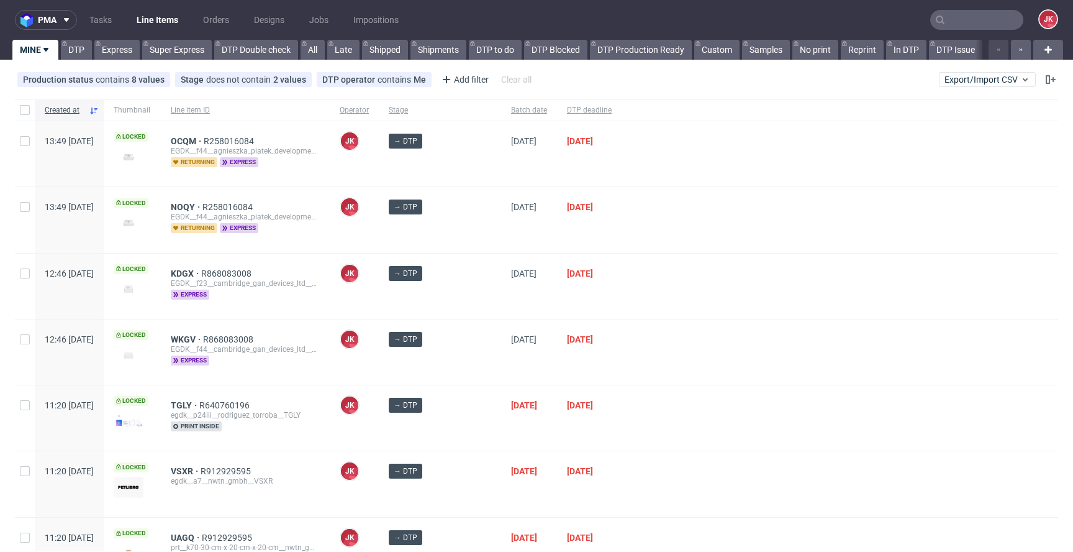
click at [475, 296] on div "→ DTP" at bounding box center [440, 285] width 122 height 65
click at [656, 256] on div at bounding box center [840, 285] width 437 height 65
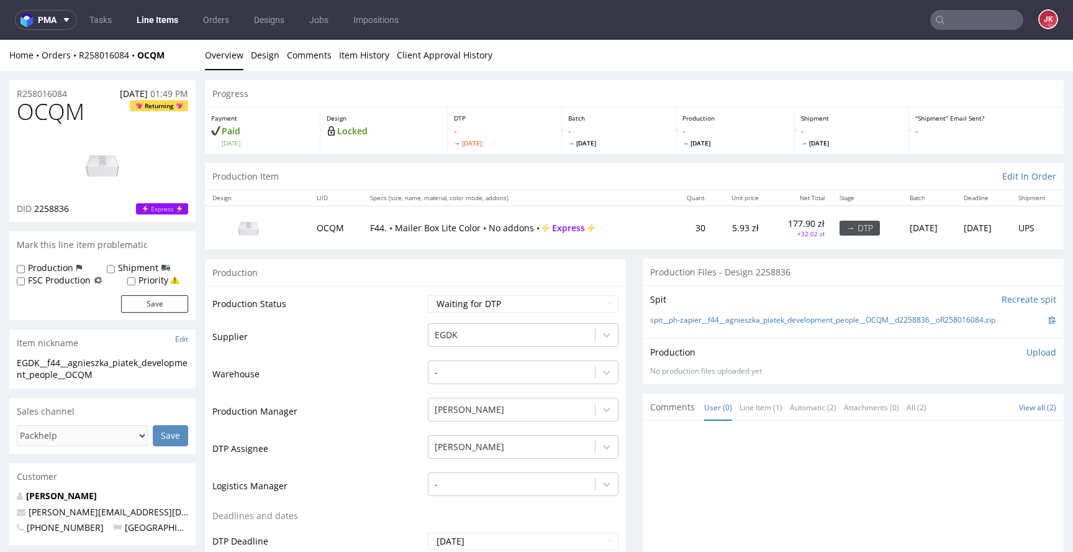
click at [393, 389] on td "Warehouse" at bounding box center [318, 377] width 212 height 37
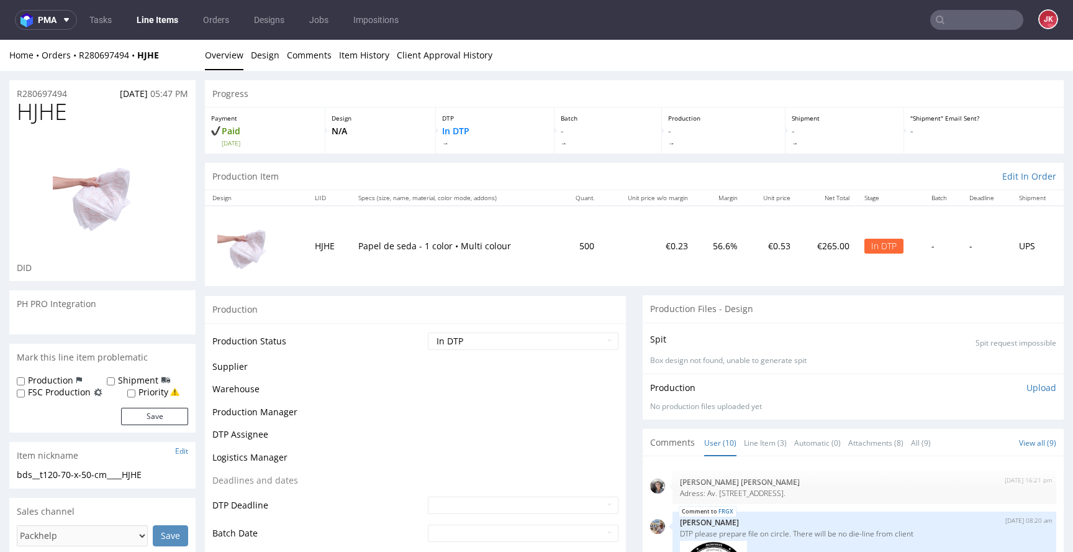
scroll to position [543, 0]
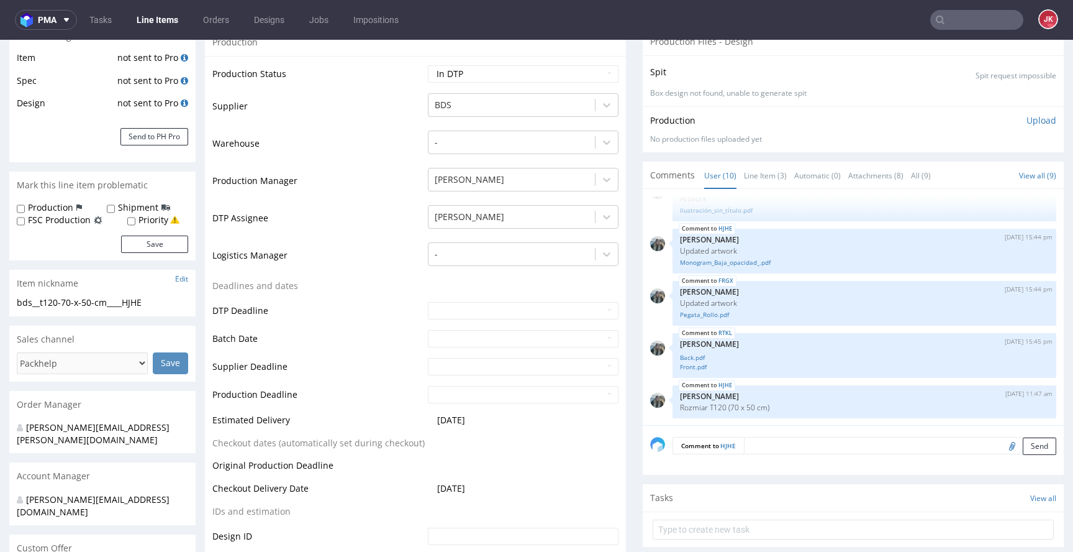
scroll to position [314, 0]
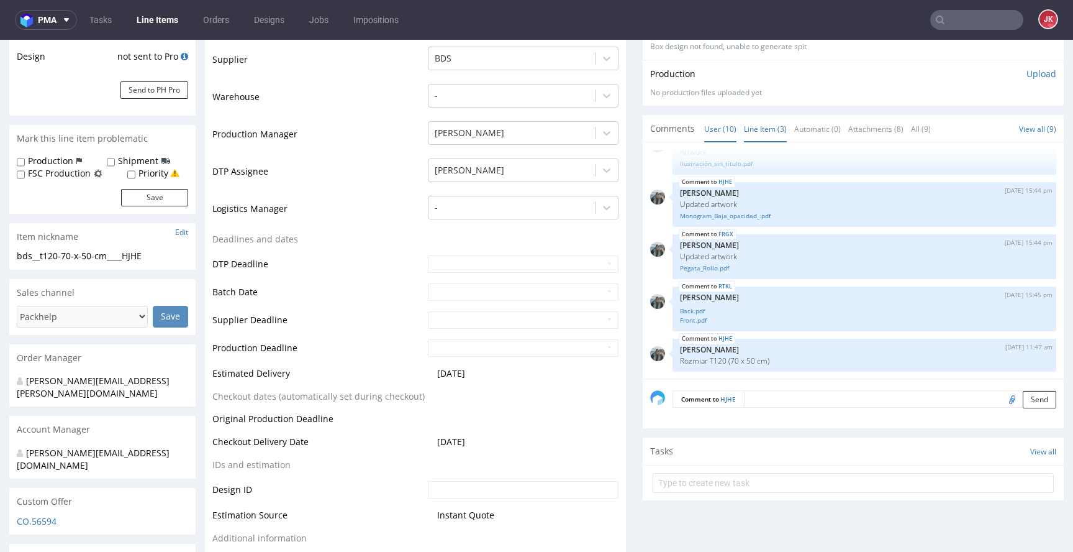
click at [747, 132] on link "Line Item (3)" at bounding box center [765, 129] width 43 height 27
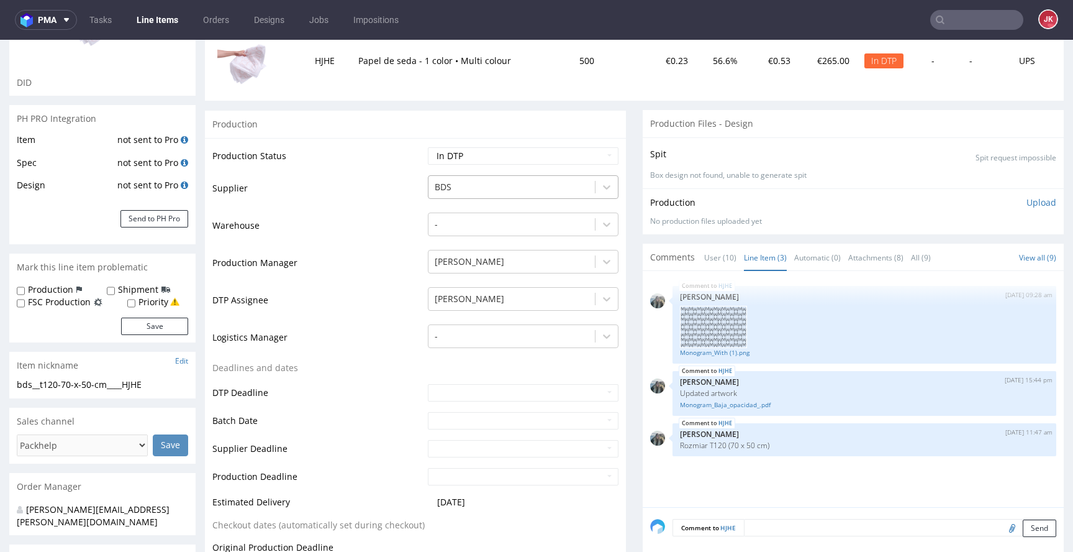
scroll to position [0, 0]
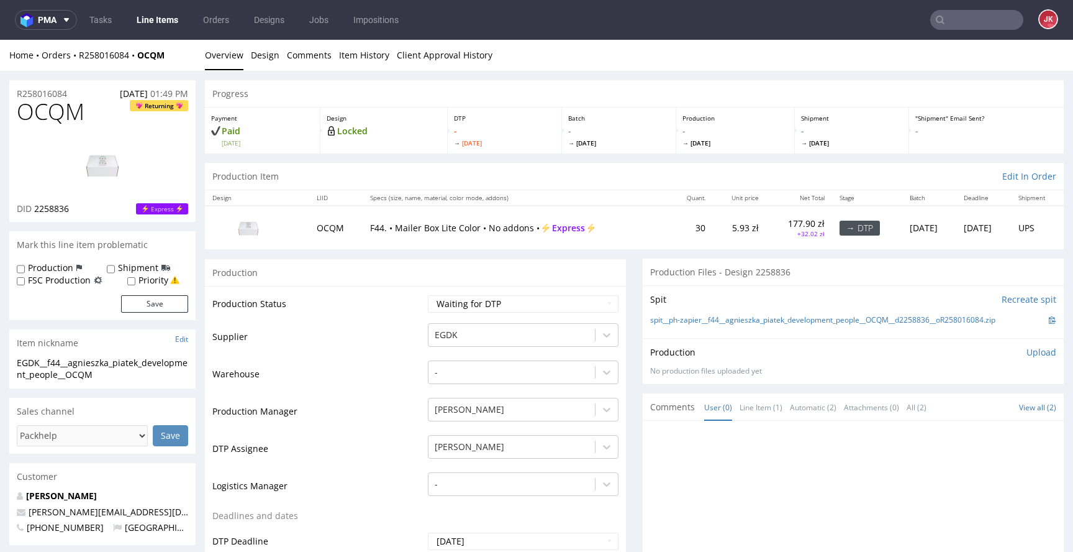
click at [413, 352] on td "Supplier" at bounding box center [318, 340] width 212 height 37
click at [269, 55] on link "Design" at bounding box center [265, 55] width 29 height 30
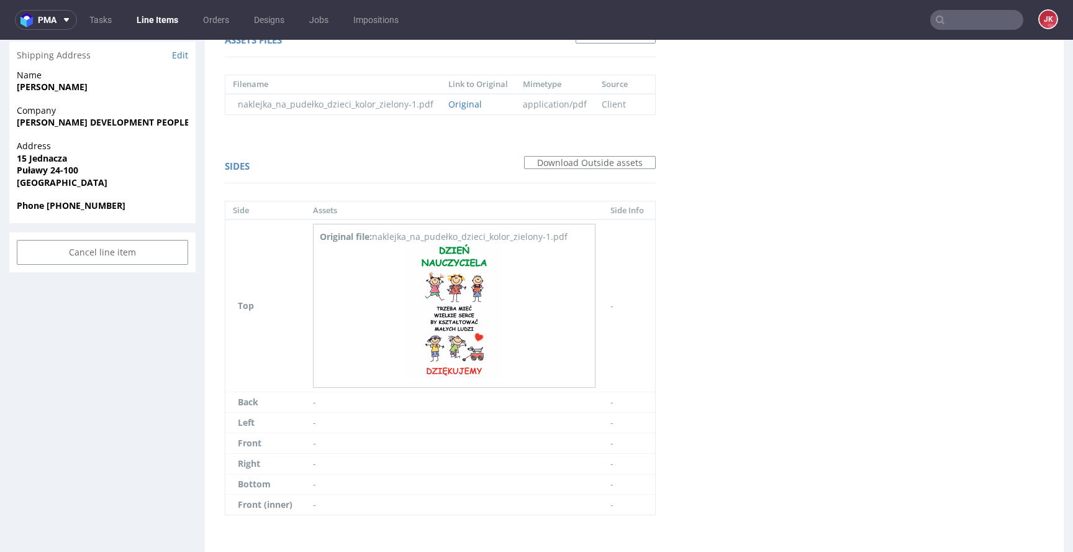
scroll to position [539, 0]
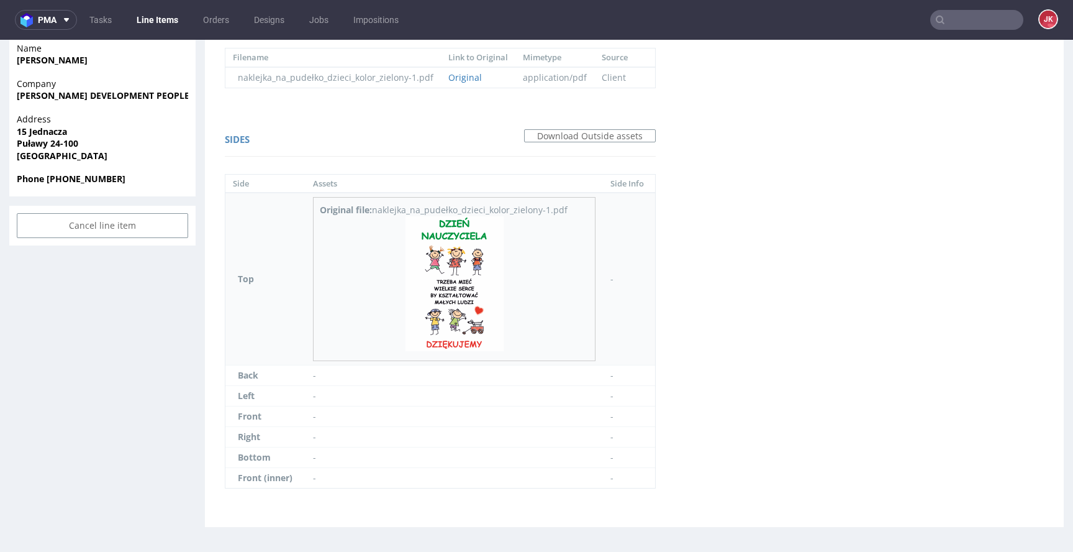
click at [469, 276] on img at bounding box center [455, 283] width 98 height 135
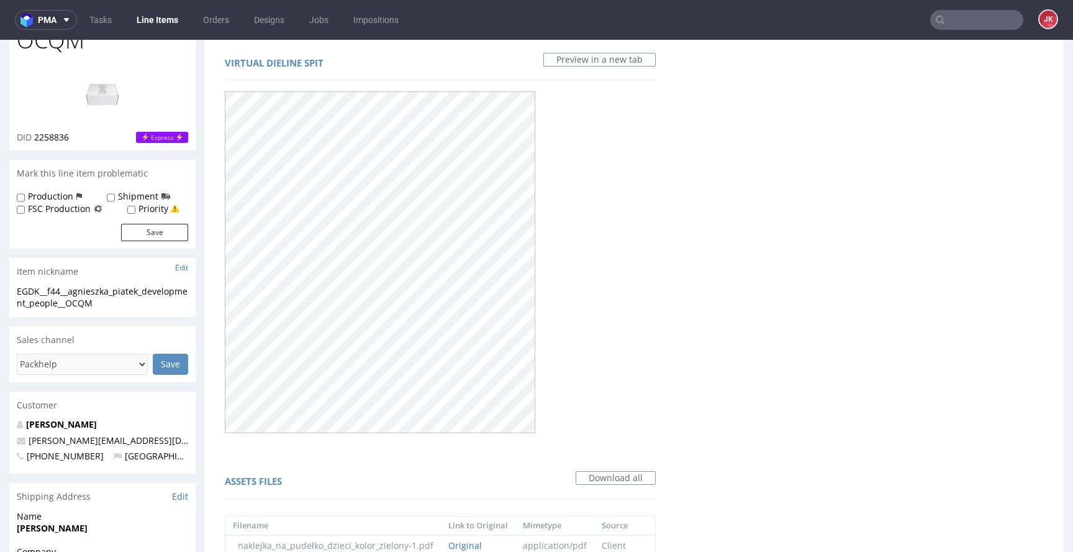
scroll to position [0, 0]
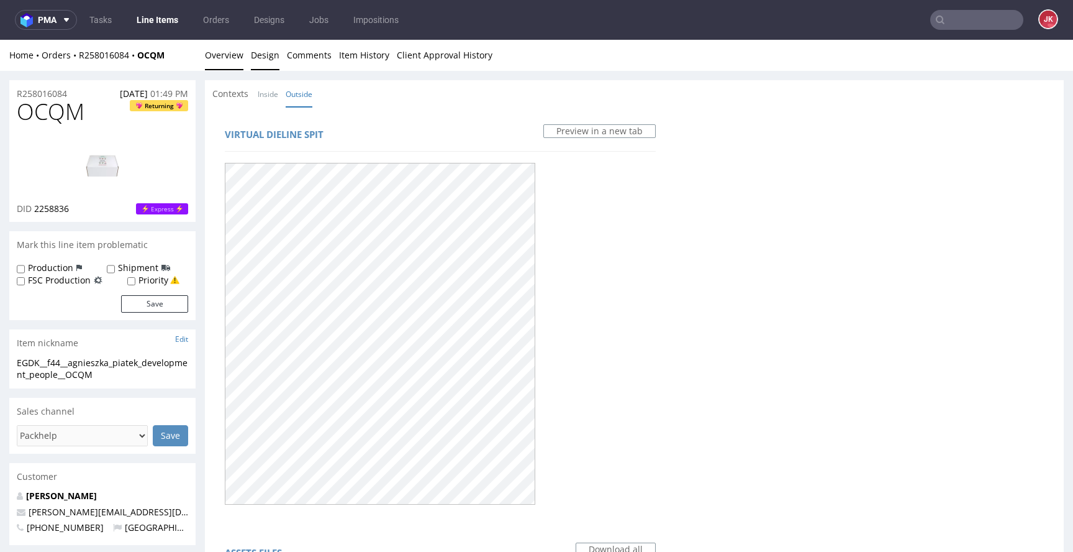
click at [211, 56] on link "Overview" at bounding box center [224, 55] width 39 height 30
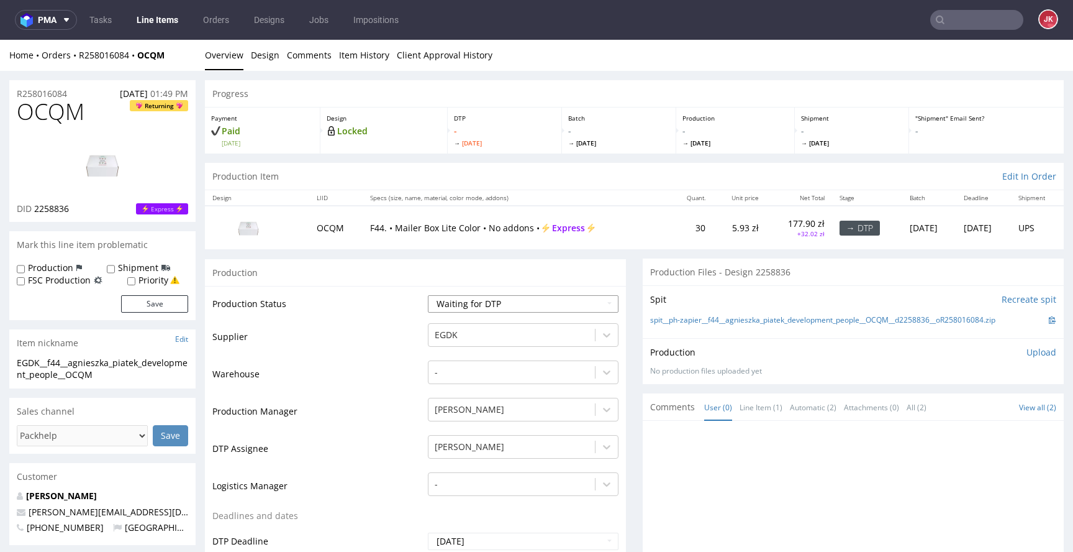
click at [471, 297] on select "Waiting for Artwork Waiting for Diecut Waiting for Mockup Waiting for DTP Waiti…" at bounding box center [523, 303] width 191 height 17
select select "dtp_in_process"
click at [428, 295] on select "Waiting for Artwork Waiting for Diecut Waiting for Mockup Waiting for DTP Waiti…" at bounding box center [523, 303] width 191 height 17
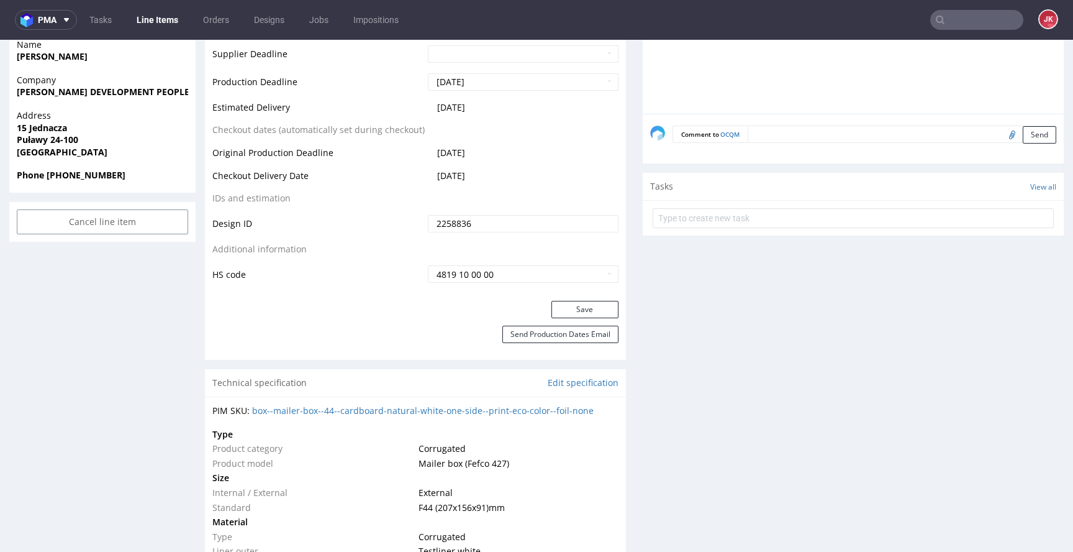
scroll to position [620, 0]
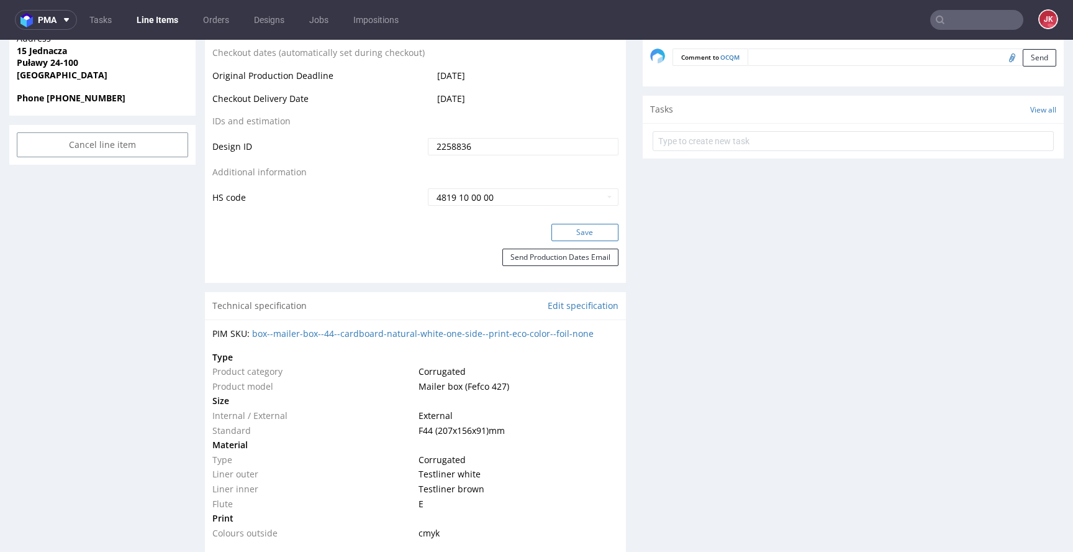
click at [568, 234] on button "Save" at bounding box center [585, 232] width 67 height 17
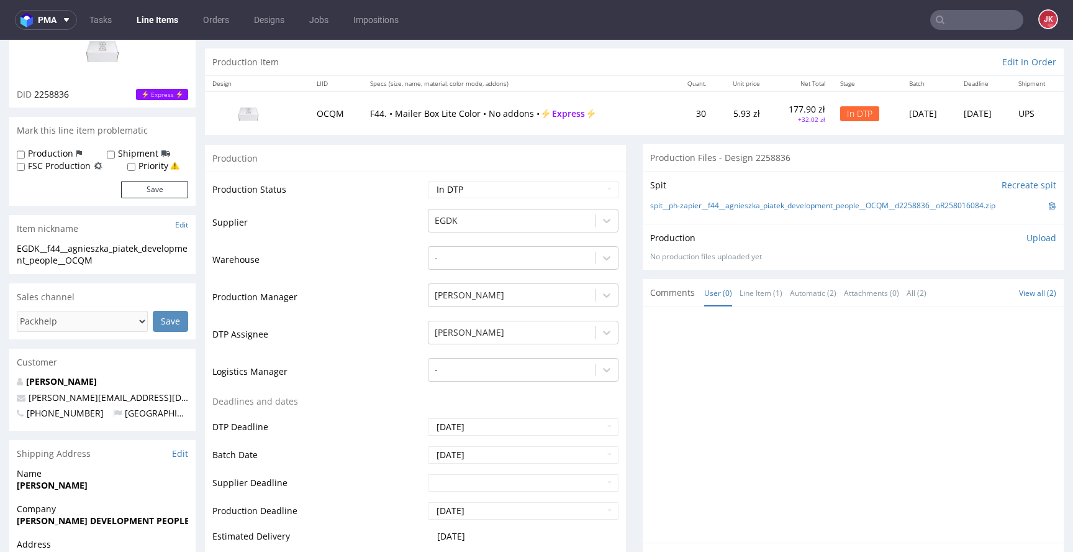
scroll to position [0, 0]
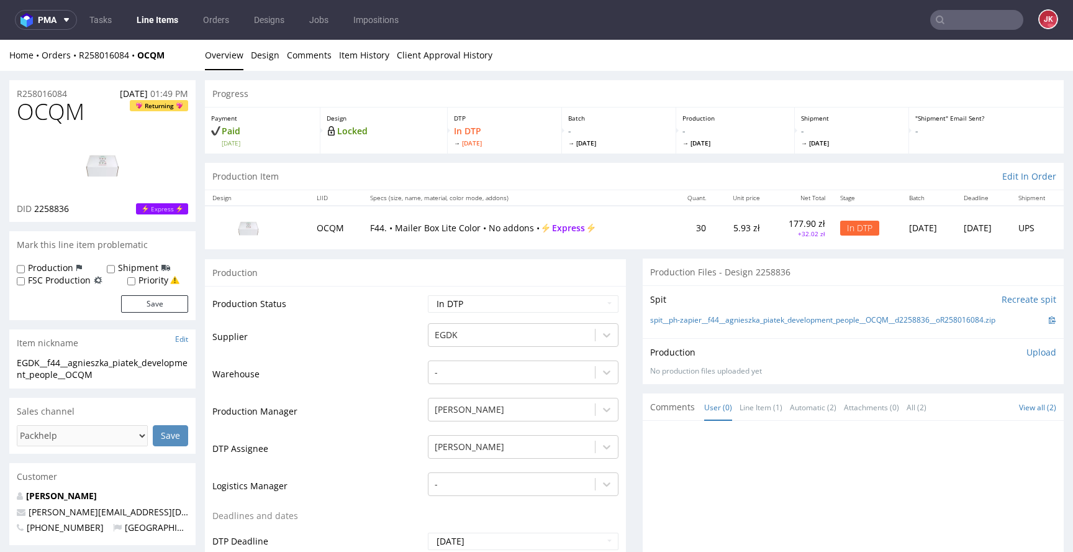
click at [115, 170] on img at bounding box center [102, 165] width 99 height 56
click at [165, 281] on label "Priority" at bounding box center [154, 280] width 30 height 12
click at [135, 281] on input "Priority" at bounding box center [131, 281] width 8 height 10
checkbox input "true"
click at [158, 302] on button "Save" at bounding box center [154, 303] width 67 height 17
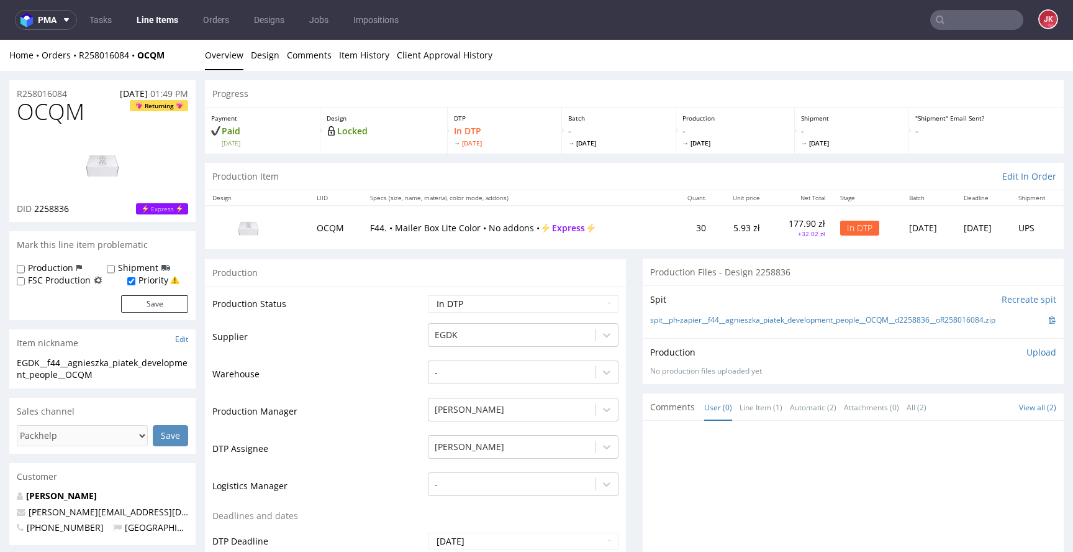
click at [82, 166] on img at bounding box center [102, 165] width 99 height 56
click at [42, 111] on span "OCQM" at bounding box center [51, 111] width 68 height 25
copy span "OCQM"
drag, startPoint x: 141, startPoint y: 372, endPoint x: 0, endPoint y: 366, distance: 141.1
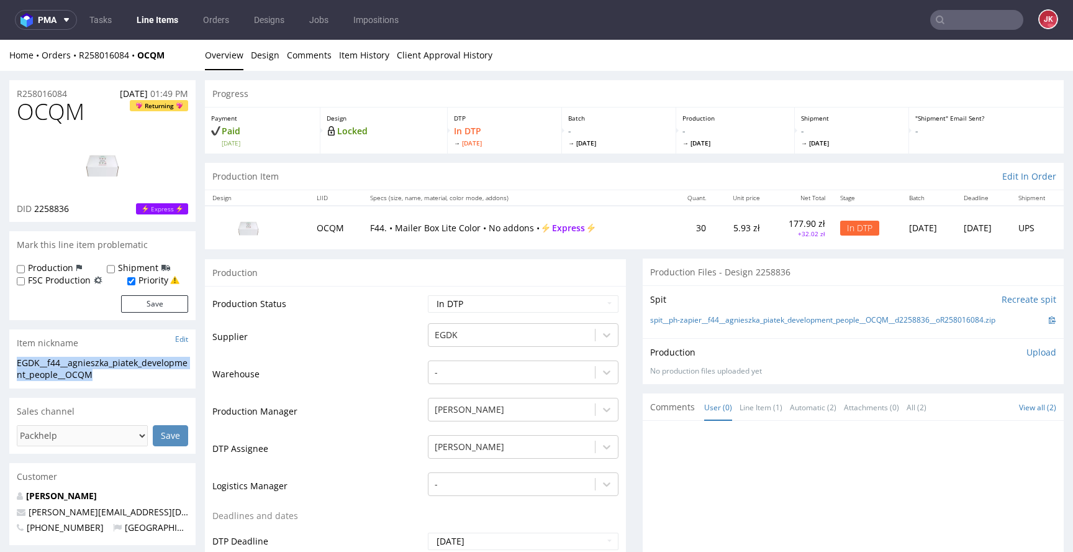
copy div "EGDK__f44__agnieszka_piatek_development_people__OCQM"
click at [88, 92] on div "R258016084 09.09.2025 01:49 PM" at bounding box center [102, 90] width 186 height 20
drag, startPoint x: 92, startPoint y: 92, endPoint x: 0, endPoint y: 94, distance: 91.9
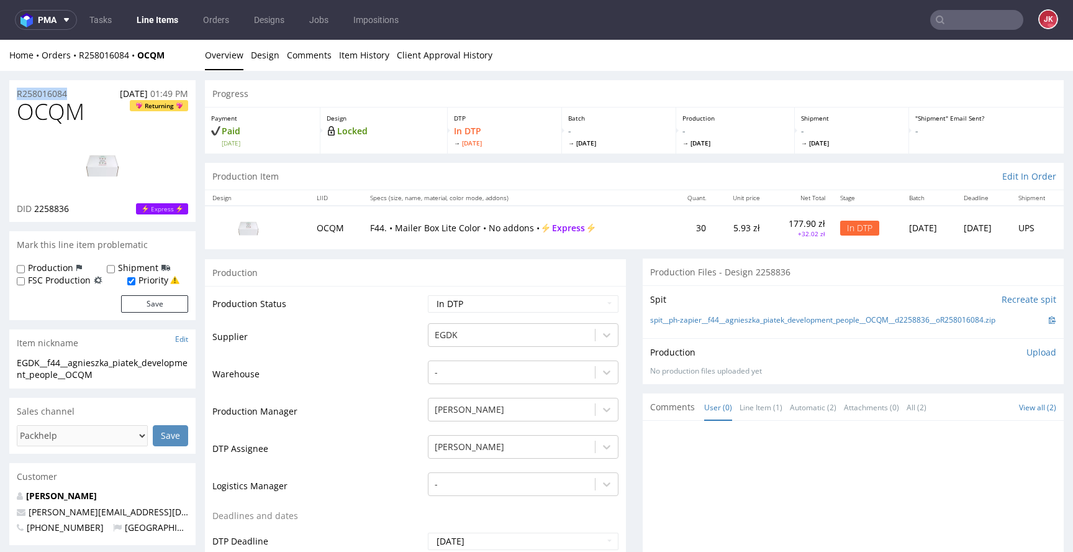
copy p "R258016084"
drag, startPoint x: 35, startPoint y: 211, endPoint x: 78, endPoint y: 210, distance: 42.9
click at [78, 210] on div "DID 2258836 Express" at bounding box center [102, 208] width 171 height 12
copy span "2258836"
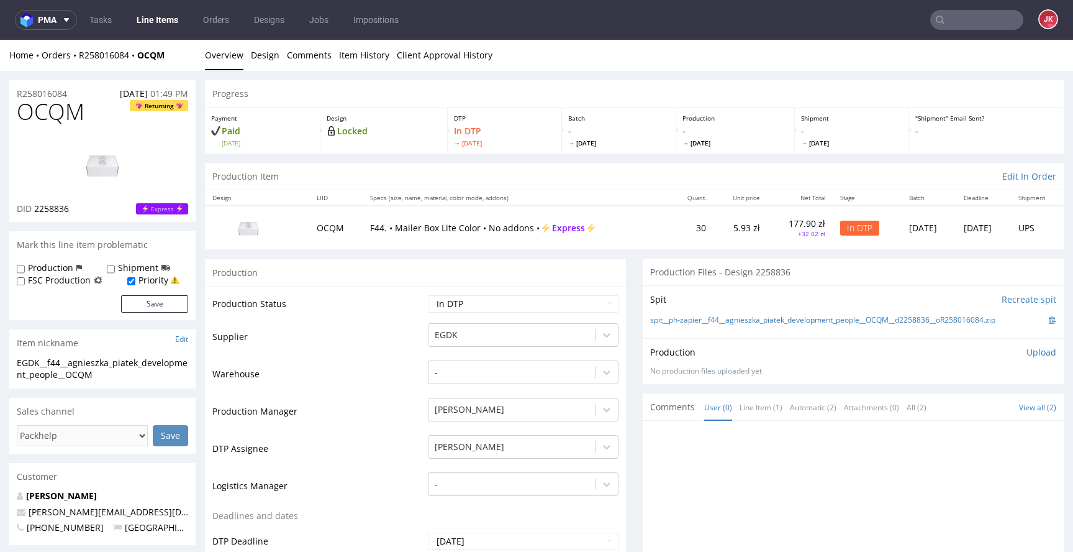
click at [1027, 348] on p "Upload" at bounding box center [1042, 352] width 30 height 12
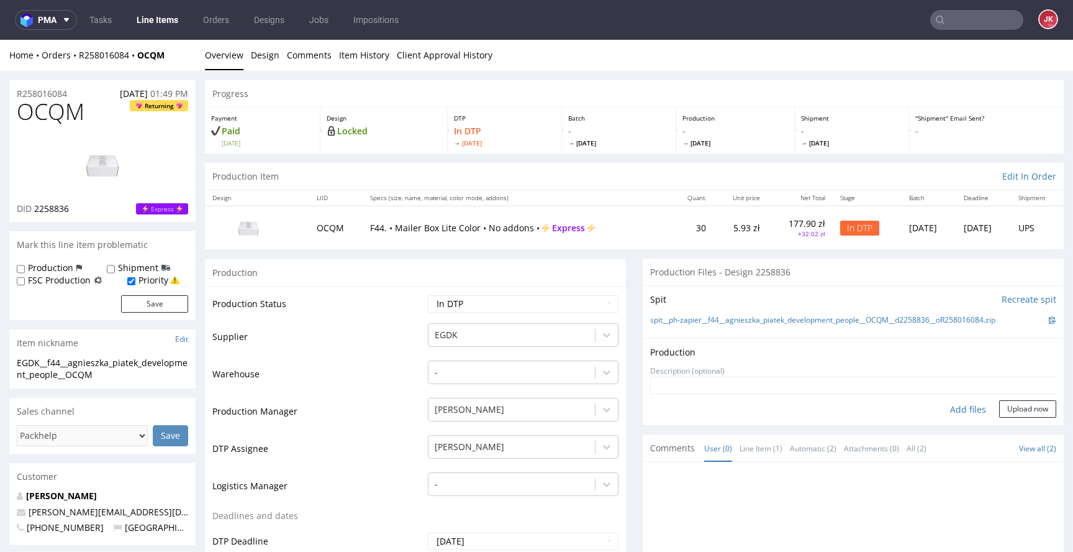
click at [955, 408] on div "Add files" at bounding box center [968, 409] width 62 height 19
type input "C:\fakepath\EGDK__f44__agnieszka_piatek_development_people__OCQM__d2258836__oR2…"
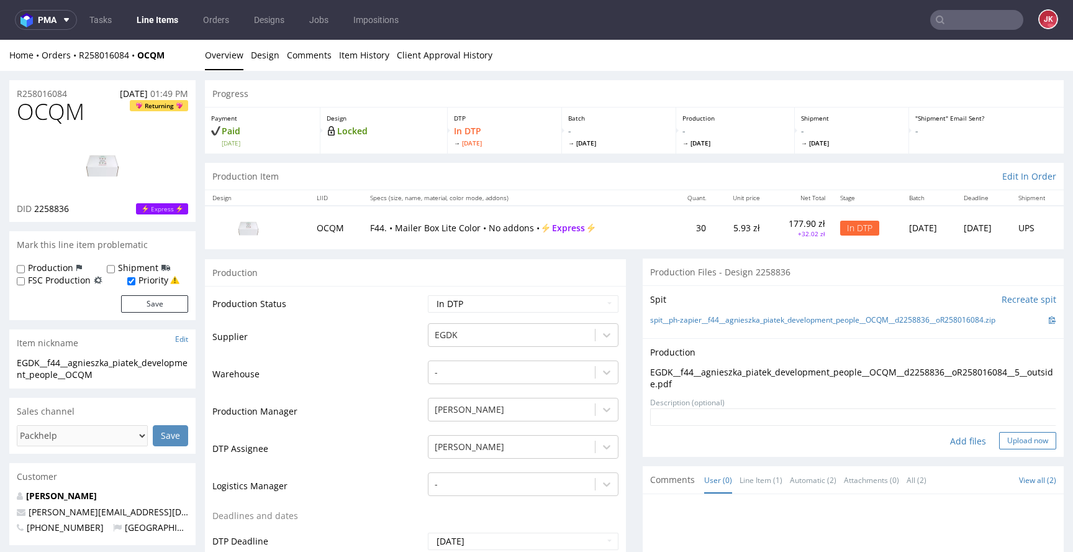
click at [999, 440] on button "Upload now" at bounding box center [1027, 440] width 57 height 17
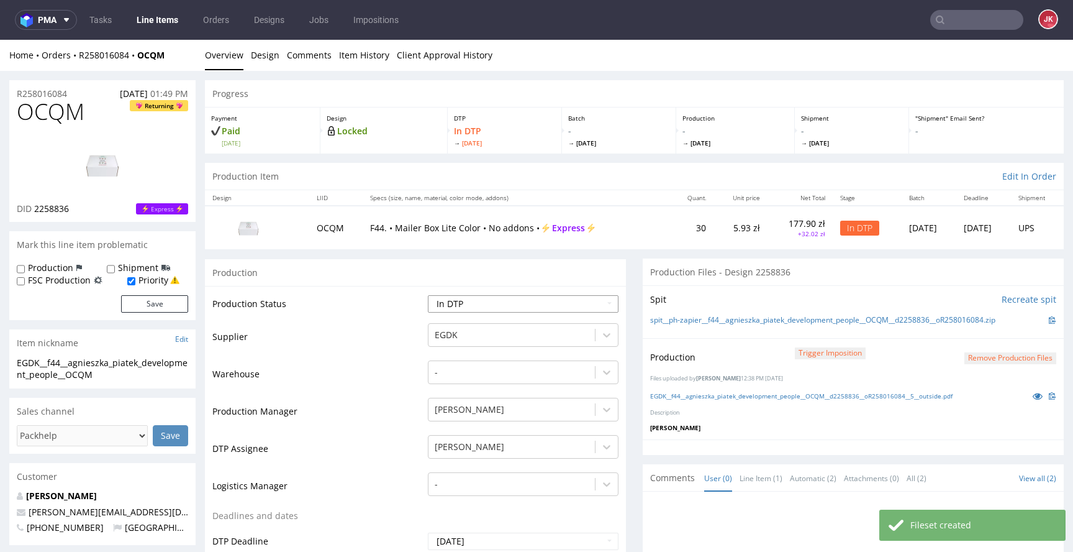
click at [547, 311] on select "Waiting for Artwork Waiting for Diecut Waiting for Mockup Waiting for DTP Waiti…" at bounding box center [523, 303] width 191 height 17
click at [501, 306] on select "Waiting for Artwork Waiting for Diecut Waiting for Mockup Waiting for DTP Waiti…" at bounding box center [523, 303] width 191 height 17
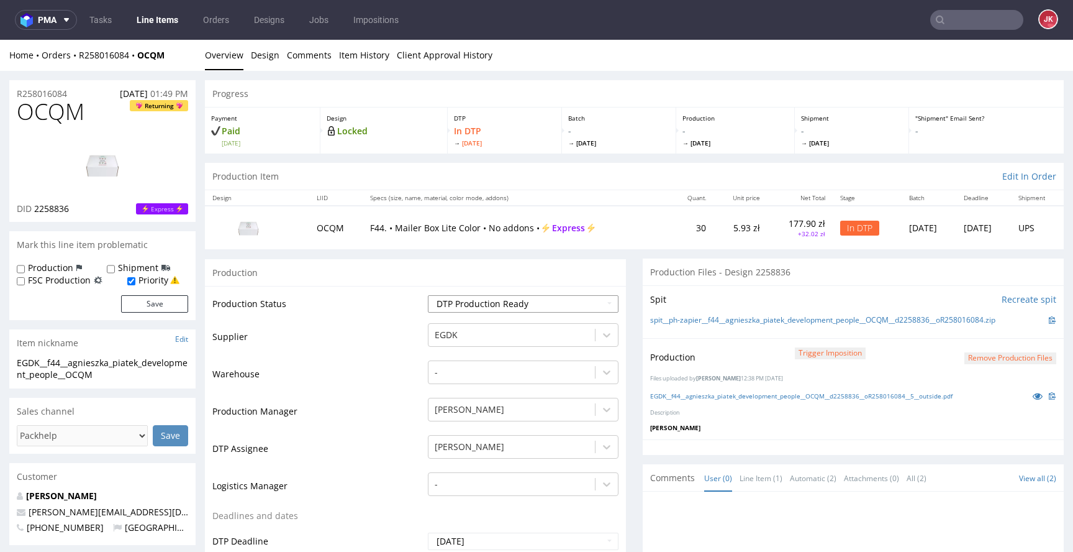
click at [428, 295] on select "Waiting for Artwork Waiting for Diecut Waiting for Mockup Waiting for DTP Waiti…" at bounding box center [523, 303] width 191 height 17
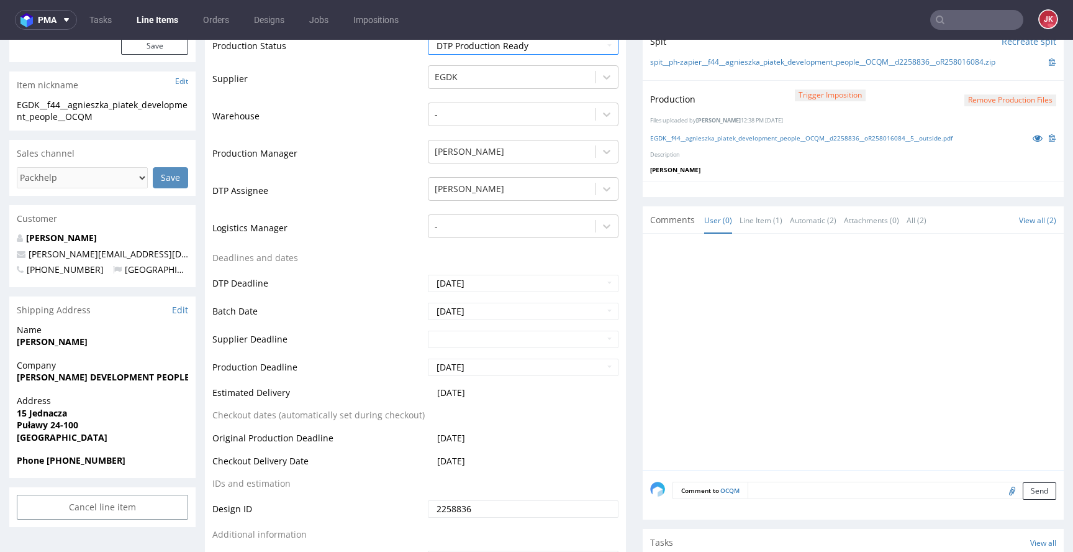
scroll to position [503, 0]
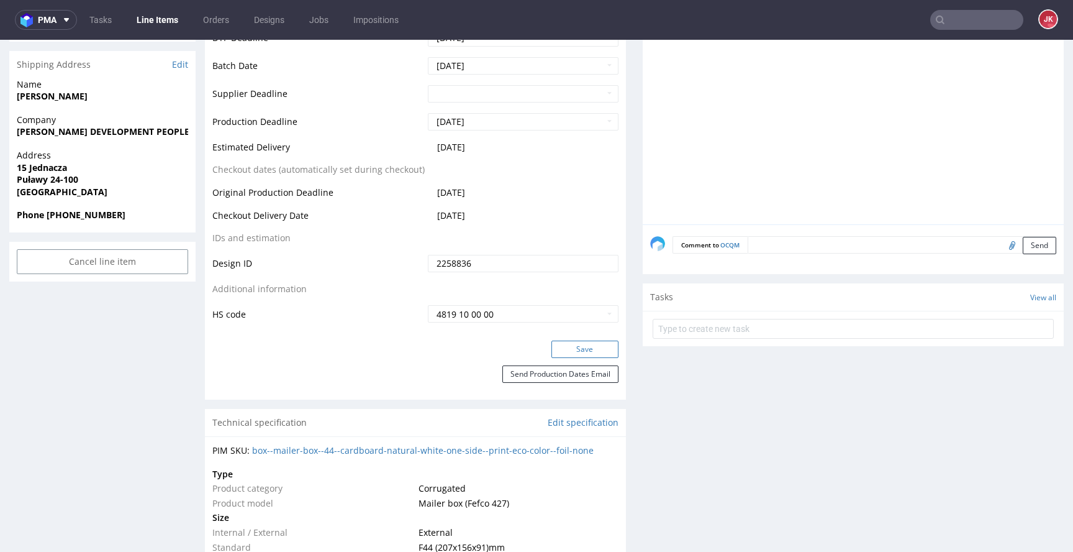
click at [572, 348] on button "Save" at bounding box center [585, 348] width 67 height 17
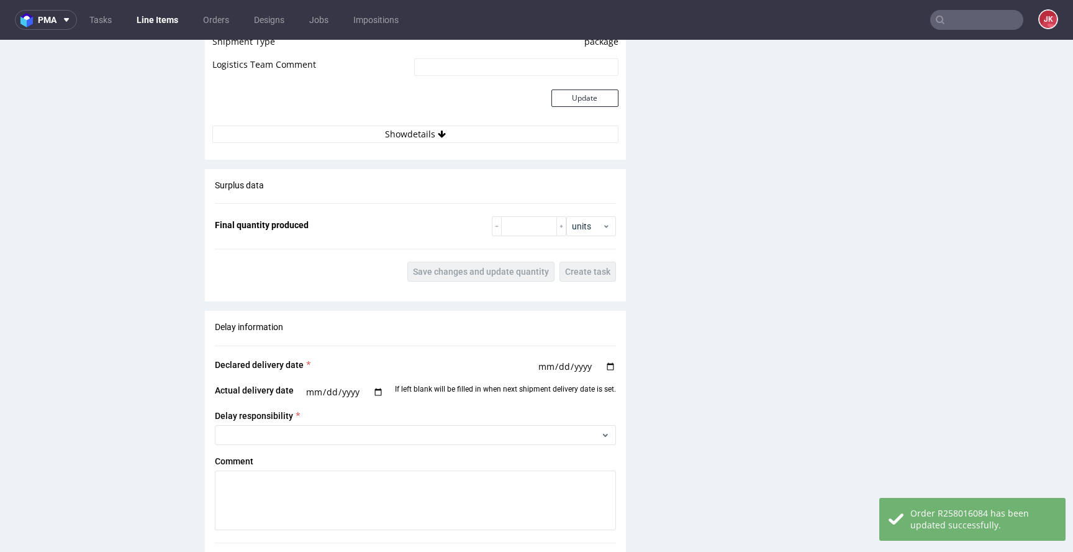
scroll to position [1683, 0]
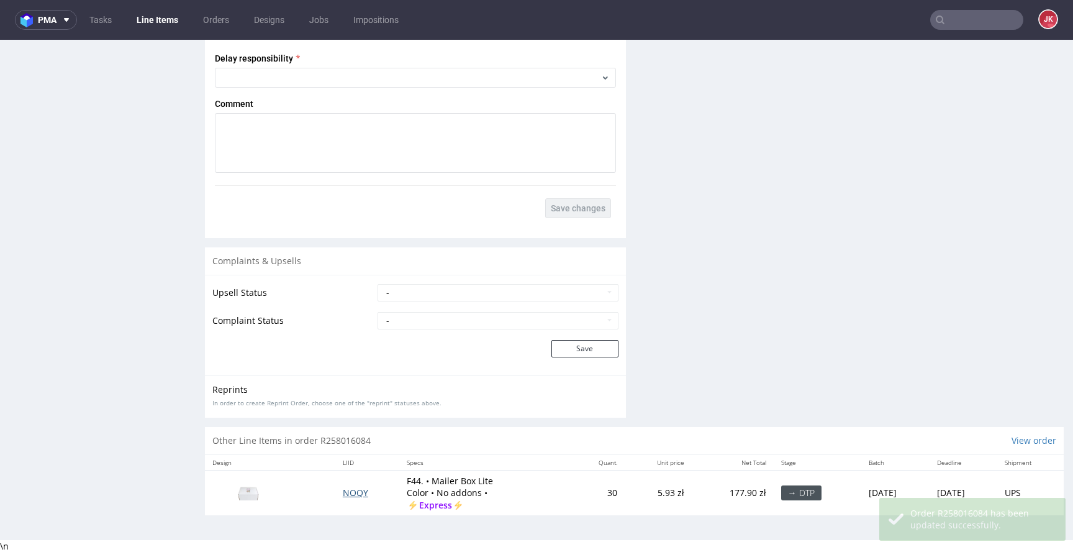
click at [343, 489] on span "NOQY" at bounding box center [355, 492] width 25 height 12
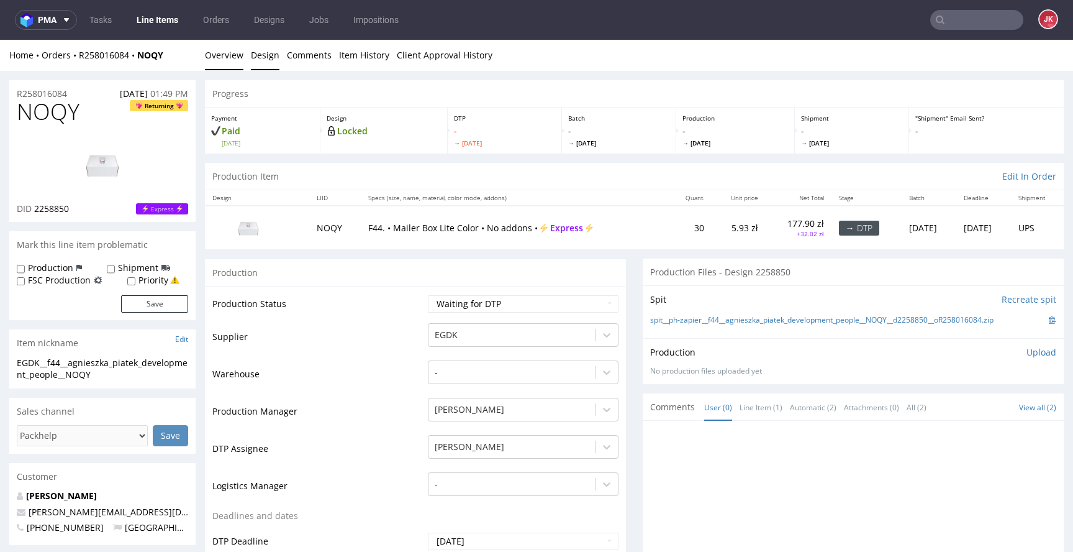
click at [266, 59] on link "Design" at bounding box center [265, 55] width 29 height 30
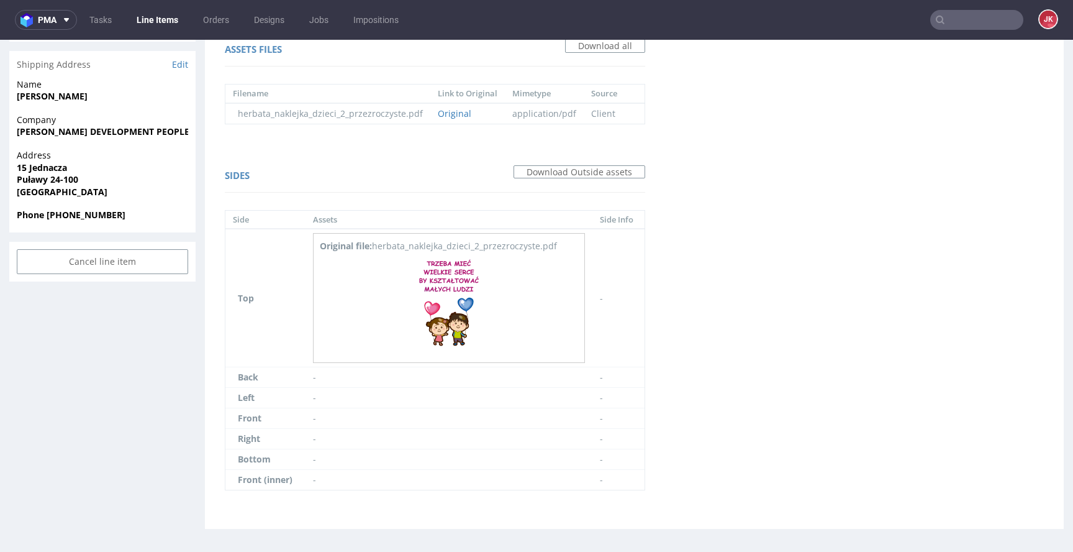
scroll to position [505, 0]
click at [455, 311] on img at bounding box center [450, 300] width 68 height 101
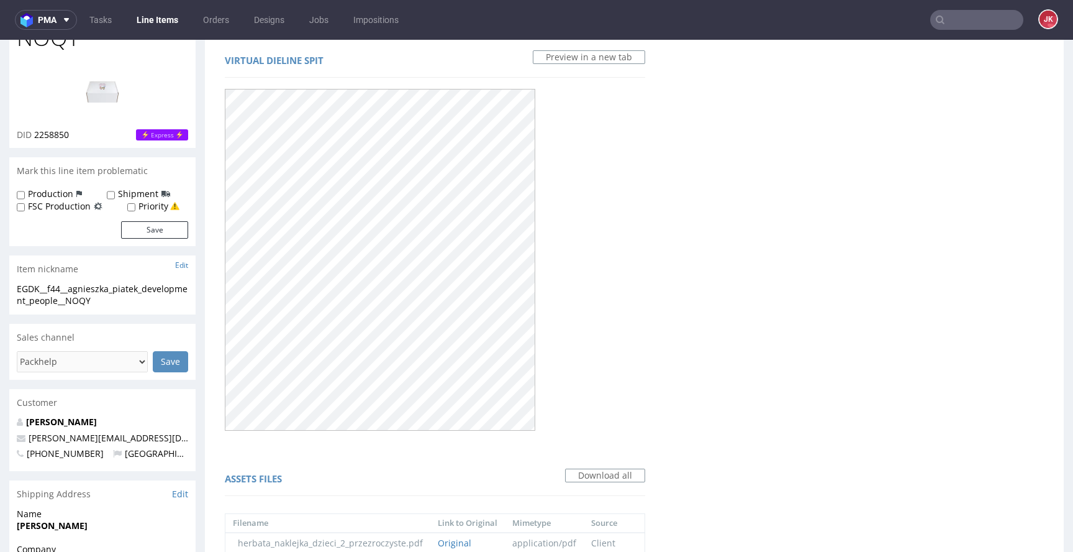
scroll to position [0, 0]
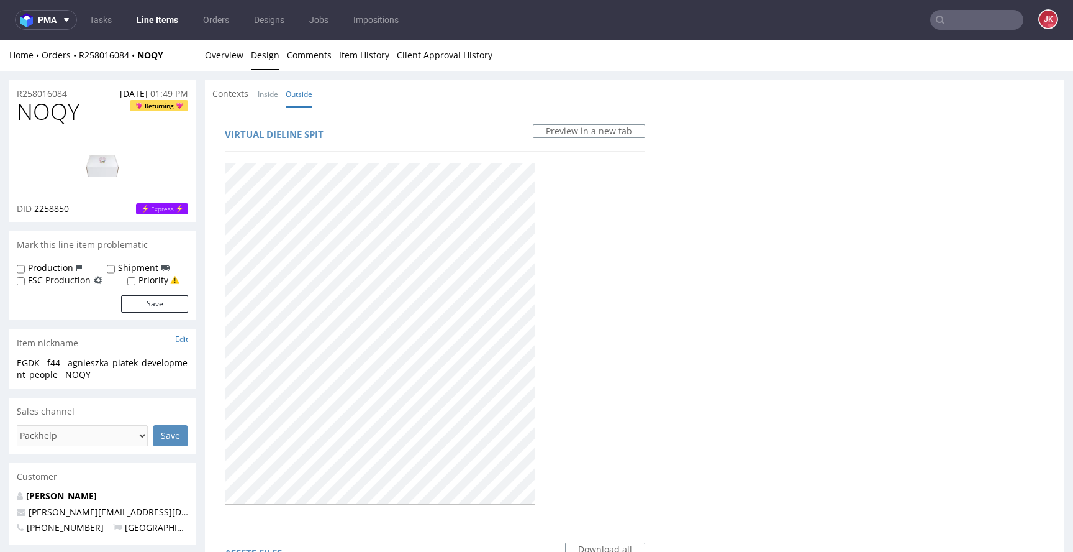
drag, startPoint x: 271, startPoint y: 93, endPoint x: 279, endPoint y: 96, distance: 8.4
click at [271, 93] on link "Inside" at bounding box center [268, 94] width 20 height 27
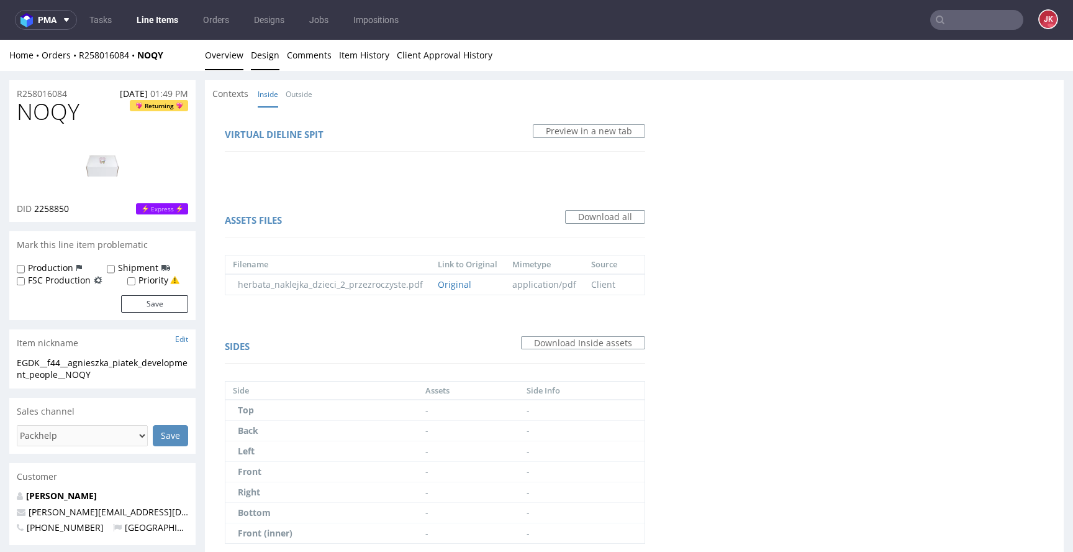
click at [230, 56] on link "Overview" at bounding box center [224, 55] width 39 height 30
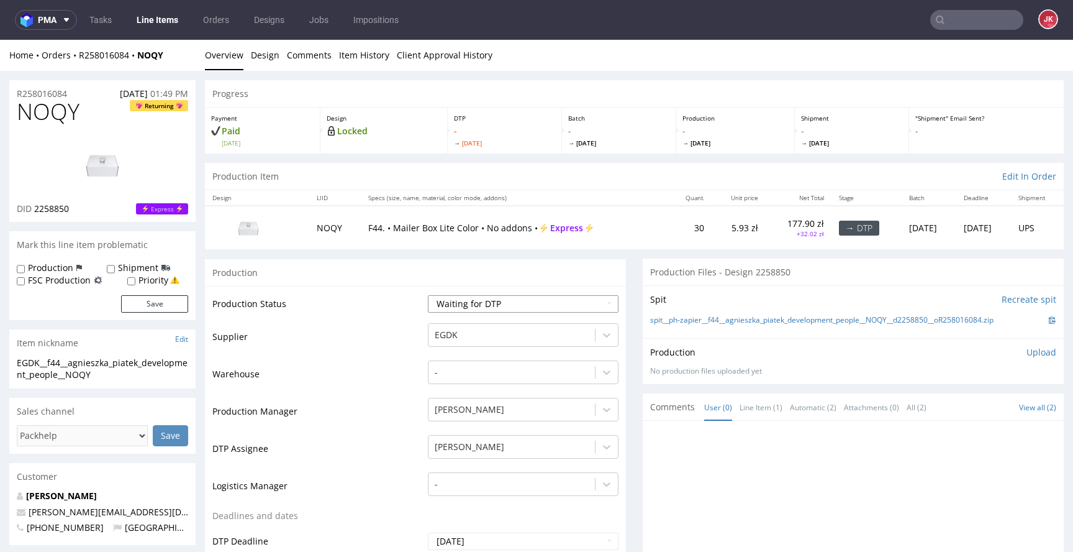
click at [456, 308] on select "Waiting for Artwork Waiting for Diecut Waiting for Mockup Waiting for DTP Waiti…" at bounding box center [523, 303] width 191 height 17
select select "dtp_in_process"
click at [428, 295] on select "Waiting for Artwork Waiting for Diecut Waiting for Mockup Waiting for DTP Waiti…" at bounding box center [523, 303] width 191 height 17
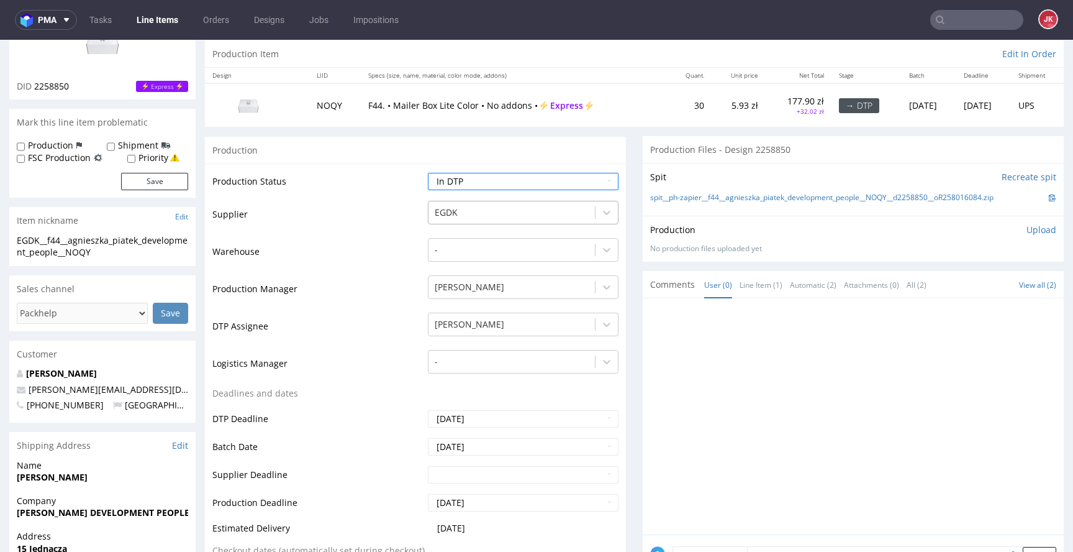
scroll to position [403, 0]
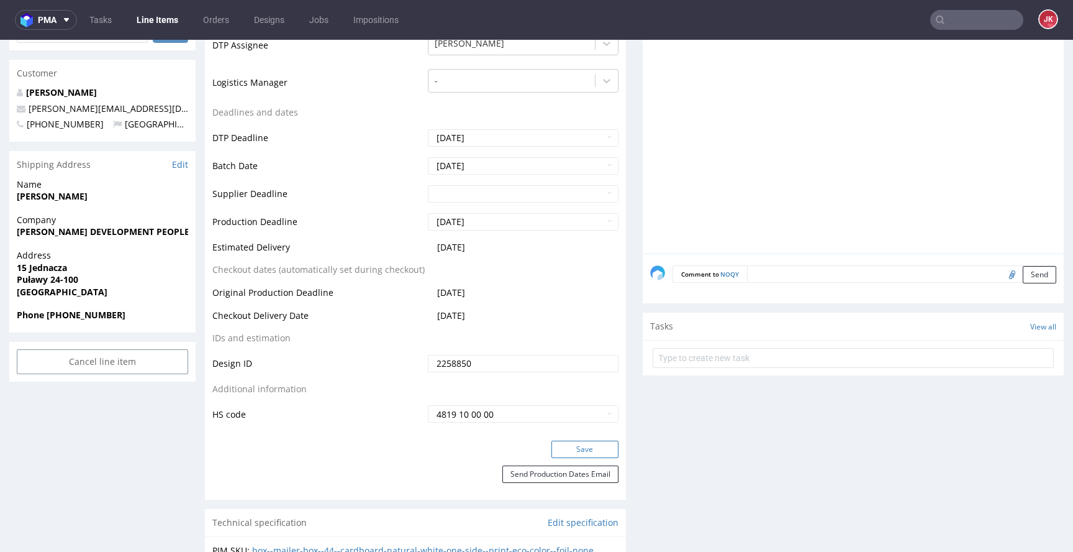
click at [601, 443] on button "Save" at bounding box center [585, 448] width 67 height 17
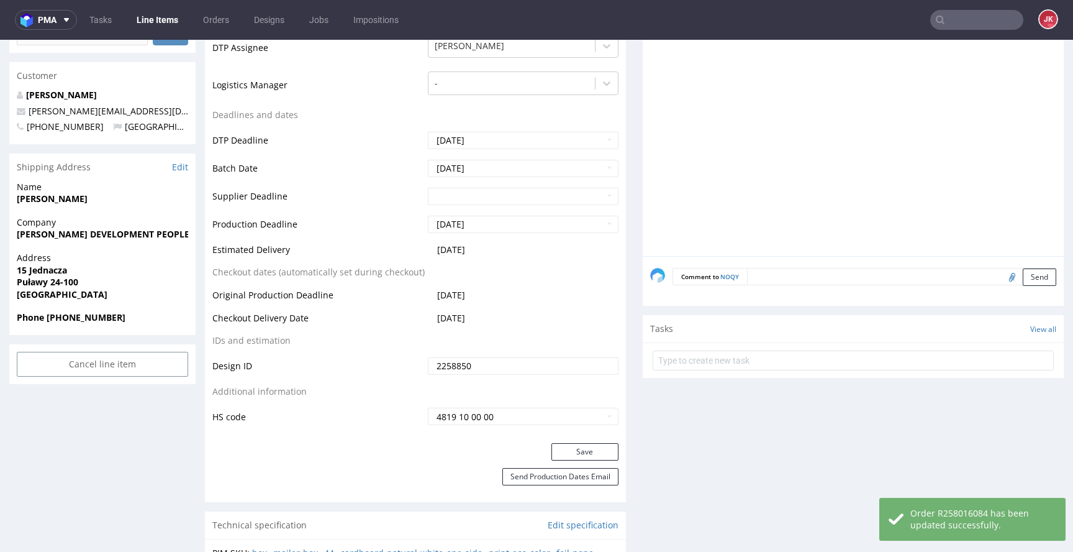
scroll to position [0, 0]
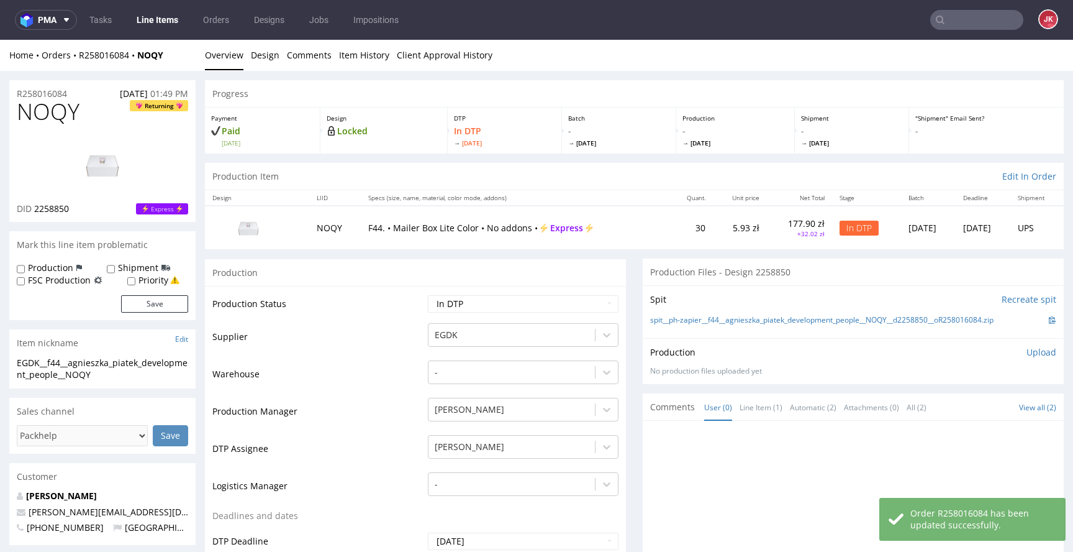
click at [139, 281] on label "Priority" at bounding box center [154, 280] width 30 height 12
click at [135, 281] on input "Priority" at bounding box center [131, 281] width 8 height 10
checkbox input "true"
click at [161, 304] on button "Save" at bounding box center [154, 303] width 67 height 17
click at [108, 184] on img at bounding box center [102, 165] width 99 height 56
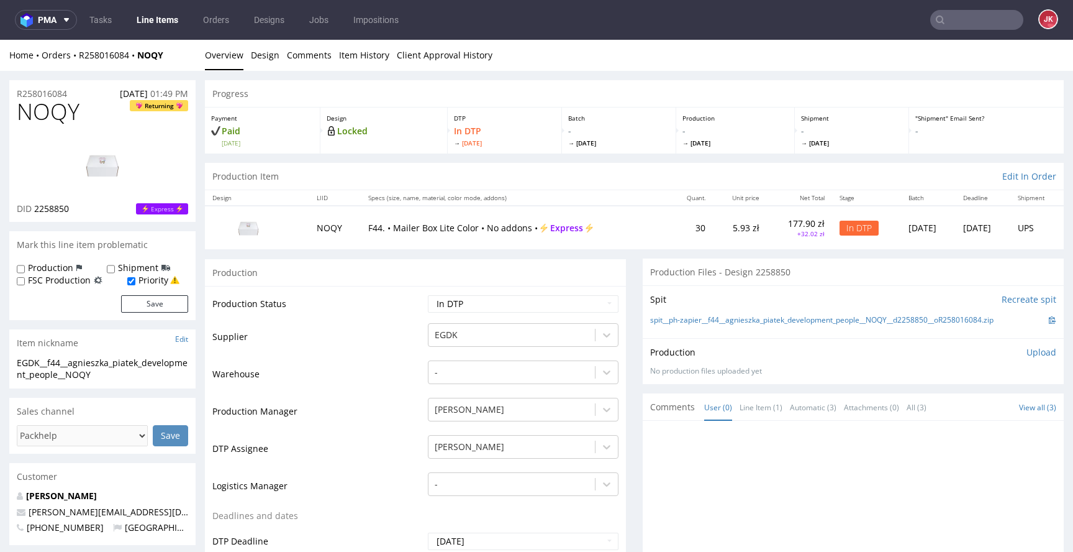
click at [368, 437] on td "DTP Assignee" at bounding box center [318, 452] width 212 height 37
click at [35, 117] on span "NOQY" at bounding box center [48, 111] width 63 height 25
copy span "NOQY"
click at [316, 382] on td "Warehouse" at bounding box center [318, 377] width 212 height 37
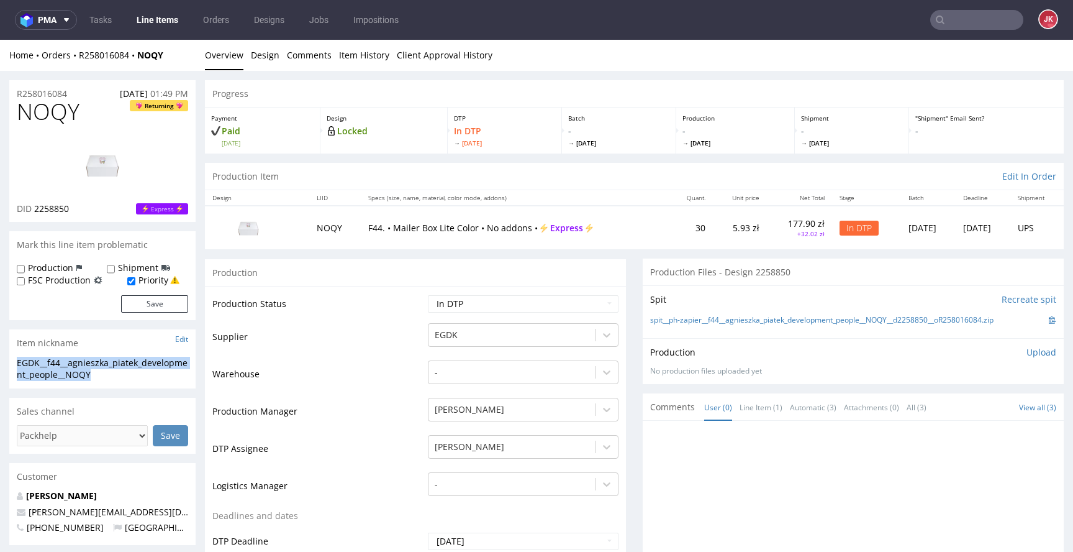
drag, startPoint x: 112, startPoint y: 376, endPoint x: 0, endPoint y: 365, distance: 113.0
copy div "EGDK__f44__agnieszka_piatek_development_people__NOQY"
drag, startPoint x: 84, startPoint y: 93, endPoint x: 1, endPoint y: 96, distance: 83.3
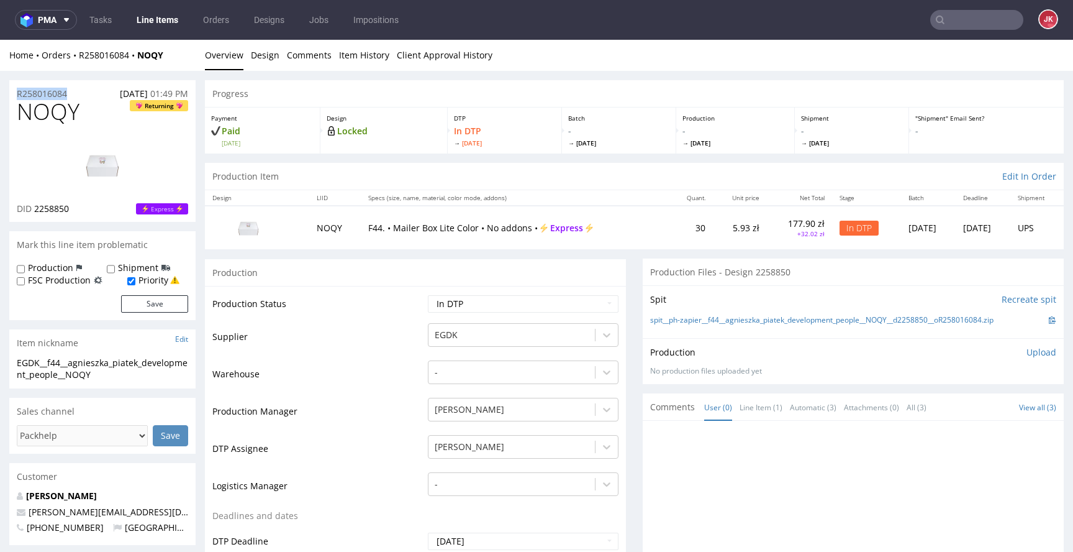
copy p "R258016084"
drag, startPoint x: 33, startPoint y: 211, endPoint x: 88, endPoint y: 211, distance: 55.3
click at [88, 211] on div "DID 2258850 Express" at bounding box center [102, 208] width 171 height 12
copy span "2258850"
click at [1008, 352] on div "Production Upload" at bounding box center [853, 352] width 406 height 12
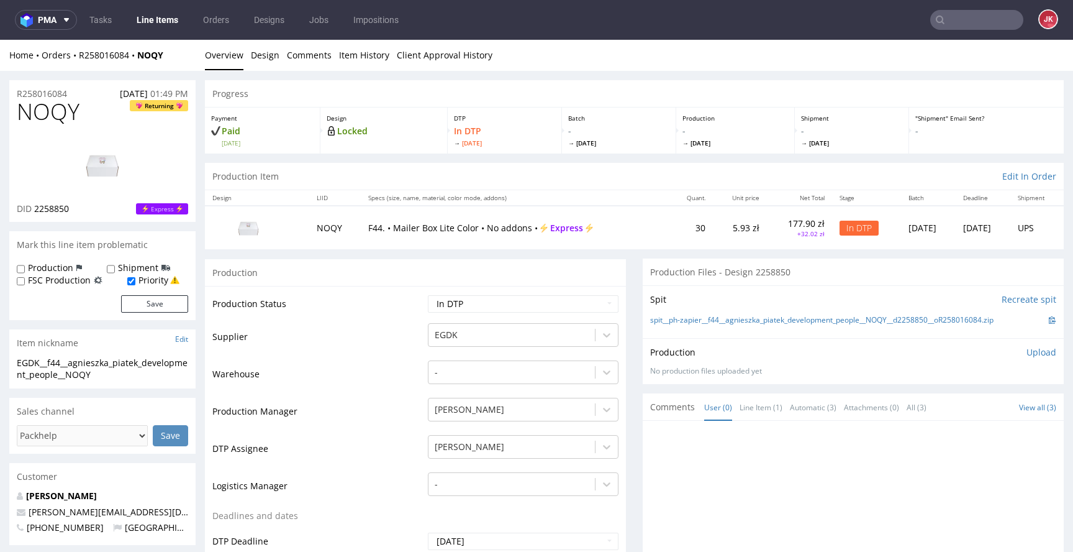
click at [1028, 349] on p "Upload" at bounding box center [1042, 352] width 30 height 12
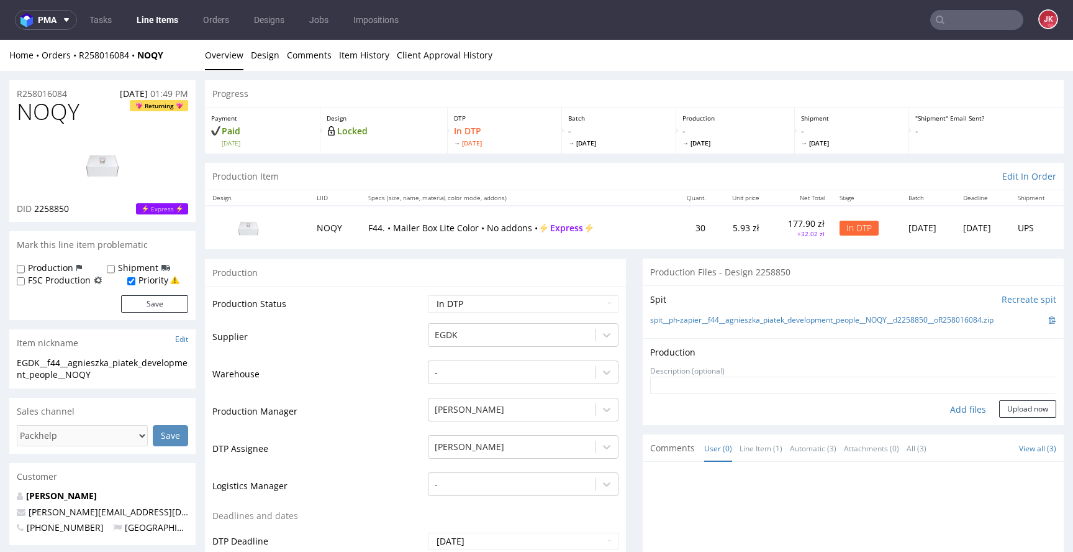
click at [956, 409] on div "Add files" at bounding box center [968, 409] width 62 height 19
type input "C:\fakepath\EGDK__f44__agnieszka_piatek_development_people__NOQY__d2258850__oR2…"
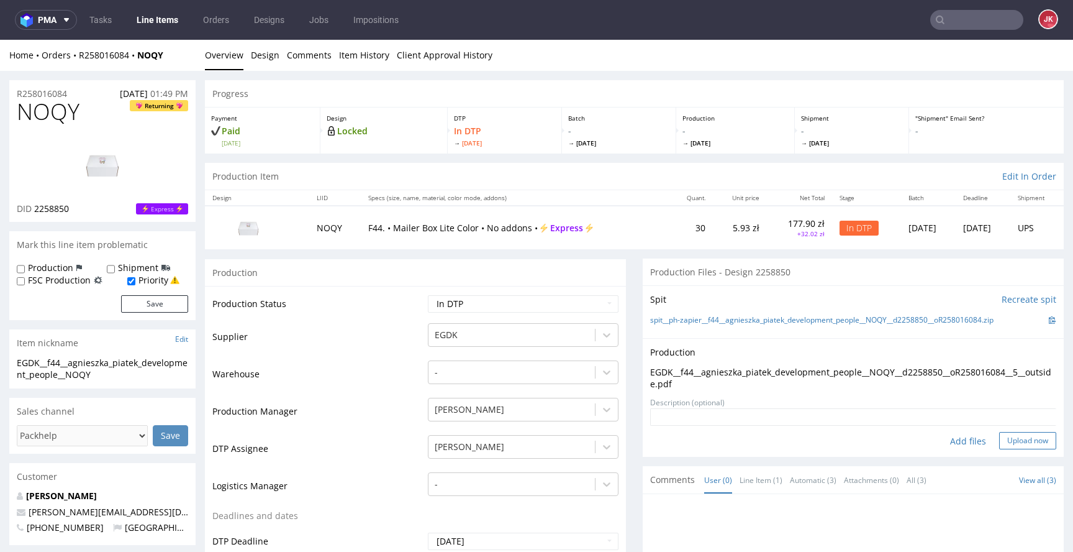
click at [1006, 442] on button "Upload now" at bounding box center [1027, 440] width 57 height 17
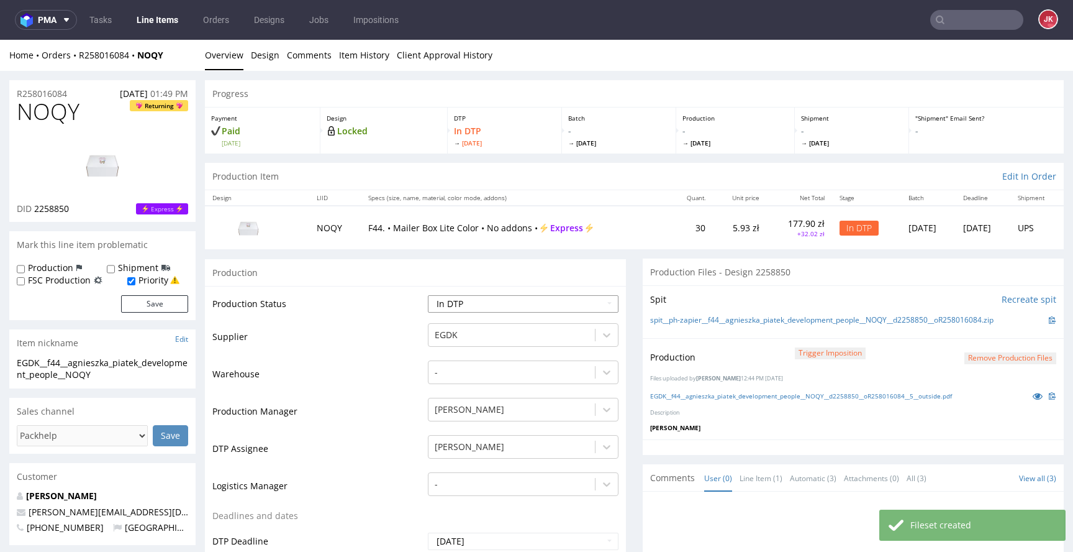
click at [488, 306] on select "Waiting for Artwork Waiting for Diecut Waiting for Mockup Waiting for DTP Waiti…" at bounding box center [523, 303] width 191 height 17
select select "dtp_production_ready"
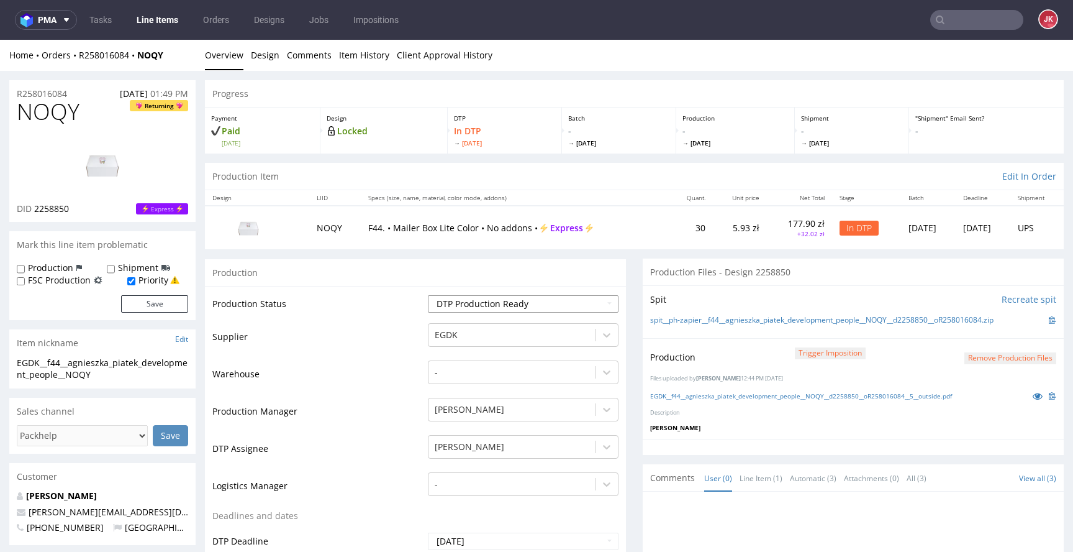
click at [428, 295] on select "Waiting for Artwork Waiting for Diecut Waiting for Mockup Waiting for DTP Waiti…" at bounding box center [523, 303] width 191 height 17
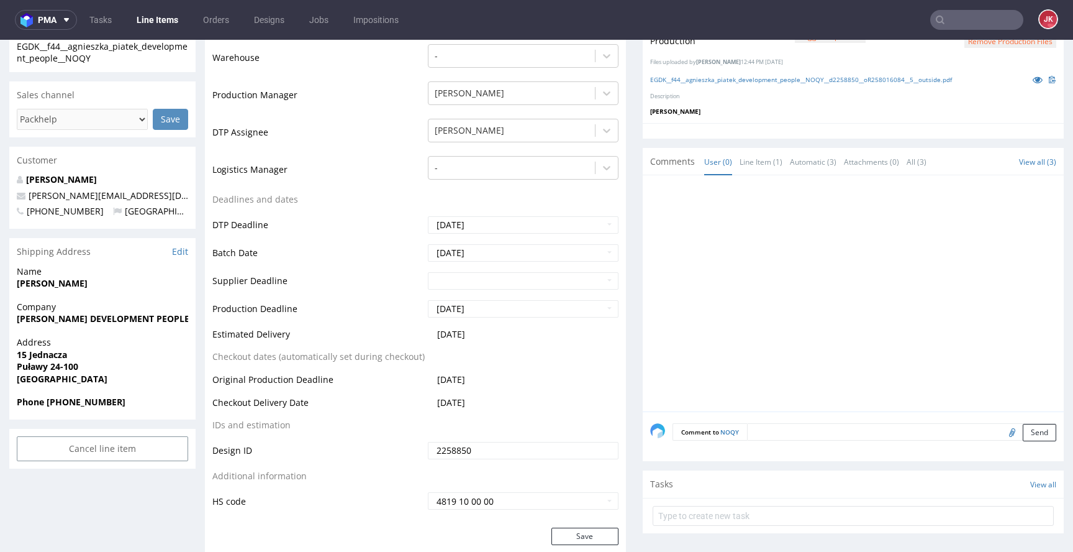
scroll to position [392, 0]
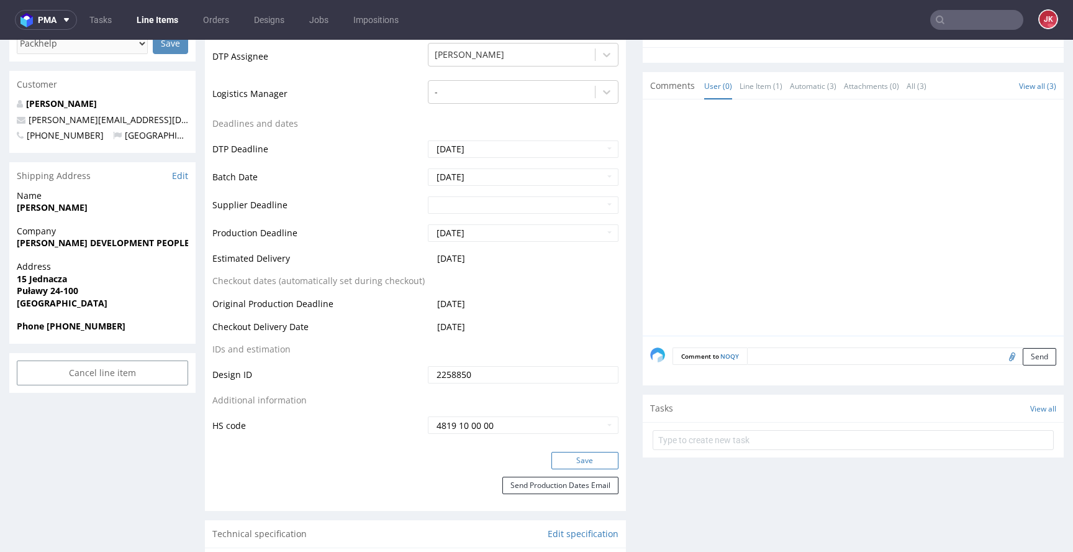
click at [574, 456] on button "Save" at bounding box center [585, 460] width 67 height 17
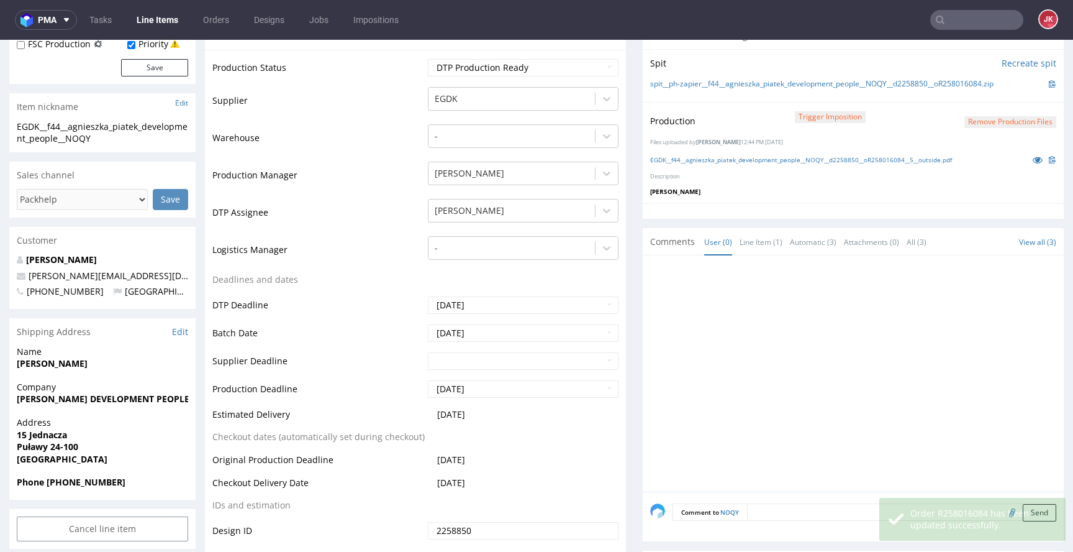
scroll to position [0, 0]
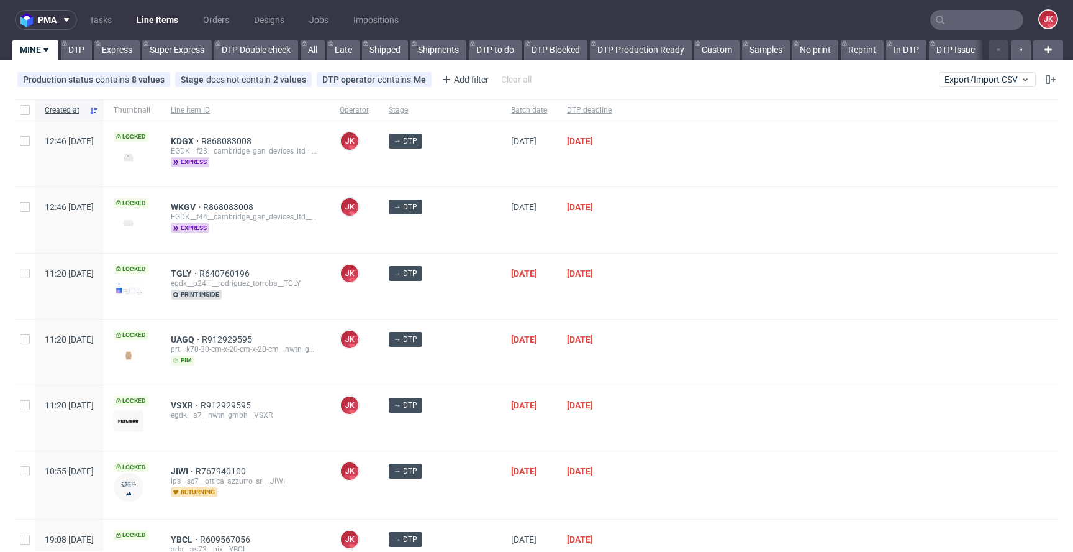
click at [624, 242] on div at bounding box center [840, 219] width 437 height 65
click at [379, 307] on div "[PERSON_NAME] [PERSON_NAME]" at bounding box center [354, 285] width 49 height 65
click at [379, 304] on div "[PERSON_NAME] [PERSON_NAME]" at bounding box center [354, 285] width 49 height 65
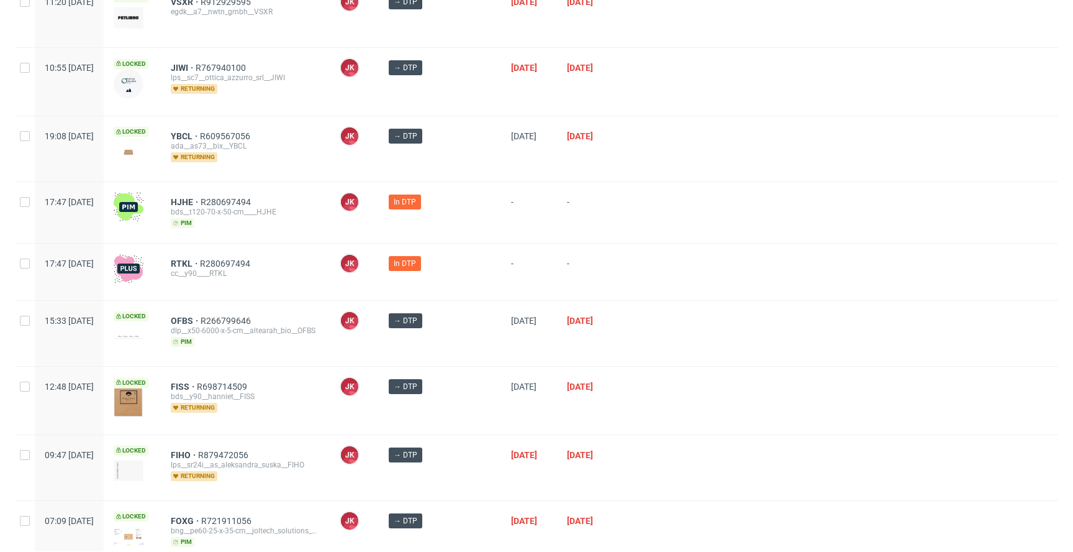
scroll to position [334, 0]
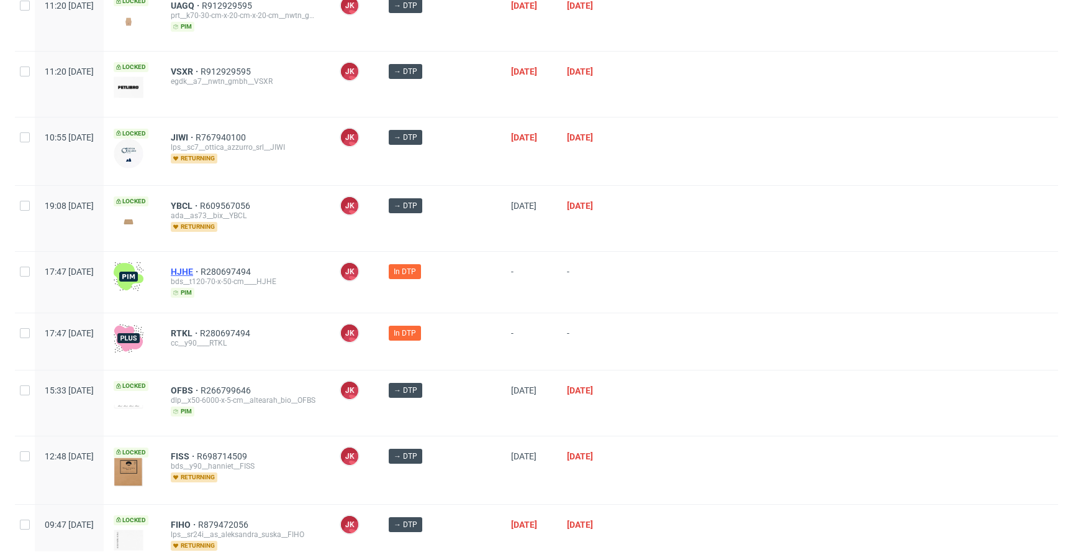
click at [201, 268] on span "HJHE" at bounding box center [186, 271] width 30 height 10
click at [200, 330] on span "RTKL" at bounding box center [185, 333] width 29 height 10
click at [680, 301] on div at bounding box center [840, 282] width 437 height 61
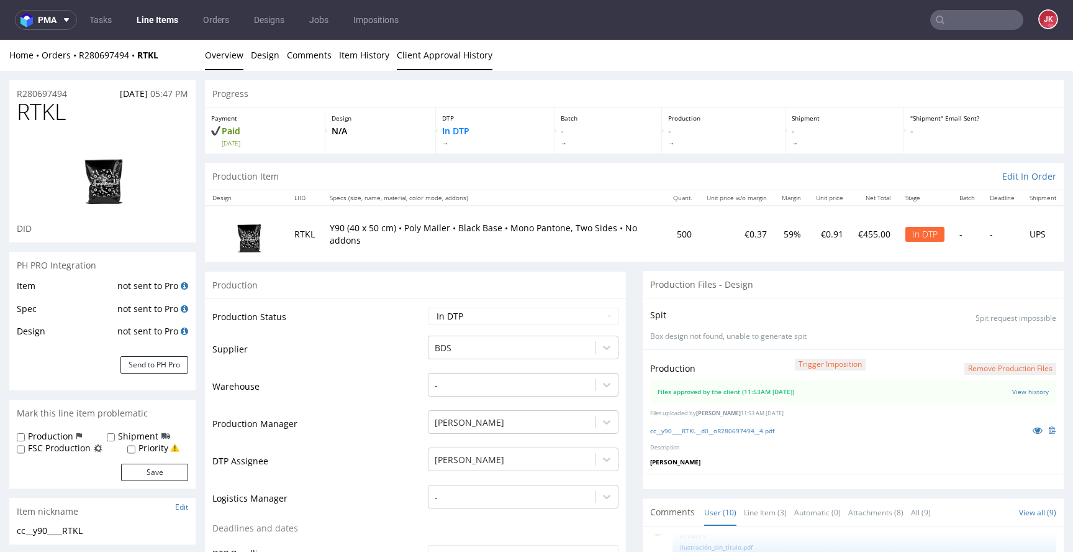
click at [419, 63] on link "Client Approval History" at bounding box center [445, 55] width 96 height 30
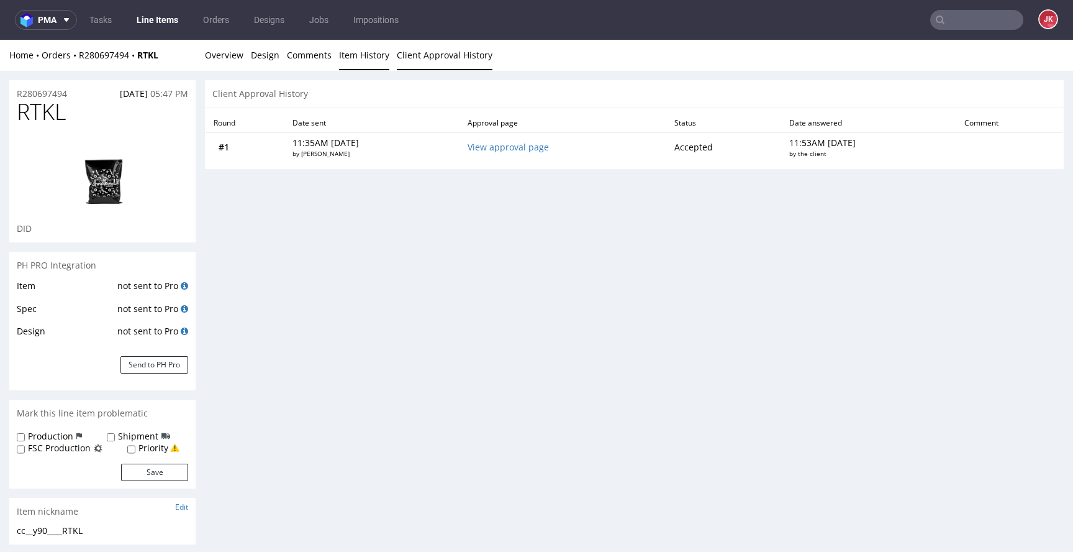
click at [363, 62] on link "Item History" at bounding box center [364, 55] width 50 height 30
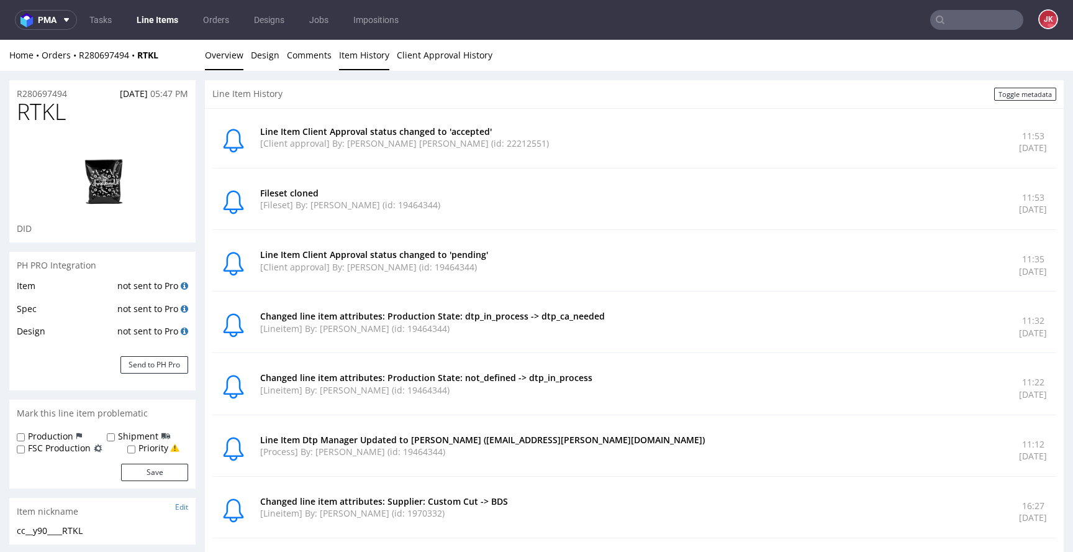
click at [237, 63] on link "Overview" at bounding box center [224, 55] width 39 height 30
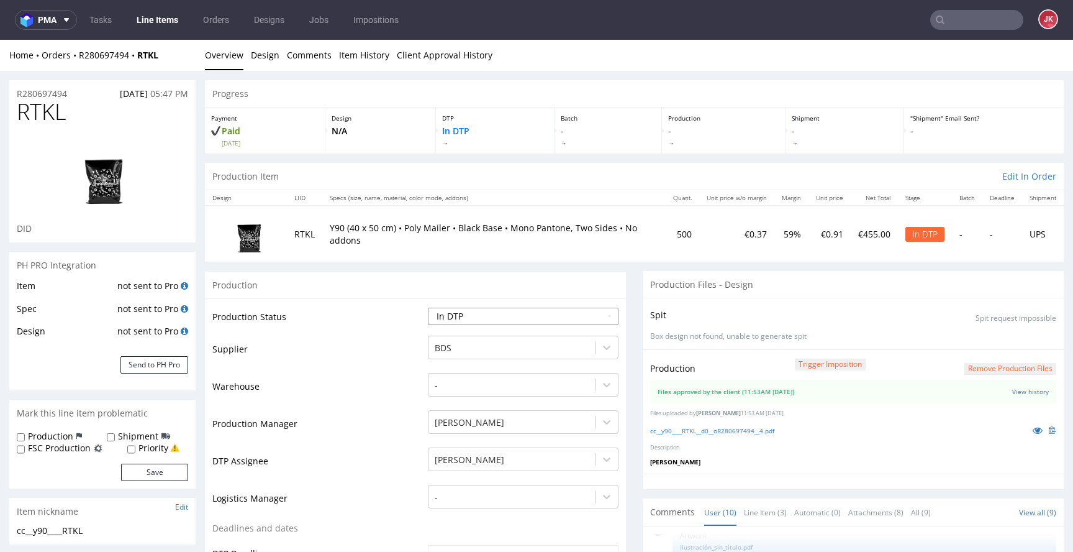
click at [493, 312] on select "Waiting for Artwork Waiting for Diecut Waiting for Mockup Waiting for DTP Waiti…" at bounding box center [523, 315] width 191 height 17
select select "dtp_production_ready"
click at [428, 307] on select "Waiting for Artwork Waiting for Diecut Waiting for Mockup Waiting for DTP Waiti…" at bounding box center [523, 315] width 191 height 17
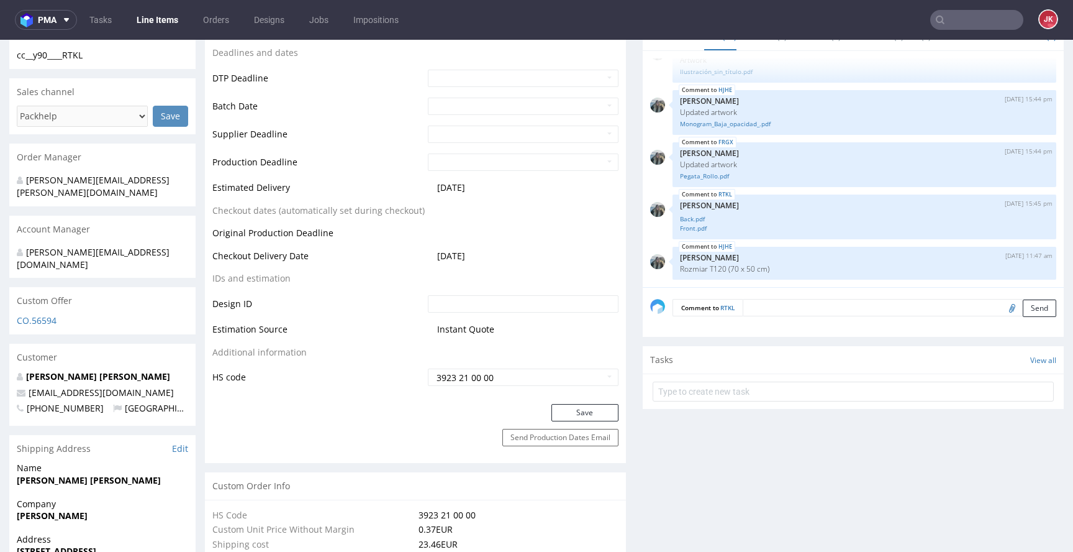
scroll to position [531, 0]
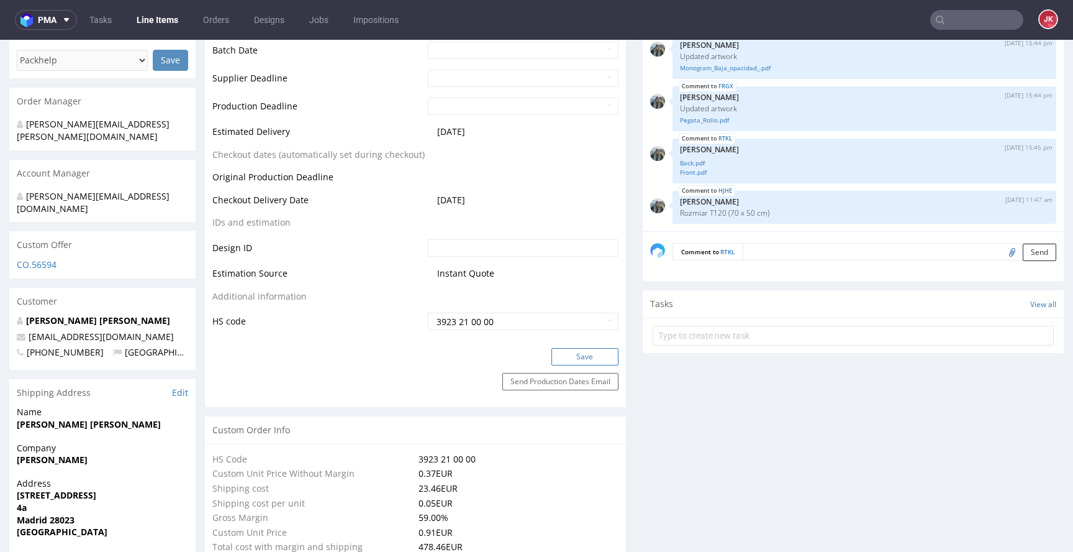
click at [589, 355] on button "Save" at bounding box center [585, 356] width 67 height 17
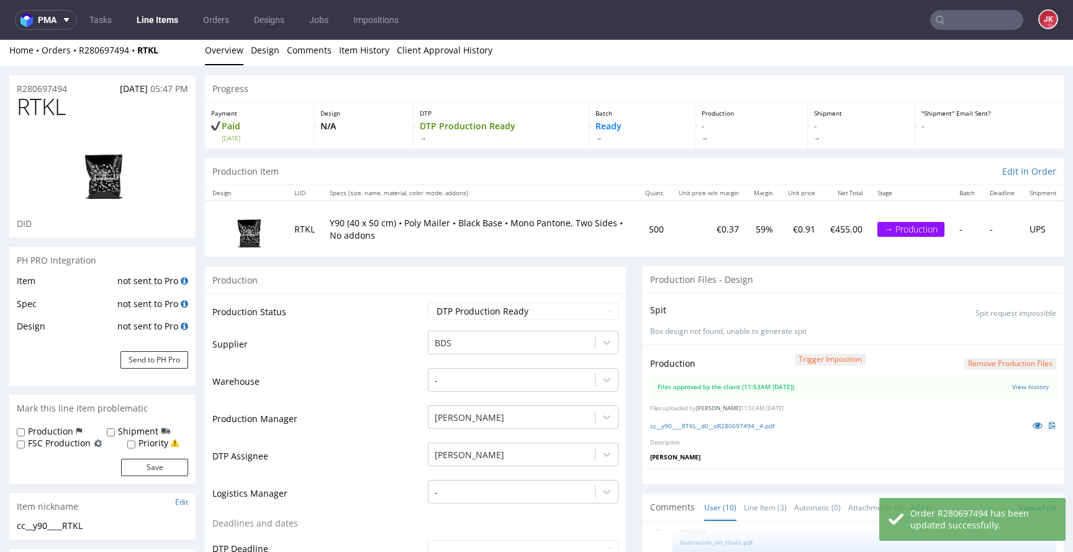
scroll to position [0, 0]
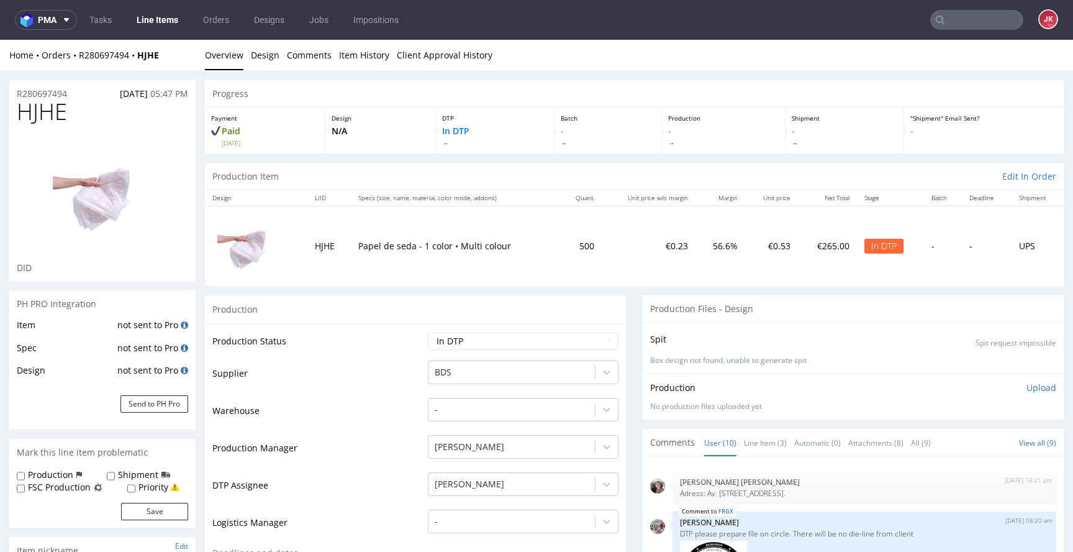
scroll to position [543, 0]
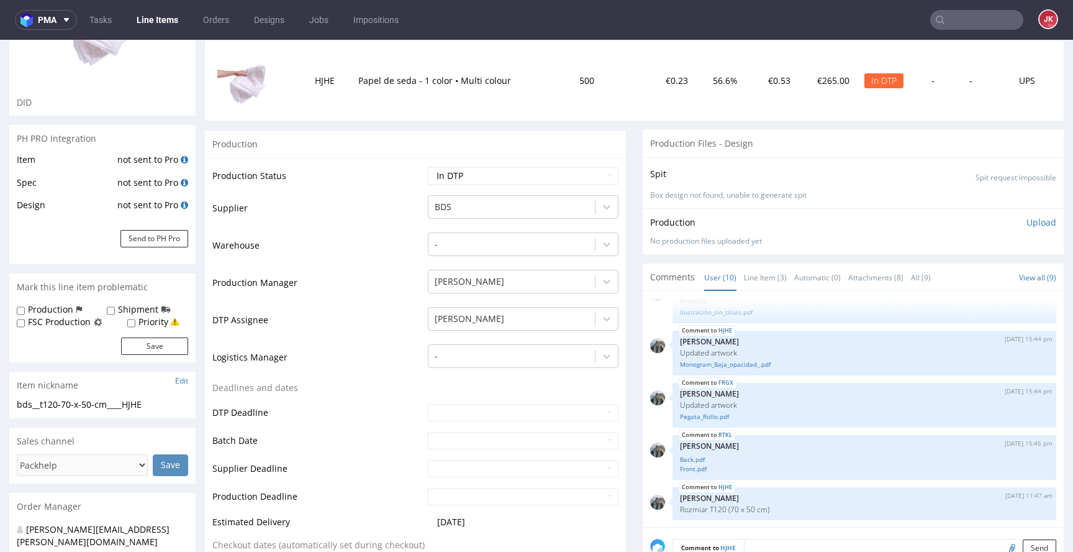
scroll to position [176, 0]
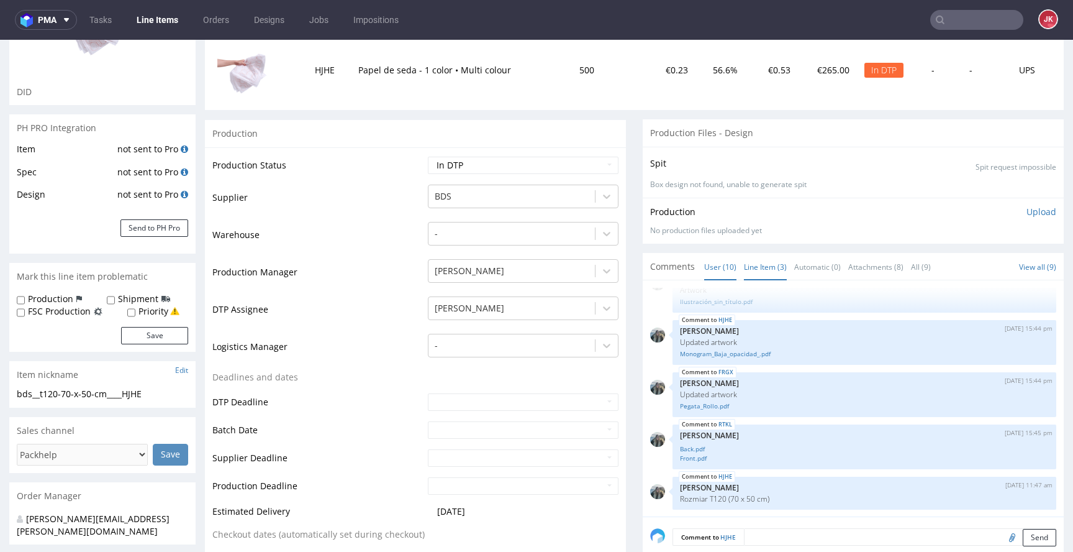
click at [751, 265] on link "Line Item (3)" at bounding box center [765, 266] width 43 height 27
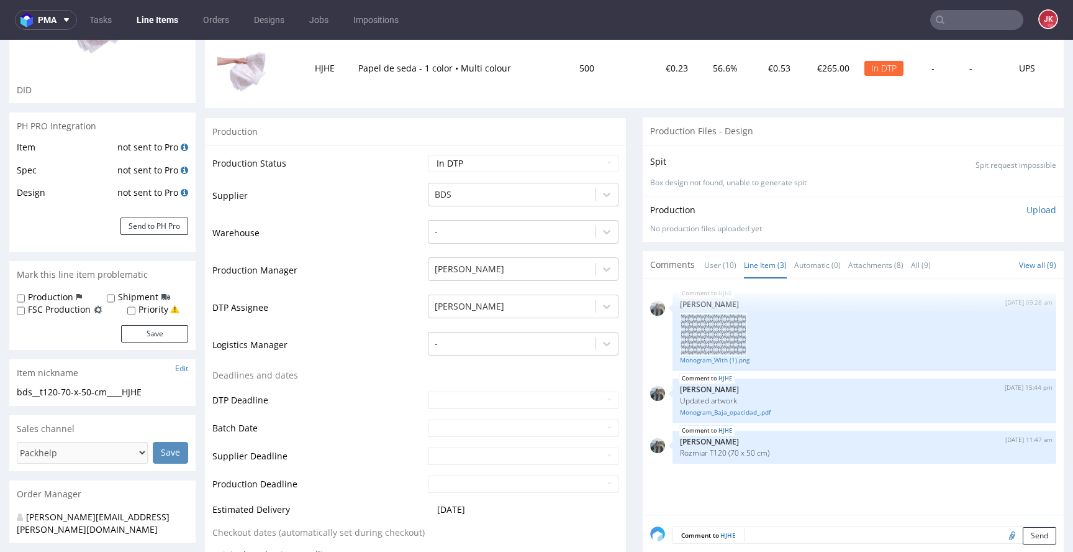
scroll to position [185, 0]
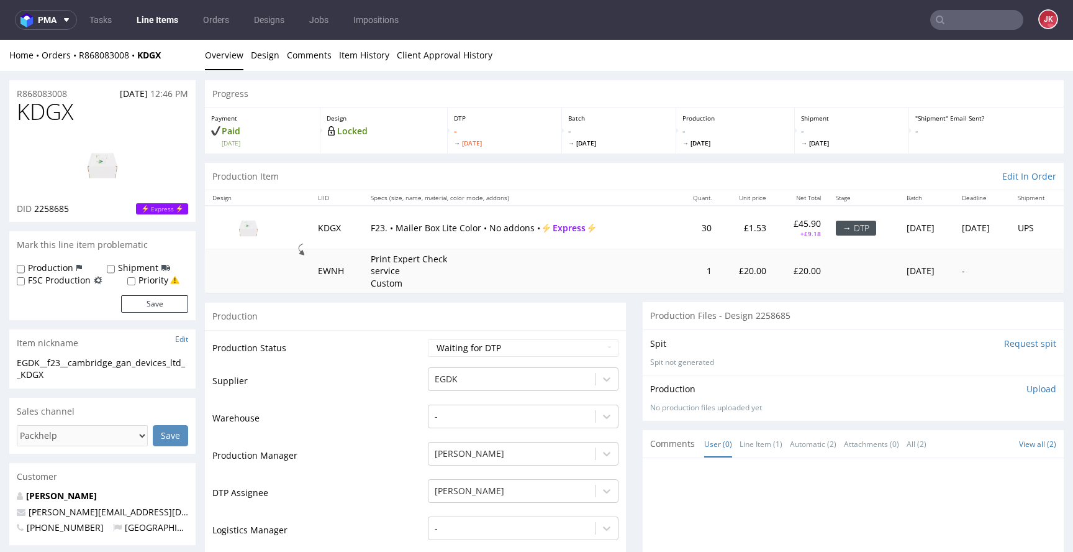
click at [261, 55] on link "Design" at bounding box center [265, 55] width 29 height 30
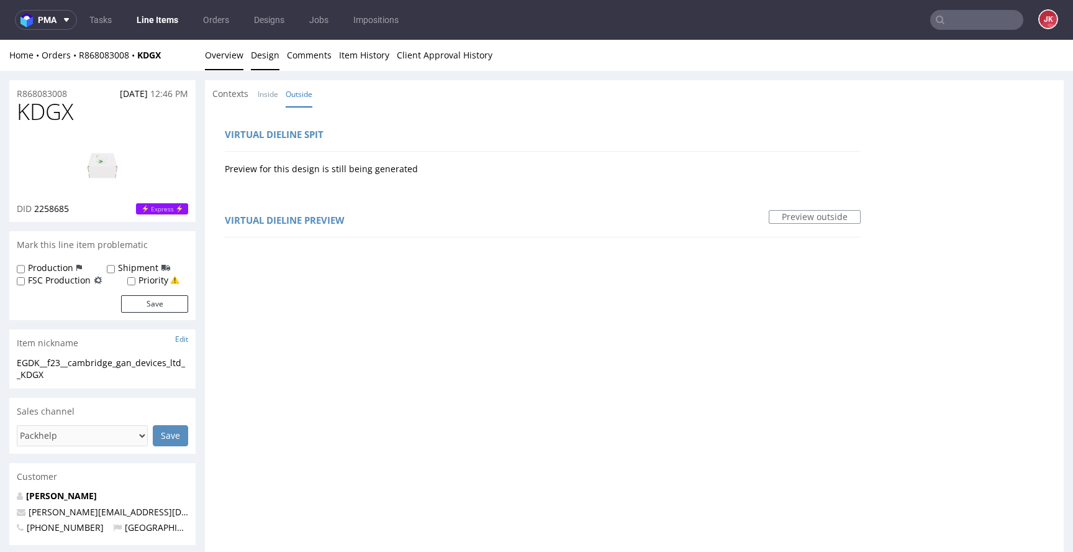
click at [232, 65] on link "Overview" at bounding box center [224, 55] width 39 height 30
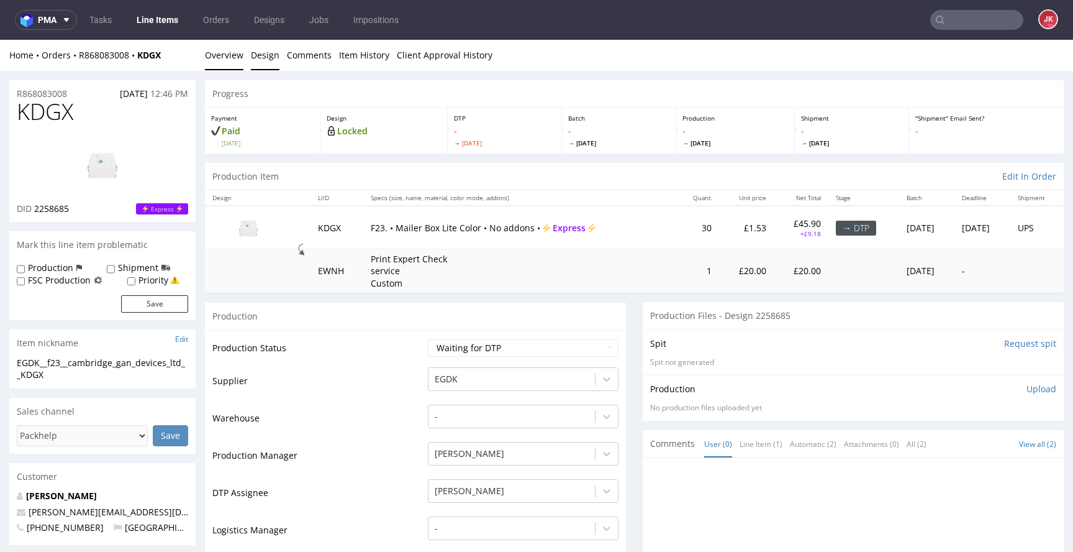
click at [271, 65] on link "Design" at bounding box center [265, 55] width 29 height 30
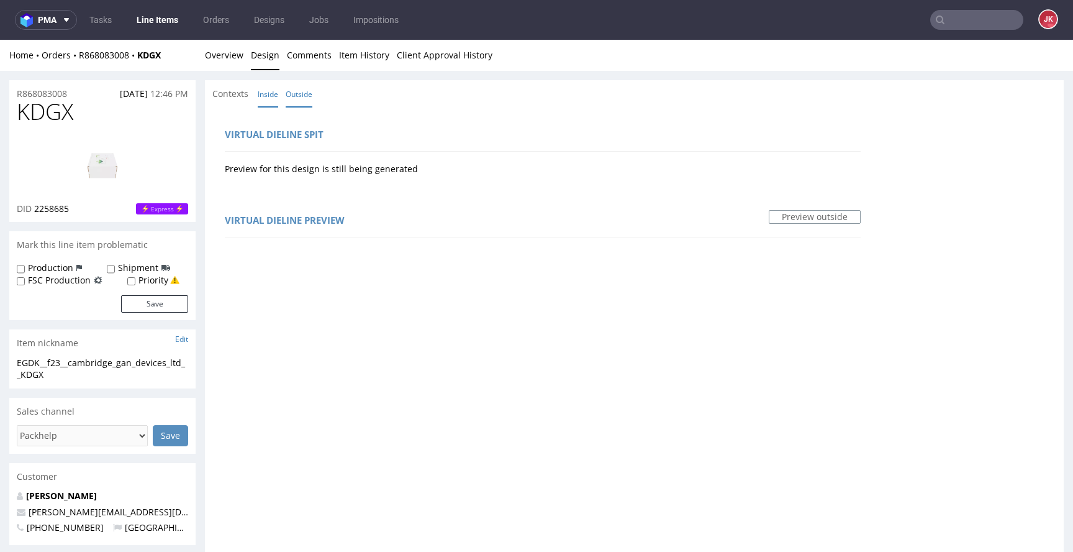
click at [271, 101] on link "Inside" at bounding box center [268, 94] width 20 height 27
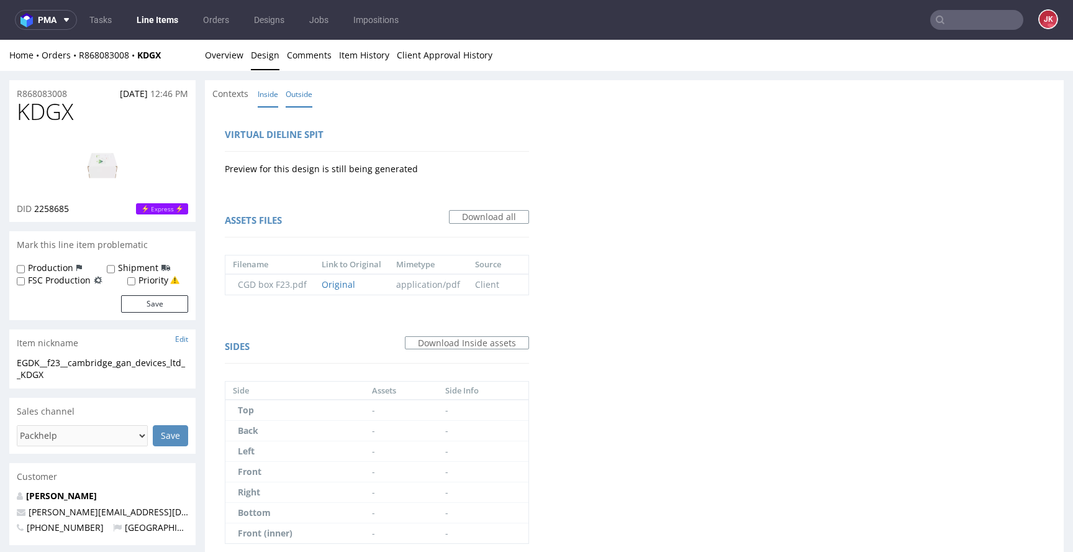
click at [299, 96] on link "Outside" at bounding box center [299, 94] width 27 height 27
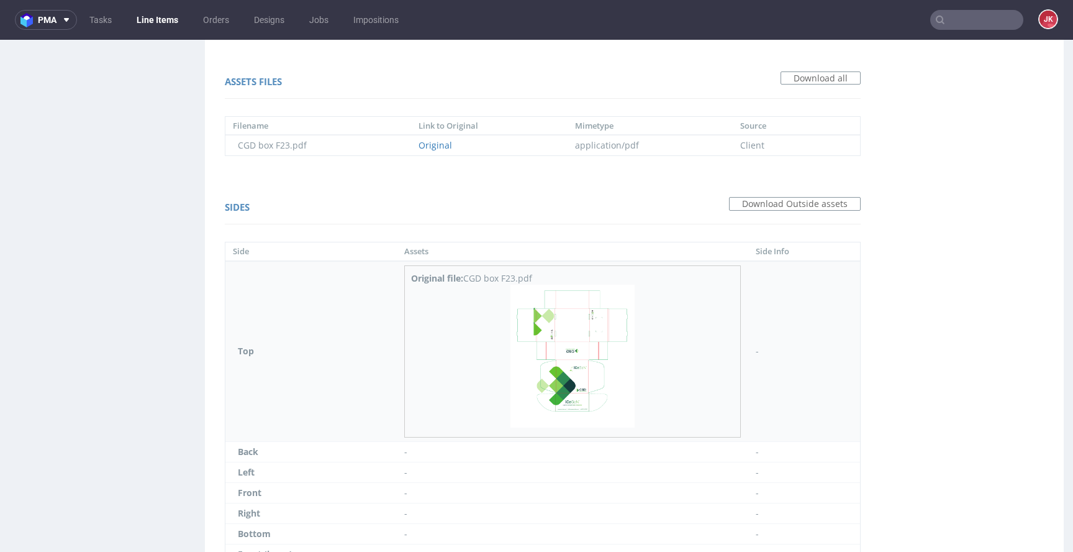
scroll to position [850, 0]
click at [575, 356] on img at bounding box center [573, 356] width 124 height 143
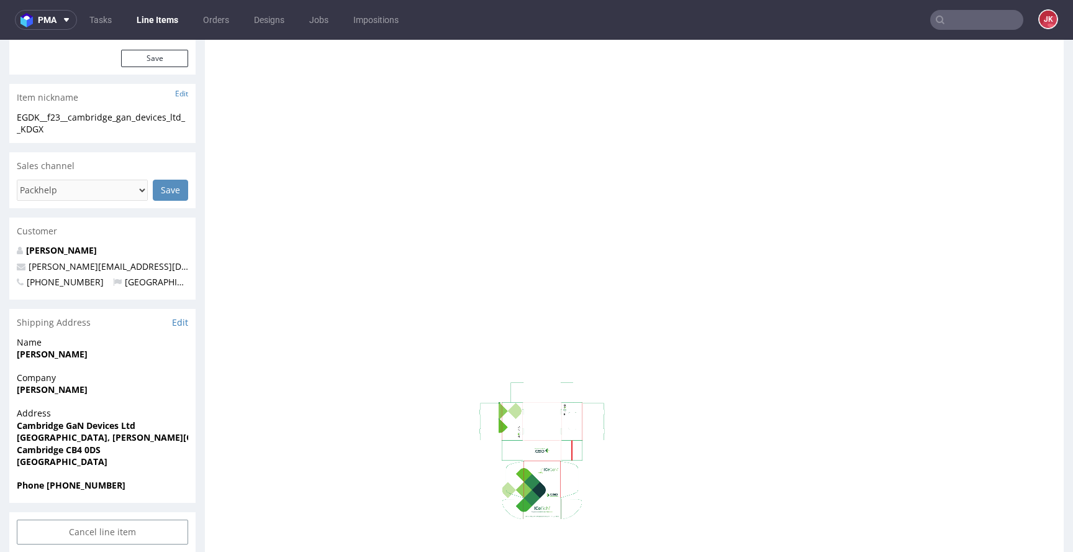
scroll to position [0, 0]
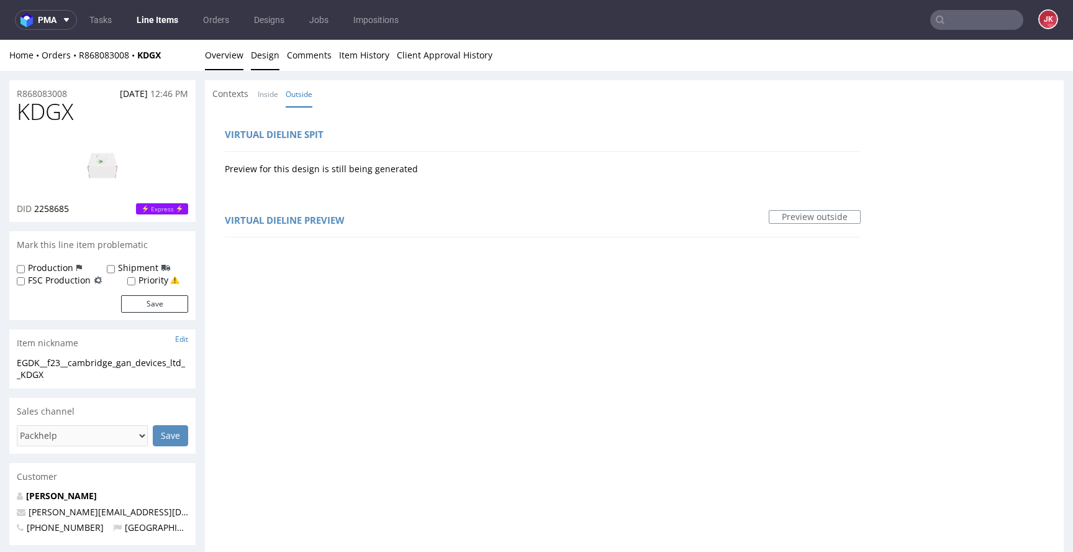
click at [222, 53] on link "Overview" at bounding box center [224, 55] width 39 height 30
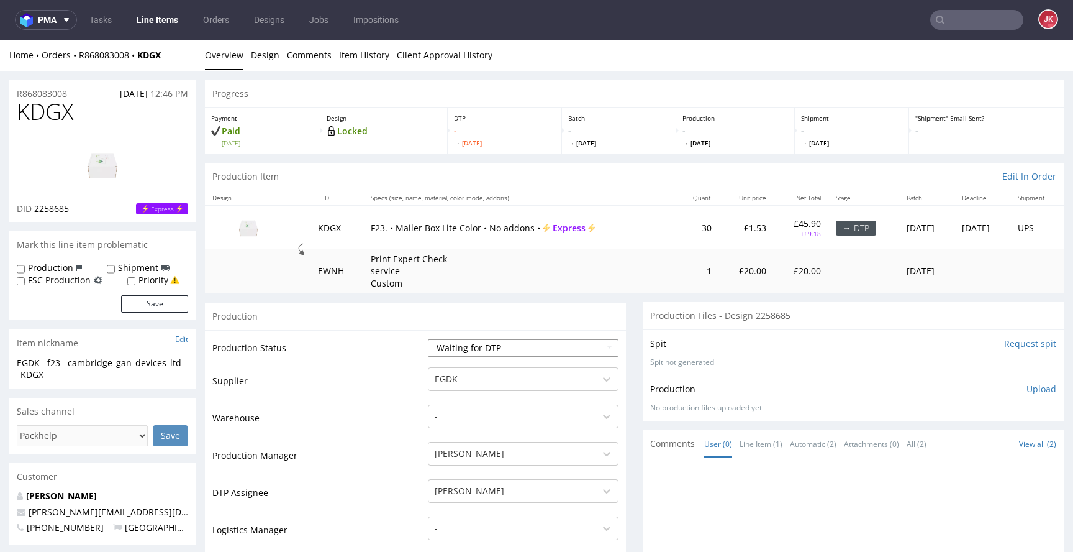
click at [446, 345] on select "Waiting for Artwork Waiting for Diecut Waiting for Mockup Waiting for DTP Waiti…" at bounding box center [523, 347] width 191 height 17
click at [428, 339] on select "Waiting for Artwork Waiting for Diecut Waiting for Mockup Waiting for DTP Waiti…" at bounding box center [523, 347] width 191 height 17
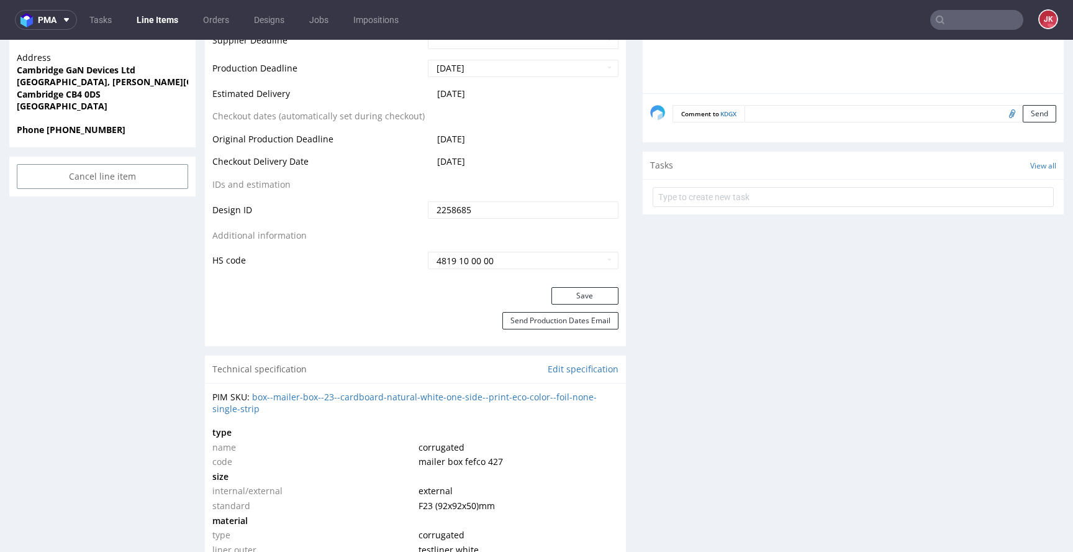
scroll to position [618, 0]
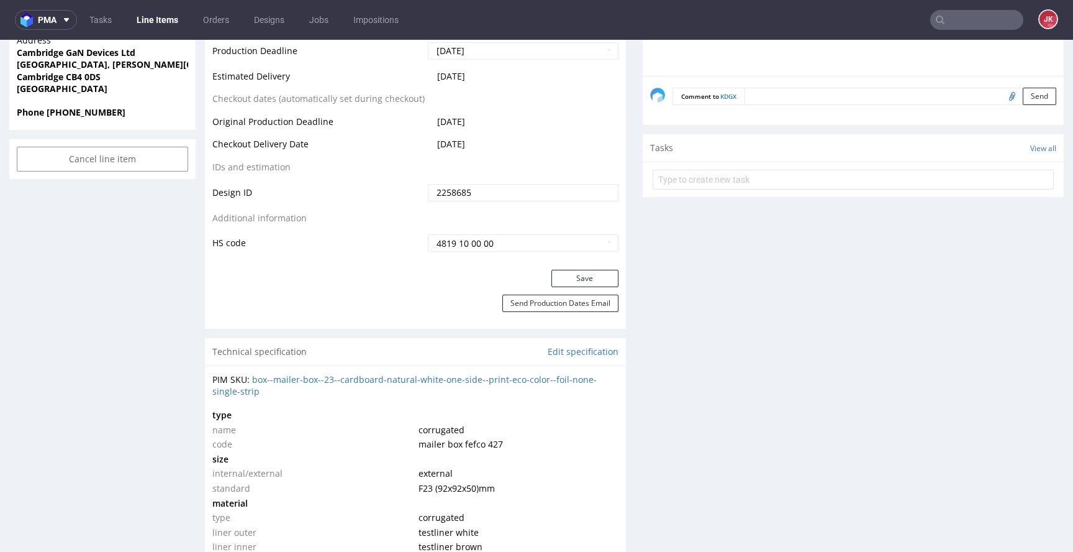
click at [555, 273] on button "Save" at bounding box center [585, 278] width 67 height 17
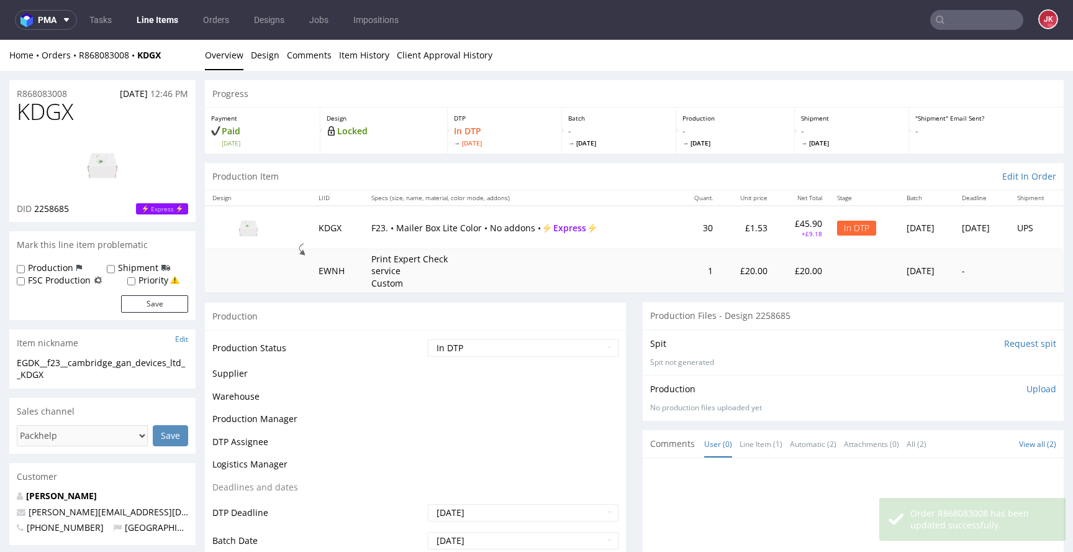
scroll to position [617, 0]
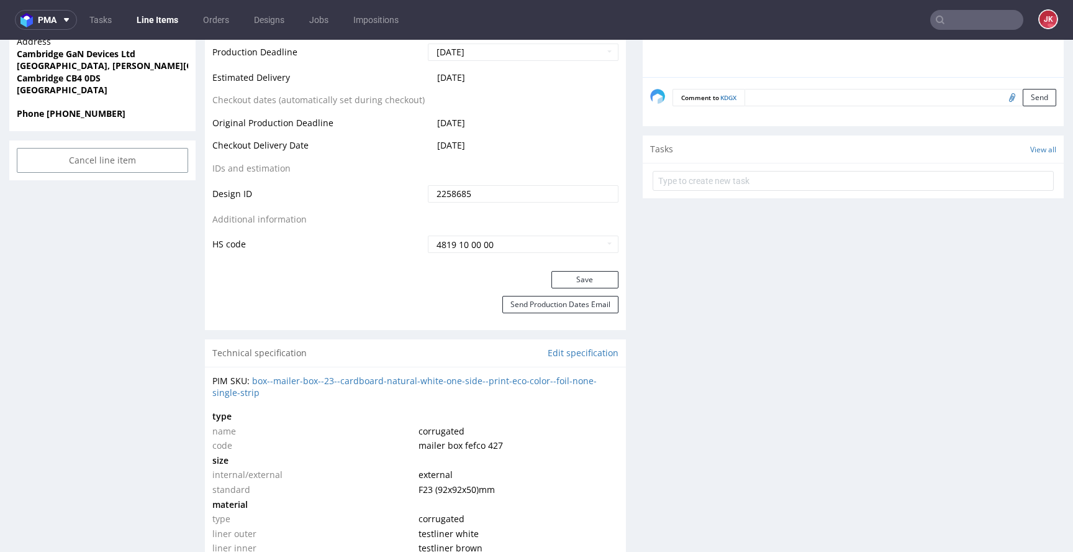
click at [384, 313] on div "Send Production Dates Email" at bounding box center [415, 313] width 421 height 34
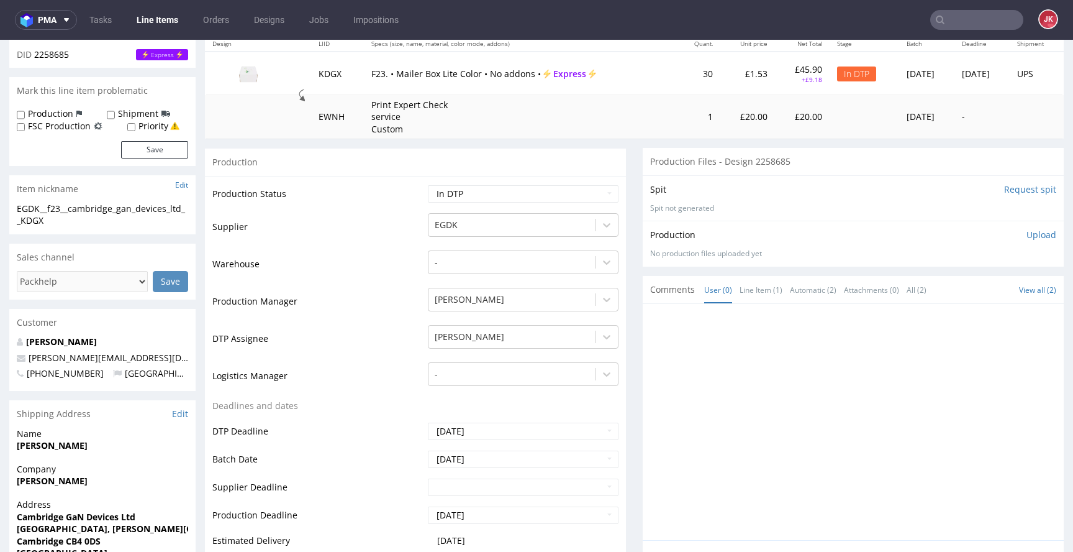
scroll to position [0, 0]
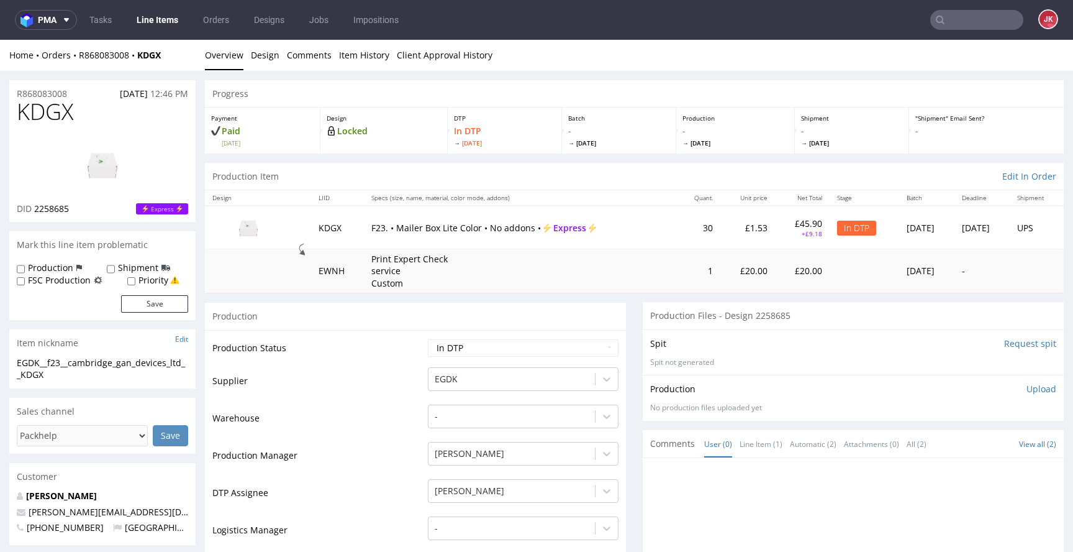
click at [35, 112] on span "KDGX" at bounding box center [45, 111] width 57 height 25
copy span "KDGX"
drag, startPoint x: 66, startPoint y: 374, endPoint x: 0, endPoint y: 358, distance: 67.6
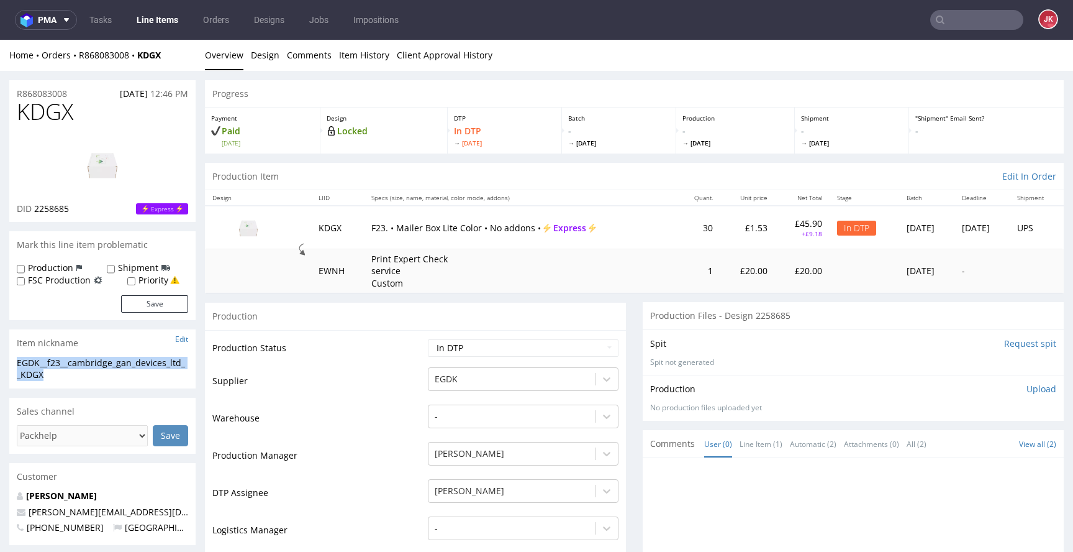
copy div "EGDK__f23__cambridge_gan_devices_ltd__KDGX"
drag, startPoint x: 88, startPoint y: 90, endPoint x: 9, endPoint y: 94, distance: 79.0
copy p "R868083008"
click at [52, 208] on span "2258685" at bounding box center [51, 208] width 35 height 12
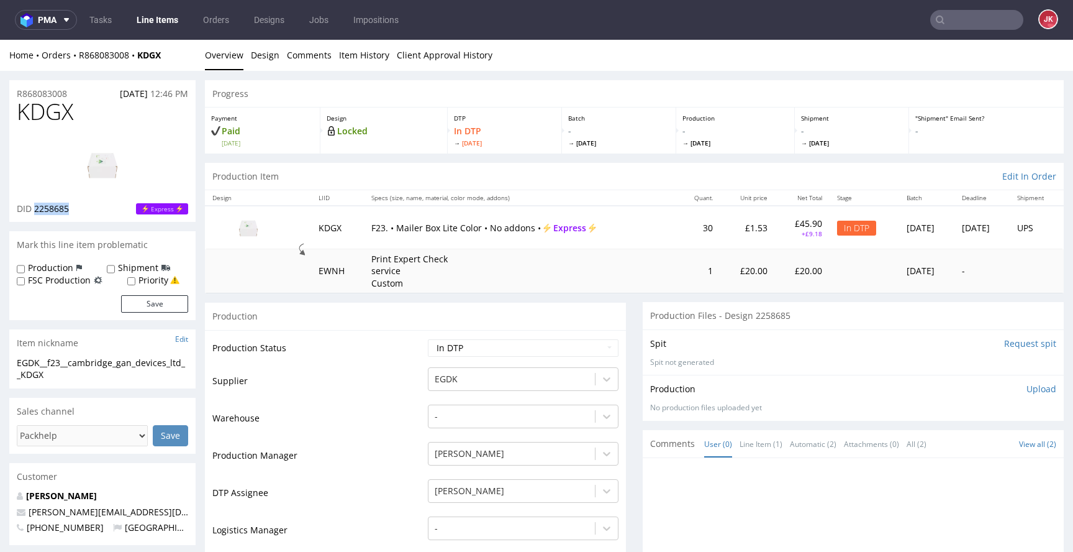
click at [52, 208] on span "2258685" at bounding box center [51, 208] width 35 height 12
copy span "2258685"
click at [442, 356] on select "Waiting for Artwork Waiting for Diecut Waiting for Mockup Waiting for DTP Waiti…" at bounding box center [523, 347] width 191 height 17
select select "dtp_ca_needed"
click at [428, 339] on select "Waiting for Artwork Waiting for Diecut Waiting for Mockup Waiting for DTP Waiti…" at bounding box center [523, 347] width 191 height 17
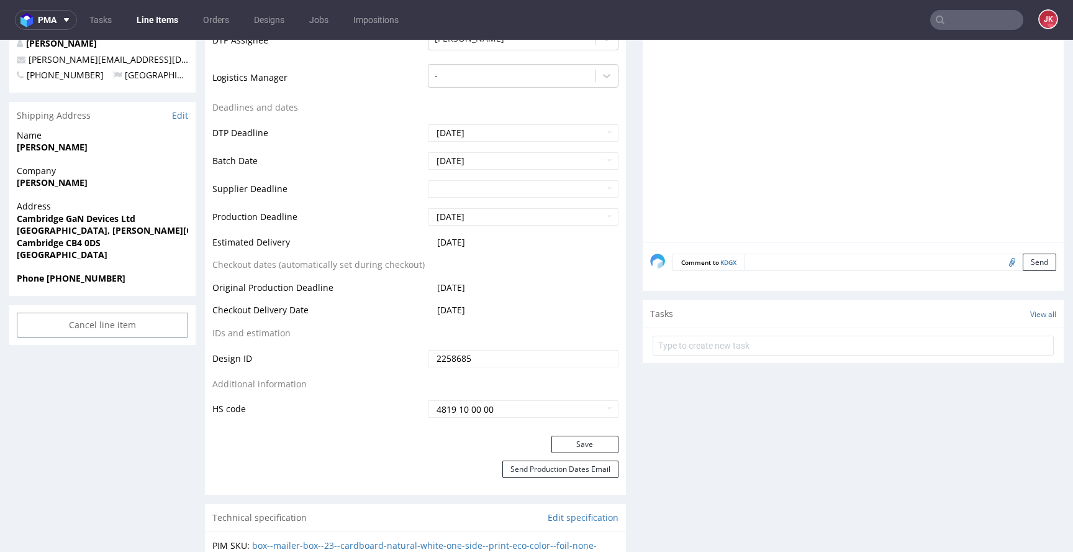
scroll to position [542, 0]
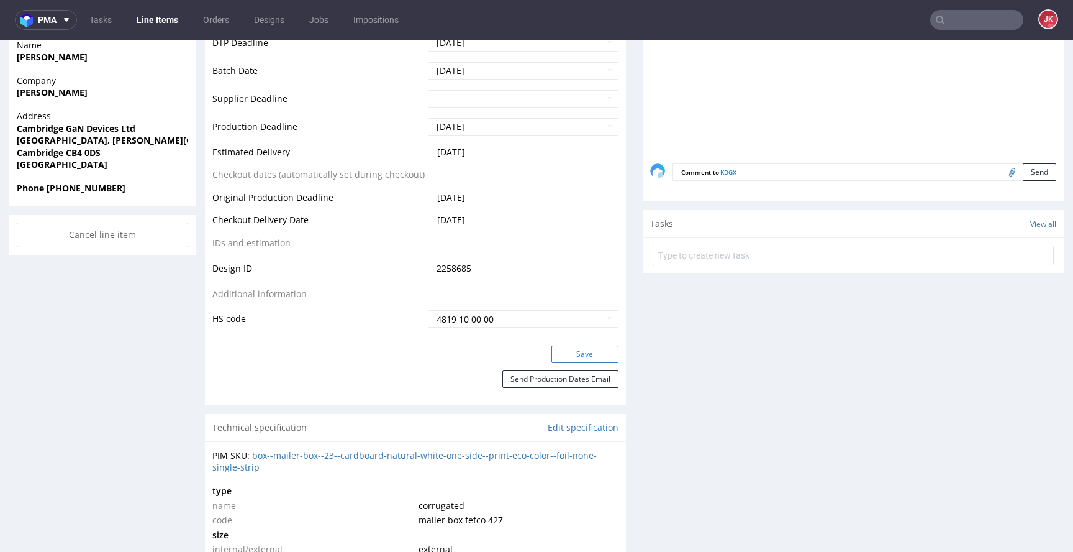
click at [584, 358] on button "Save" at bounding box center [585, 353] width 67 height 17
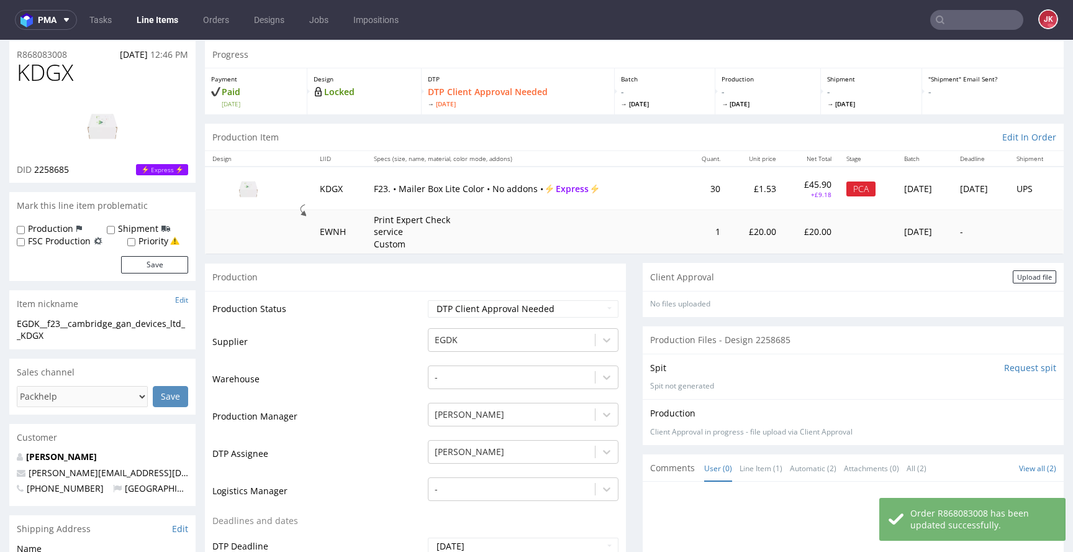
scroll to position [0, 0]
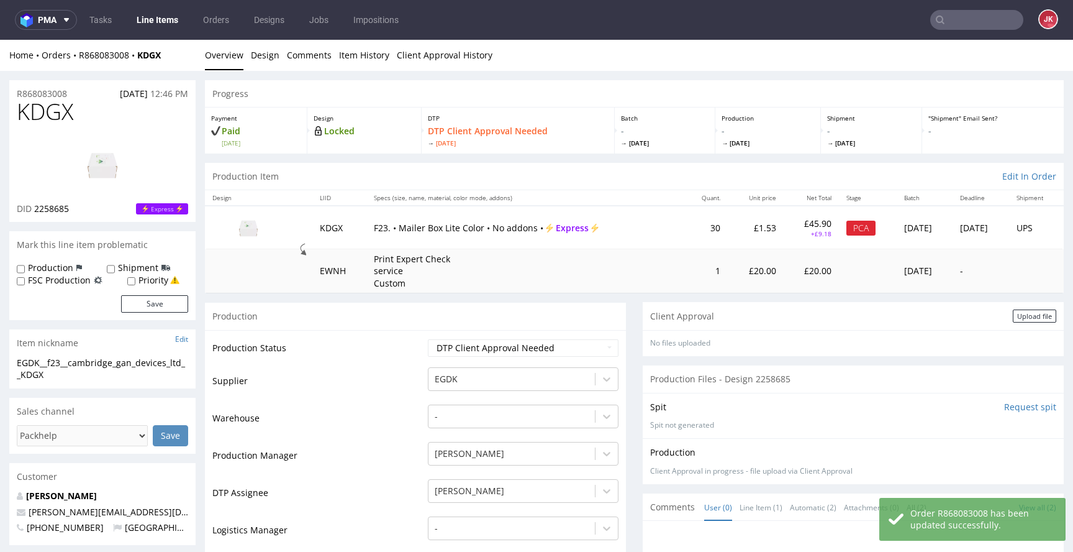
click at [149, 282] on label "Priority" at bounding box center [154, 280] width 30 height 12
click at [135, 282] on input "Priority" at bounding box center [131, 281] width 8 height 10
checkbox input "true"
click at [152, 304] on button "Save" at bounding box center [154, 303] width 67 height 17
click at [1013, 314] on div "Upload file" at bounding box center [1034, 315] width 43 height 13
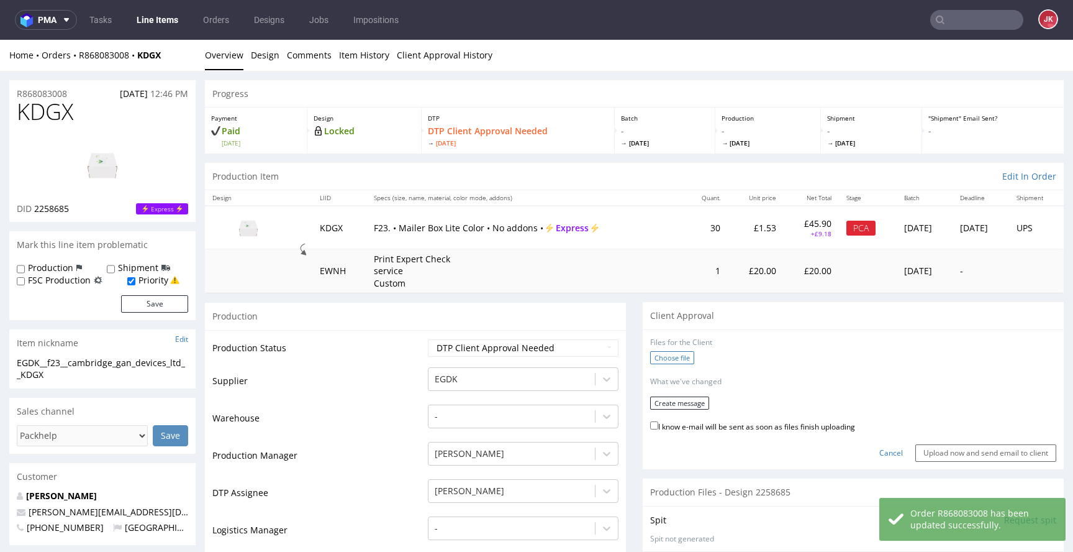
click at [652, 353] on label "Choose file" at bounding box center [672, 357] width 44 height 13
click at [0, 40] on input "Choose file" at bounding box center [0, 40] width 0 height 0
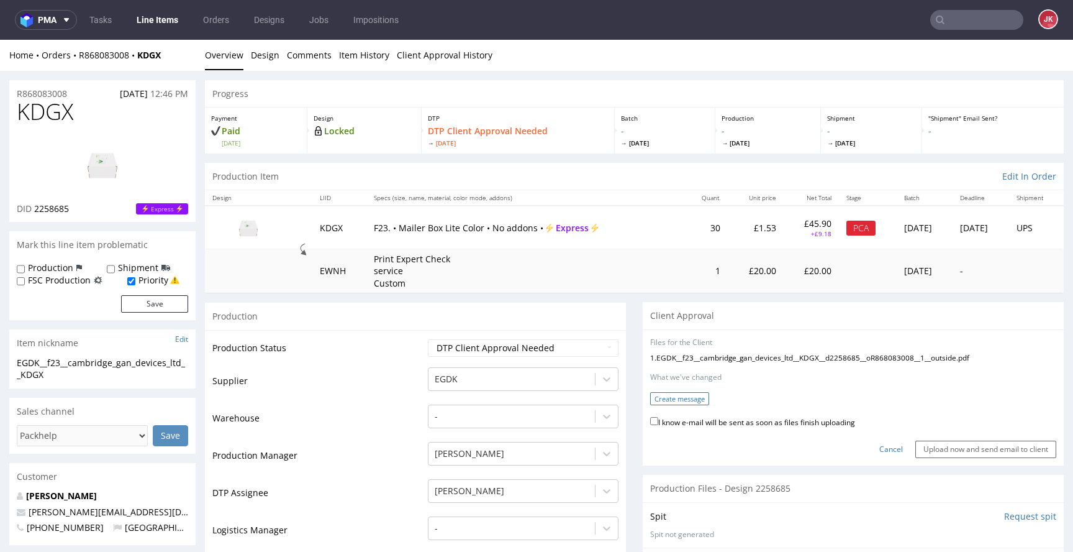
click at [677, 396] on button "Create message" at bounding box center [679, 398] width 59 height 13
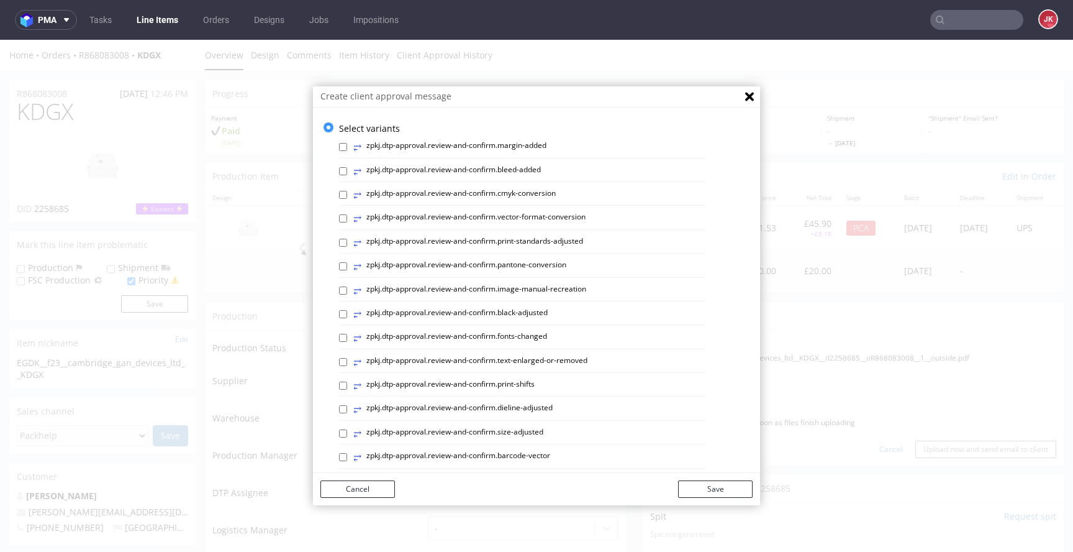
click at [486, 279] on div "⥂ zpkj.dtp-approval.review-and-confirm.margin-added ⥂ zpkj.dtp-approval.review-…" at bounding box center [546, 542] width 414 height 817
click at [485, 283] on div "⥂ zpkj.dtp-approval.review-and-confirm.margin-added ⥂ zpkj.dtp-approval.review-…" at bounding box center [546, 542] width 414 height 817
click at [485, 288] on label "⥂ zpkj.dtp-approval.review-and-confirm.image-manual-recreation" at bounding box center [469, 291] width 233 height 14
click at [347, 288] on input "⥂ zpkj.dtp-approval.review-and-confirm.image-manual-recreation" at bounding box center [343, 290] width 8 height 8
checkbox input "true"
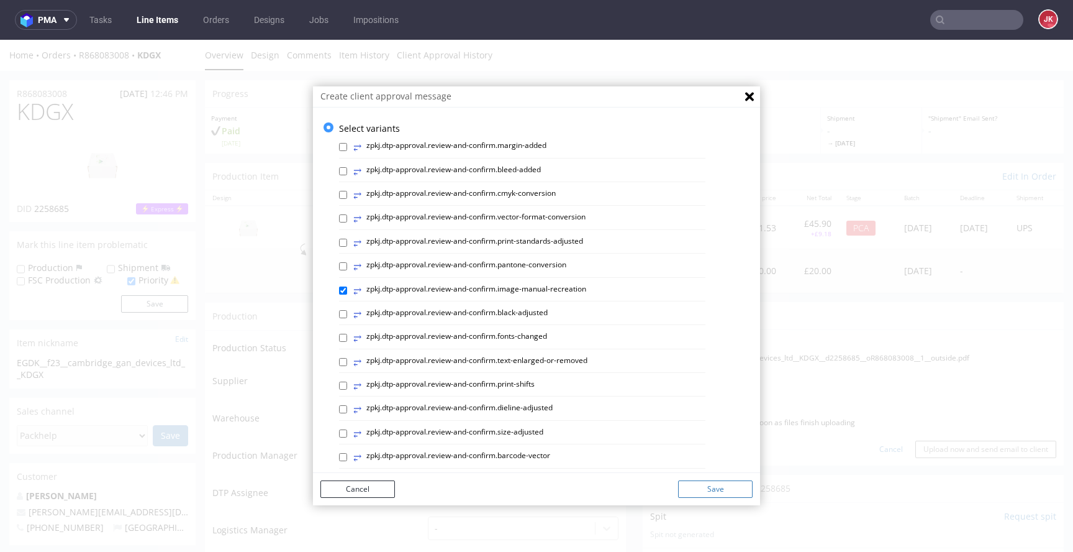
click at [733, 484] on button "Save" at bounding box center [715, 488] width 75 height 17
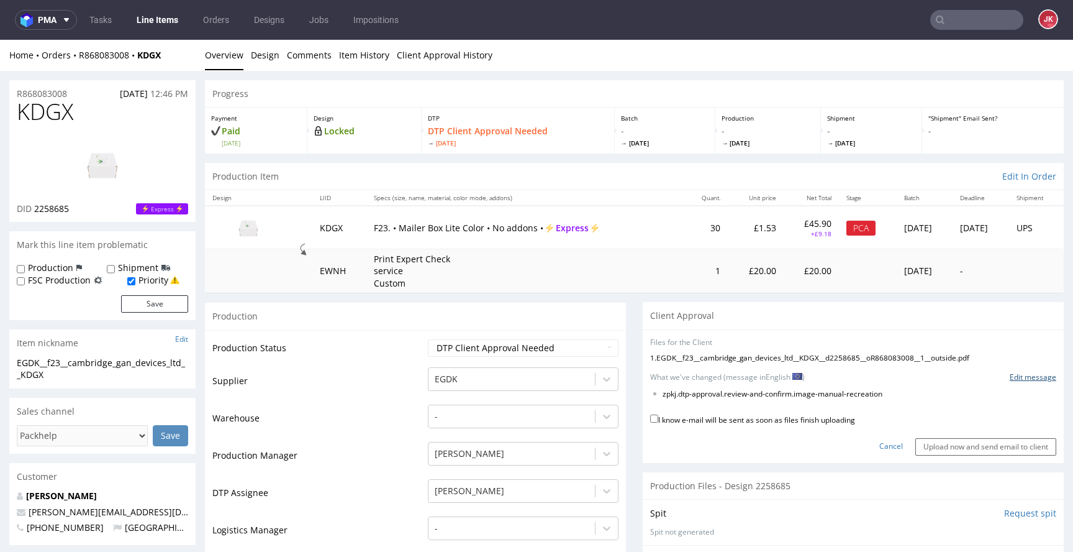
click at [1010, 376] on link "Edit message" at bounding box center [1033, 377] width 47 height 11
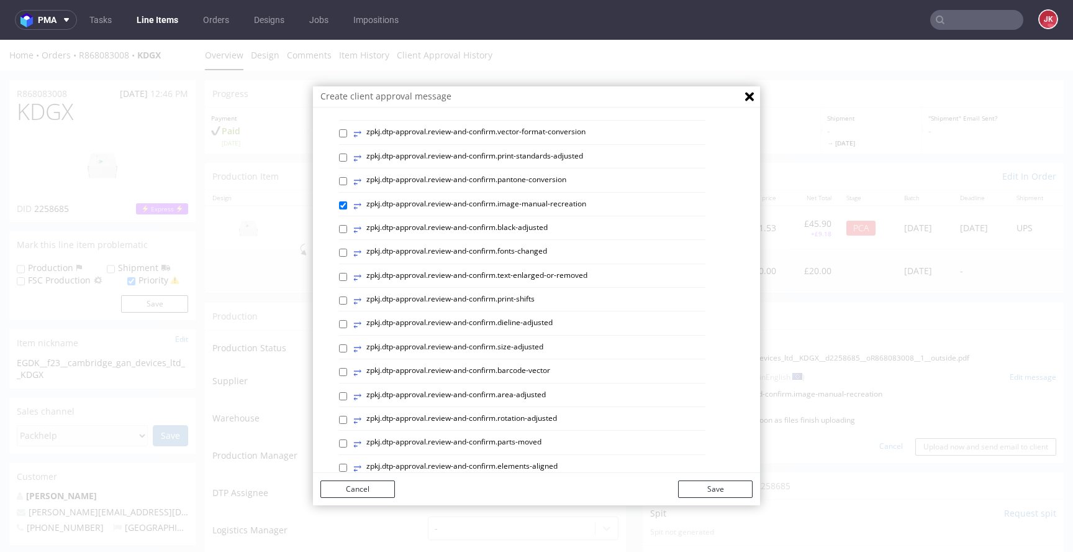
scroll to position [524, 0]
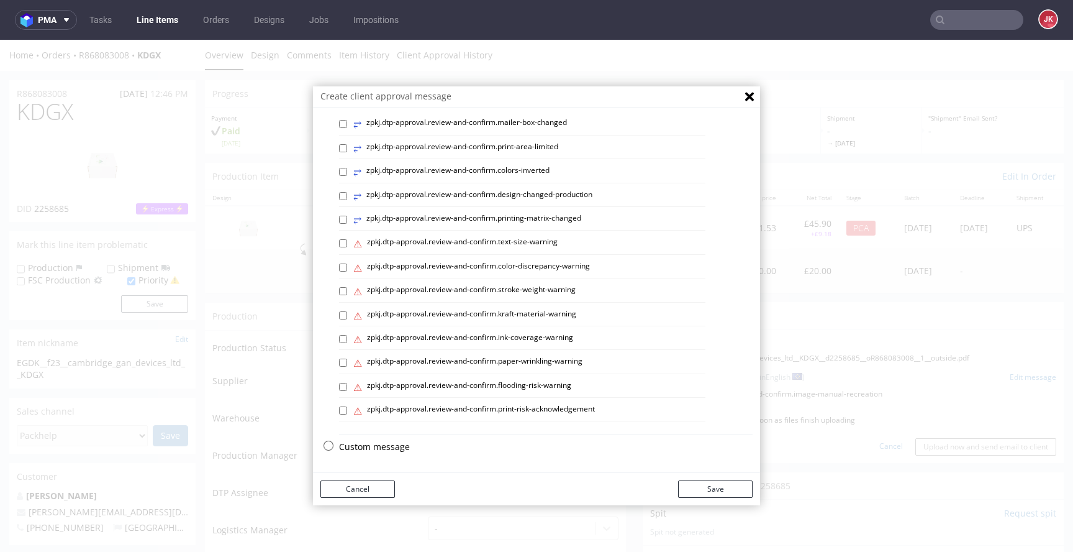
click at [348, 447] on p "Custom message" at bounding box center [546, 446] width 414 height 12
checkbox input "false"
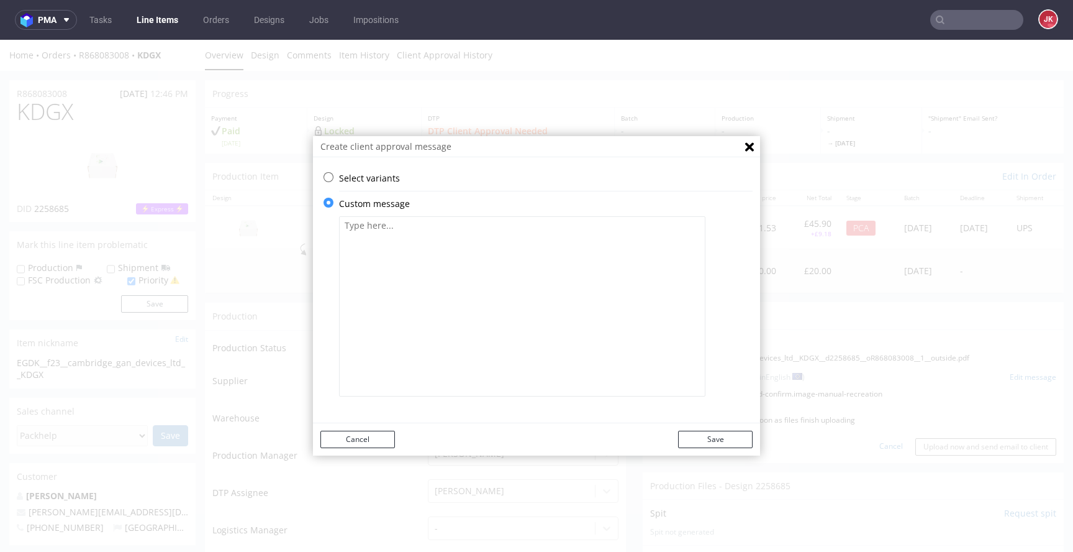
scroll to position [0, 0]
click at [434, 294] on textarea at bounding box center [522, 306] width 366 height 180
paste textarea "The design has been adjusted to the correct dieline version."
paste textarea "The design has been adjusted to the correct product size."
paste textarea "We've moved some parts of your design to be placed on the correct sides of the …"
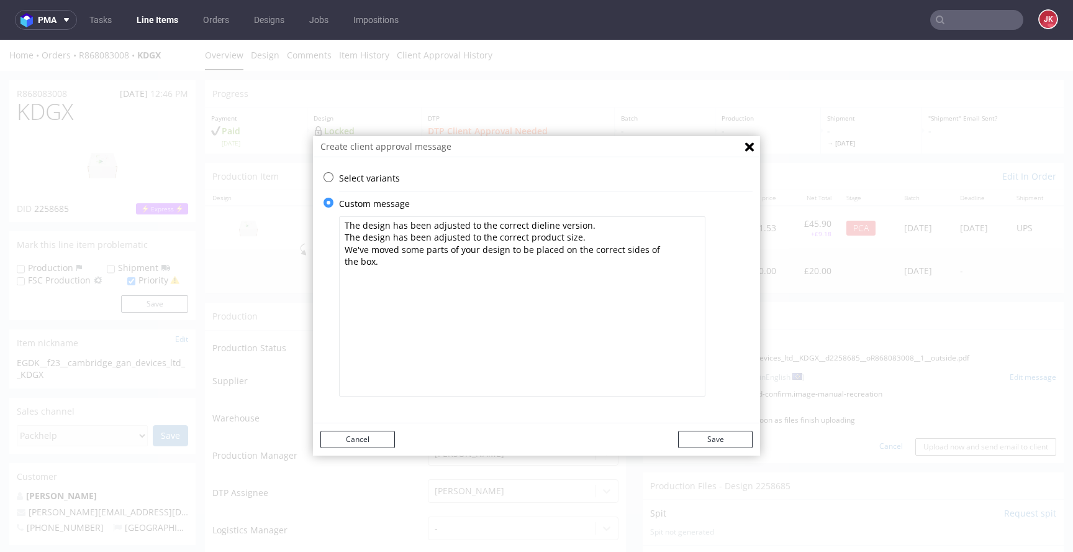
click at [396, 252] on textarea "The design has been adjusted to the correct dieline version. The design has bee…" at bounding box center [522, 306] width 366 height 180
click at [409, 252] on textarea "The design has been adjusted to the correct dieline version. The design has bee…" at bounding box center [522, 306] width 366 height 180
drag, startPoint x: 554, startPoint y: 252, endPoint x: 371, endPoint y: 263, distance: 182.9
click at [371, 263] on textarea "The design has been adjusted to the correct dieline version. The design has bee…" at bounding box center [522, 306] width 366 height 180
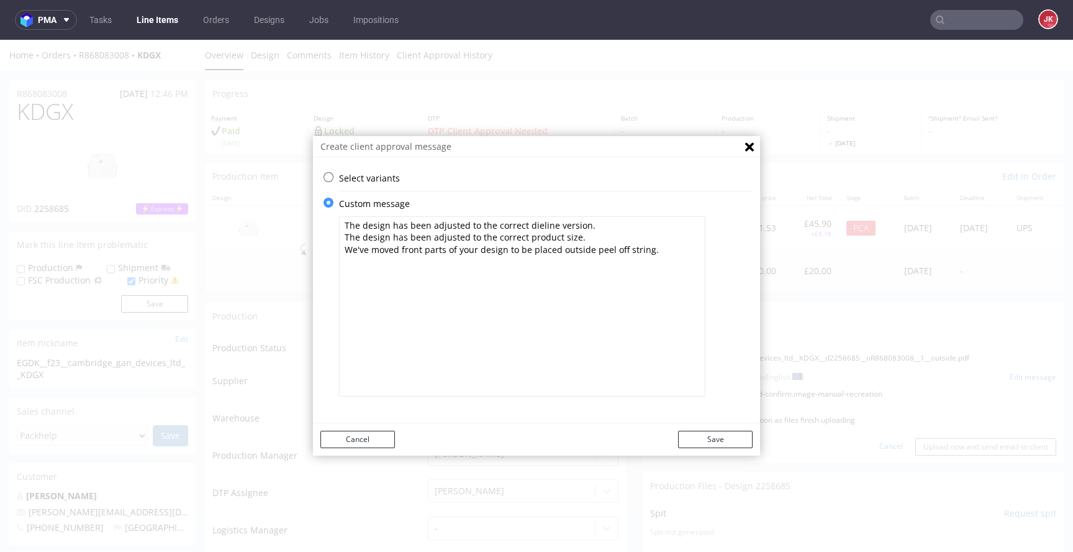
paste textarea "Some elements of your design have been aligned and / or centered."
click at [417, 295] on textarea "The design has been adjusted to the correct dieline version. The design has bee…" at bounding box center [522, 306] width 366 height 180
paste textarea "Some texts in your design don’t match our minimum required size - they might be…"
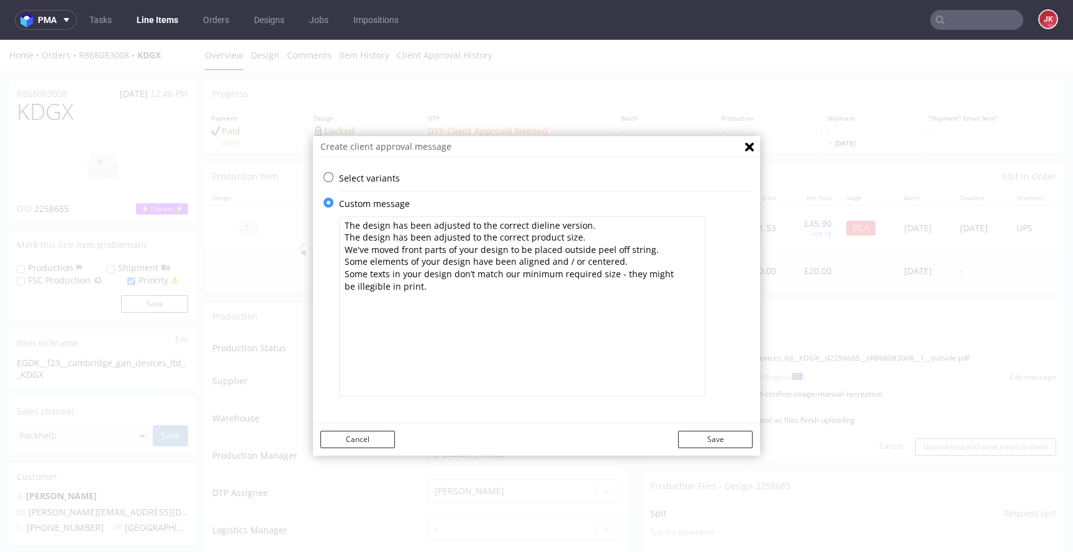
click at [422, 332] on textarea "The design has been adjusted to the correct dieline version. The design has bee…" at bounding box center [522, 306] width 366 height 180
paste textarea "Some lines in your design don’t match our minimum stroke weight - they might be…"
type textarea "The design has been adjusted to the correct dieline version. The design has bee…"
click at [727, 441] on button "Save" at bounding box center [715, 438] width 75 height 17
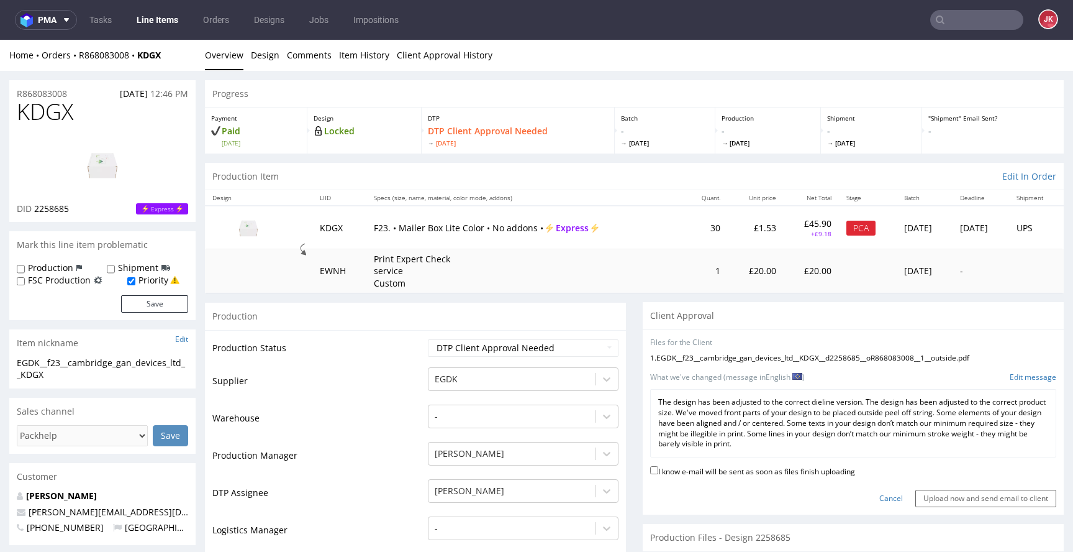
click at [755, 424] on p "The design has been adjusted to the correct dieline version. The design has bee…" at bounding box center [853, 423] width 390 height 52
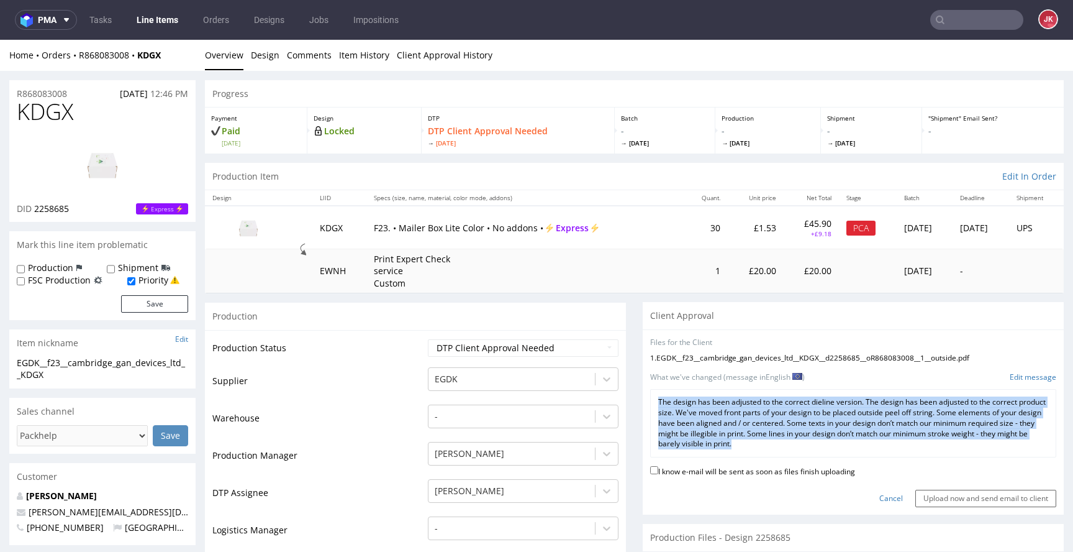
click at [755, 424] on p "The design has been adjusted to the correct dieline version. The design has bee…" at bounding box center [853, 423] width 390 height 52
copy div "The design has been adjusted to the correct dieline version. The design has bee…"
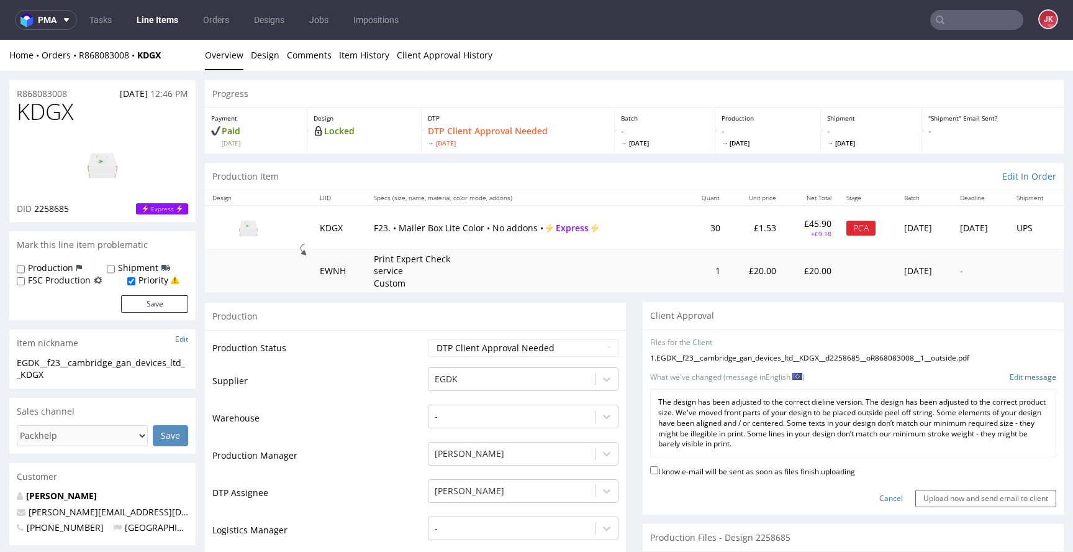
click at [728, 475] on label "I know e-mail will be sent as soon as files finish uploading" at bounding box center [752, 470] width 205 height 14
click at [658, 474] on input "I know e-mail will be sent as soon as files finish uploading" at bounding box center [654, 470] width 8 height 8
checkbox input "true"
click at [924, 491] on input "Upload now and send email to client" at bounding box center [985, 497] width 141 height 17
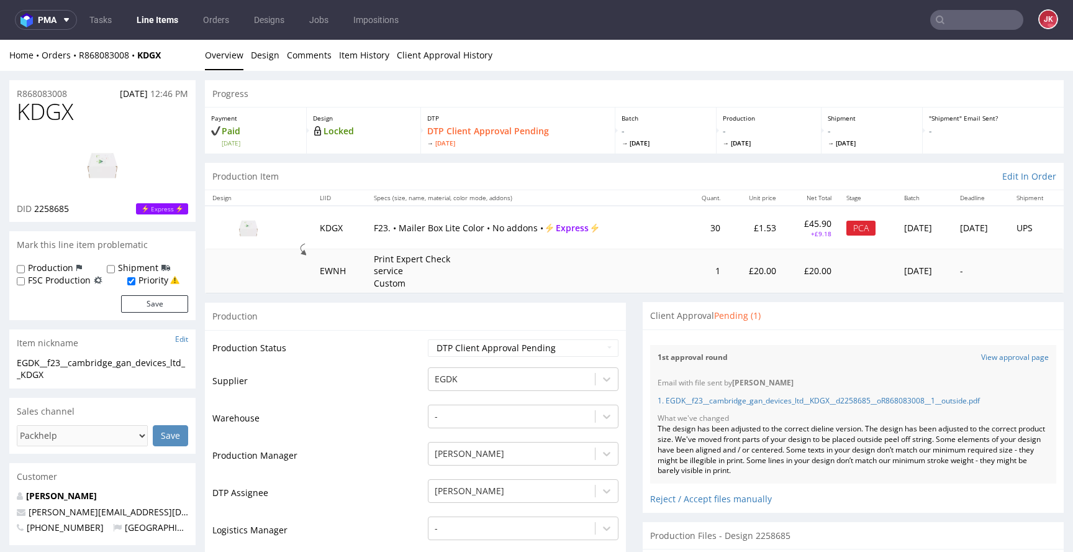
click at [49, 114] on span "KDGX" at bounding box center [45, 111] width 57 height 25
copy span "KDGX"
click at [401, 381] on td "Supplier" at bounding box center [318, 384] width 212 height 37
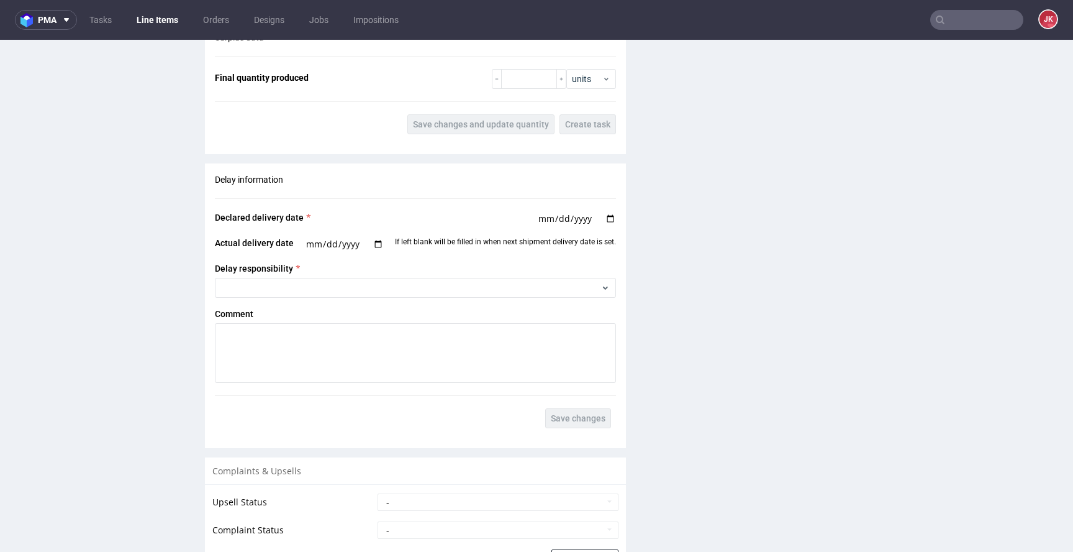
scroll to position [1855, 0]
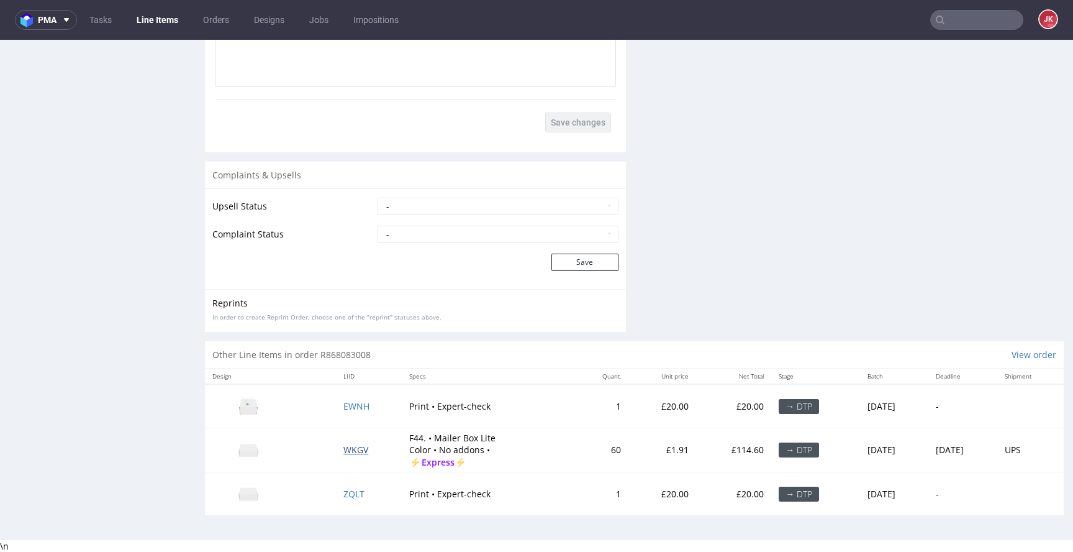
click at [352, 450] on span "WKGV" at bounding box center [355, 449] width 25 height 12
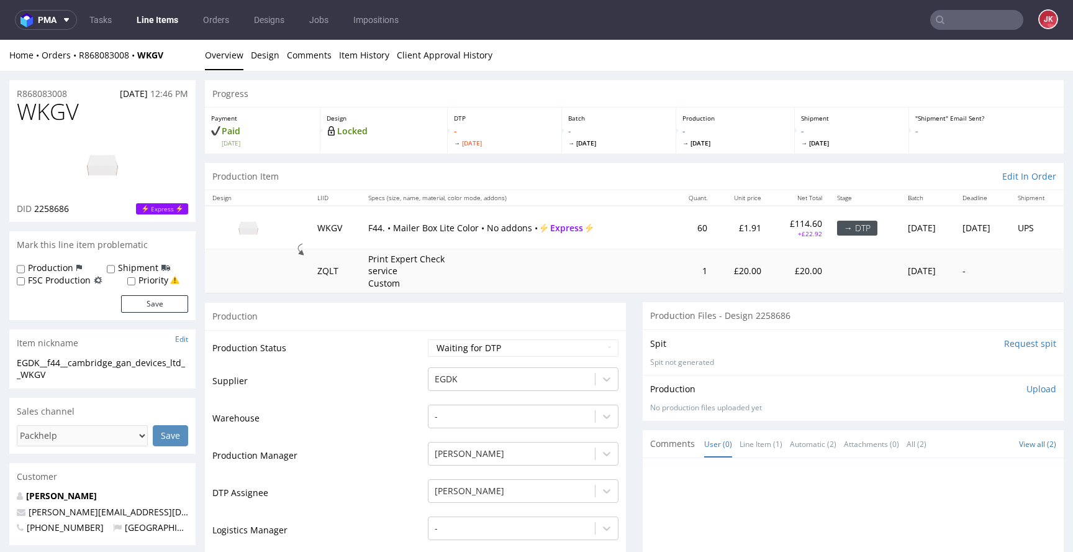
click at [153, 282] on label "Priority" at bounding box center [154, 280] width 30 height 12
click at [135, 282] on input "Priority" at bounding box center [131, 281] width 8 height 10
checkbox input "true"
click at [153, 298] on button "Save" at bounding box center [154, 303] width 67 height 17
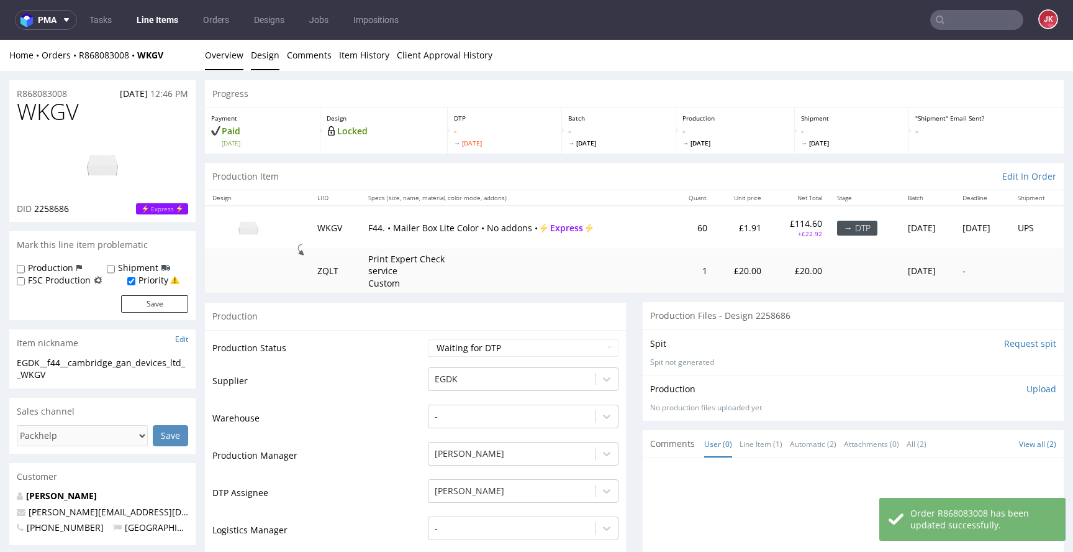
click at [265, 57] on link "Design" at bounding box center [265, 55] width 29 height 30
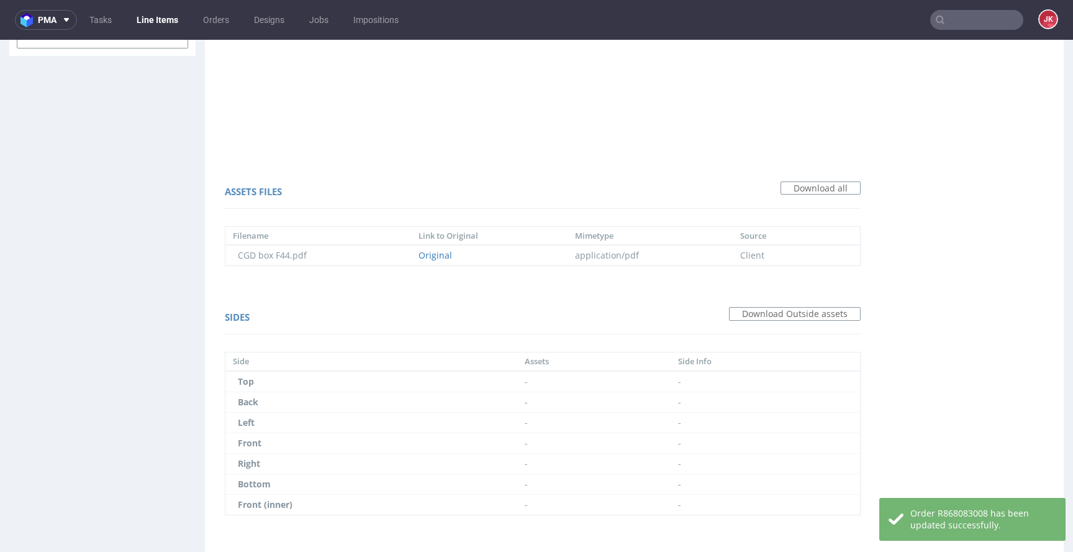
scroll to position [779, 0]
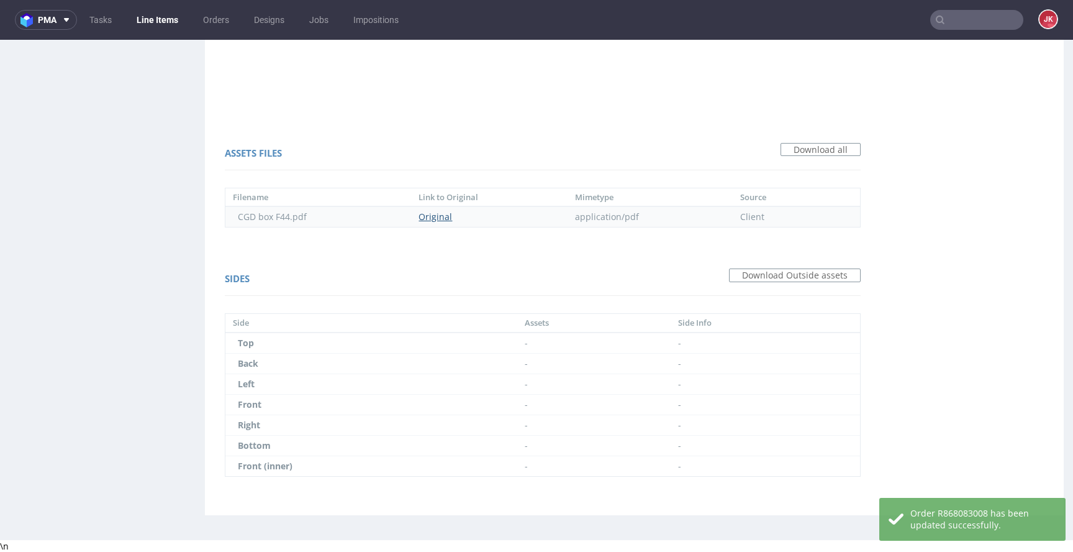
click at [443, 219] on link "Original" at bounding box center [436, 217] width 34 height 12
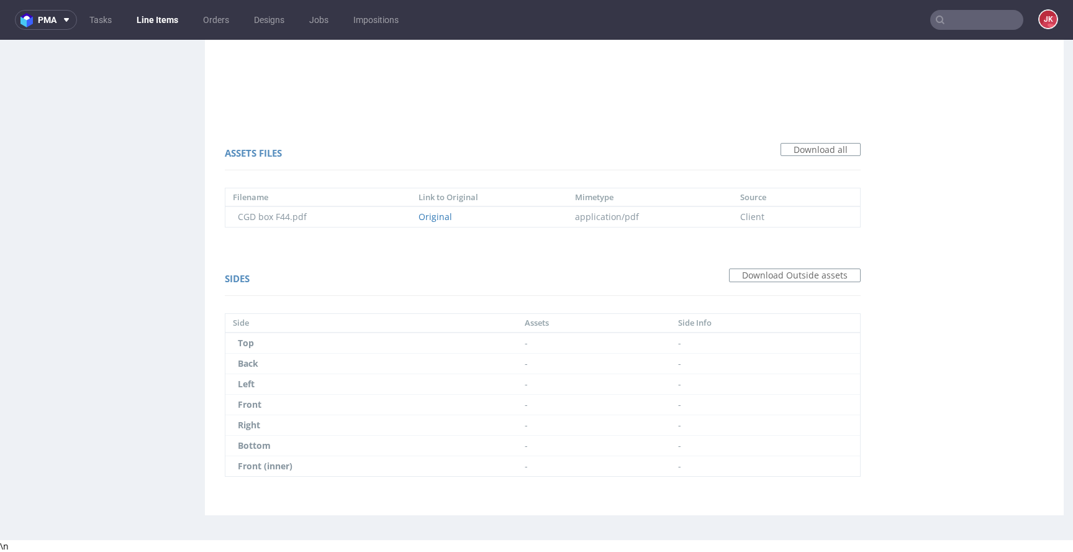
click at [502, 281] on div "Sides Download Outside assets" at bounding box center [543, 281] width 636 height 30
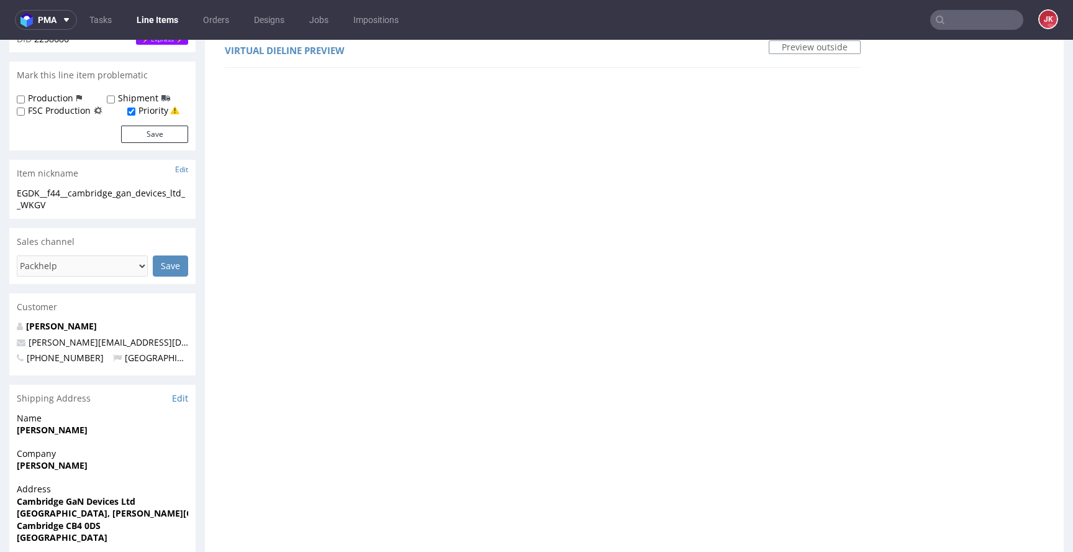
scroll to position [0, 0]
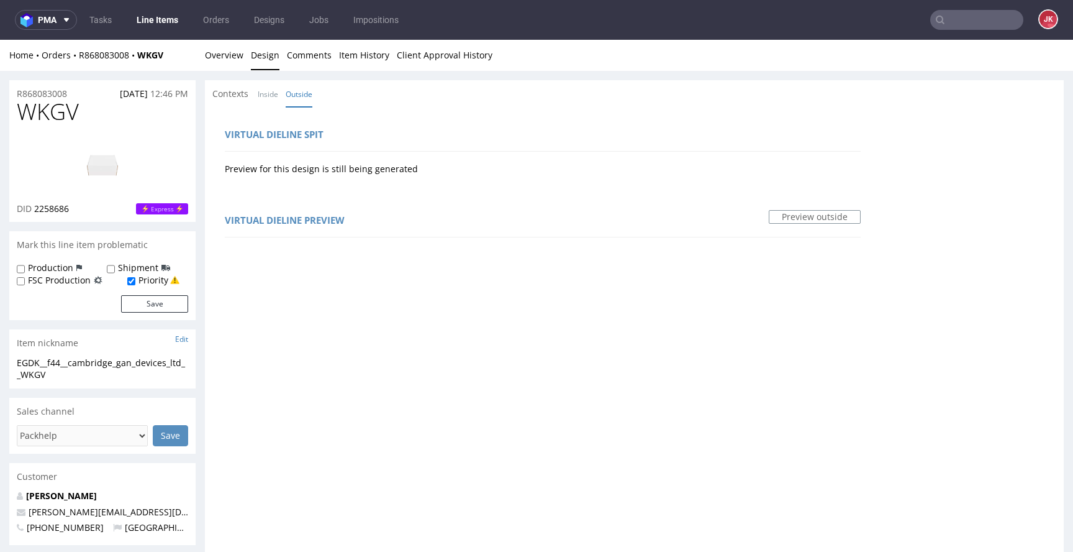
click at [286, 98] on link "Outside" at bounding box center [299, 94] width 27 height 27
click at [271, 98] on link "Inside" at bounding box center [268, 94] width 20 height 27
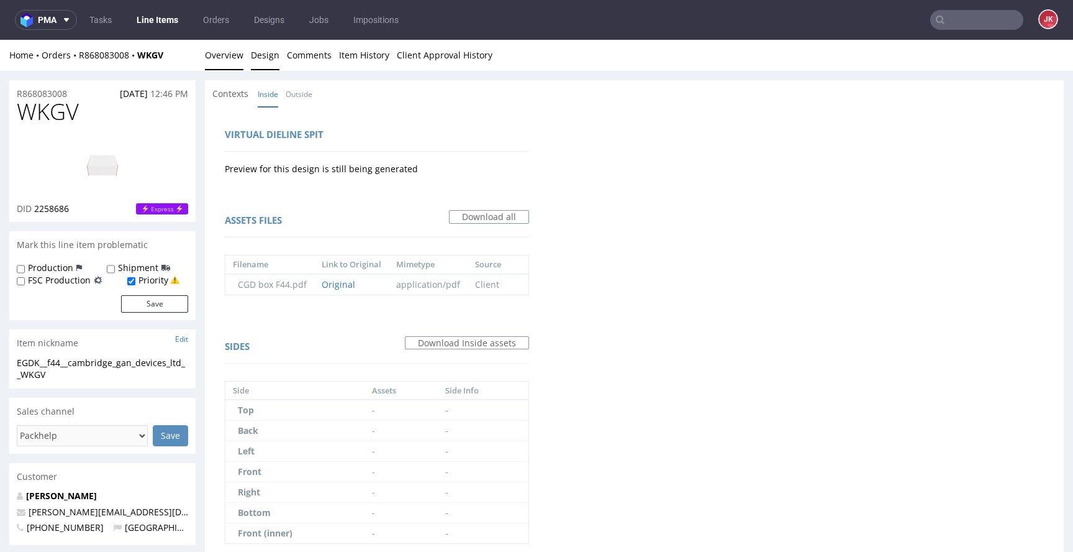
click at [222, 52] on link "Overview" at bounding box center [224, 55] width 39 height 30
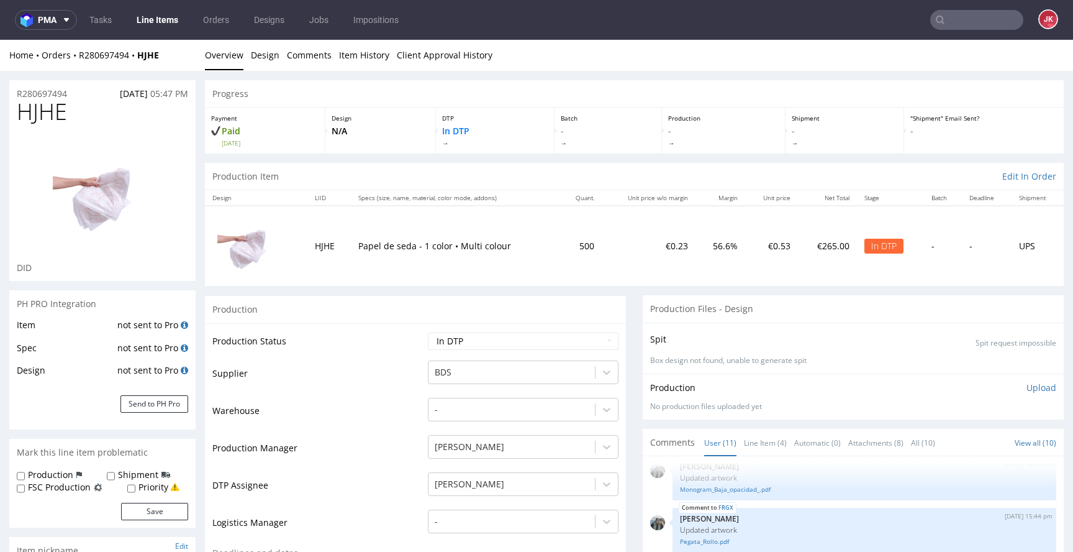
click at [51, 114] on span "HJHE" at bounding box center [42, 111] width 50 height 25
copy span "HJHE"
click at [584, 343] on select "Waiting for Artwork Waiting for Diecut Waiting for Mockup Waiting for DTP Waiti…" at bounding box center [523, 340] width 191 height 17
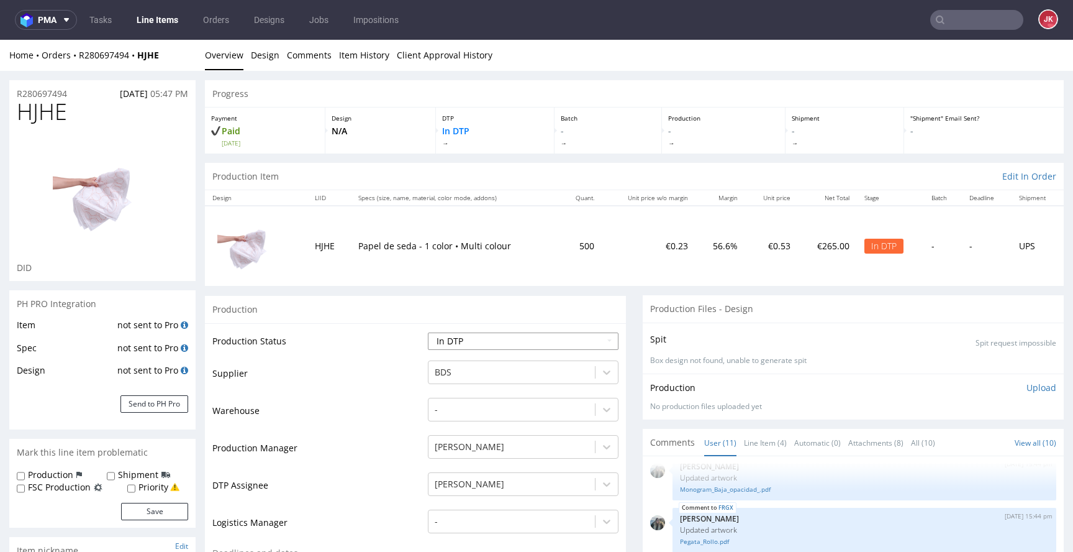
select select "dtp_ca_needed"
click at [428, 332] on select "Waiting for Artwork Waiting for Diecut Waiting for Mockup Waiting for DTP Waiti…" at bounding box center [523, 340] width 191 height 17
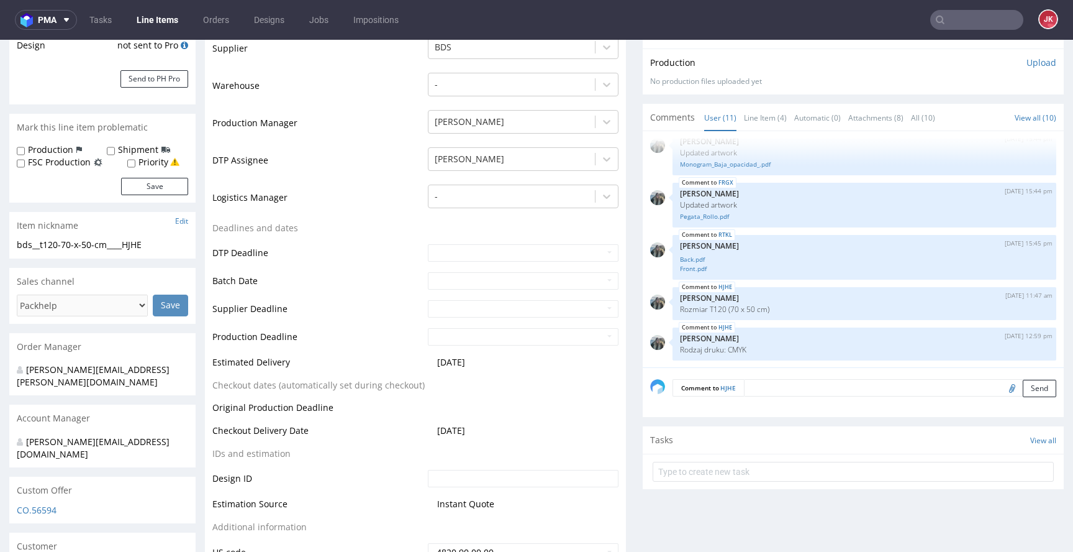
scroll to position [553, 0]
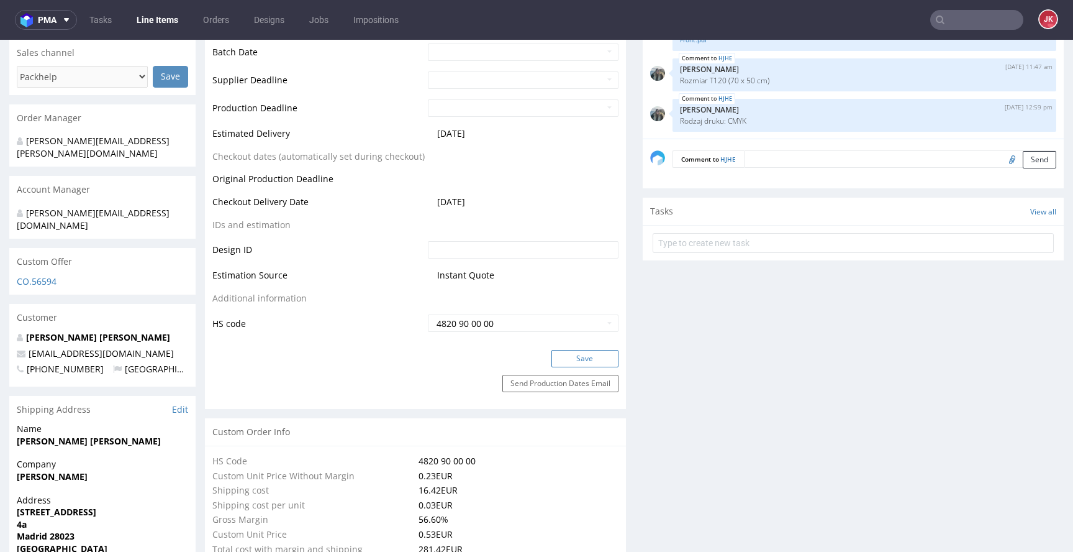
click at [590, 358] on button "Save" at bounding box center [585, 358] width 67 height 17
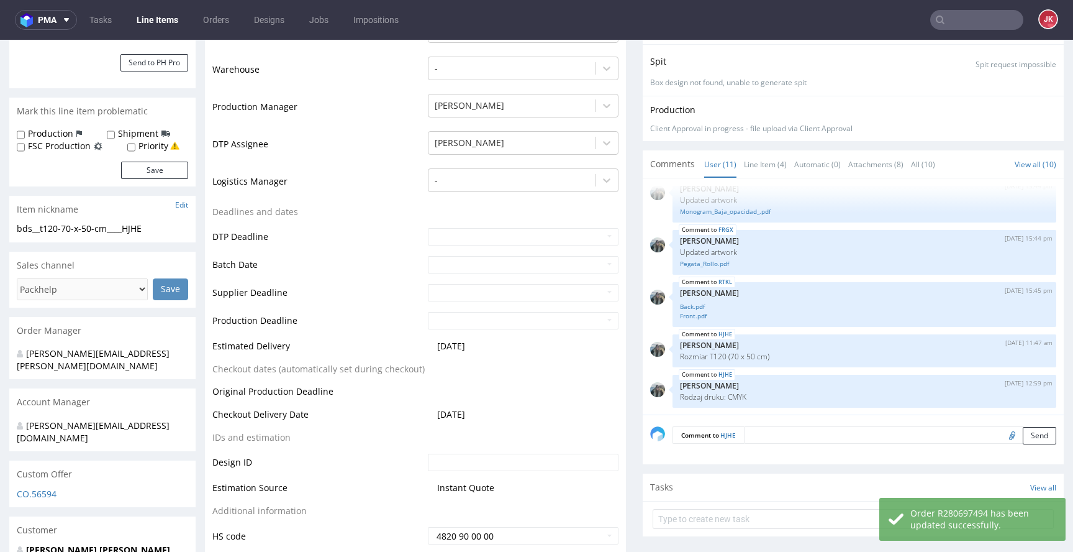
scroll to position [0, 0]
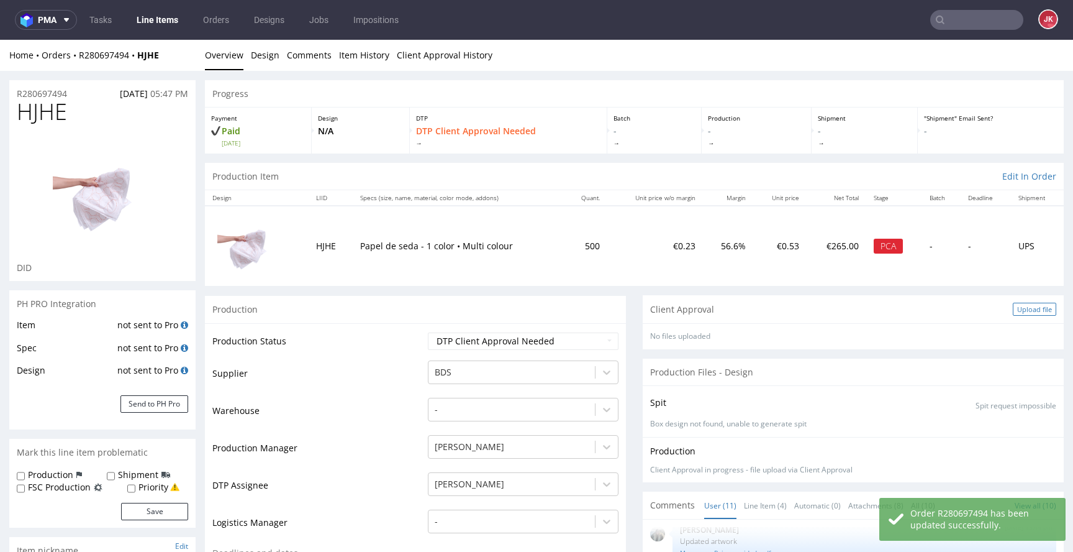
click at [1013, 307] on div "Upload file" at bounding box center [1034, 308] width 43 height 13
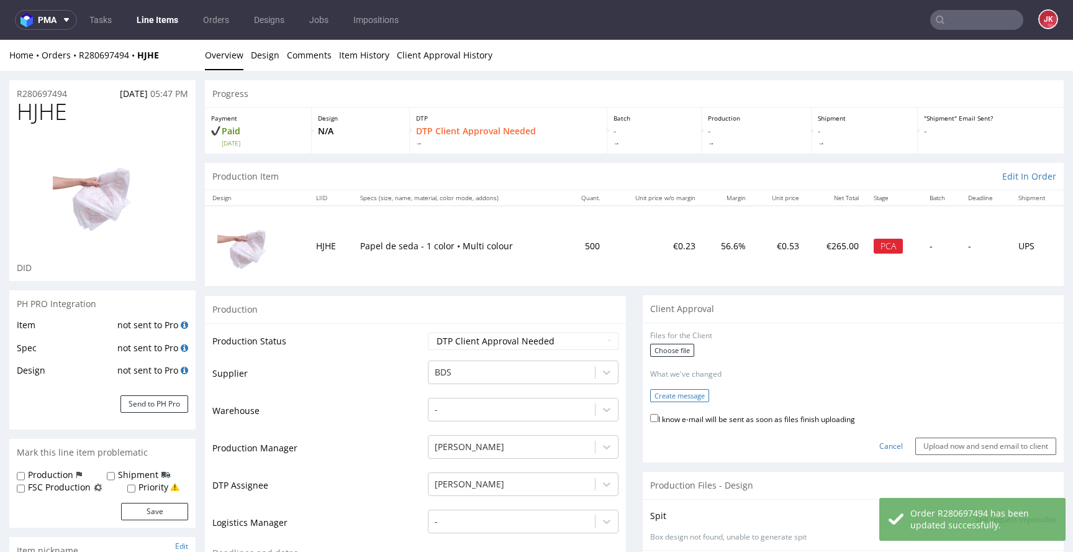
click at [678, 397] on button "Create message" at bounding box center [679, 395] width 59 height 13
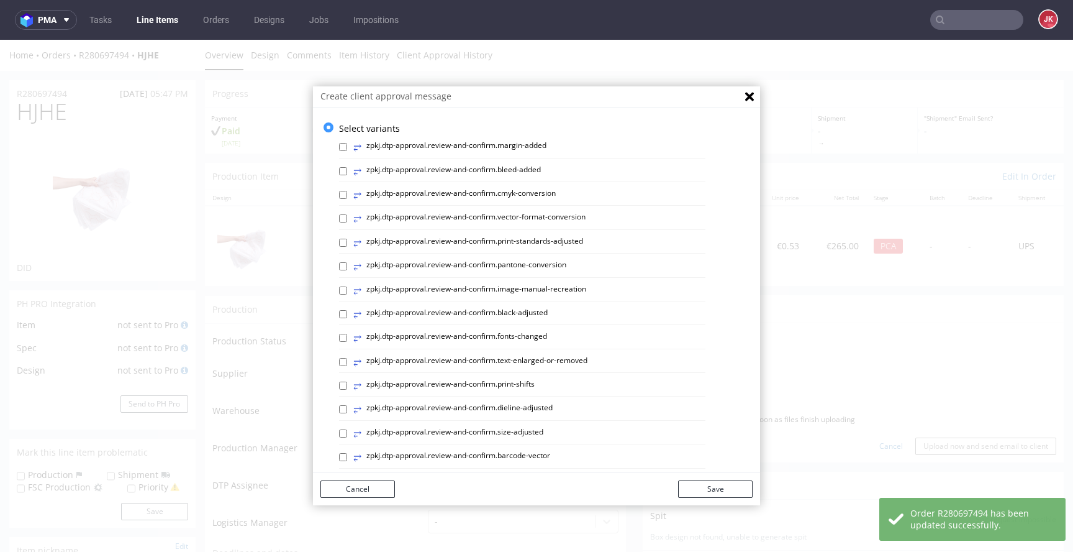
drag, startPoint x: 461, startPoint y: 312, endPoint x: 509, endPoint y: 319, distance: 48.3
click at [461, 312] on label "⥂ zpkj.dtp-approval.review-and-confirm.black-adjusted" at bounding box center [450, 314] width 194 height 14
click at [347, 312] on input "⥂ zpkj.dtp-approval.review-and-confirm.black-adjusted" at bounding box center [343, 314] width 8 height 8
checkbox input "true"
click at [725, 486] on button "Save" at bounding box center [715, 488] width 75 height 17
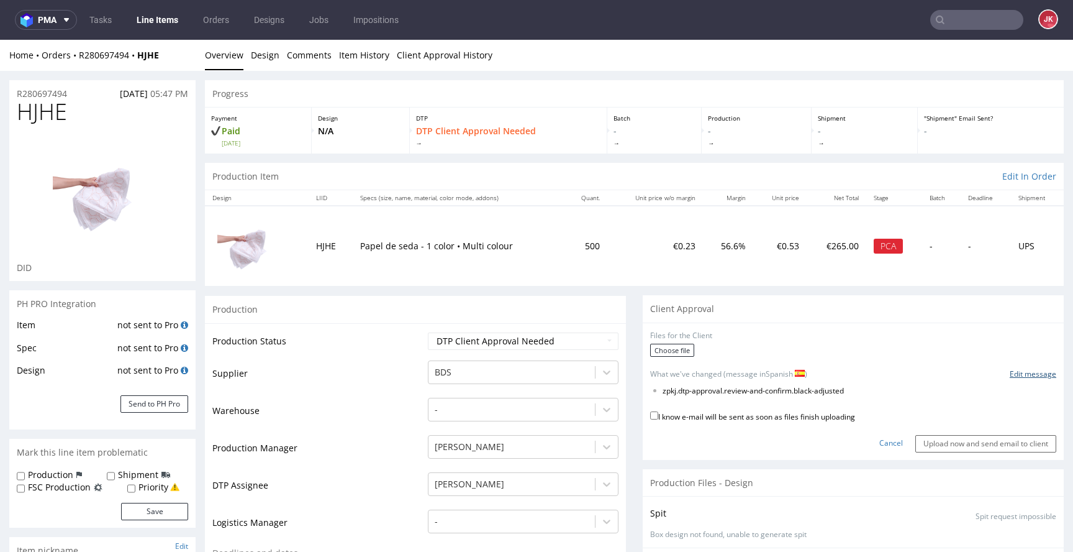
click at [1012, 374] on link "Edit message" at bounding box center [1033, 374] width 47 height 11
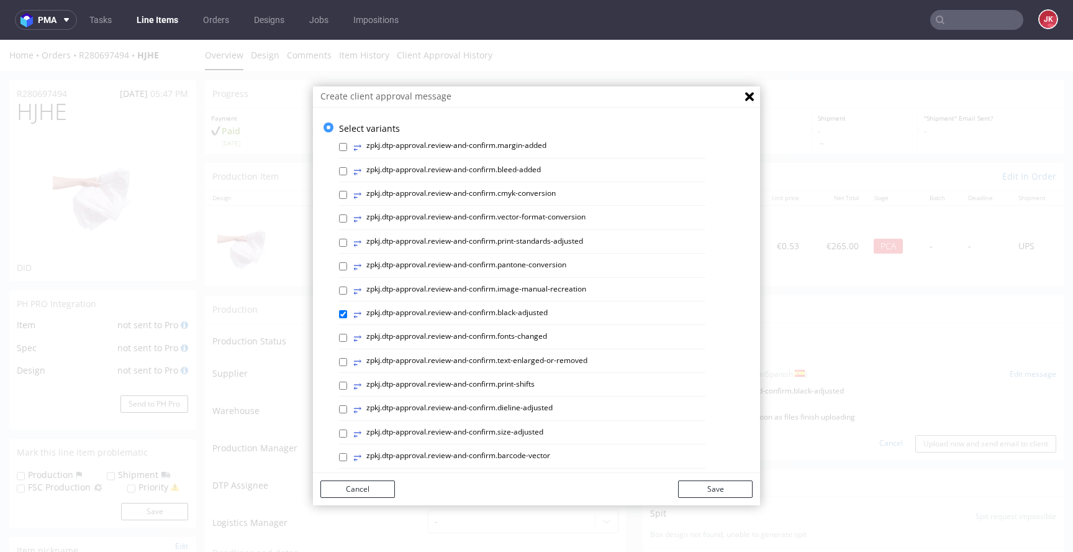
scroll to position [524, 0]
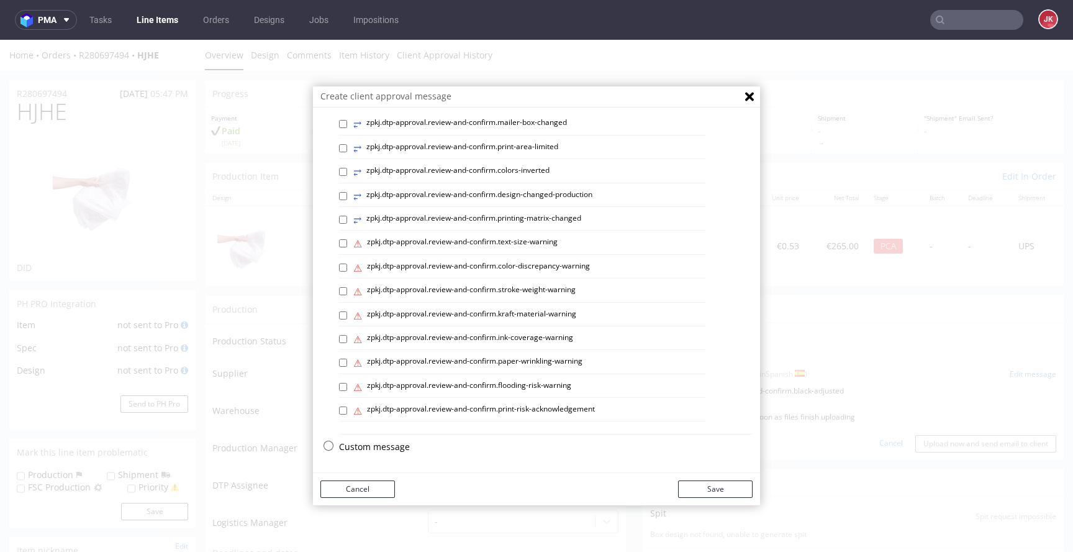
click at [360, 450] on p "Custom message" at bounding box center [546, 446] width 414 height 12
checkbox input "false"
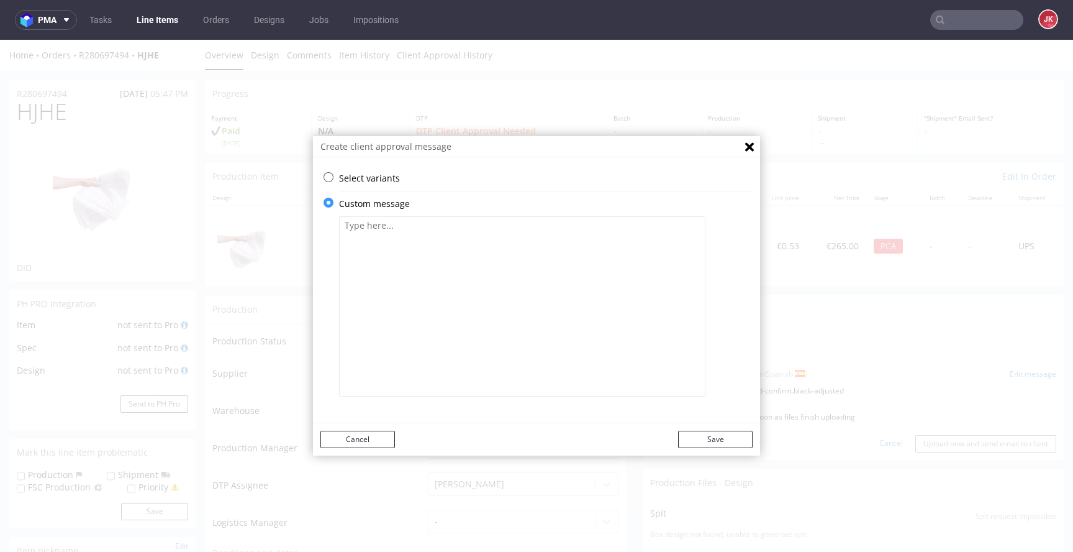
click at [478, 346] on textarea at bounding box center [522, 306] width 366 height 180
paste textarea "Debido a la alta cobertura de tinta, existe un alto riesgo de que se inunden pe…"
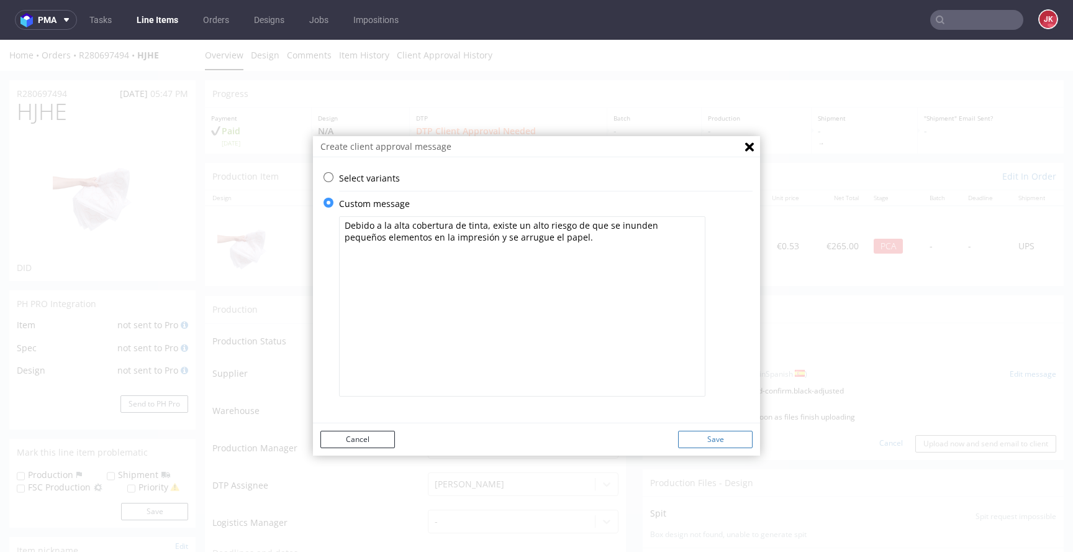
type textarea "Debido a la alta cobertura de tinta, existe un alto riesgo de que se inunden pe…"
click at [715, 437] on button "Save" at bounding box center [715, 438] width 75 height 17
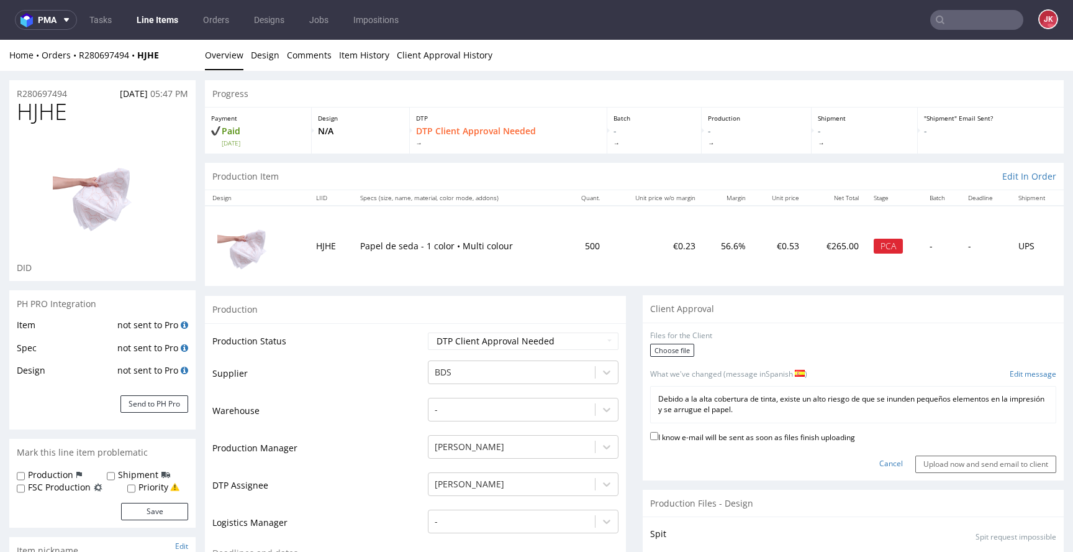
click at [715, 441] on label "I know e-mail will be sent as soon as files finish uploading" at bounding box center [752, 436] width 205 height 14
click at [658, 440] on input "I know e-mail will be sent as soon as files finish uploading" at bounding box center [654, 436] width 8 height 8
checkbox input "true"
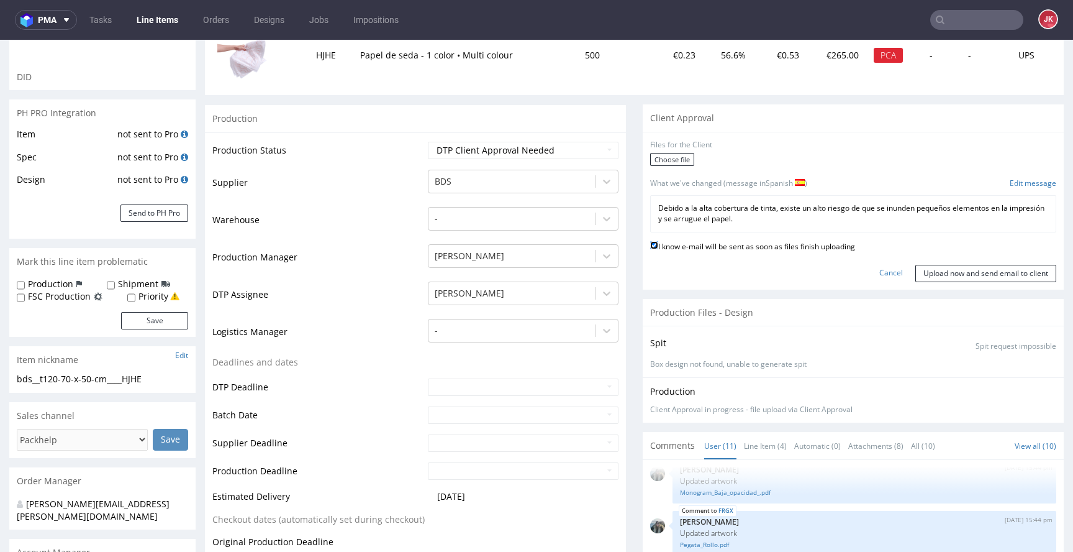
scroll to position [227, 0]
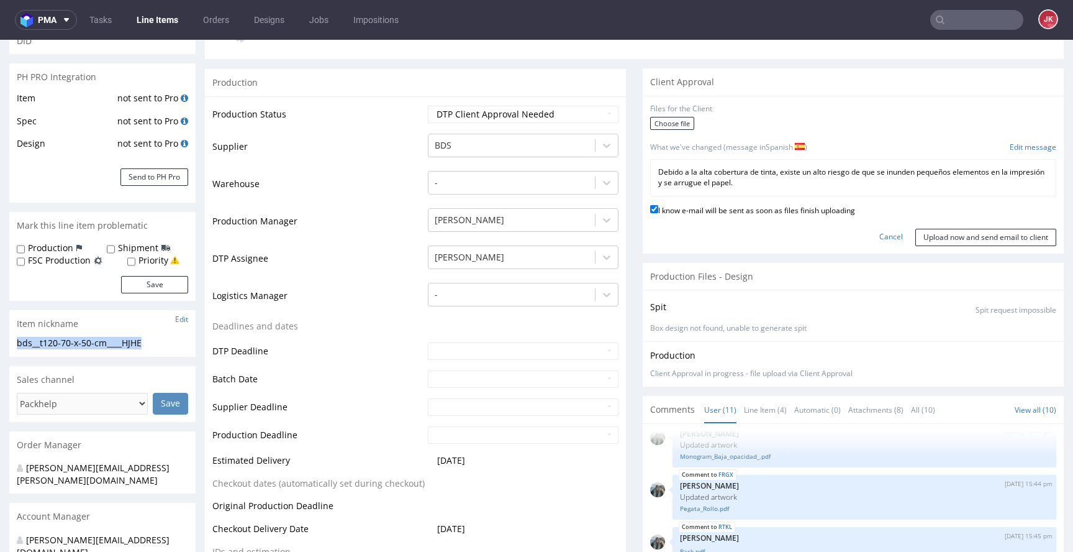
drag, startPoint x: 17, startPoint y: 342, endPoint x: 178, endPoint y: 345, distance: 160.9
click at [178, 345] on div "bds__t120-70-x-50-cm____HJHE" at bounding box center [102, 343] width 171 height 12
copy div "bds__t120-70-x-50-cm____HJHE"
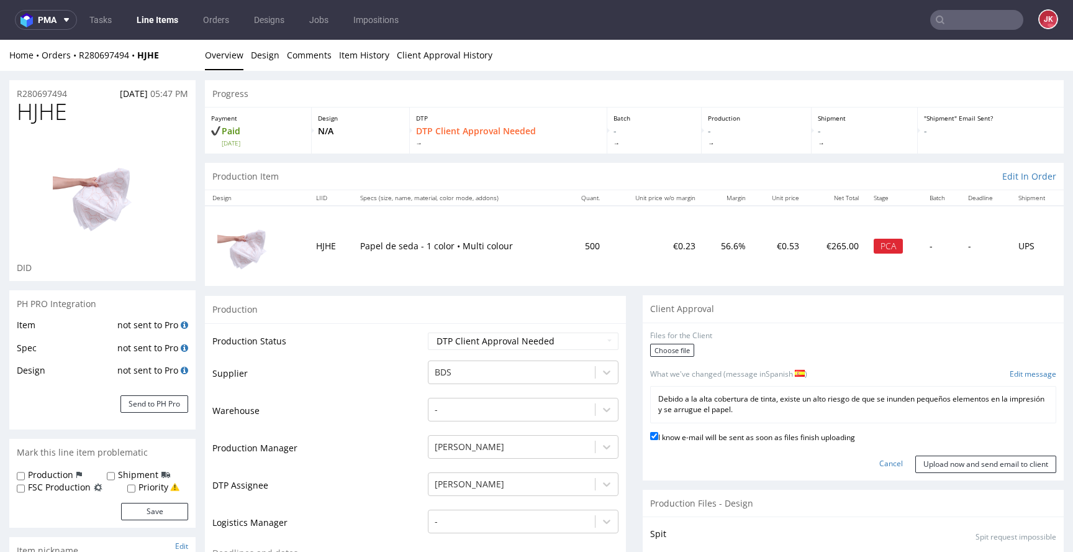
click at [52, 117] on span "HJHE" at bounding box center [42, 111] width 50 height 25
copy span "HJHE"
click at [656, 348] on label "Choose file" at bounding box center [672, 349] width 44 height 13
click at [0, 40] on input "Choose file" at bounding box center [0, 40] width 0 height 0
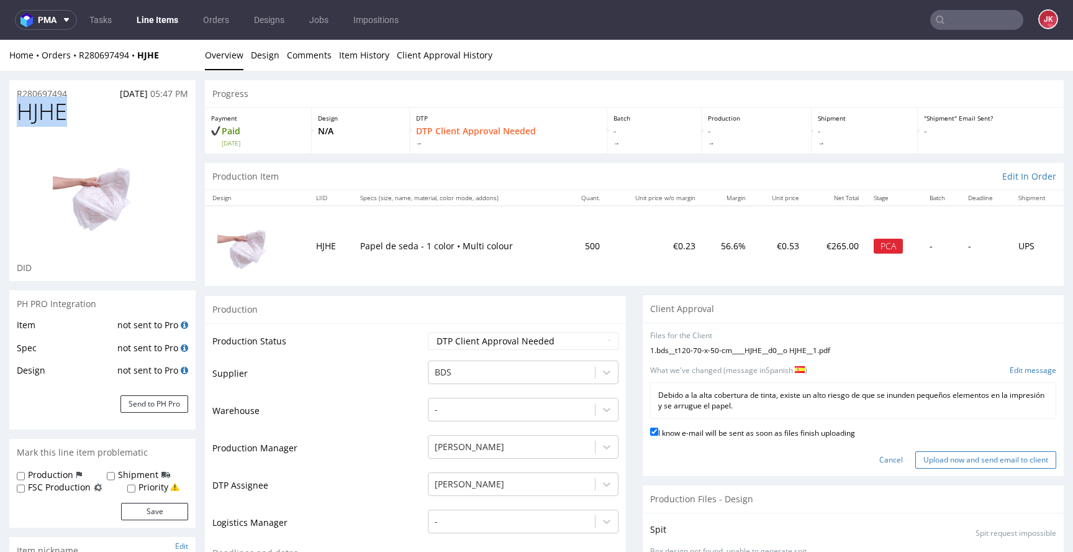
click at [930, 454] on input "Upload now and send email to client" at bounding box center [985, 459] width 141 height 17
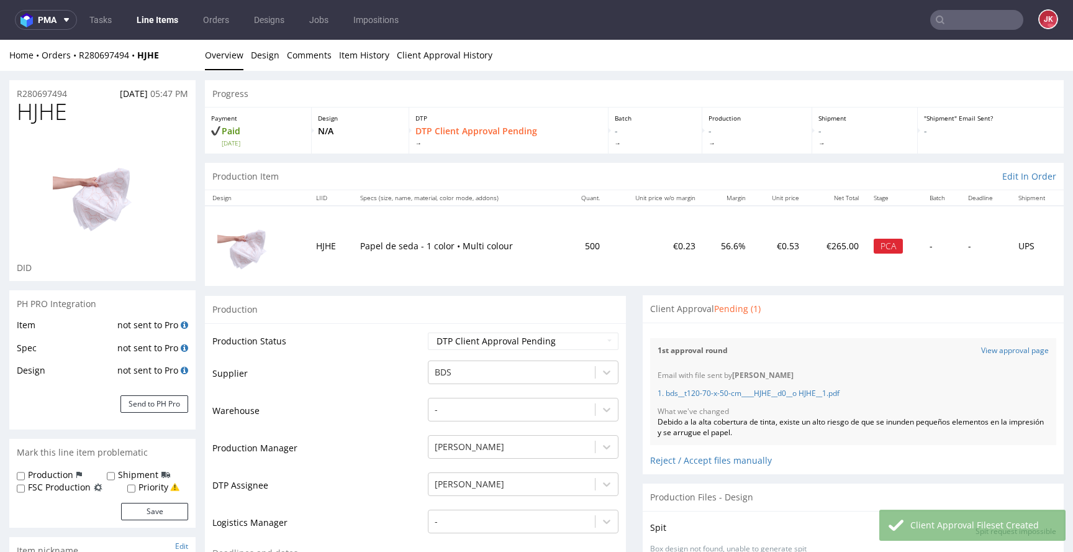
scroll to position [583, 0]
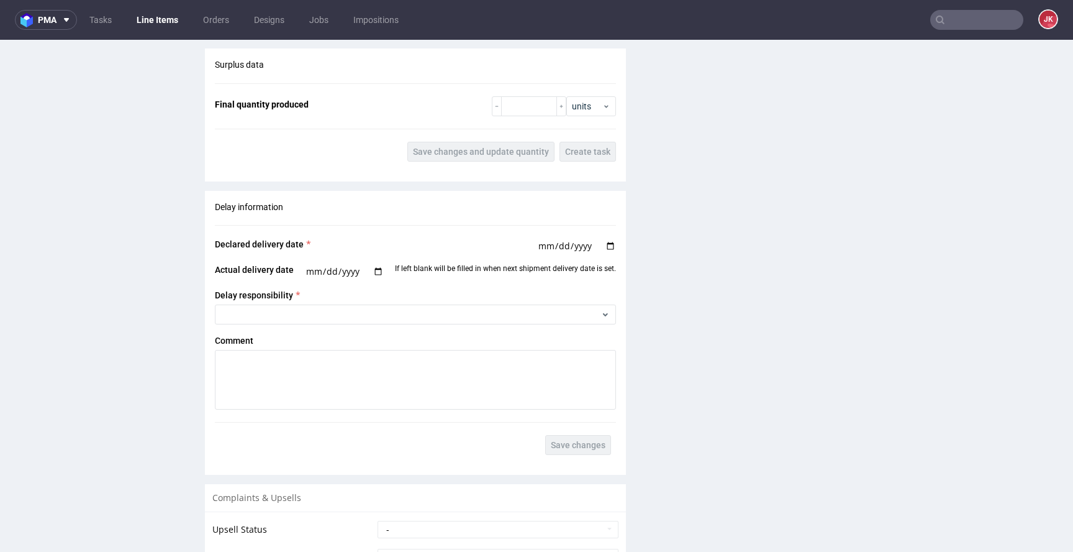
scroll to position [1989, 0]
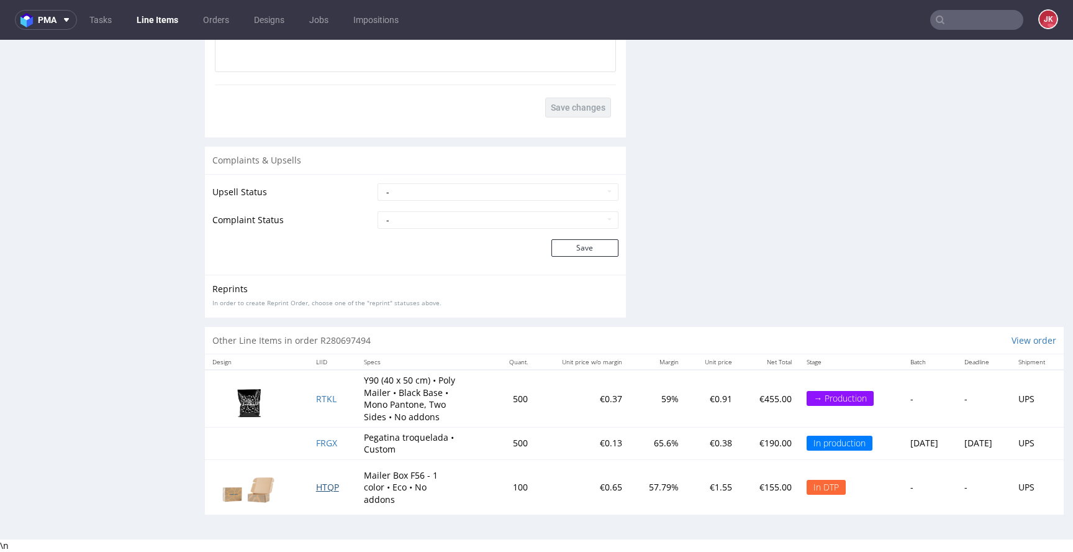
click at [324, 484] on span "HTQP" at bounding box center [327, 487] width 23 height 12
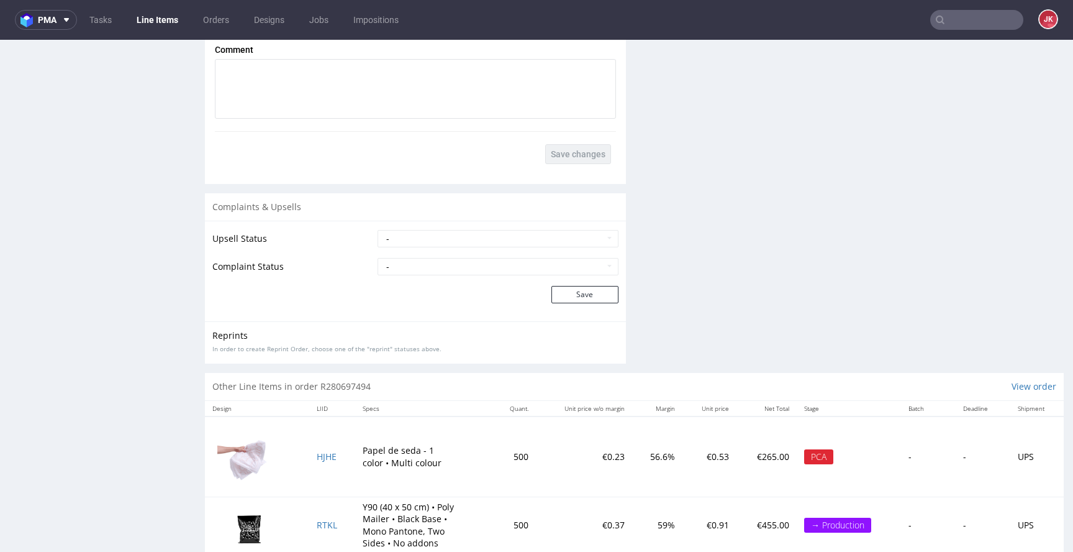
scroll to position [2109, 0]
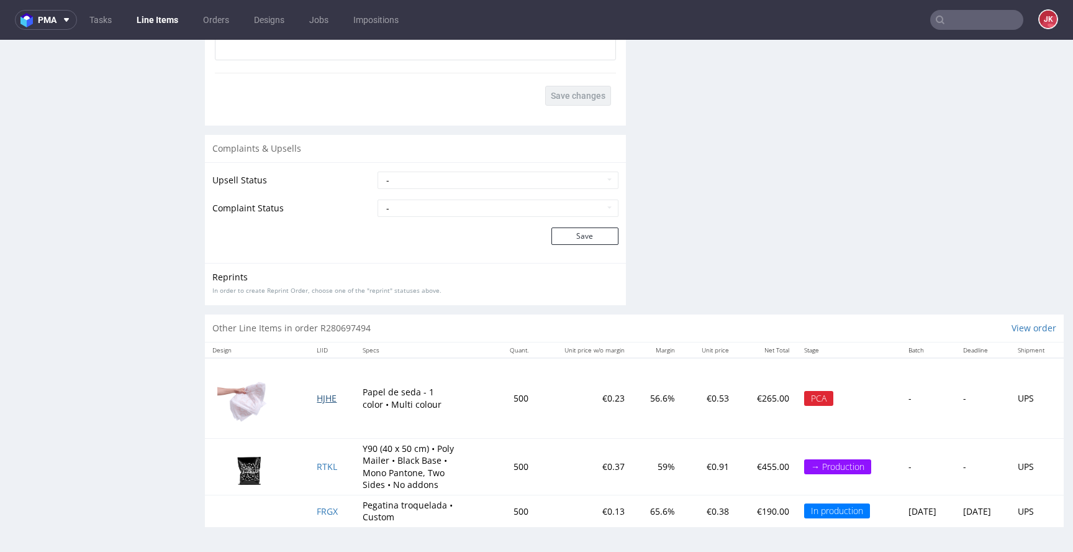
click at [323, 398] on span "HJHE" at bounding box center [327, 398] width 20 height 12
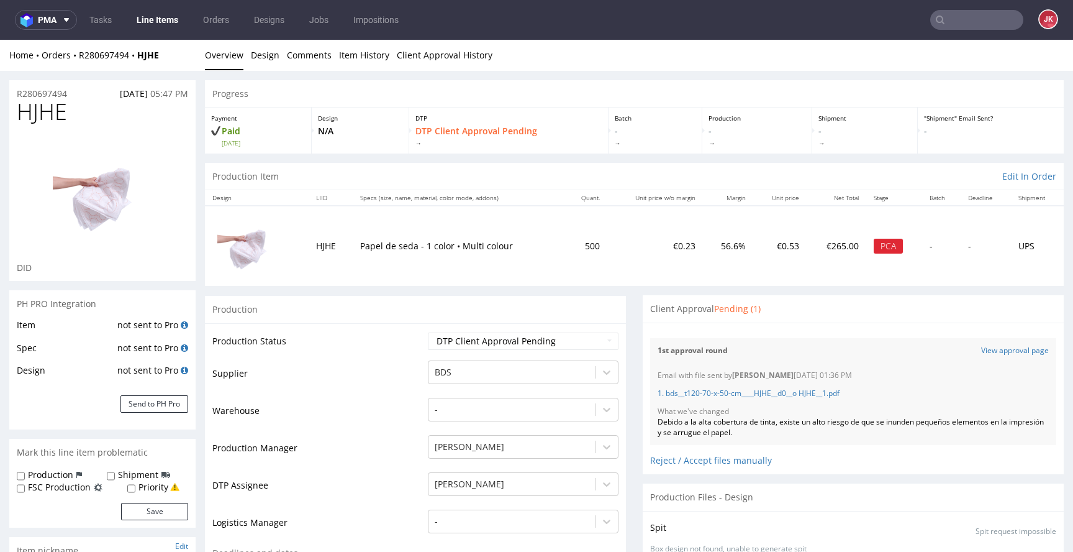
scroll to position [583, 0]
click at [682, 458] on div "Reject / Accept files manually" at bounding box center [853, 456] width 406 height 22
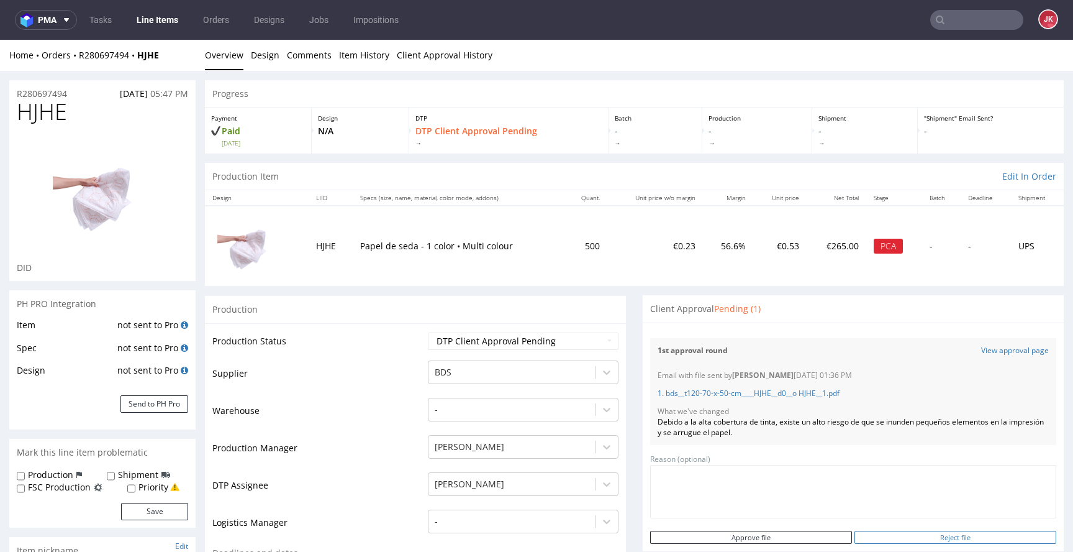
click at [931, 537] on input "Reject file" at bounding box center [956, 536] width 202 height 13
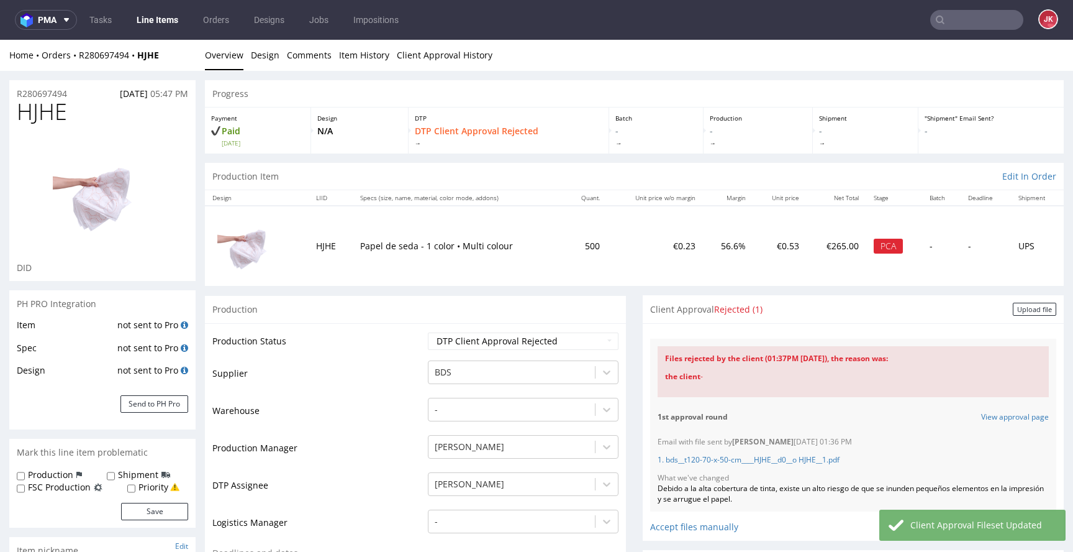
click at [49, 117] on span "HJHE" at bounding box center [42, 111] width 50 height 25
copy span "HJHE"
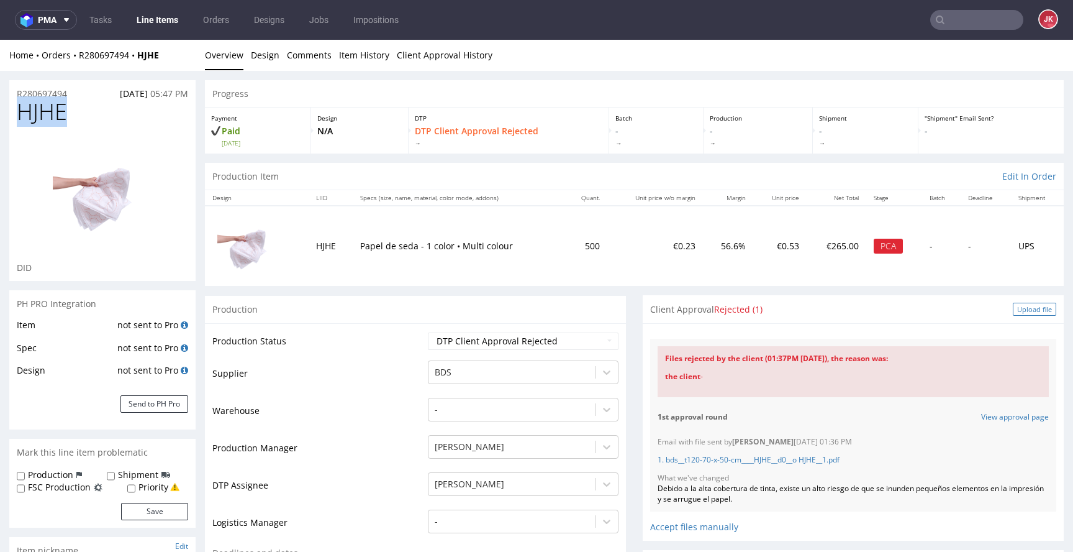
click at [1022, 307] on div "Upload file" at bounding box center [1034, 308] width 43 height 13
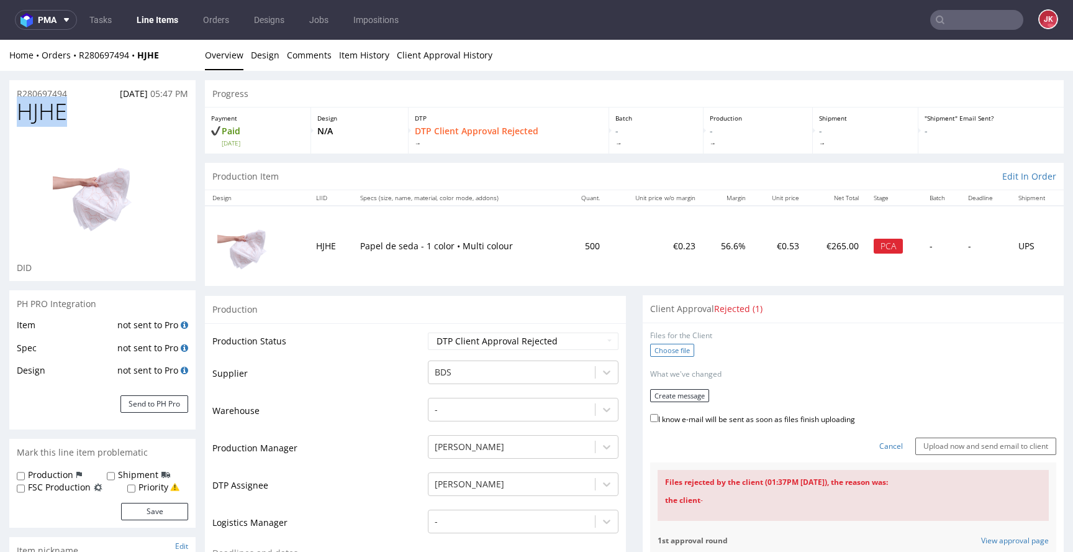
click at [672, 350] on label "Choose file" at bounding box center [672, 349] width 44 height 13
click at [0, 40] on input "Choose file" at bounding box center [0, 40] width 0 height 0
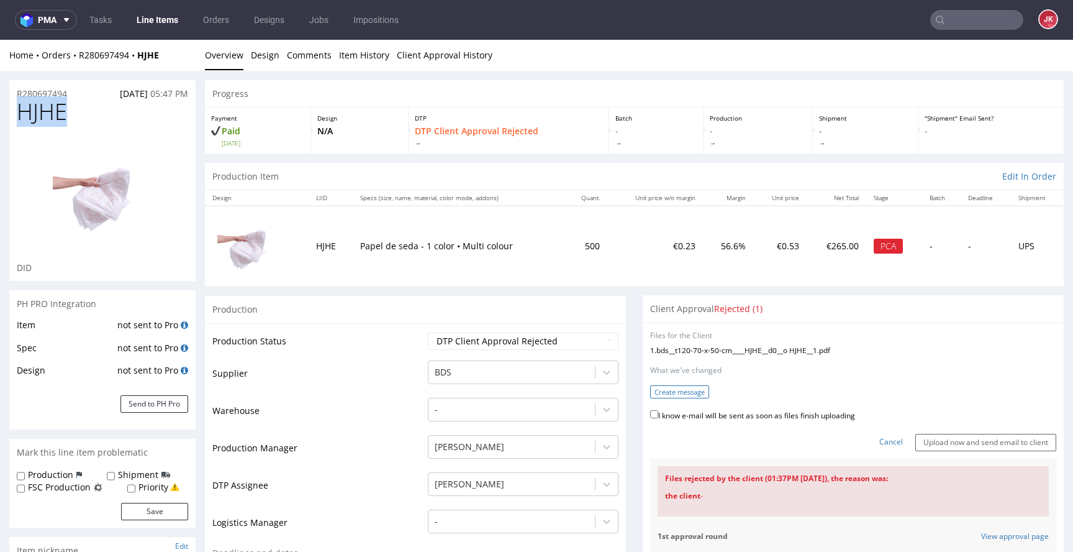
click at [694, 394] on button "Create message" at bounding box center [679, 391] width 59 height 13
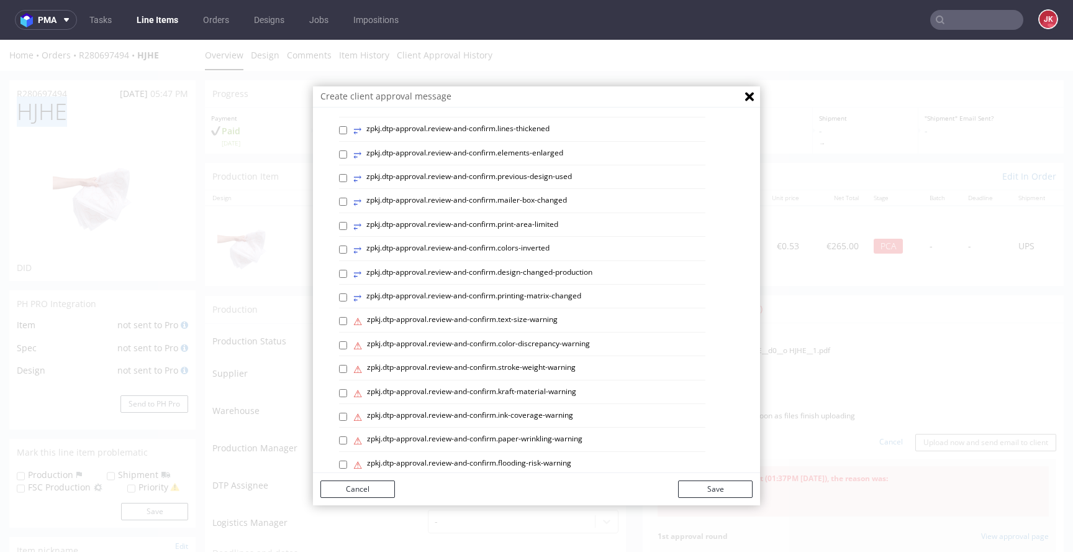
scroll to position [524, 0]
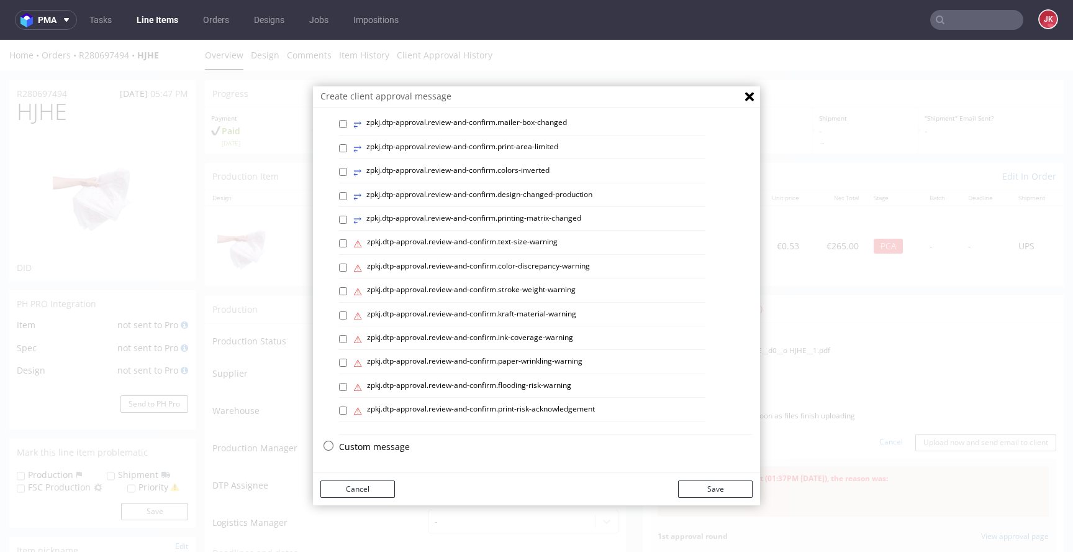
click at [373, 447] on p "Custom message" at bounding box center [546, 446] width 414 height 12
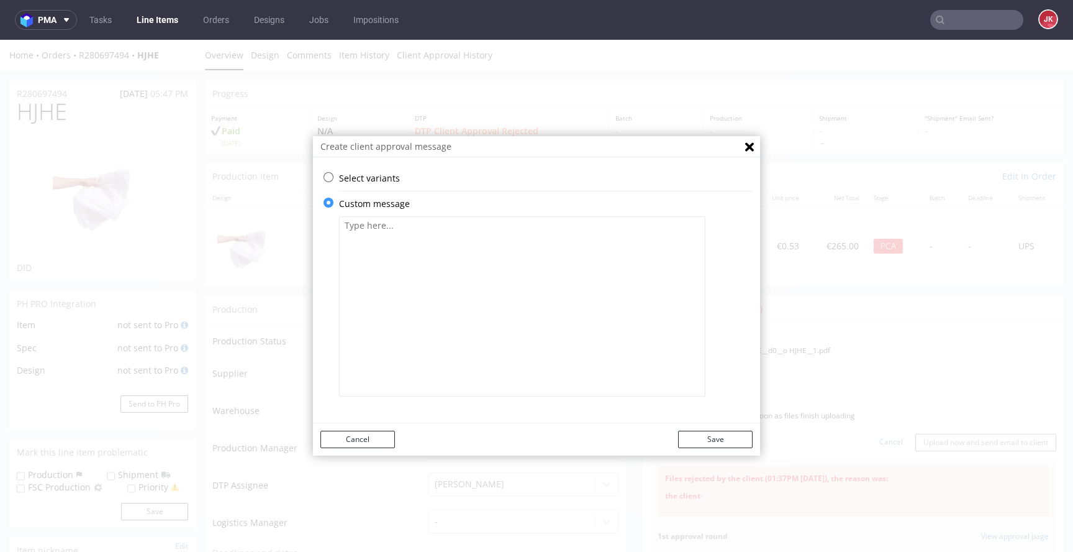
scroll to position [0, 0]
click at [495, 298] on textarea at bounding box center [522, 306] width 366 height 180
type textarea "a"
click at [720, 441] on button "Save" at bounding box center [715, 438] width 75 height 17
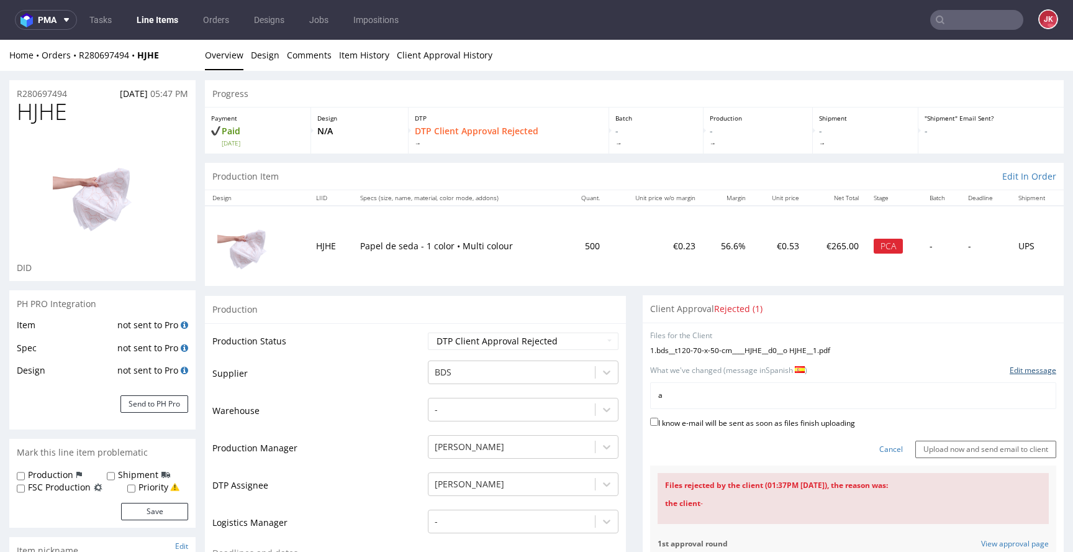
click at [1025, 371] on link "Edit message" at bounding box center [1033, 370] width 47 height 11
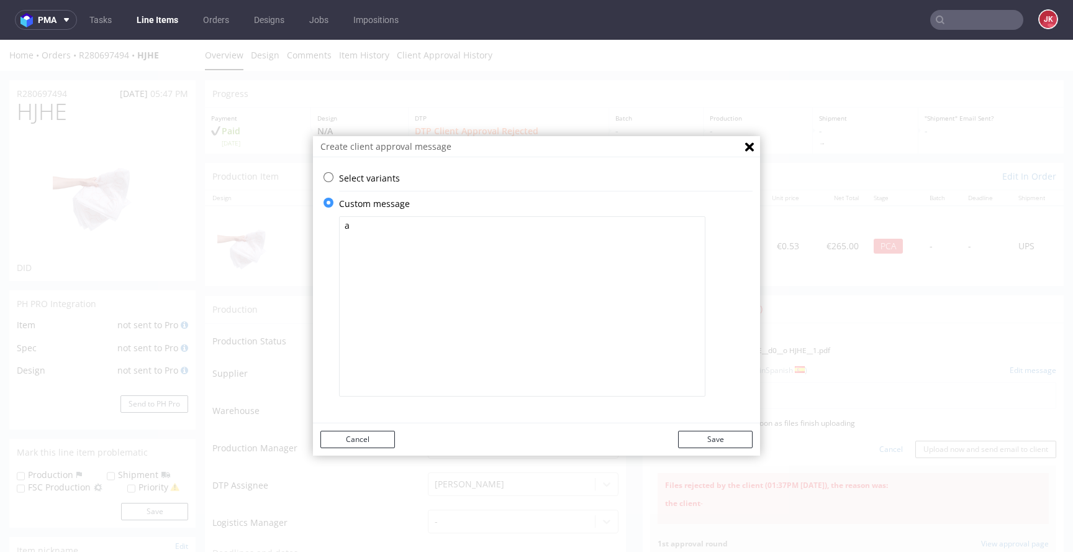
click at [563, 381] on textarea "a" at bounding box center [522, 306] width 366 height 180
paste textarea "Hemos ajustado el diseño para que encaje en el área de impresión designada. Deb…"
type textarea "Hemos ajustado el diseño para que encaje en el área de impresión designada. Deb…"
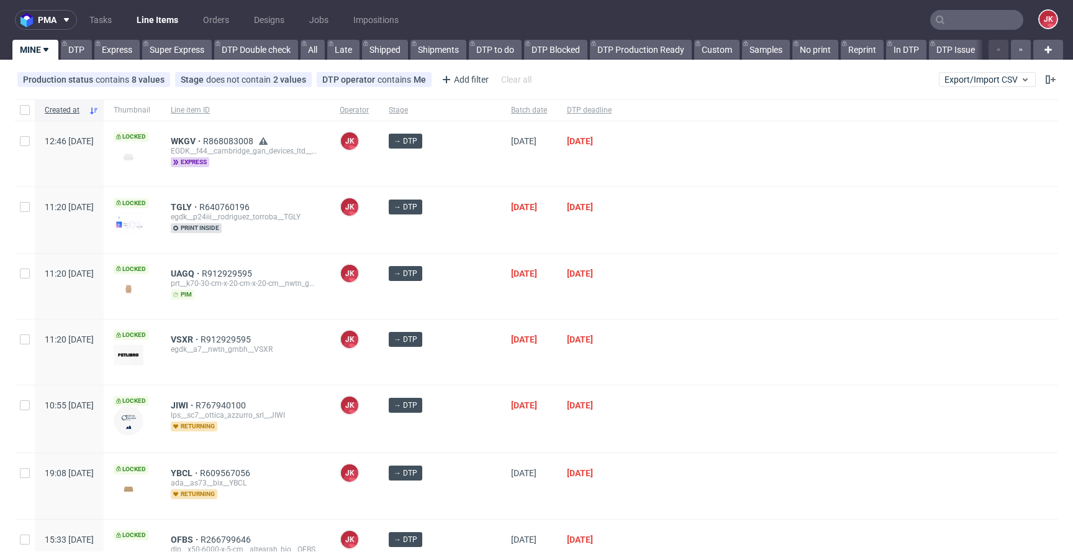
click at [626, 268] on div at bounding box center [840, 285] width 437 height 65
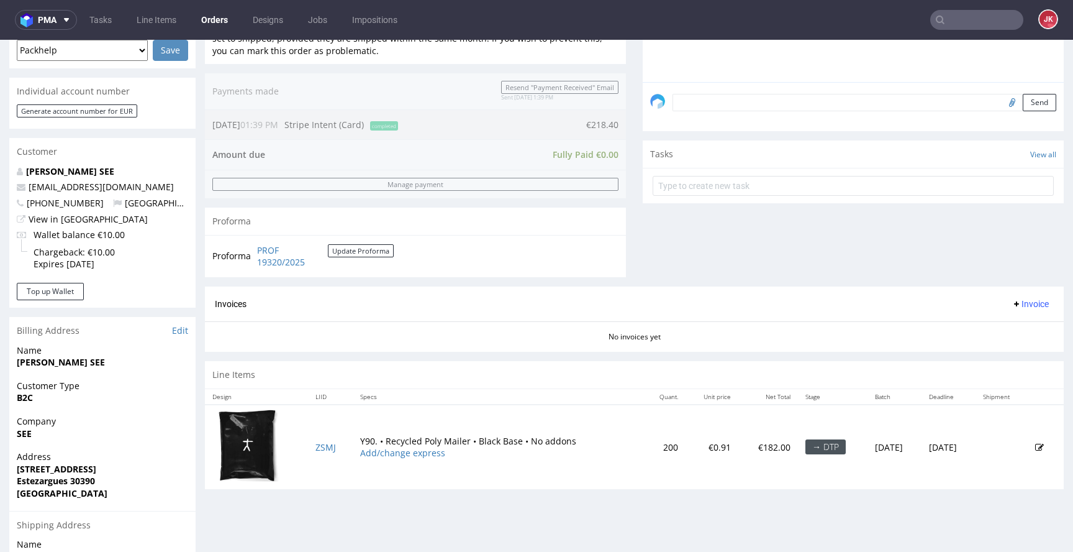
scroll to position [501, 0]
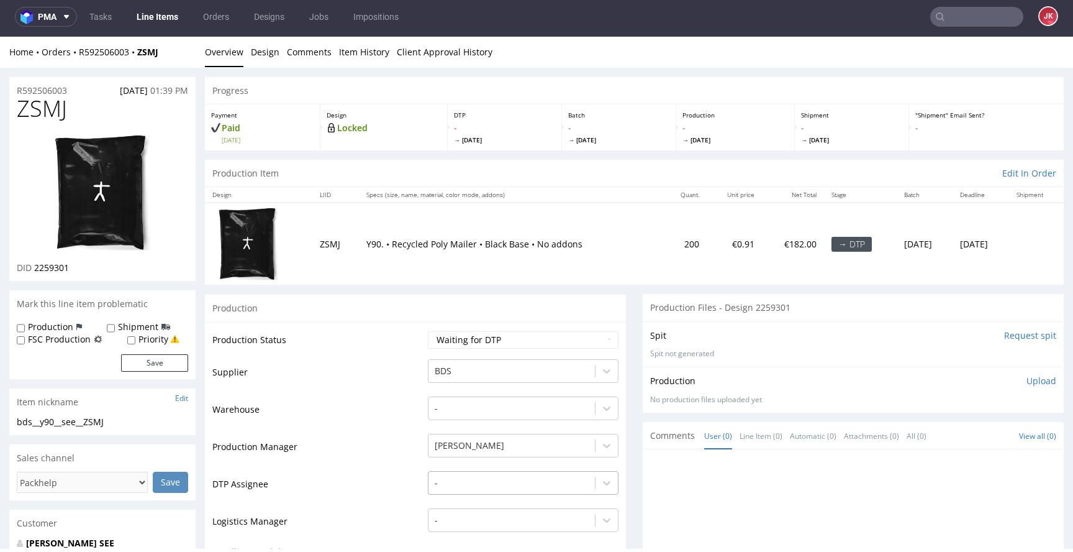
click at [481, 486] on div "-" at bounding box center [523, 479] width 191 height 17
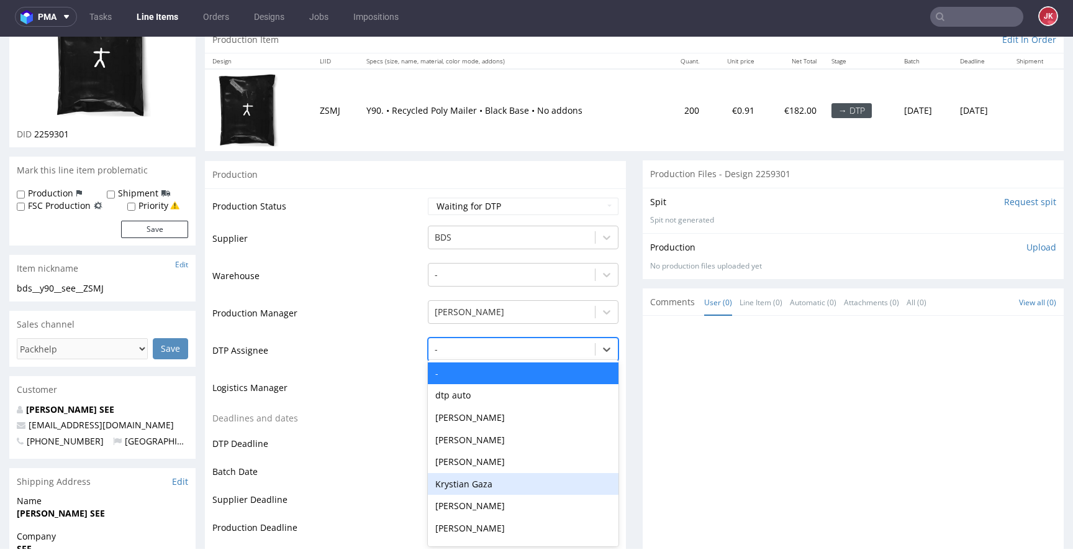
scroll to position [136, 0]
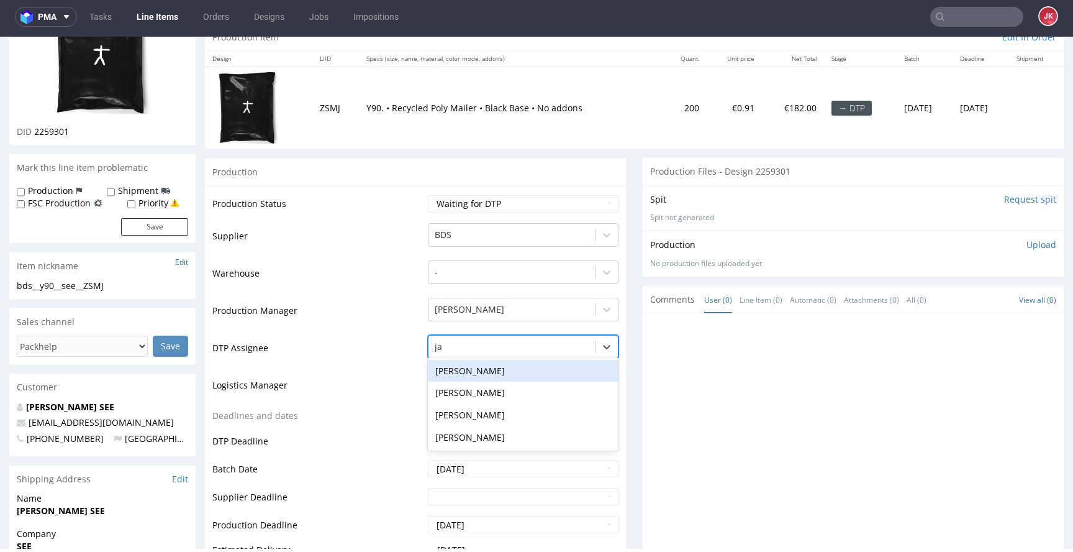
type input "jan"
click at [495, 376] on div "[PERSON_NAME]" at bounding box center [523, 371] width 191 height 22
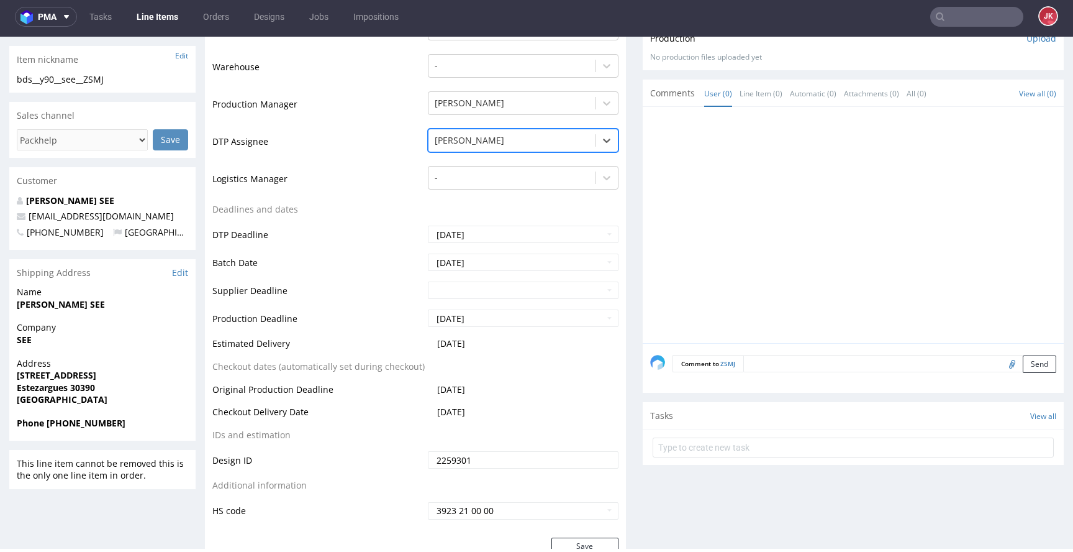
scroll to position [532, 0]
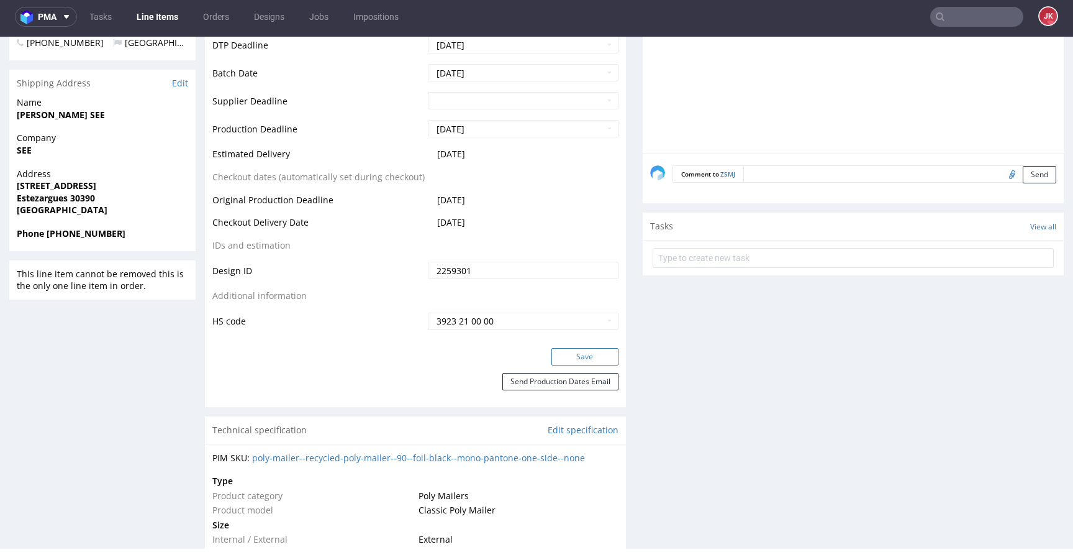
click at [565, 358] on button "Save" at bounding box center [585, 356] width 67 height 17
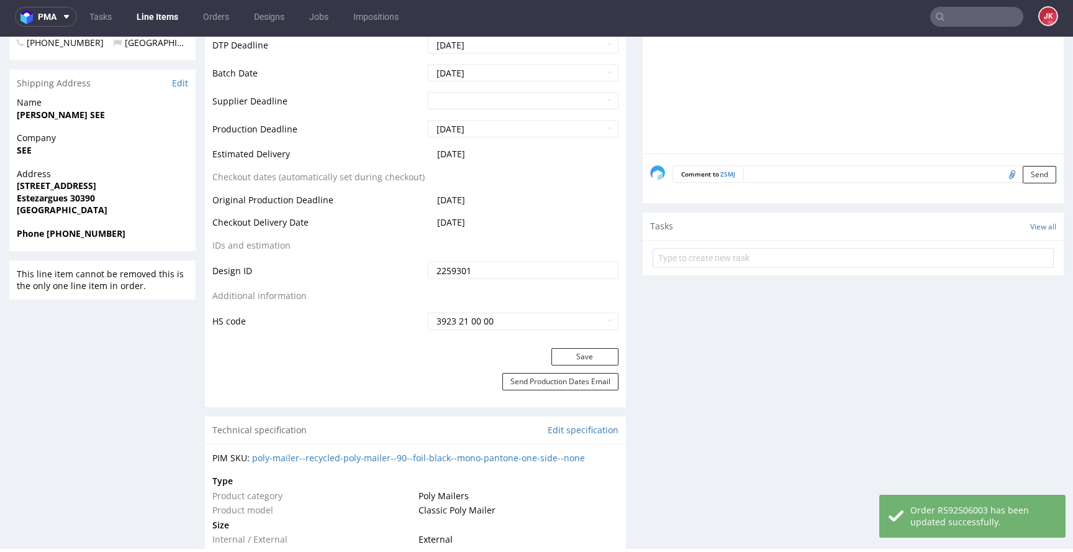
scroll to position [0, 0]
